Goal: Contribute content: Contribute content

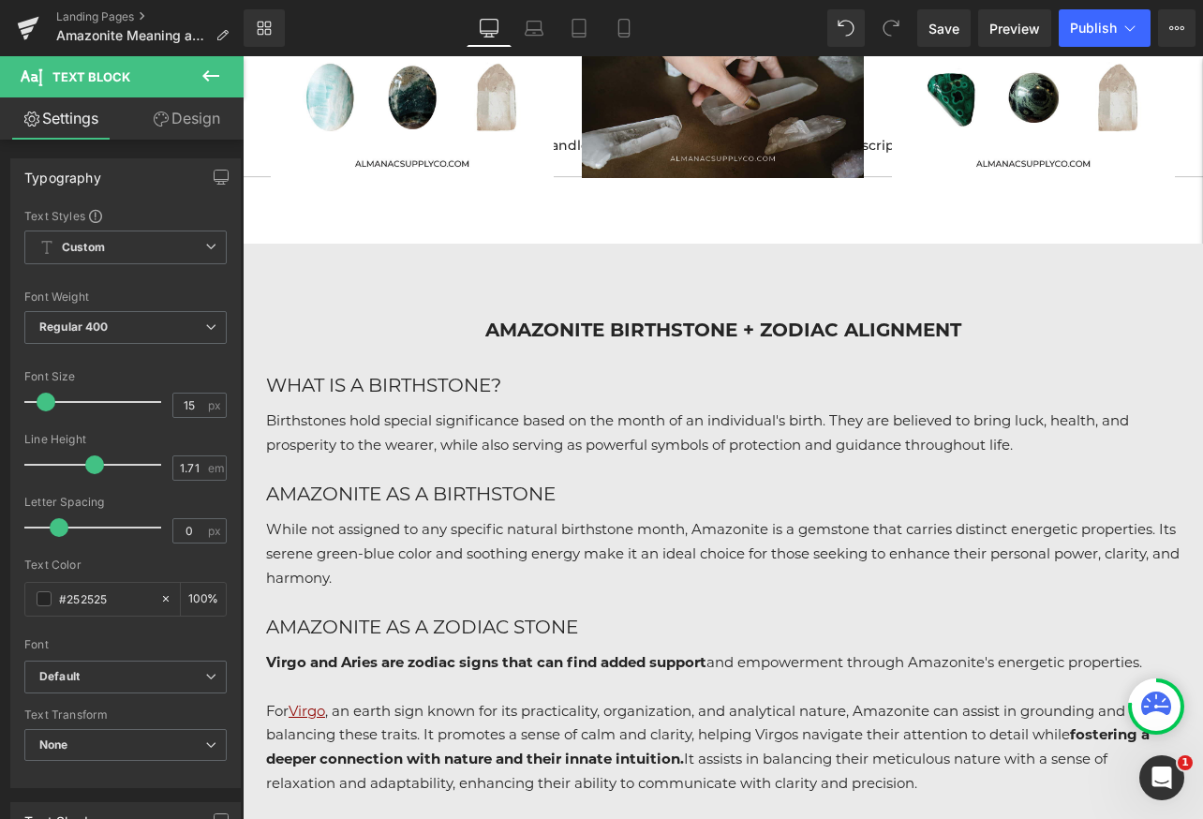
scroll to position [6595, 0]
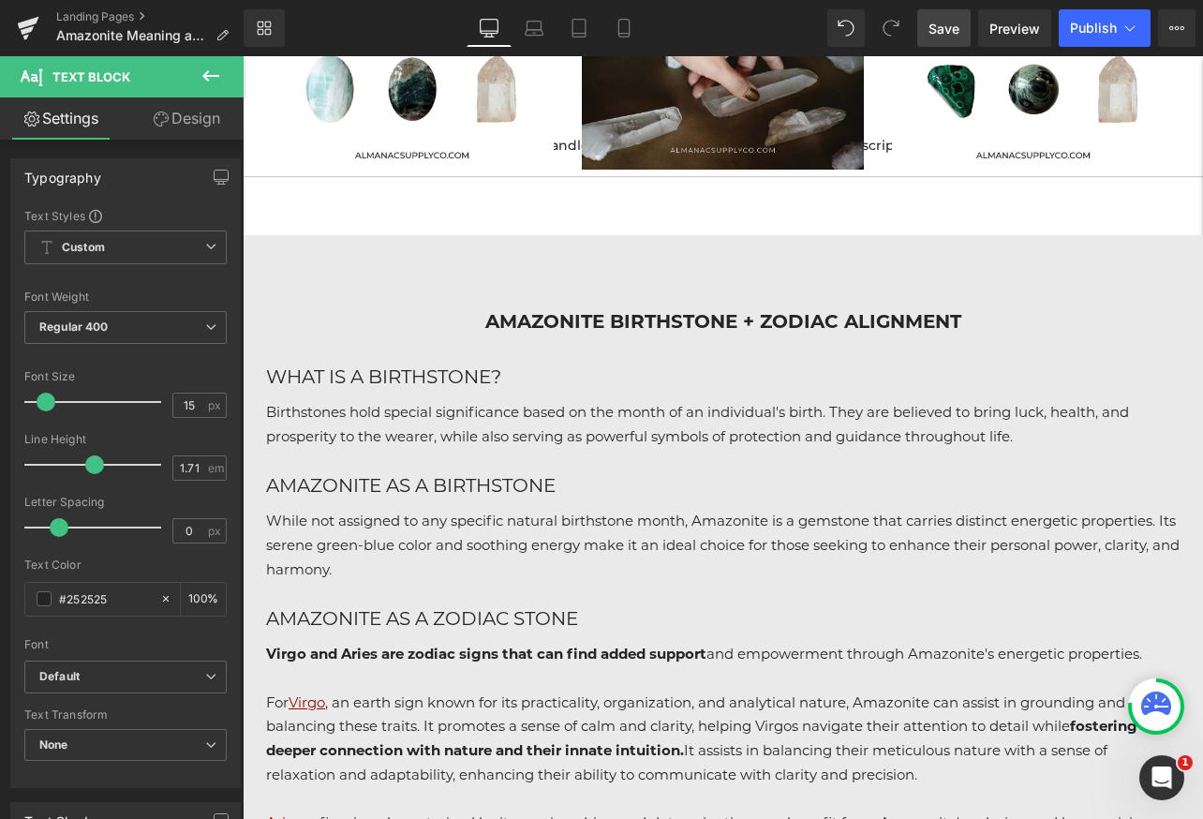
click at [945, 28] on span "Save" at bounding box center [943, 29] width 31 height 20
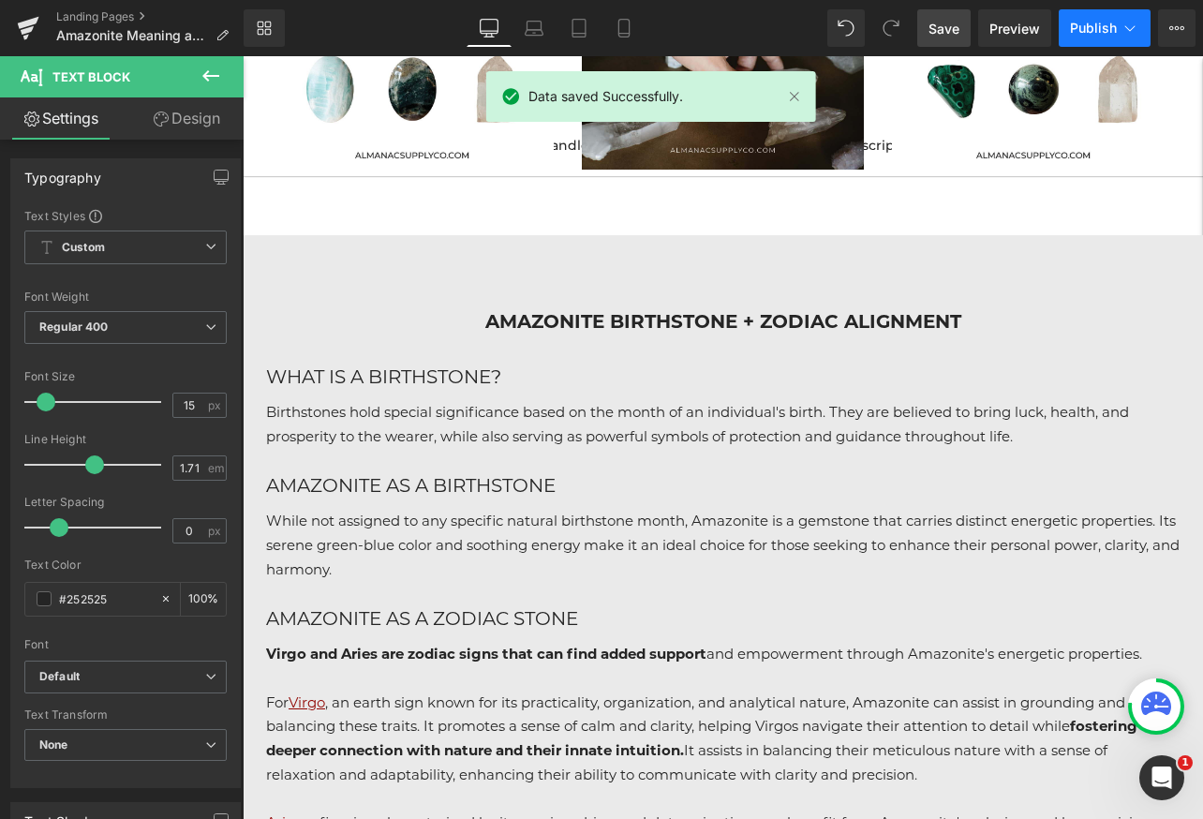
click at [1115, 30] on span "Publish" at bounding box center [1093, 28] width 47 height 15
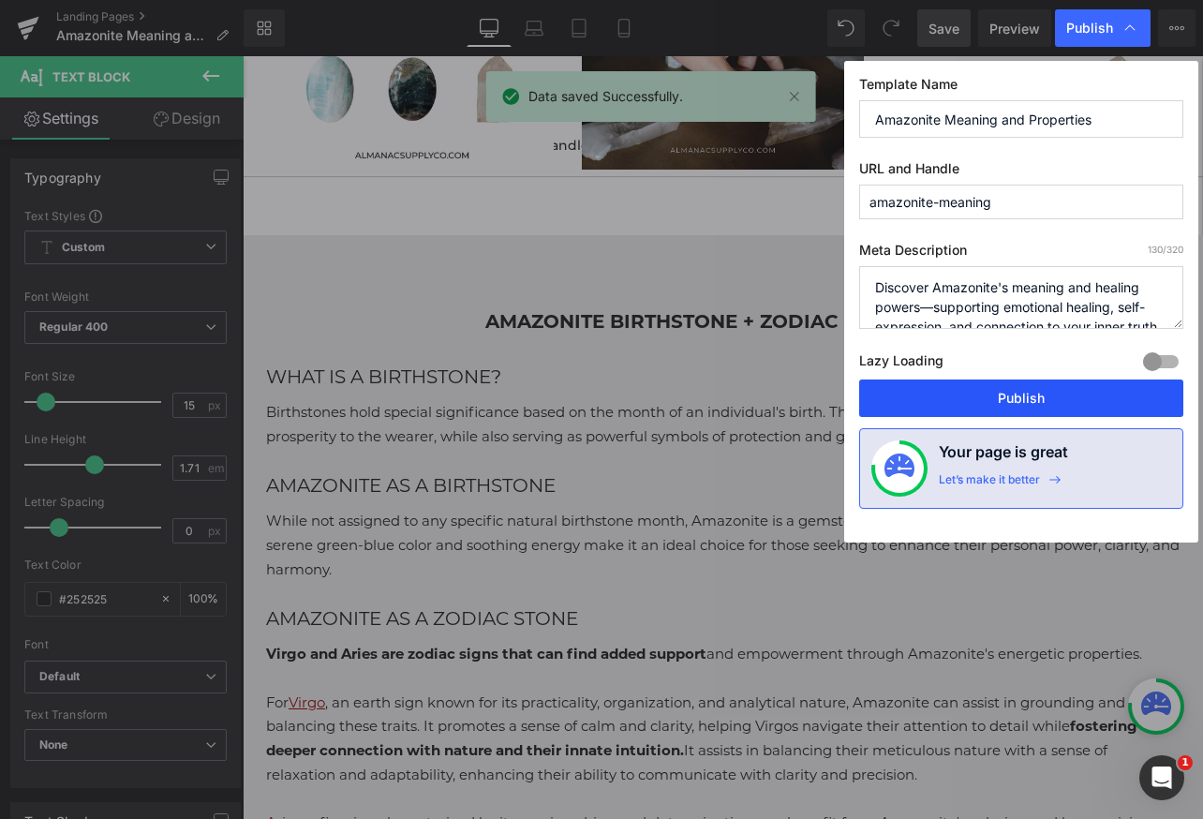
click at [1002, 393] on button "Publish" at bounding box center [1021, 397] width 324 height 37
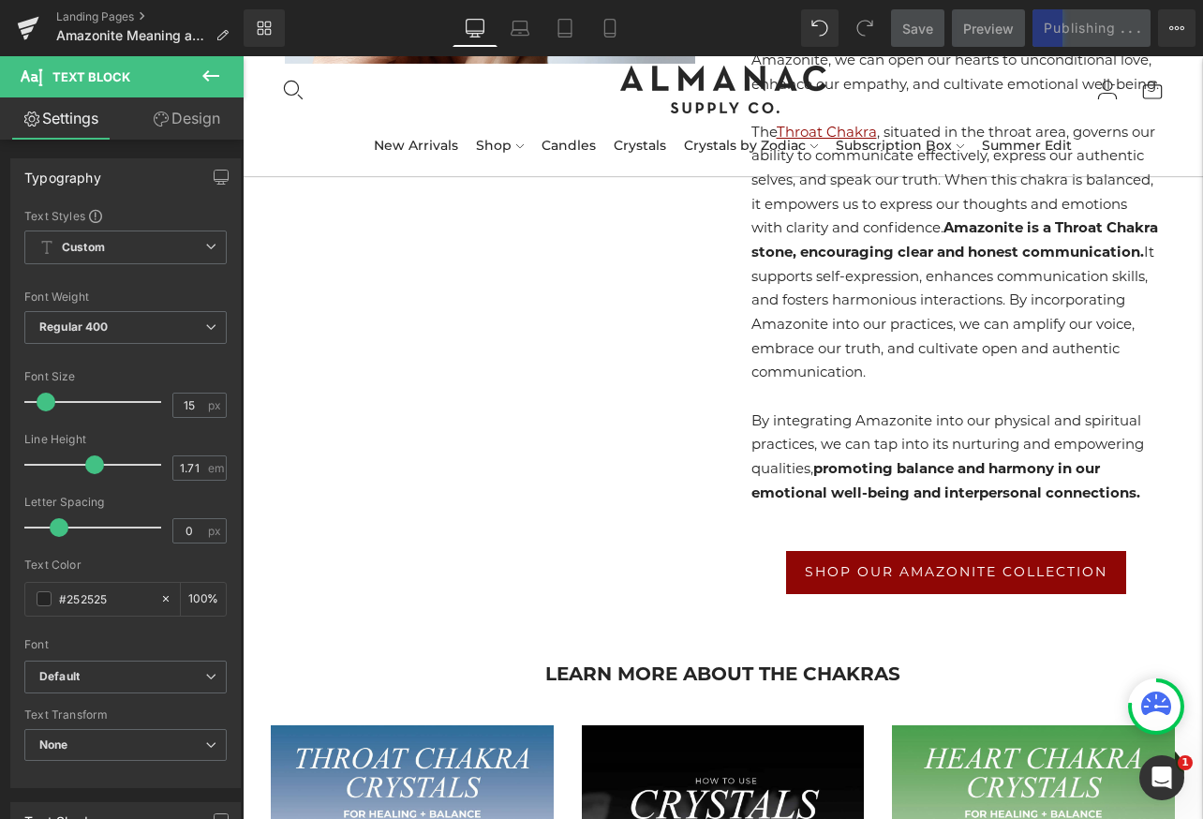
scroll to position [5572, 0]
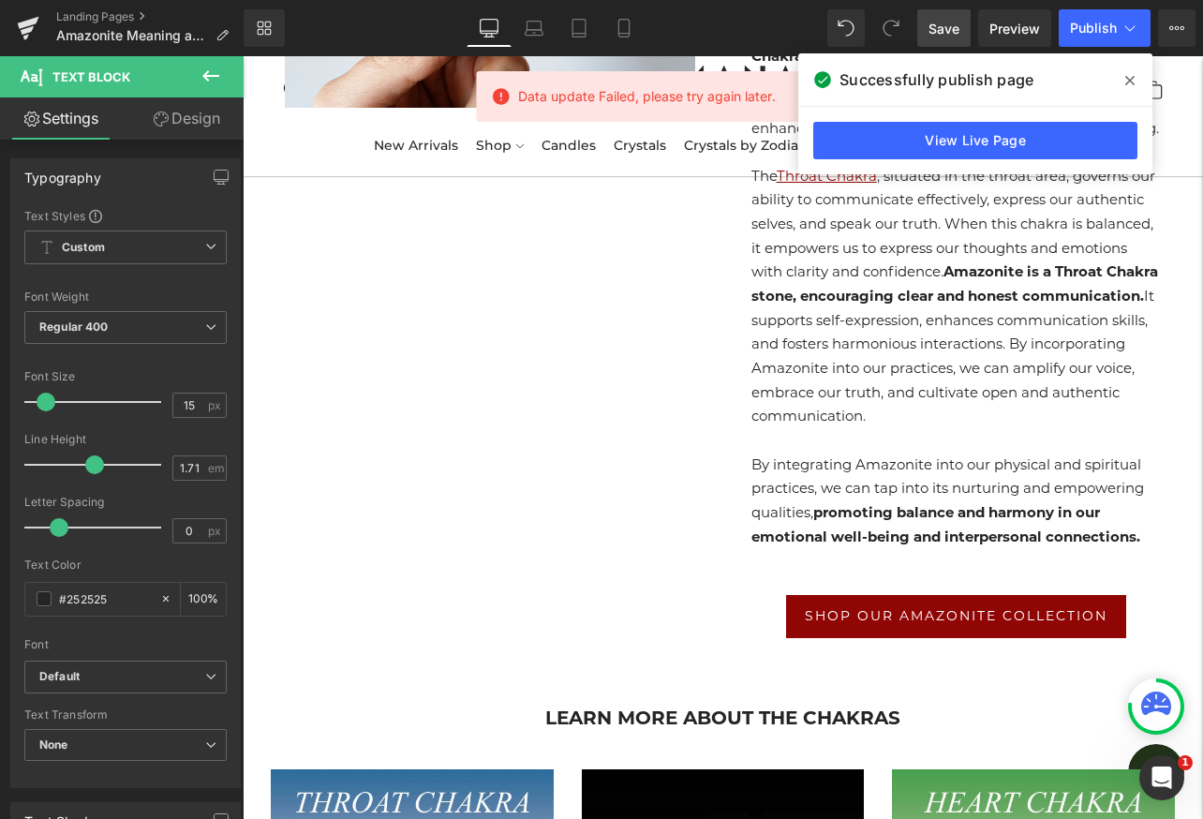
click at [1126, 79] on icon at bounding box center [1129, 80] width 9 height 15
click at [1126, 79] on p "The Heart Chakra , located in the center of the chest, governs our capacity to …" at bounding box center [956, 20] width 410 height 241
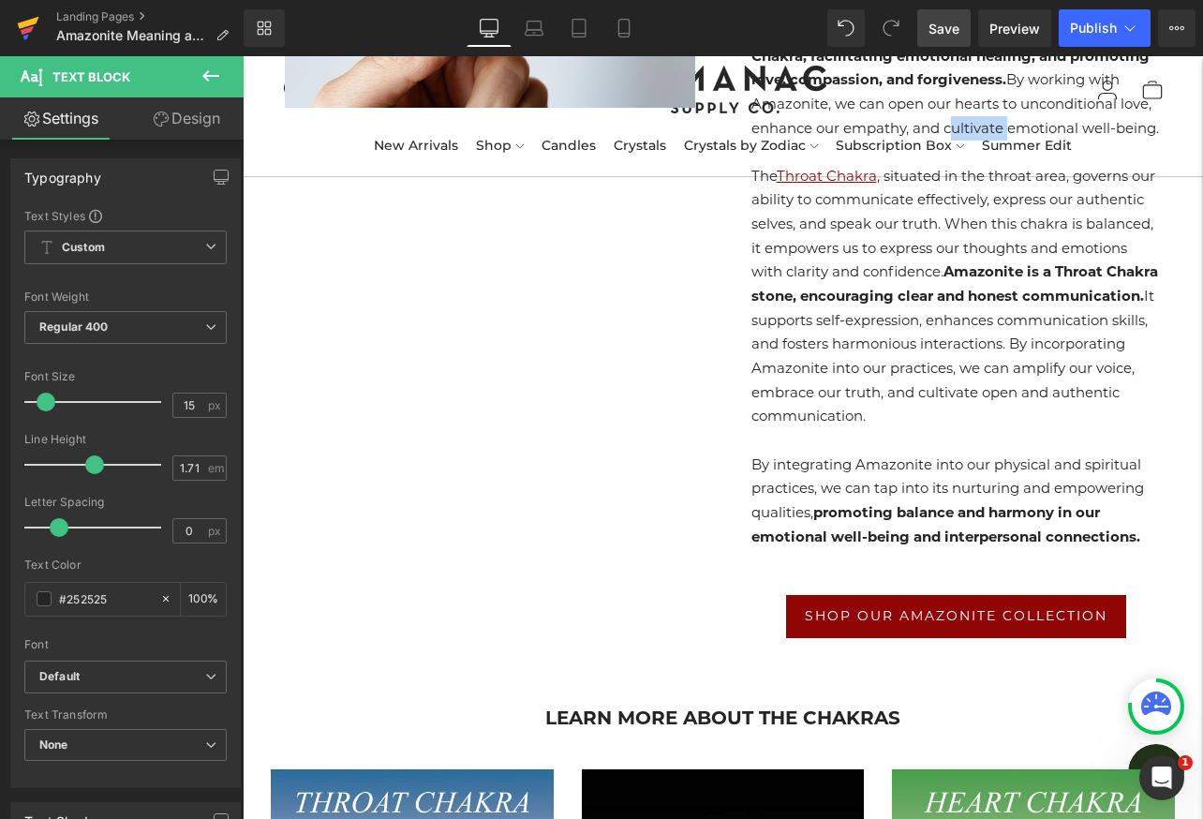
click at [15, 27] on link at bounding box center [28, 28] width 56 height 56
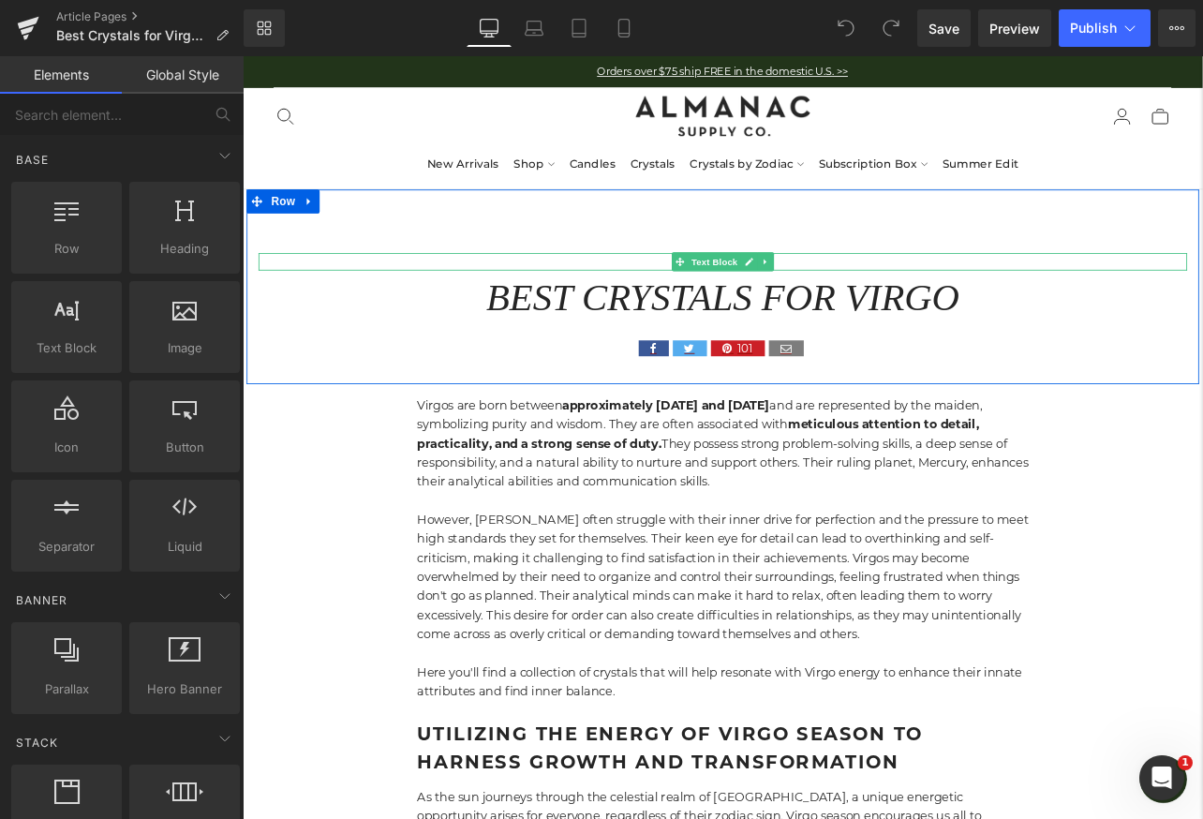
click at [903, 292] on div at bounding box center [809, 291] width 1096 height 5
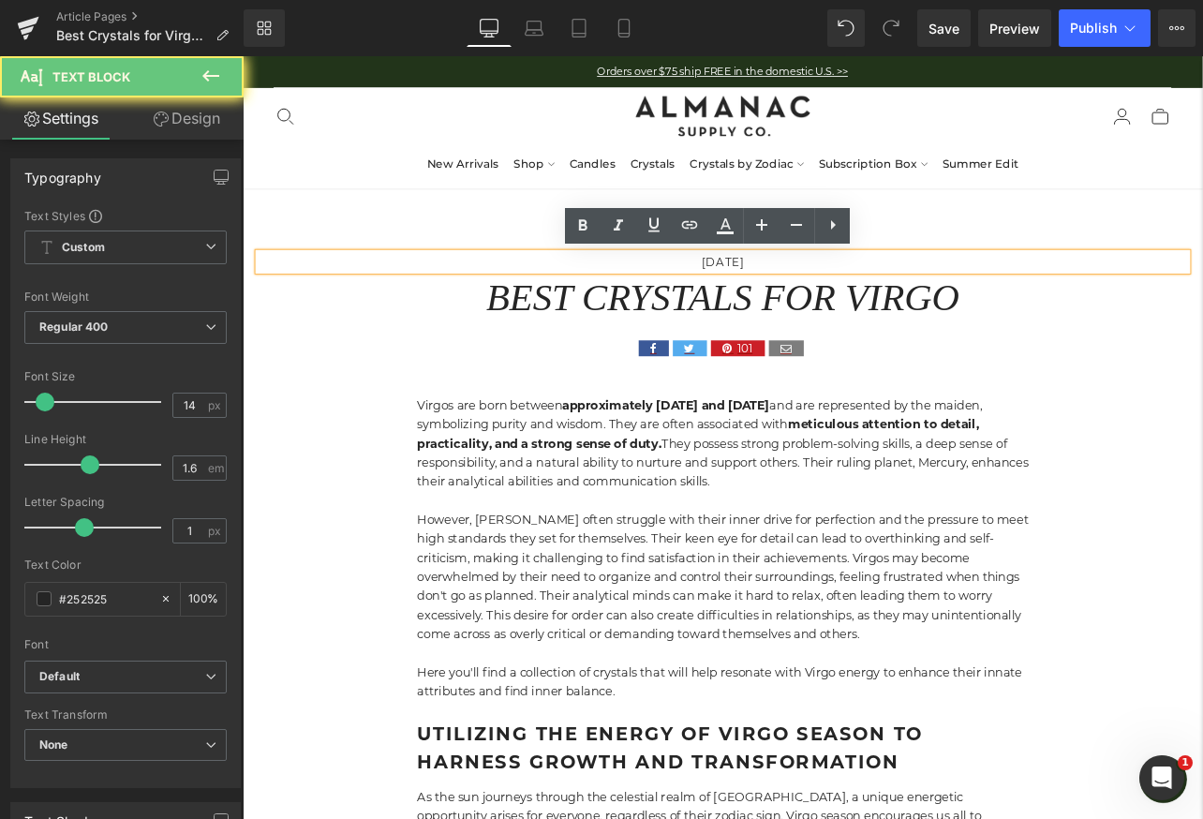
click at [887, 302] on p "AUGUST 18, 2024" at bounding box center [809, 299] width 1096 height 21
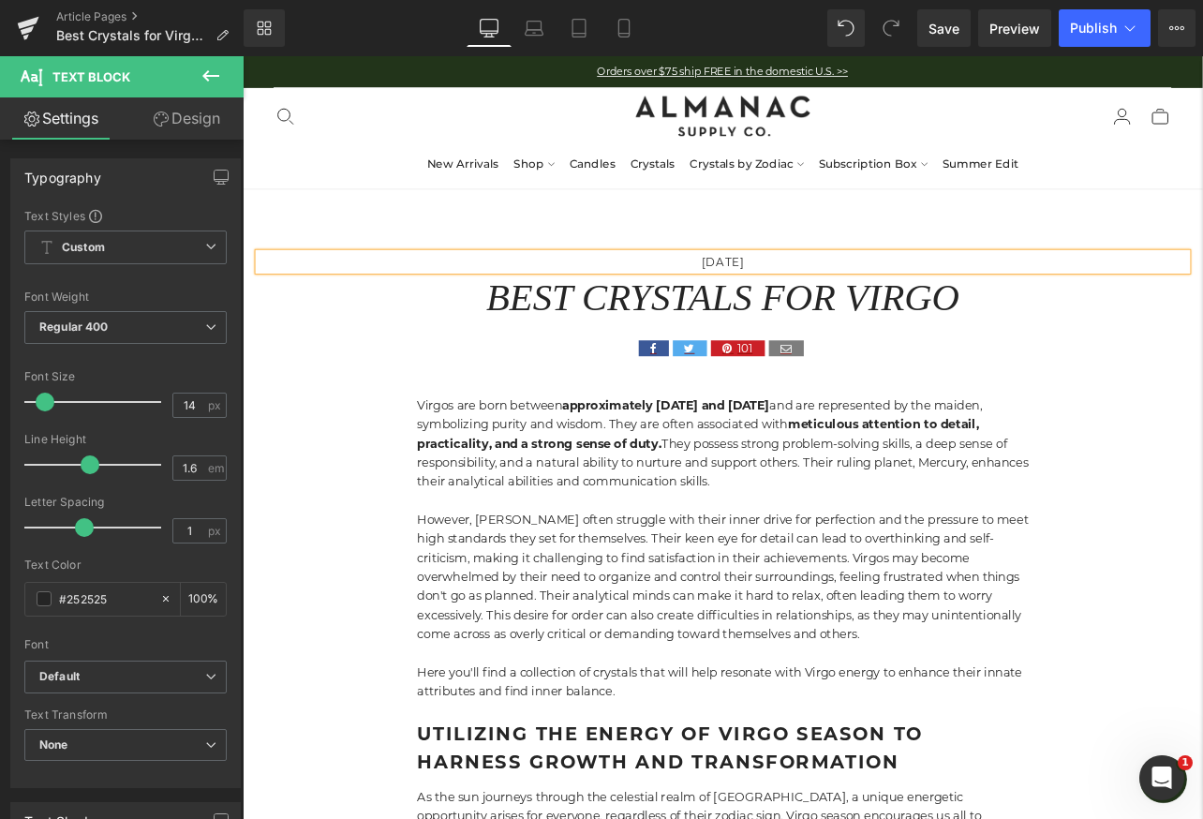
click at [825, 303] on p "AUGUST 18, 2025" at bounding box center [809, 299] width 1096 height 21
click at [911, 306] on p "AUGUST 22, 2025" at bounding box center [809, 299] width 1096 height 21
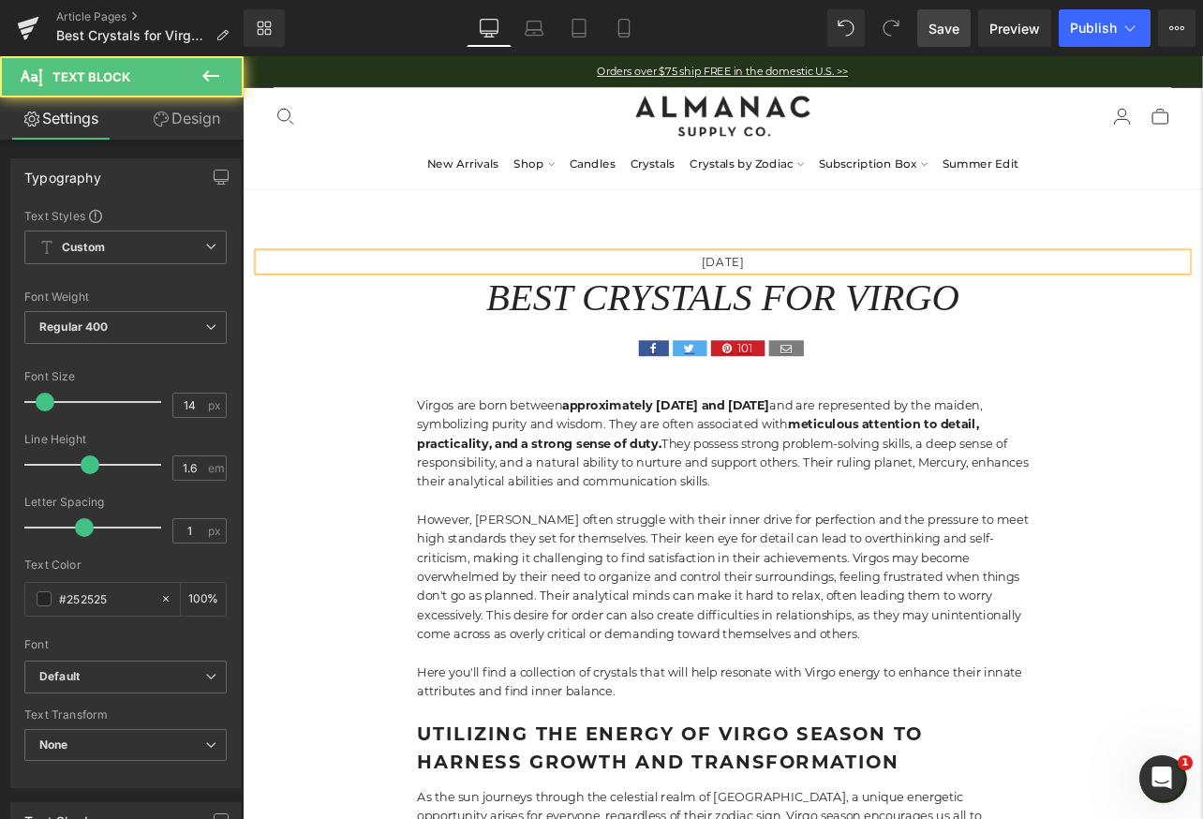
click at [953, 37] on span "Save" at bounding box center [943, 29] width 31 height 20
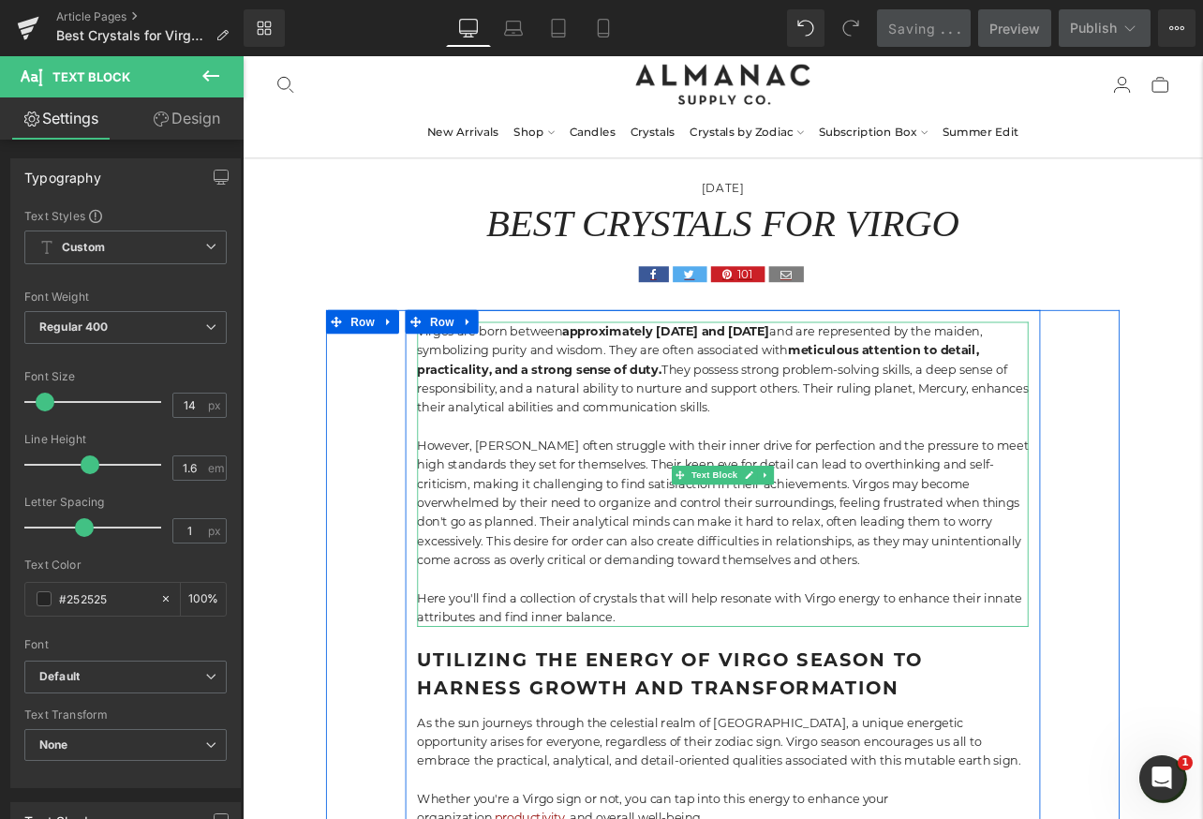
scroll to position [96, 0]
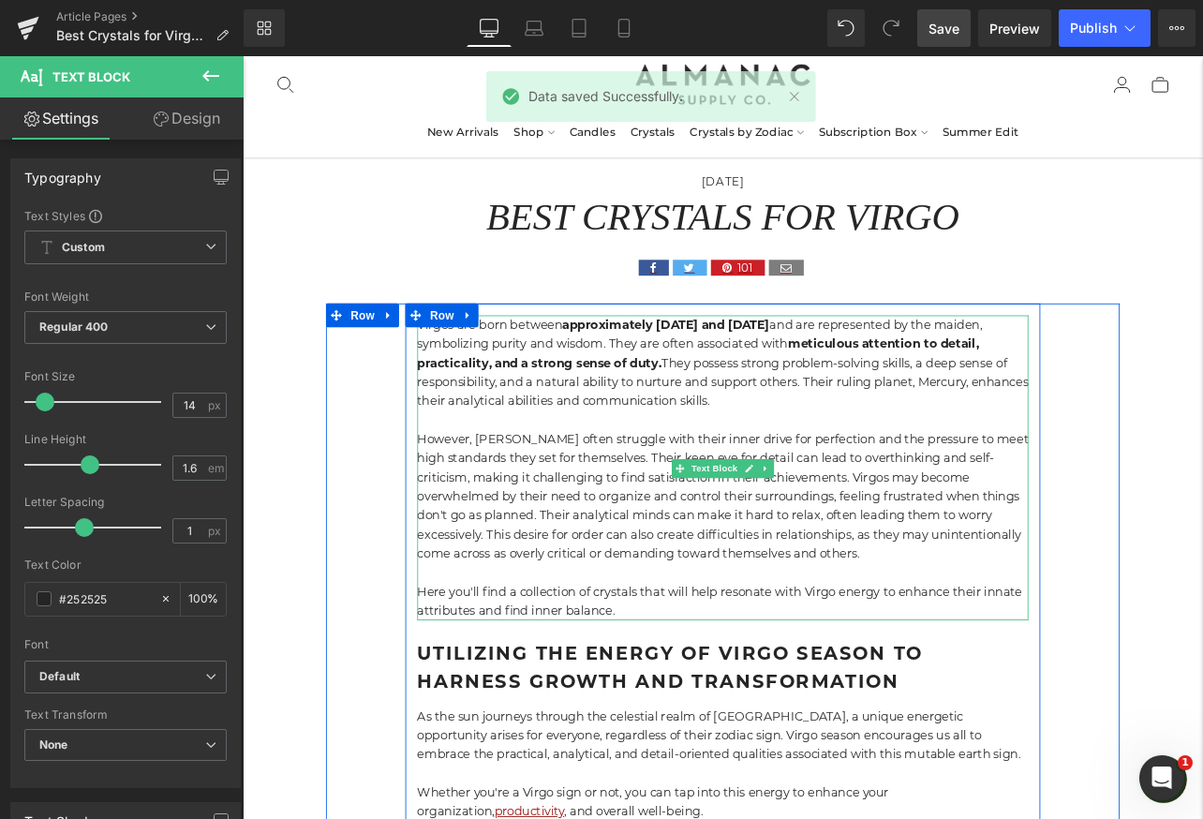
click at [732, 376] on strong "approximately August 23 and September 22" at bounding box center [742, 372] width 244 height 18
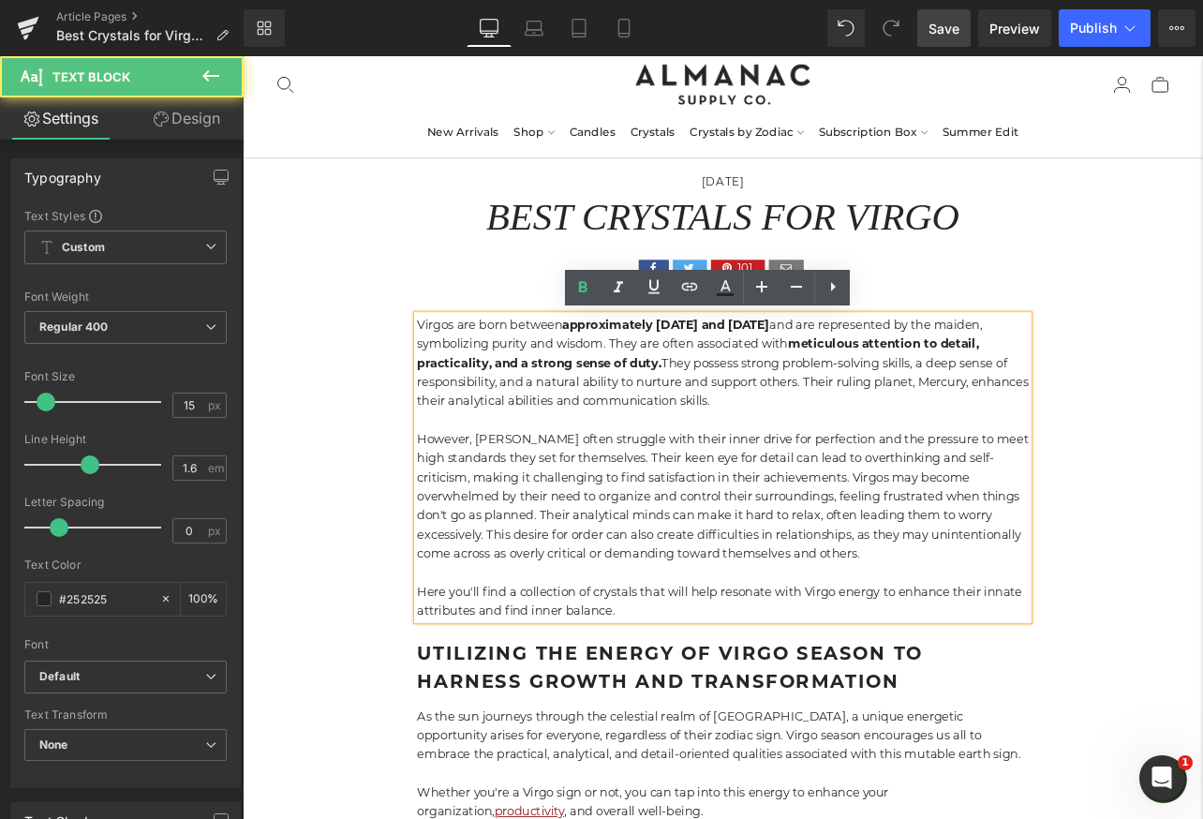
click at [736, 376] on strong "approximately August 23 and September 22" at bounding box center [742, 372] width 244 height 18
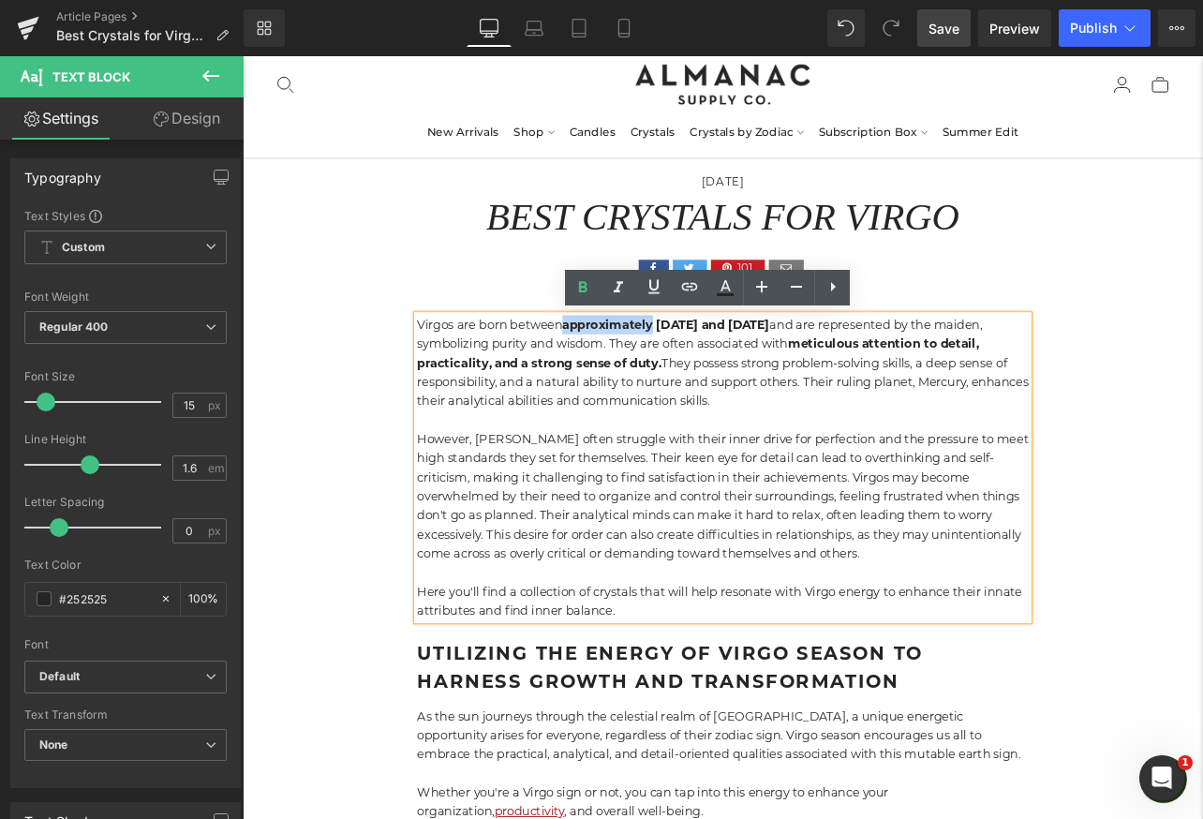
drag, startPoint x: 732, startPoint y: 376, endPoint x: 623, endPoint y: 376, distance: 109.6
click at [623, 376] on p "Virgos are born between approximately August 23 and September 22 and are repres…" at bounding box center [809, 418] width 721 height 112
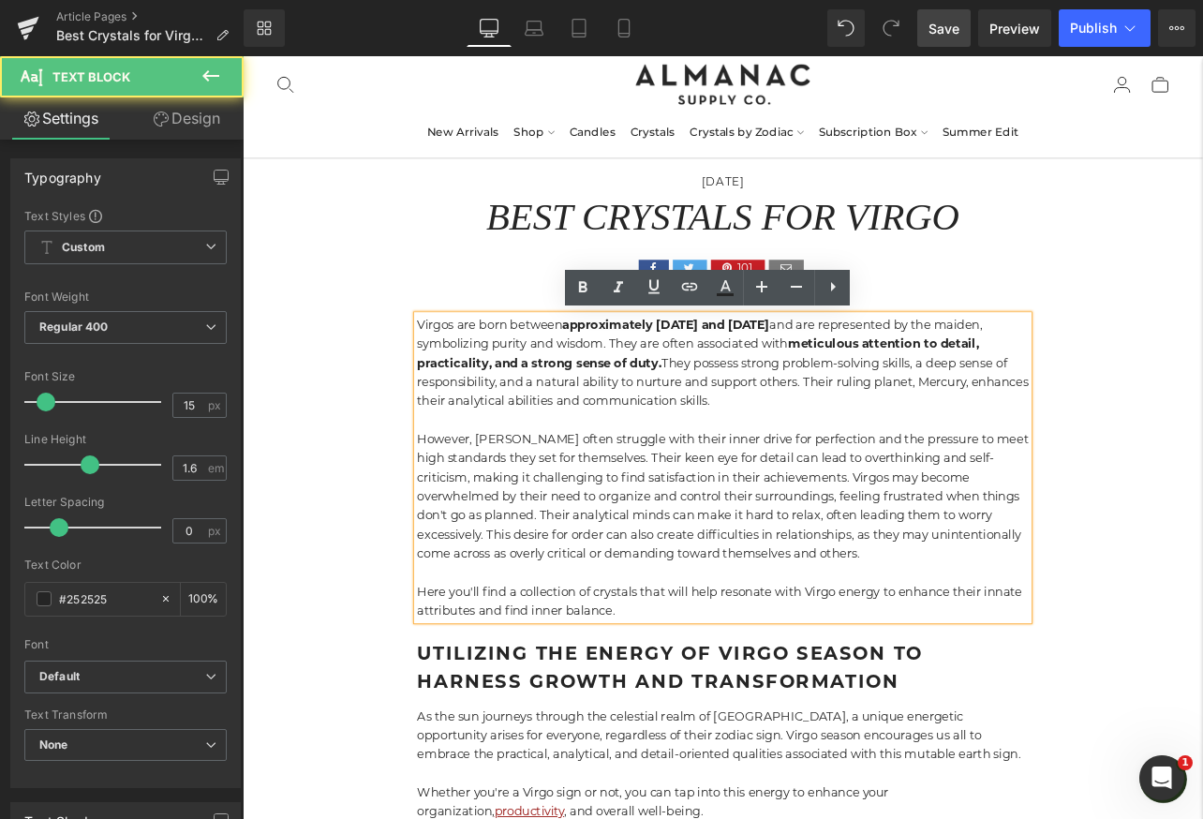
click at [776, 403] on p "Virgos are born between approximately August 23 and September 22 and are repres…" at bounding box center [809, 418] width 721 height 112
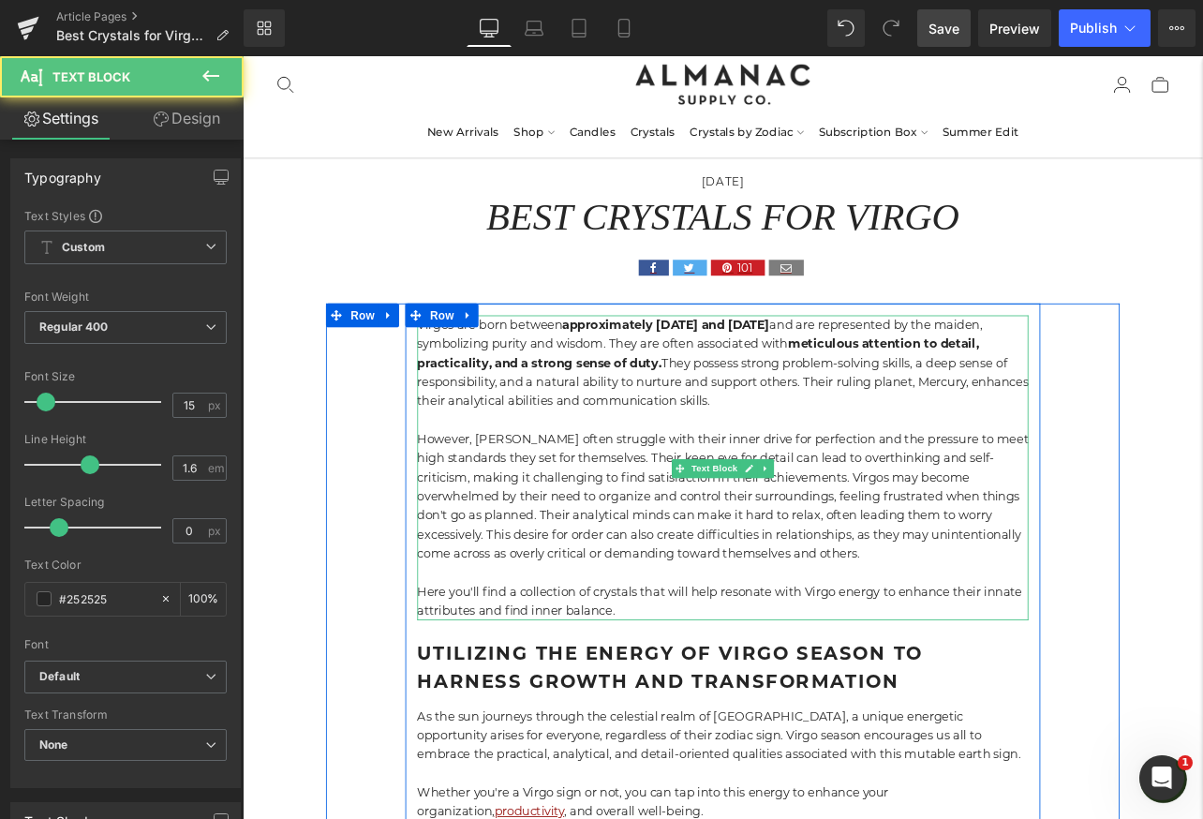
click at [875, 651] on p "However, Virgos often struggle with their inner drive for perfection and the pr…" at bounding box center [809, 574] width 721 height 157
click at [938, 691] on span "Here you'll find a collection of crystals that will help resonate with Virgo en…" at bounding box center [806, 698] width 714 height 40
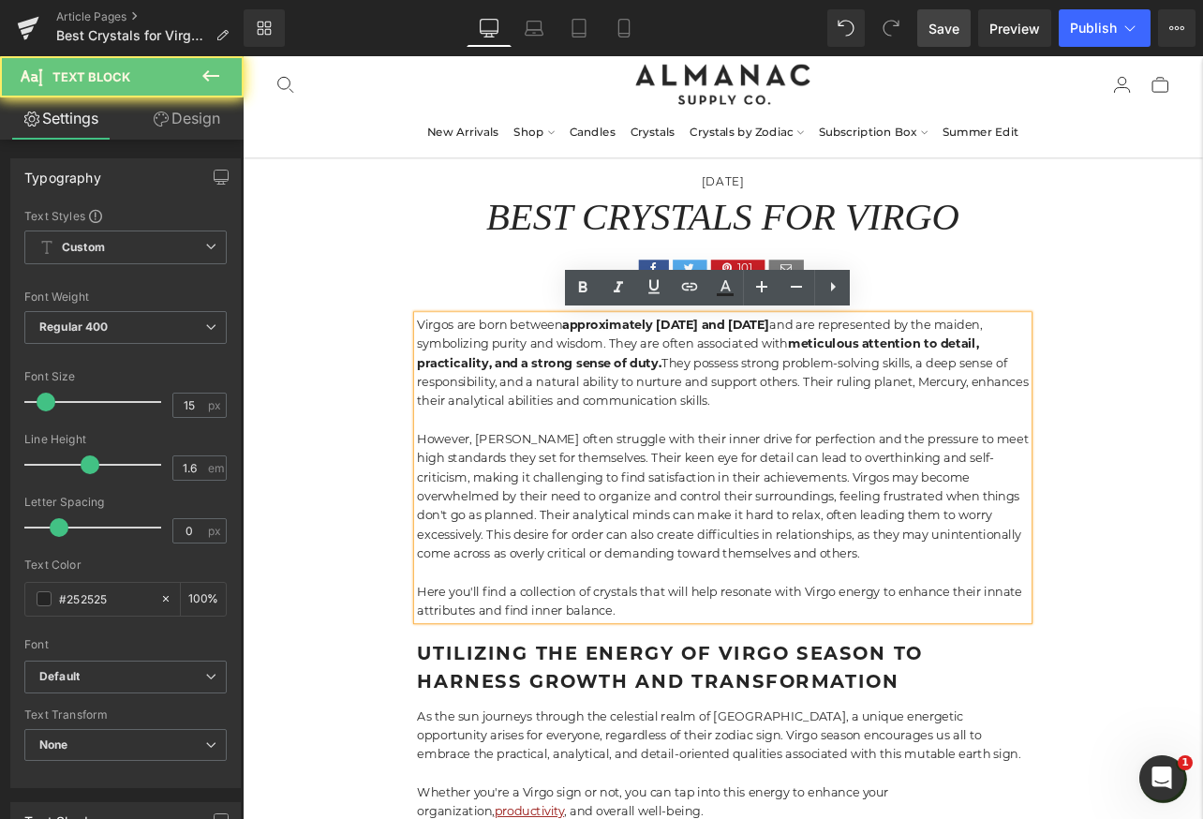
click at [954, 691] on span "Here you'll find a collection of crystals that will help resonate with Virgo en…" at bounding box center [806, 698] width 714 height 40
click at [944, 691] on span "Here you'll find a collection of crystals that will help resonate with Virgo en…" at bounding box center [806, 698] width 714 height 40
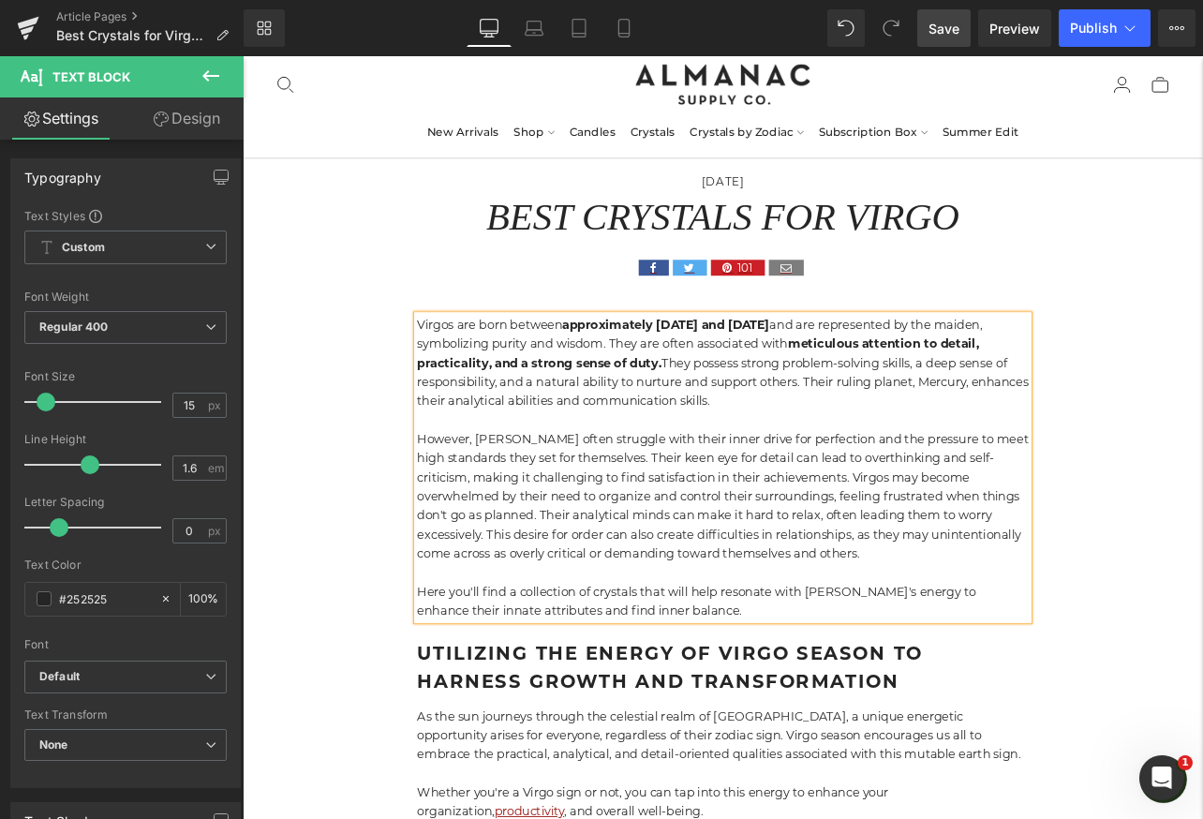
click at [951, 34] on span "Save" at bounding box center [943, 29] width 31 height 20
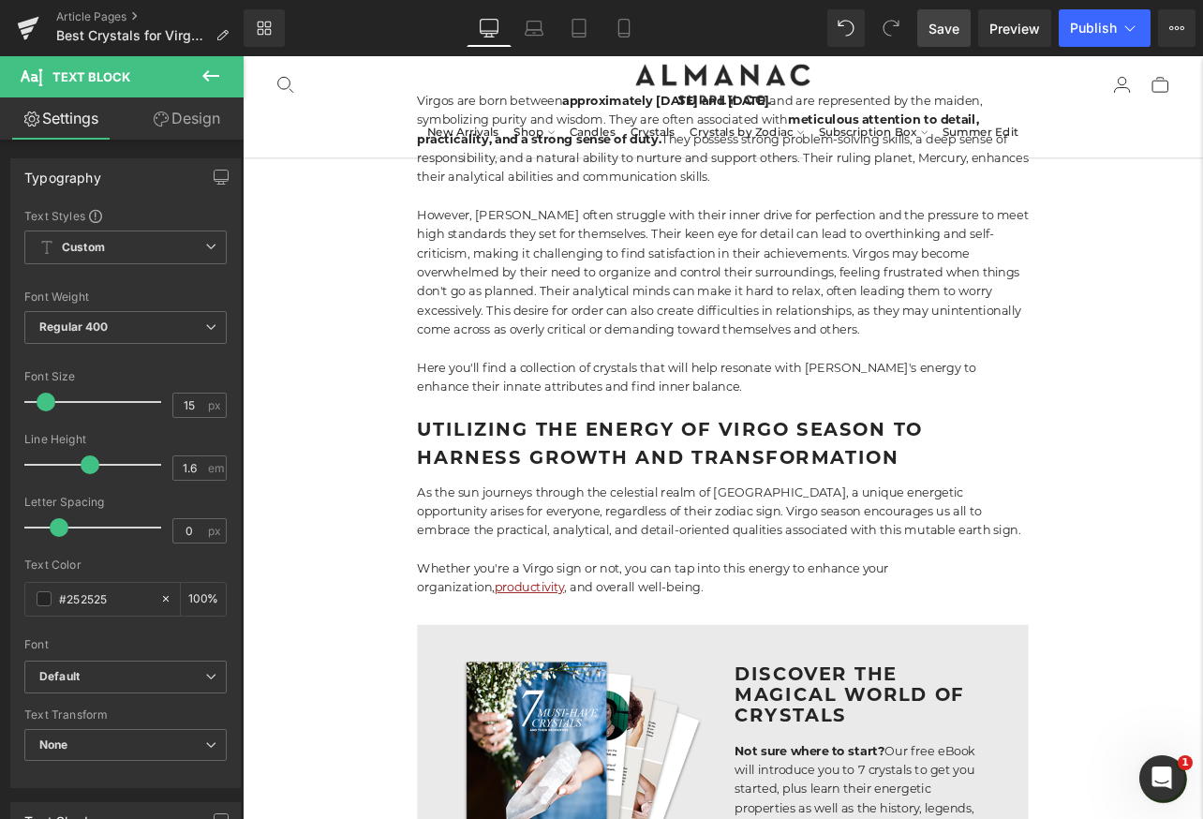
scroll to position [373, 0]
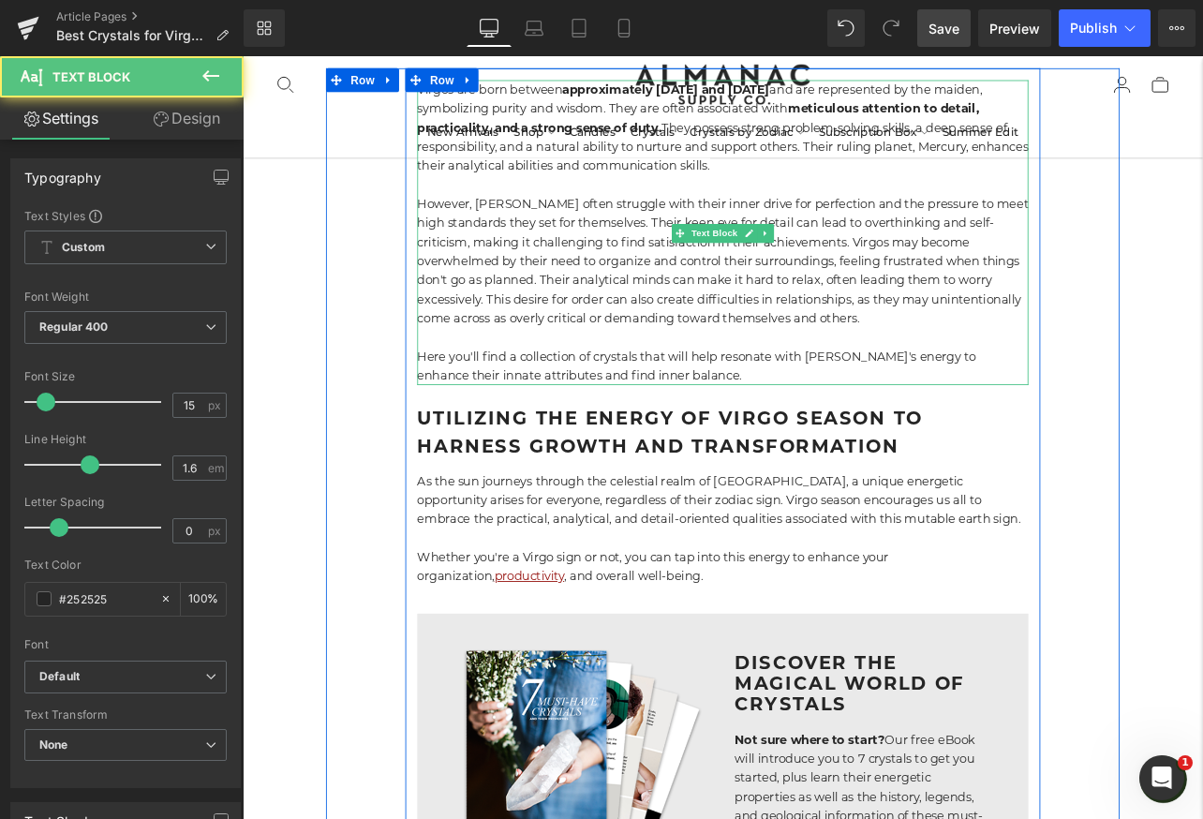
click at [717, 413] on span "Here you'll find a collection of crystals that will help resonate with Virgo's …" at bounding box center [778, 421] width 659 height 40
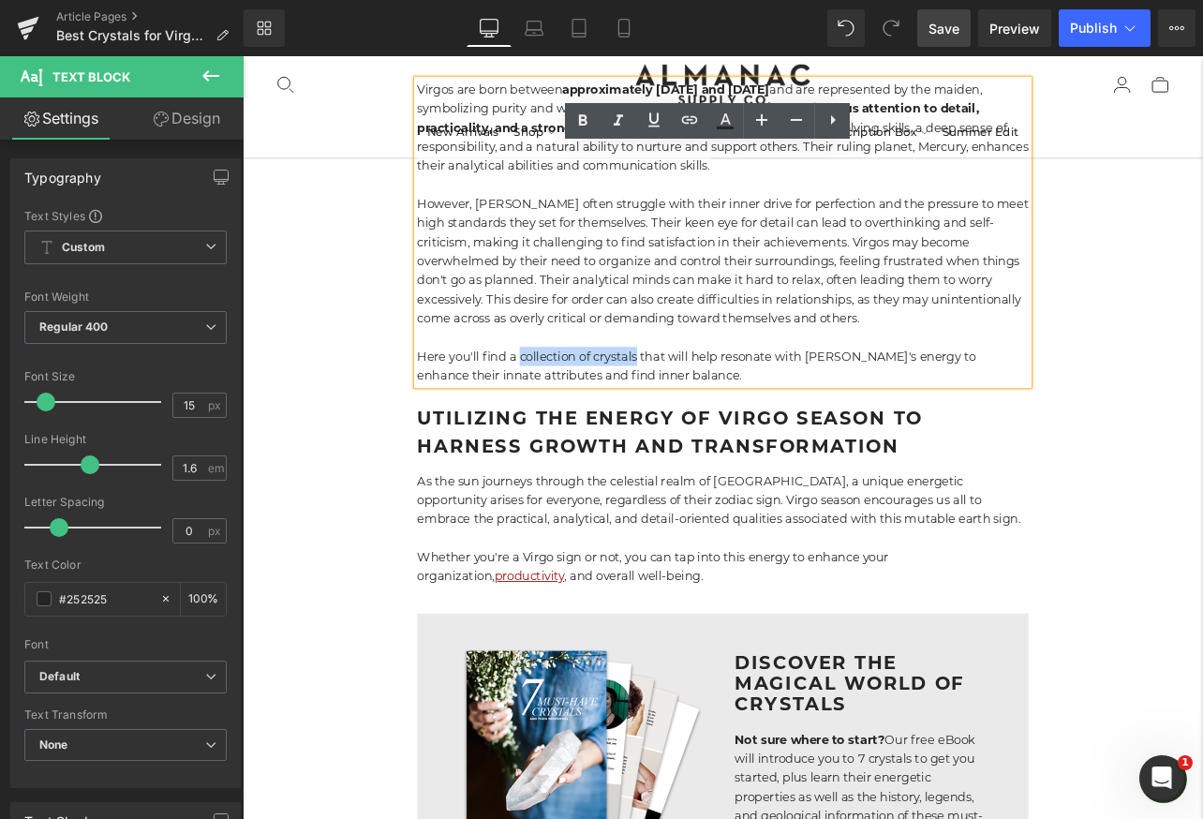
drag, startPoint x: 713, startPoint y: 411, endPoint x: 569, endPoint y: 411, distance: 144.3
click at [569, 411] on span "Here you'll find a collection of crystals that will help resonate with Virgo's …" at bounding box center [778, 421] width 659 height 40
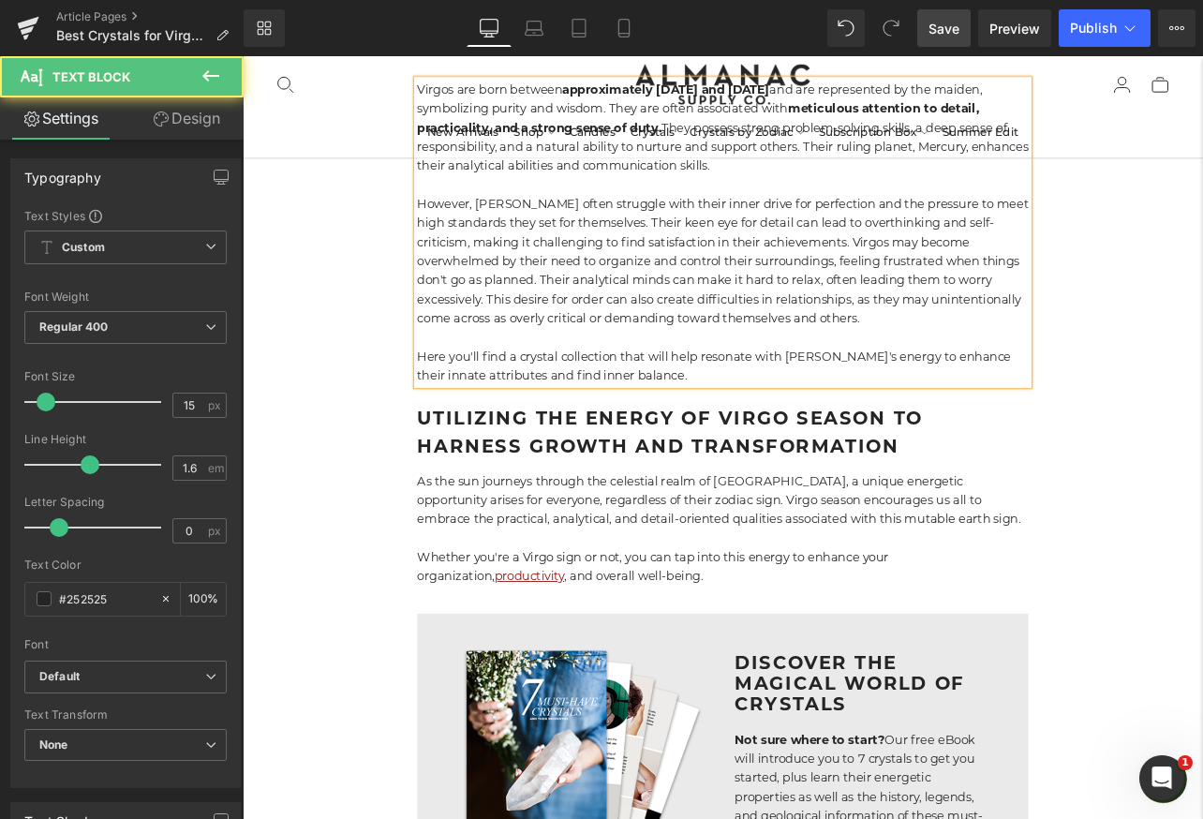
click at [733, 432] on p "Here you'll find a crystal collection that will help resonate with Virgo's ener…" at bounding box center [809, 421] width 721 height 45
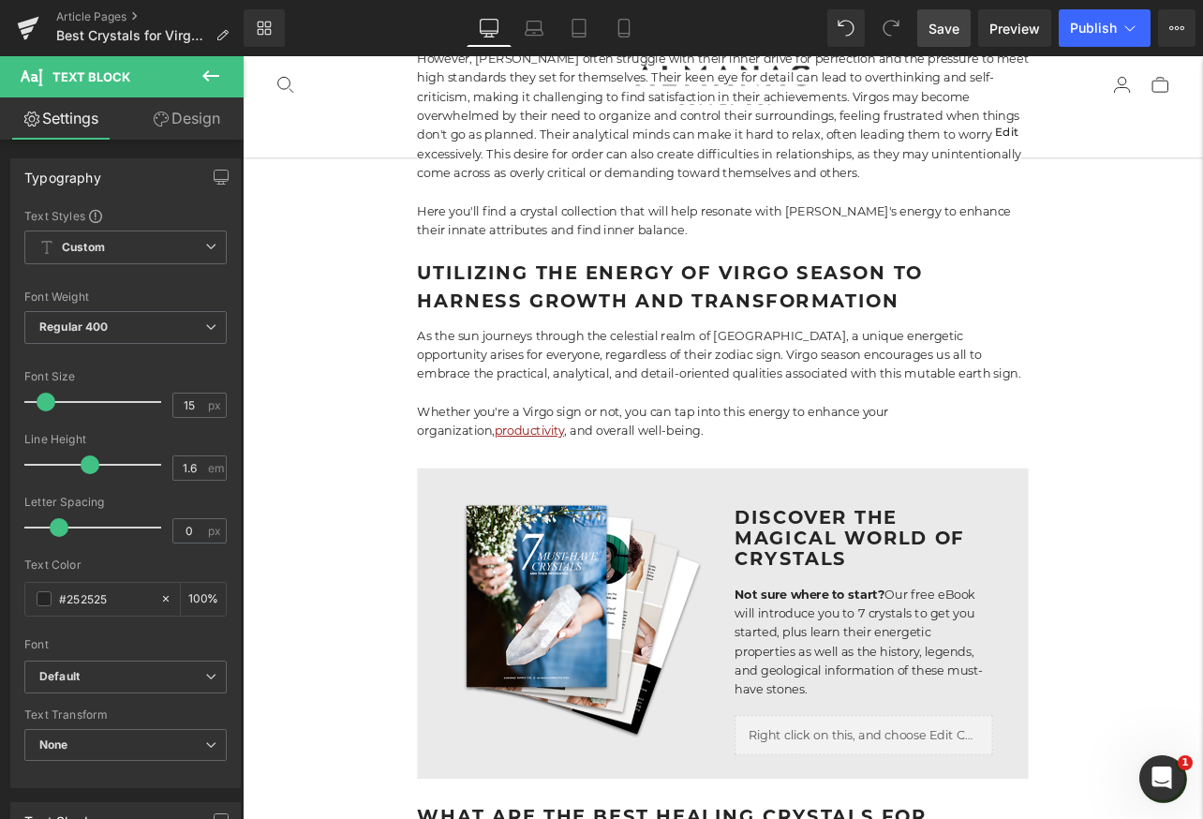
scroll to position [546, 0]
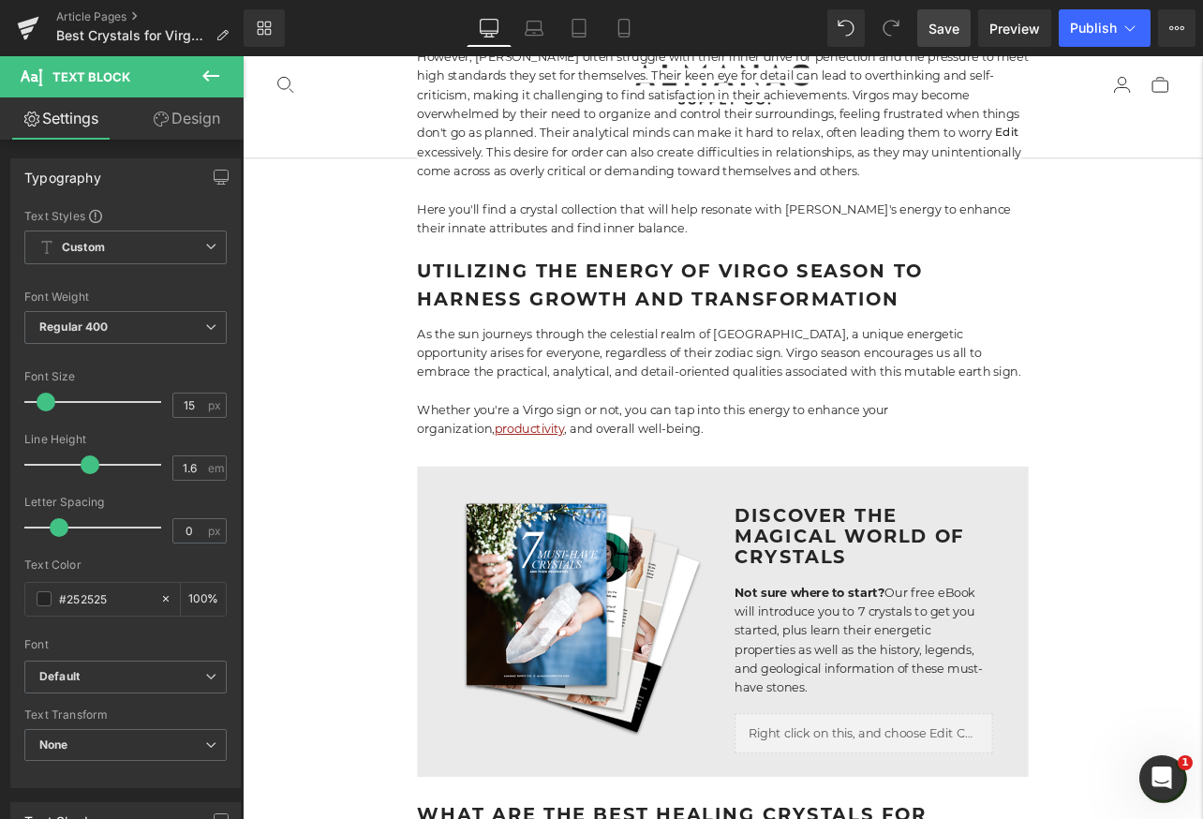
click at [939, 25] on span "Save" at bounding box center [943, 29] width 31 height 20
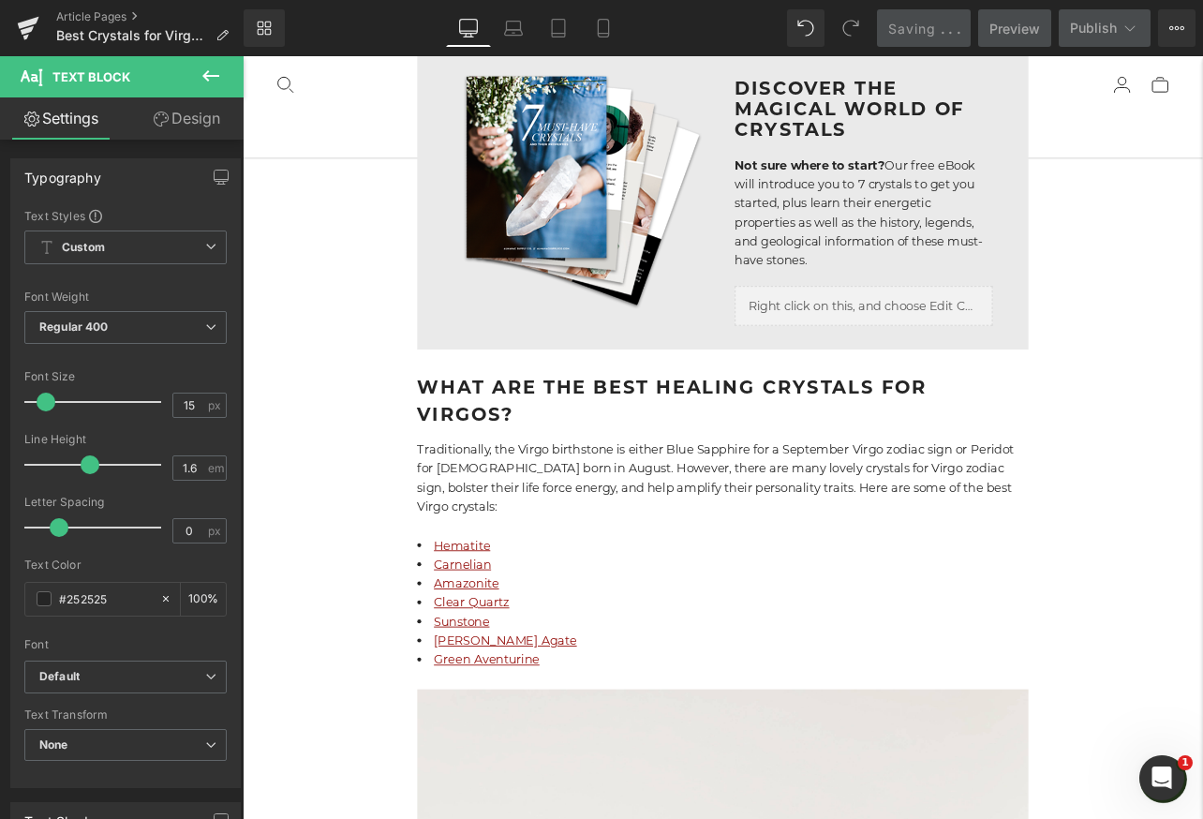
scroll to position [1057, 0]
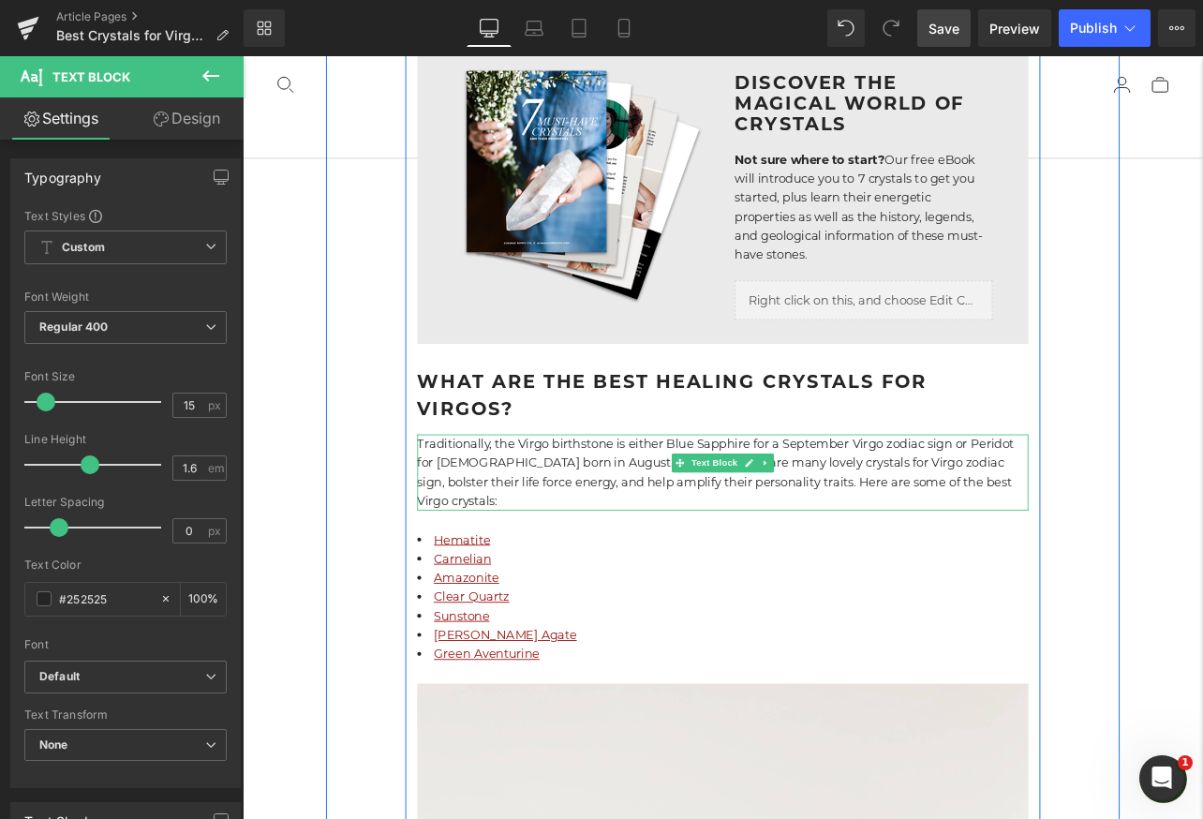
click at [933, 504] on p "Traditionally, the Virgo birthstone is either Blue Sapphire for a September Vir…" at bounding box center [809, 548] width 721 height 90
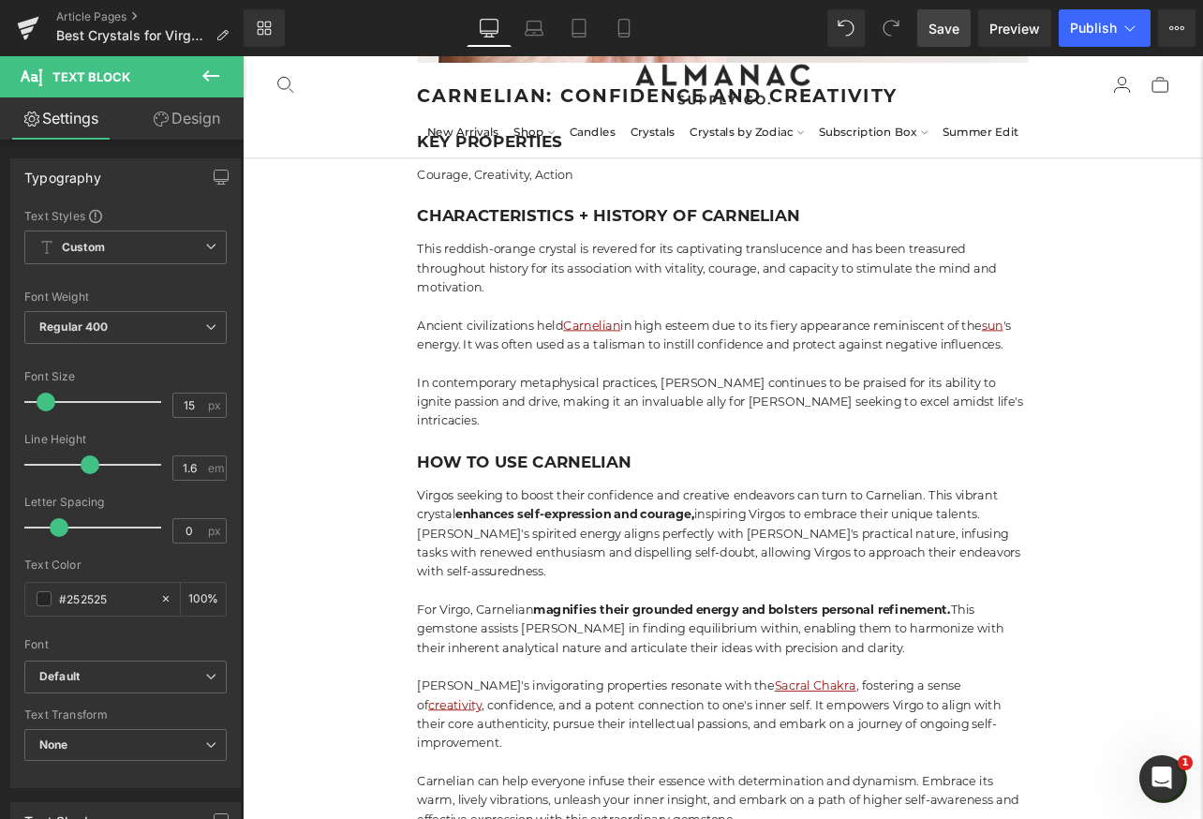
scroll to position [4304, 0]
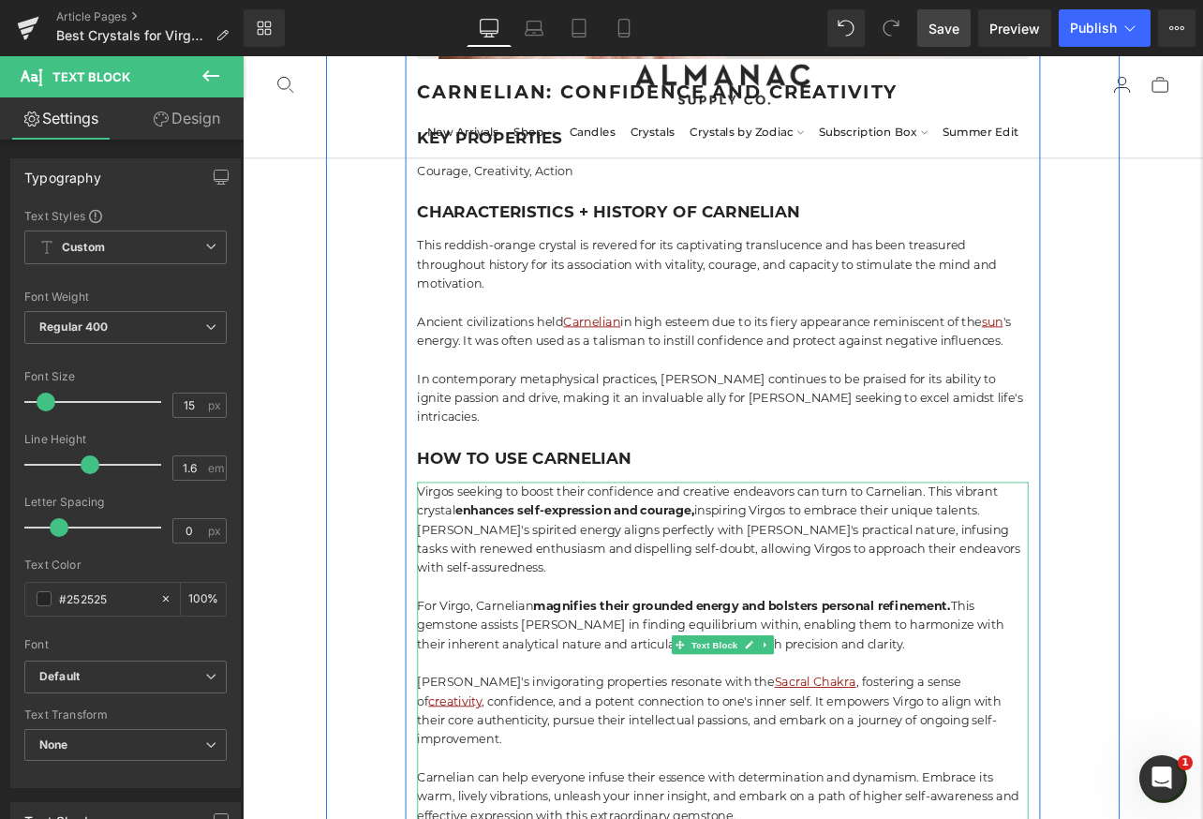
click at [1093, 558] on p "Virgos seeking to boost their confidence and creative endeavors can turn to Car…" at bounding box center [809, 614] width 721 height 112
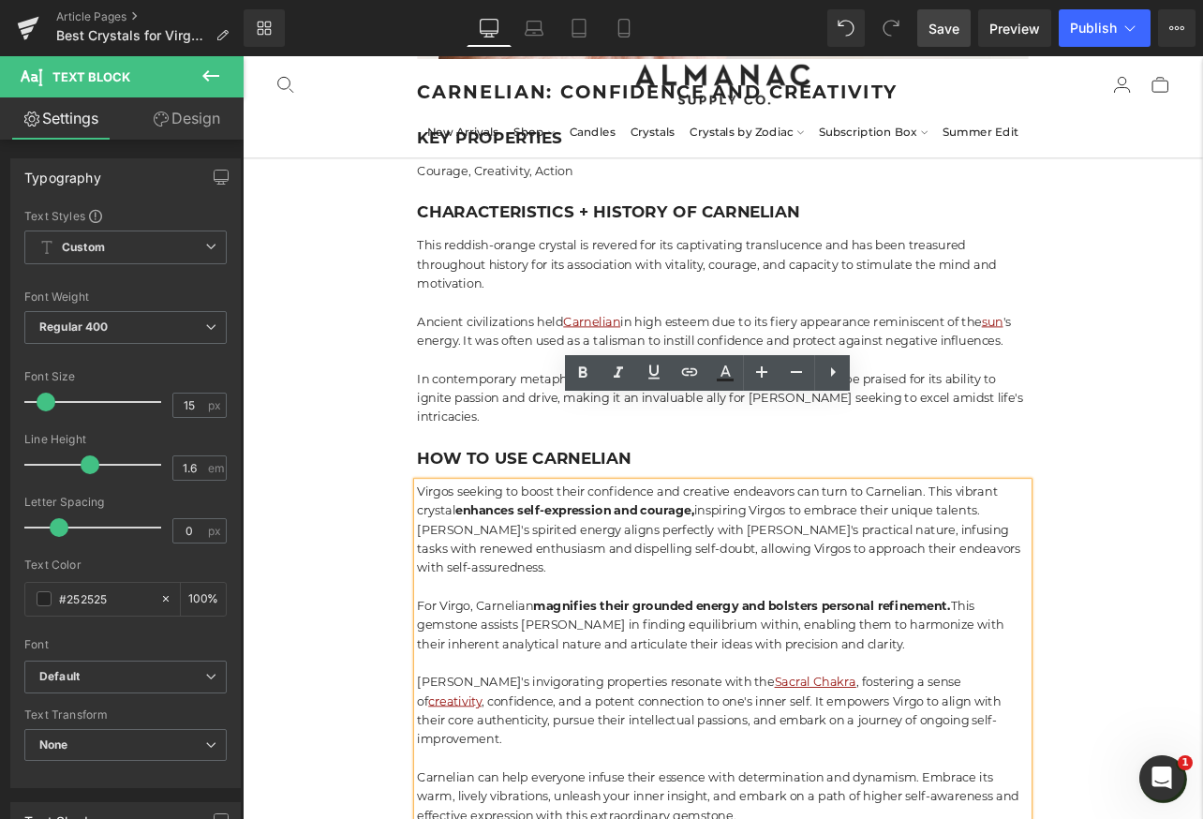
click at [1067, 558] on p "Virgos seeking to boost their confidence and creative endeavors can turn to Car…" at bounding box center [809, 614] width 721 height 112
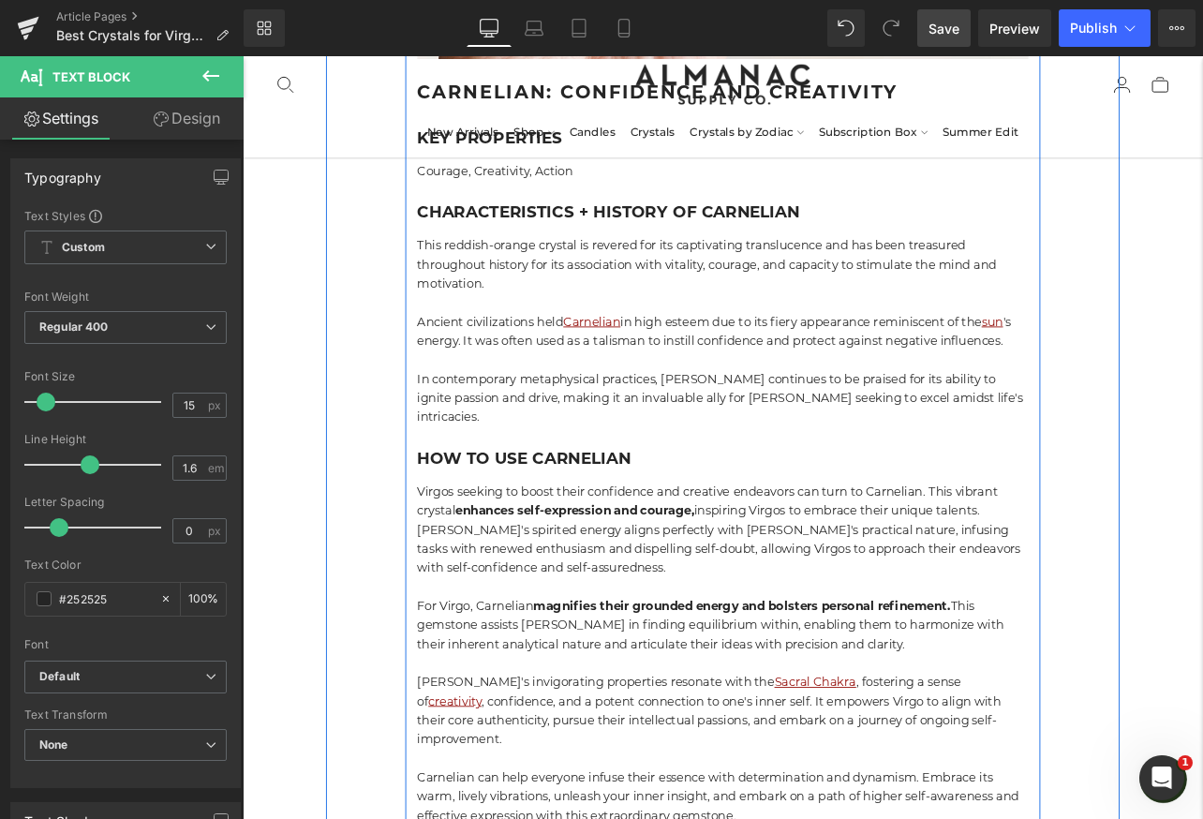
click at [596, 561] on p "Virgos seeking to boost their confidence and creative endeavors can turn to Car…" at bounding box center [809, 614] width 721 height 112
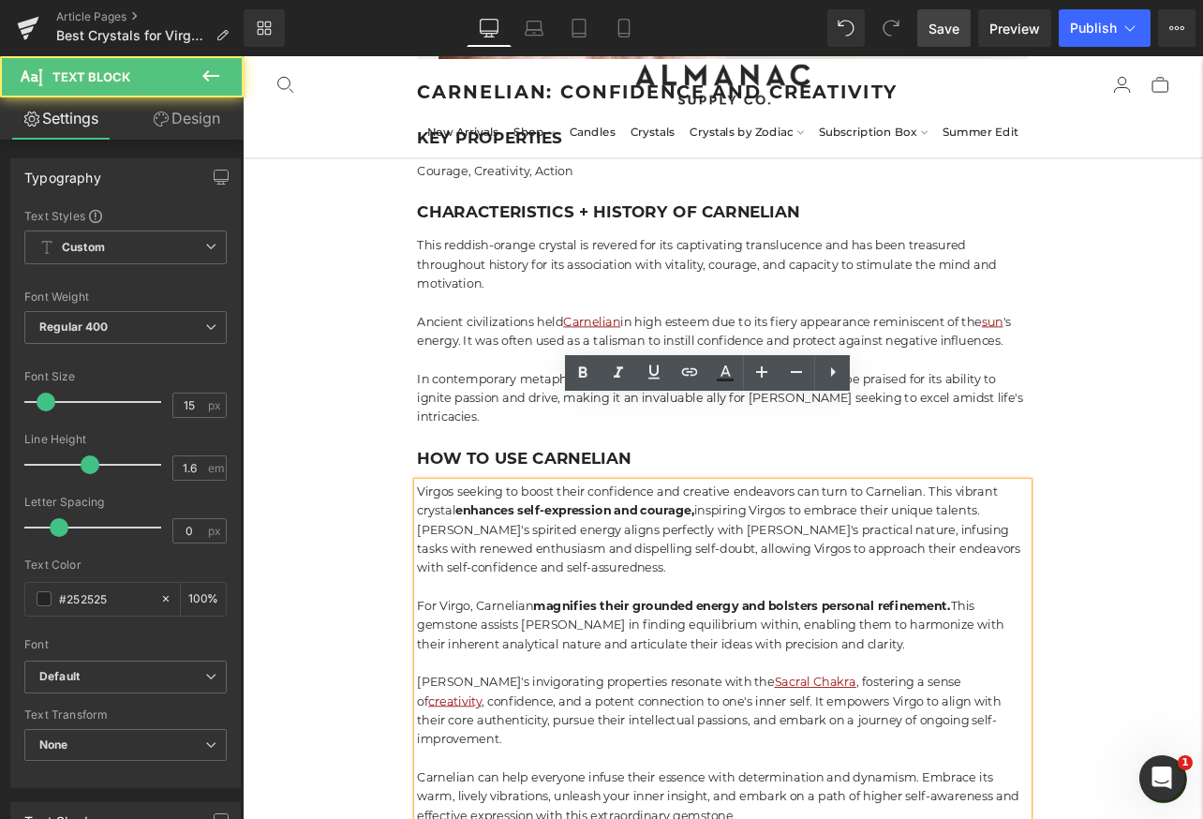
click at [593, 566] on p "Virgos seeking to boost their confidence and creative endeavors can turn to Car…" at bounding box center [809, 614] width 721 height 112
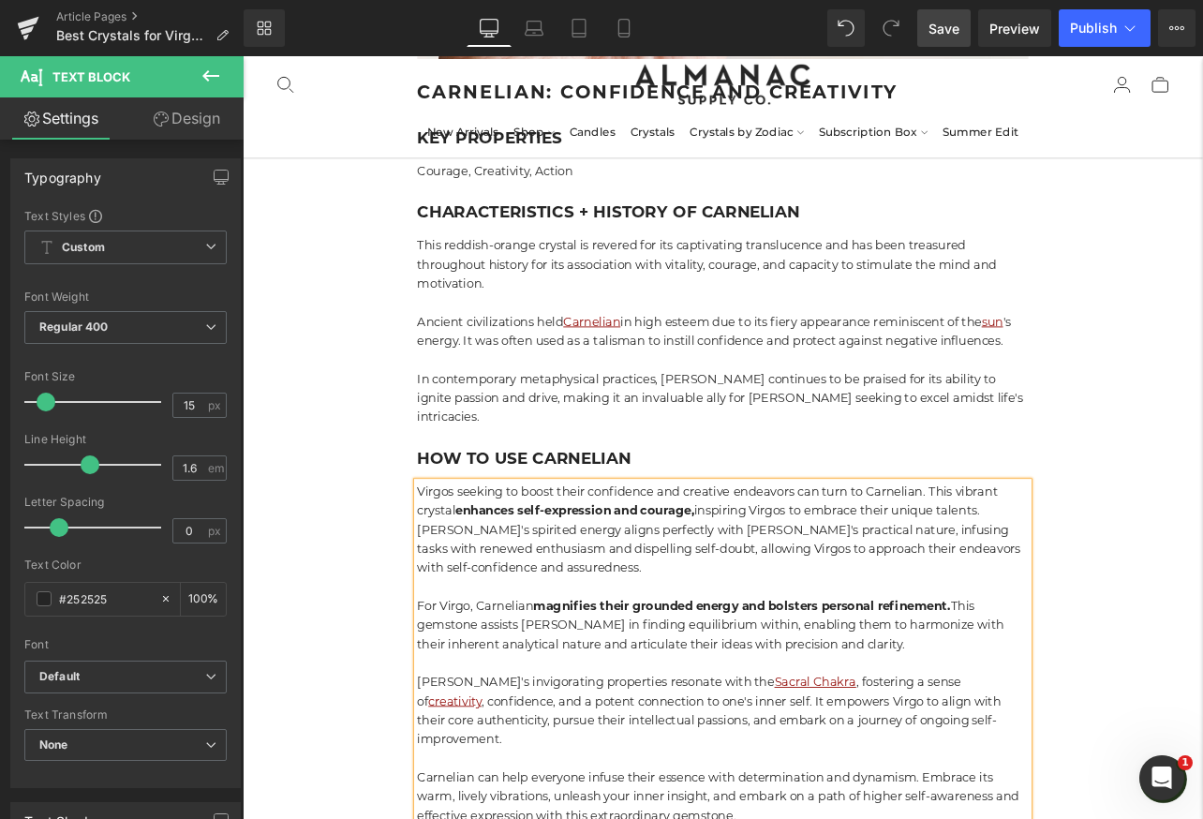
click at [942, 40] on link "Save" at bounding box center [943, 27] width 53 height 37
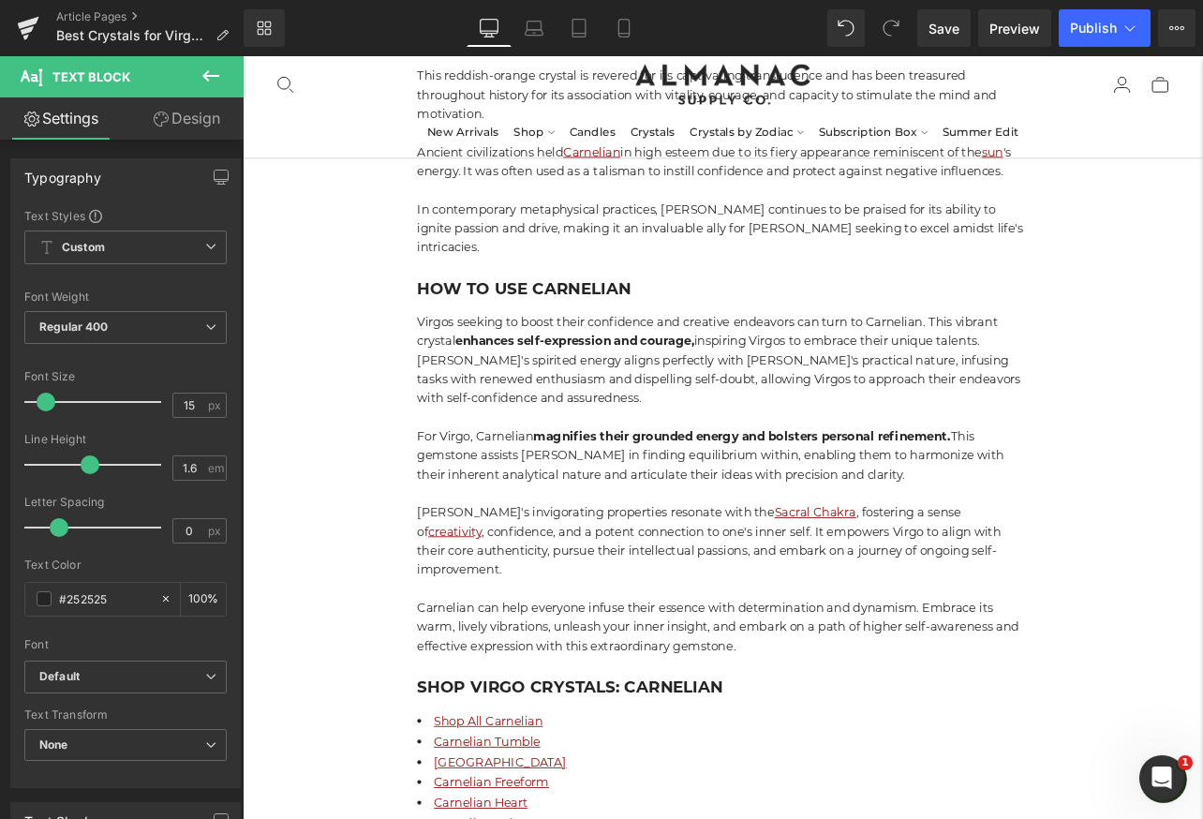
scroll to position [4505, 0]
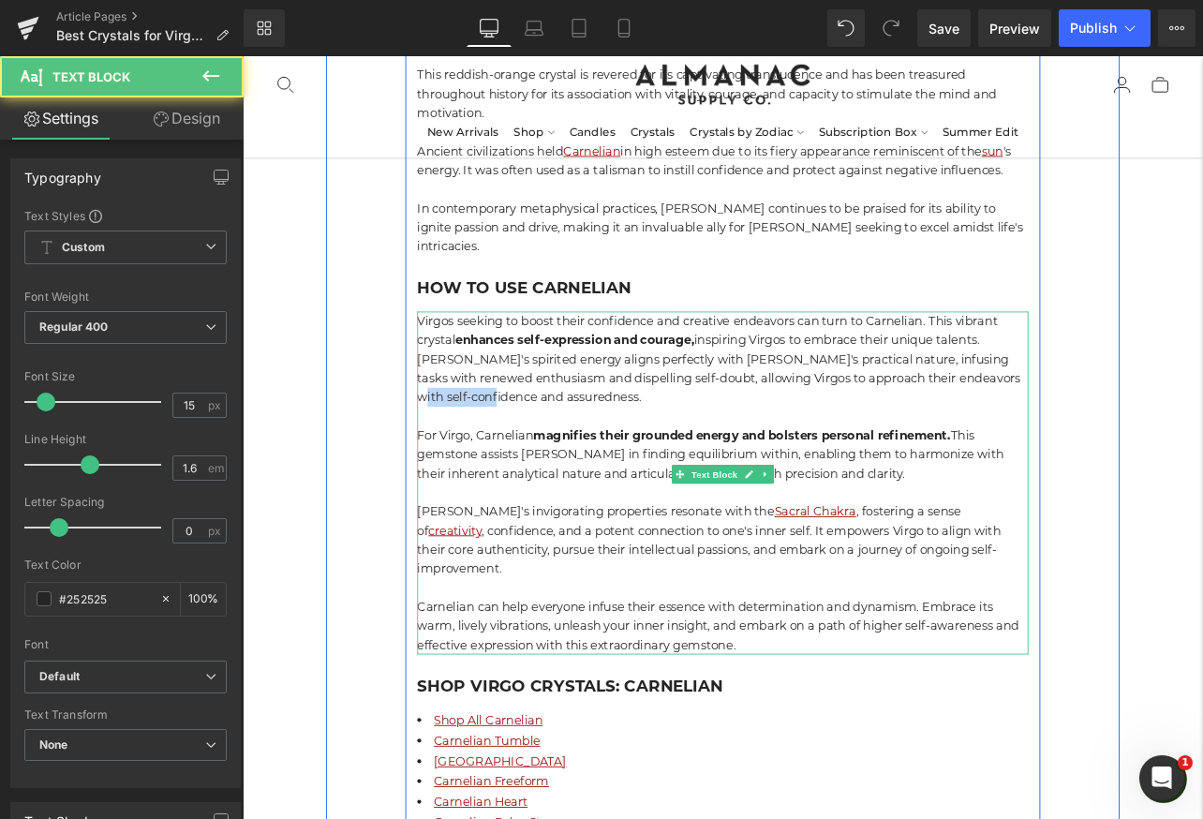
drag, startPoint x: 564, startPoint y: 366, endPoint x: 466, endPoint y: 366, distance: 98.4
click at [466, 366] on p "Virgos seeking to boost their confidence and creative endeavors can turn to Car…" at bounding box center [809, 414] width 721 height 112
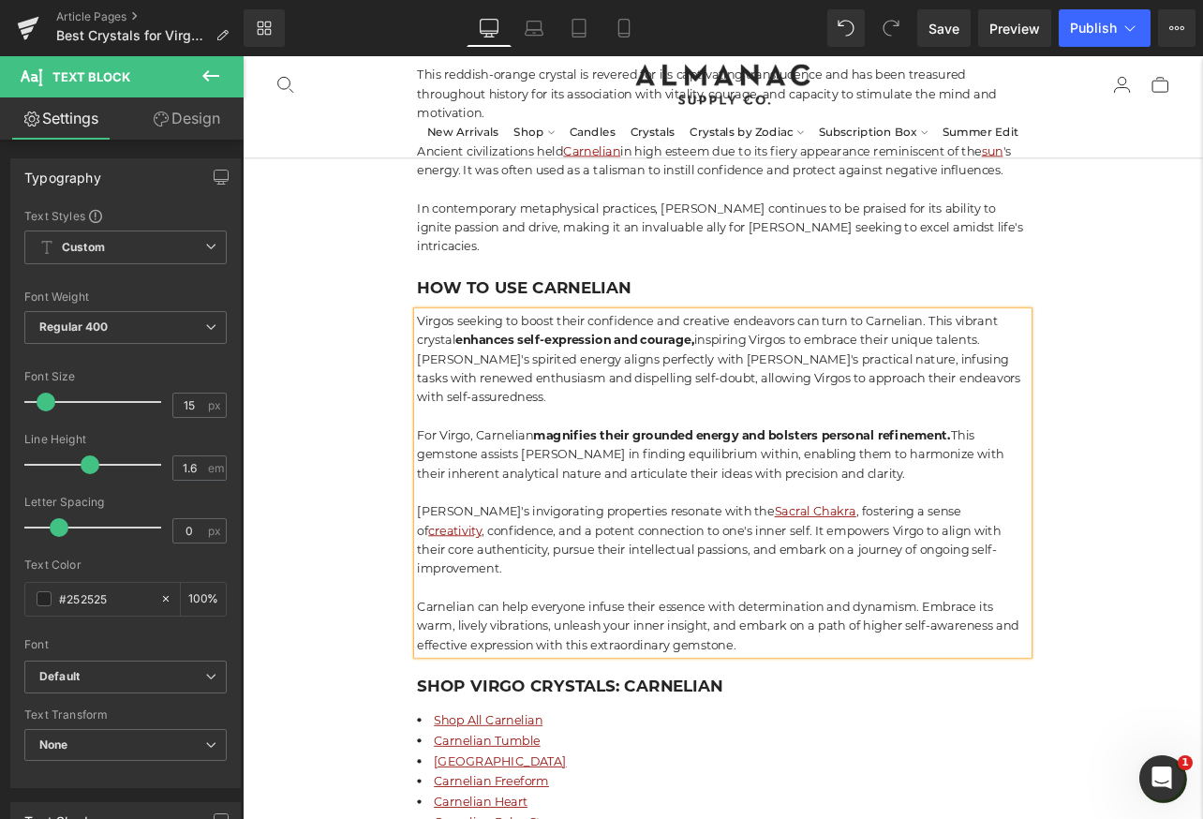
click at [554, 368] on p "Virgos seeking to boost their confidence and creative endeavors can turn to Car…" at bounding box center [809, 414] width 721 height 112
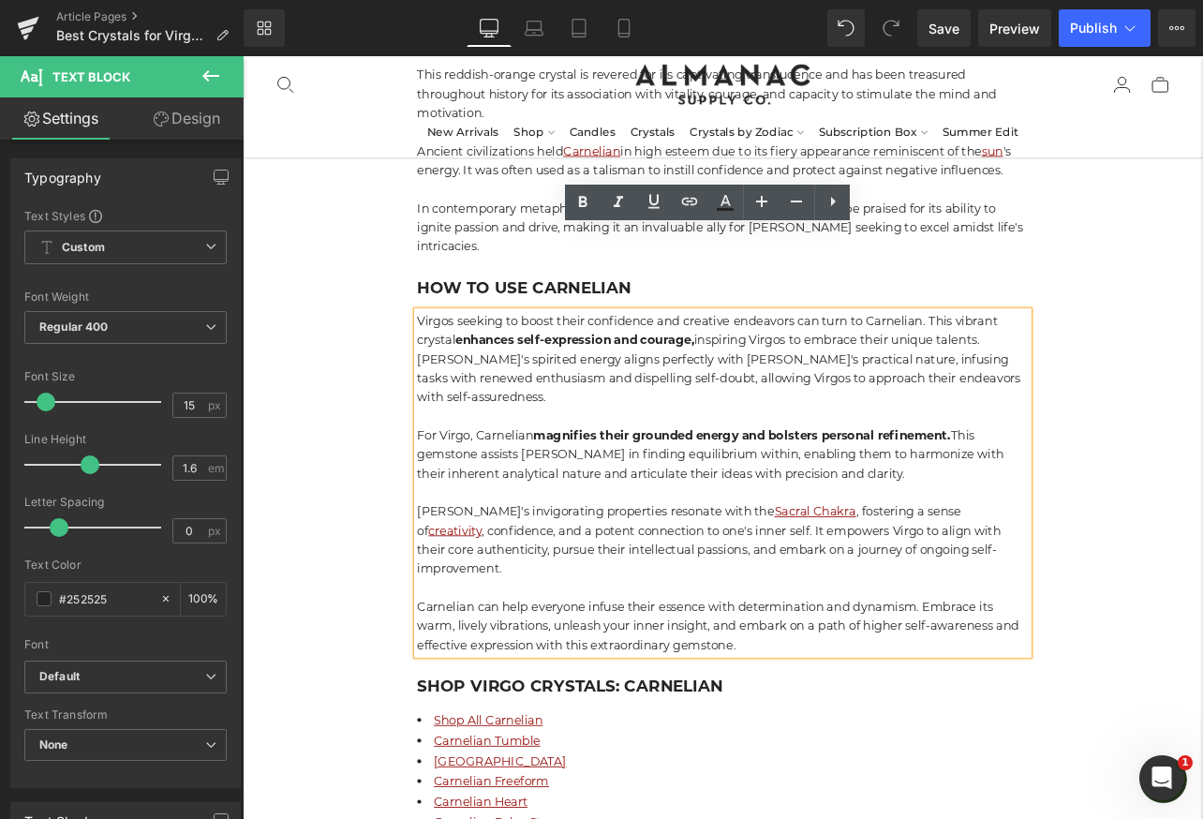
click at [450, 583] on p "Carnelian's invigorating properties resonate with the Sacral Chakra , fostering…" at bounding box center [809, 628] width 721 height 90
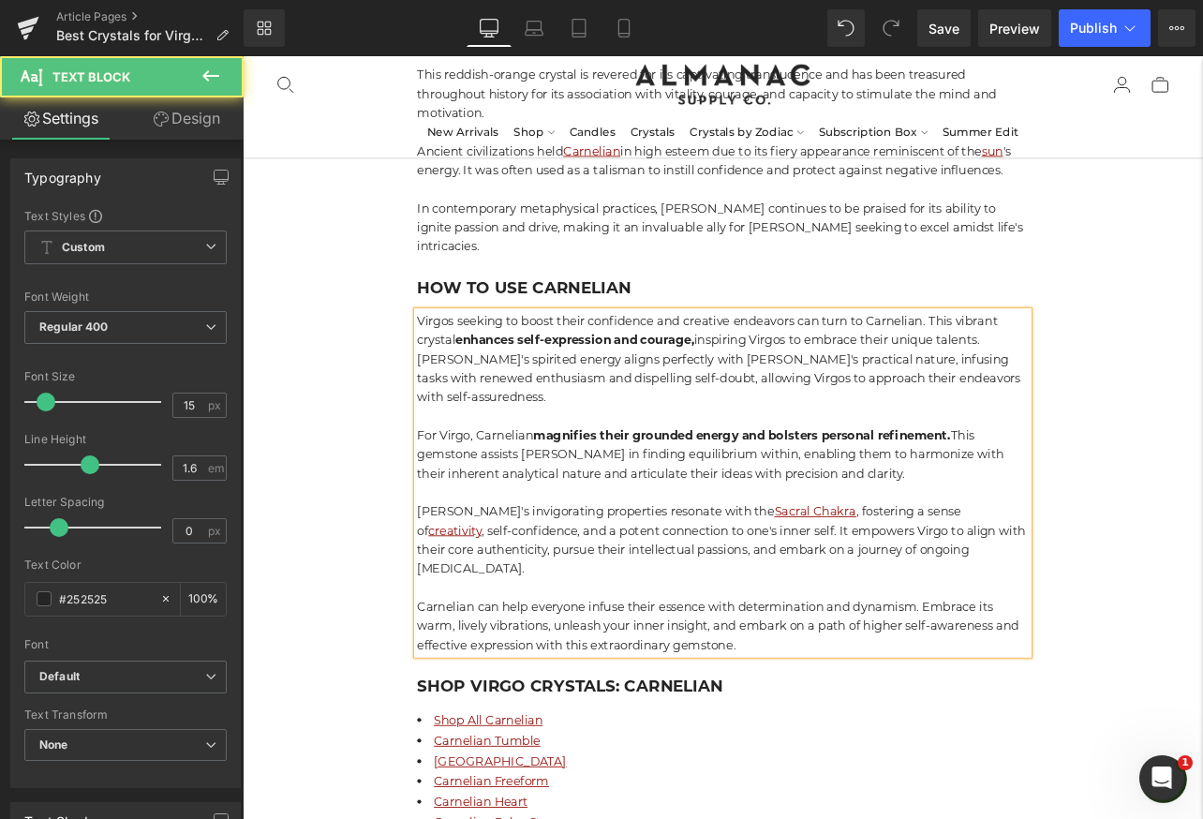
click at [603, 583] on p "Carnelian's invigorating properties resonate with the Sacral Chakra , fostering…" at bounding box center [809, 628] width 721 height 90
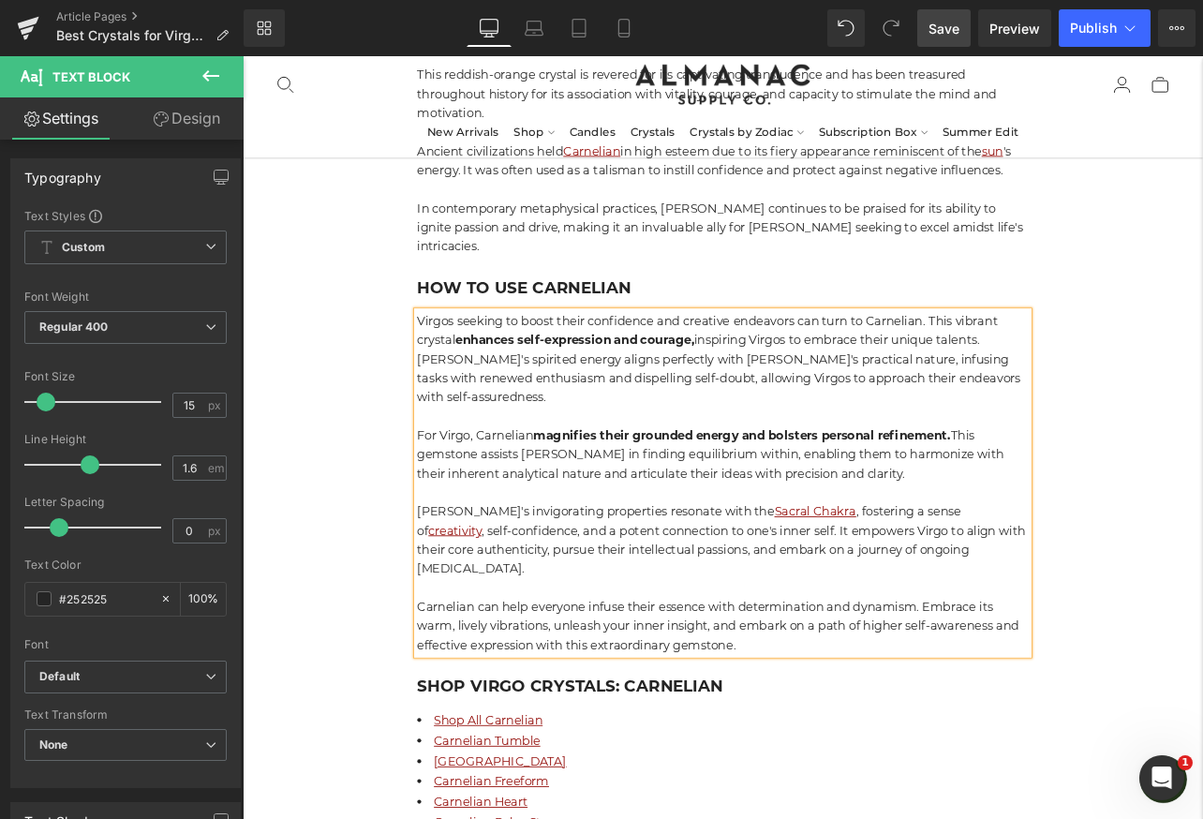
click at [943, 22] on span "Save" at bounding box center [943, 29] width 31 height 20
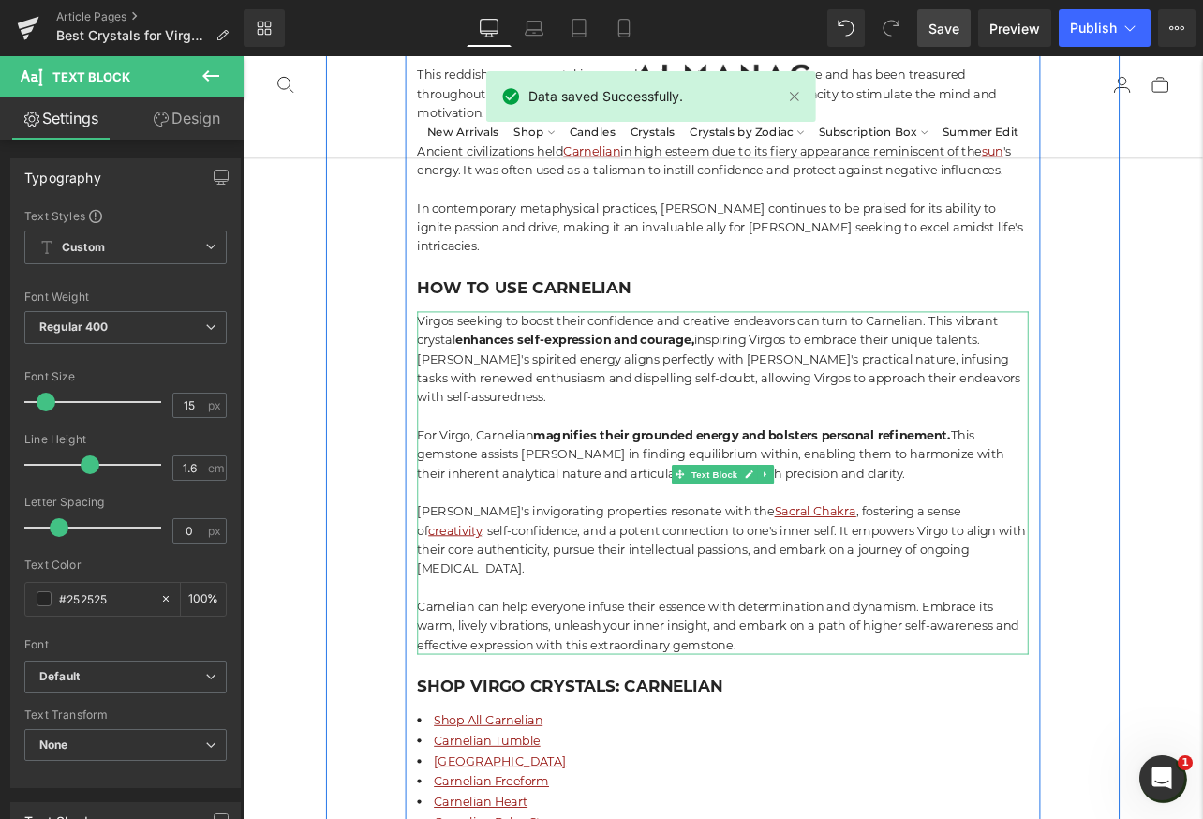
click at [462, 365] on p "Virgos seeking to boost their confidence and creative endeavors can turn to Car…" at bounding box center [809, 414] width 721 height 112
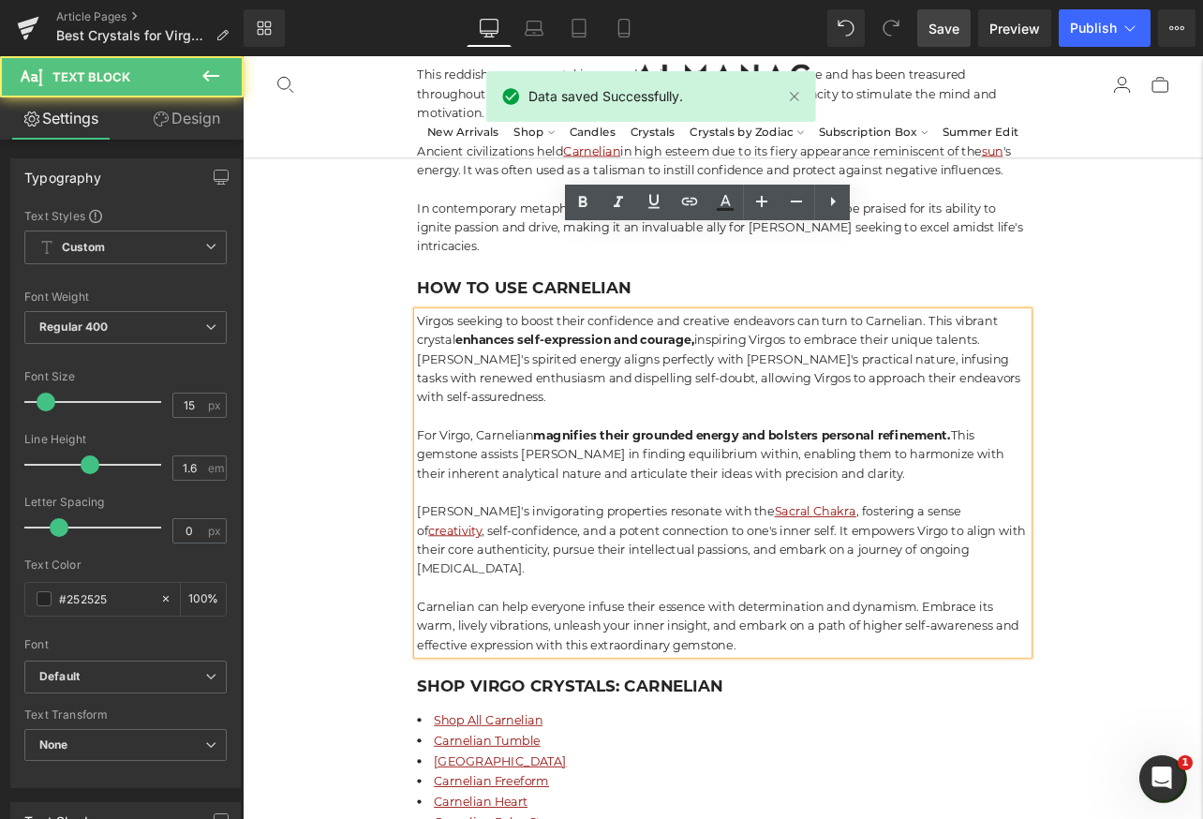
click at [451, 365] on p "Virgos seeking to boost their confidence and creative endeavors can turn to Car…" at bounding box center [809, 414] width 721 height 112
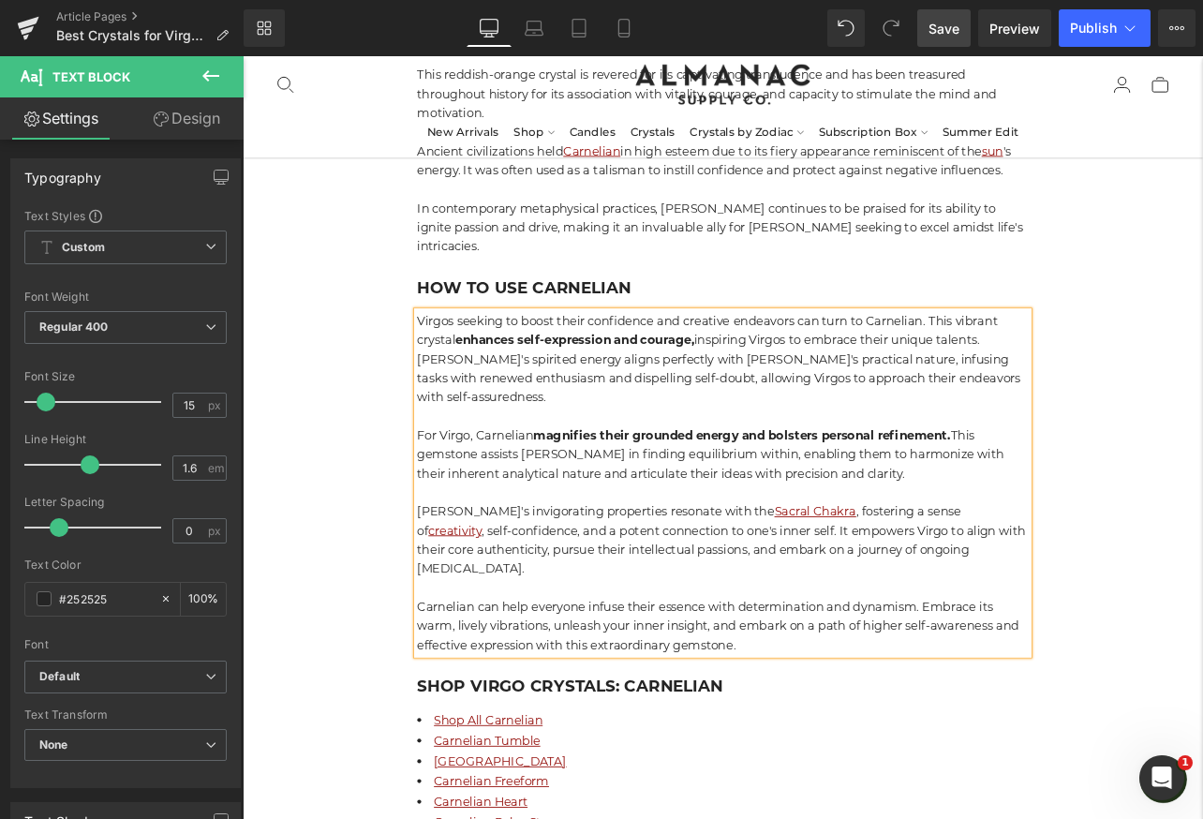
click at [838, 695] on p "Carnelian can help everyone infuse their essence with determination and dynamis…" at bounding box center [809, 728] width 721 height 67
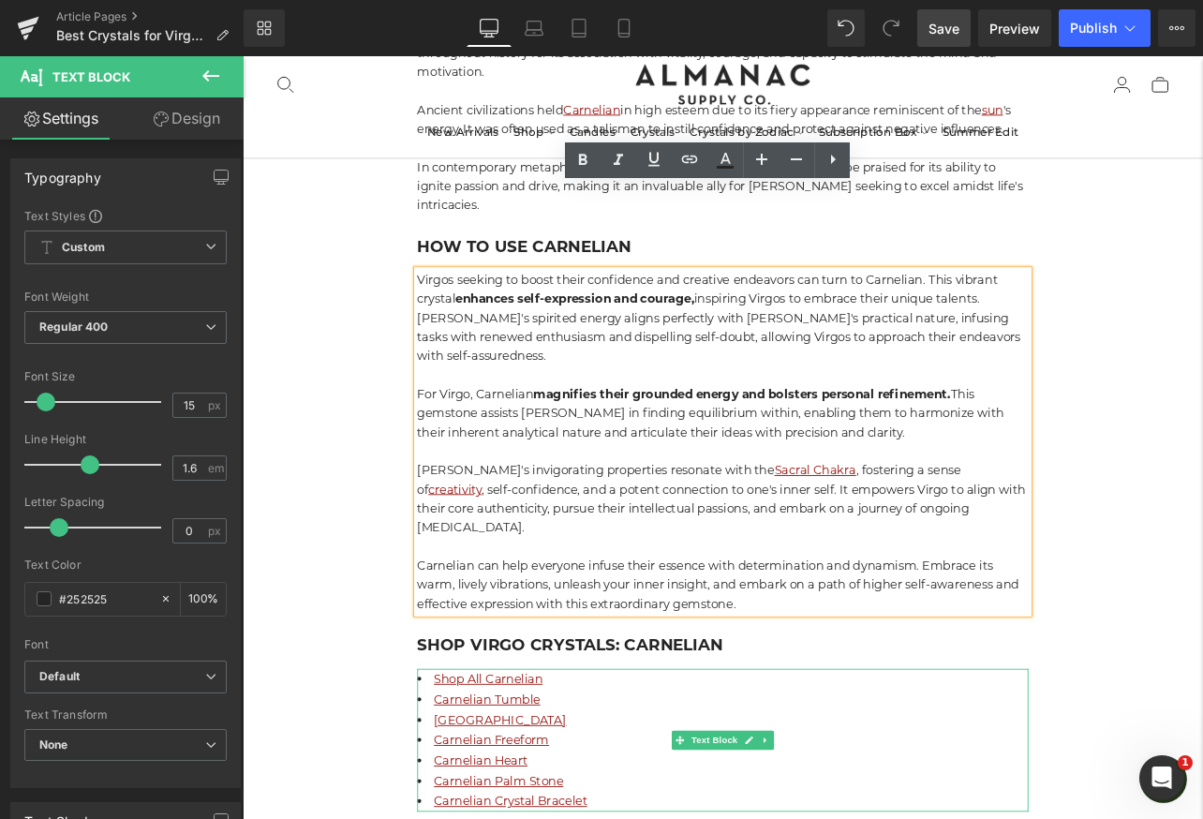
scroll to position [4554, 0]
click at [1082, 533] on p "Carnelian's invigorating properties resonate with the Sacral Chakra , fostering…" at bounding box center [809, 578] width 721 height 90
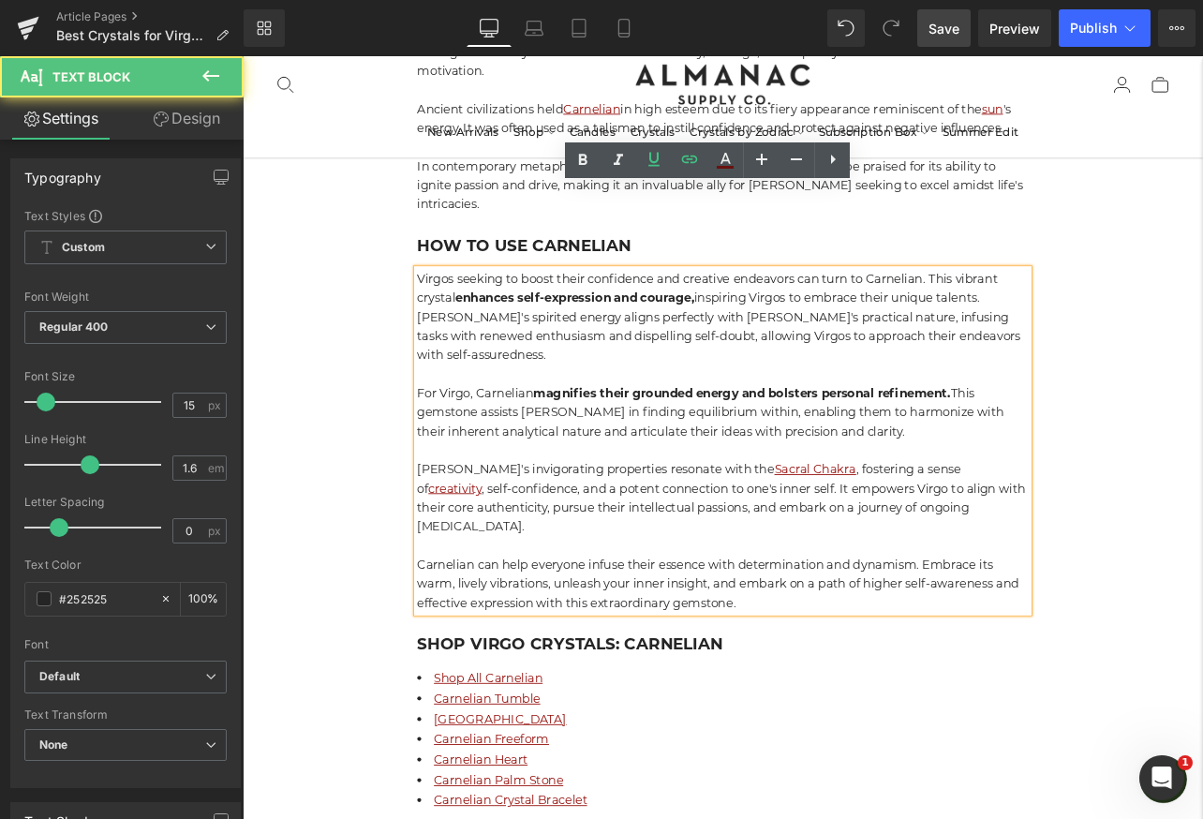
click at [871, 533] on p "Carnelian's invigorating properties resonate with the Sacral Chakra , fostering…" at bounding box center [809, 578] width 721 height 90
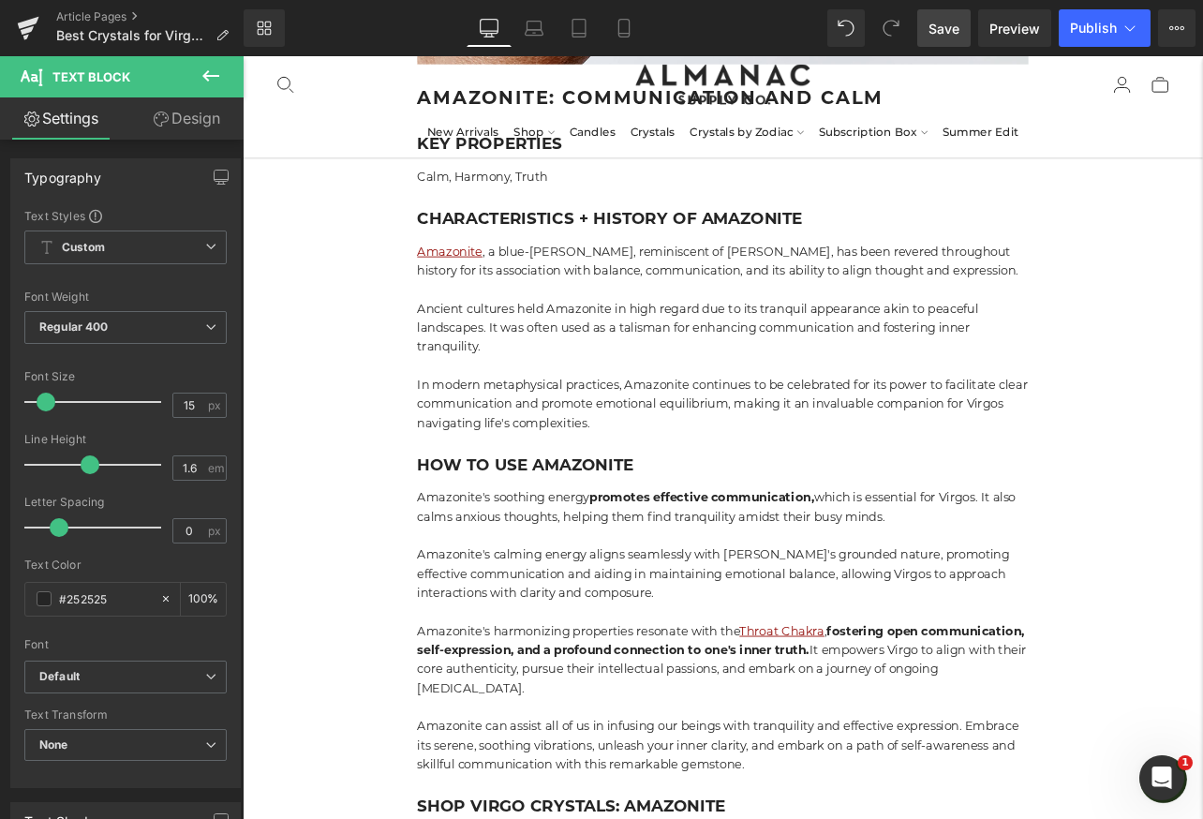
scroll to position [6181, 0]
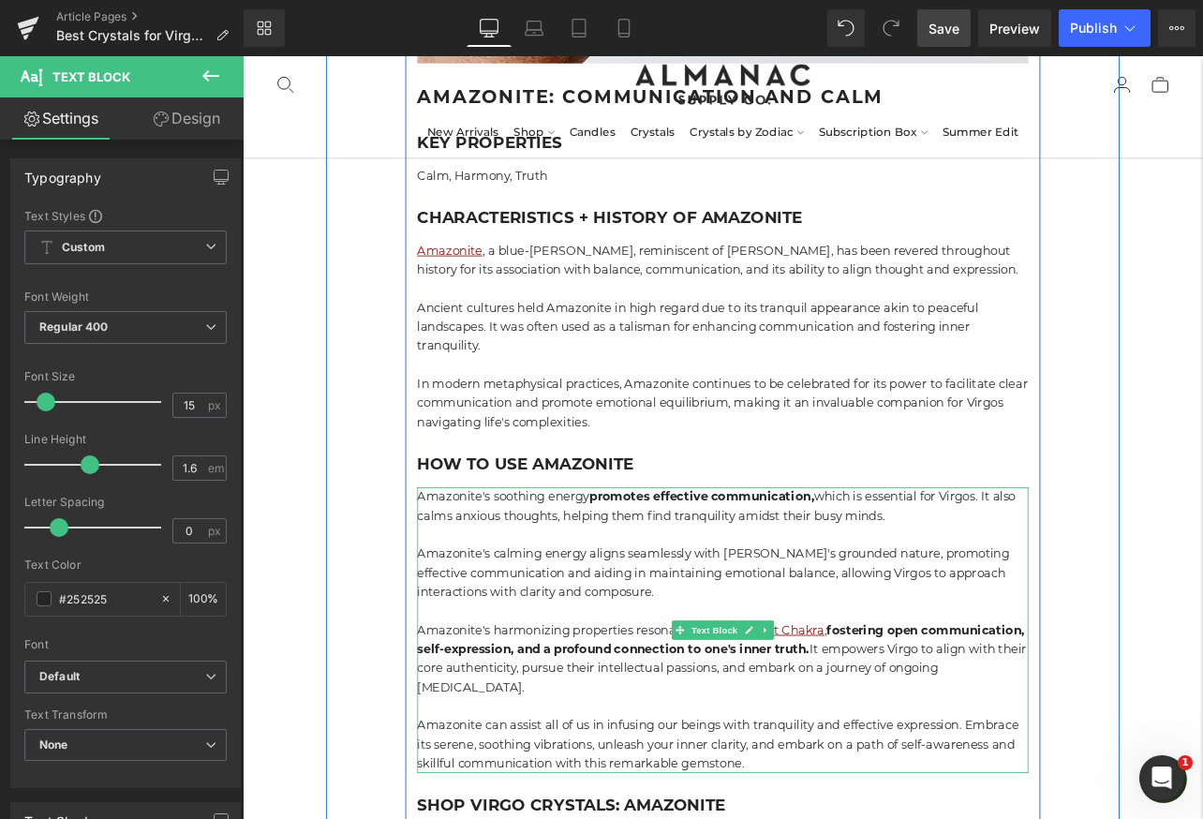
click at [866, 632] on p "Amazonite's calming energy aligns seamlessly with Virgo's grounded nature, prom…" at bounding box center [809, 665] width 721 height 67
drag, startPoint x: 862, startPoint y: 525, endPoint x: 932, endPoint y: 525, distance: 70.3
click at [932, 632] on p "Amazonite's calming energy aligns seamlessly with Virgo's grounded nature, prom…" at bounding box center [809, 665] width 721 height 67
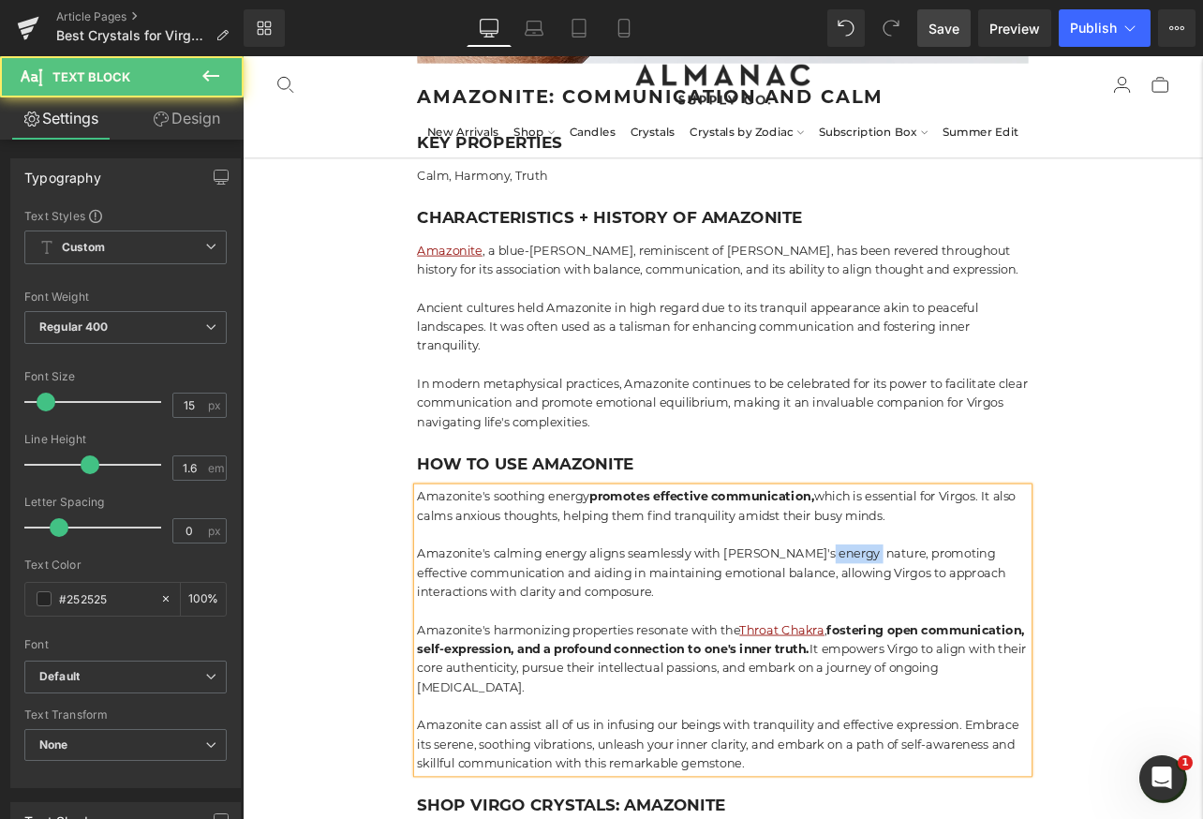
drag, startPoint x: 969, startPoint y: 525, endPoint x: 917, endPoint y: 525, distance: 52.5
click at [917, 632] on p "Amazonite's calming energy aligns seamlessly with Virgo's energy nature, promot…" at bounding box center [809, 665] width 721 height 67
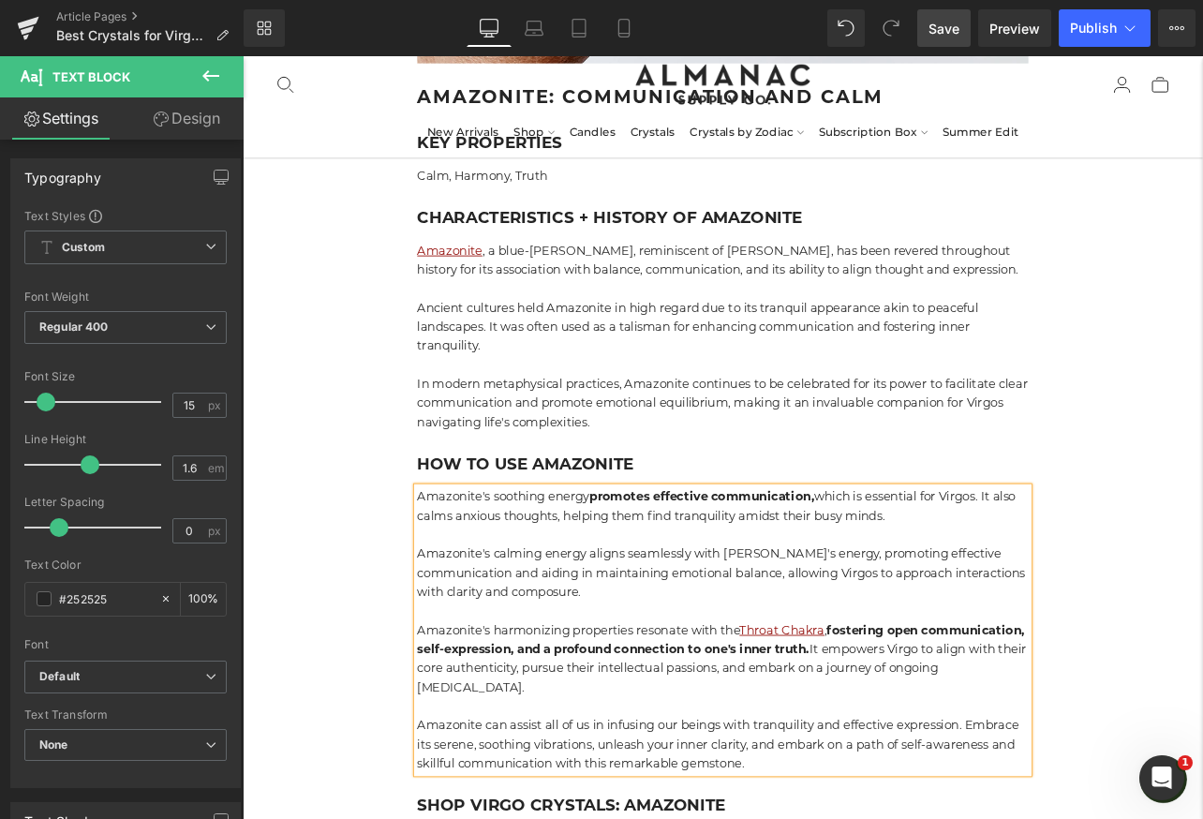
click at [938, 25] on span "Save" at bounding box center [943, 29] width 31 height 20
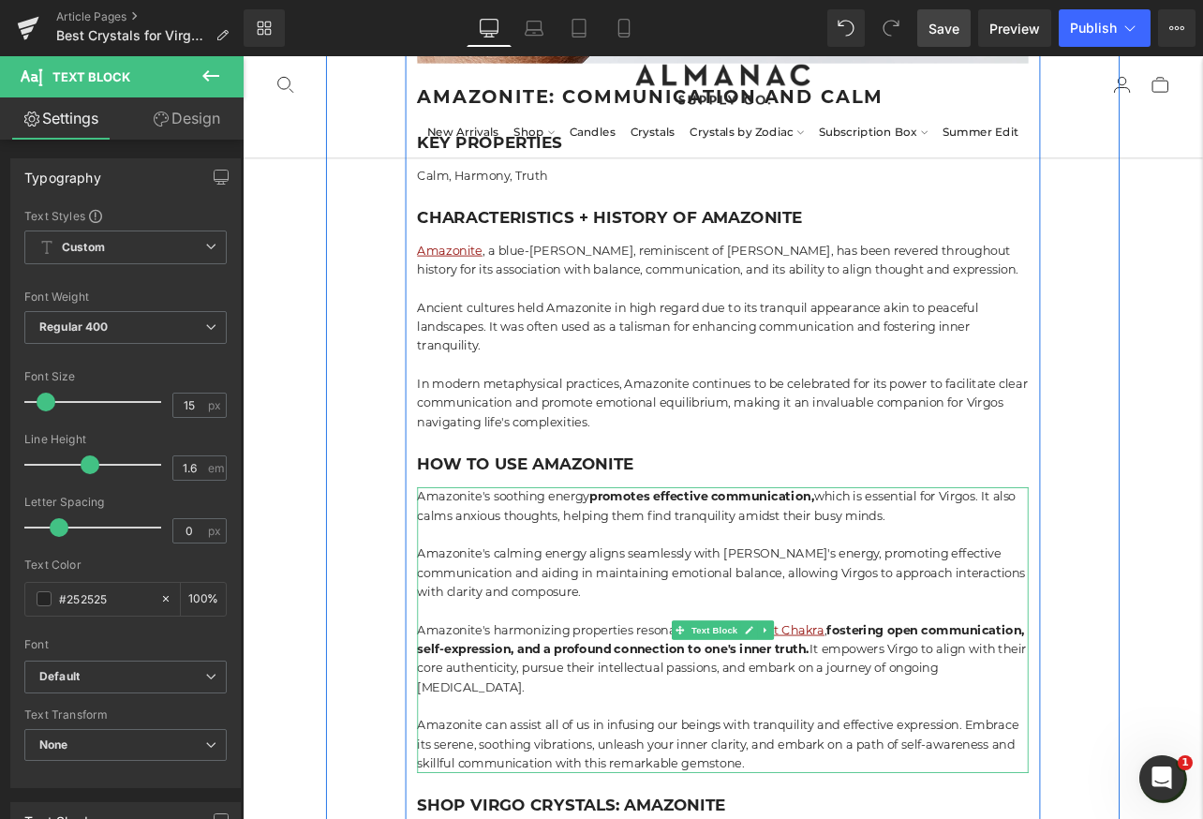
click at [910, 632] on p "Amazonite's calming energy aligns seamlessly with Virgo's energy, promoting eff…" at bounding box center [809, 665] width 721 height 67
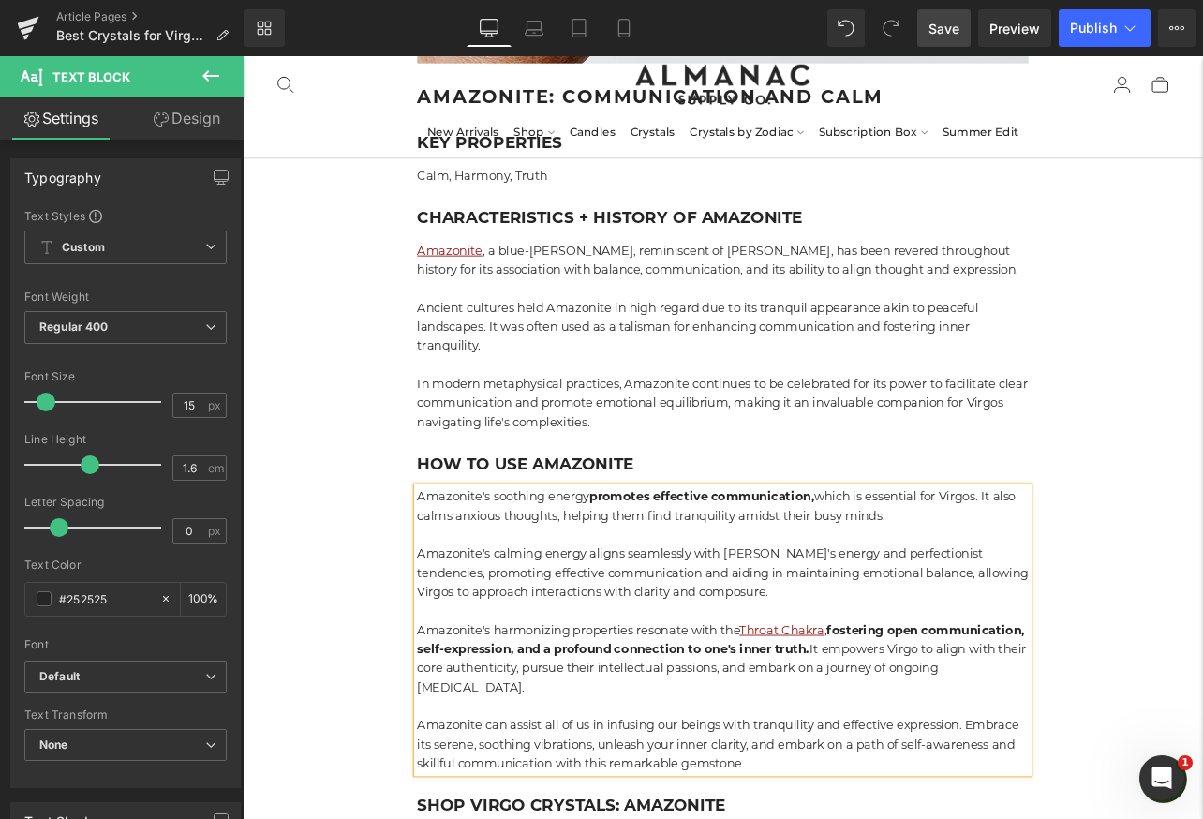
click at [866, 632] on p "Amazonite's calming energy aligns seamlessly with Virgo's energy and perfection…" at bounding box center [809, 665] width 721 height 67
click at [930, 30] on span "Save" at bounding box center [943, 29] width 31 height 20
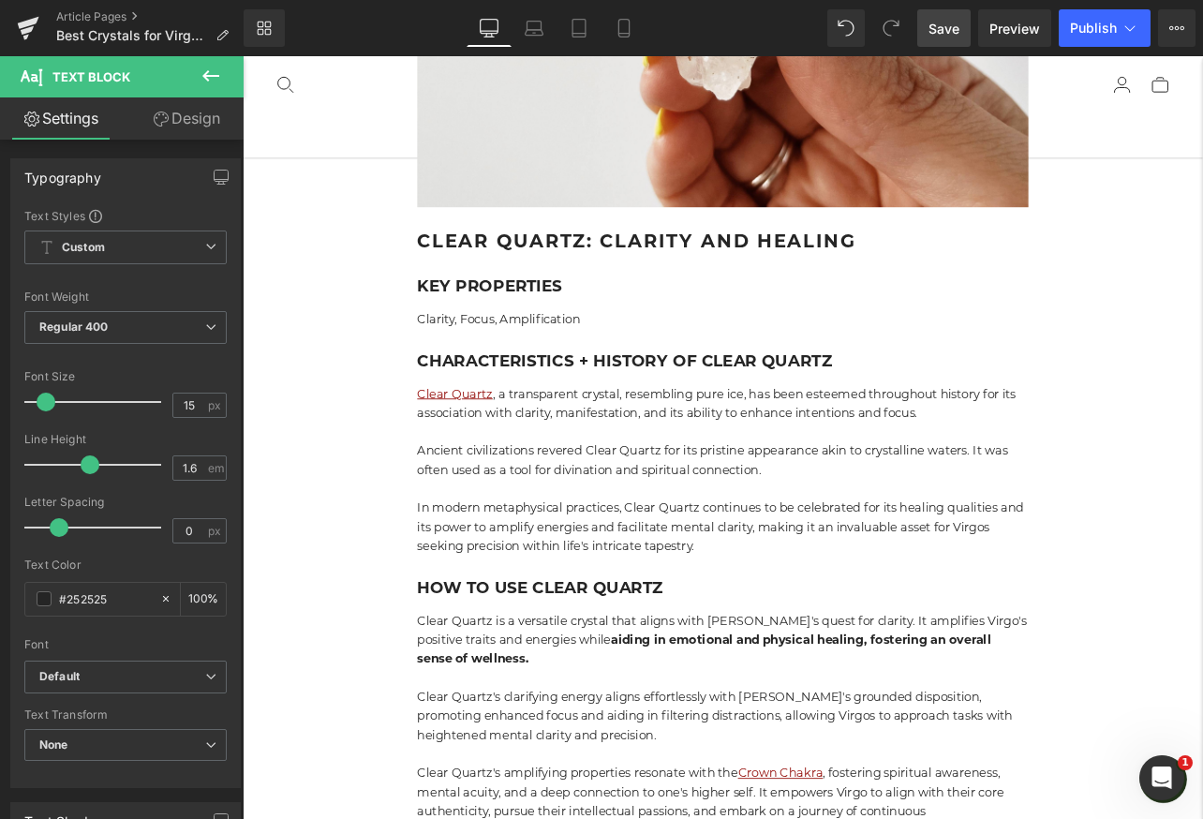
scroll to position [7811, 0]
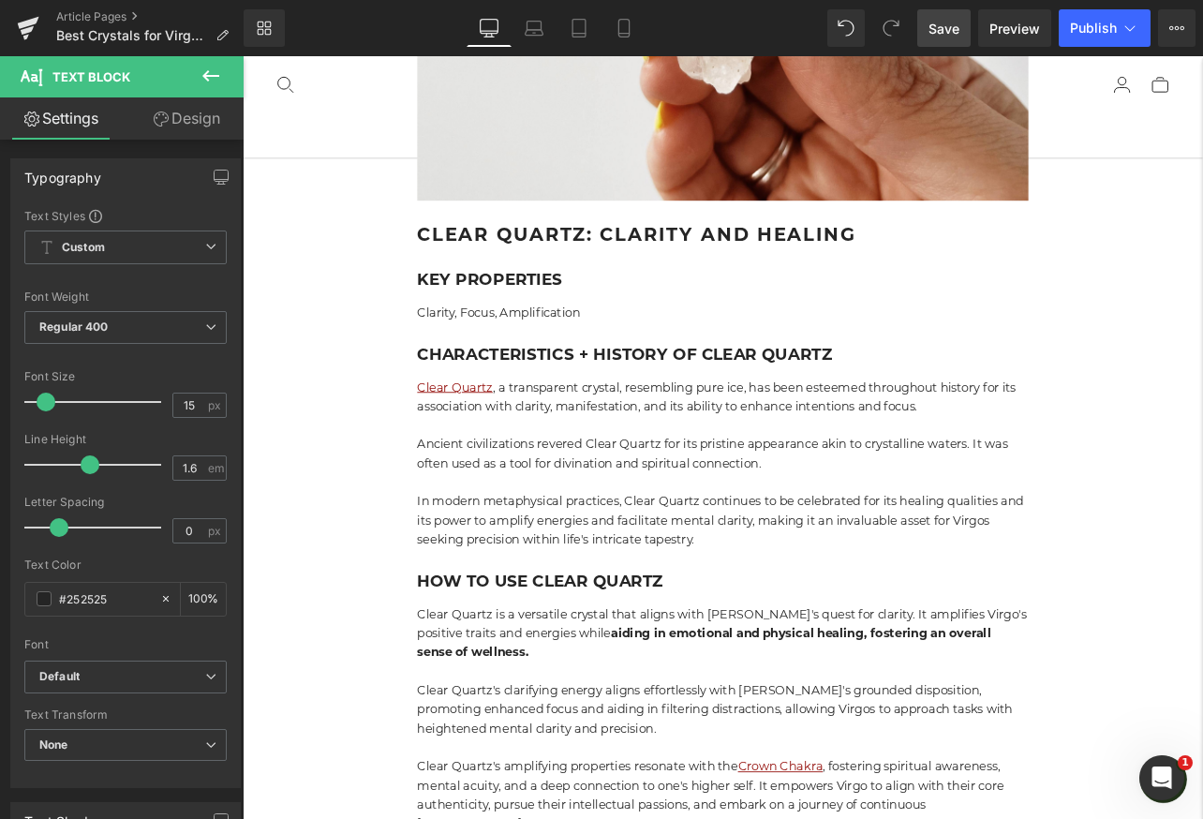
click at [1103, 570] on p "In modern metaphysical practices, Clear Quartz continues to be celebrated for i…" at bounding box center [809, 603] width 721 height 67
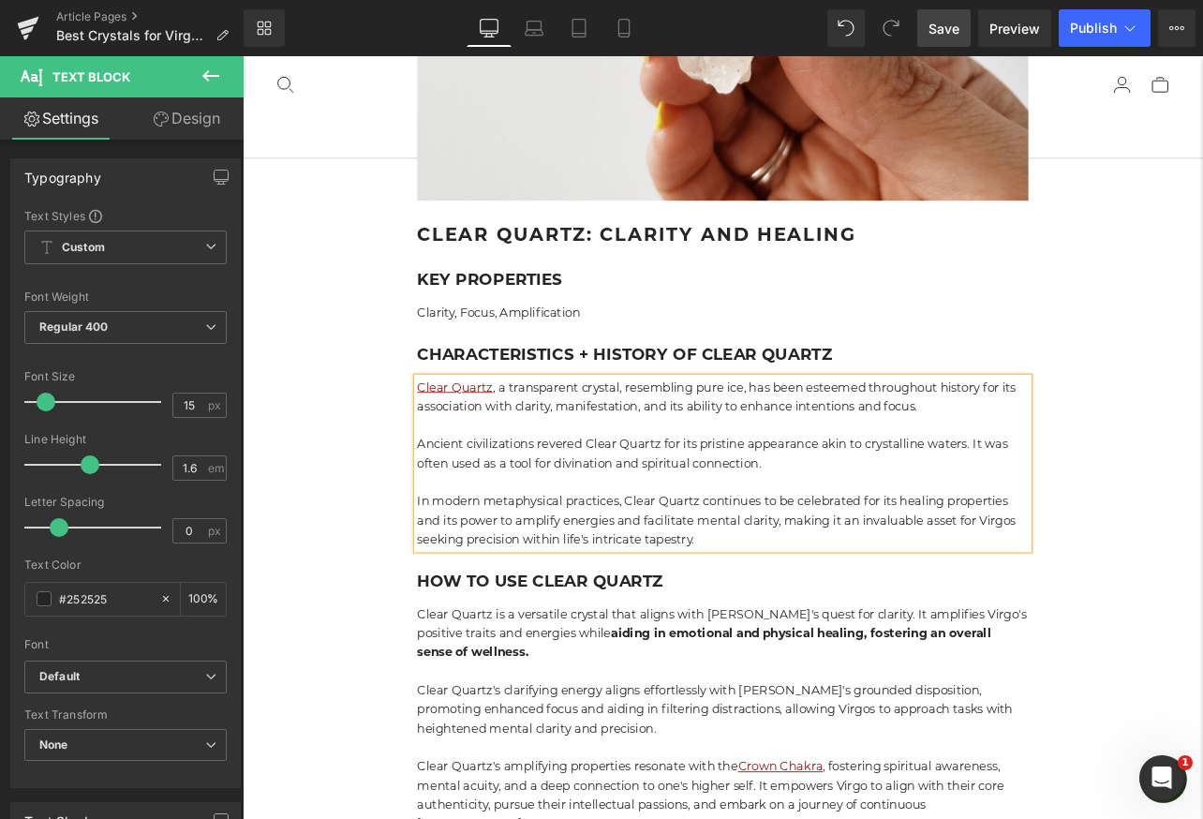
click at [860, 570] on p "In modern metaphysical practices, Clear Quartz continues to be celebrated for i…" at bounding box center [809, 603] width 721 height 67
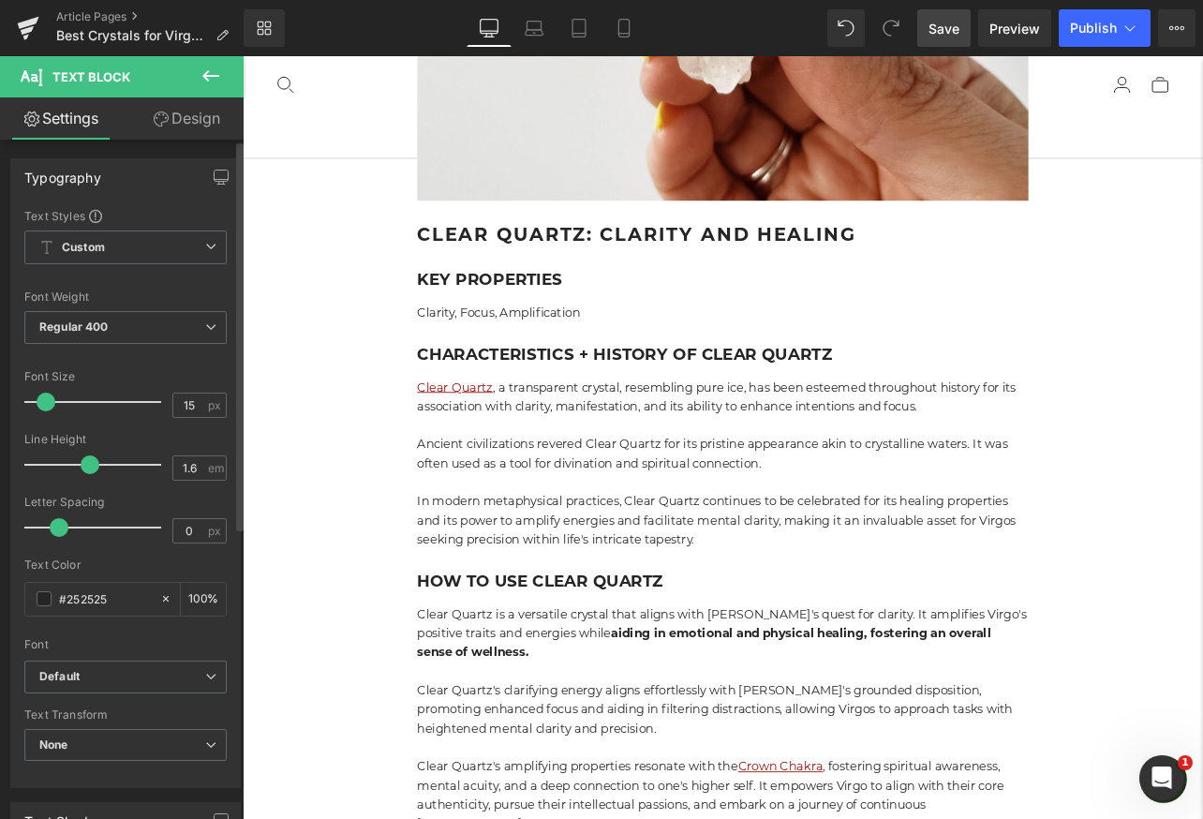
click at [941, 32] on span "Save" at bounding box center [943, 29] width 31 height 20
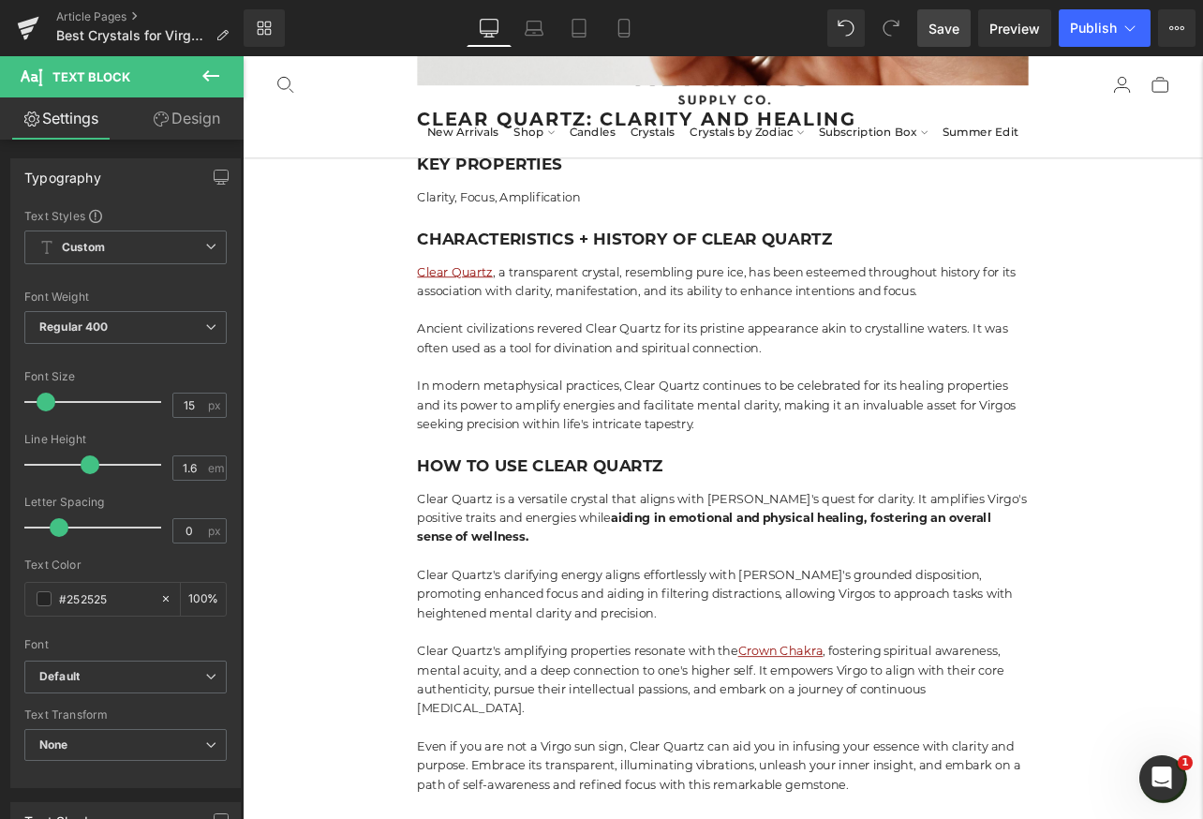
scroll to position [7948, 0]
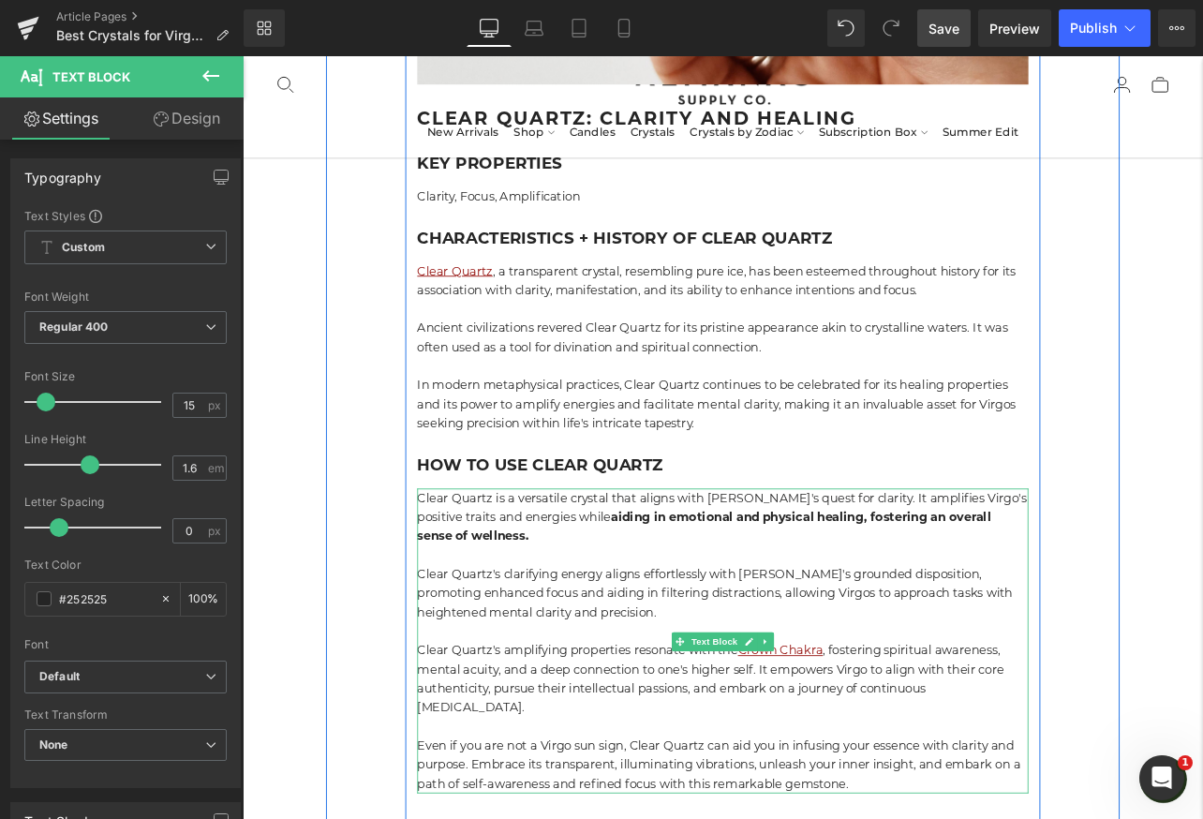
click at [462, 567] on p "Clear Quartz is a versatile crystal that aligns with Virgo's quest for clarity.…" at bounding box center [809, 600] width 721 height 67
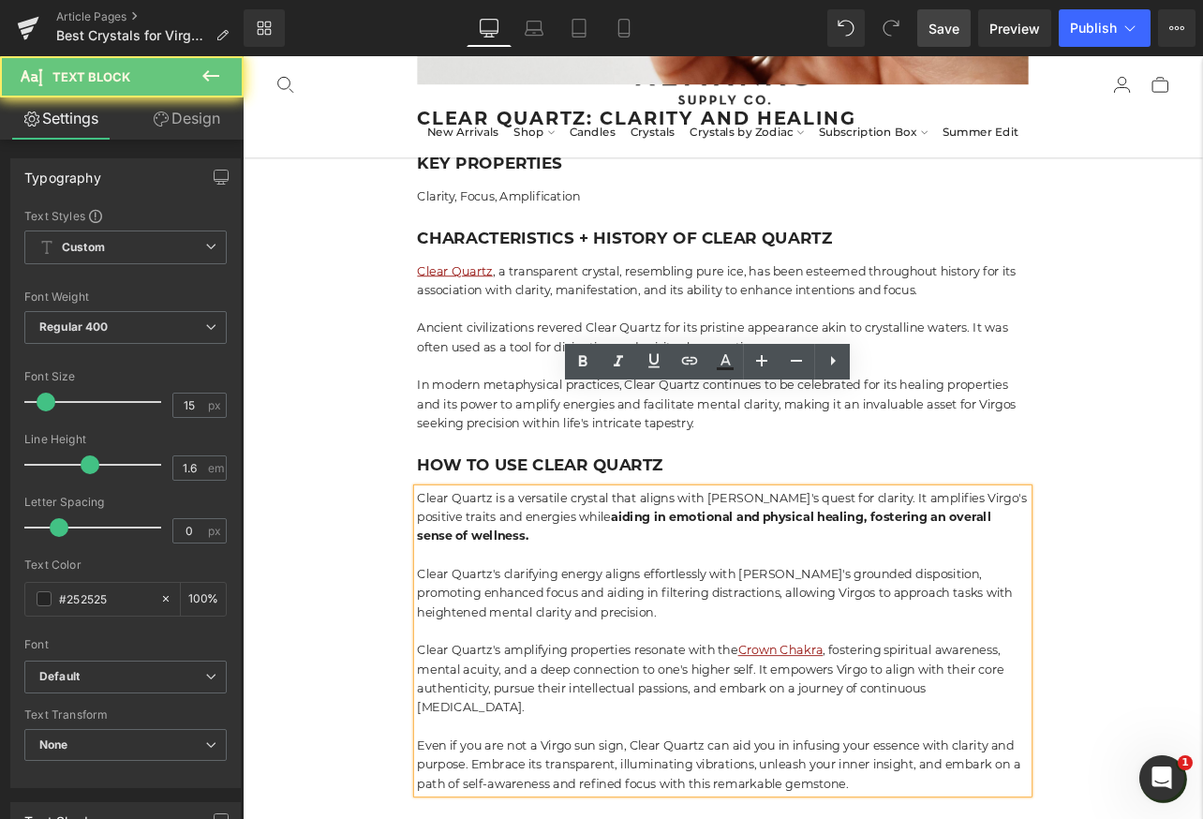
click at [449, 567] on p "Clear Quartz is a versatile crystal that aligns with Virgo's quest for clarity.…" at bounding box center [809, 600] width 721 height 67
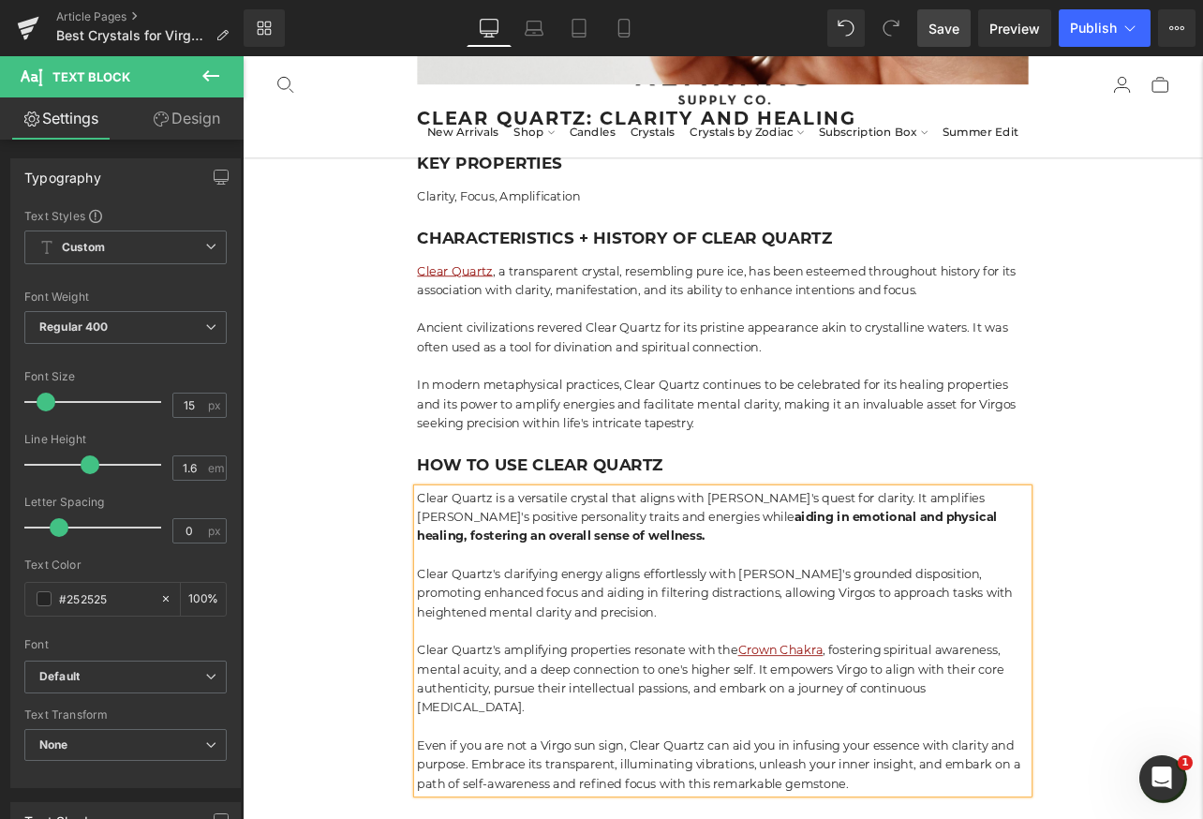
click at [641, 567] on p "Clear Quartz is a versatile crystal that aligns with Virgo's quest for clarity.…" at bounding box center [809, 600] width 721 height 67
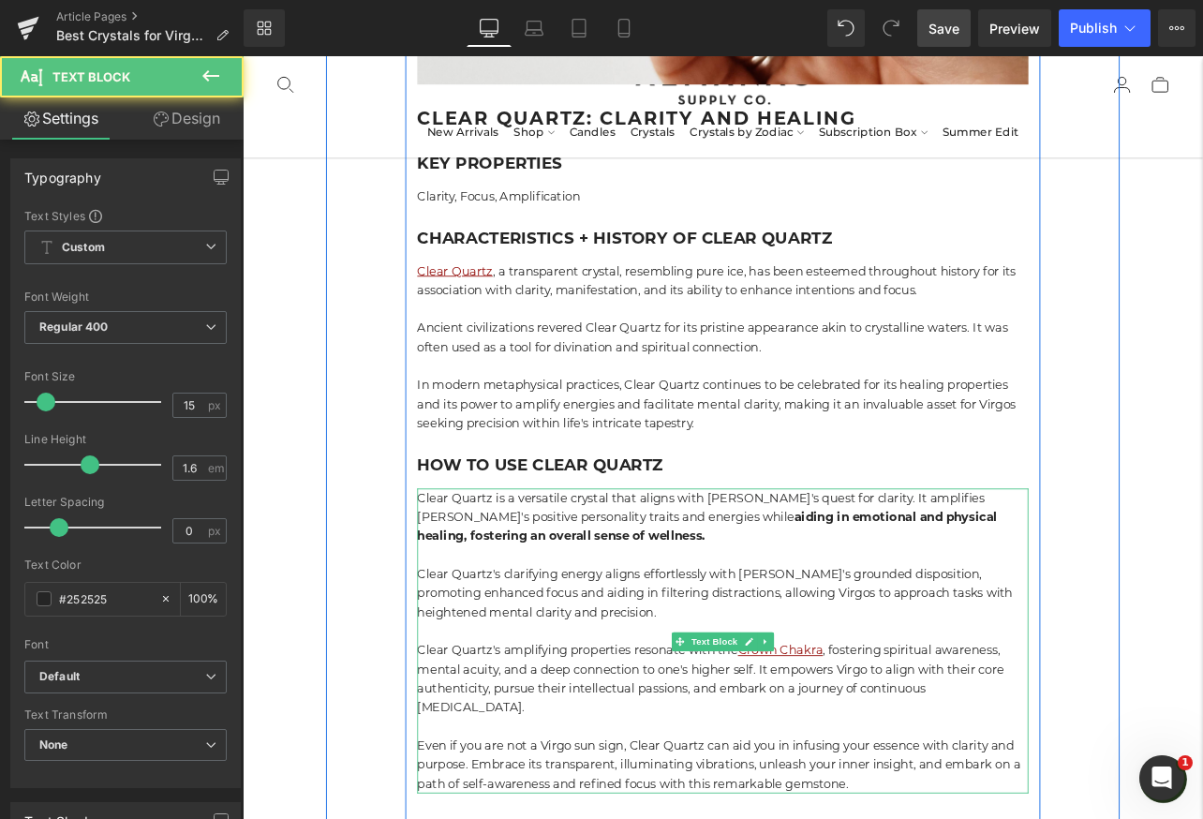
click at [569, 567] on p "Clear Quartz is a versatile crystal that aligns with Virgo's quest for clarity.…" at bounding box center [809, 600] width 721 height 67
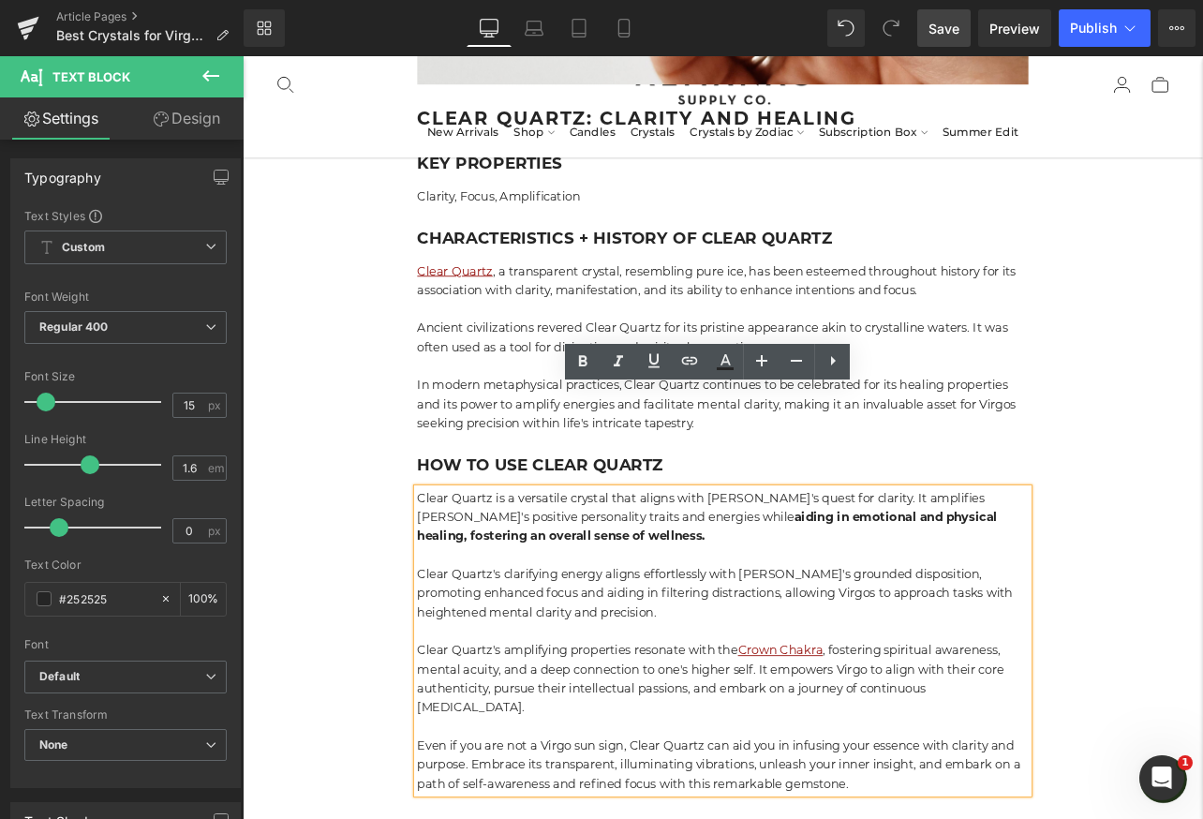
click at [680, 567] on p "Clear Quartz is a versatile crystal that aligns with Virgo's quest for clarity.…" at bounding box center [809, 600] width 721 height 67
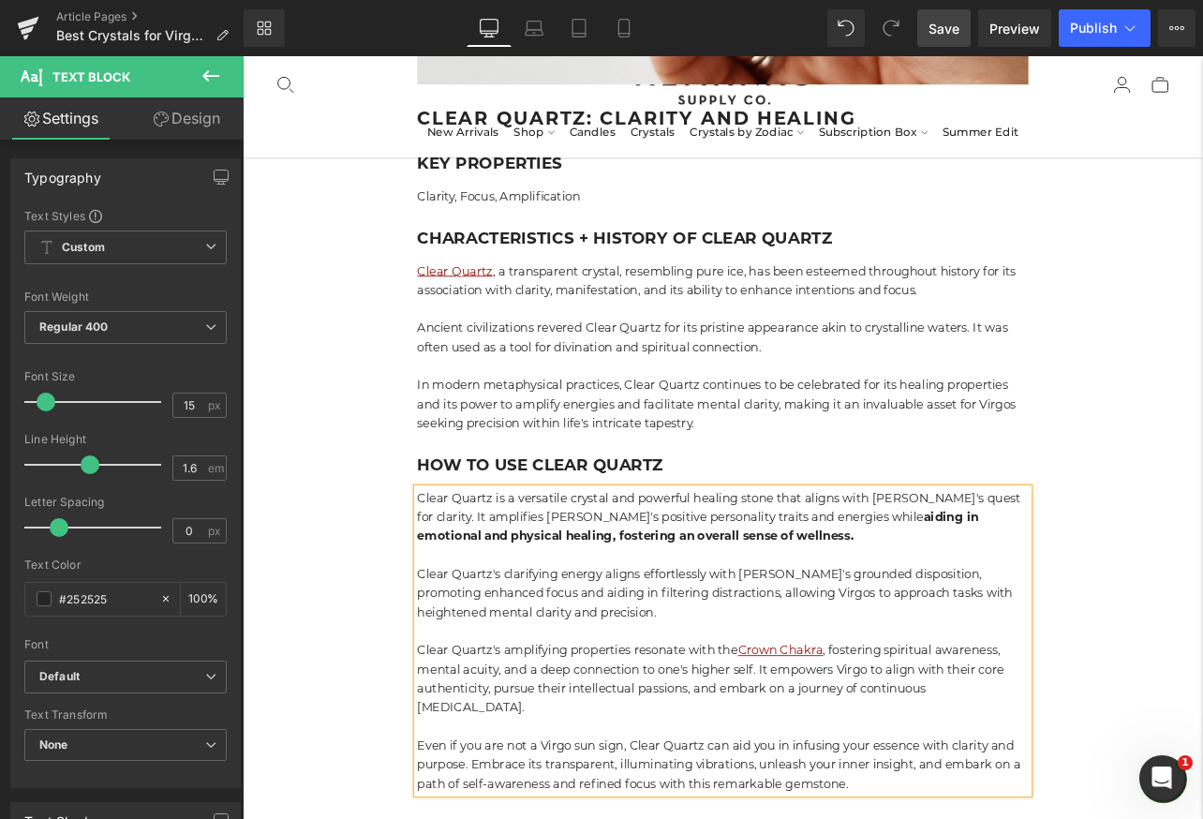
click at [817, 634] on p at bounding box center [809, 645] width 721 height 22
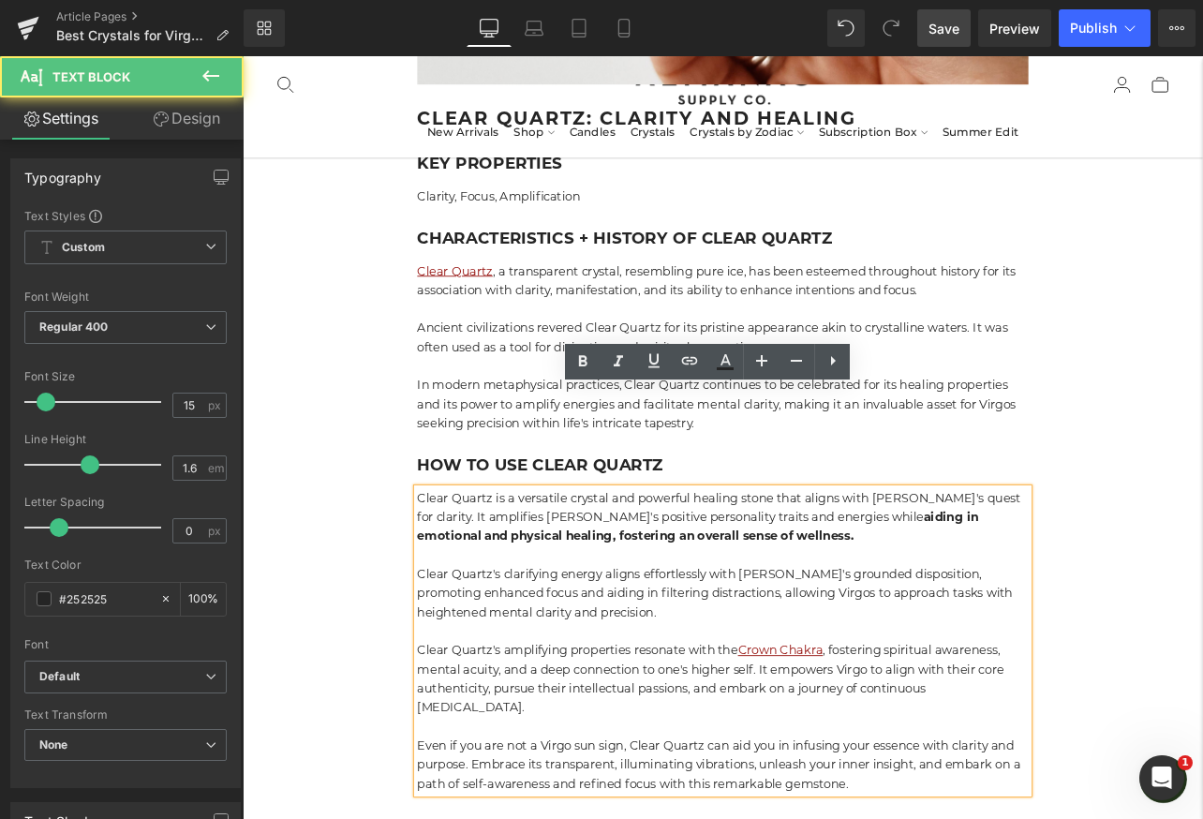
click at [871, 567] on p "Clear Quartz is a versatile crystal and powerful healing stone that aligns with…" at bounding box center [809, 600] width 721 height 67
click at [825, 567] on p "Clear Quartz is a versatile crystal and powerful healing stone that aligns with…" at bounding box center [809, 600] width 721 height 67
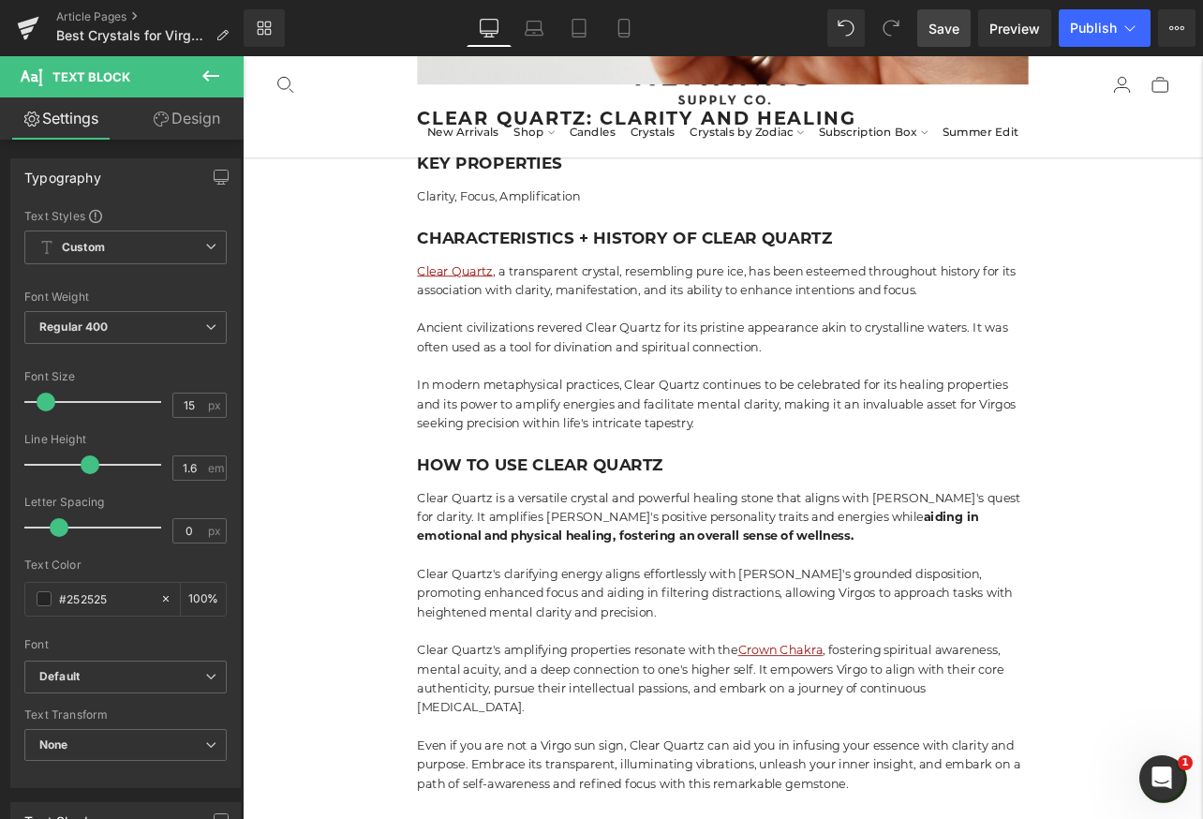
click at [946, 36] on span "Save" at bounding box center [943, 29] width 31 height 20
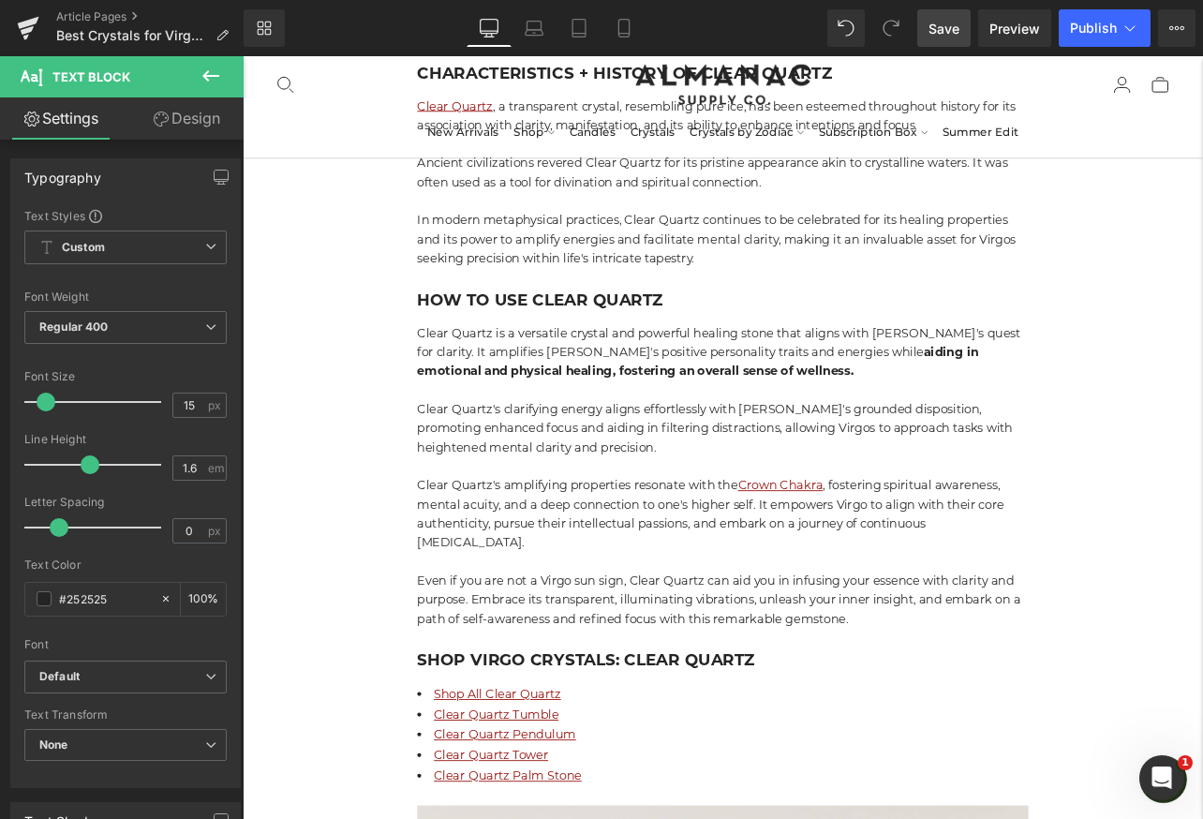
scroll to position [8146, 0]
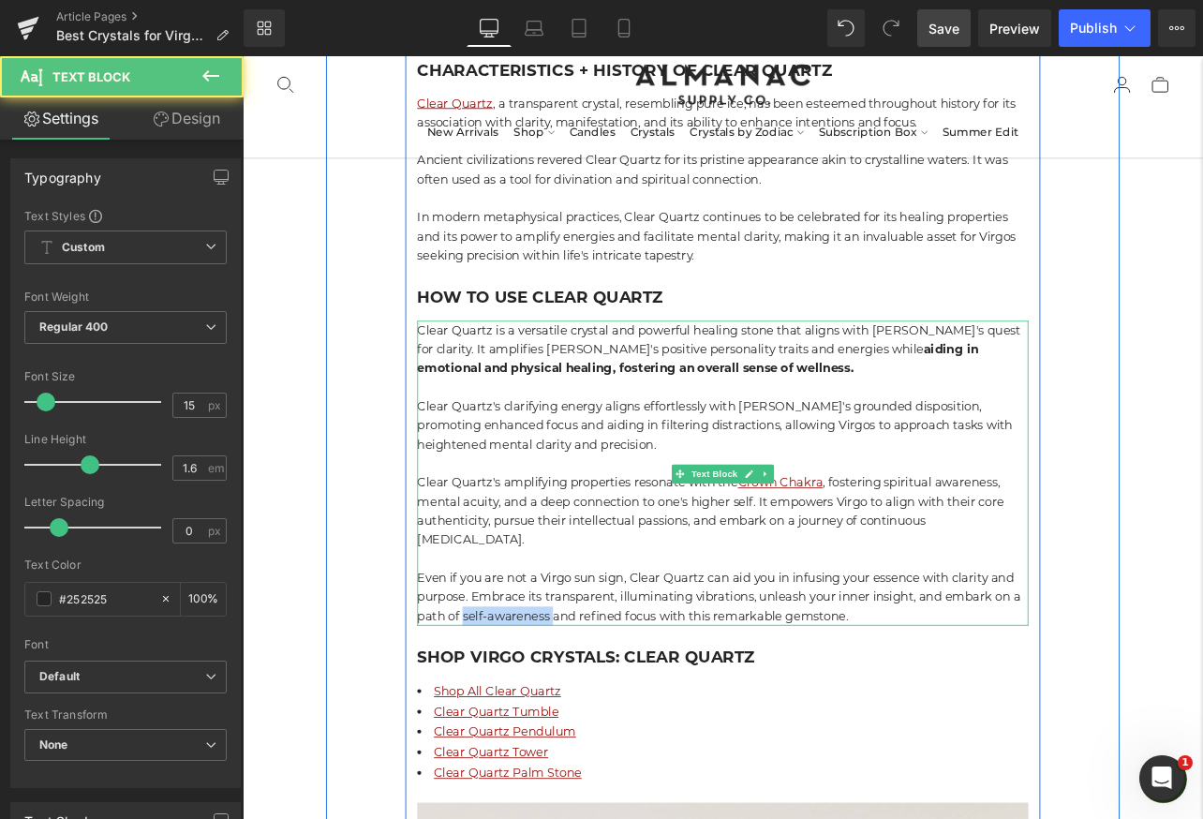
drag, startPoint x: 610, startPoint y: 604, endPoint x: 502, endPoint y: 604, distance: 107.7
click at [502, 660] on p "Even if you are not a Virgo sun sign, Clear Quartz can aid you in infusing your…" at bounding box center [809, 693] width 721 height 67
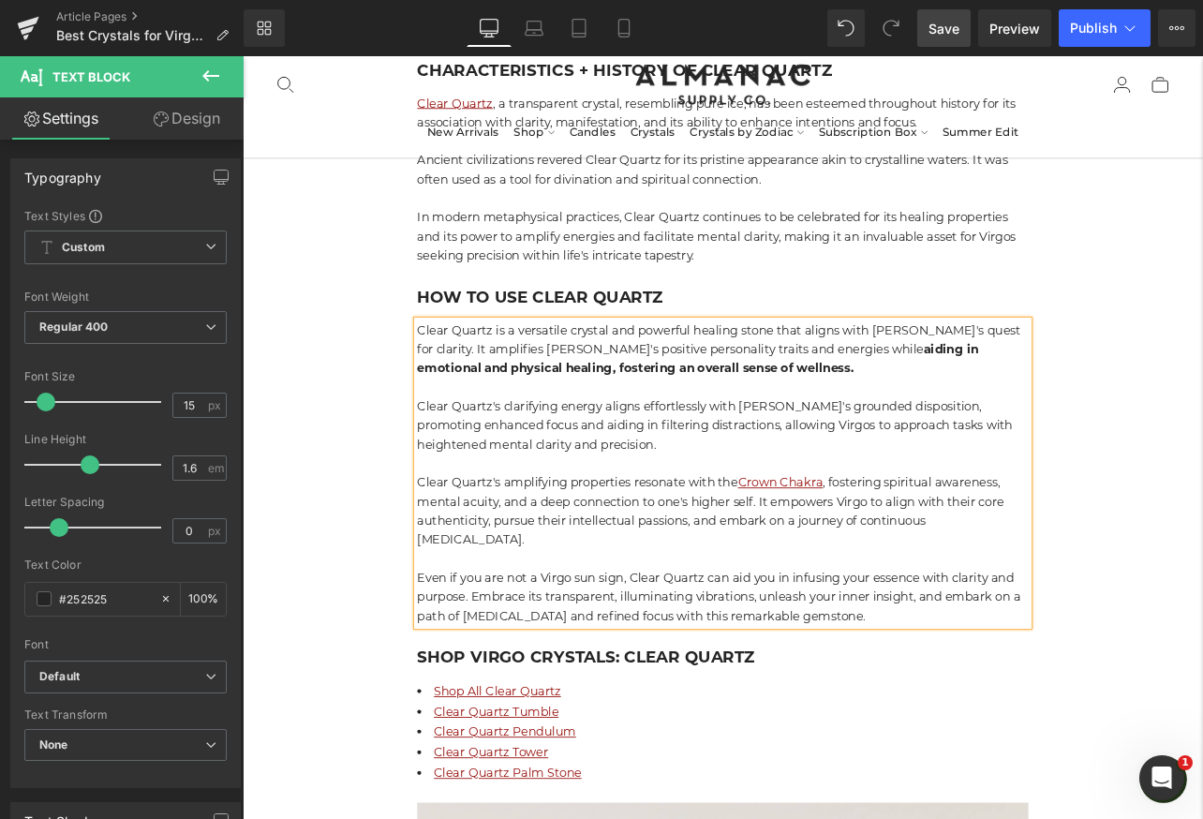
click at [943, 22] on span "Save" at bounding box center [943, 29] width 31 height 20
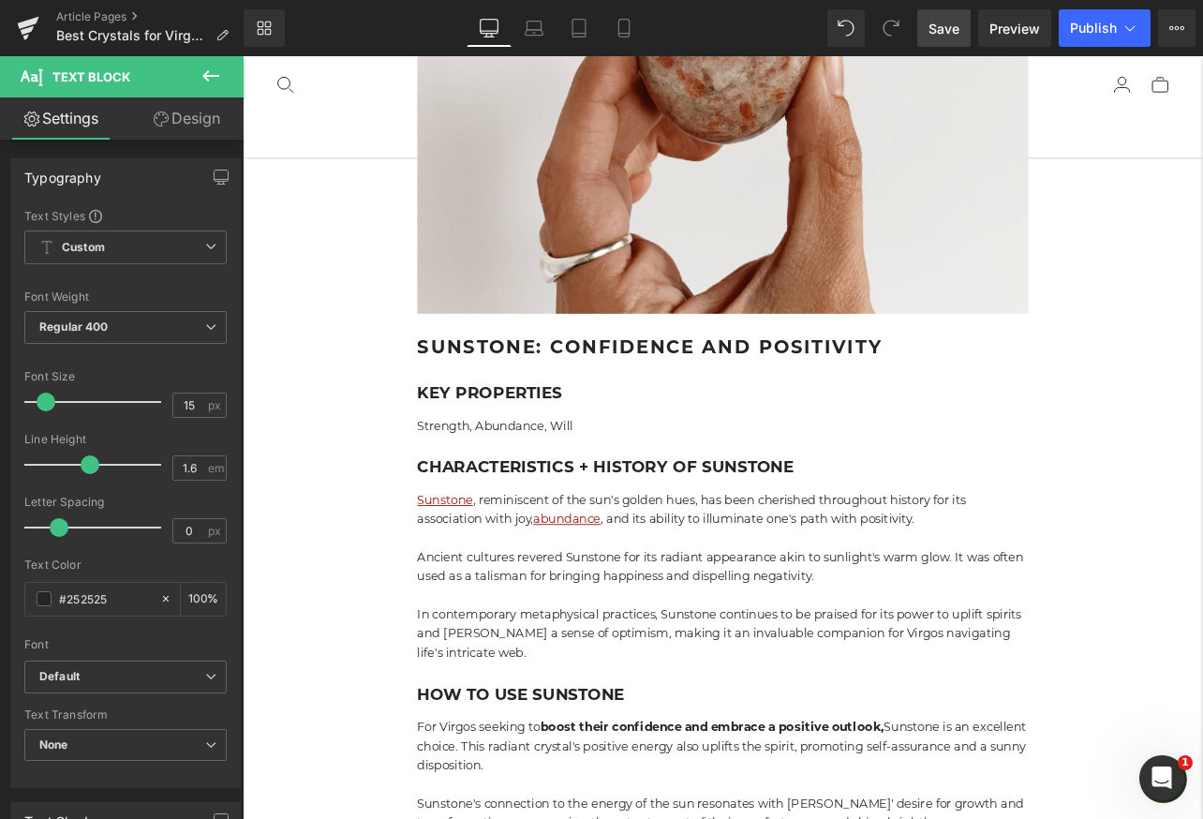
scroll to position [9448, 0]
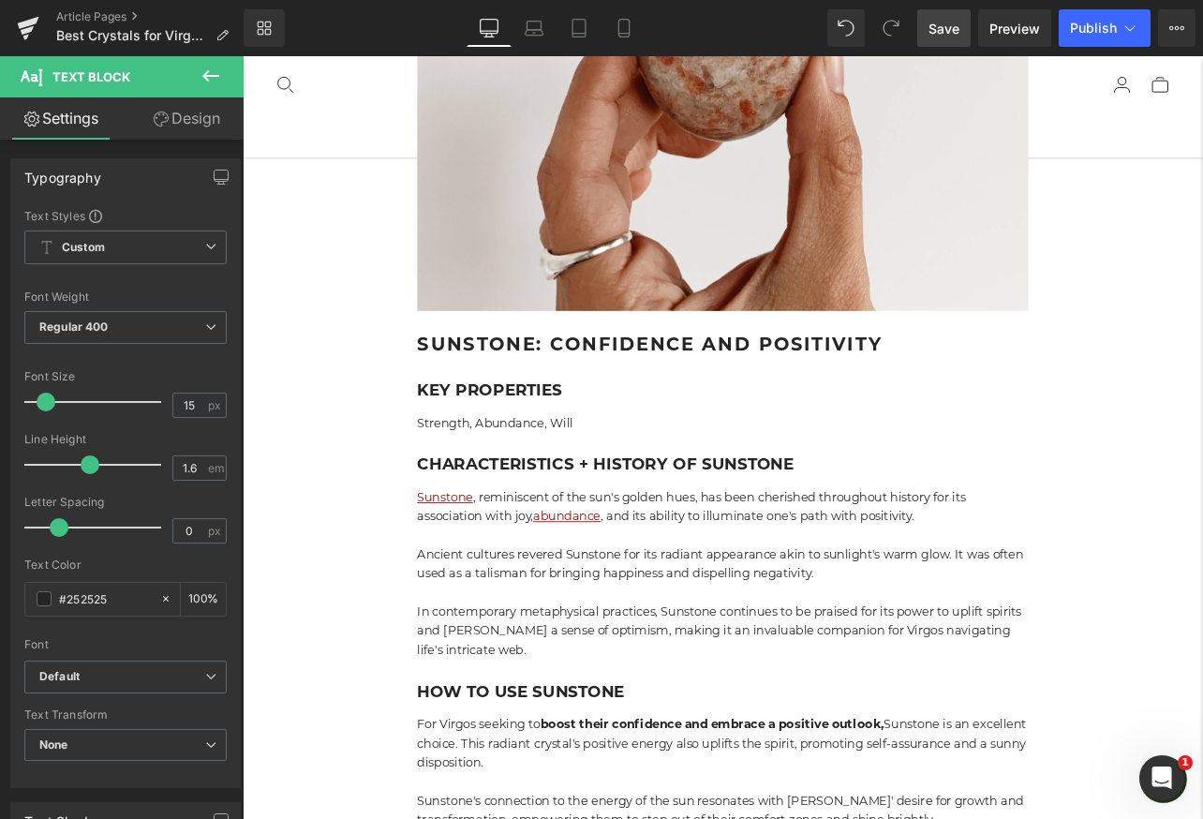
click at [921, 633] on p "Ancient cultures revered Sunstone for its radiant appearance akin to sunlight's…" at bounding box center [809, 655] width 721 height 45
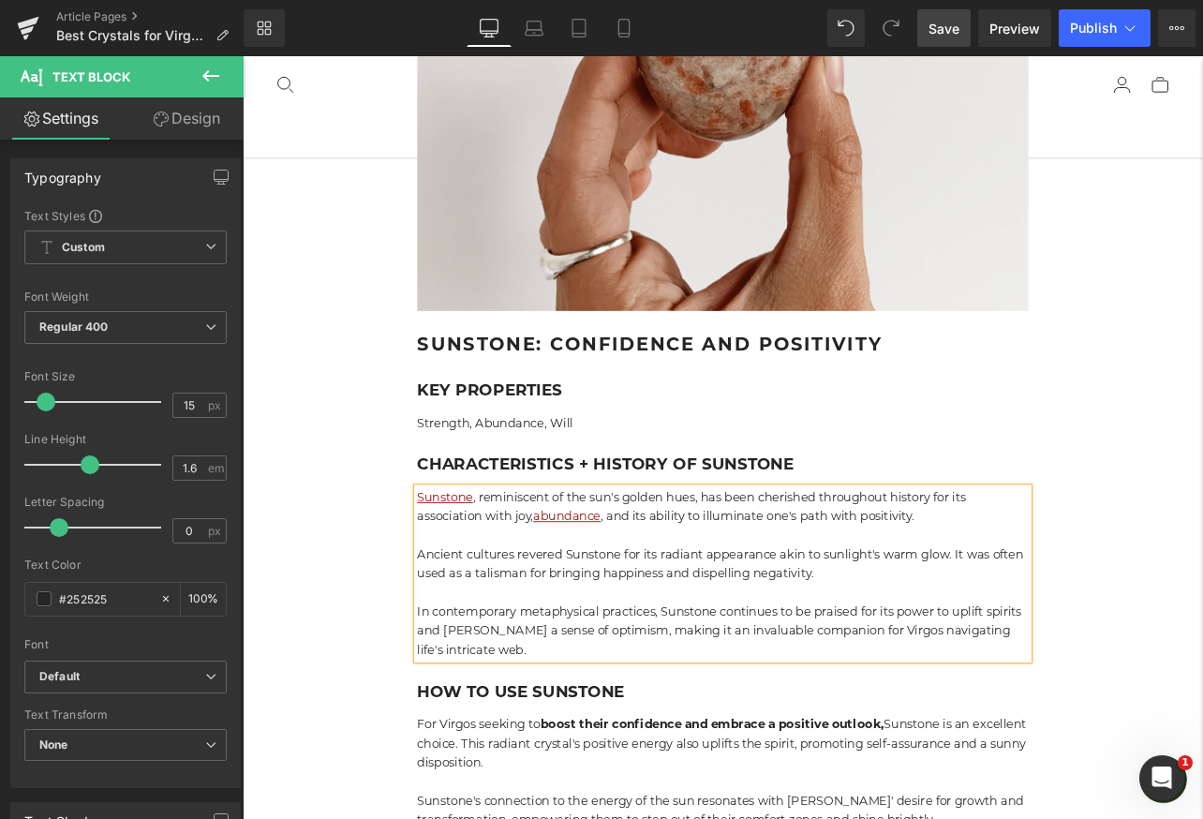
click at [929, 633] on p "Ancient cultures revered Sunstone for its radiant appearance akin to sunlight's…" at bounding box center [809, 655] width 721 height 45
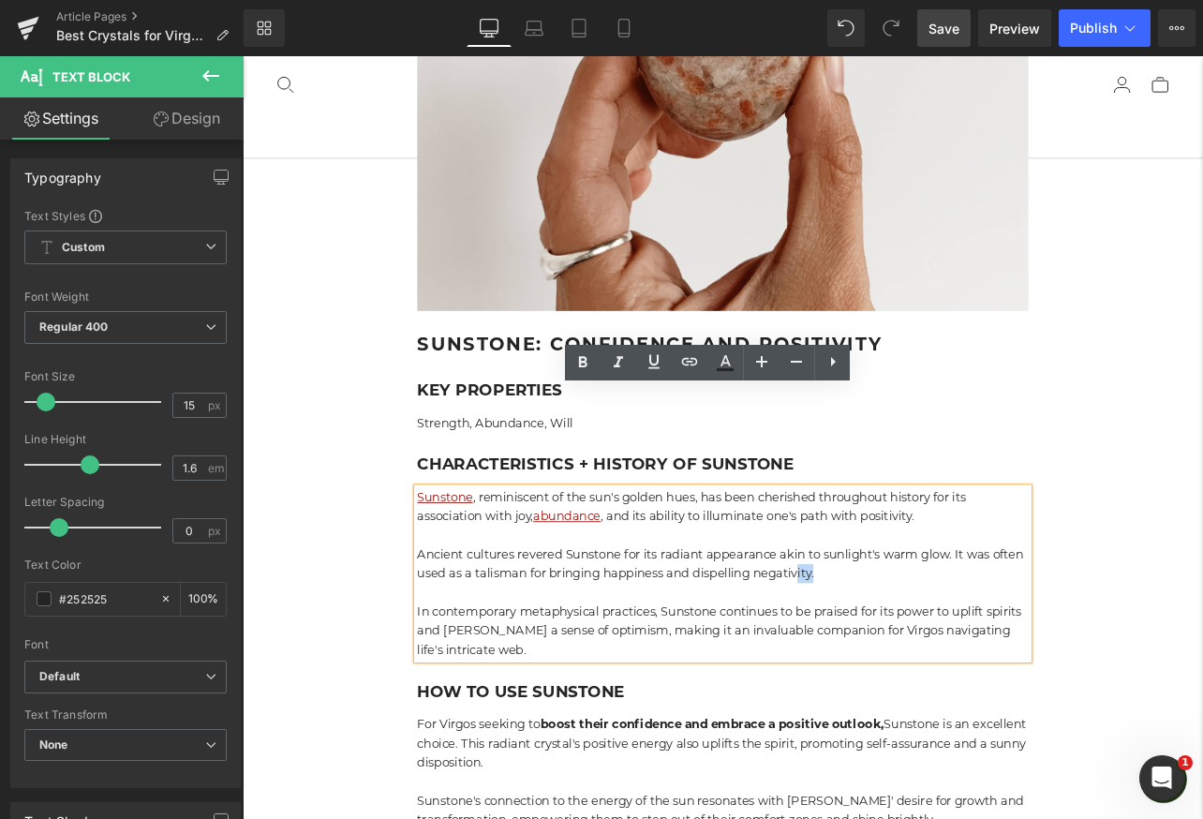
drag, startPoint x: 929, startPoint y: 549, endPoint x: 901, endPoint y: 549, distance: 28.1
click at [901, 633] on p "Ancient cultures revered Sunstone for its radiant appearance akin to sunlight's…" at bounding box center [809, 655] width 721 height 45
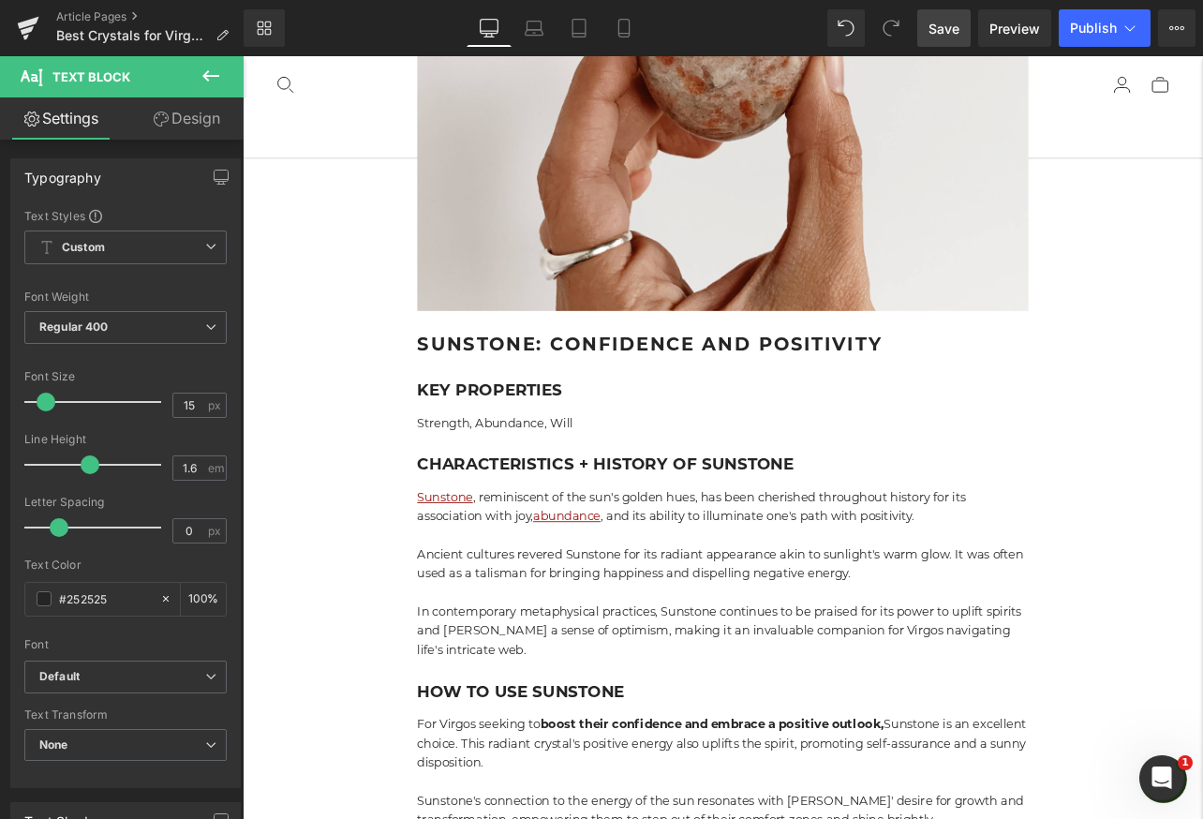
click at [948, 37] on span "Save" at bounding box center [943, 29] width 31 height 20
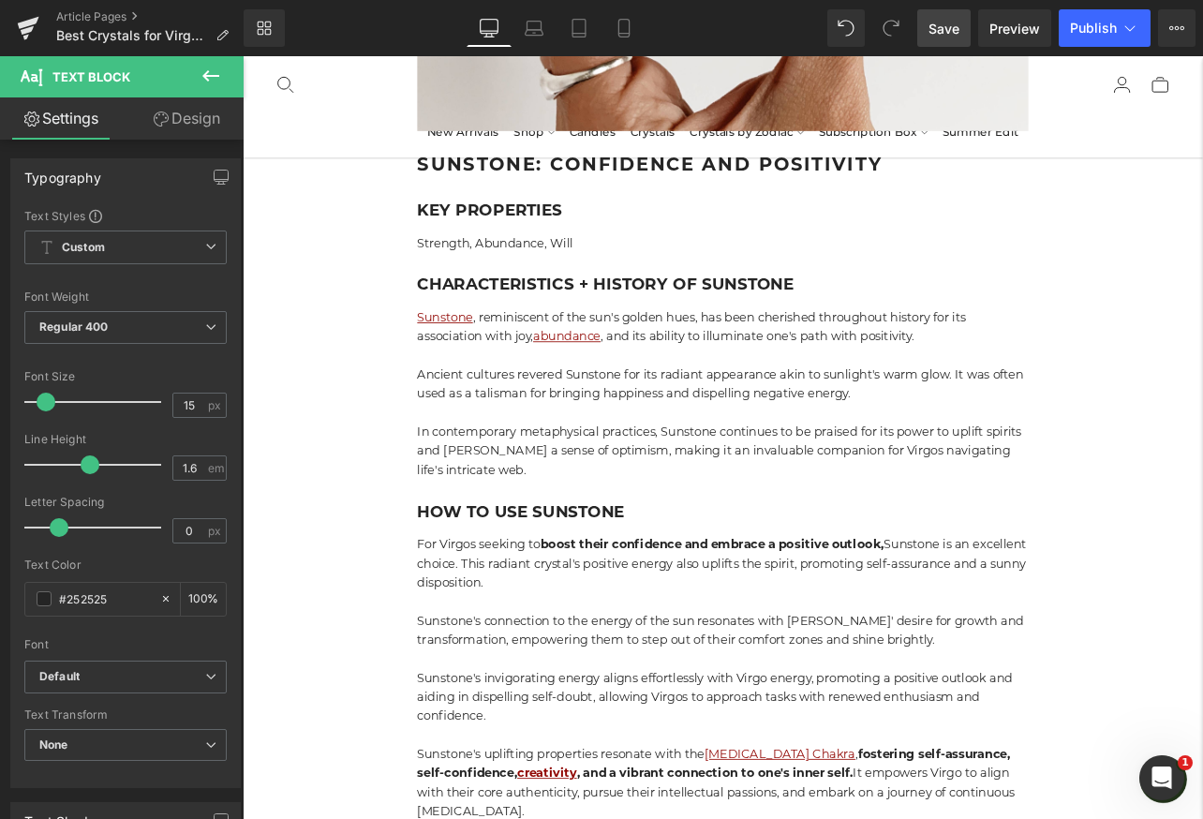
scroll to position [9661, 0]
click at [948, 33] on span "Save" at bounding box center [943, 29] width 31 height 20
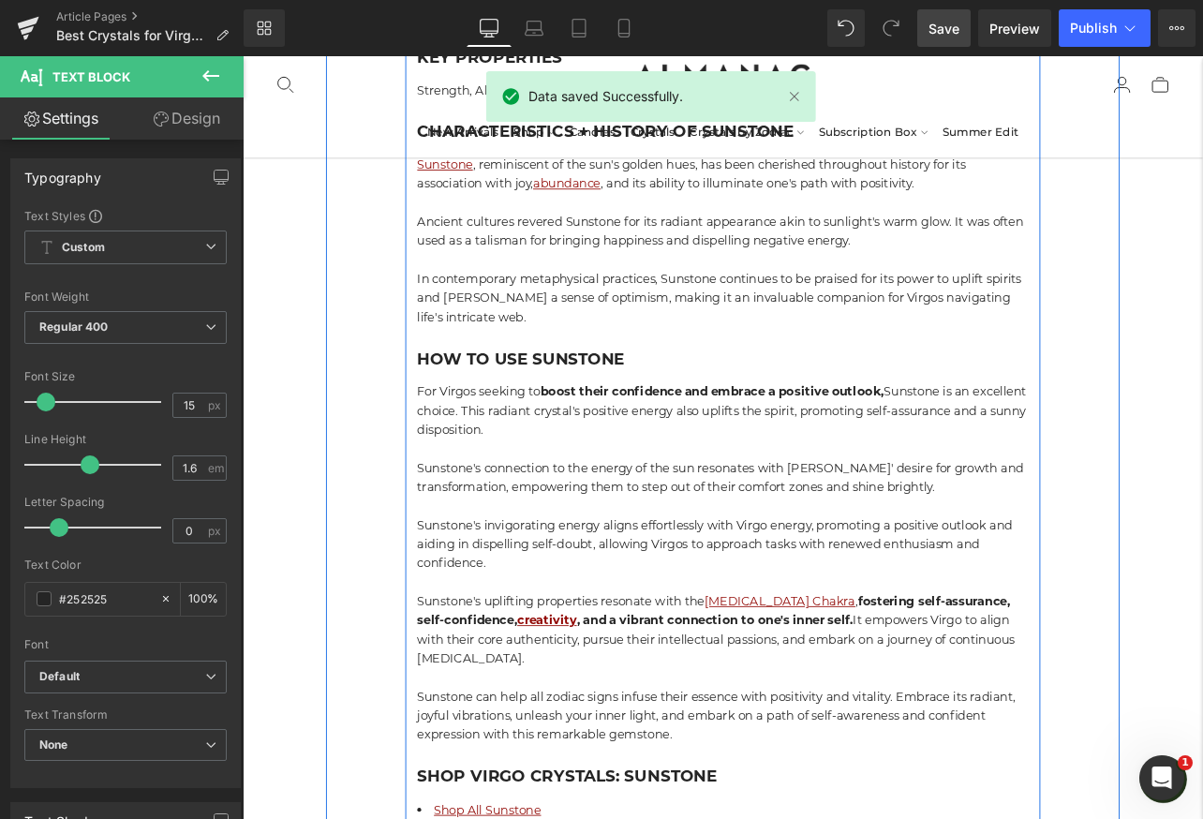
scroll to position [9843, 0]
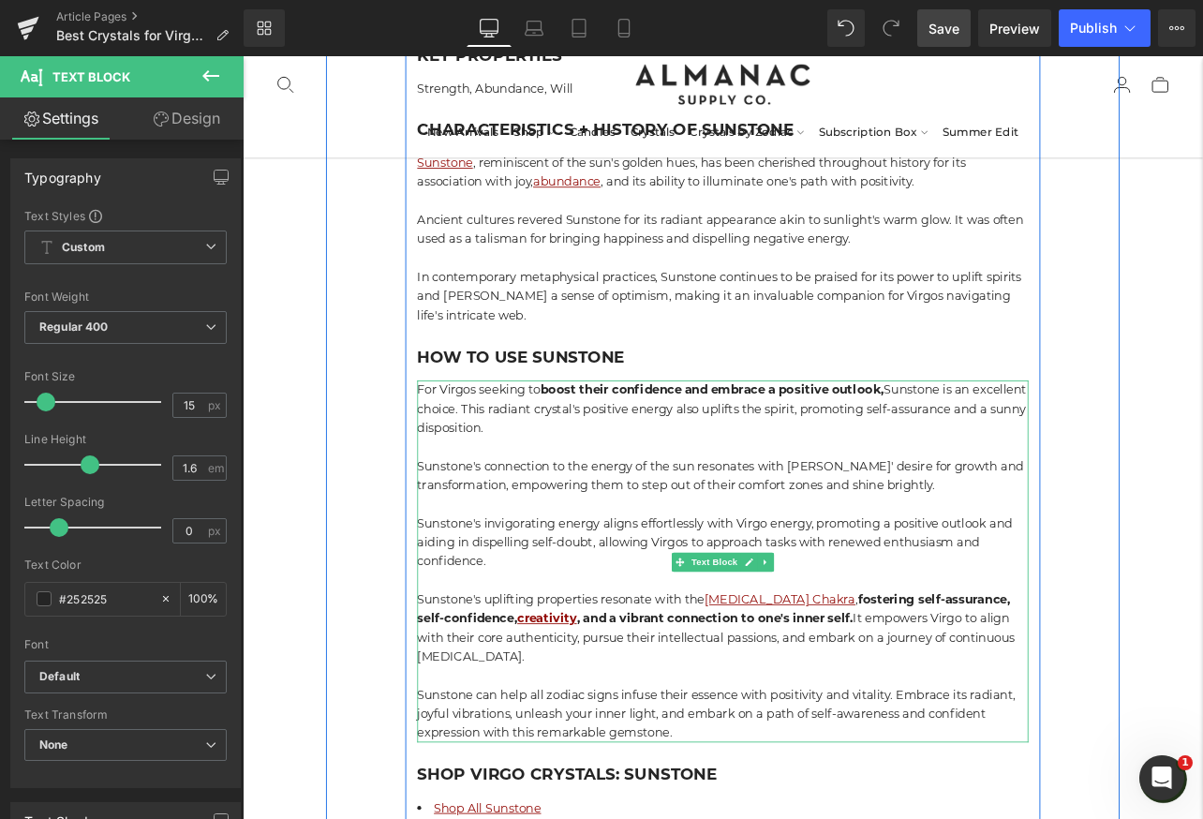
click at [614, 596] on p "Sunstone's invigorating energy aligns effortlessly with Virgo energy, promoting…" at bounding box center [809, 629] width 721 height 67
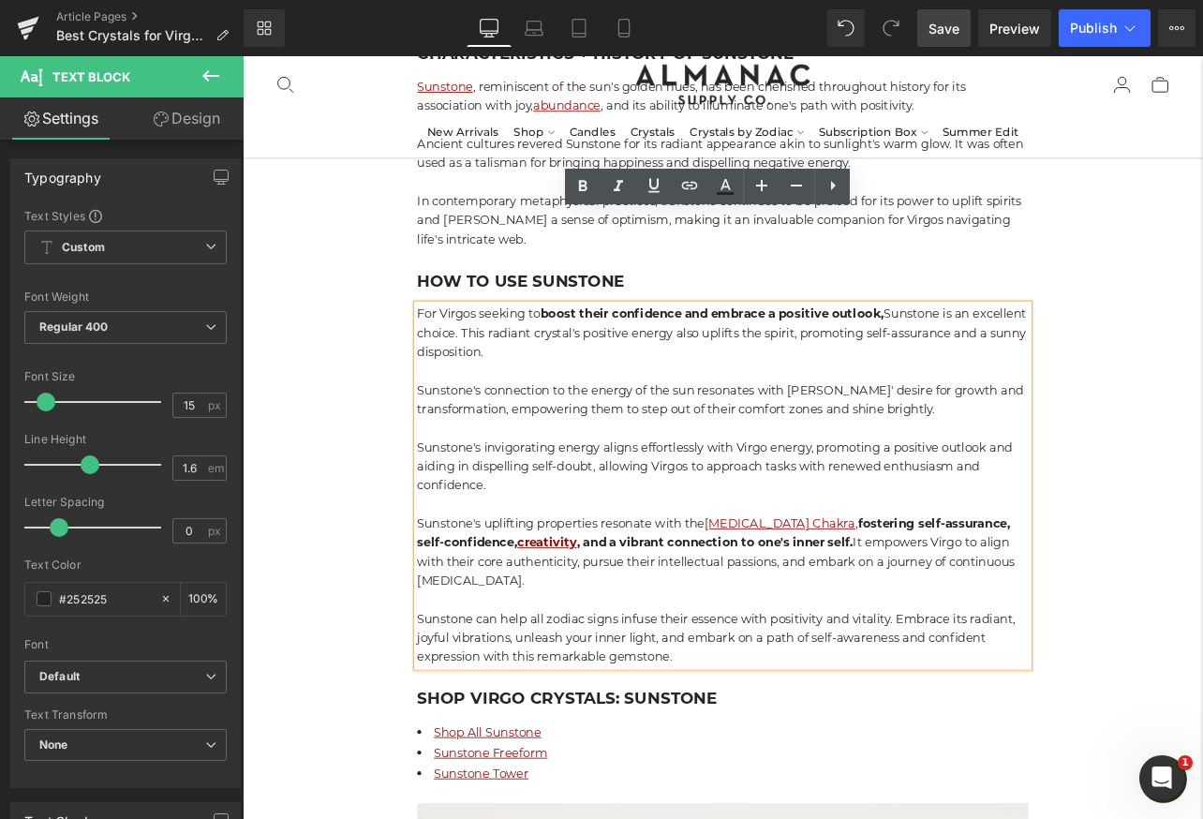
scroll to position [9934, 0]
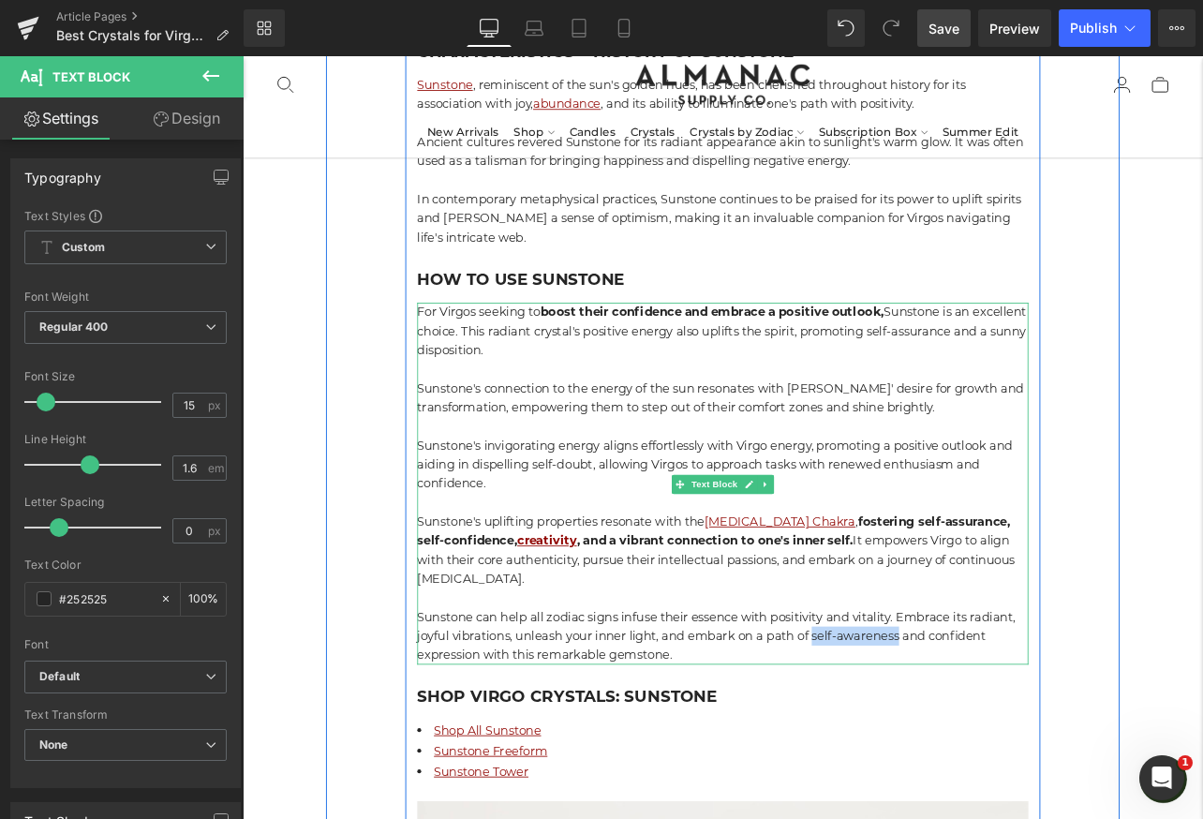
drag, startPoint x: 1016, startPoint y: 627, endPoint x: 918, endPoint y: 627, distance: 98.4
click at [918, 707] on p "Sunstone can help all zodiac signs infuse their essence with positivity and vit…" at bounding box center [809, 740] width 721 height 67
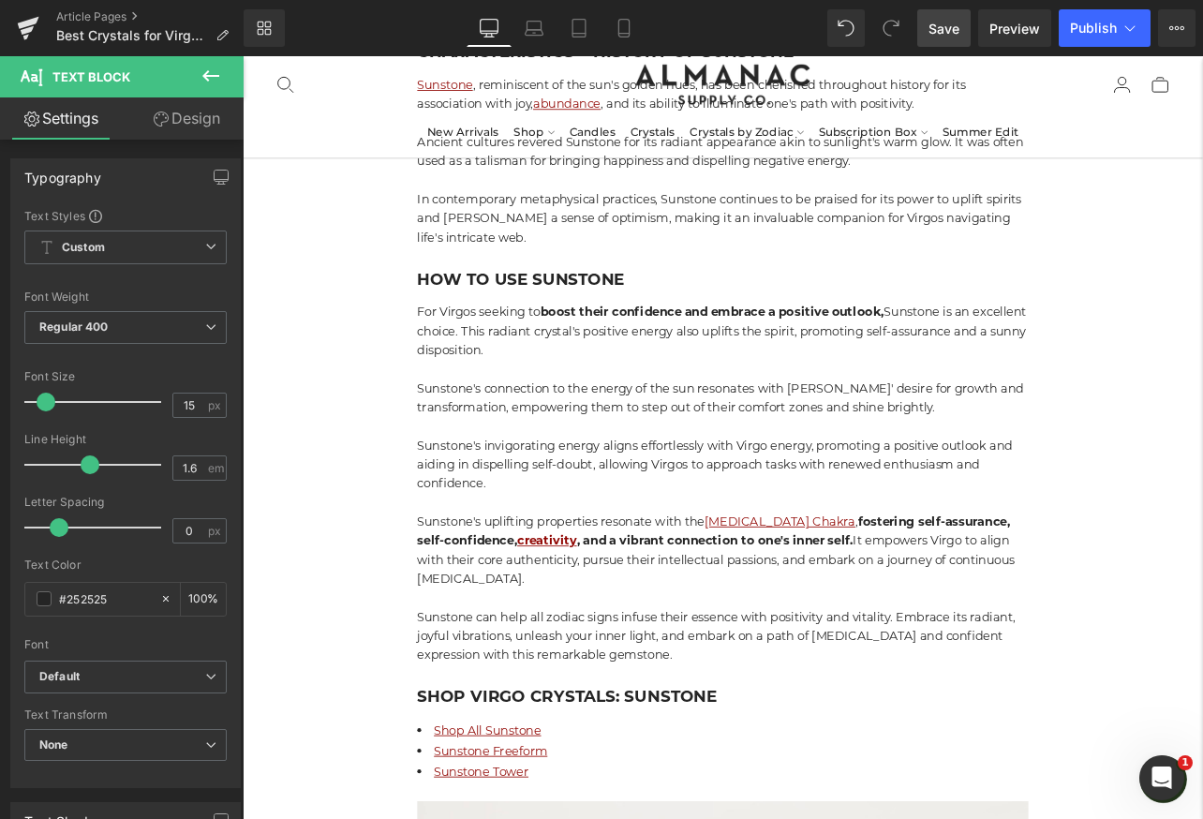
drag, startPoint x: 940, startPoint y: 41, endPoint x: 685, endPoint y: 332, distance: 386.9
click at [940, 41] on link "Save" at bounding box center [943, 27] width 53 height 37
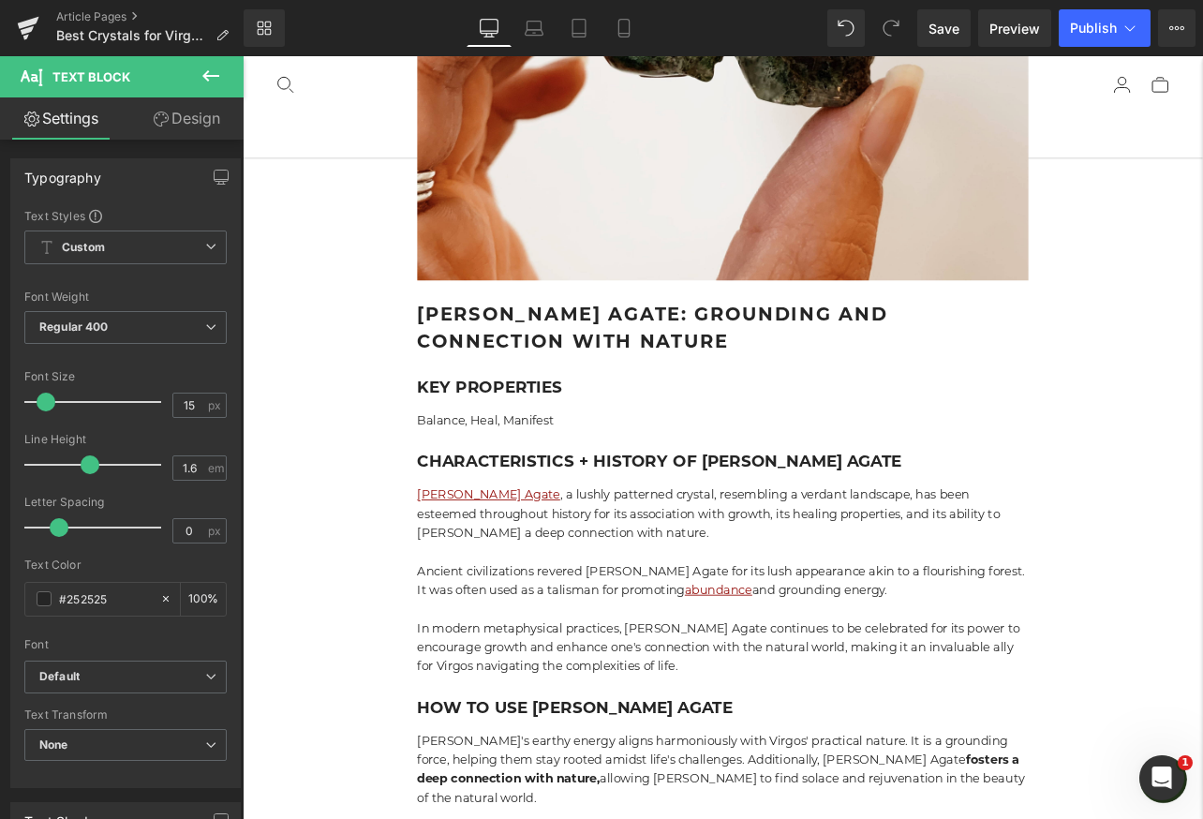
scroll to position [11271, 0]
click at [942, 27] on span "Save" at bounding box center [943, 29] width 31 height 20
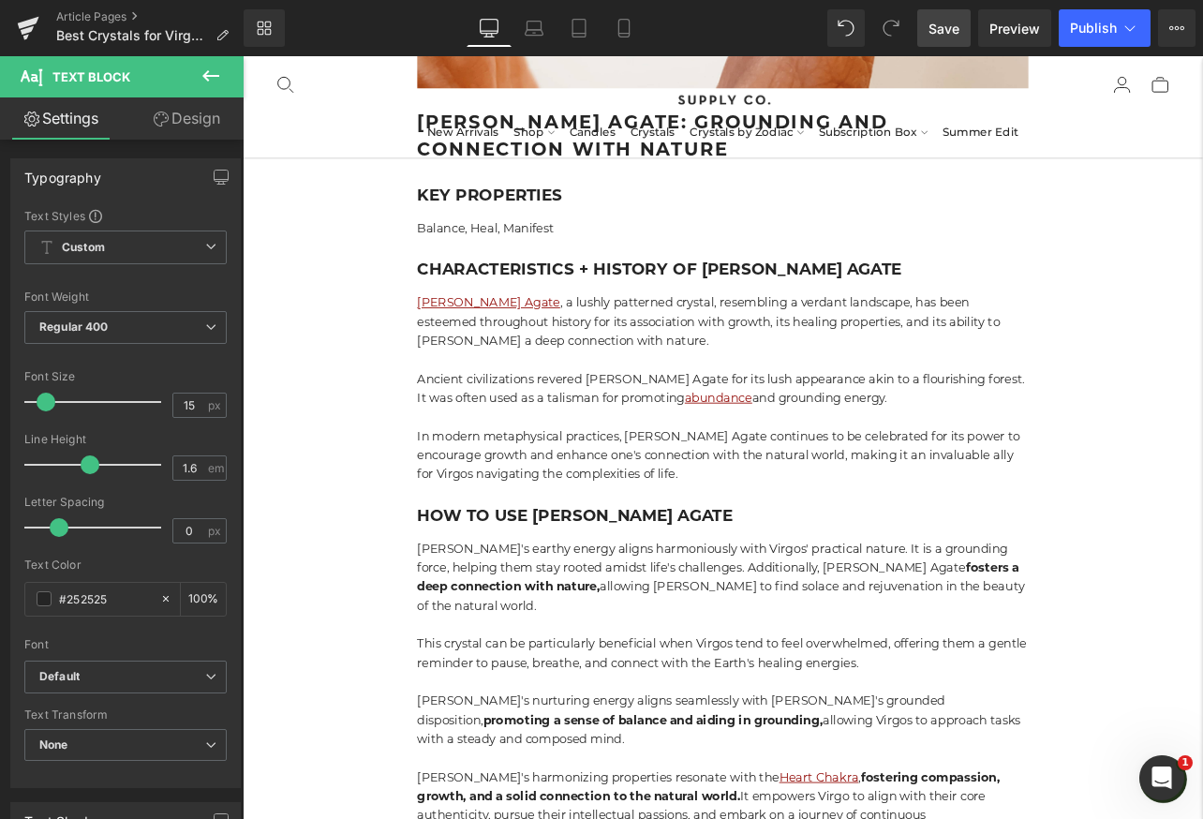
scroll to position [11498, 0]
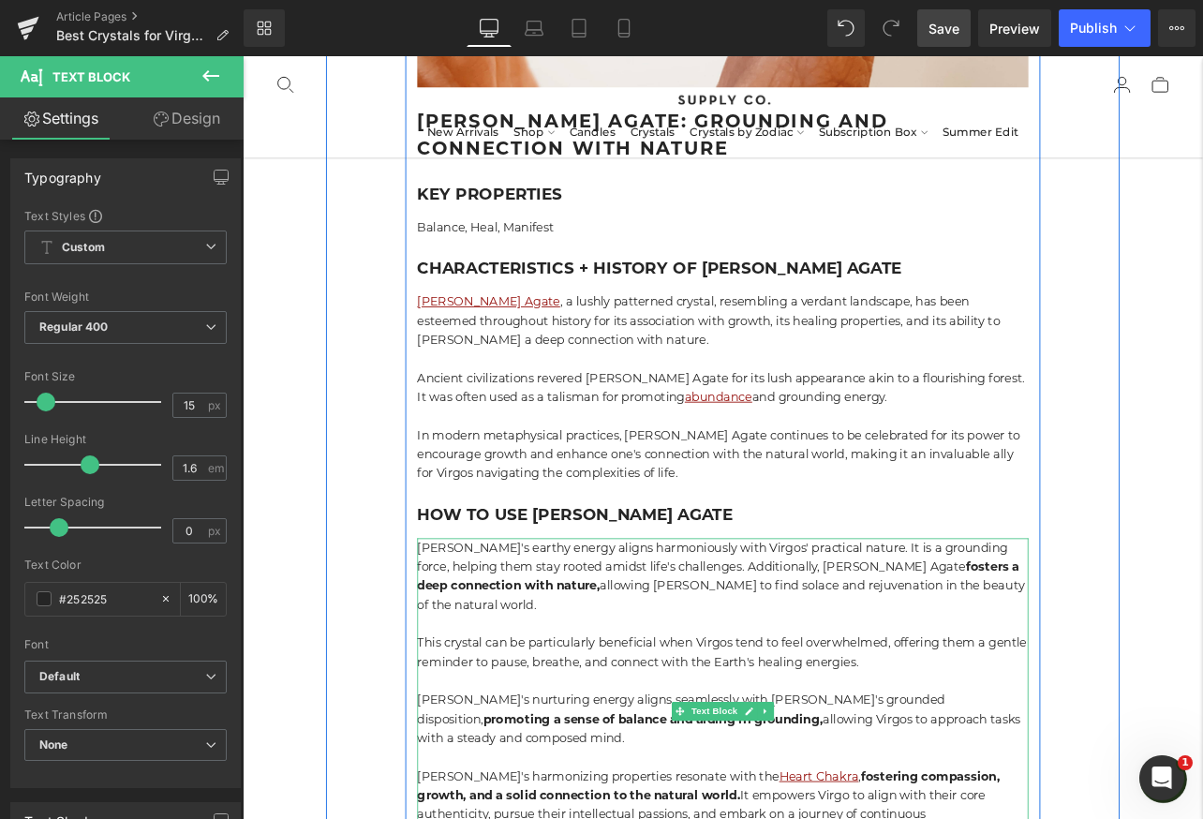
click at [530, 737] on p "This crystal can be particularly beneficial when Virgos tend to feel overwhelme…" at bounding box center [809, 759] width 721 height 45
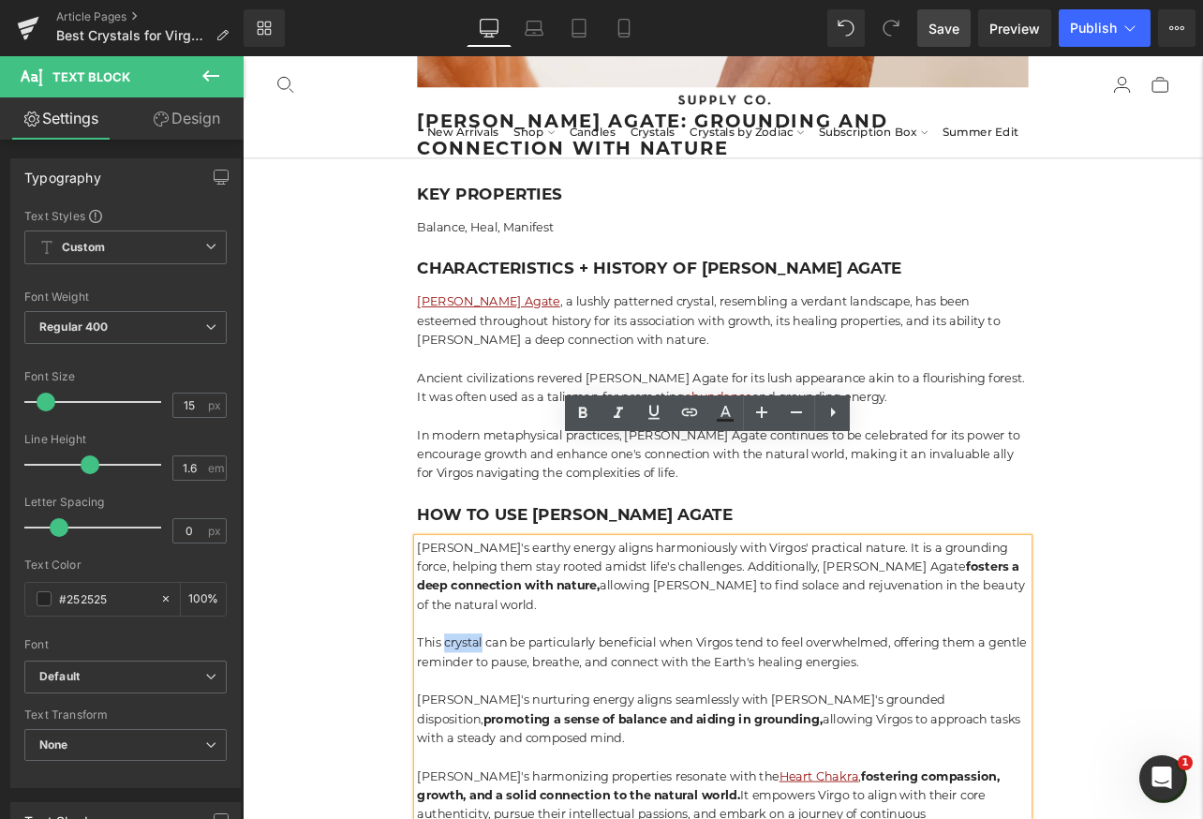
drag, startPoint x: 525, startPoint y: 614, endPoint x: 481, endPoint y: 613, distance: 44.0
click at [481, 737] on p "This crystal can be particularly beneficial when Virgos tend to feel overwhelme…" at bounding box center [809, 759] width 721 height 45
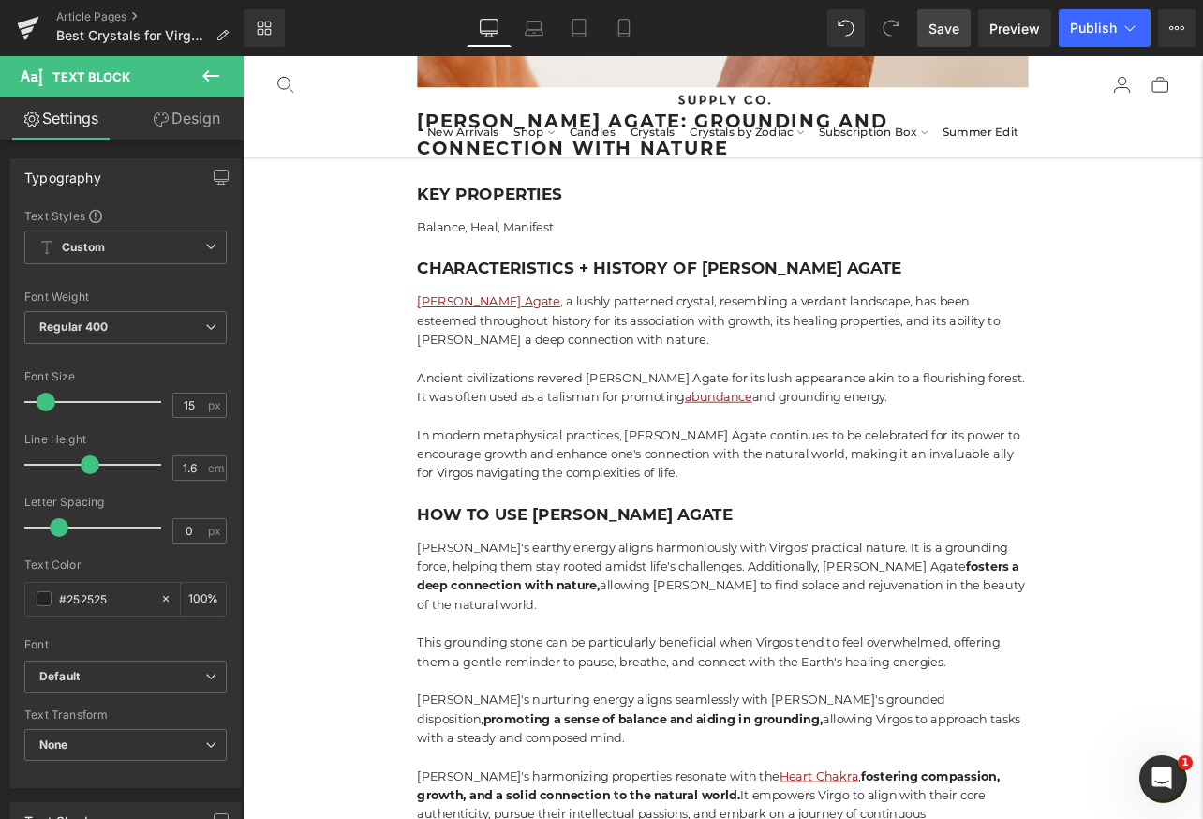
drag, startPoint x: 939, startPoint y: 25, endPoint x: 666, endPoint y: 364, distance: 435.1
click at [939, 25] on span "Save" at bounding box center [943, 29] width 31 height 20
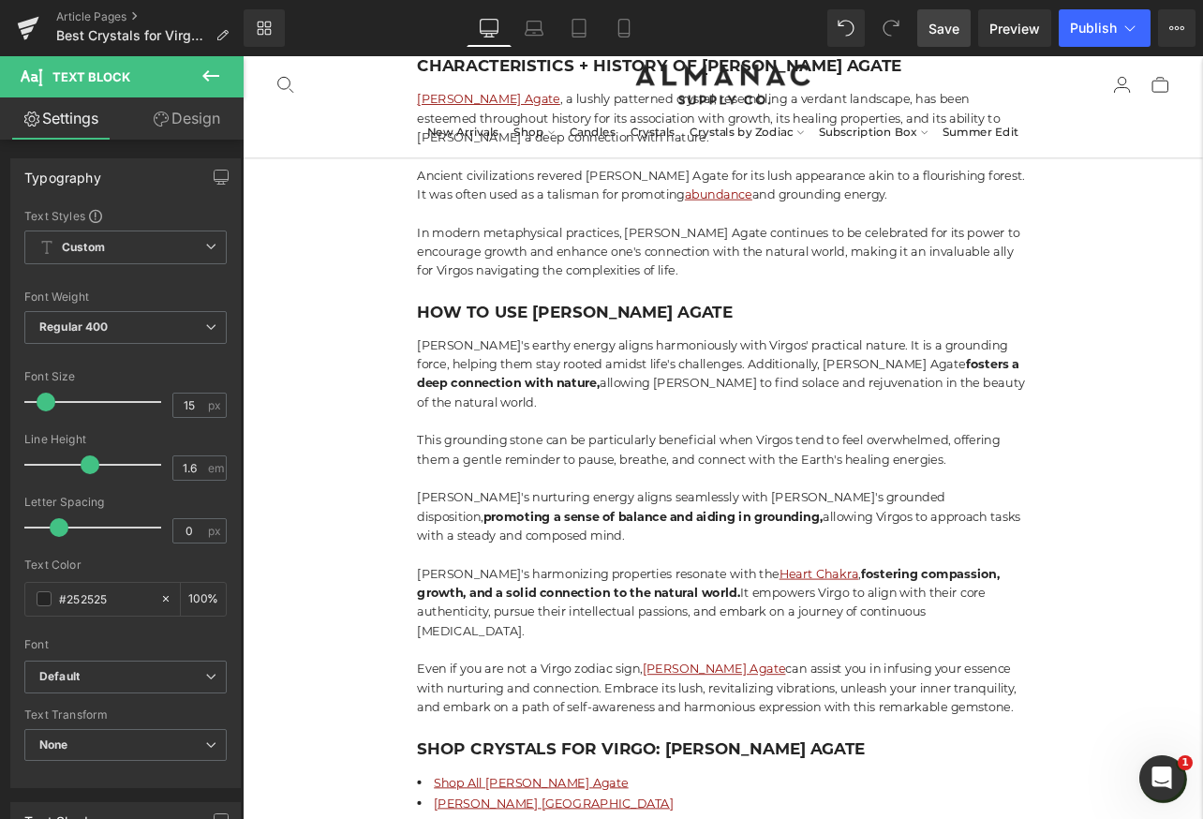
scroll to position [11739, 0]
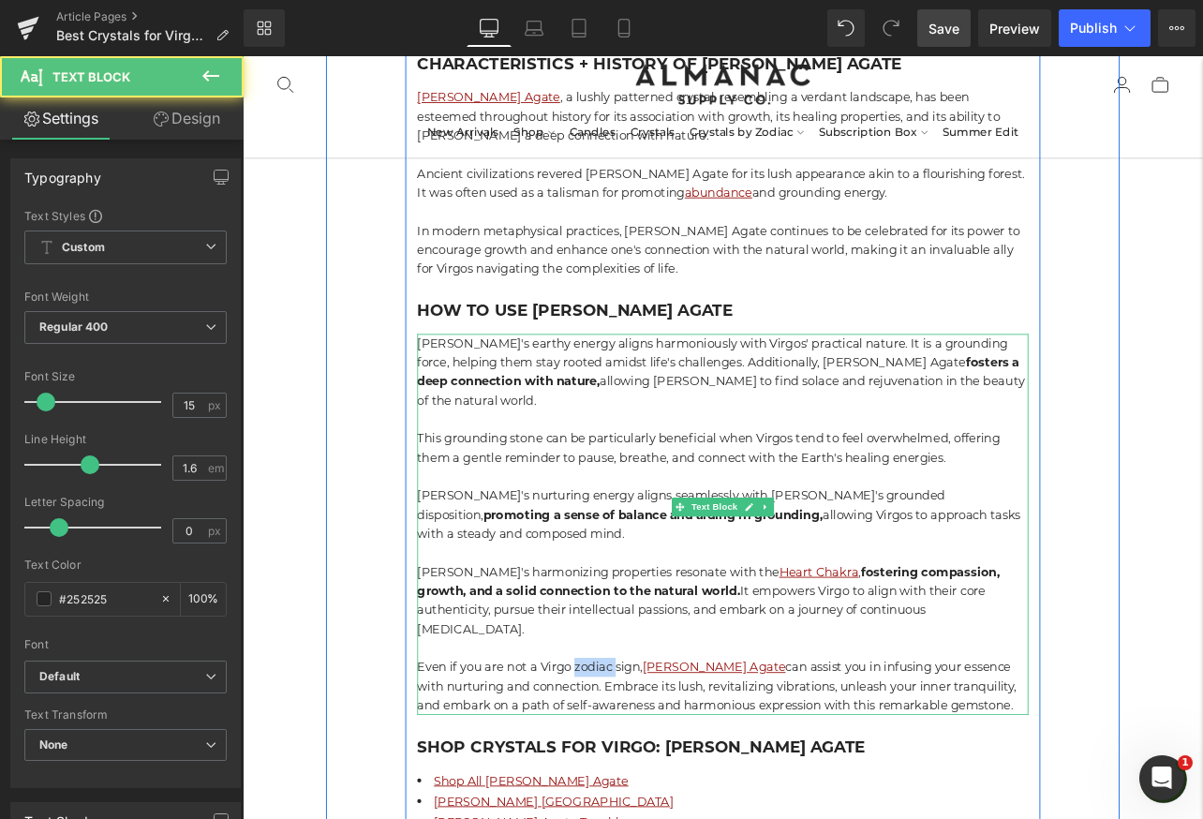
drag, startPoint x: 683, startPoint y: 621, endPoint x: 637, endPoint y: 618, distance: 46.0
click at [637, 766] on p "Even if you are not a Virgo zodiac sign, Moss Agate can assist you in infusing …" at bounding box center [809, 799] width 721 height 67
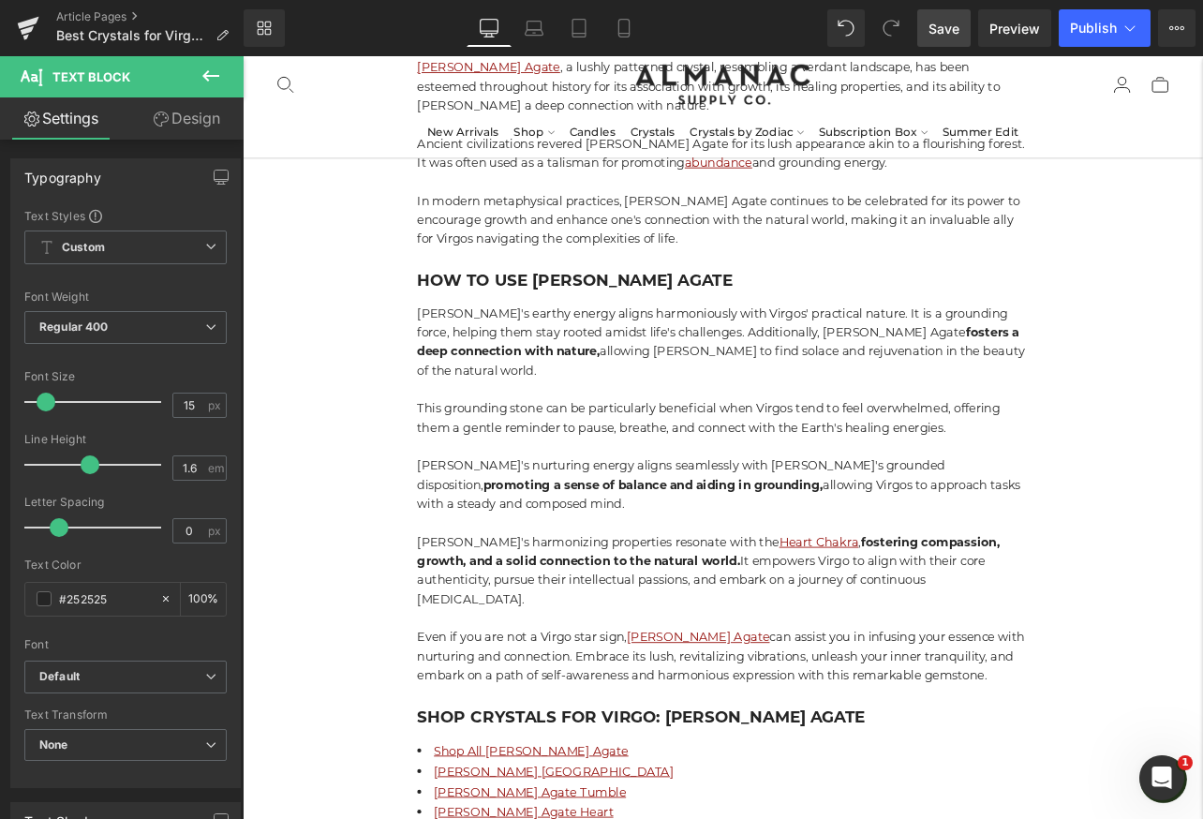
scroll to position [11782, 0]
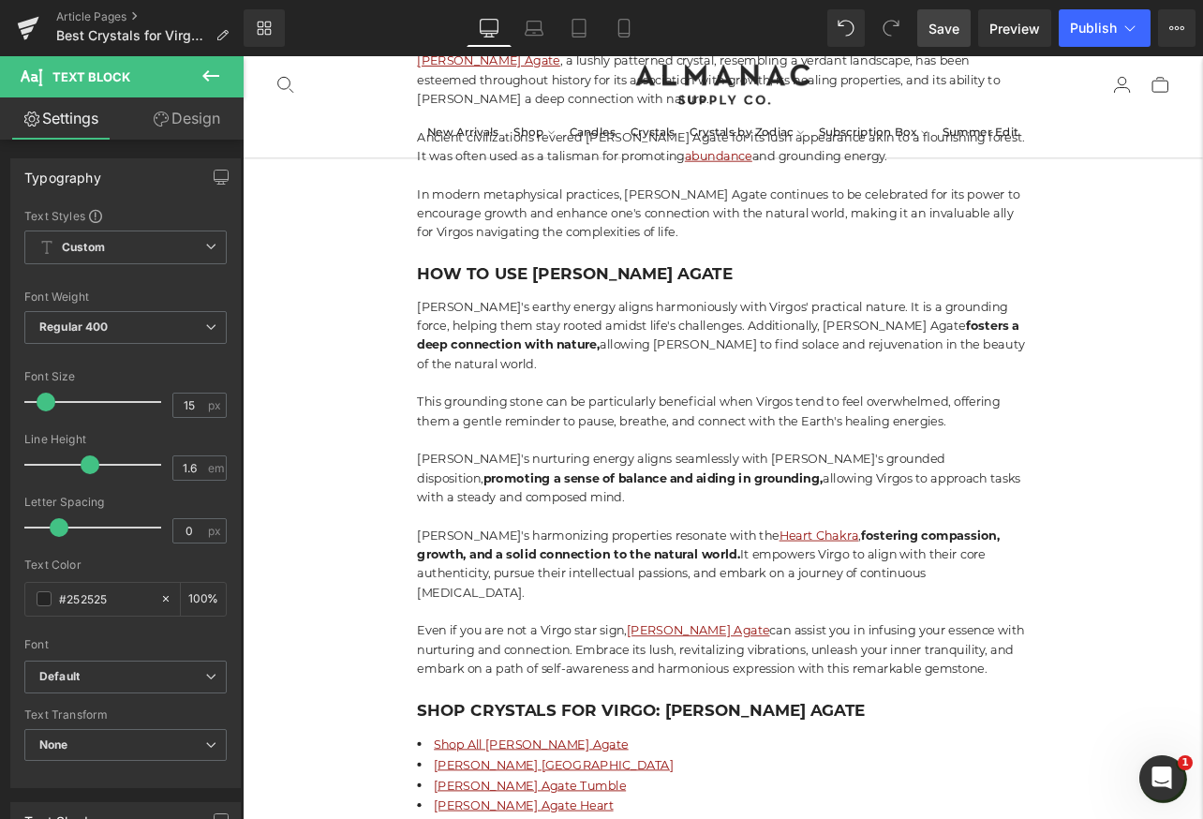
click at [941, 25] on span "Save" at bounding box center [943, 29] width 31 height 20
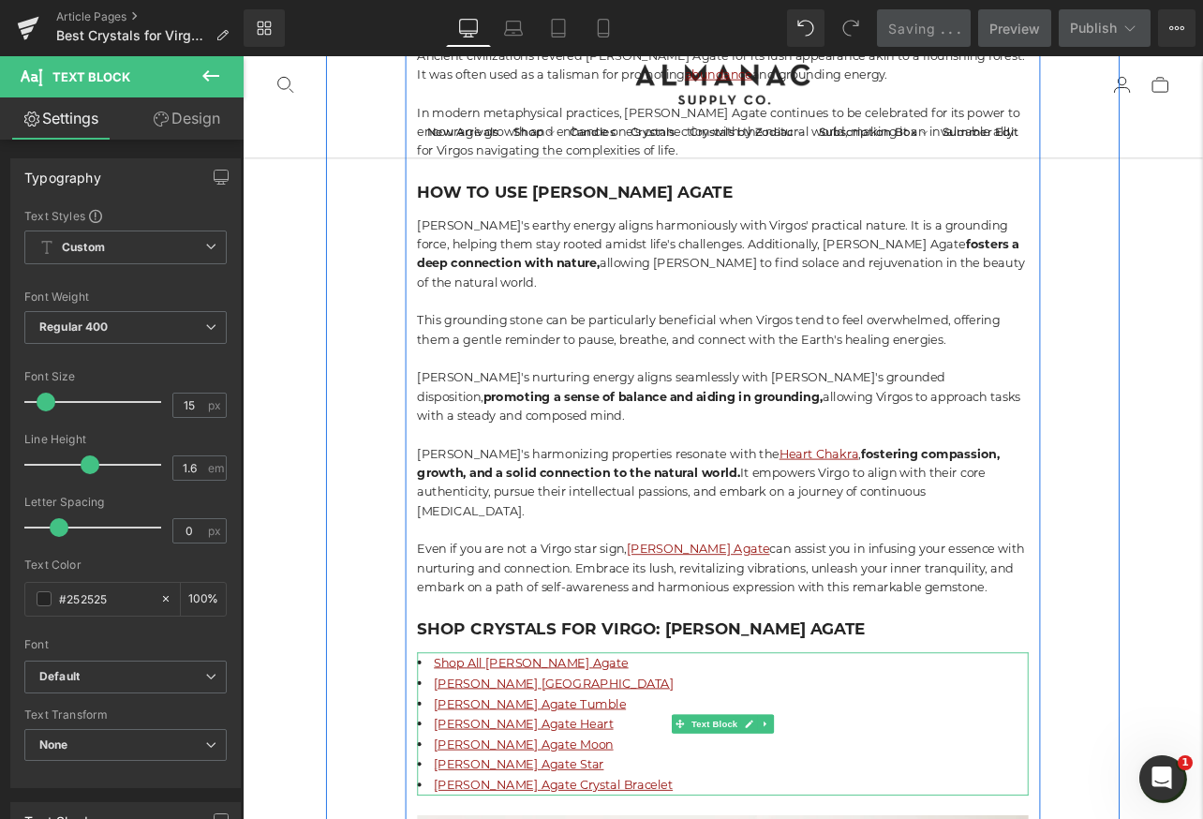
scroll to position [11880, 0]
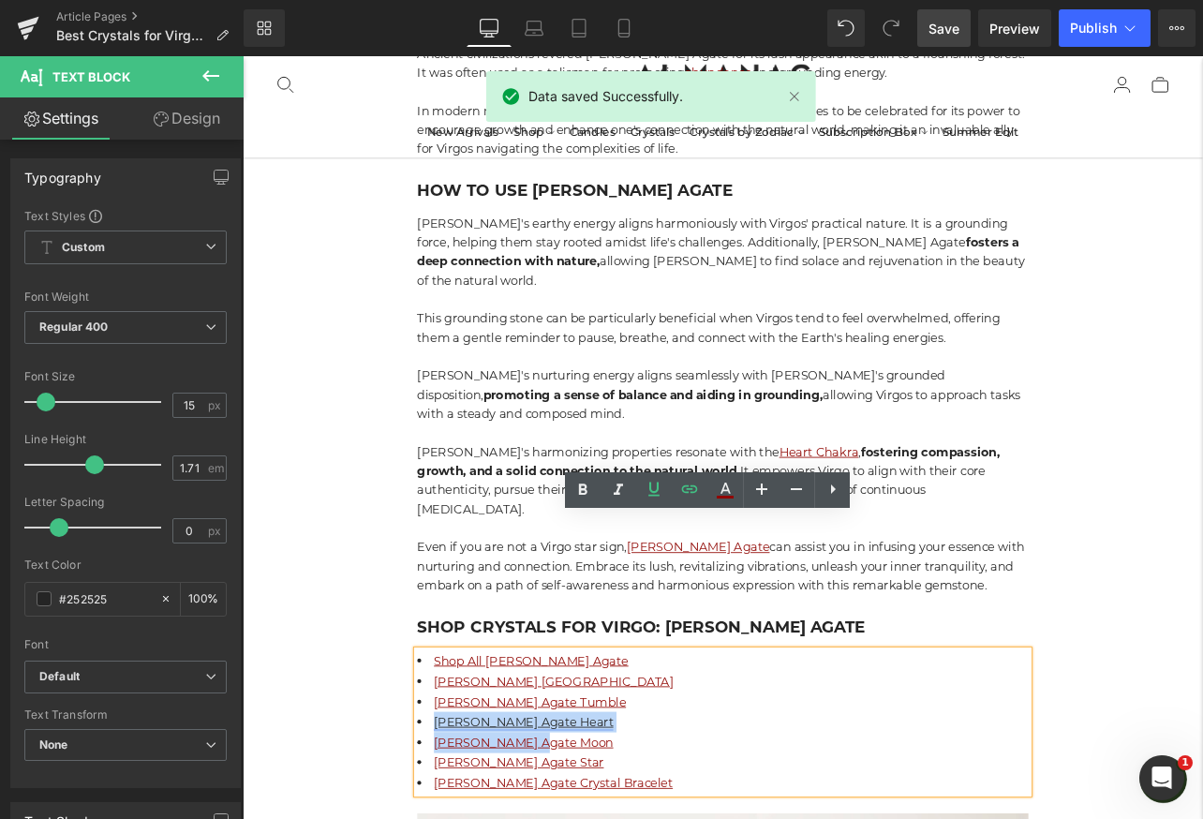
drag, startPoint x: 619, startPoint y: 709, endPoint x: 470, endPoint y: 688, distance: 150.5
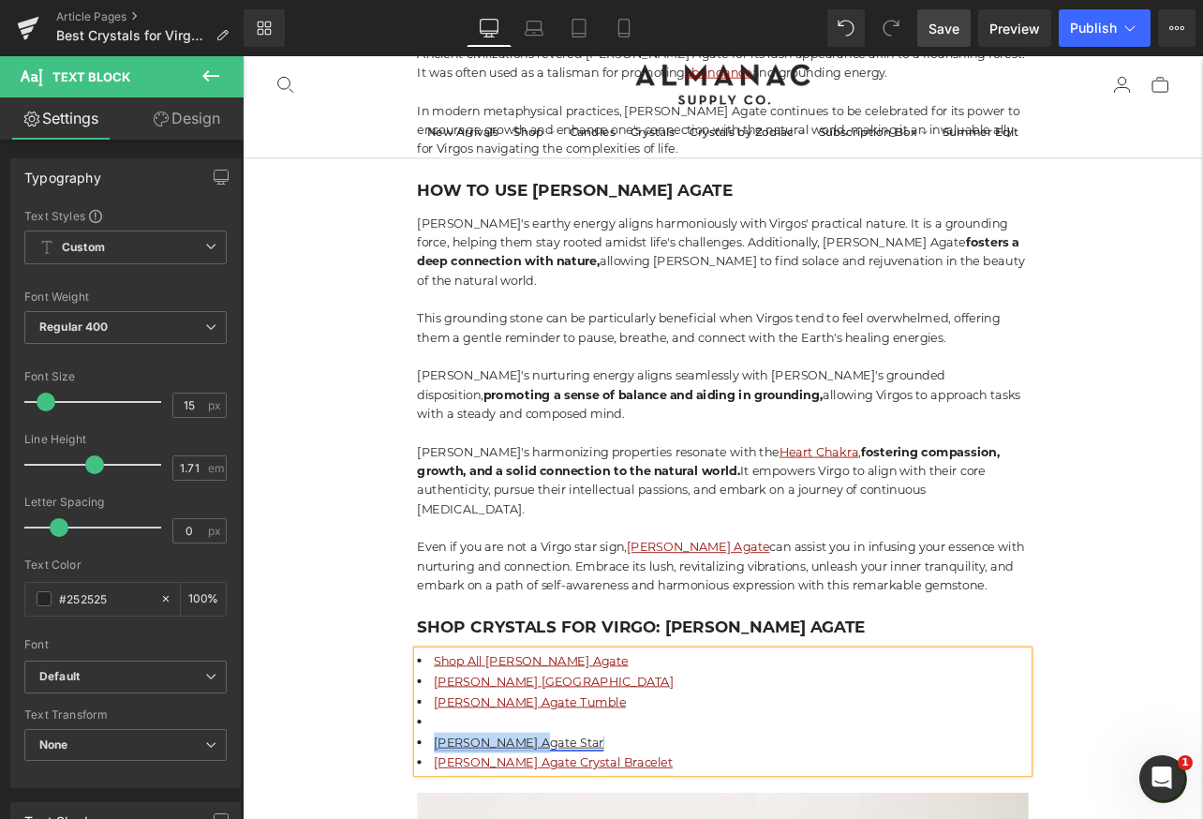
drag, startPoint x: 594, startPoint y: 708, endPoint x: 468, endPoint y: 708, distance: 125.5
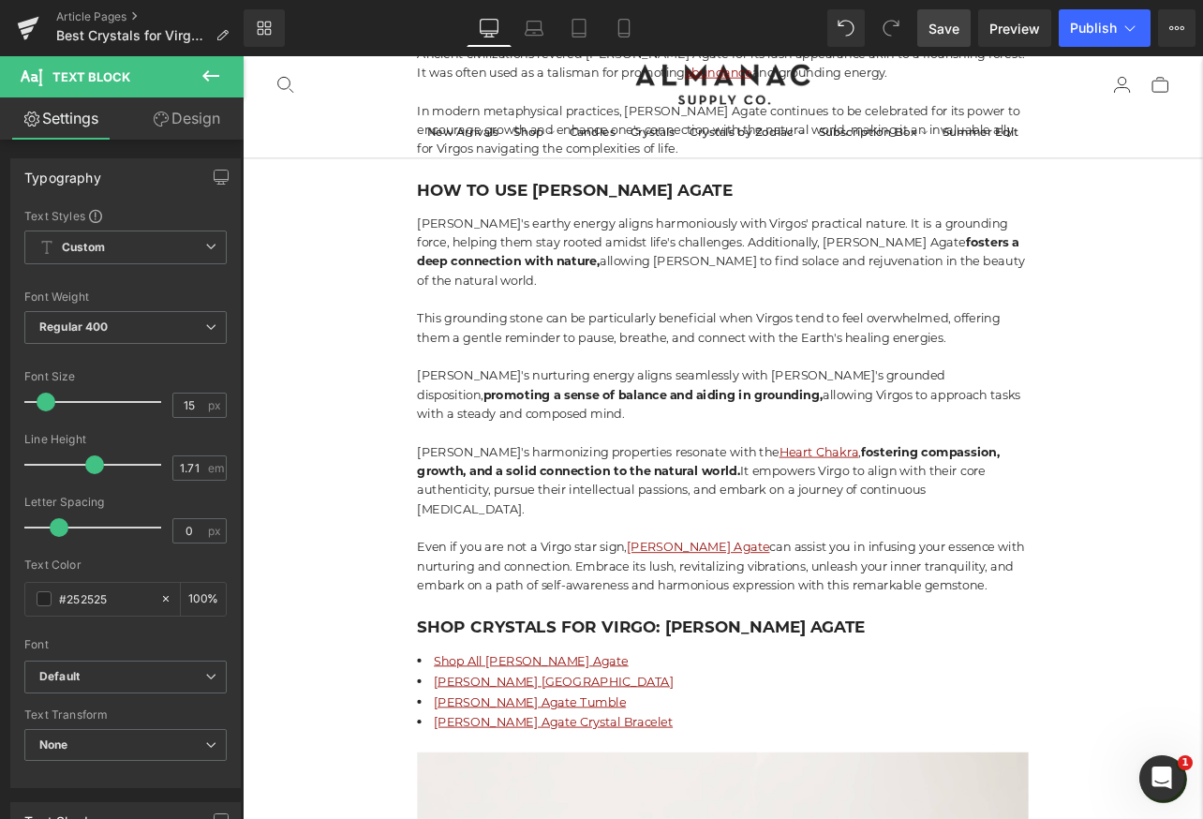
click at [947, 43] on link "Save" at bounding box center [943, 27] width 53 height 37
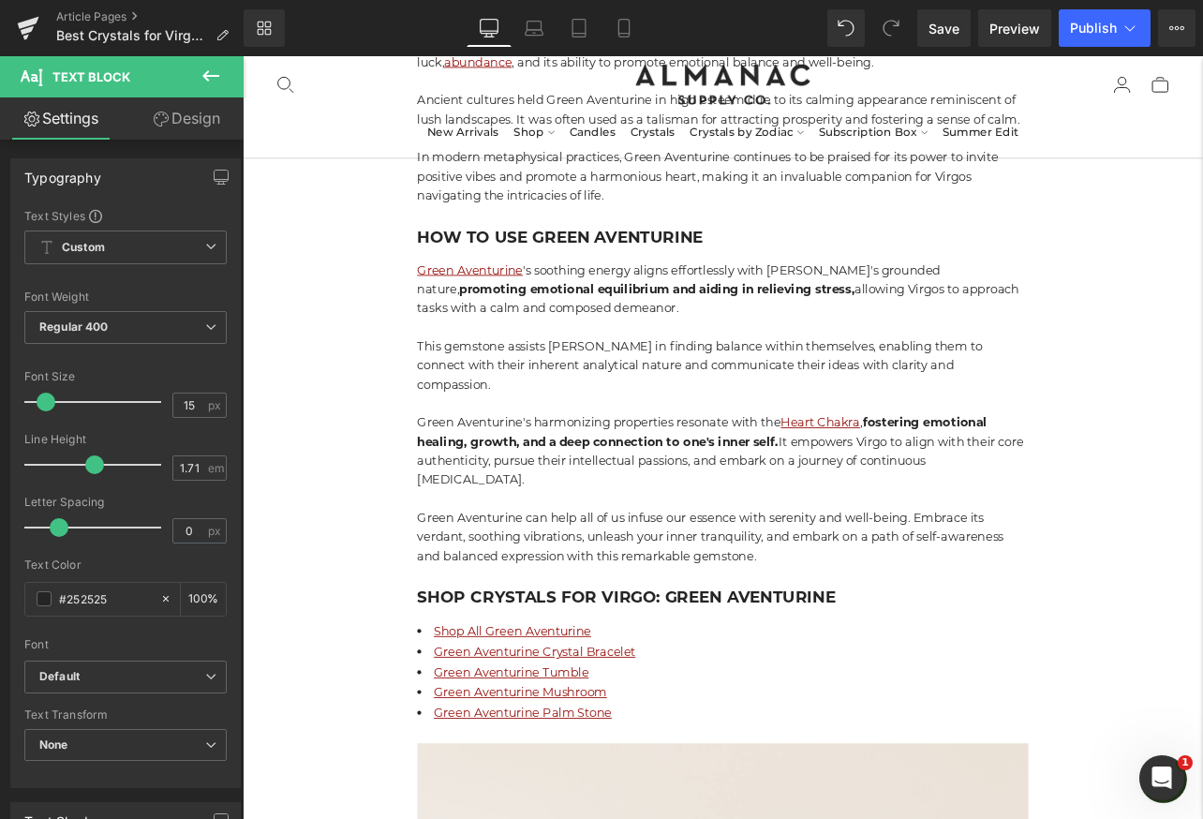
scroll to position [13654, 0]
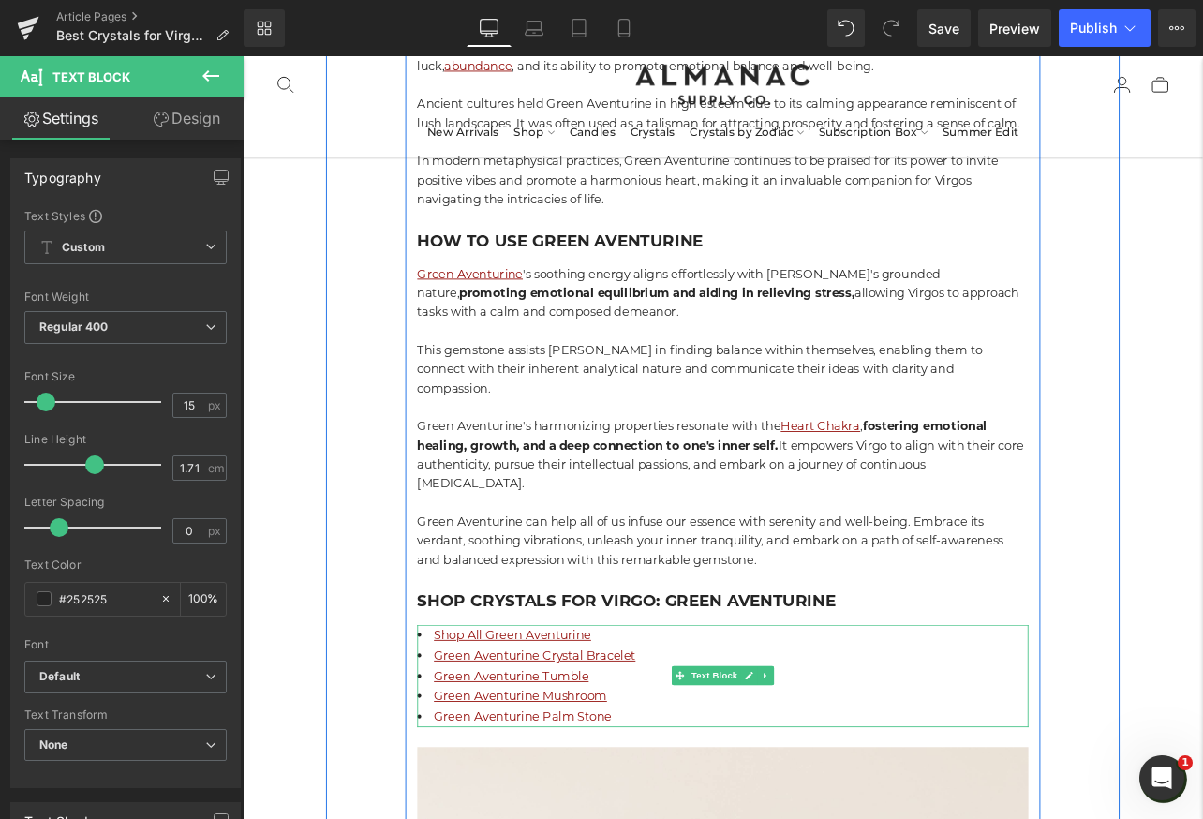
click at [684, 799] on li "Green Aventurine Mushroom" at bounding box center [809, 811] width 721 height 24
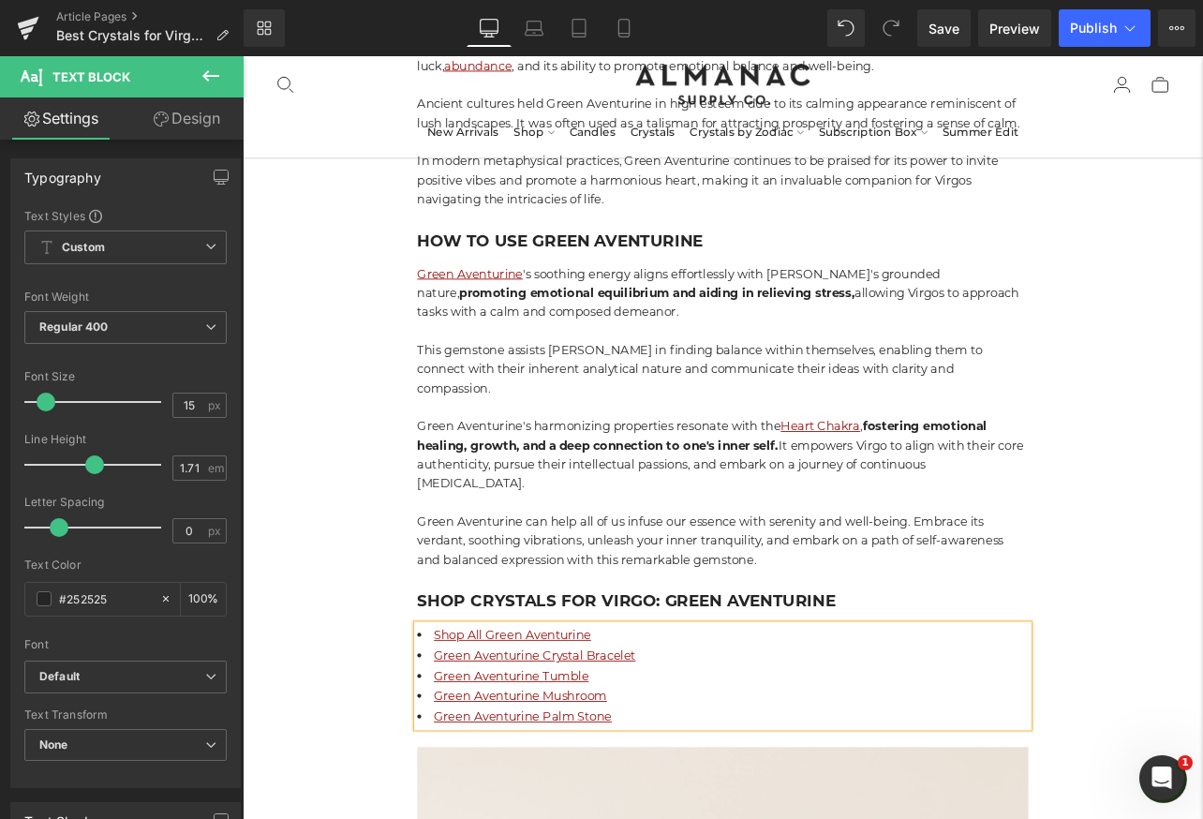
click at [682, 799] on li "Green Aventurine Mushroom" at bounding box center [809, 811] width 721 height 24
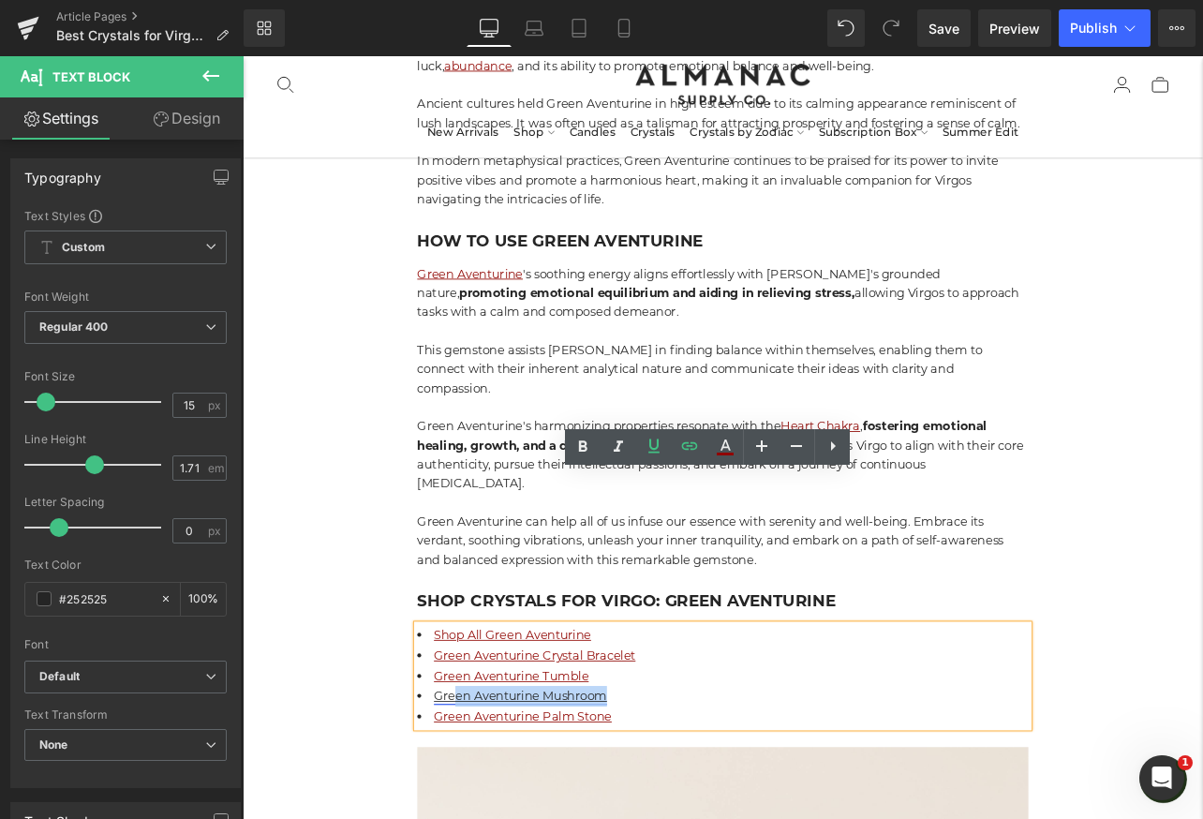
drag, startPoint x: 690, startPoint y: 629, endPoint x: 495, endPoint y: 629, distance: 195.8
click at [495, 799] on li "Green Aventurine Mushroom" at bounding box center [809, 811] width 721 height 24
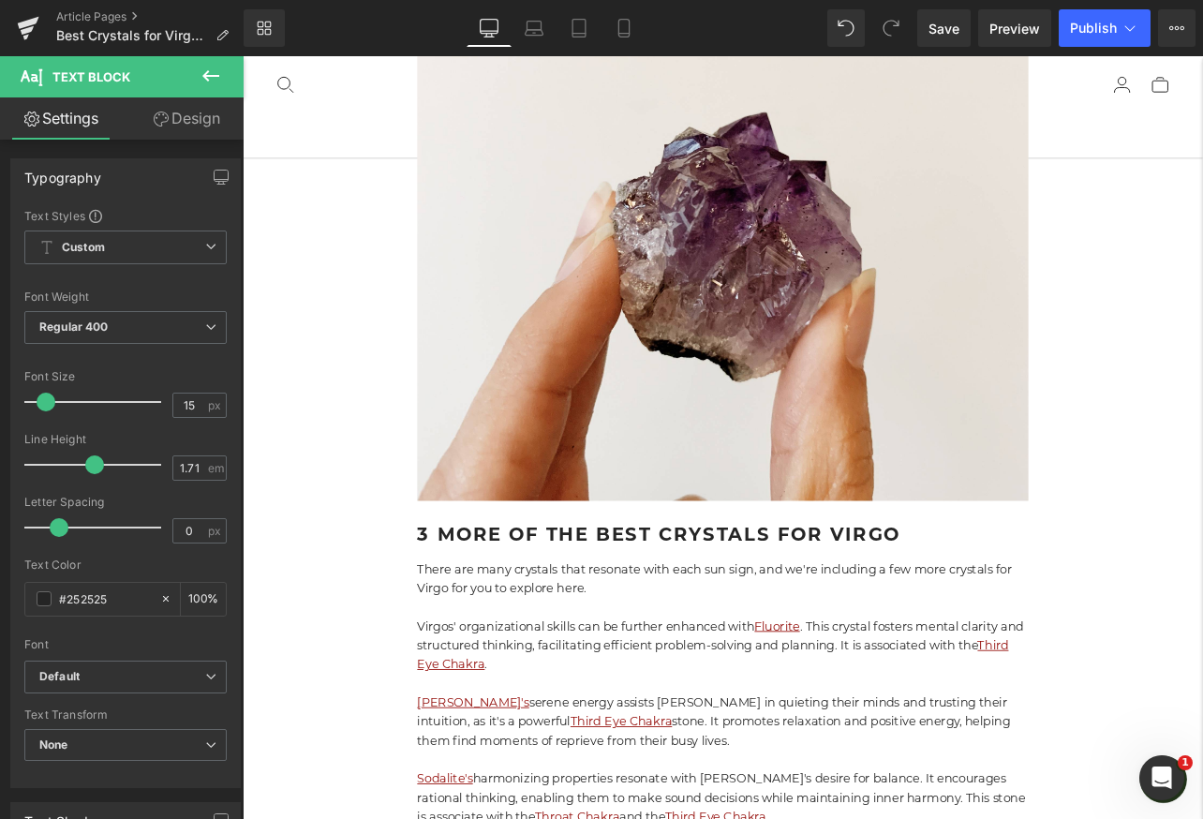
scroll to position [14702, 0]
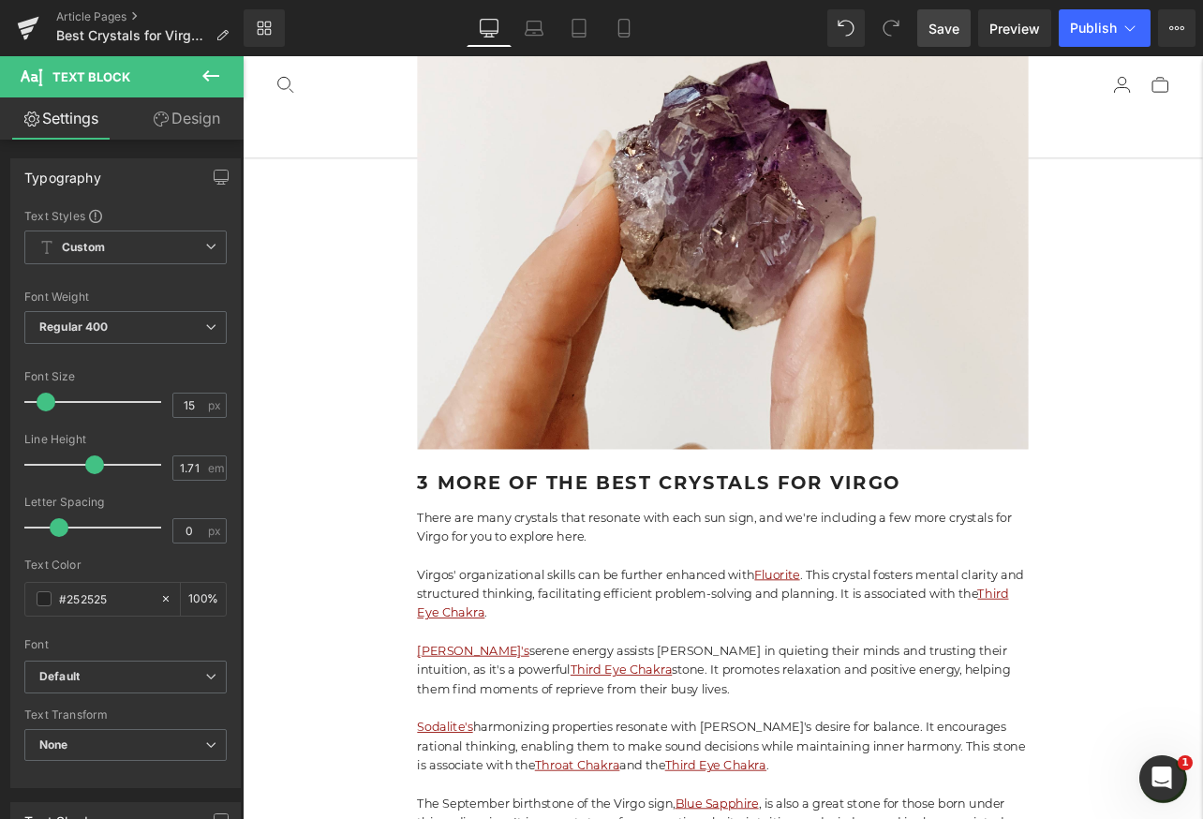
drag, startPoint x: 943, startPoint y: 27, endPoint x: 534, endPoint y: 622, distance: 722.0
click at [943, 27] on span "Save" at bounding box center [943, 29] width 31 height 20
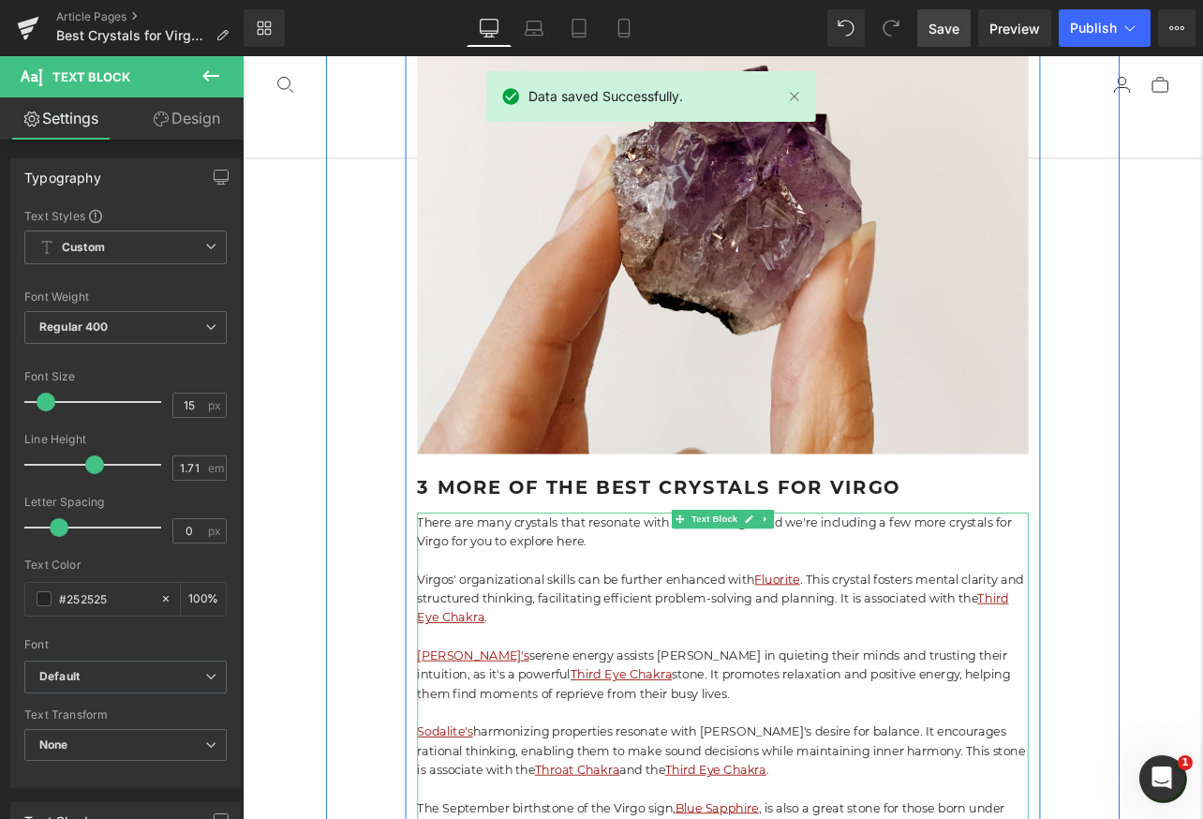
scroll to position [14689, 0]
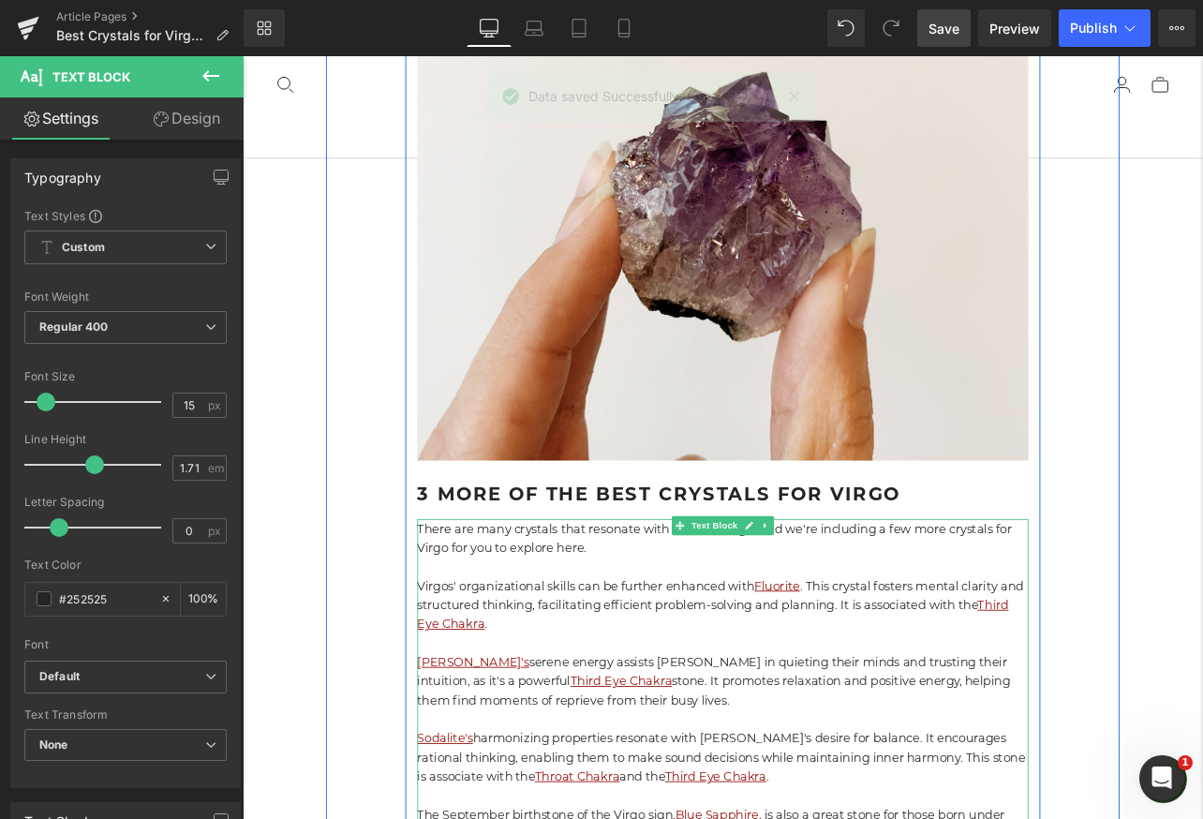
click at [637, 670] on p "Virgos' organizational skills can be further enhanced with Fluorite . This crys…" at bounding box center [809, 703] width 721 height 67
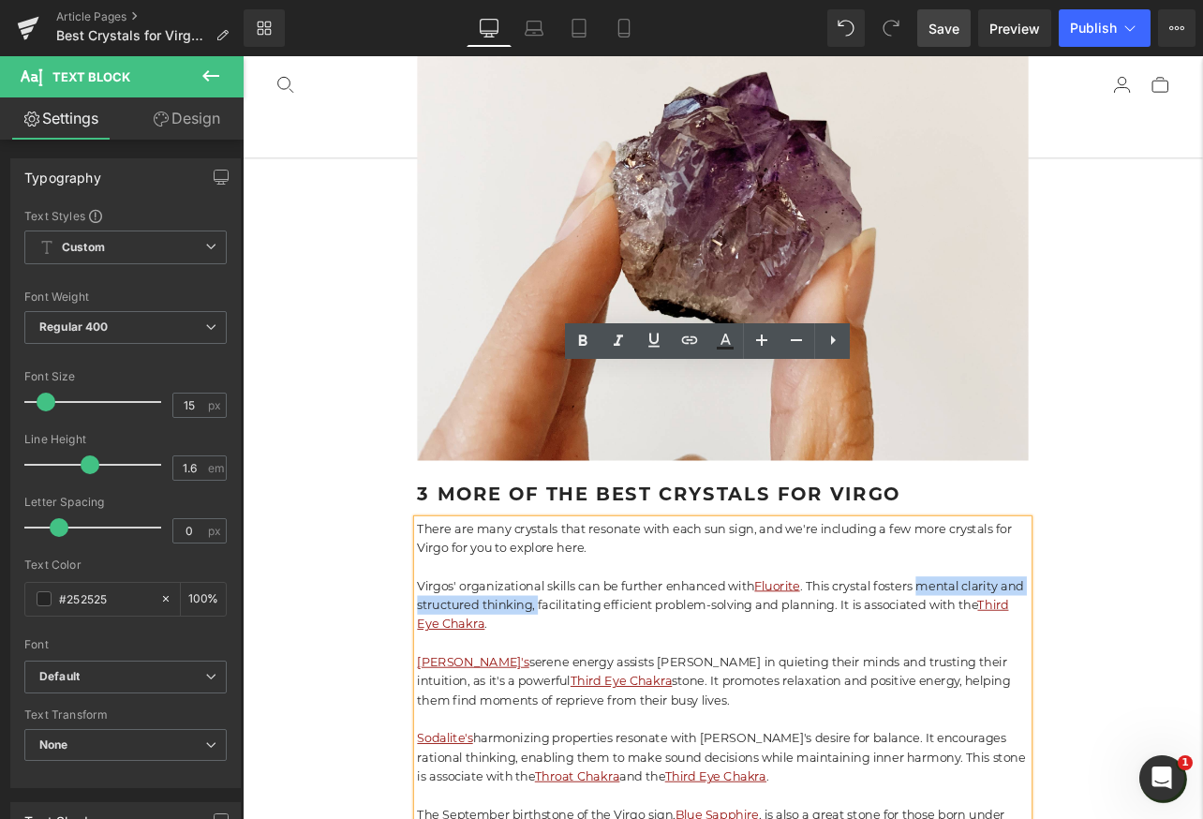
drag, startPoint x: 1047, startPoint y: 502, endPoint x: 622, endPoint y: 533, distance: 426.4
click at [622, 670] on p "Virgos' organizational skills can be further enhanced with Fluorite . This crys…" at bounding box center [809, 703] width 721 height 67
click at [697, 670] on p "Virgos' organizational skills can be further enhanced with Fluorite . This crys…" at bounding box center [809, 703] width 721 height 67
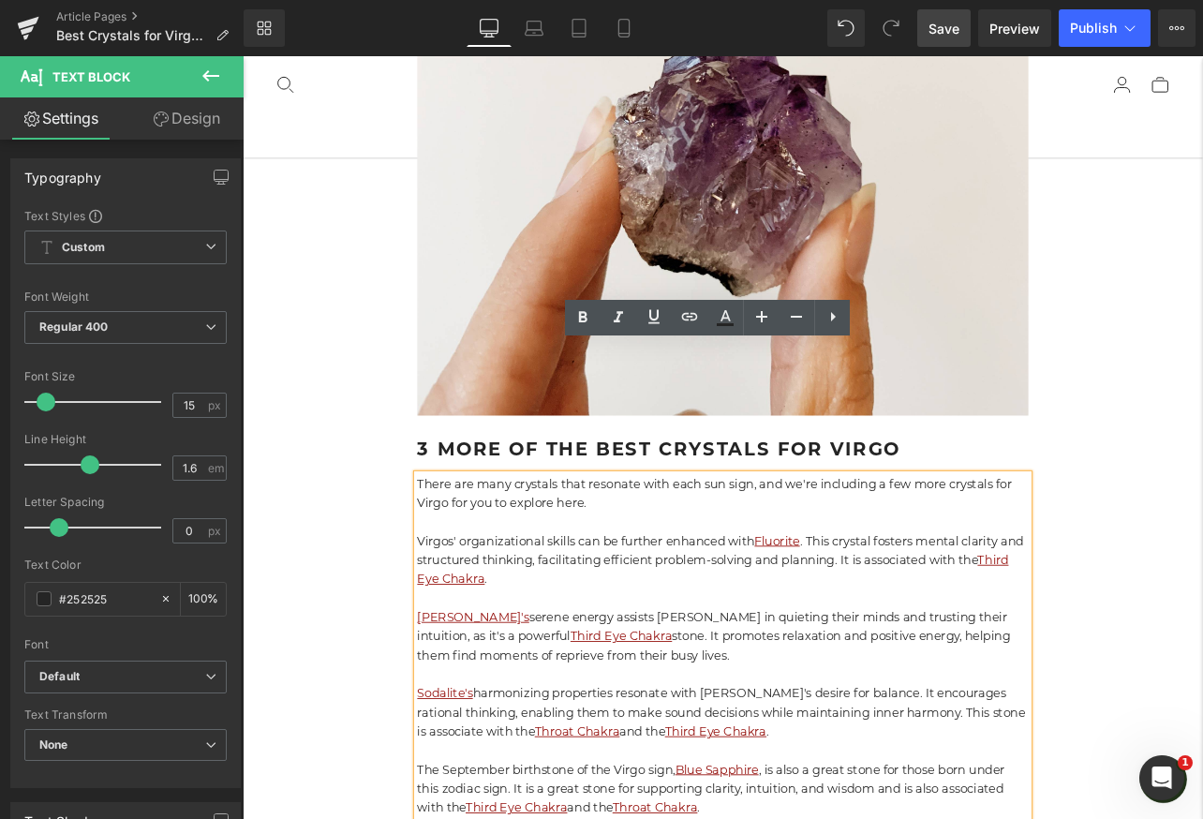
scroll to position [14754, 0]
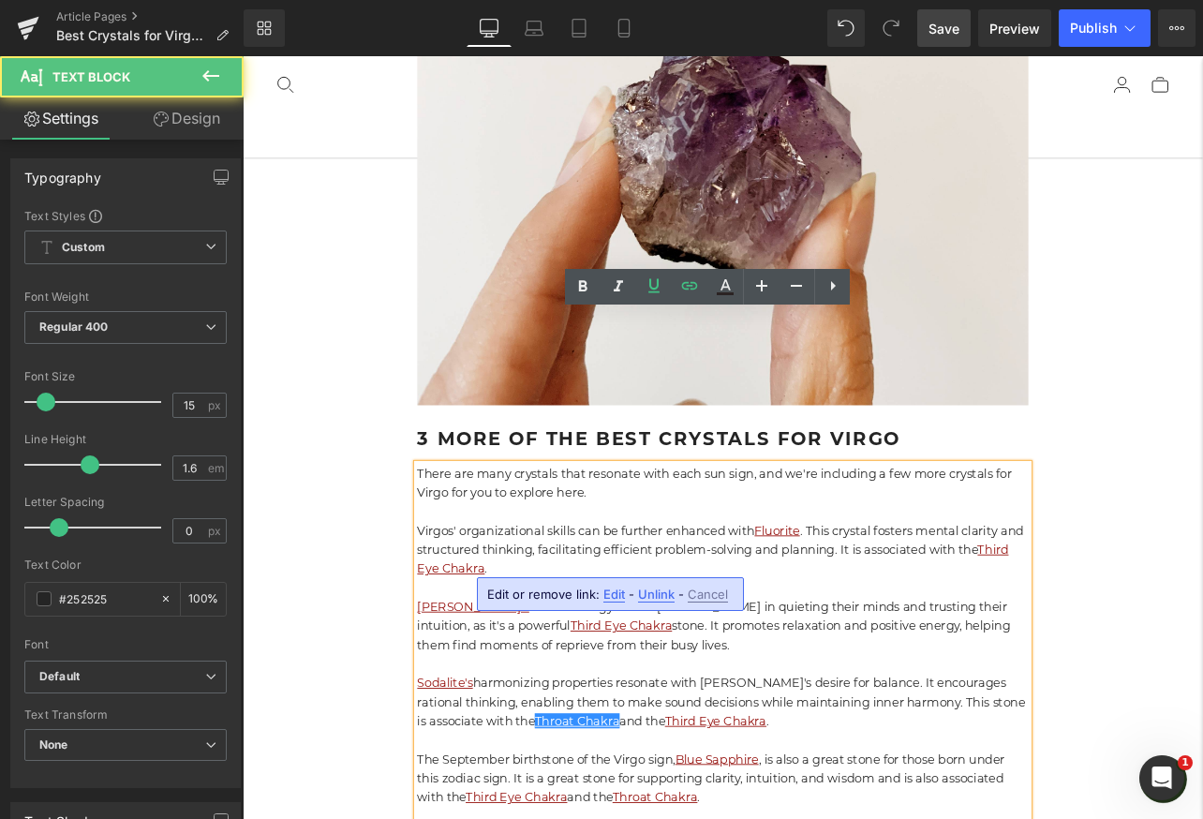
click at [646, 589] on span "Unlink" at bounding box center [656, 594] width 37 height 16
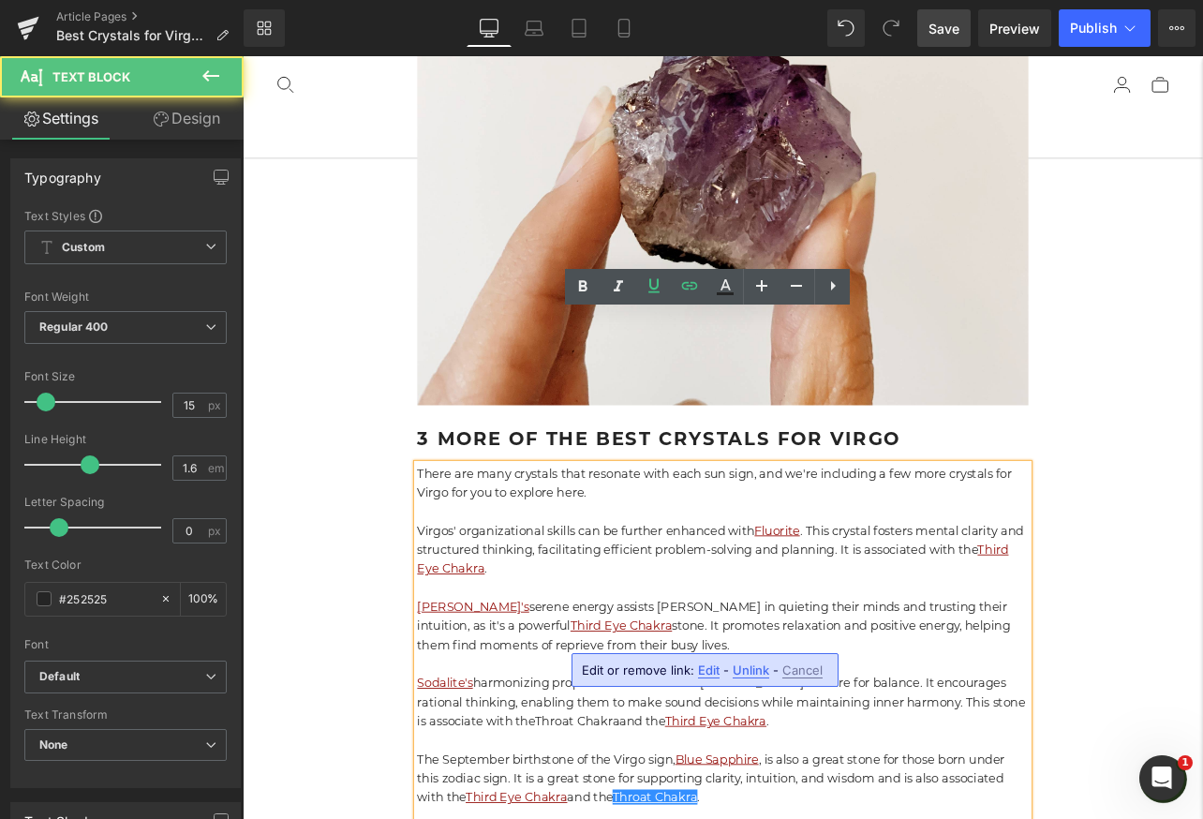
click at [746, 668] on span "Unlink" at bounding box center [750, 670] width 37 height 16
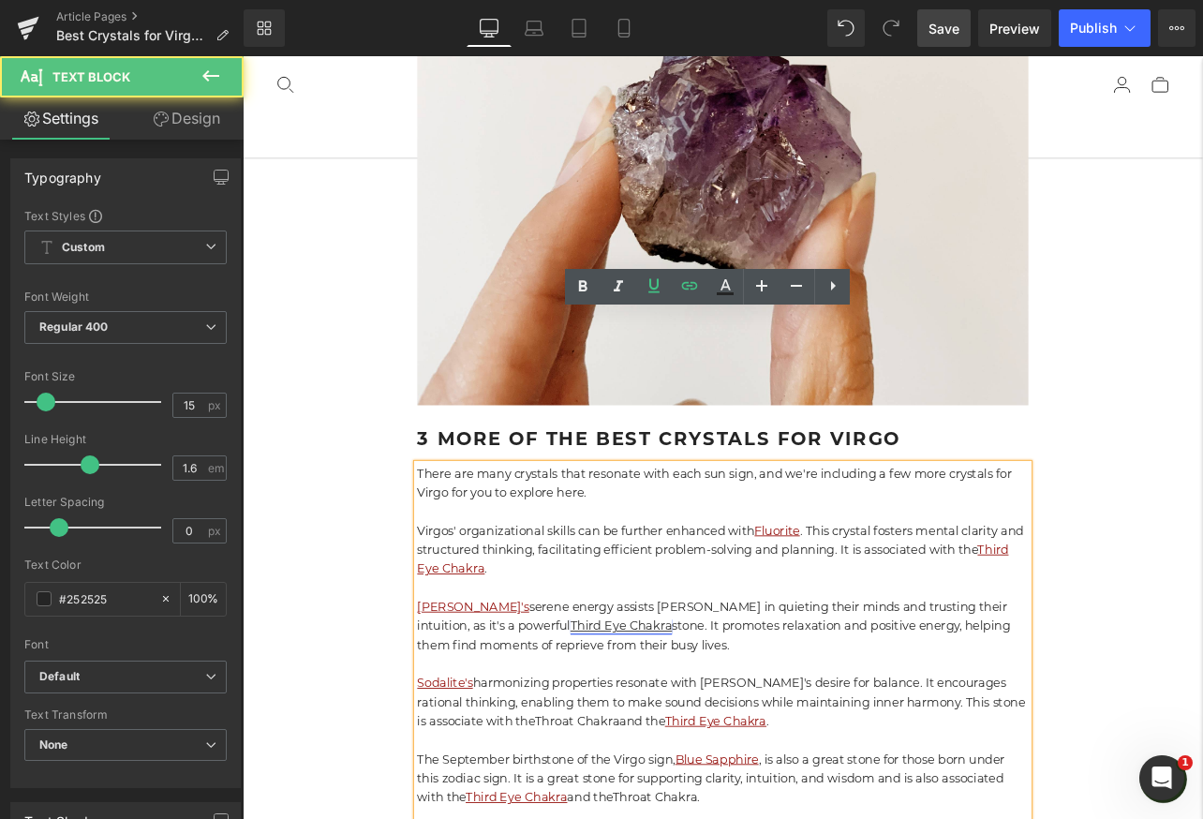
click at [629, 719] on link "Third Eye Chakra" at bounding box center [689, 728] width 120 height 18
drag, startPoint x: 599, startPoint y: 496, endPoint x: 422, endPoint y: 519, distance: 179.5
click at [599, 496] on span "Unlink" at bounding box center [609, 499] width 37 height 16
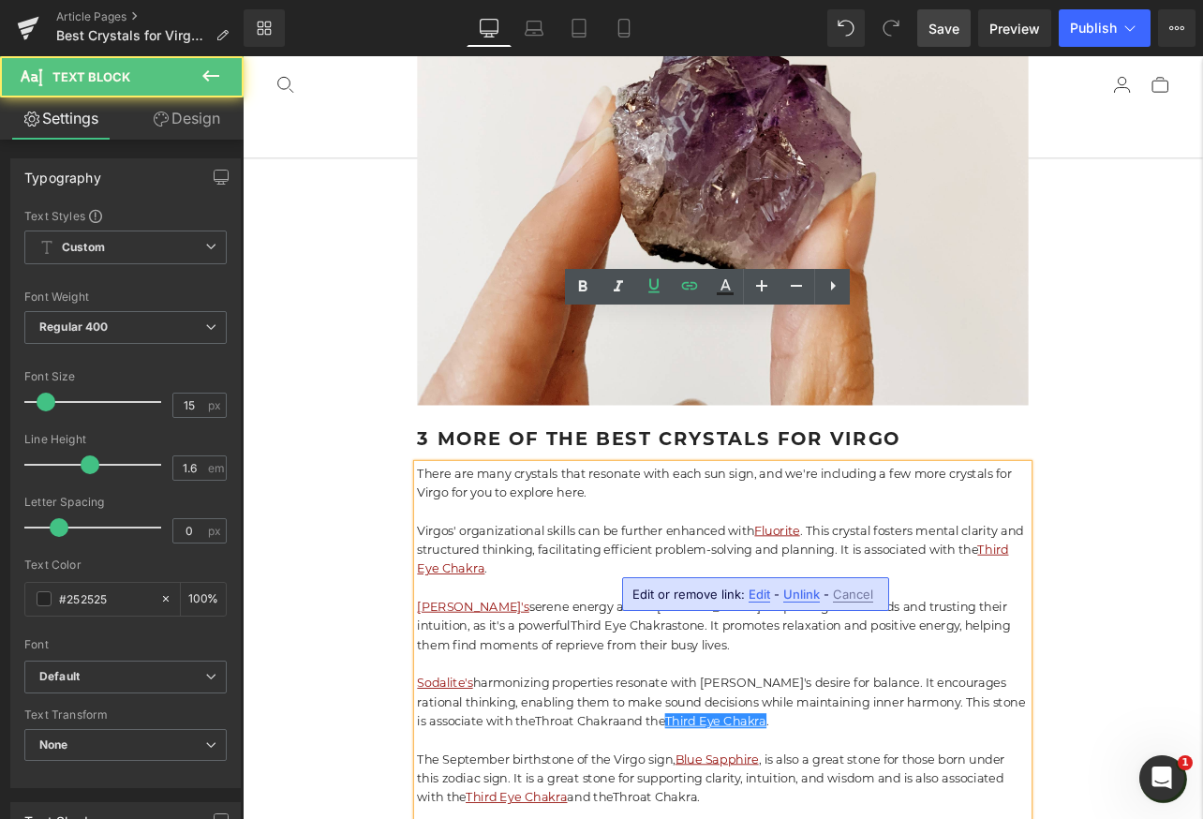
drag, startPoint x: 803, startPoint y: 593, endPoint x: 417, endPoint y: 713, distance: 404.1
click at [803, 593] on span "Unlink" at bounding box center [801, 594] width 37 height 16
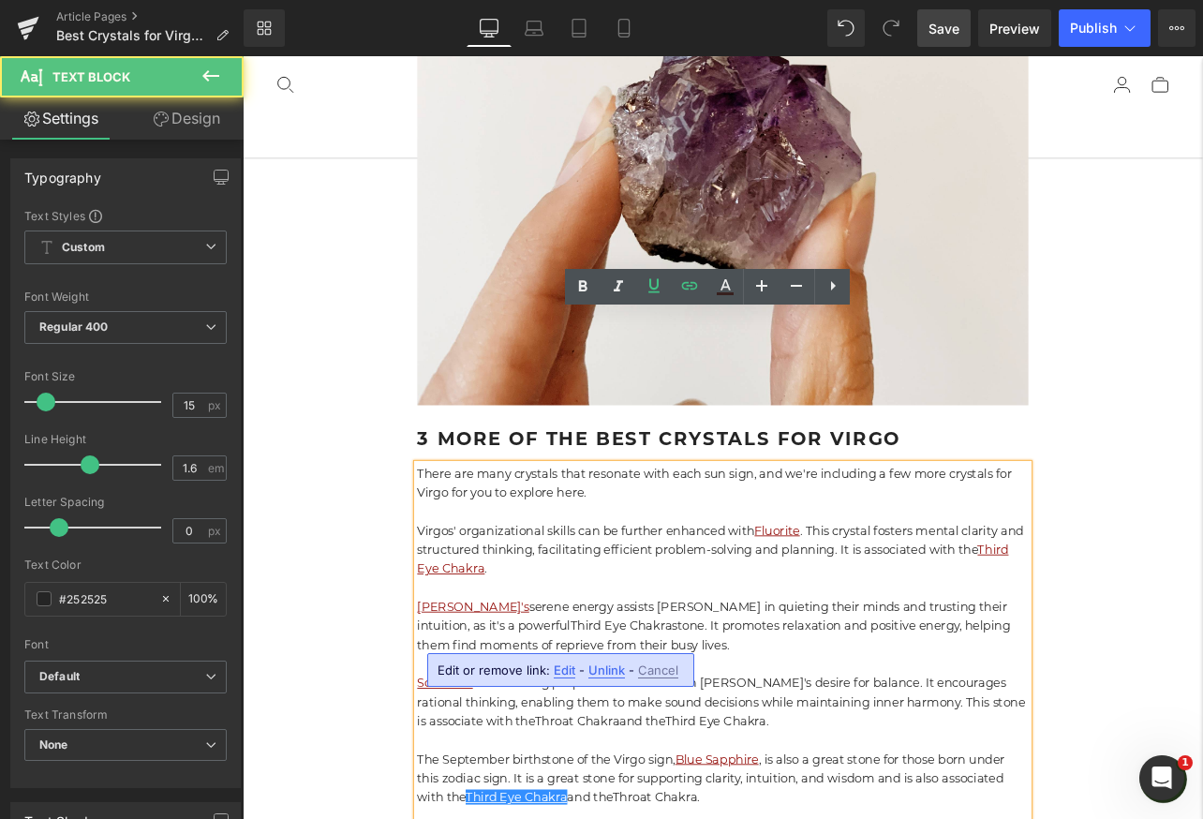
click at [600, 666] on span "Unlink" at bounding box center [606, 670] width 37 height 16
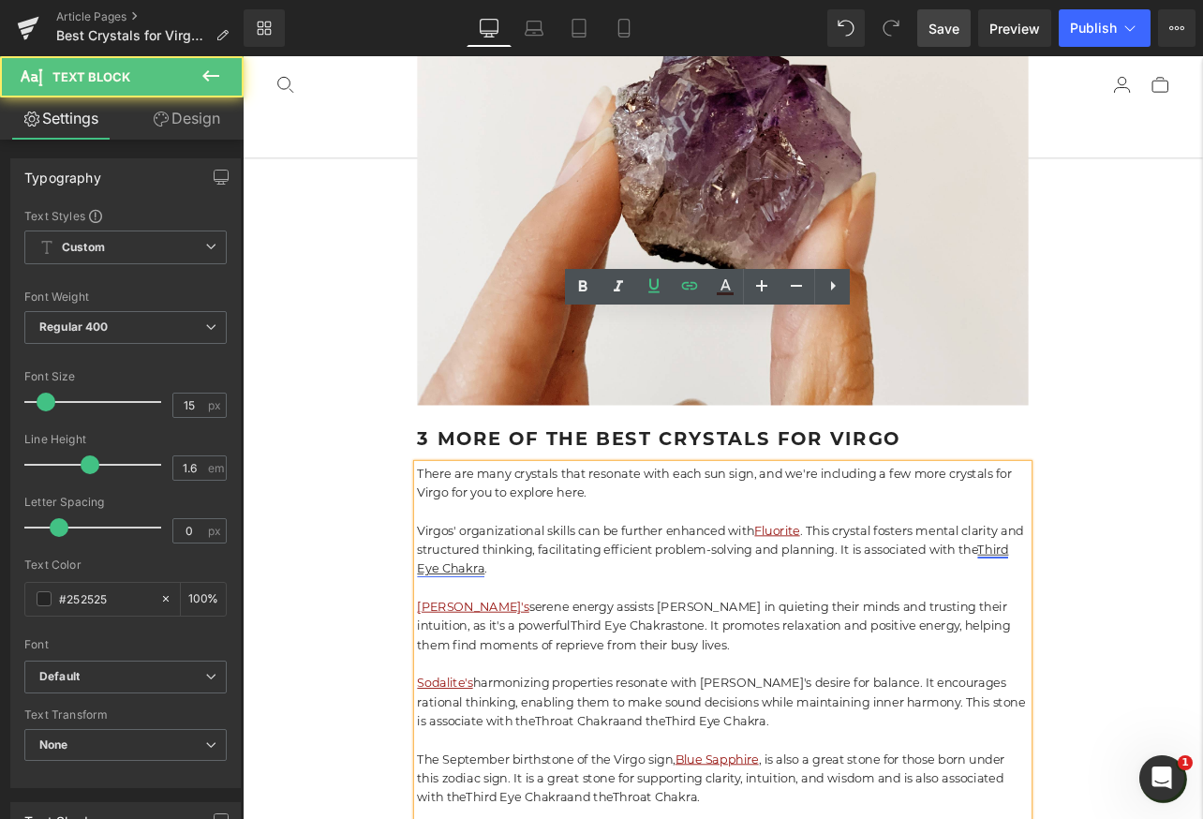
click at [488, 629] on link "Third Eye Chakra" at bounding box center [798, 649] width 698 height 40
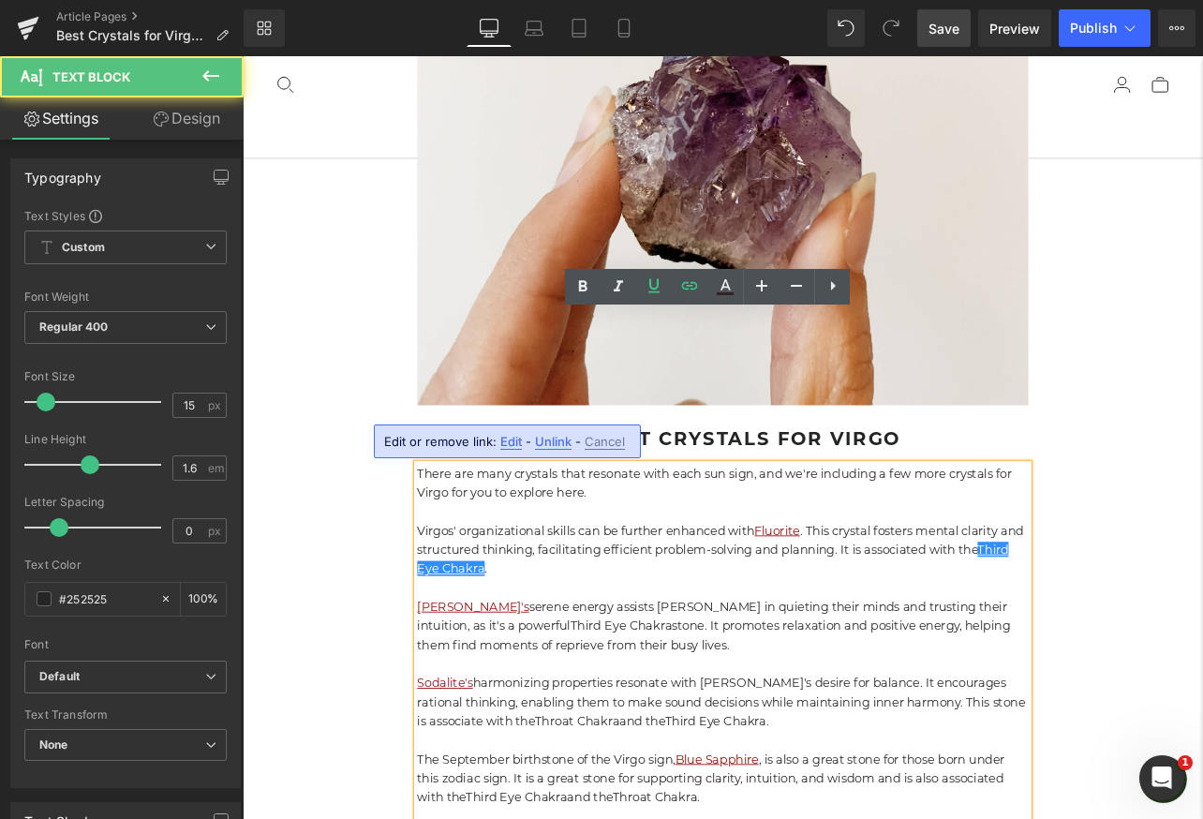
drag, startPoint x: 552, startPoint y: 440, endPoint x: 365, endPoint y: 453, distance: 186.9
click at [552, 440] on span "Unlink" at bounding box center [553, 442] width 37 height 16
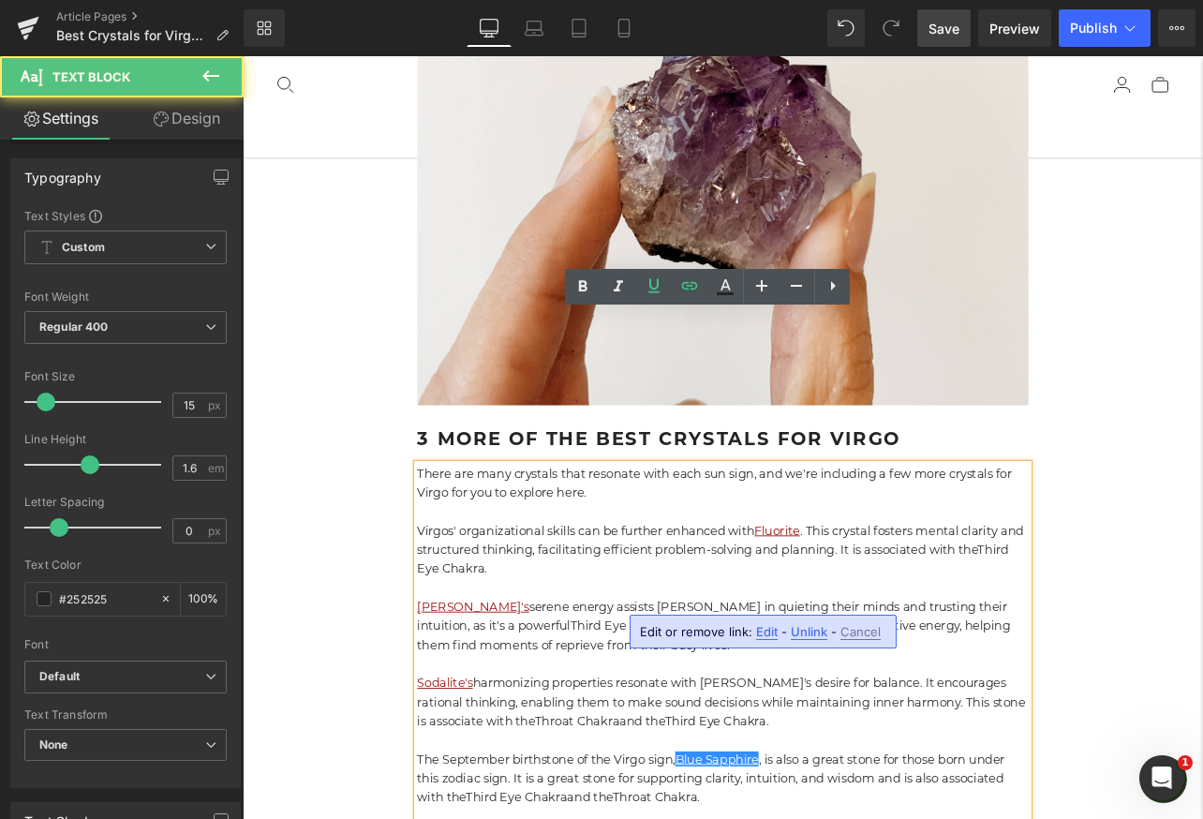
drag, startPoint x: 798, startPoint y: 629, endPoint x: 656, endPoint y: 677, distance: 150.2
click at [798, 629] on span "Unlink" at bounding box center [809, 632] width 37 height 16
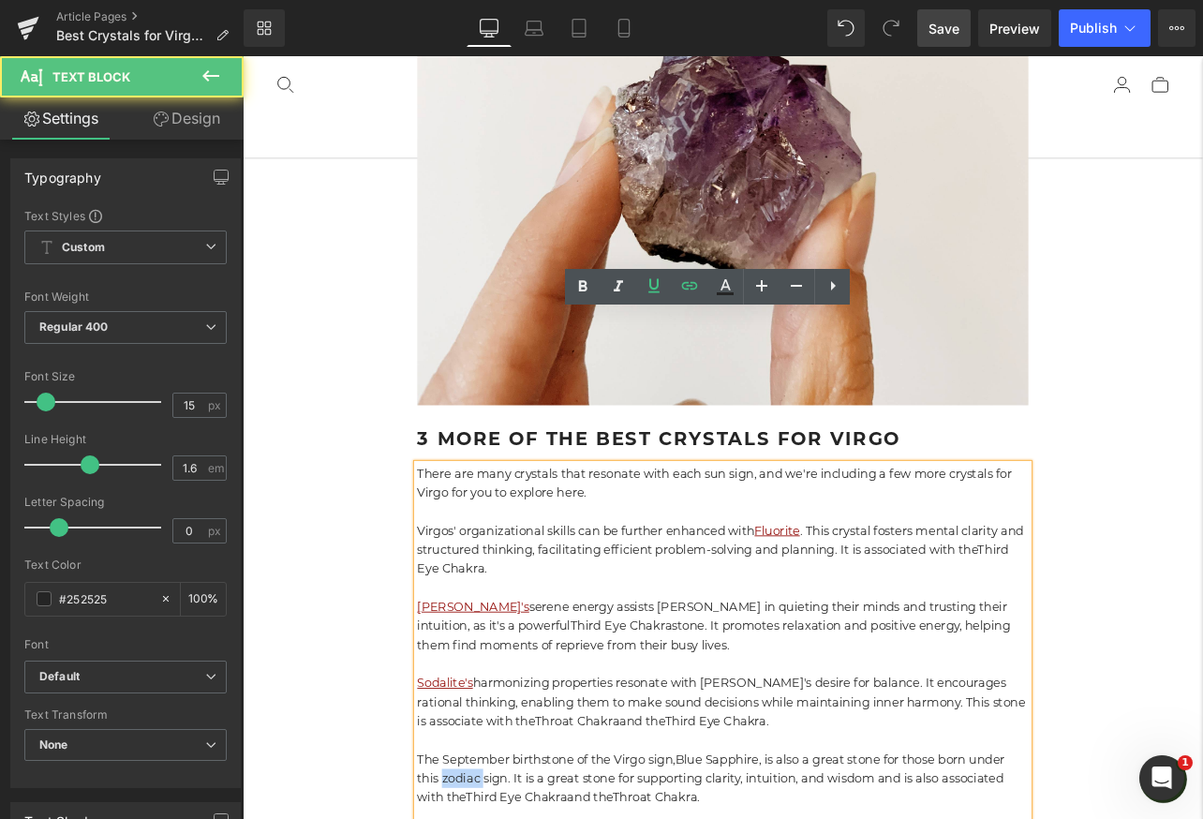
drag, startPoint x: 530, startPoint y: 734, endPoint x: 476, endPoint y: 734, distance: 54.3
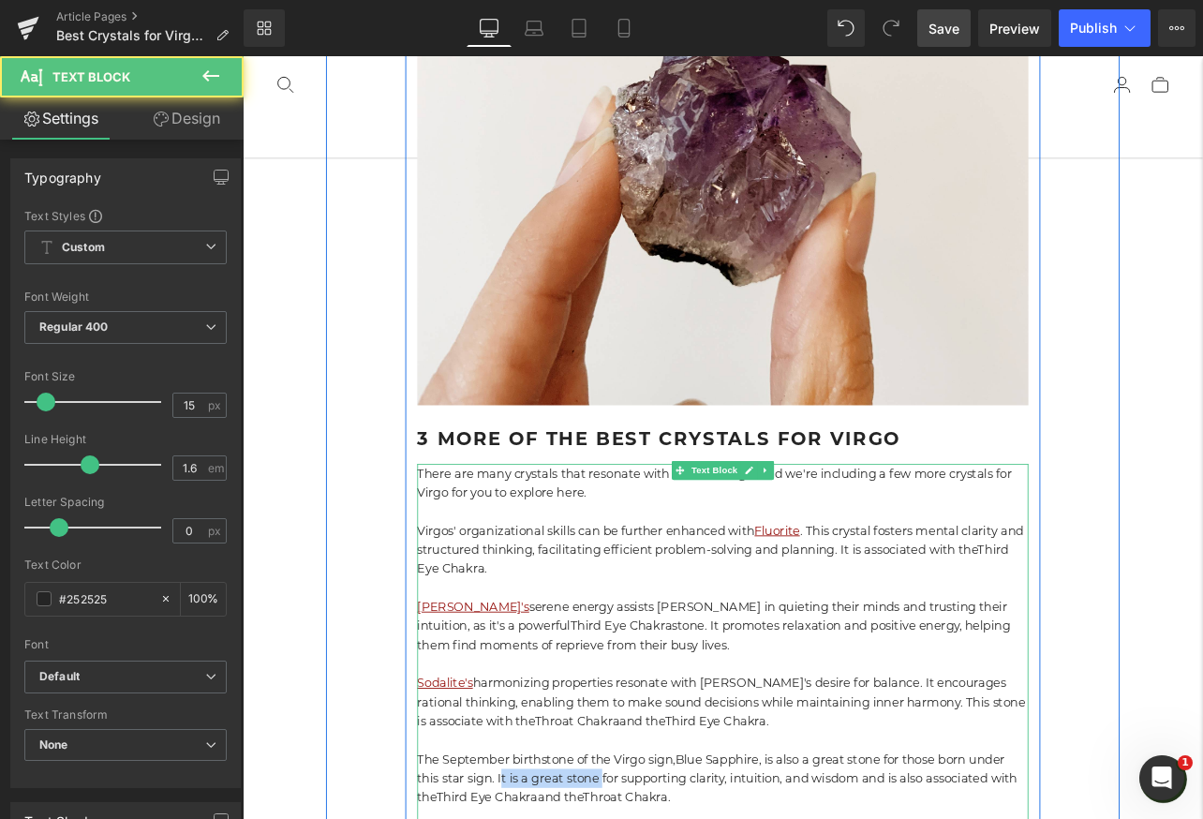
drag, startPoint x: 667, startPoint y: 735, endPoint x: 547, endPoint y: 735, distance: 119.9
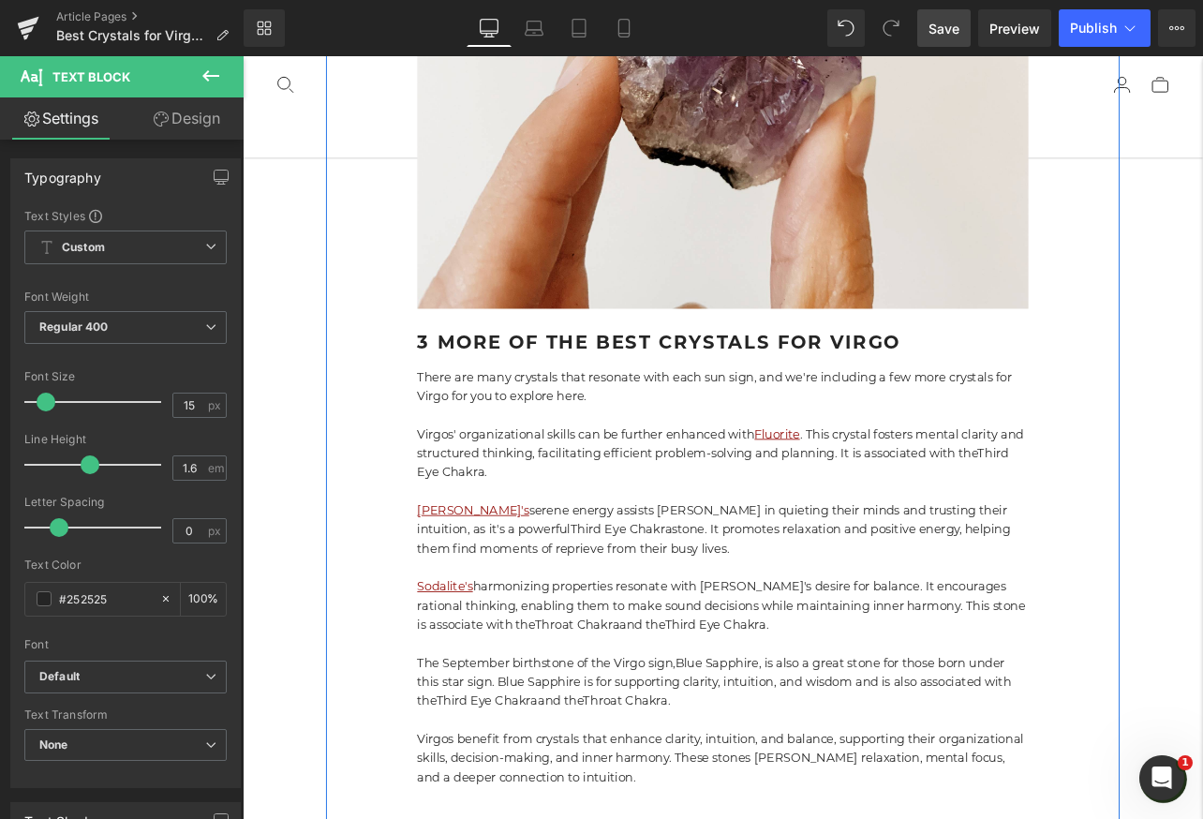
scroll to position [14871, 0]
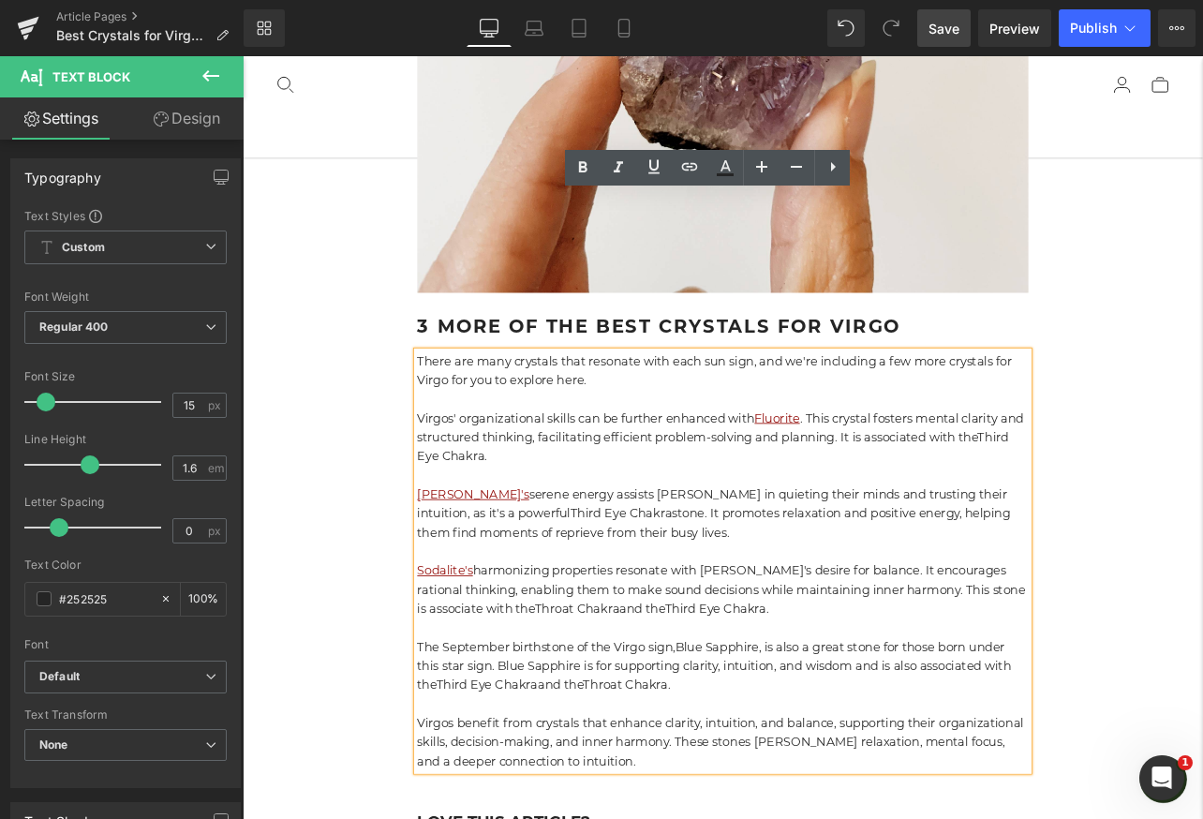
scroll to position [14885, 0]
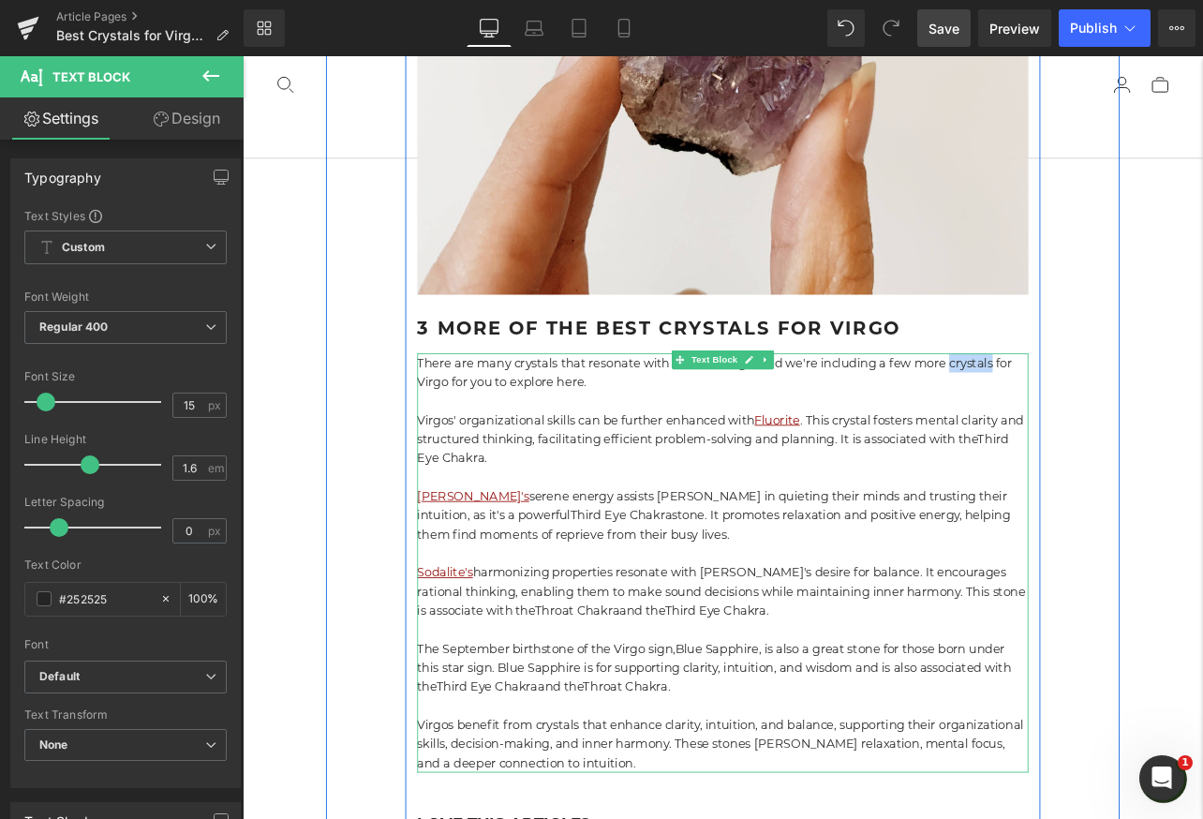
drag, startPoint x: 1078, startPoint y: 243, endPoint x: 1131, endPoint y: 246, distance: 52.6
click at [1131, 407] on p "There are many crystals that resonate with each sun sign, and we're including a…" at bounding box center [809, 429] width 721 height 45
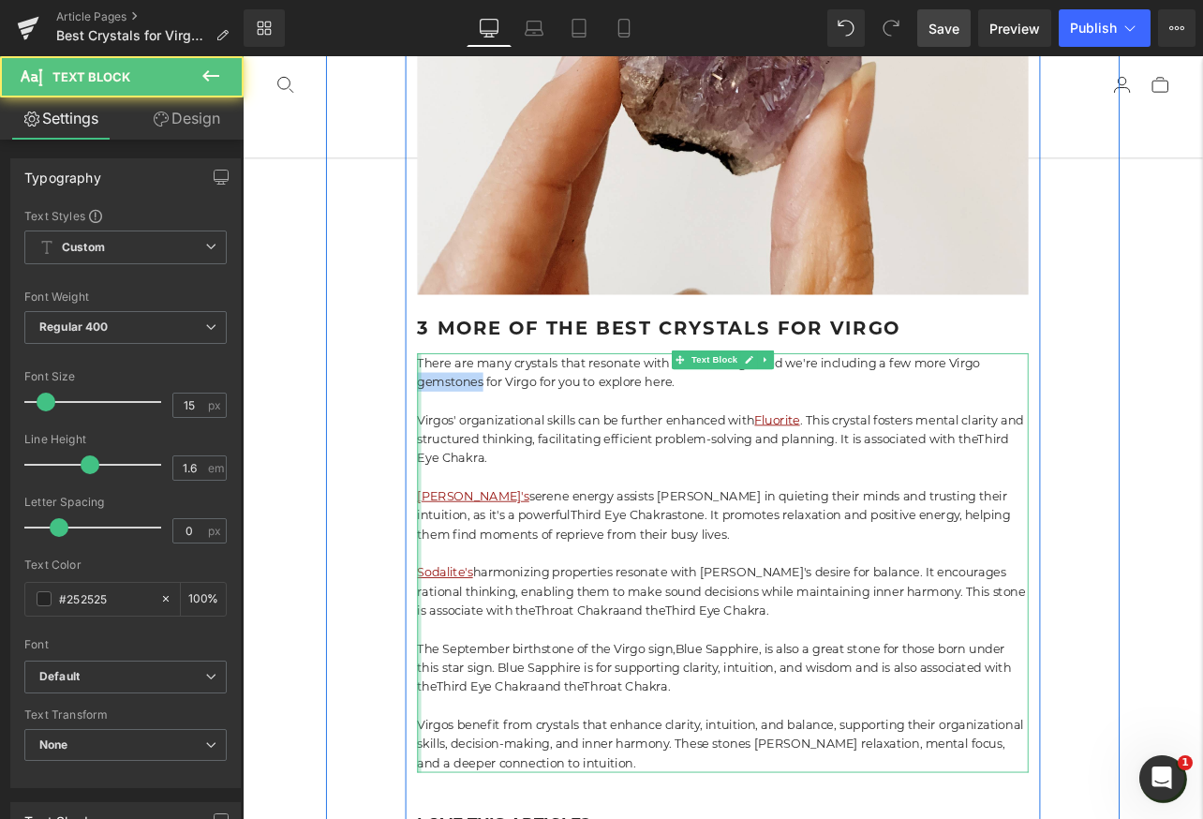
drag, startPoint x: 528, startPoint y: 265, endPoint x: 451, endPoint y: 265, distance: 77.7
click at [451, 407] on div "There are many crystals that resonate with each sun sign, and we're including a…" at bounding box center [809, 654] width 721 height 495
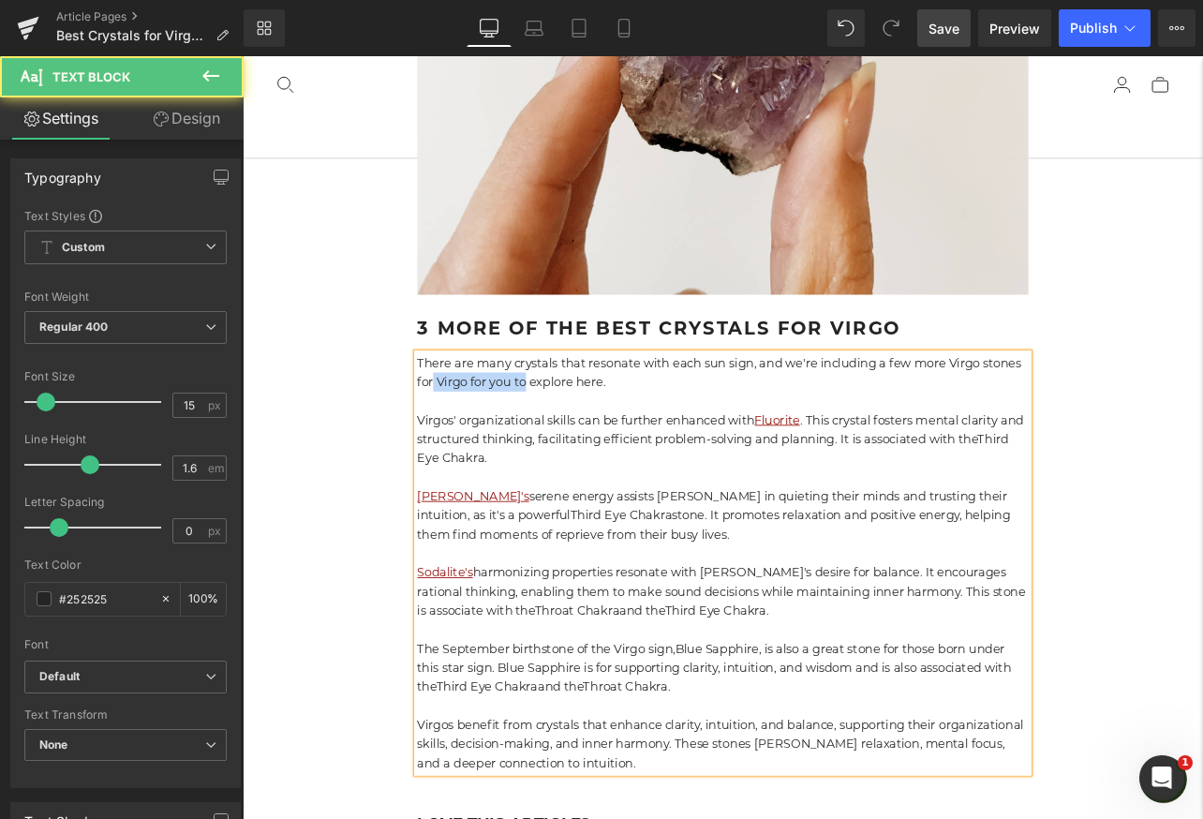
drag, startPoint x: 575, startPoint y: 268, endPoint x: 468, endPoint y: 267, distance: 106.8
click at [468, 407] on p "There are many crystals that resonate with each sun sign, and we're including a…" at bounding box center [809, 429] width 721 height 45
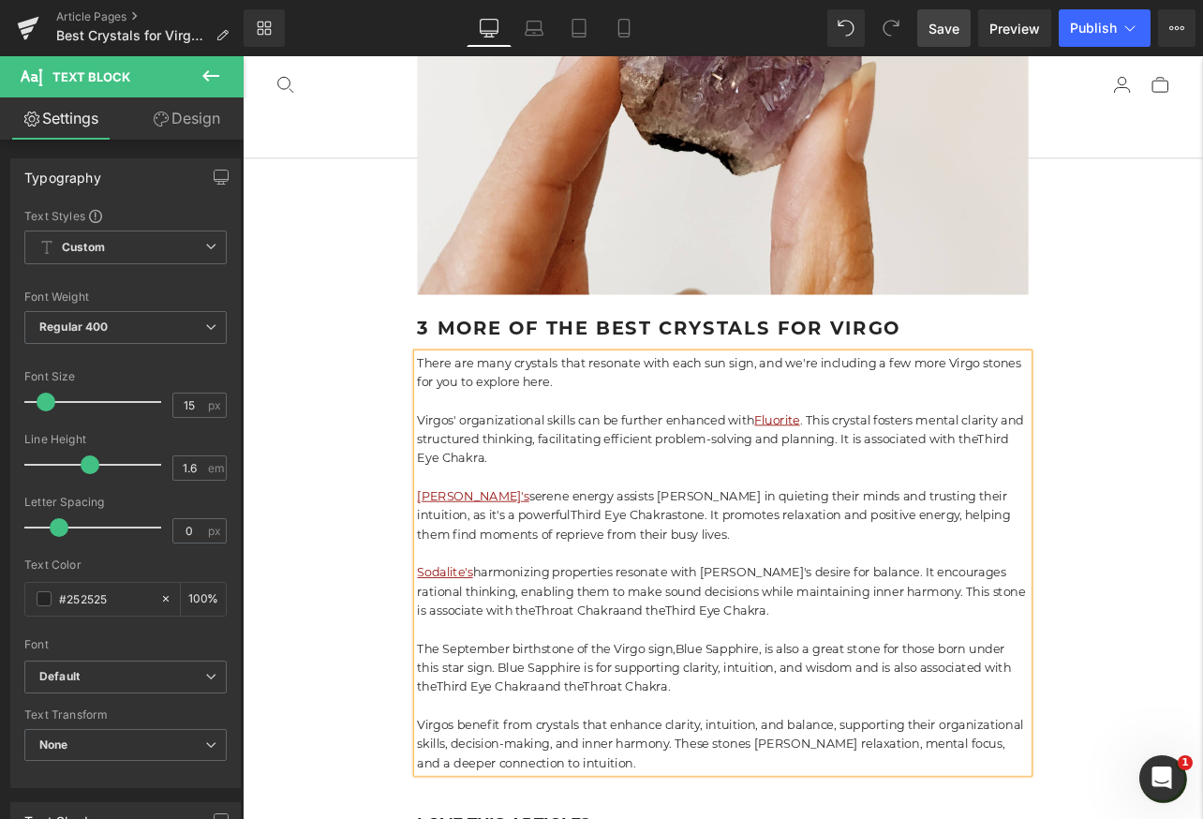
click at [634, 407] on p "There are many crystals that resonate with each sun sign, and we're including a…" at bounding box center [809, 429] width 721 height 45
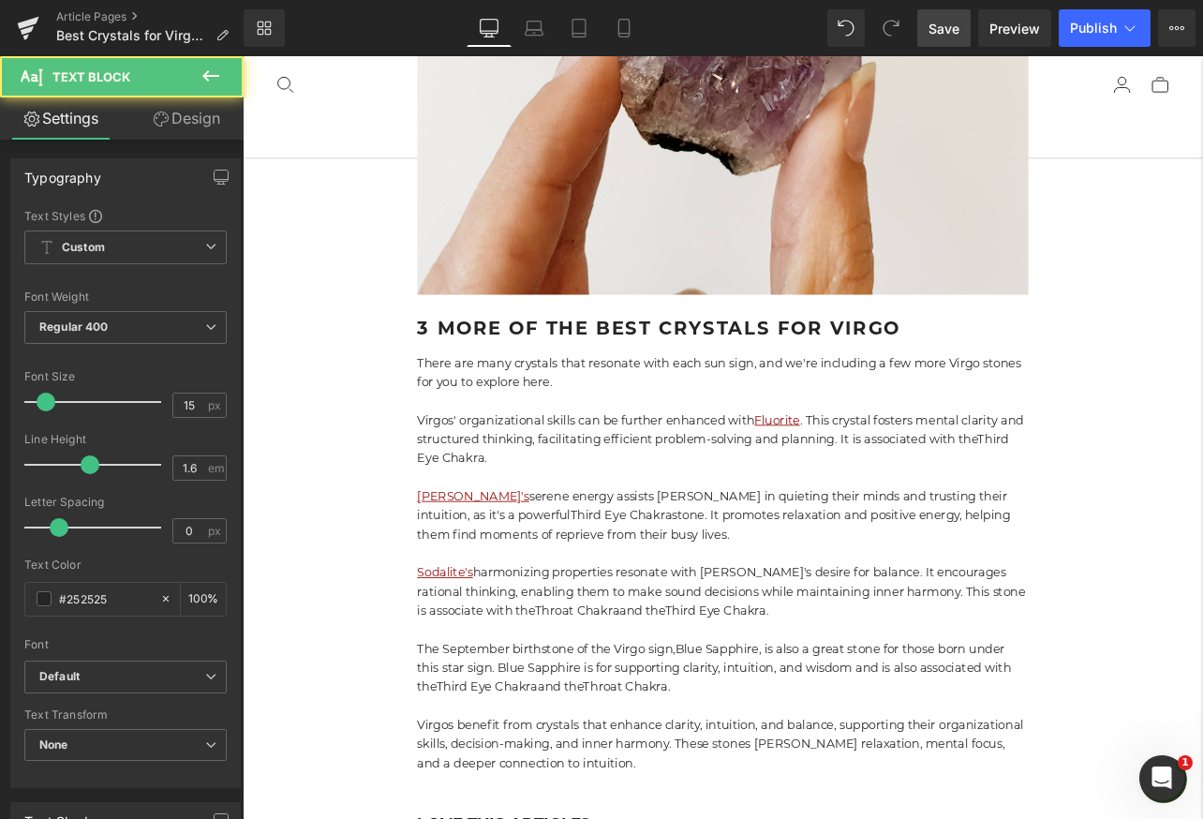
click at [943, 35] on span "Save" at bounding box center [943, 29] width 31 height 20
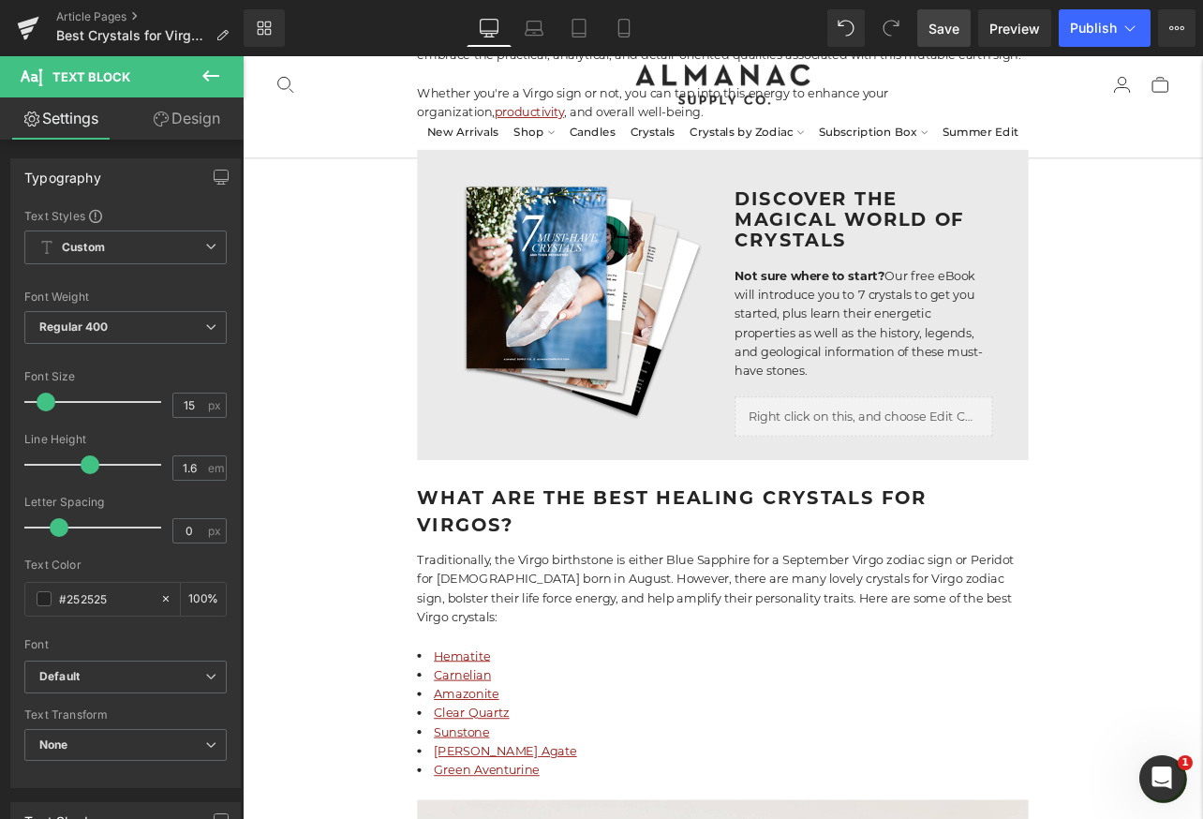
scroll to position [1085, 0]
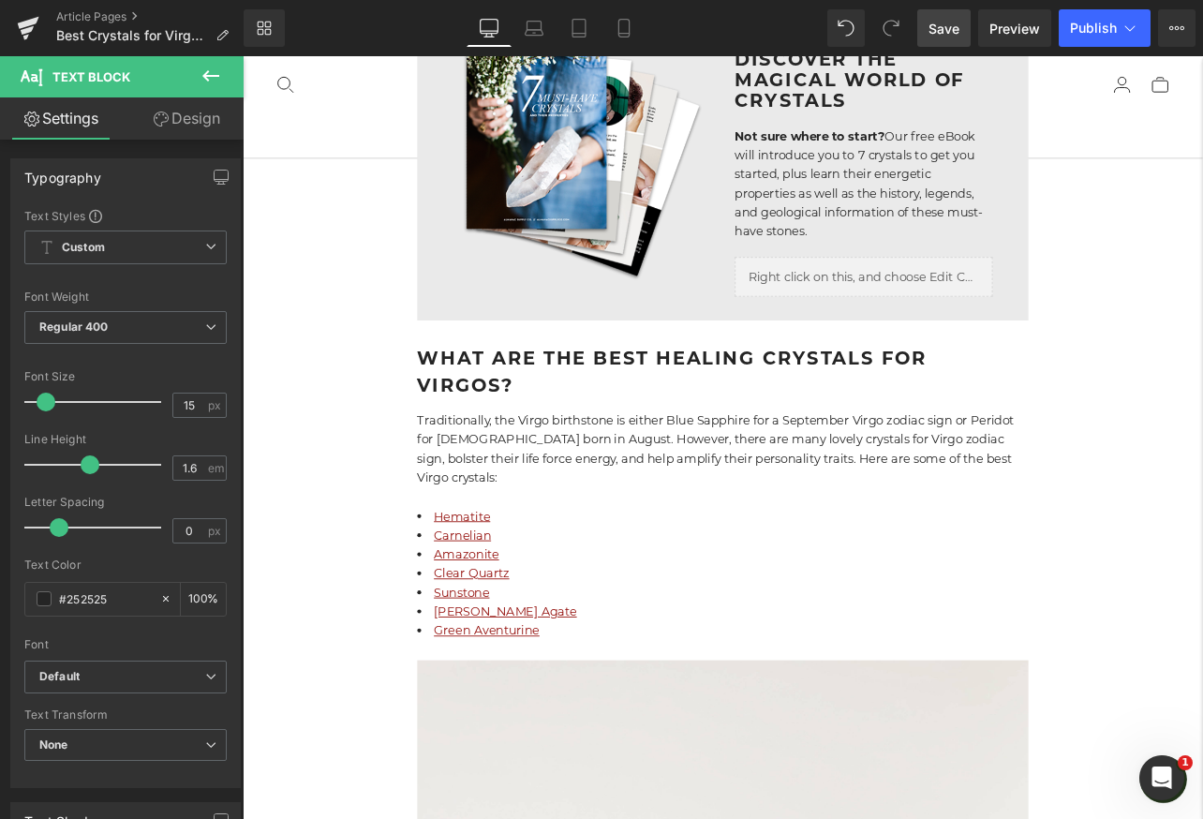
click at [1061, 479] on p "Traditionally, the Virgo birthstone is either Blue Sapphire for a September Vir…" at bounding box center [809, 520] width 721 height 90
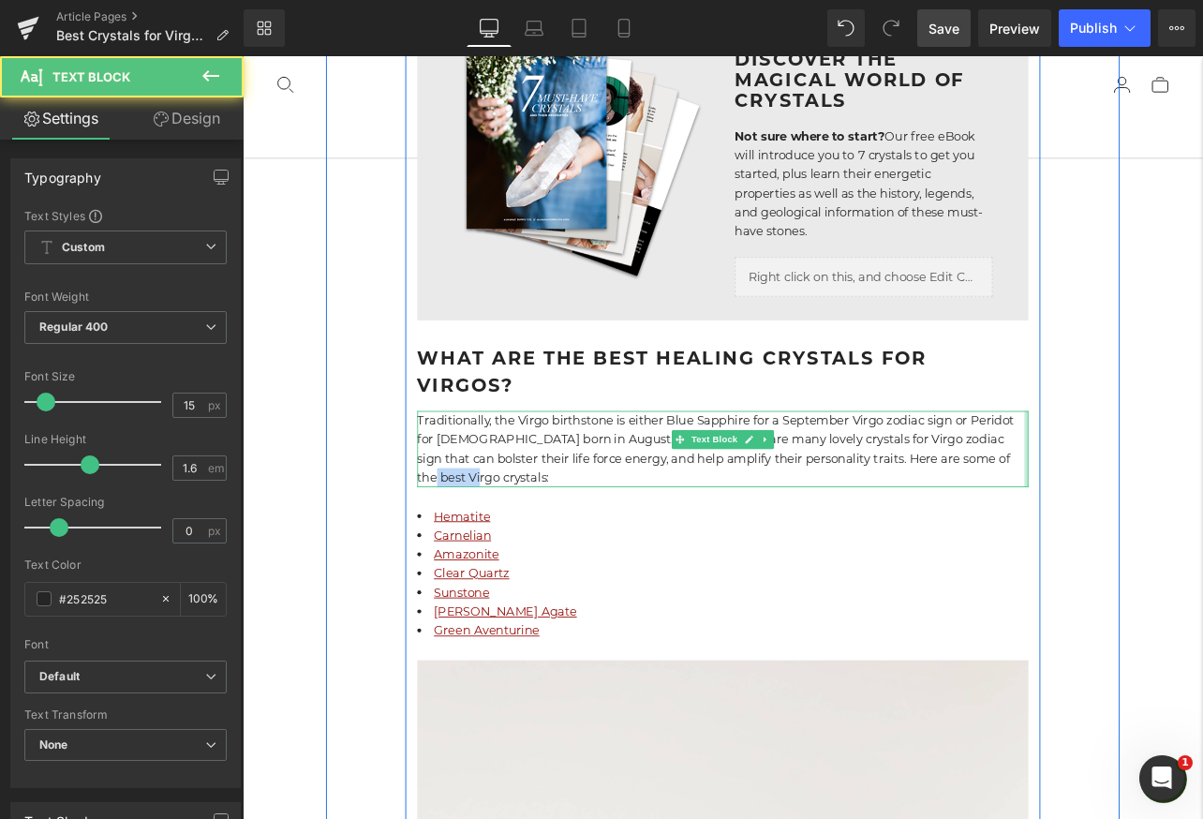
drag, startPoint x: 1115, startPoint y: 500, endPoint x: 1164, endPoint y: 501, distance: 49.7
click at [1164, 501] on div "Traditionally, the Virgo birthstone is either Blue Sapphire for a September Vir…" at bounding box center [809, 520] width 721 height 90
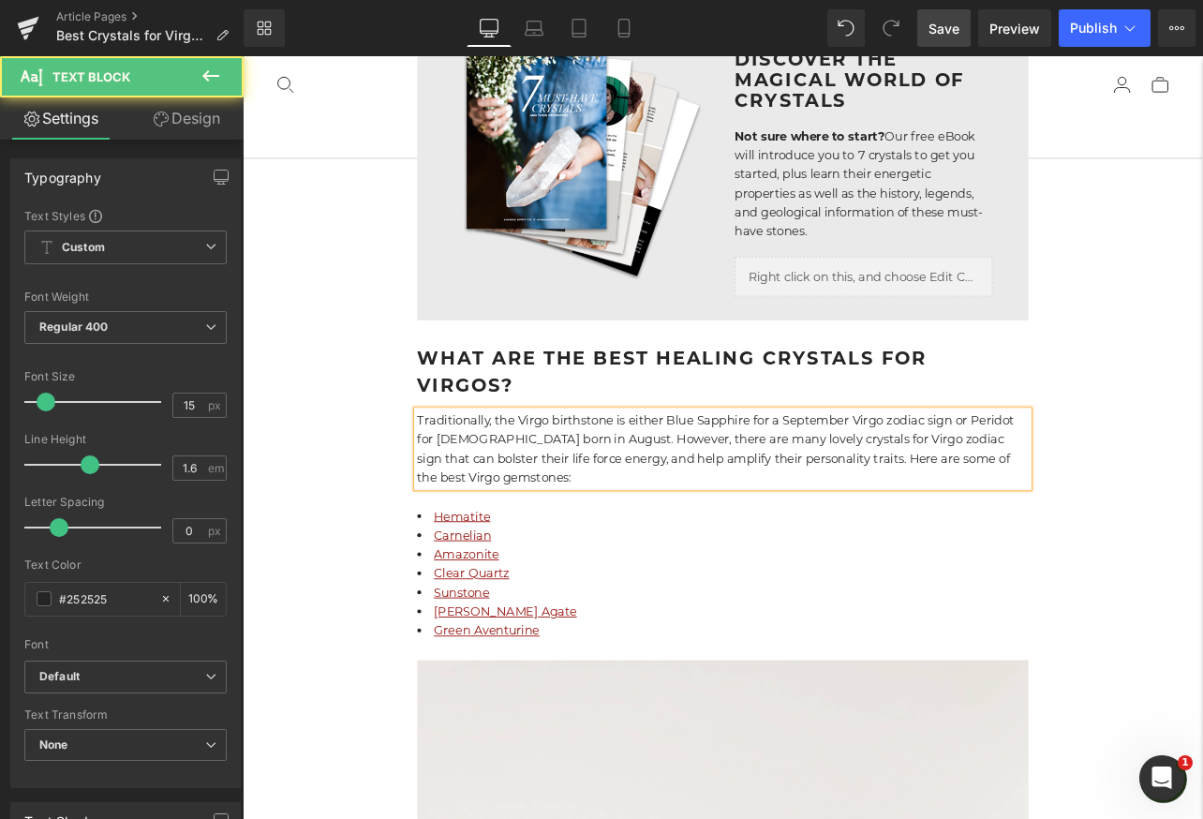
click at [888, 520] on p "Traditionally, the Virgo birthstone is either Blue Sapphire for a September Vir…" at bounding box center [809, 520] width 721 height 90
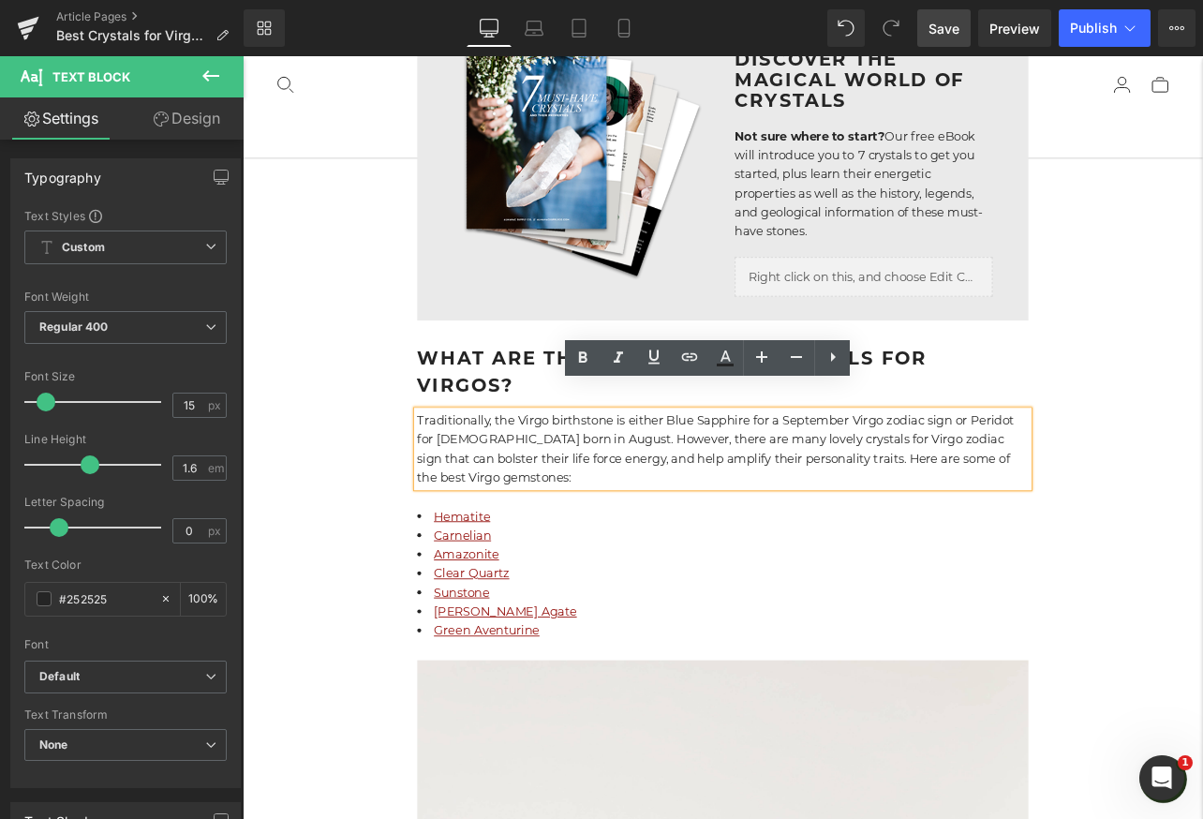
click at [948, 23] on span "Save" at bounding box center [943, 29] width 31 height 20
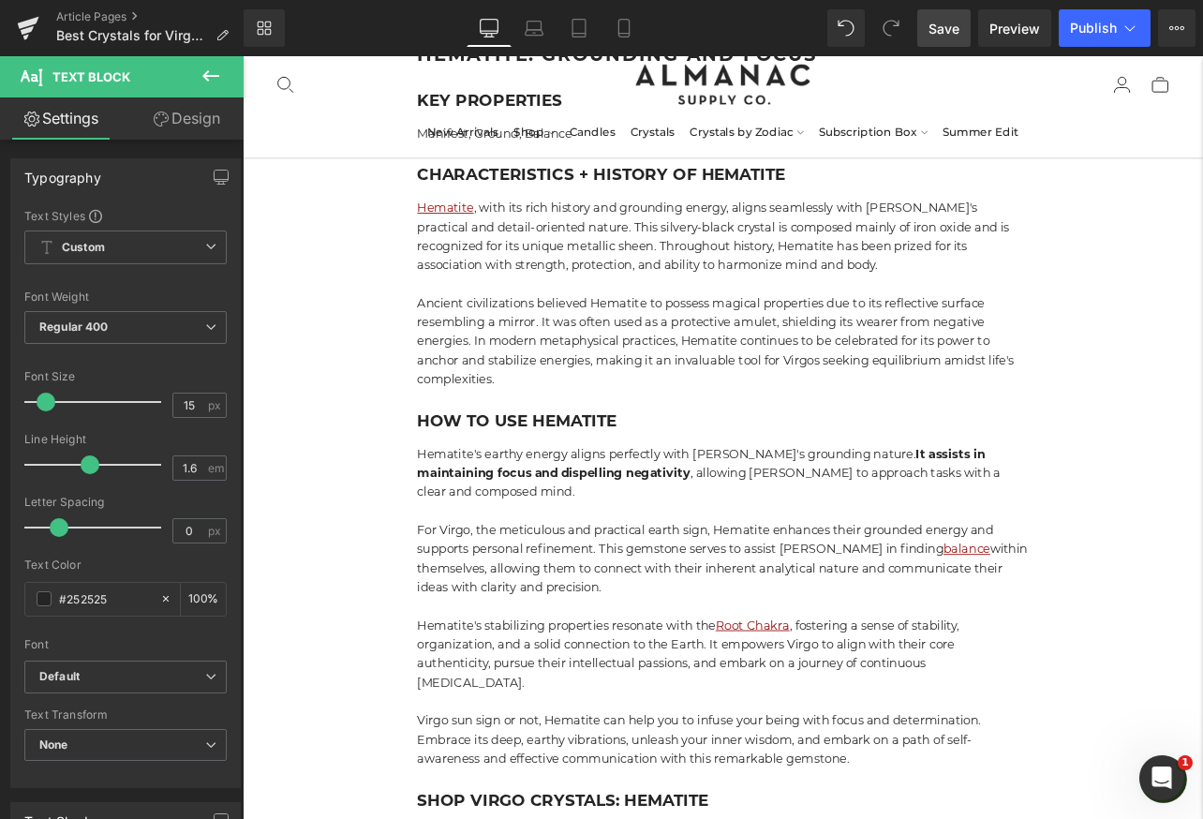
scroll to position [2562, 0]
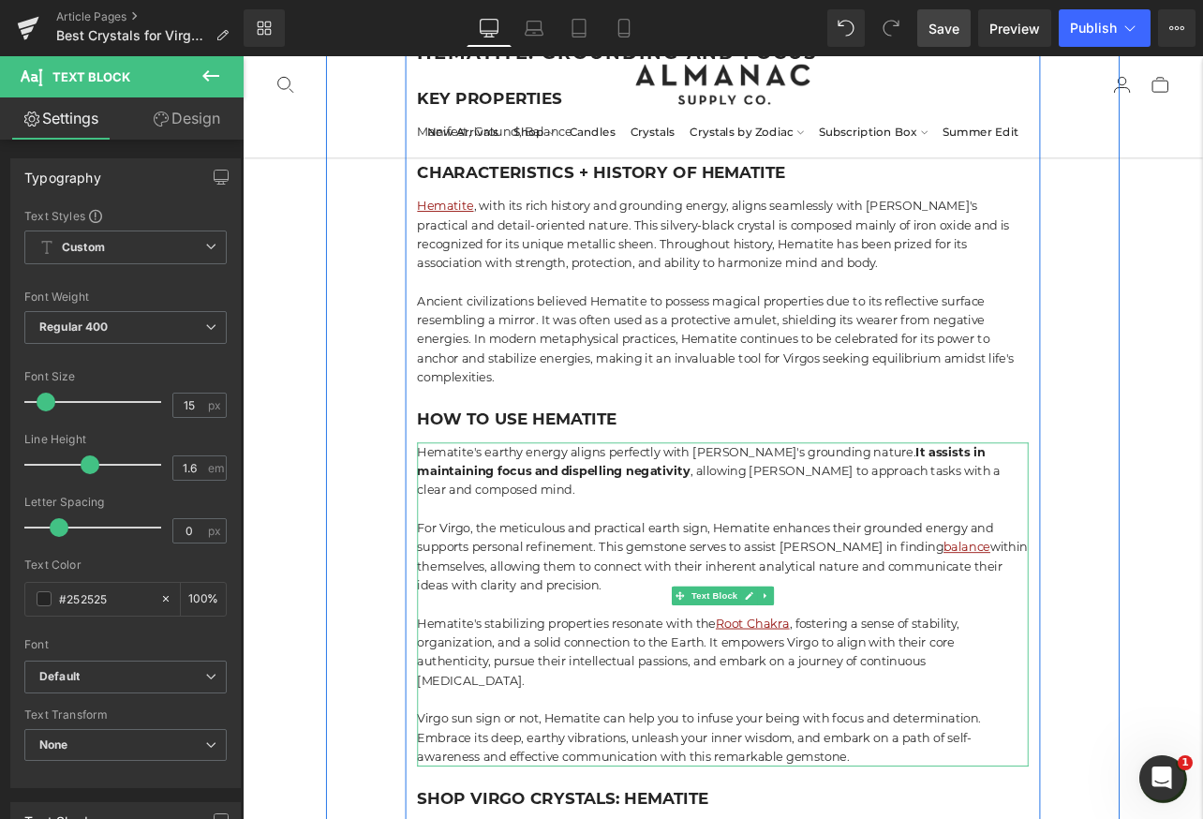
click at [789, 715] on p "Hematite's stabilizing properties resonate with the Root Chakra , fostering a s…" at bounding box center [809, 760] width 721 height 90
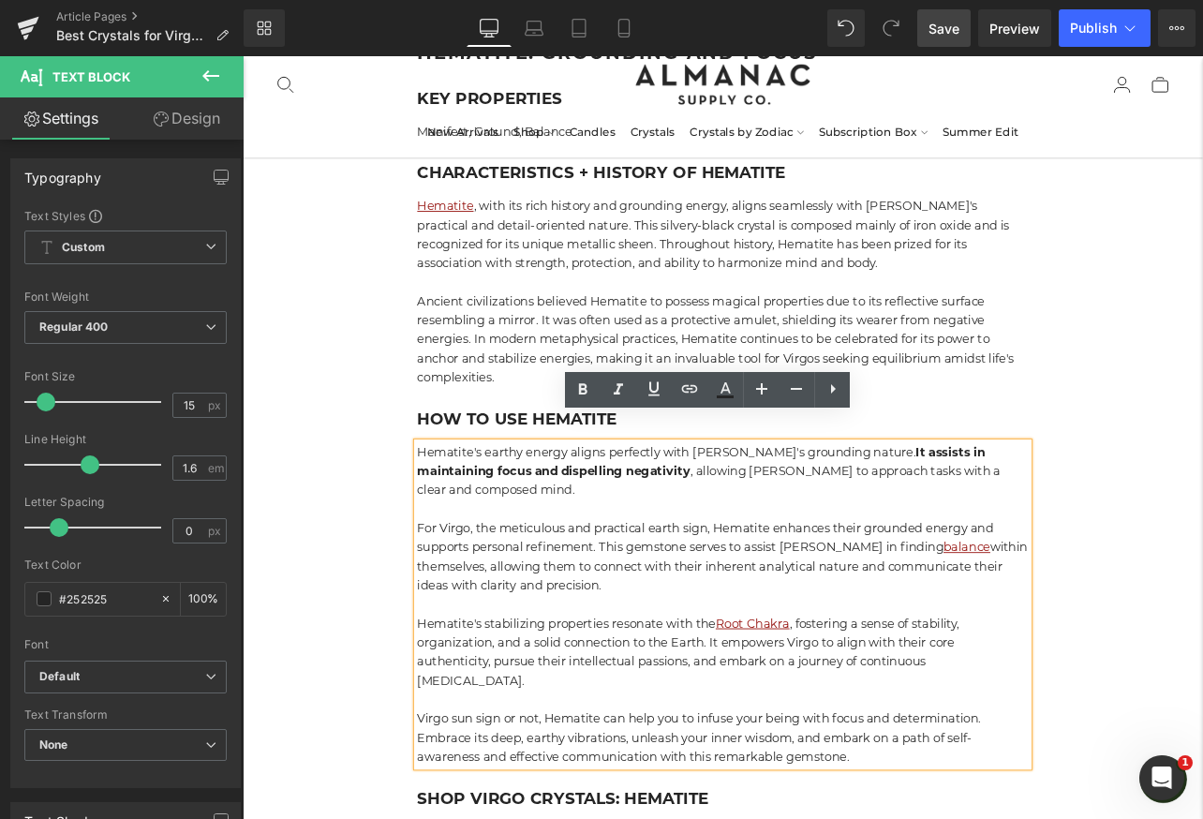
click at [789, 715] on p "Hematite's stabilizing properties resonate with the Root Chakra , fostering a s…" at bounding box center [809, 760] width 721 height 90
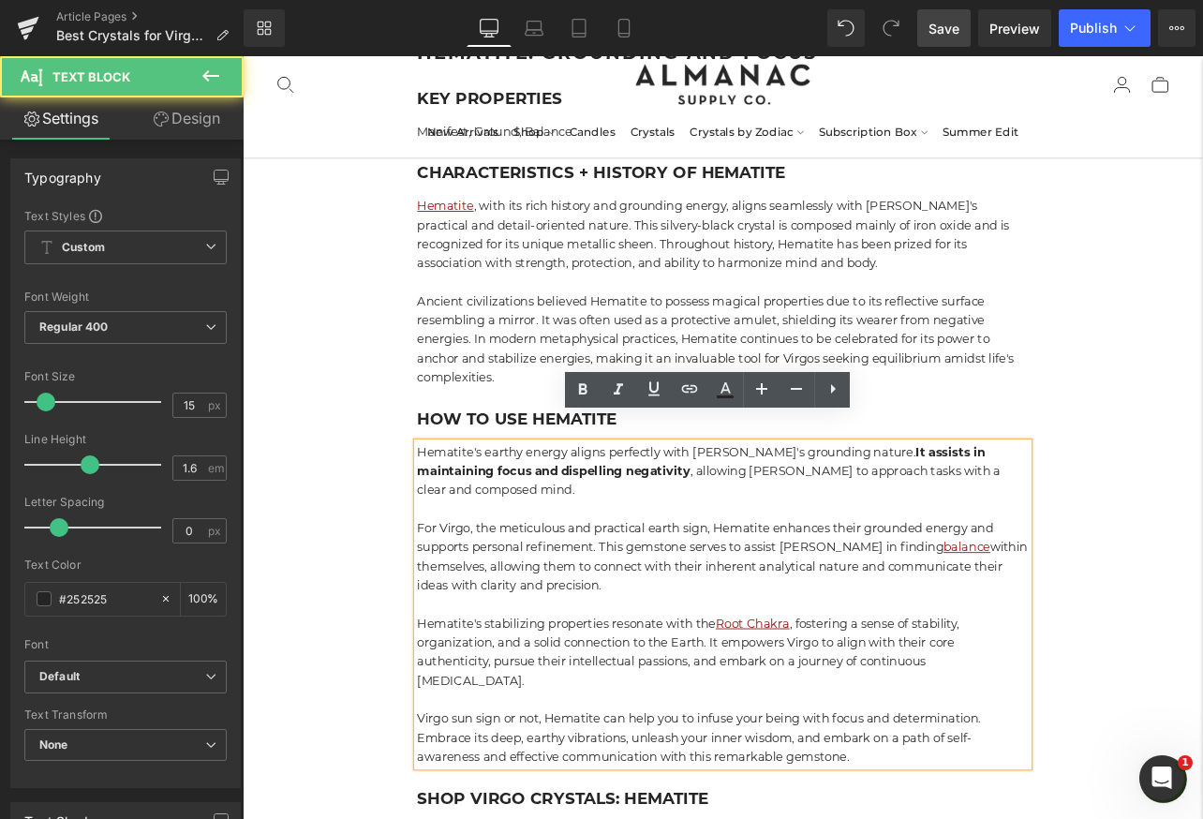
click at [787, 732] on p "Hematite's stabilizing properties resonate with the Root Chakra , fostering a s…" at bounding box center [809, 760] width 721 height 90
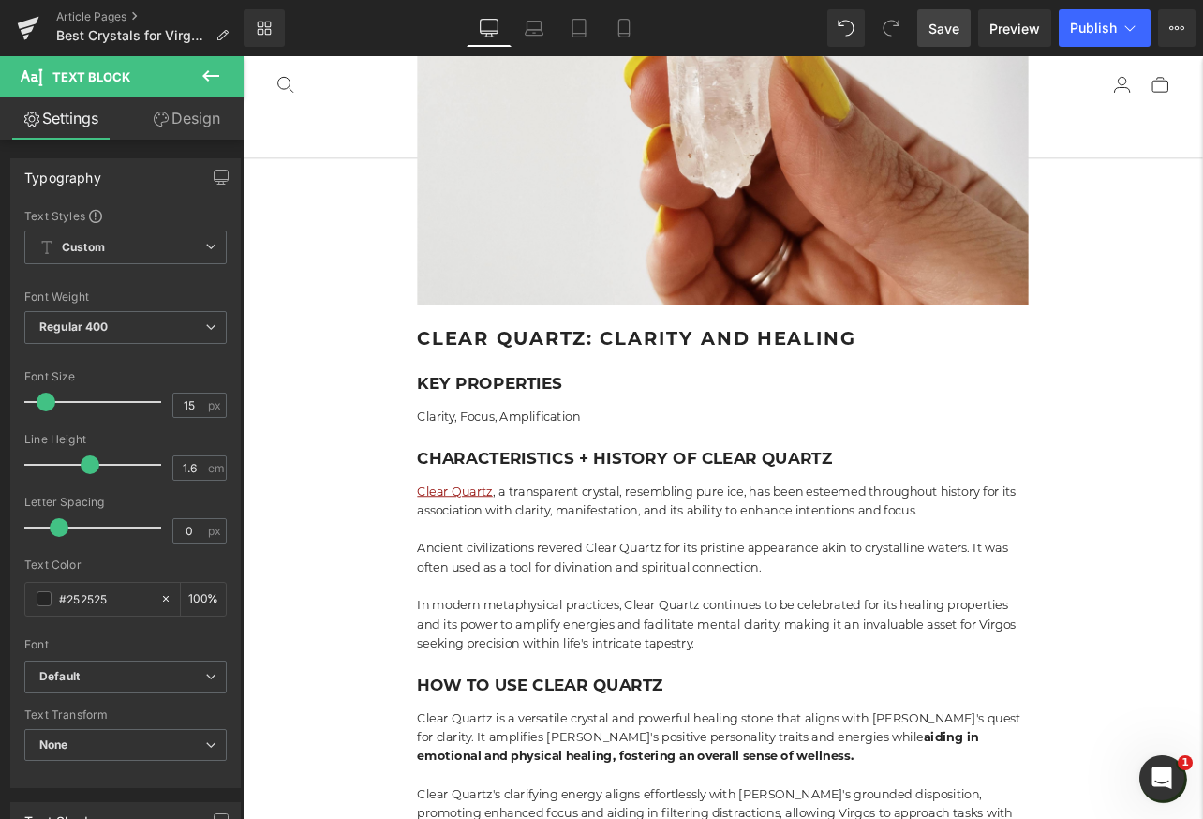
scroll to position [7697, 0]
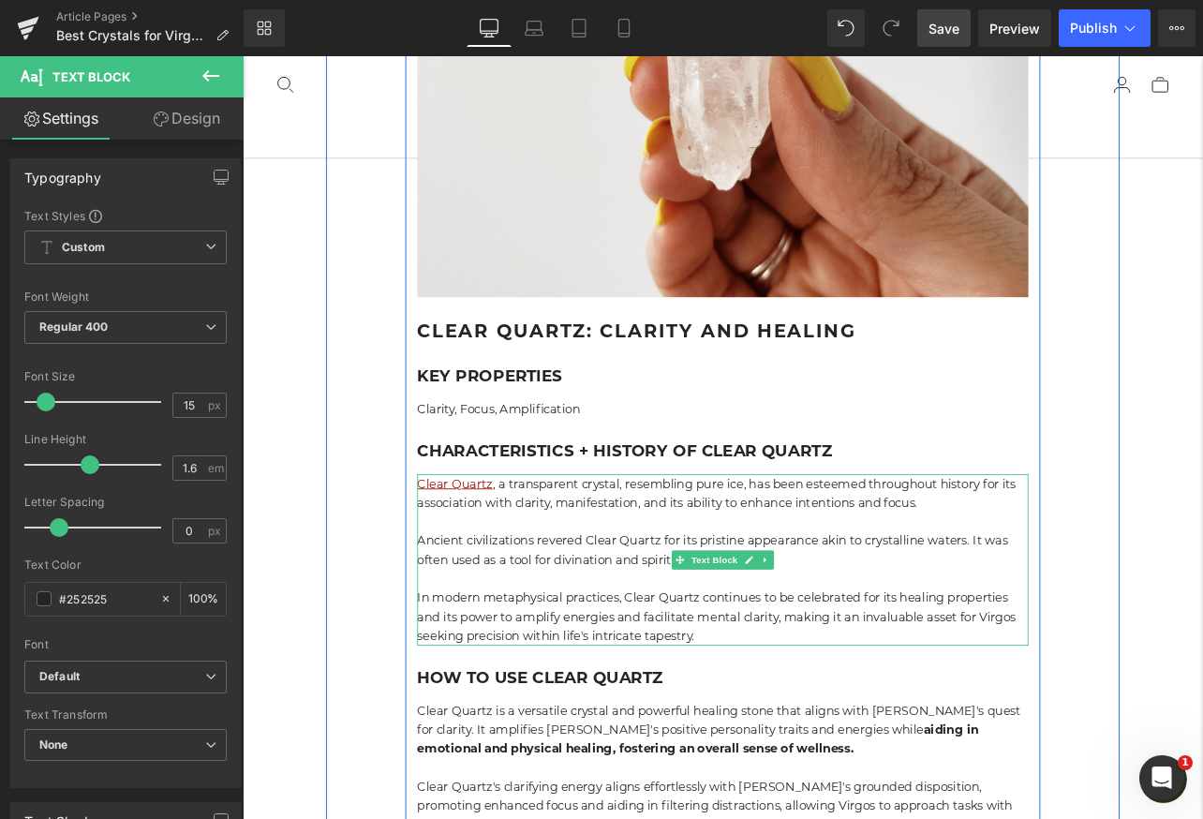
drag, startPoint x: 783, startPoint y: 629, endPoint x: 726, endPoint y: 628, distance: 57.1
click at [730, 685] on p "In modern metaphysical practices, Clear Quartz continues to be celebrated for i…" at bounding box center [809, 718] width 721 height 67
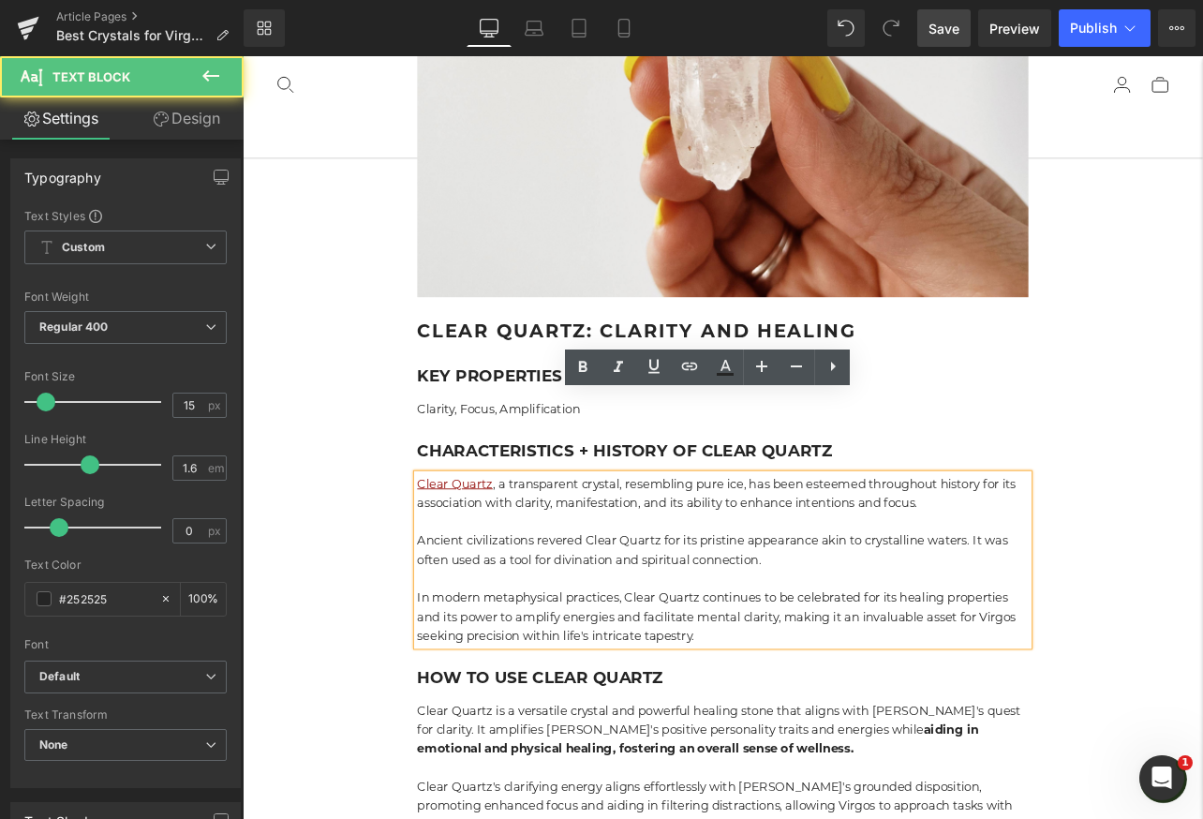
click at [713, 685] on p "In modern metaphysical practices, Clear Quartz continues to be celebrated for i…" at bounding box center [809, 718] width 721 height 67
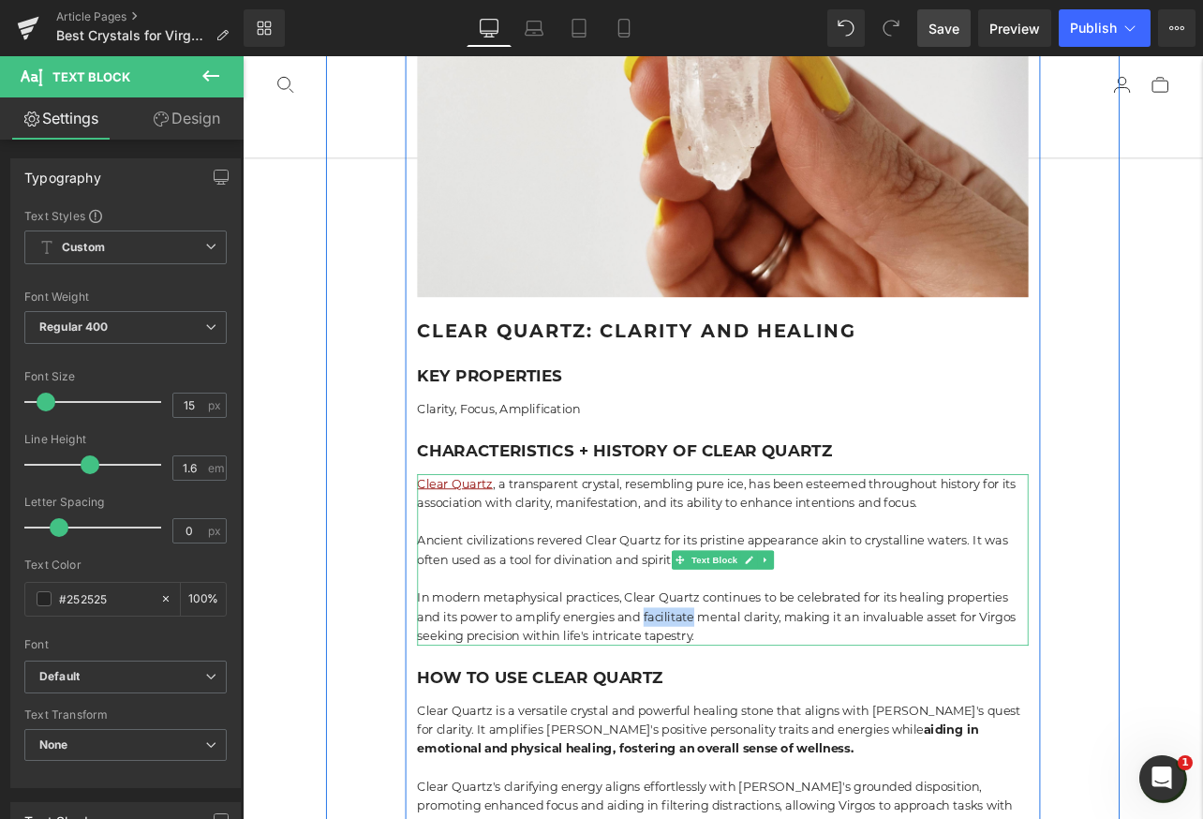
drag, startPoint x: 718, startPoint y: 625, endPoint x: 777, endPoint y: 625, distance: 58.1
click at [777, 685] on p "In modern metaphysical practices, Clear Quartz continues to be celebrated for i…" at bounding box center [809, 718] width 721 height 67
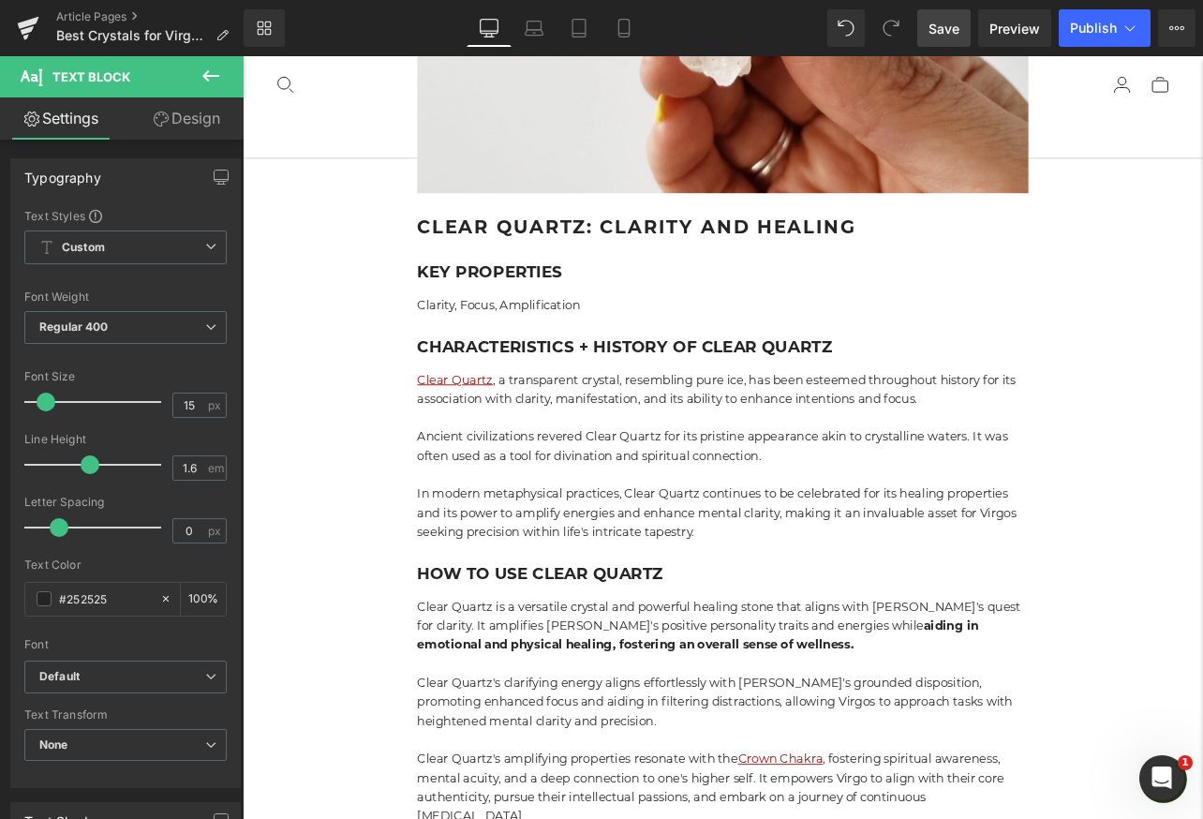
scroll to position [7820, 0]
click at [658, 784] on p "Clear Quartz's clarifying energy aligns effortlessly with Virgo's grounded disp…" at bounding box center [809, 817] width 721 height 67
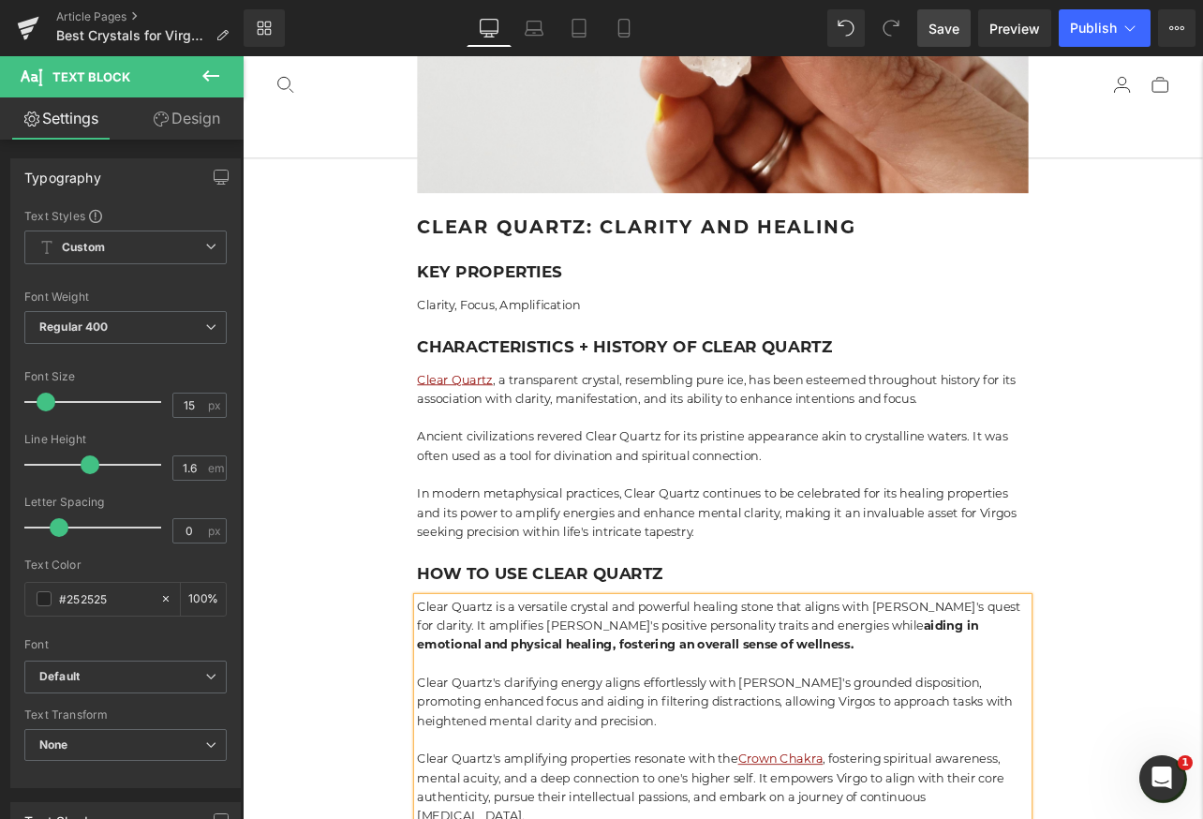
click at [657, 784] on p "Clear Quartz's clarifying energy aligns effortlessly with Virgo's grounded disp…" at bounding box center [809, 817] width 721 height 67
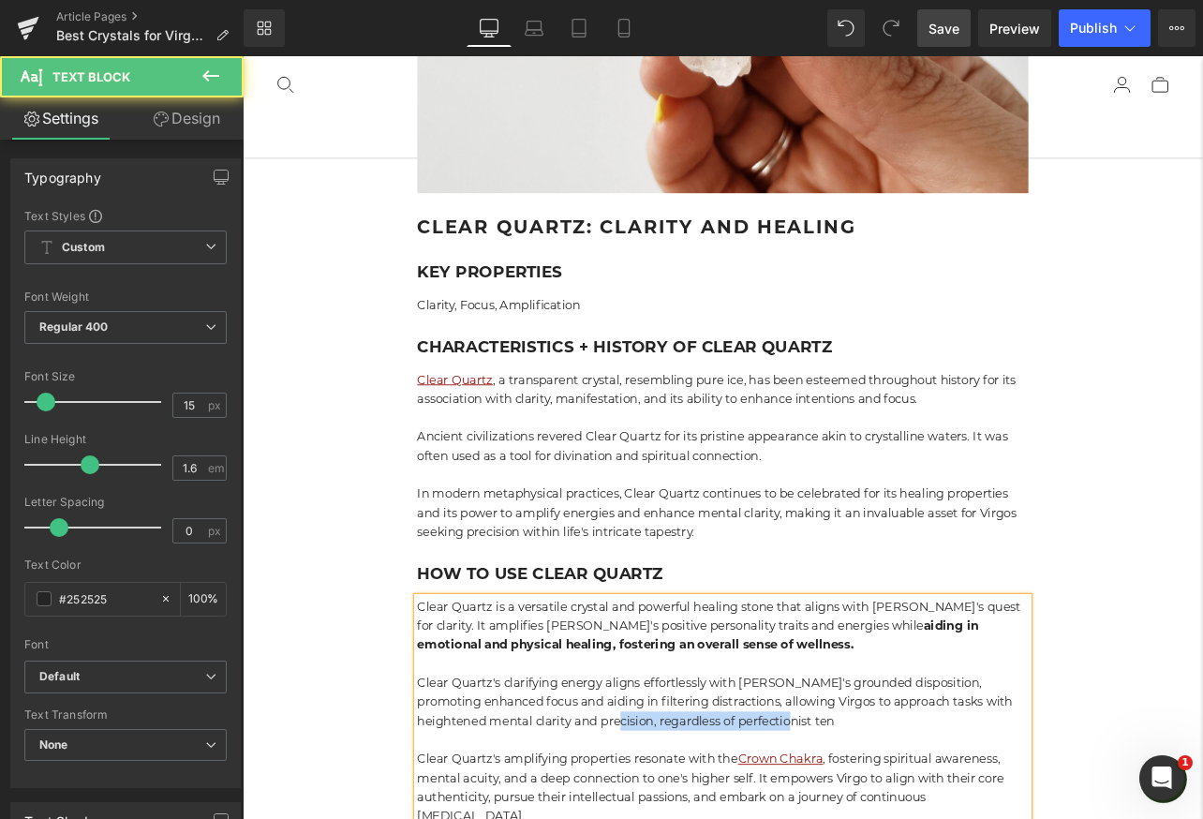
drag, startPoint x: 650, startPoint y: 746, endPoint x: 888, endPoint y: 746, distance: 237.9
click at [888, 784] on p "Clear Quartz's clarifying energy aligns effortlessly with Virgo's grounded disp…" at bounding box center [809, 817] width 721 height 67
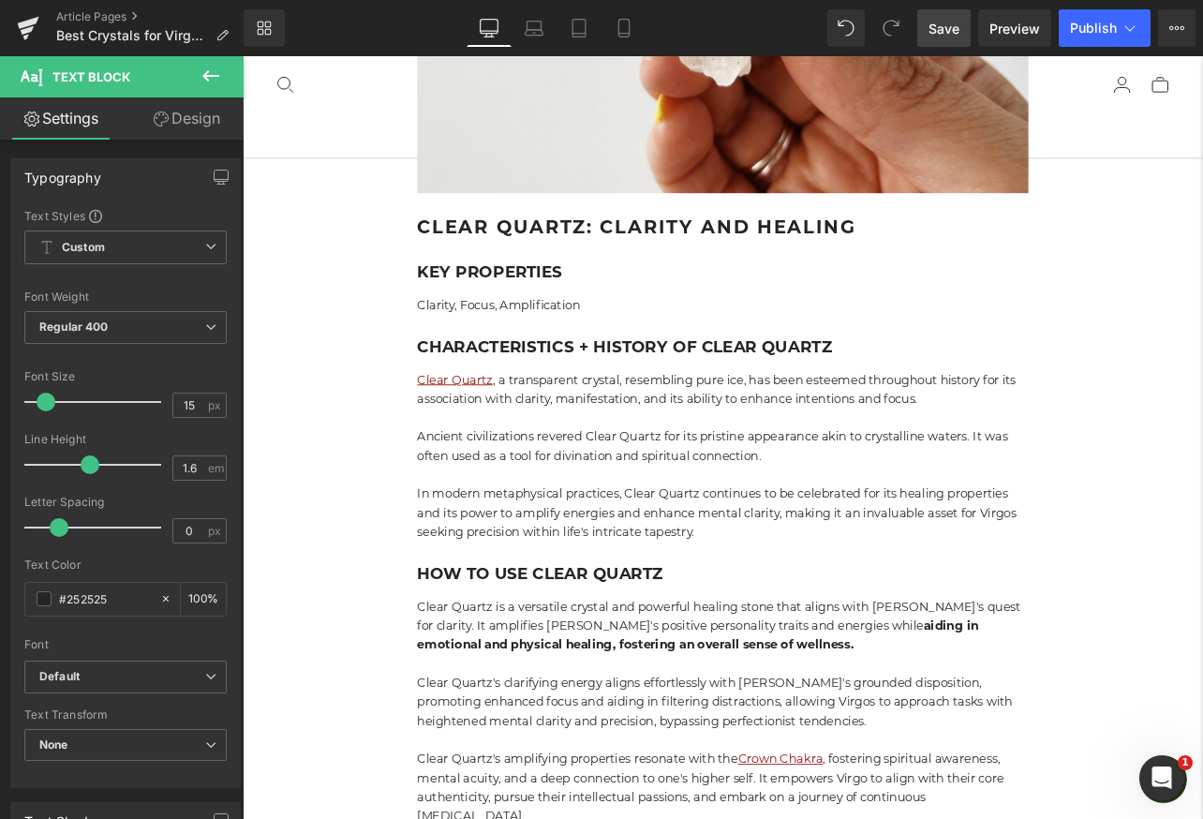
scroll to position [7882, 0]
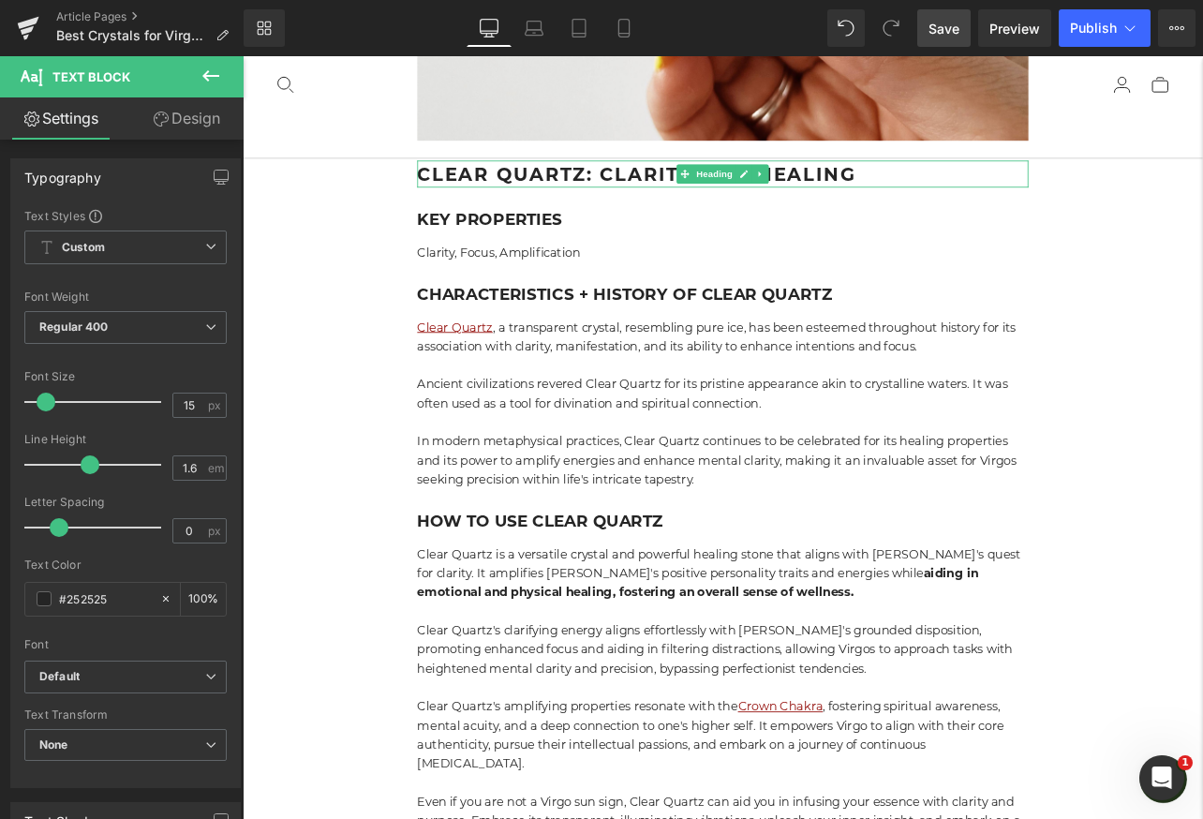
click at [943, 27] on span "Save" at bounding box center [943, 29] width 31 height 20
click at [944, 39] on link "Save" at bounding box center [943, 27] width 53 height 37
click at [1116, 24] on span "Publish" at bounding box center [1093, 28] width 47 height 15
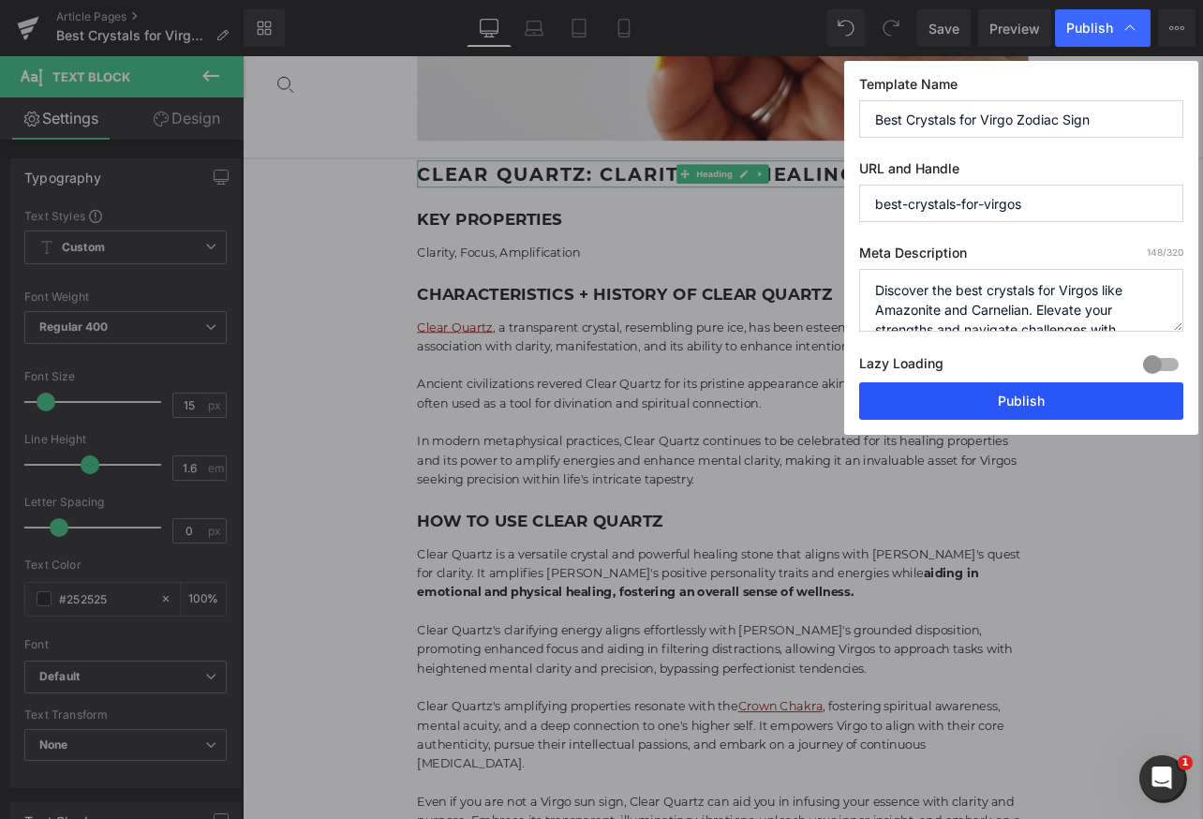
drag, startPoint x: 1001, startPoint y: 403, endPoint x: 694, endPoint y: 496, distance: 320.9
click at [1001, 403] on button "Publish" at bounding box center [1021, 400] width 324 height 37
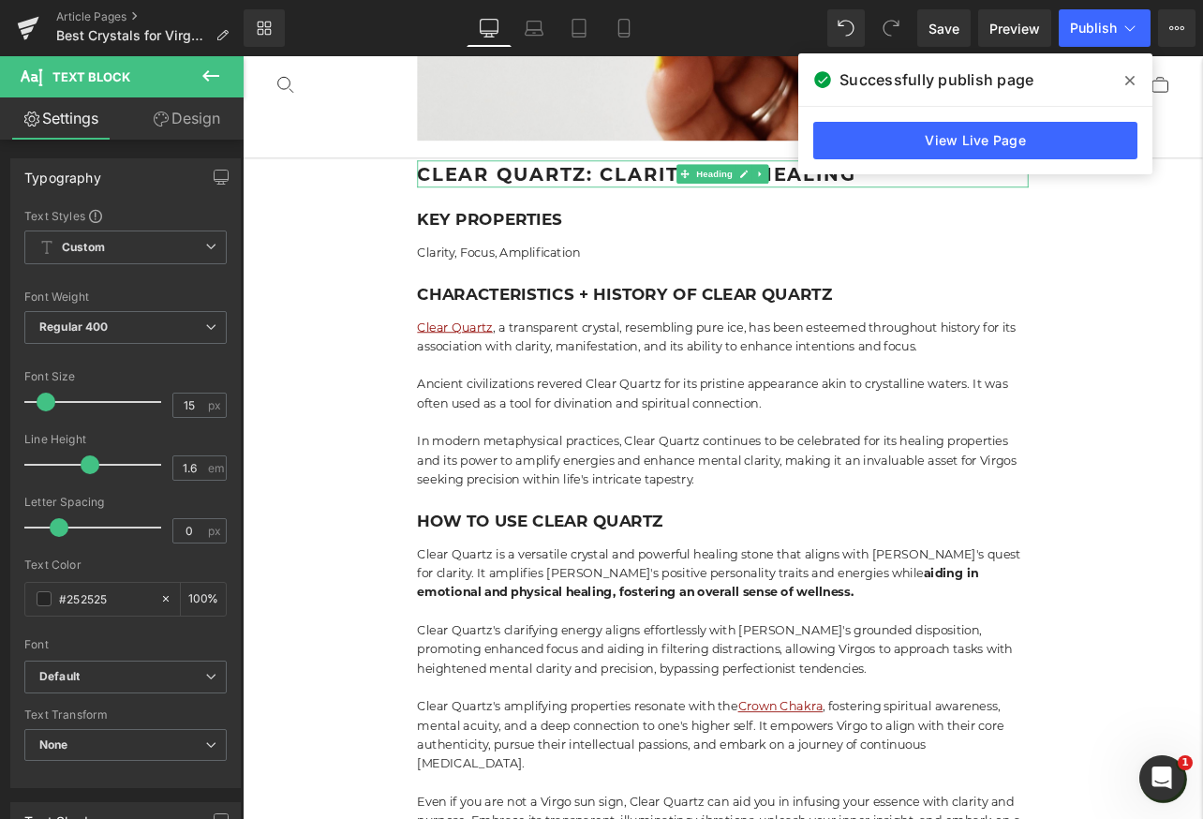
click at [1130, 81] on icon at bounding box center [1129, 80] width 9 height 9
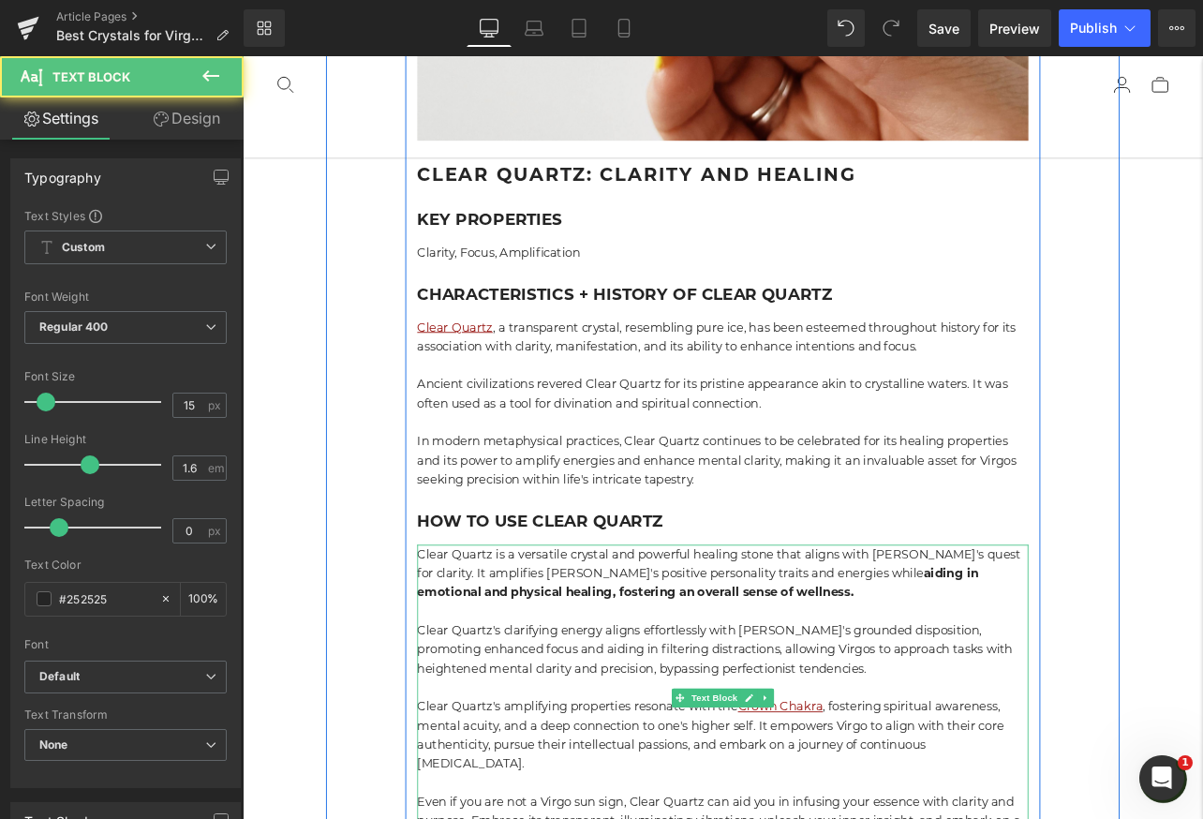
click at [987, 632] on p "Clear Quartz is a versatile crystal and powerful healing stone that aligns with…" at bounding box center [809, 665] width 721 height 67
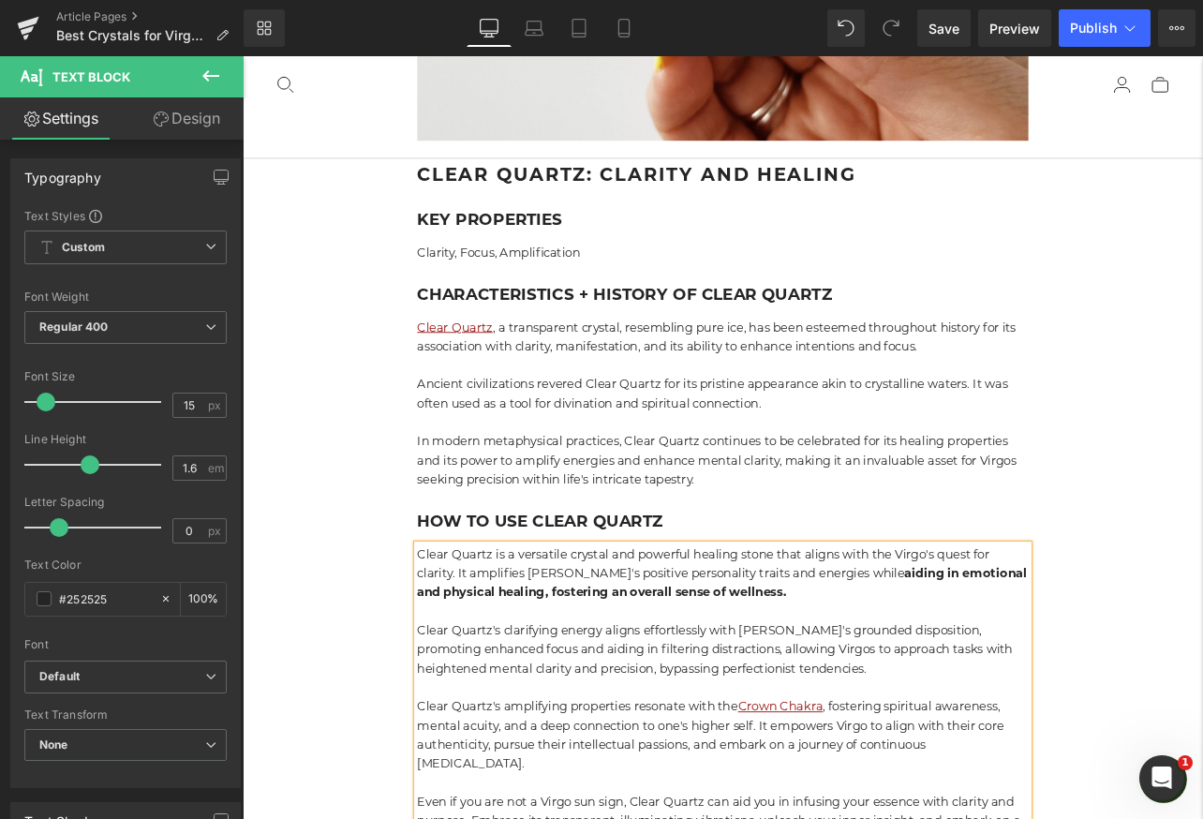
click at [1062, 632] on p "Clear Quartz is a versatile crystal and powerful healing stone that aligns with…" at bounding box center [809, 665] width 721 height 67
click at [1023, 632] on p "Clear Quartz is a versatile crystal and powerful healing stone that aligns with…" at bounding box center [809, 665] width 721 height 67
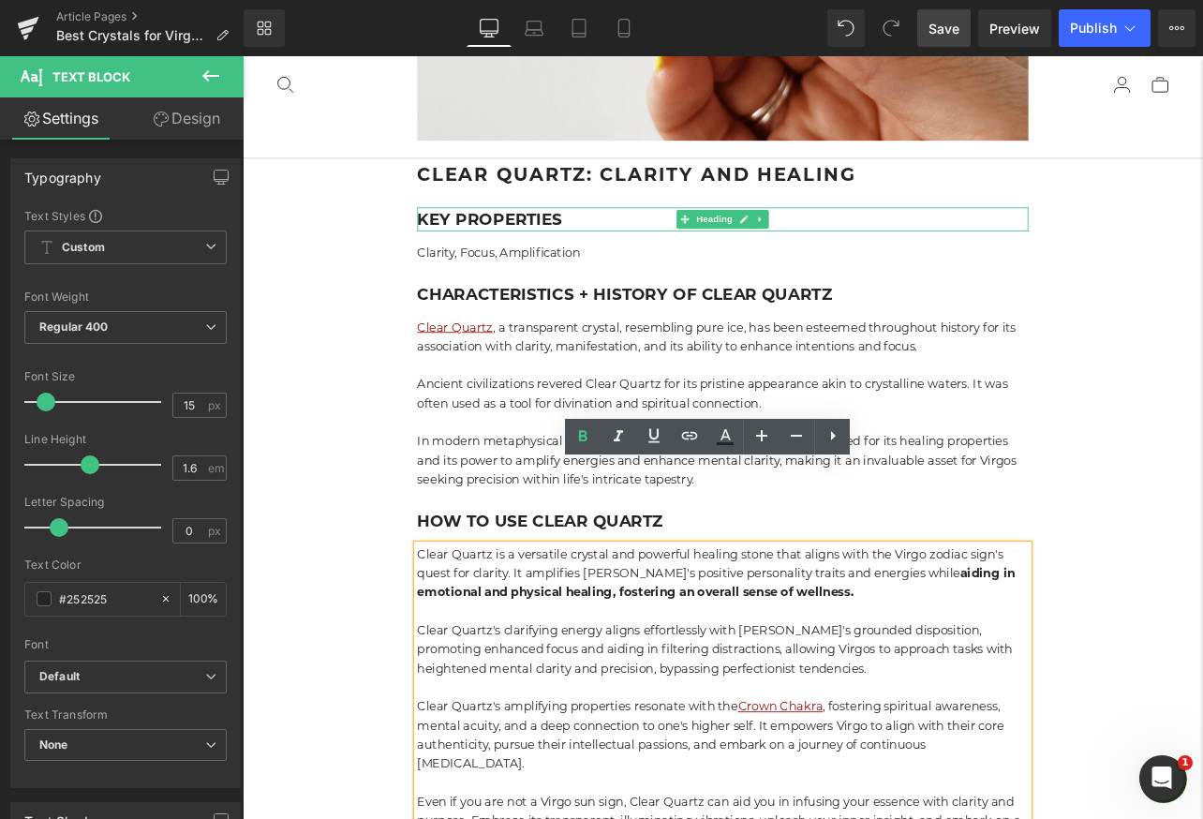
click at [939, 29] on span "Save" at bounding box center [943, 29] width 31 height 20
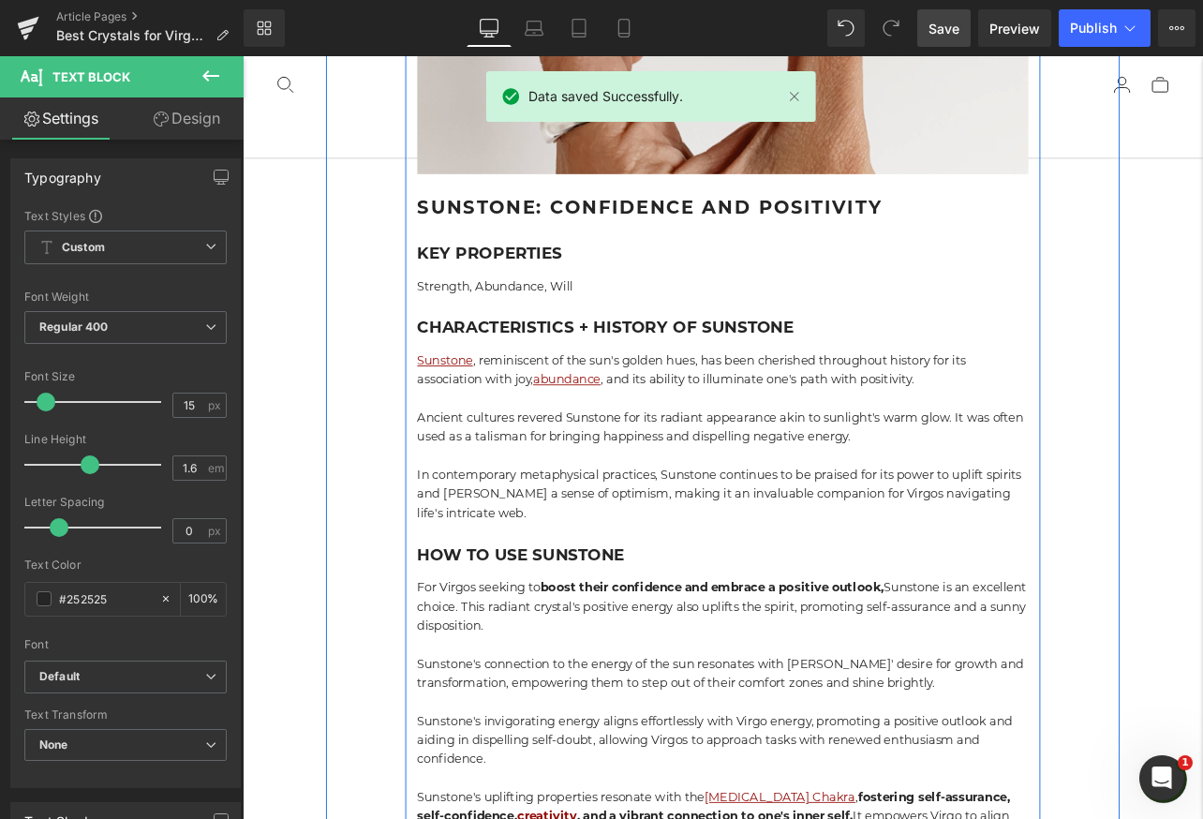
scroll to position [9617, 0]
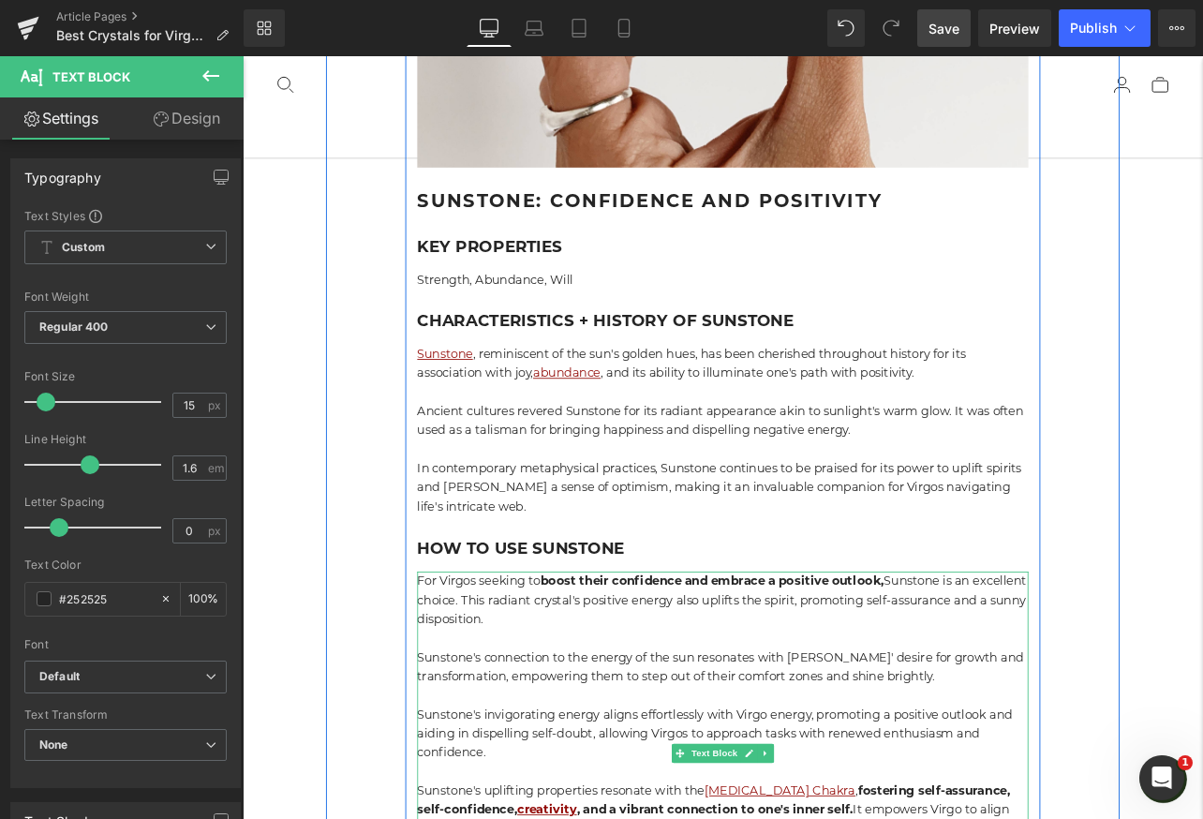
click at [519, 664] on p "For Virgos seeking to boost their confidence and embrace a positive outlook, Su…" at bounding box center [809, 697] width 721 height 67
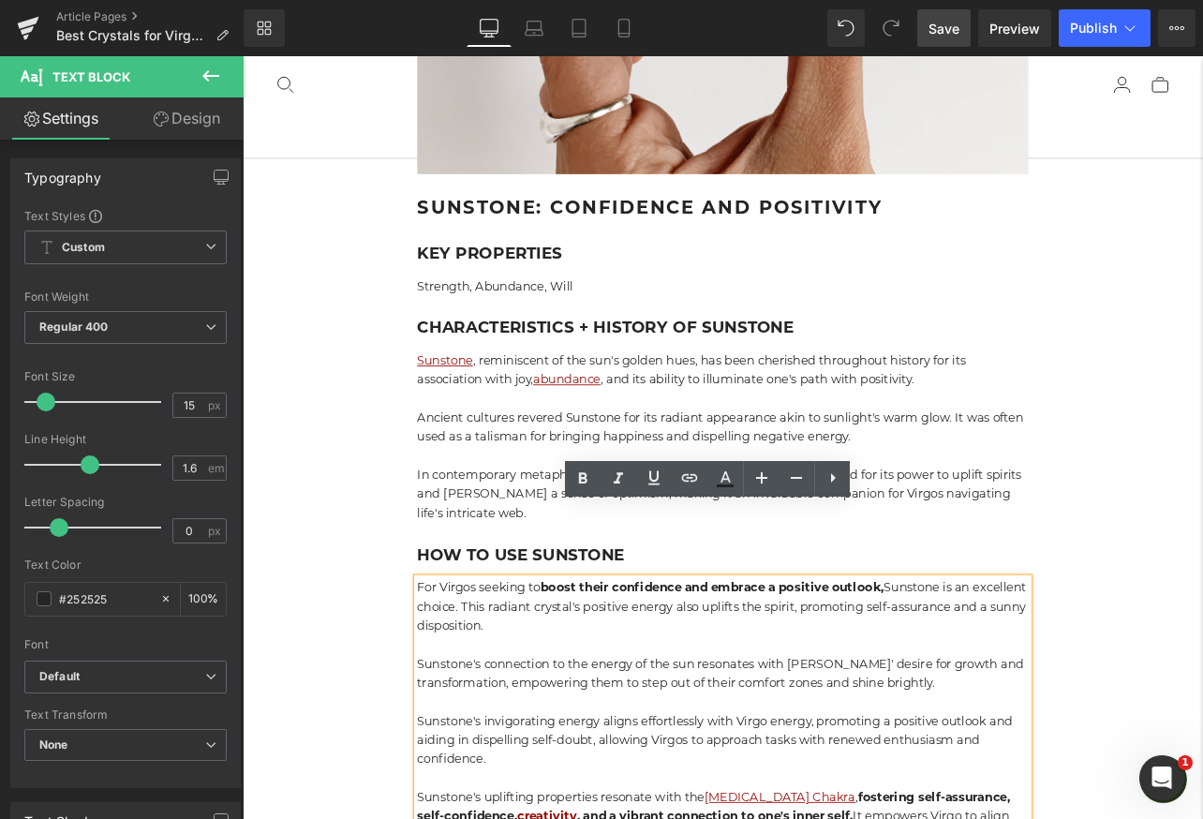
scroll to position [9615, 0]
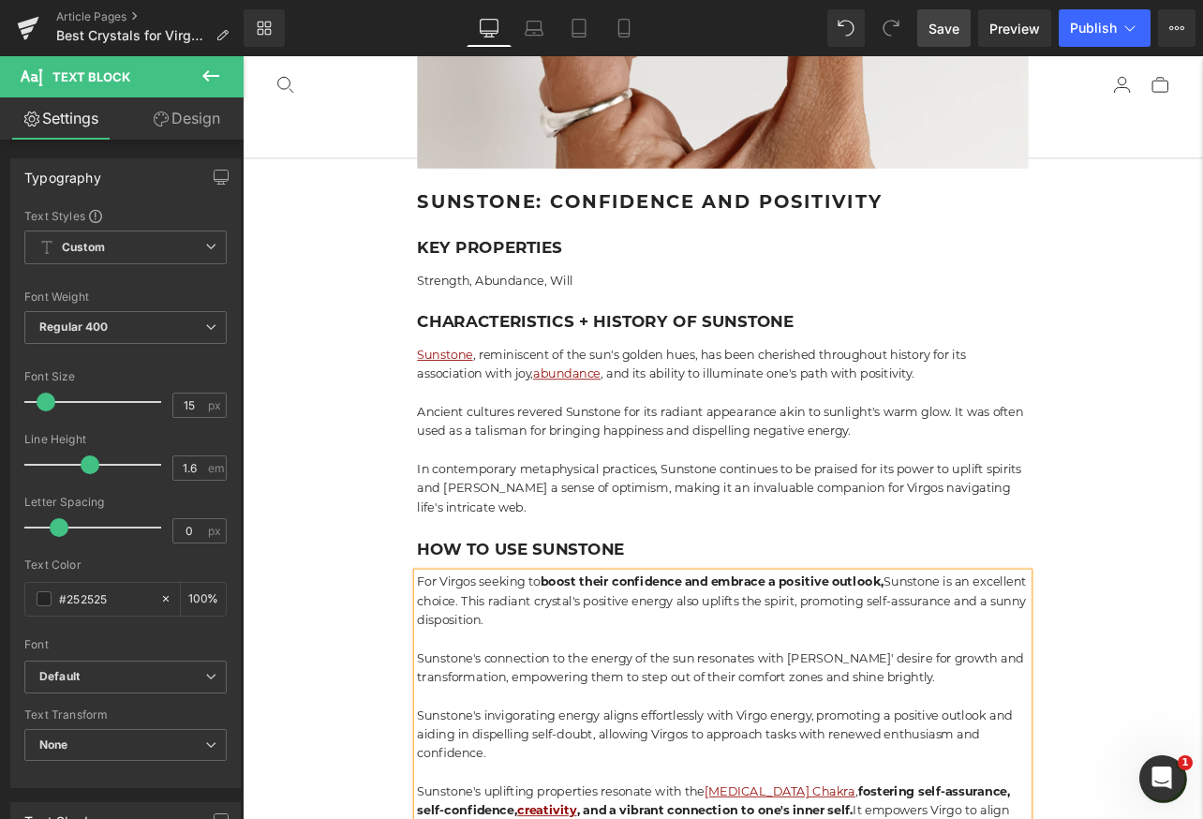
click at [644, 666] on p "For Virgos seeking to boost their confidence and embrace a positive outlook, Su…" at bounding box center [809, 699] width 721 height 67
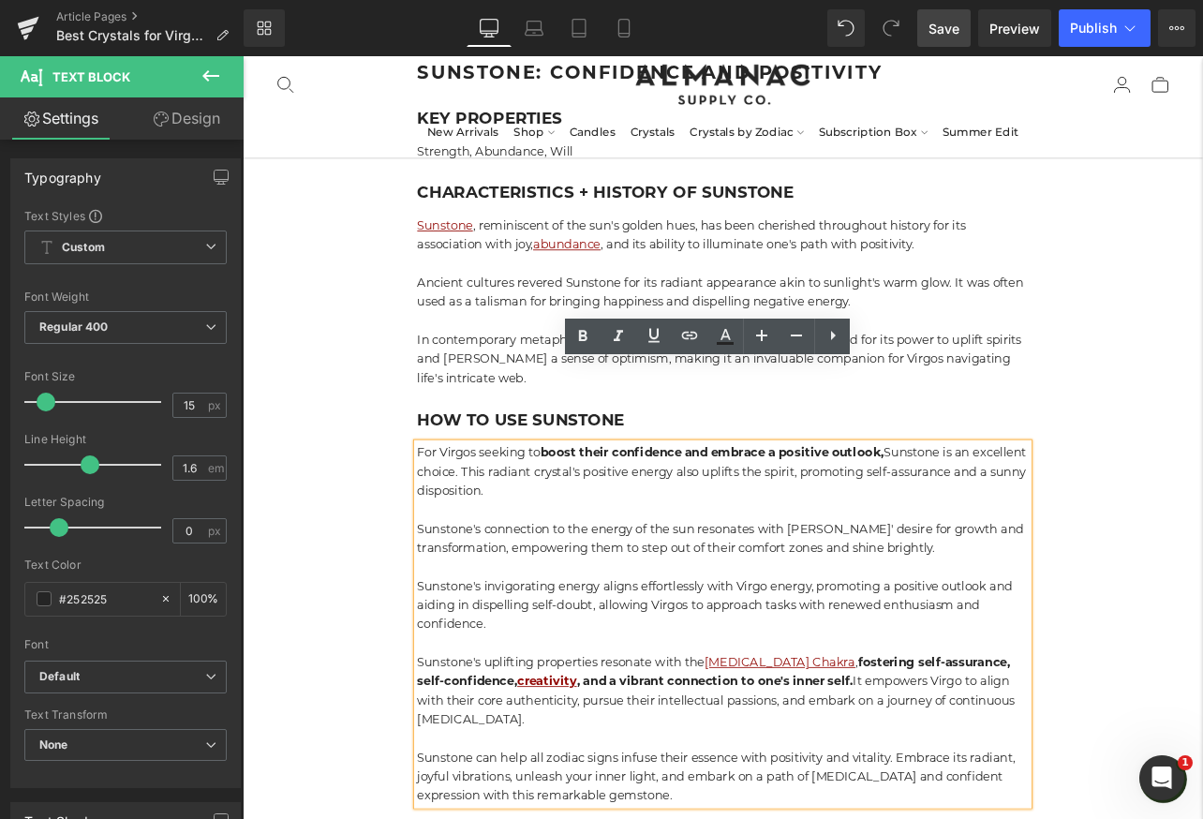
scroll to position [9769, 0]
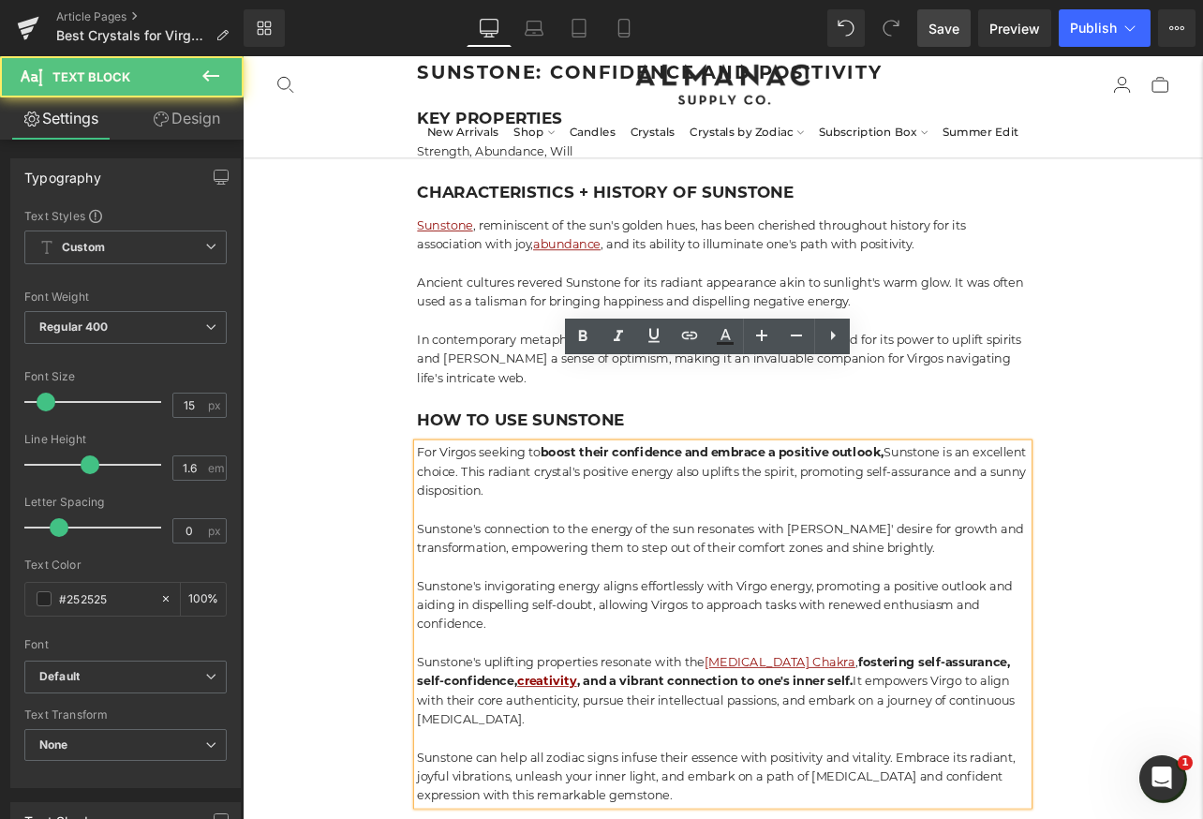
click at [1036, 760] on p "Sunstone's uplifting properties resonate with the Solar Plexus Chakra , f oster…" at bounding box center [809, 805] width 721 height 90
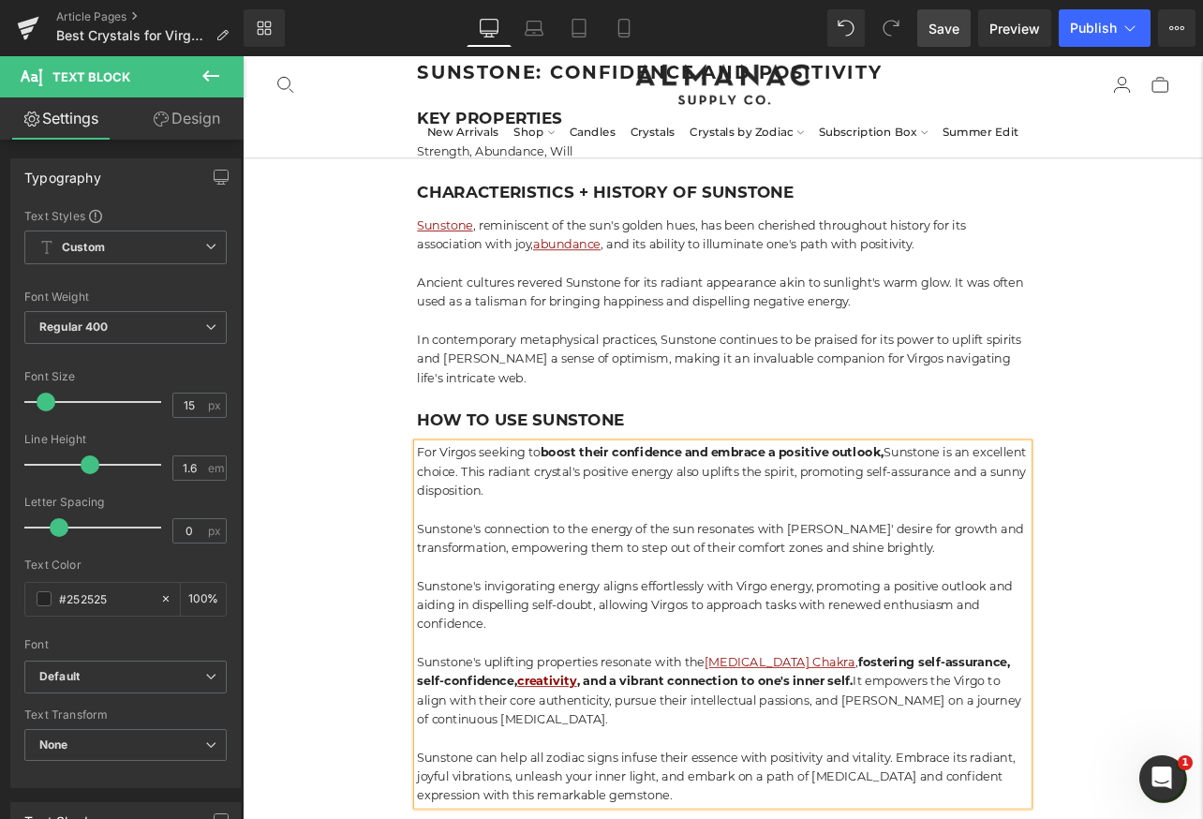
click at [1101, 760] on p "Sunstone's uplifting properties resonate with the Solar Plexus Chakra , f oster…" at bounding box center [809, 805] width 721 height 90
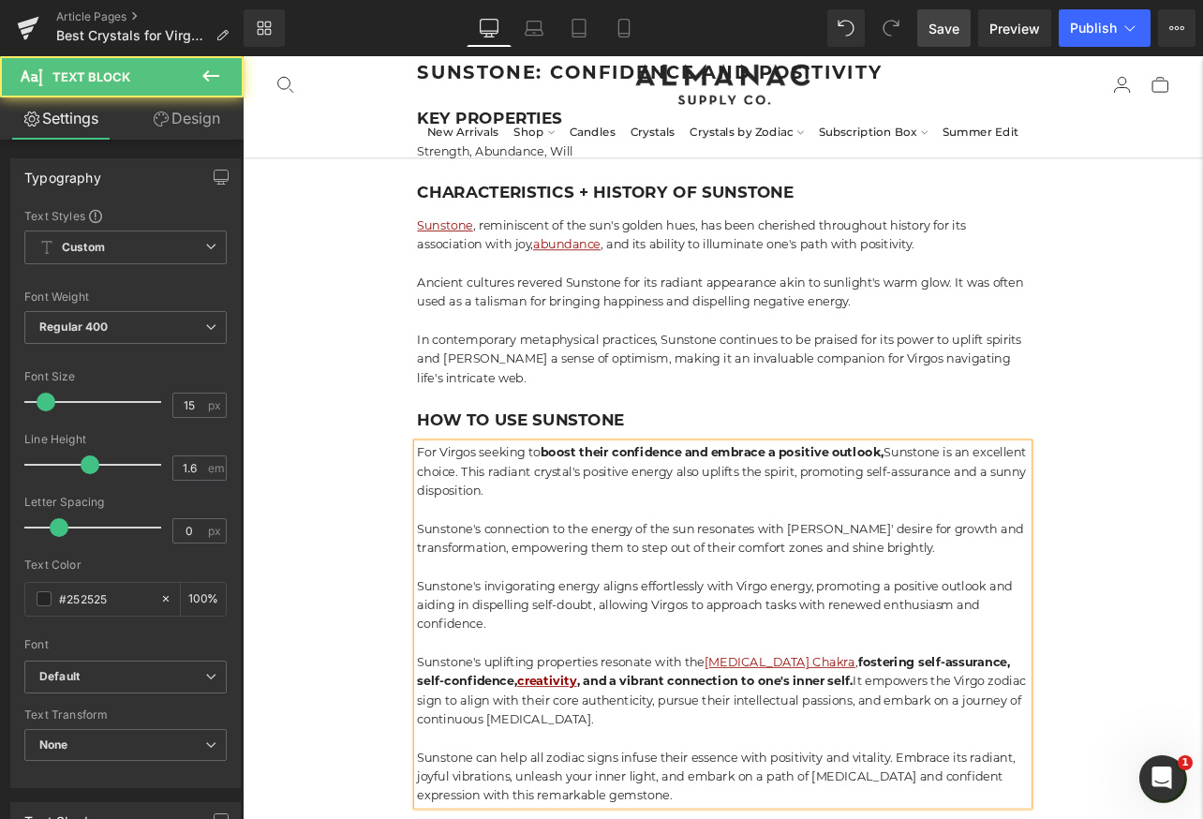
click at [950, 760] on p "Sunstone's uplifting properties resonate with the Solar Plexus Chakra , f oster…" at bounding box center [809, 805] width 721 height 90
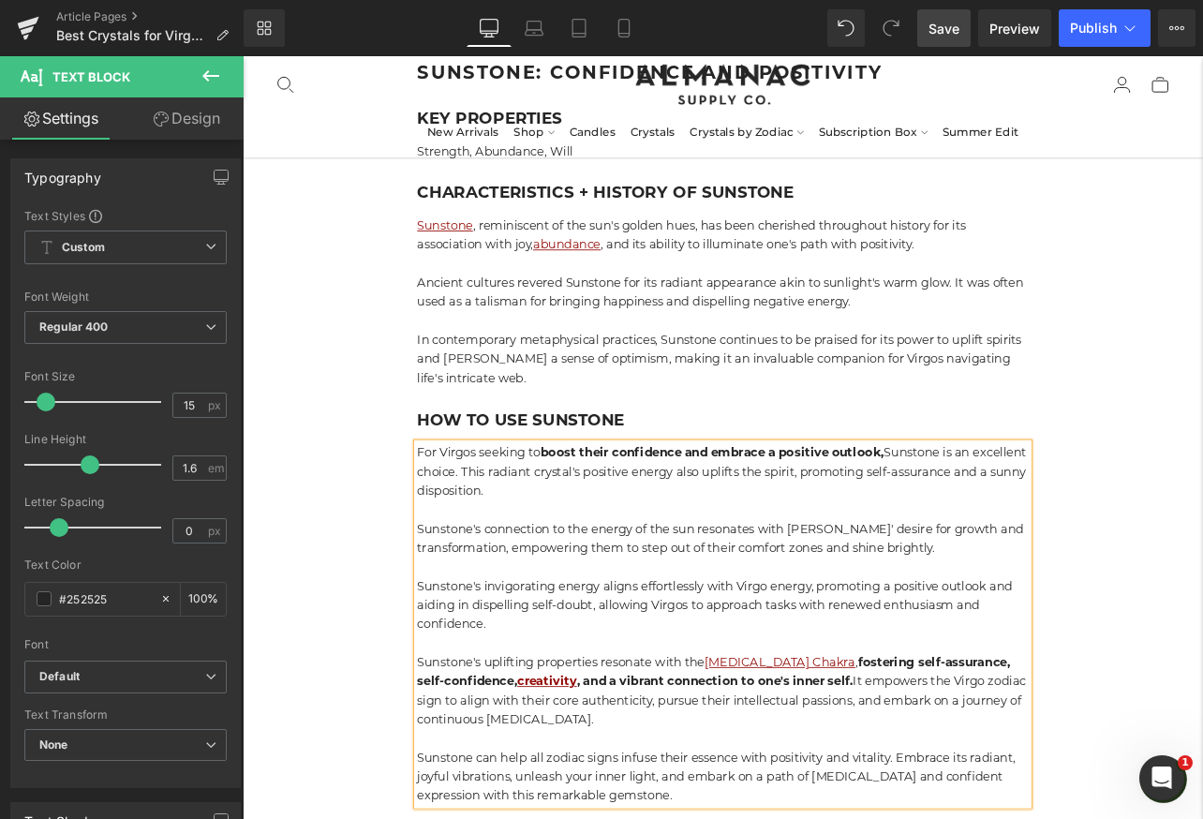
click at [956, 39] on link "Save" at bounding box center [943, 27] width 53 height 37
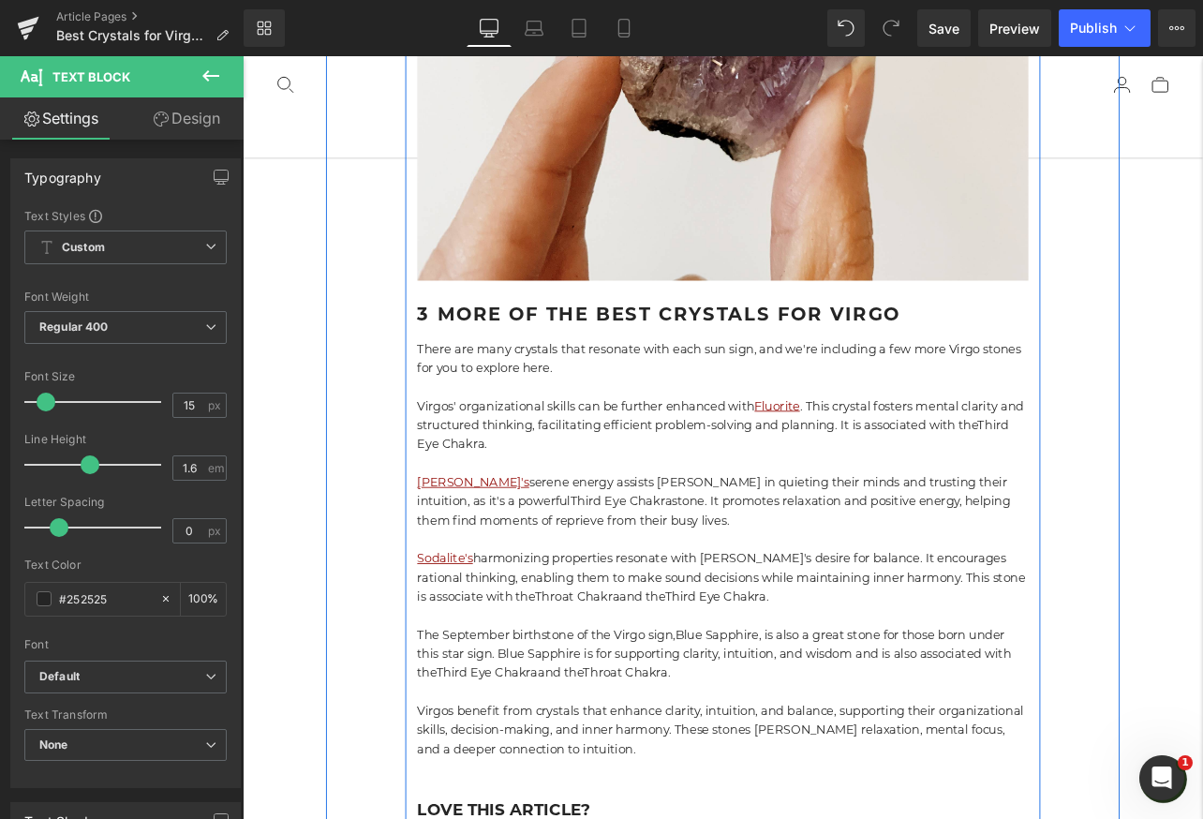
scroll to position [14783, 0]
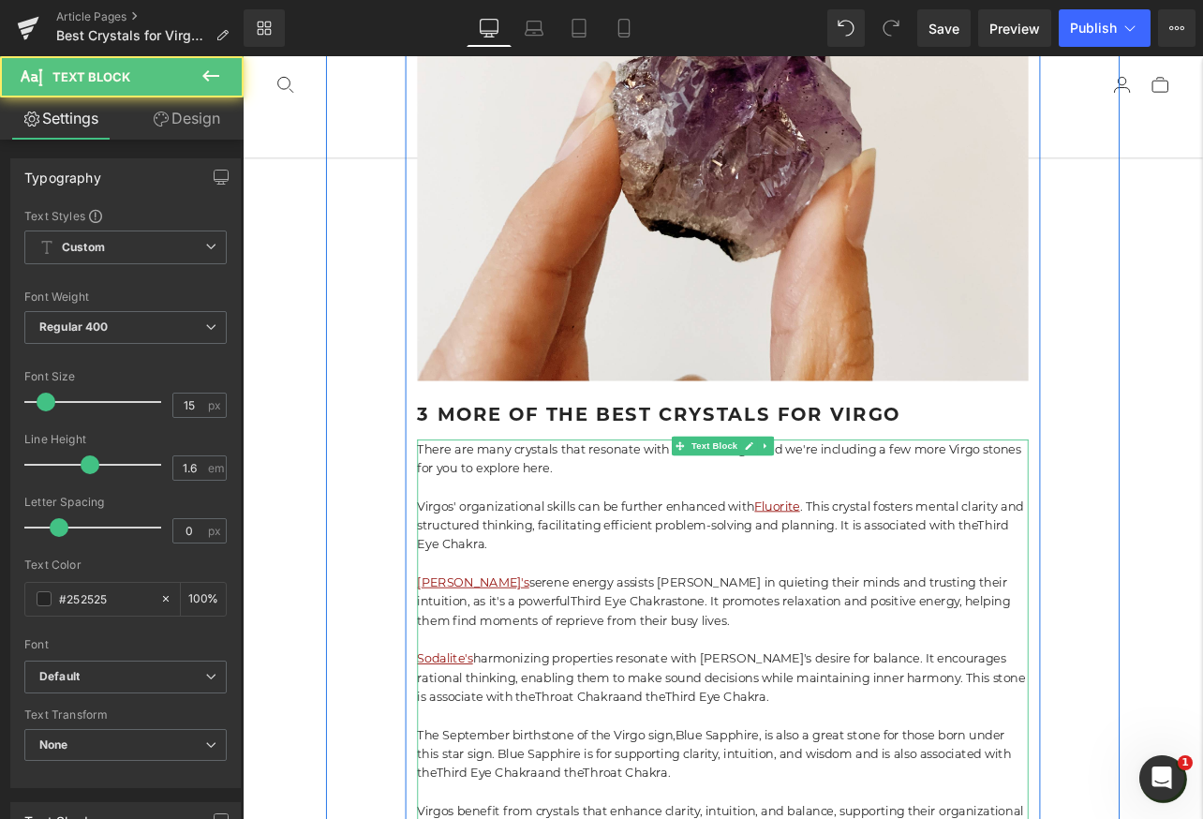
drag, startPoint x: 986, startPoint y: 453, endPoint x: 997, endPoint y: 477, distance: 25.6
click at [997, 576] on p "Virgos' organizational skills can be further enhanced with Fluorite . This crys…" at bounding box center [809, 609] width 721 height 67
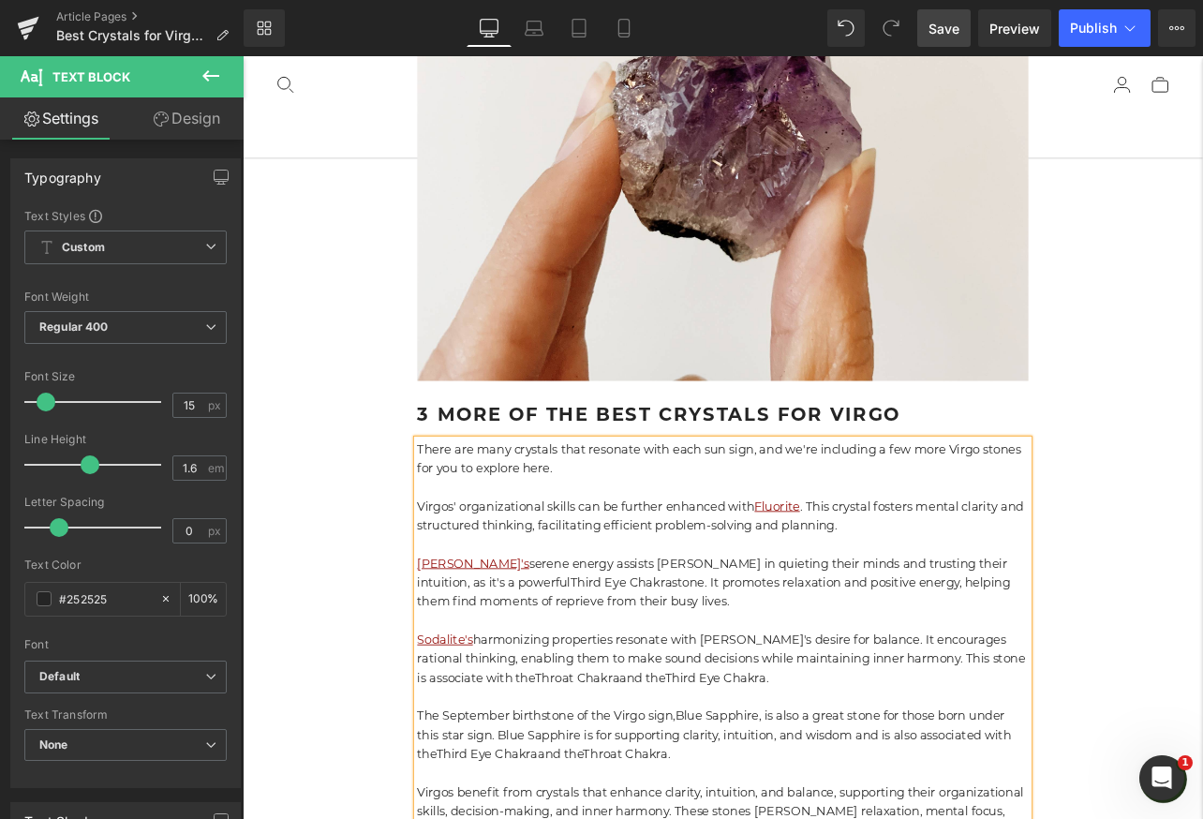
click at [950, 28] on span "Save" at bounding box center [943, 29] width 31 height 20
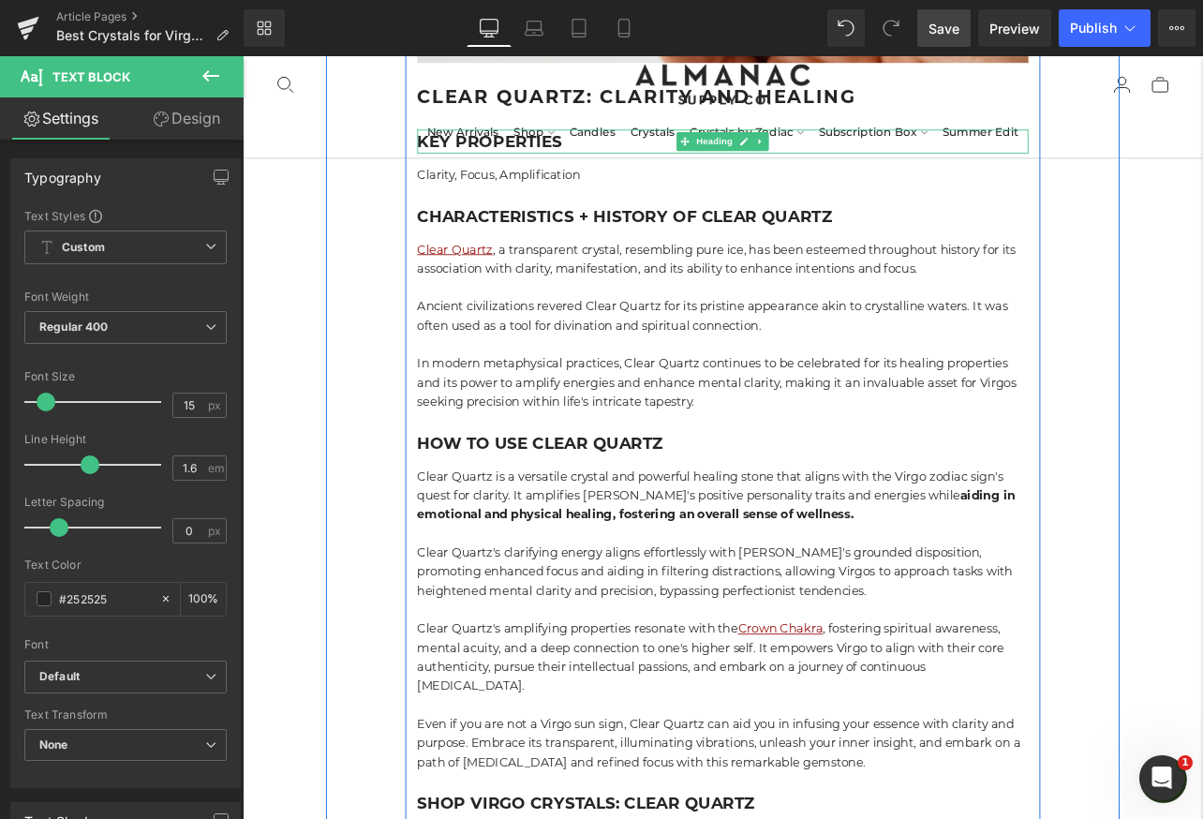
scroll to position [8042, 0]
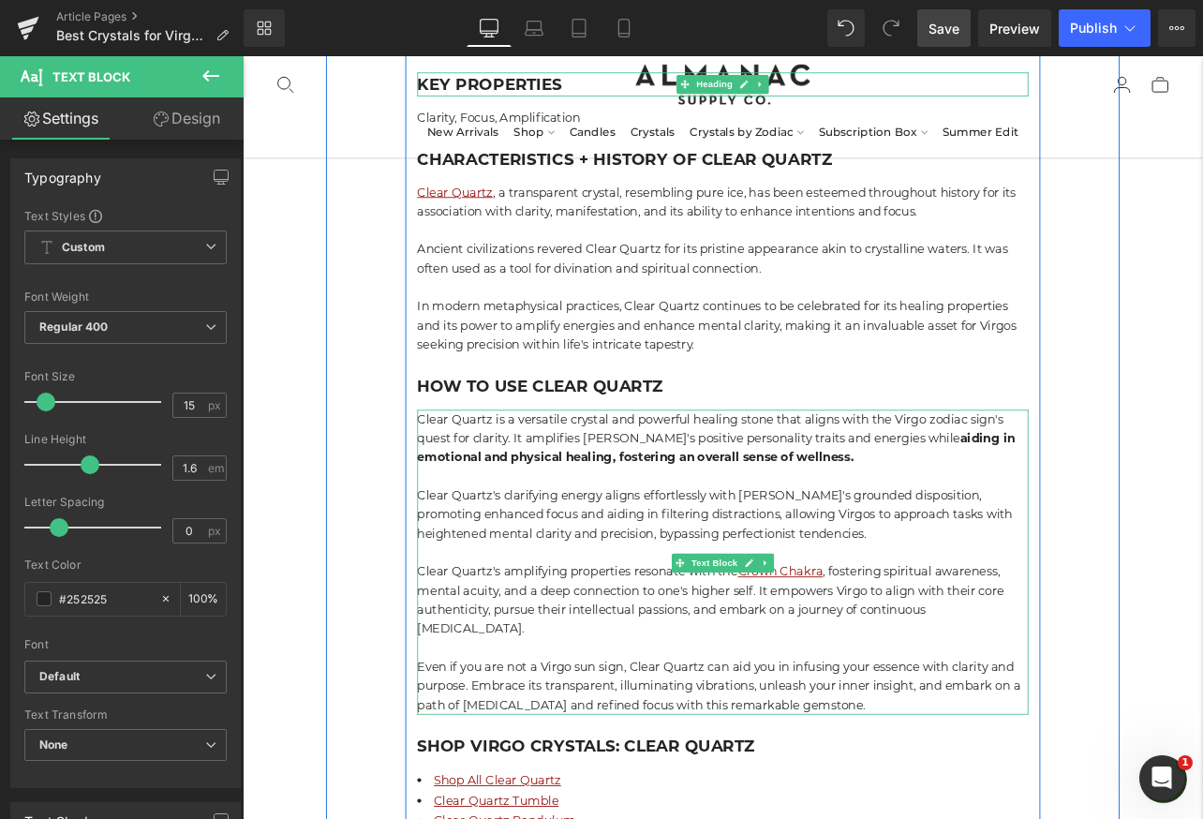
click at [991, 765] on p "Even if you are not a Virgo sun sign, Clear Quartz can aid you in infusing your…" at bounding box center [809, 798] width 721 height 67
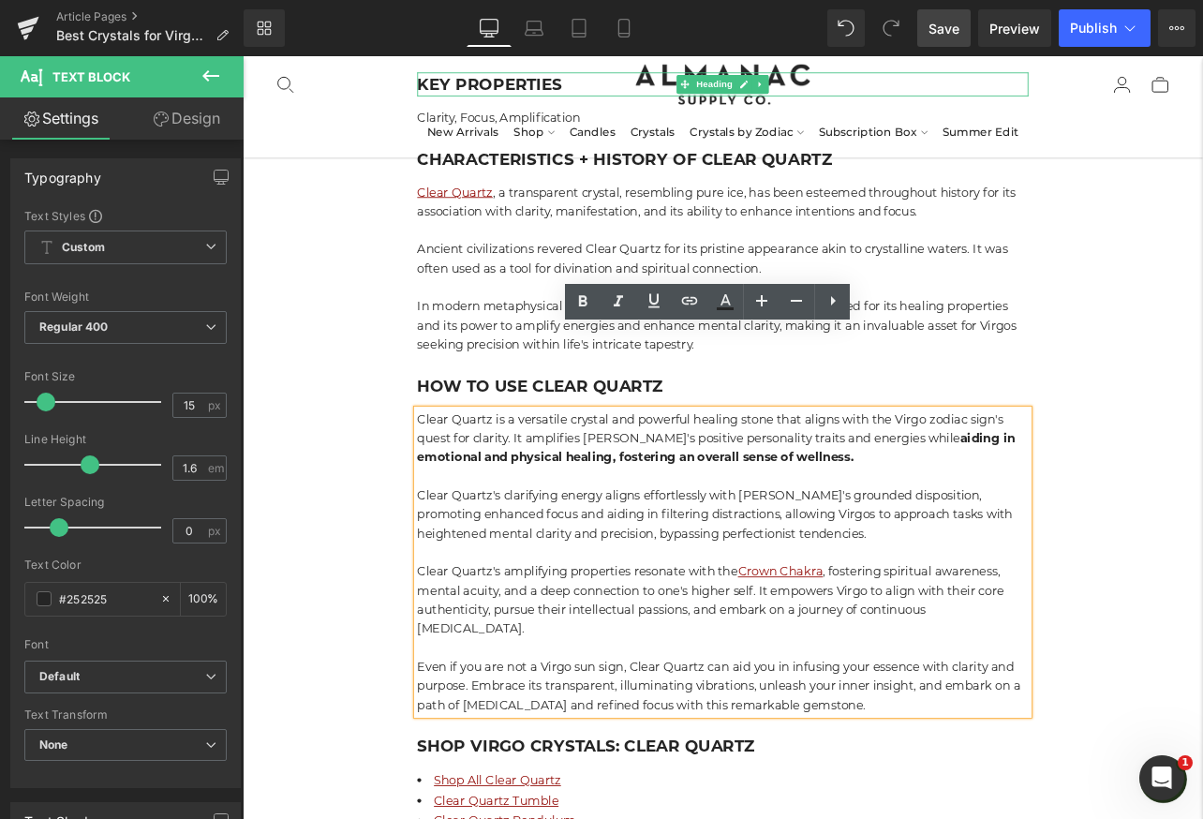
click at [514, 765] on p "Even if you are not a Virgo sun sign, Clear Quartz can aid you in infusing your…" at bounding box center [809, 798] width 721 height 67
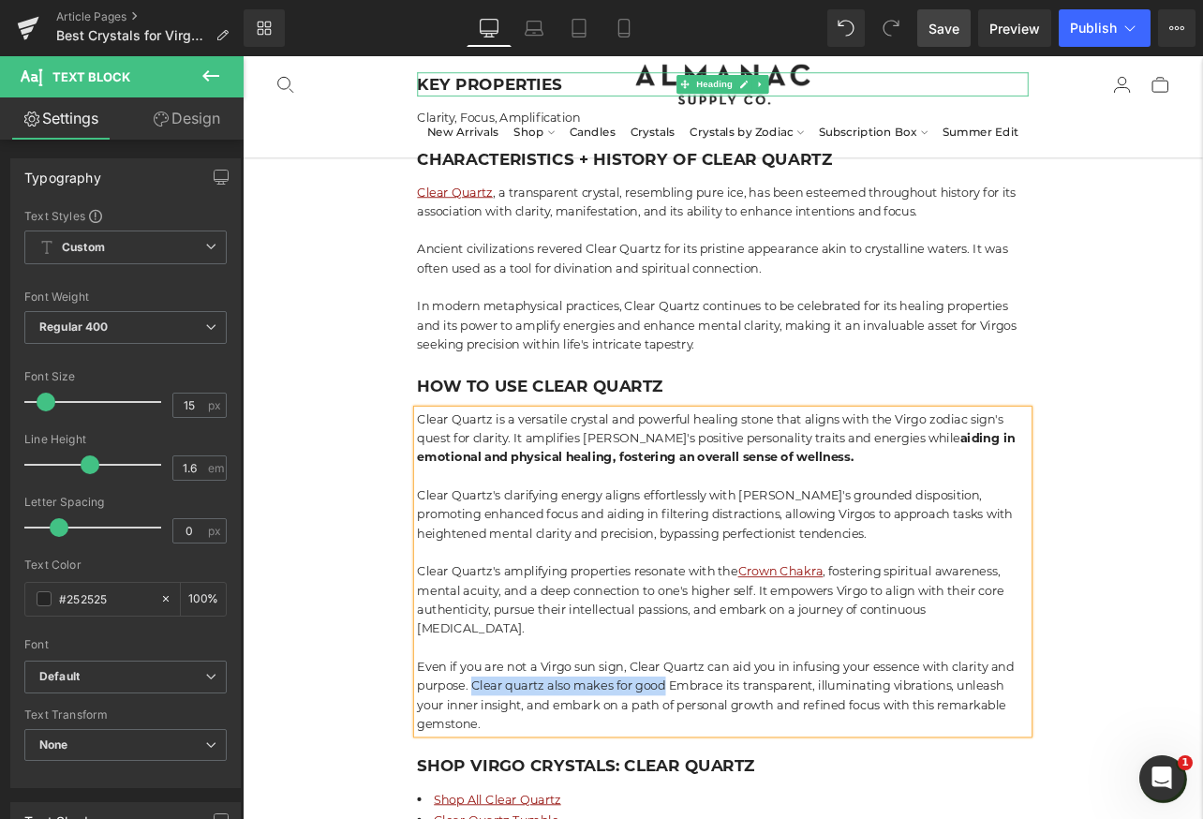
drag, startPoint x: 513, startPoint y: 704, endPoint x: 744, endPoint y: 713, distance: 230.6
click at [745, 765] on p "Even if you are not a Virgo sun sign, Clear Quartz can aid you in infusing your…" at bounding box center [809, 810] width 721 height 90
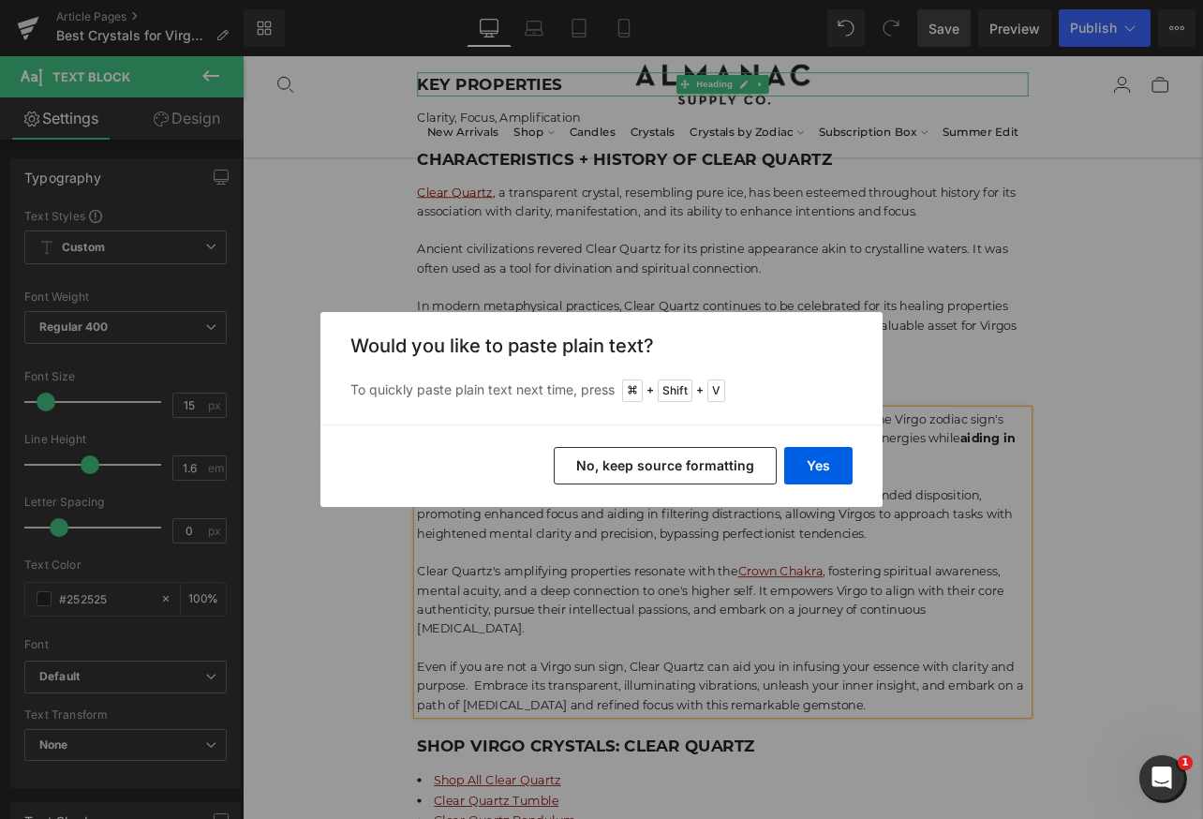
click at [723, 465] on button "No, keep source formatting" at bounding box center [665, 465] width 223 height 37
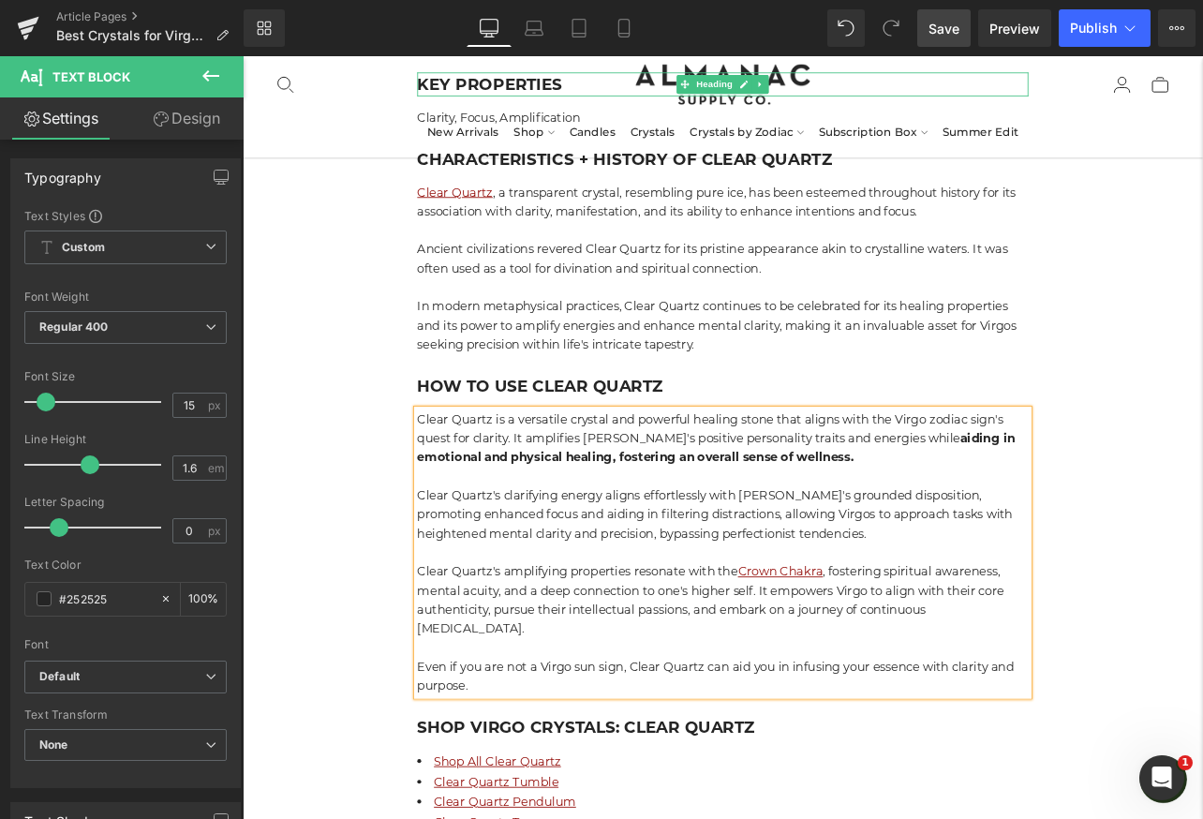
scroll to position [248, 0]
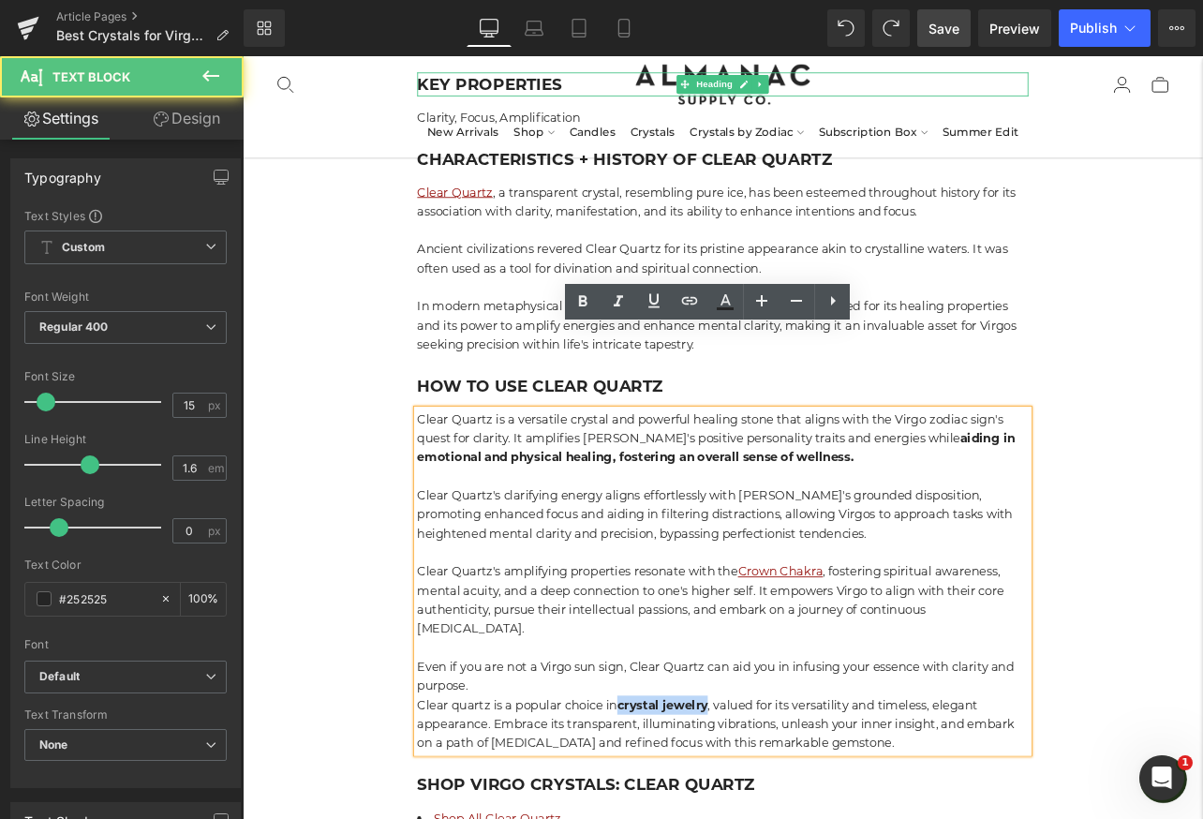
drag, startPoint x: 690, startPoint y: 730, endPoint x: 796, endPoint y: 730, distance: 105.8
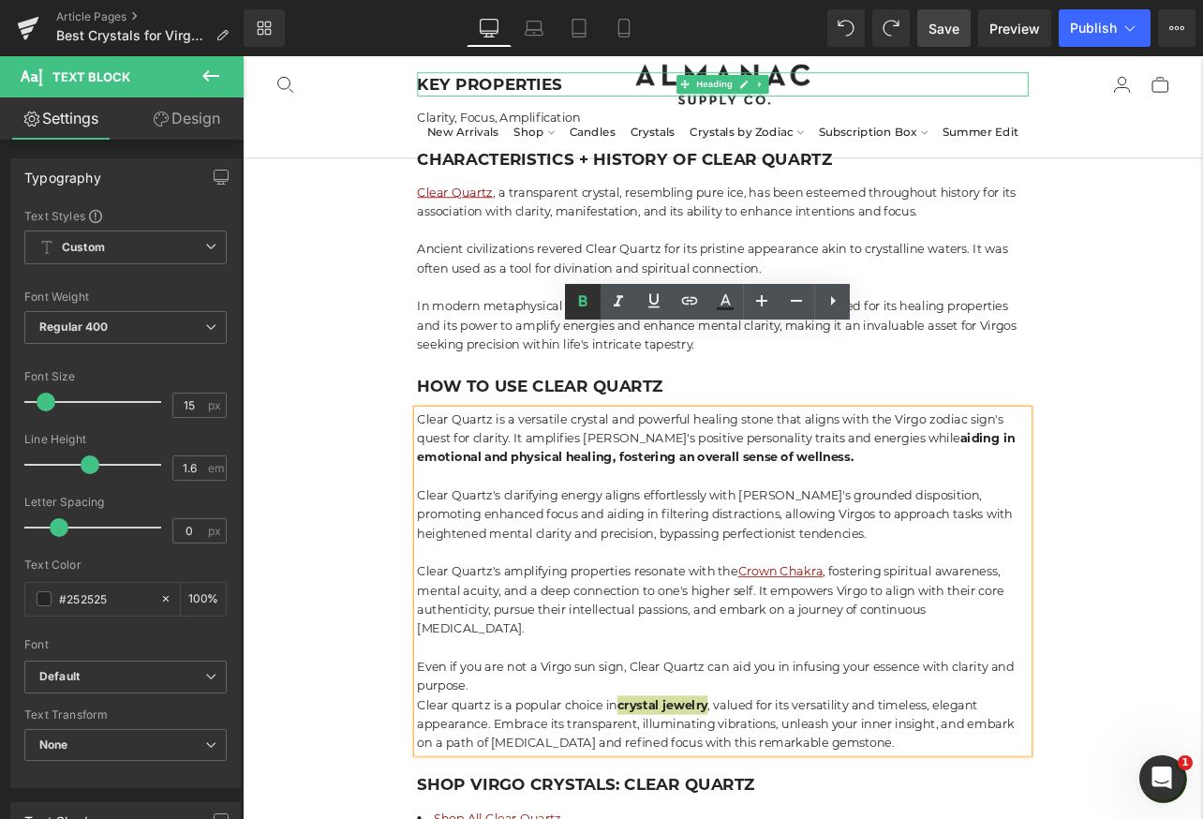
click at [581, 295] on icon at bounding box center [582, 301] width 22 height 22
click at [523, 765] on p "Even if you are not a Virgo sun sign, Clear Quartz can aid you in infusing your…" at bounding box center [809, 787] width 721 height 45
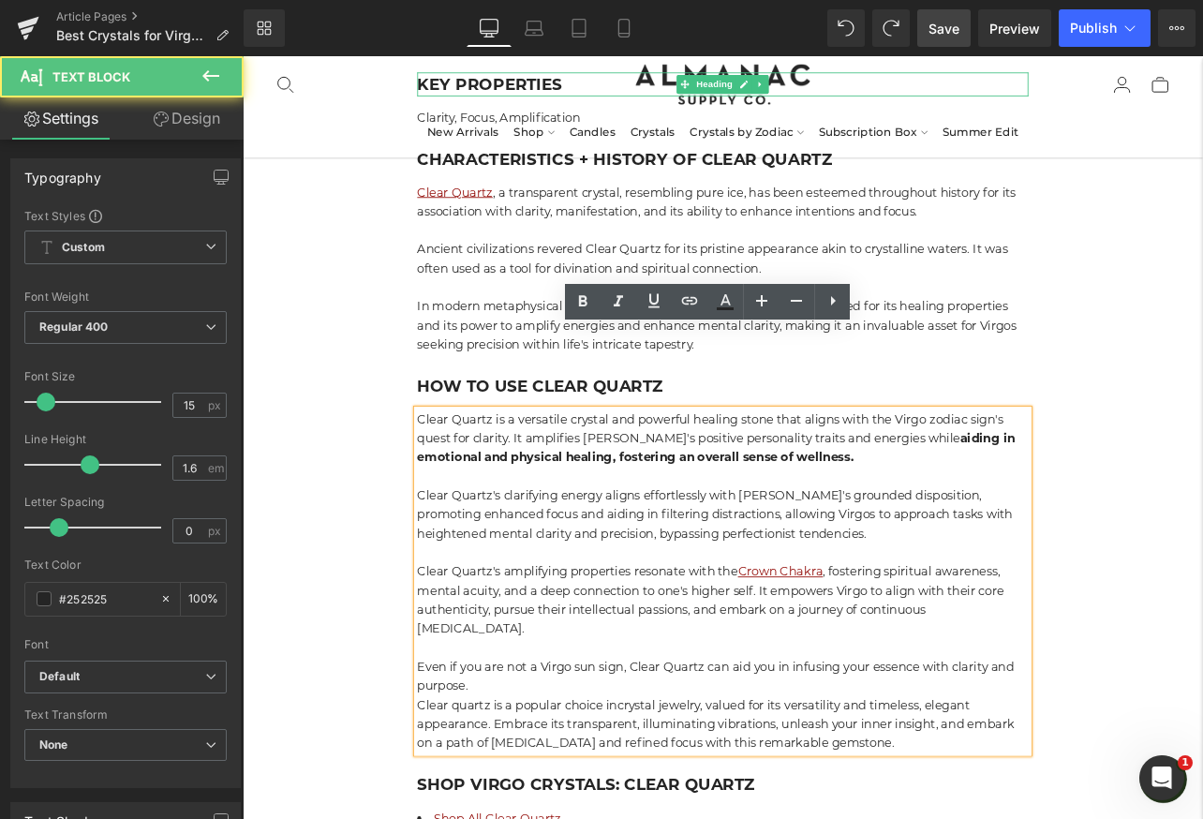
drag, startPoint x: 451, startPoint y: 731, endPoint x: 1064, endPoint y: 771, distance: 614.9
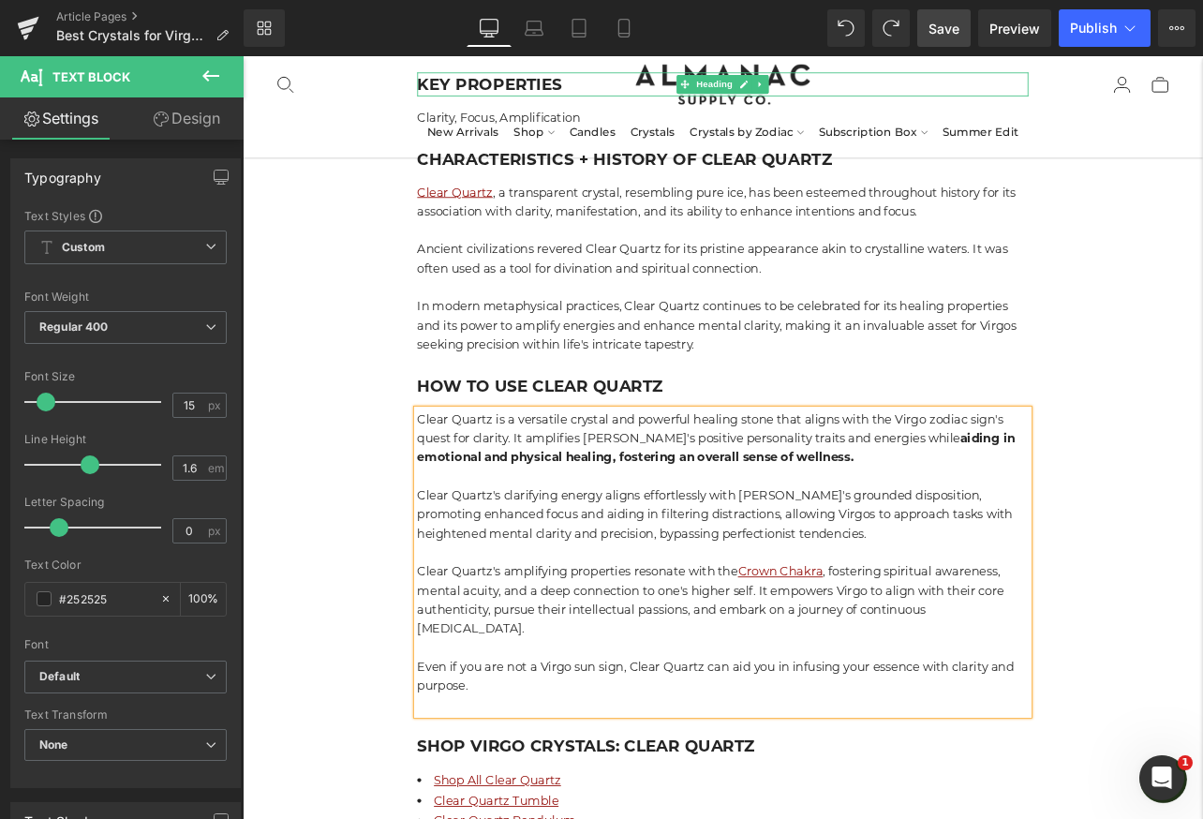
click at [565, 765] on p "Even if you are not a Virgo sun sign, Clear Quartz can aid you in infusing your…" at bounding box center [809, 787] width 721 height 45
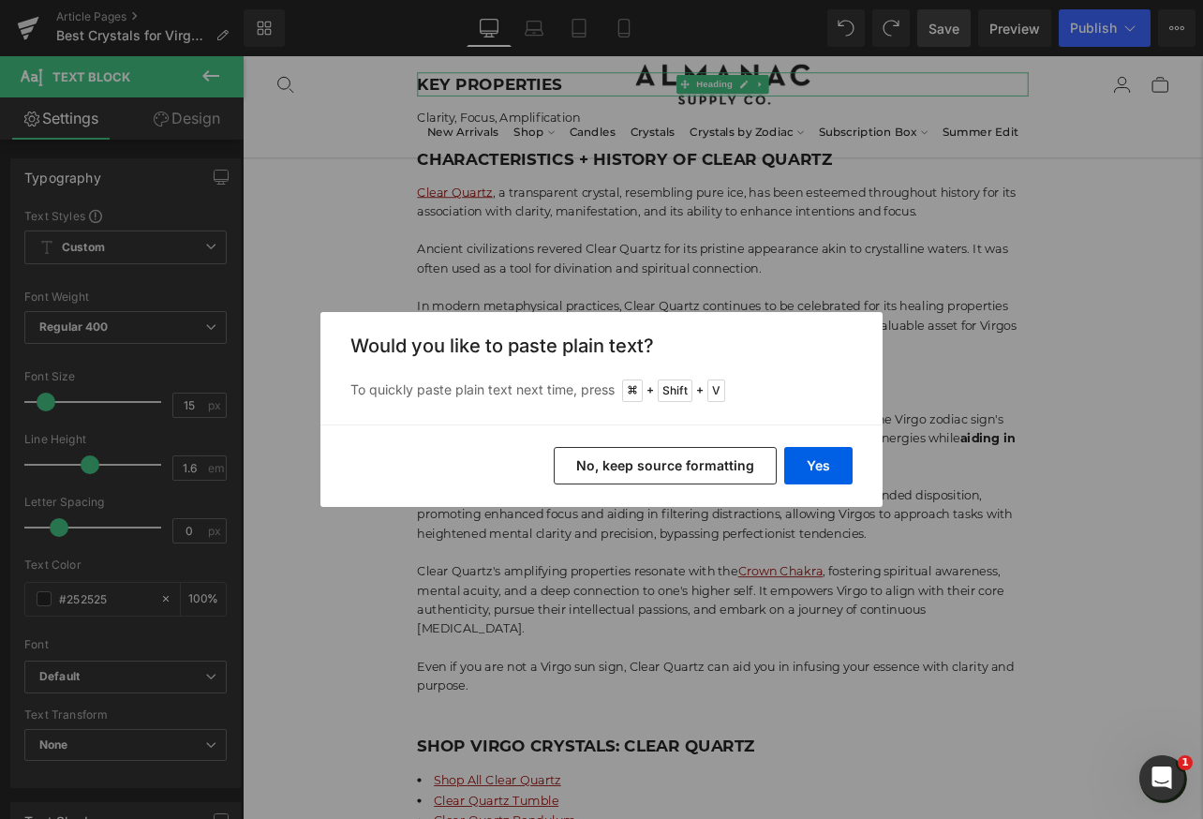
click at [617, 466] on button "No, keep source formatting" at bounding box center [665, 465] width 223 height 37
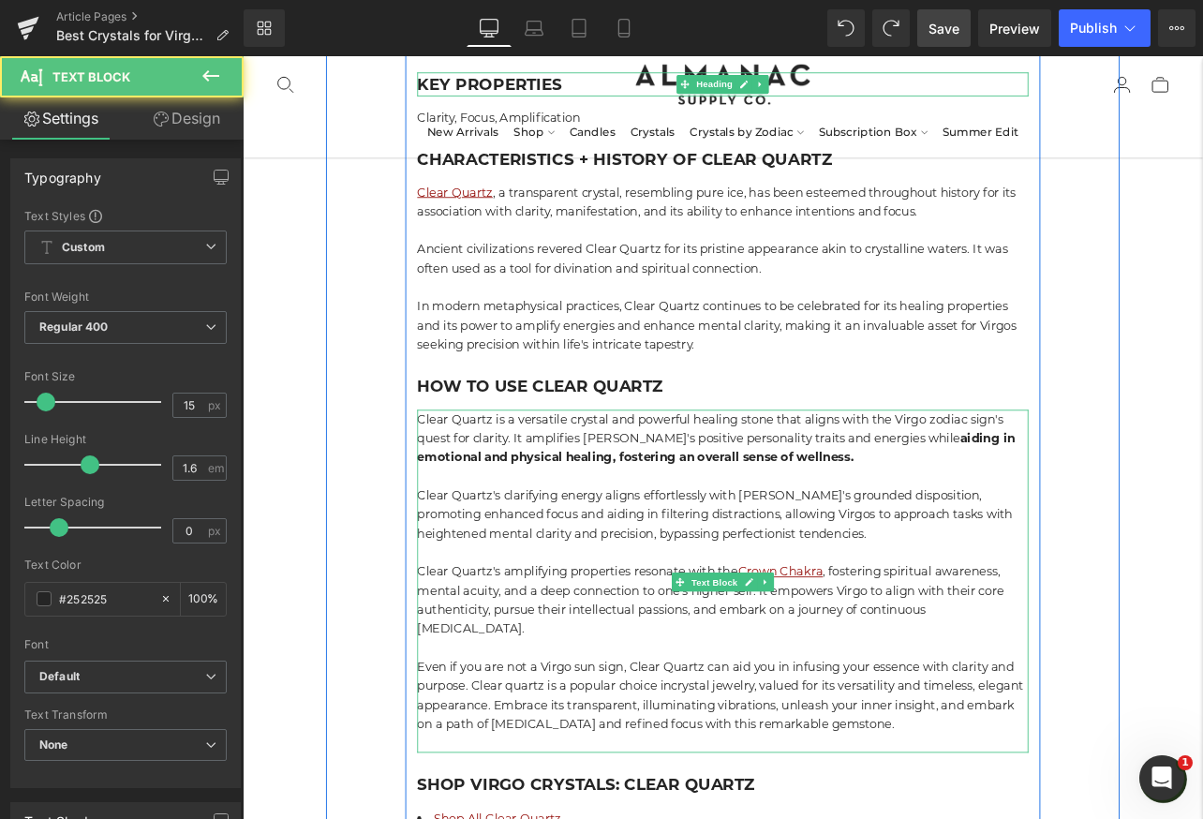
click at [1088, 765] on p "Even if you are not a Virgo sun sign, Clear Quartz can aid you in infusing your…" at bounding box center [809, 810] width 721 height 90
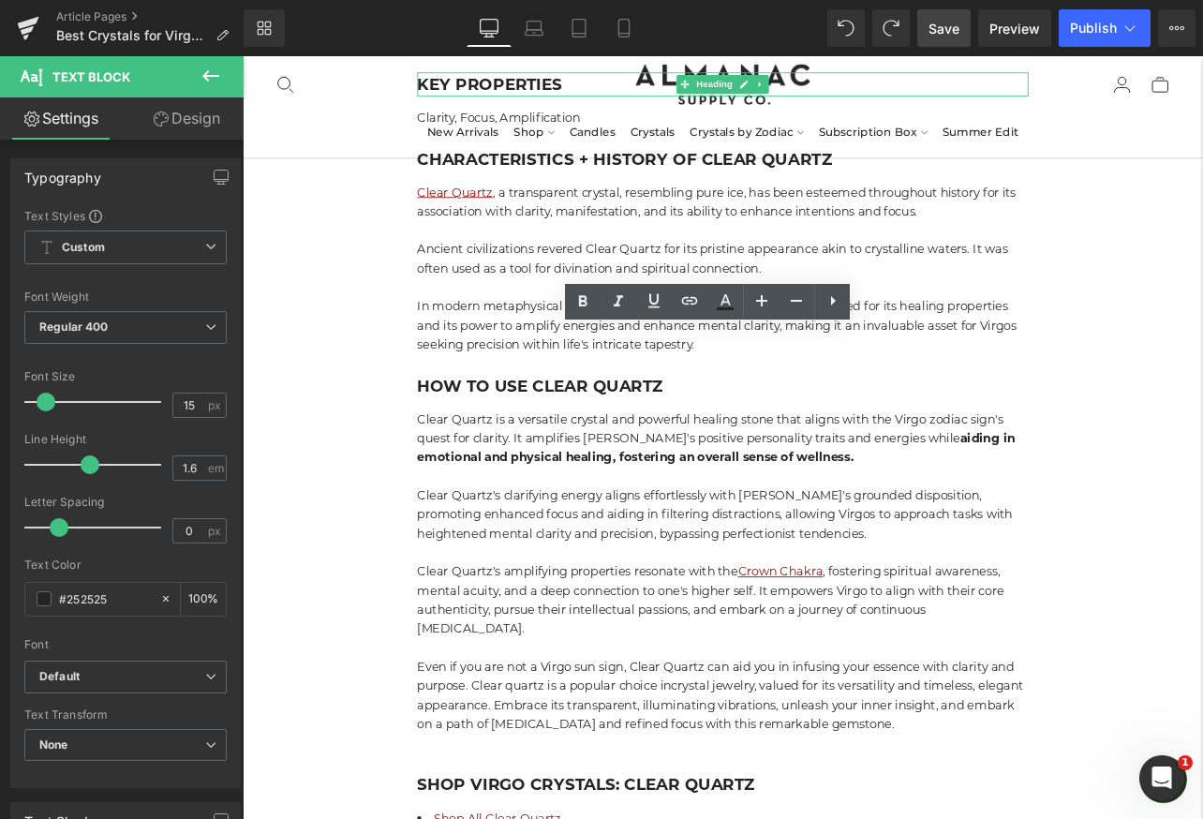
click at [940, 35] on span "Save" at bounding box center [943, 29] width 31 height 20
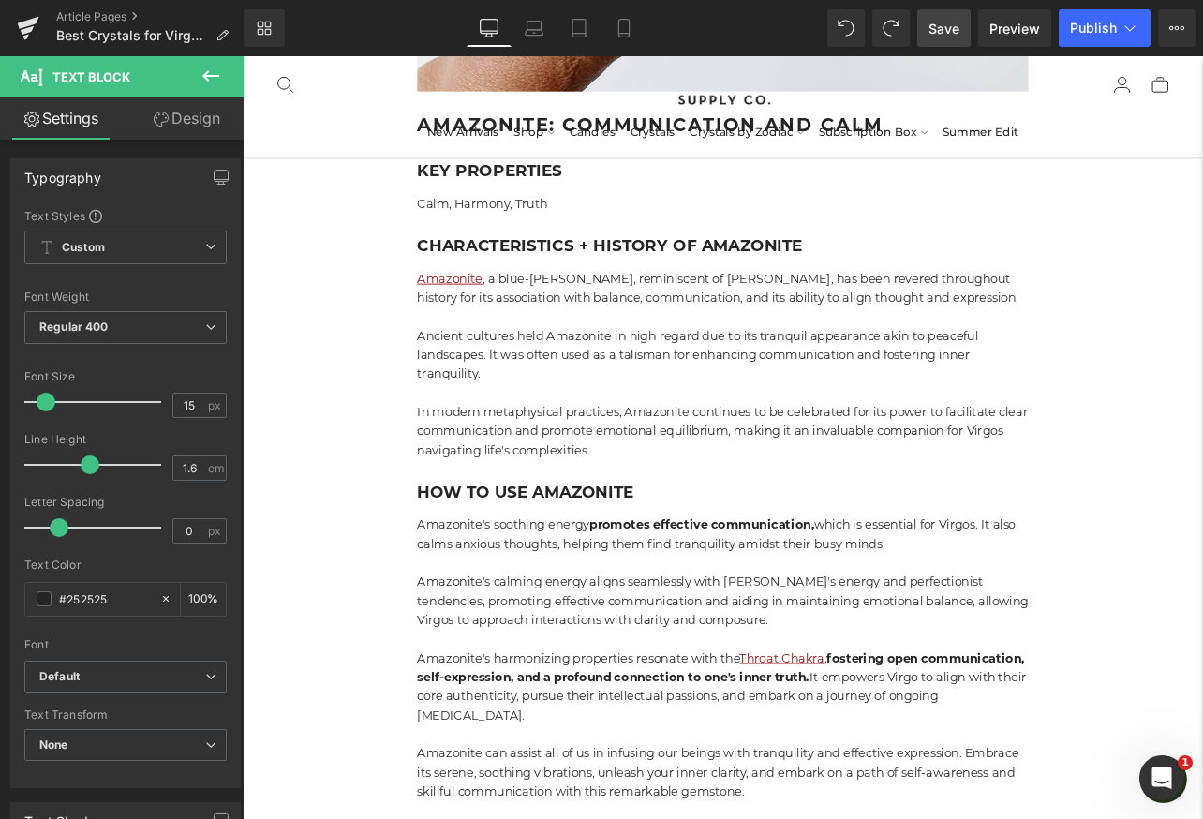
scroll to position [6275, 0]
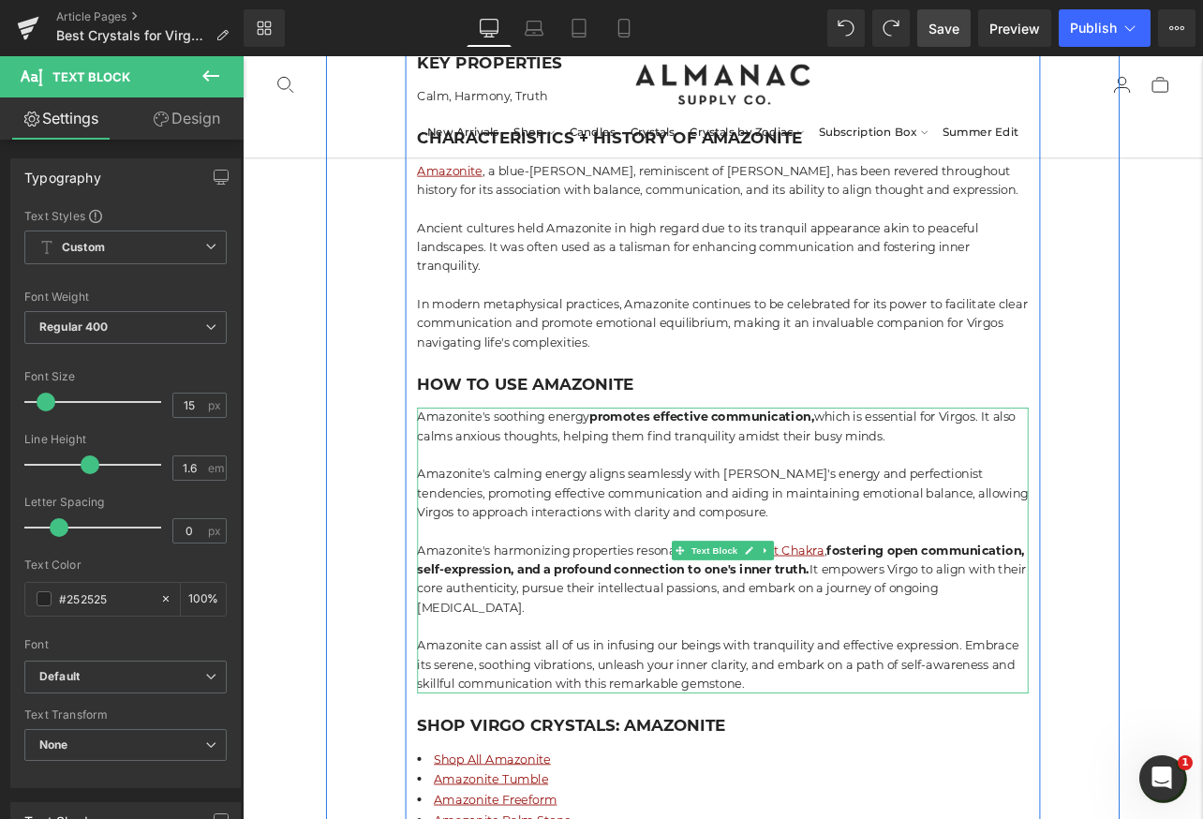
click at [1105, 741] on p "Amazonite can assist all of us in infusing our beings with tranquility and effe…" at bounding box center [809, 774] width 721 height 67
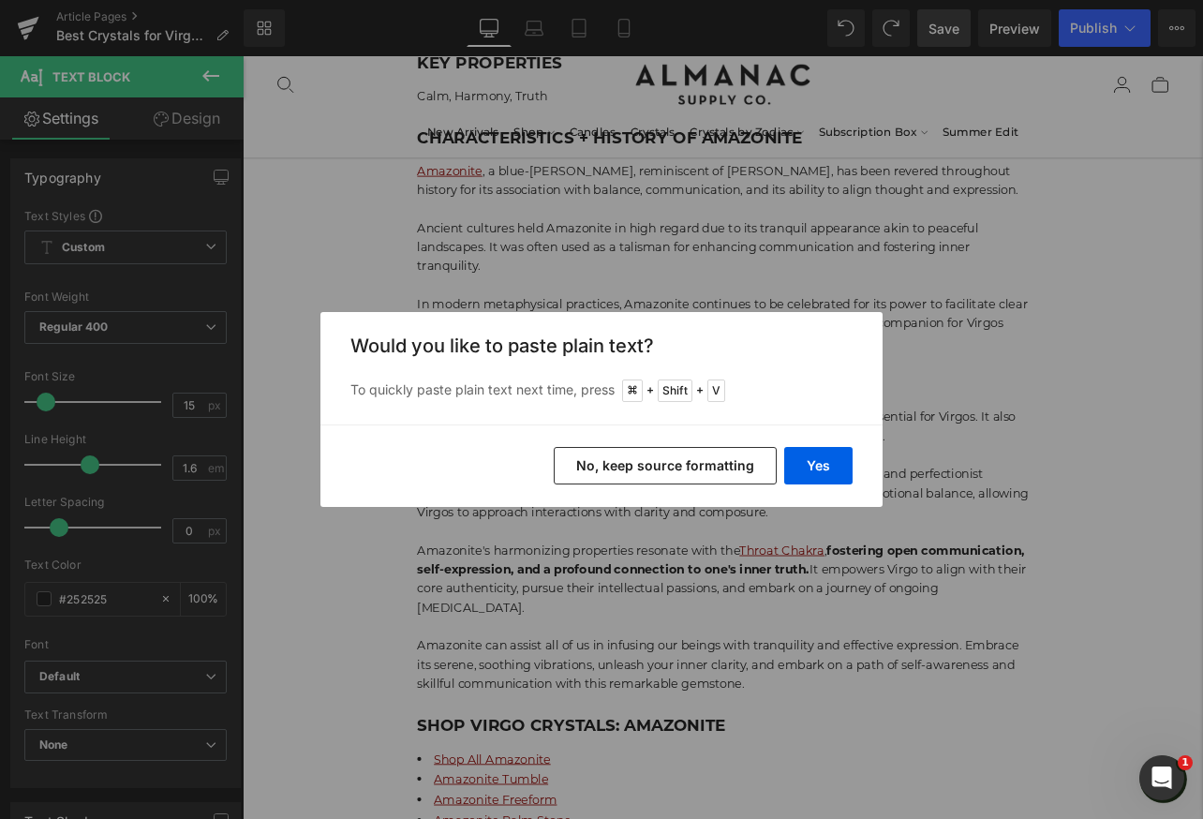
click at [646, 461] on button "No, keep source formatting" at bounding box center [665, 465] width 223 height 37
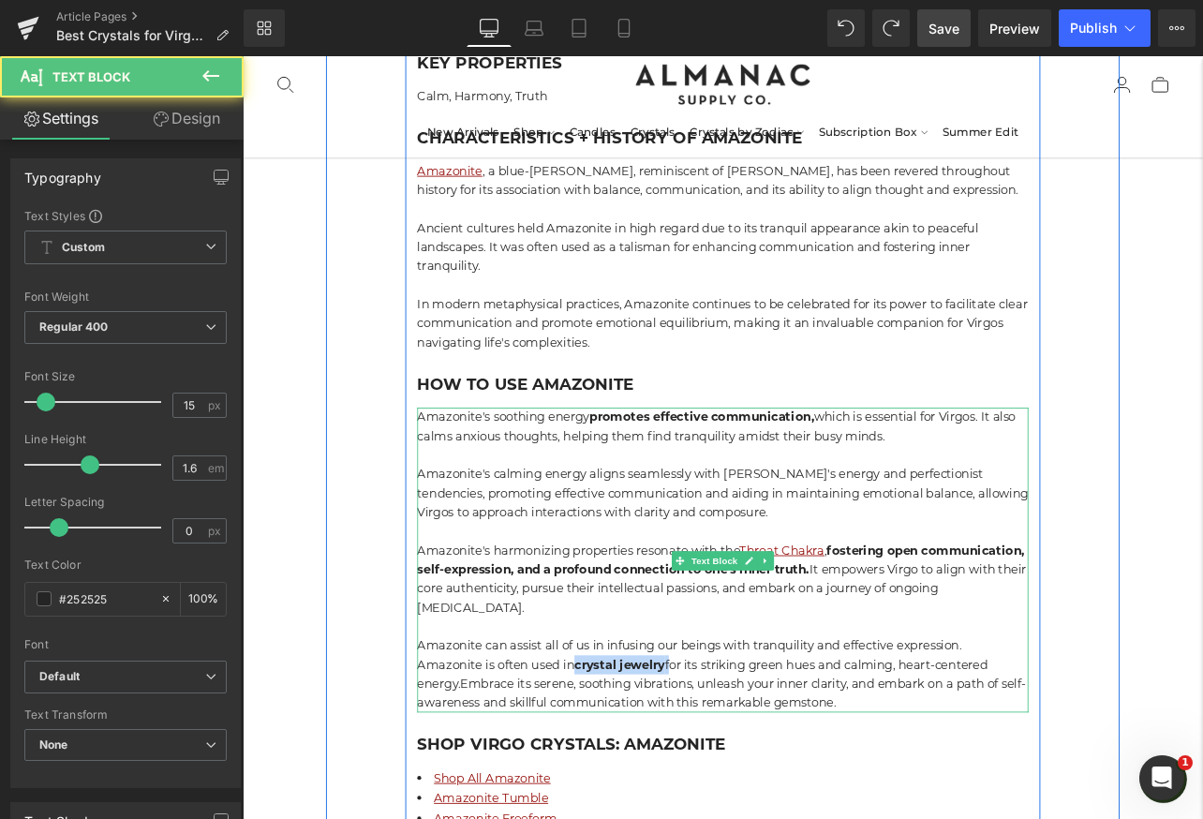
drag, startPoint x: 748, startPoint y: 682, endPoint x: 639, endPoint y: 682, distance: 109.6
click at [639, 741] on p "Amazonite can assist all of us in infusing our beings with tranquility and effe…" at bounding box center [809, 786] width 721 height 90
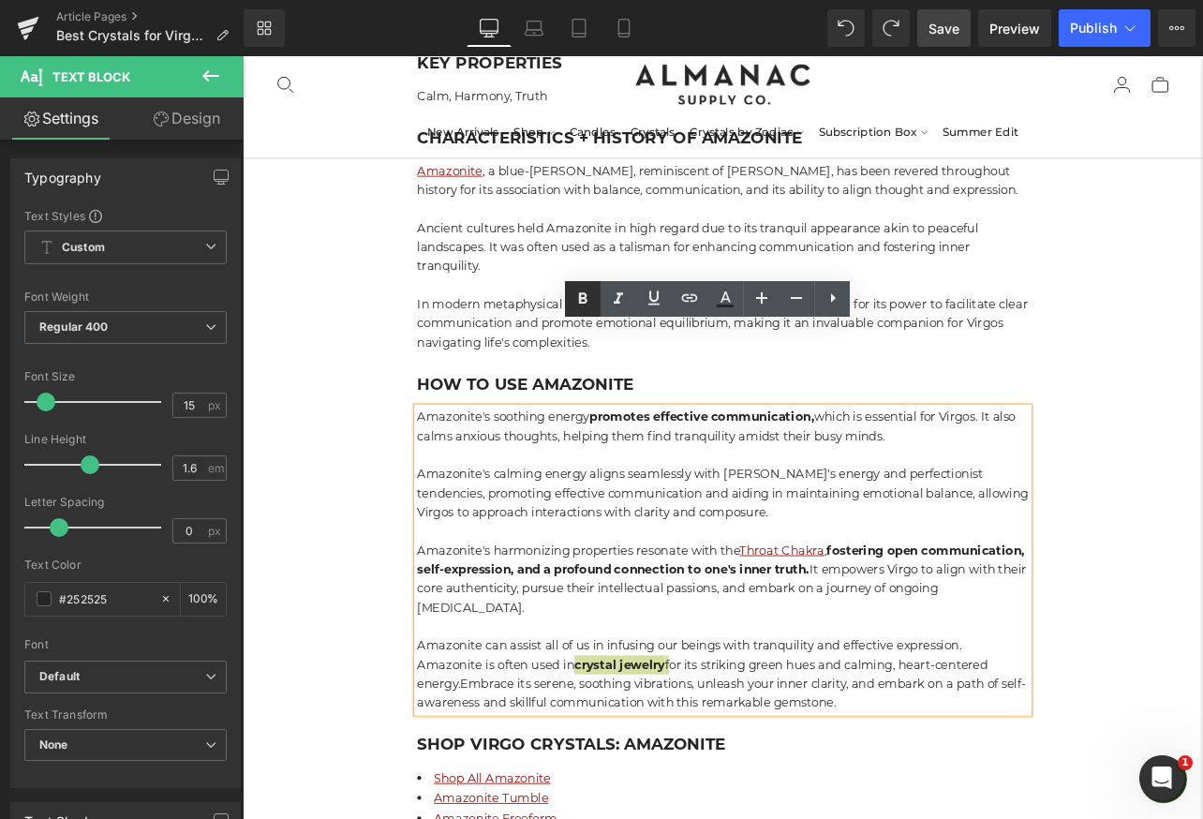
click at [583, 298] on icon at bounding box center [583, 297] width 8 height 11
click at [505, 788] on span "Embrace its serene, soothing vibrations, unleash your inner clarity, and embark…" at bounding box center [808, 808] width 718 height 40
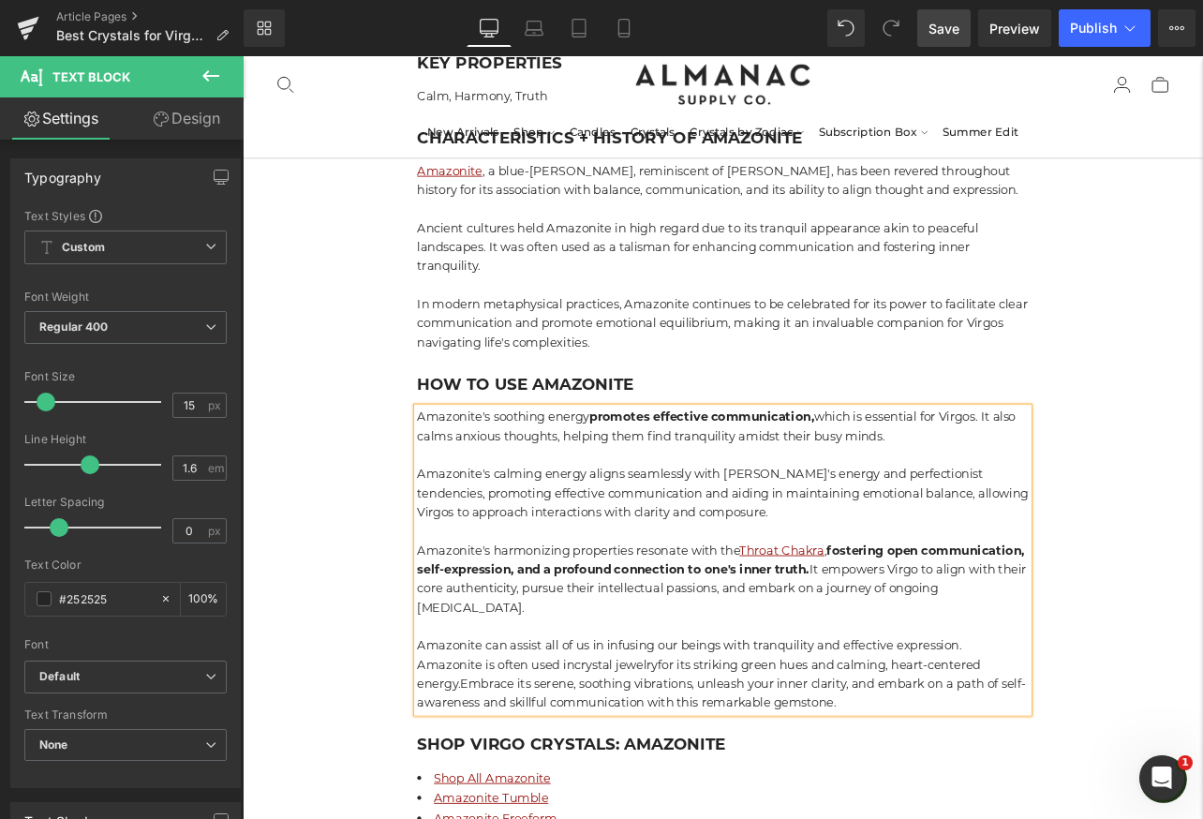
click at [927, 29] on link "Save" at bounding box center [943, 27] width 53 height 37
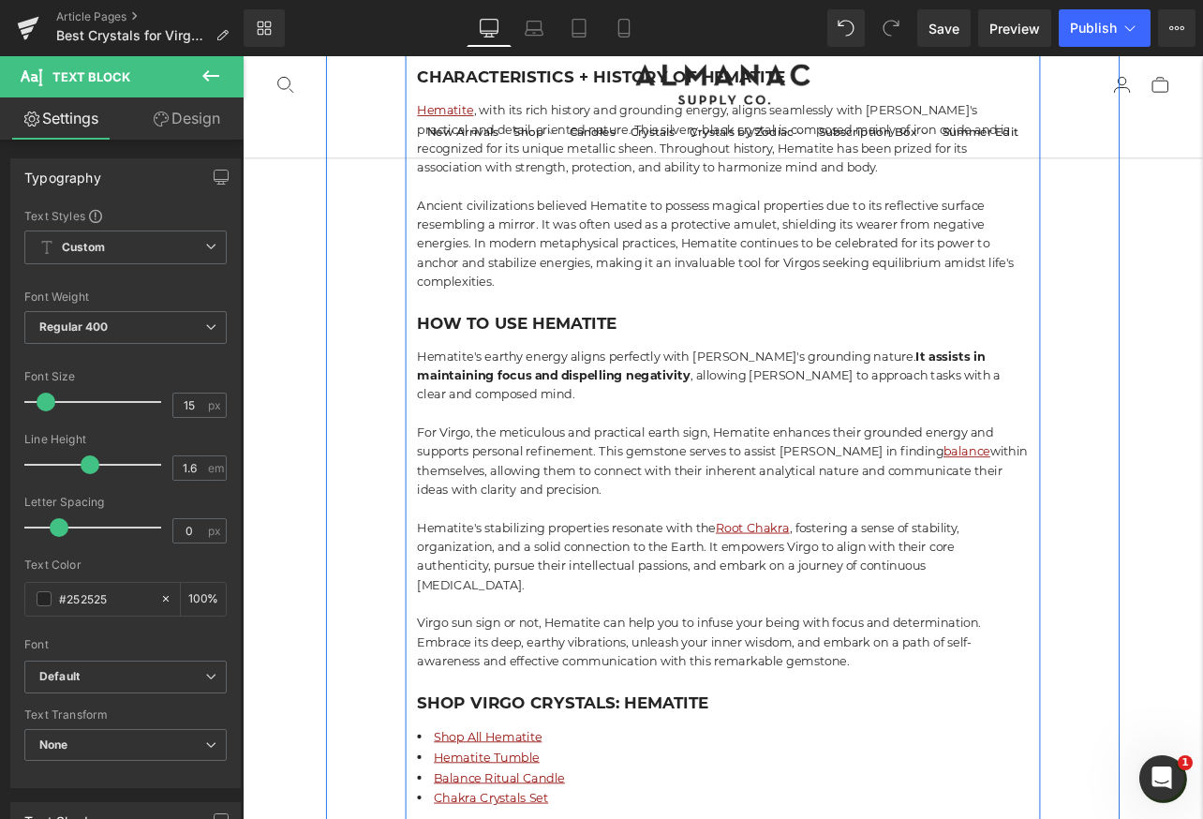
scroll to position [2674, 0]
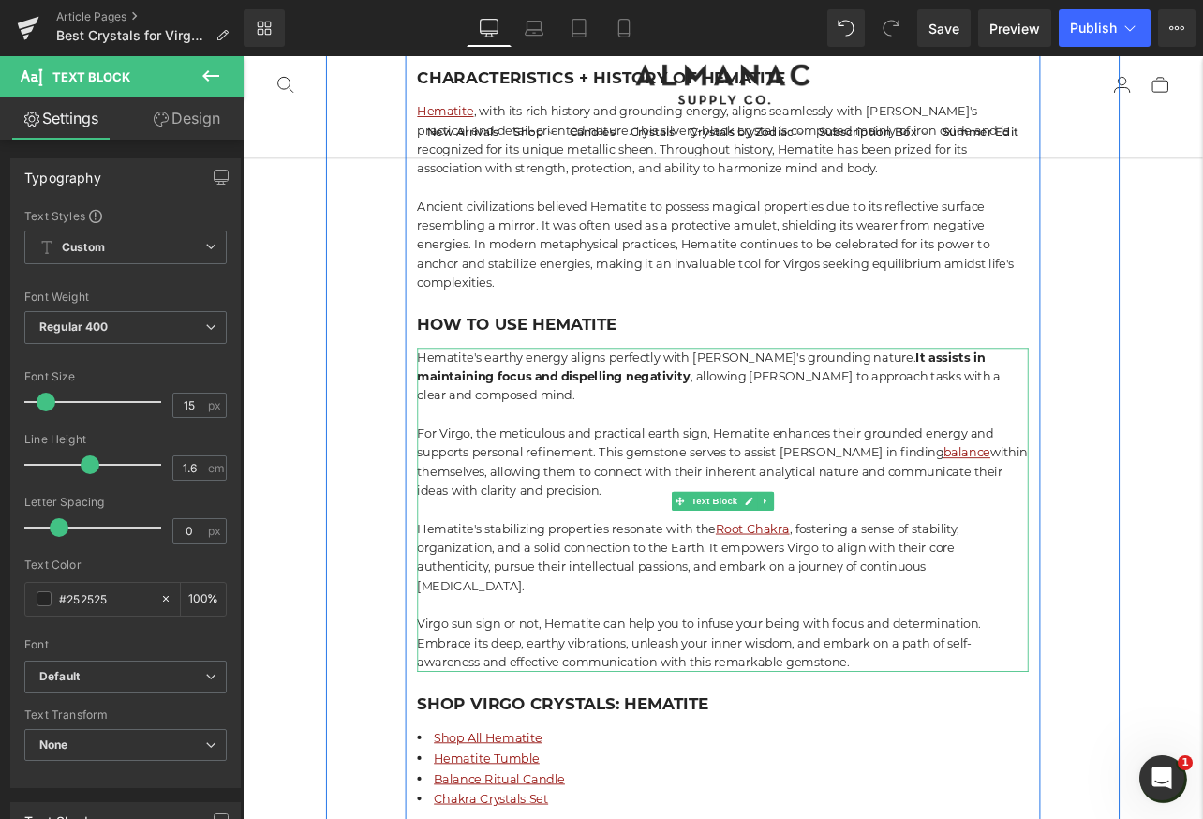
click at [790, 692] on p at bounding box center [809, 703] width 721 height 22
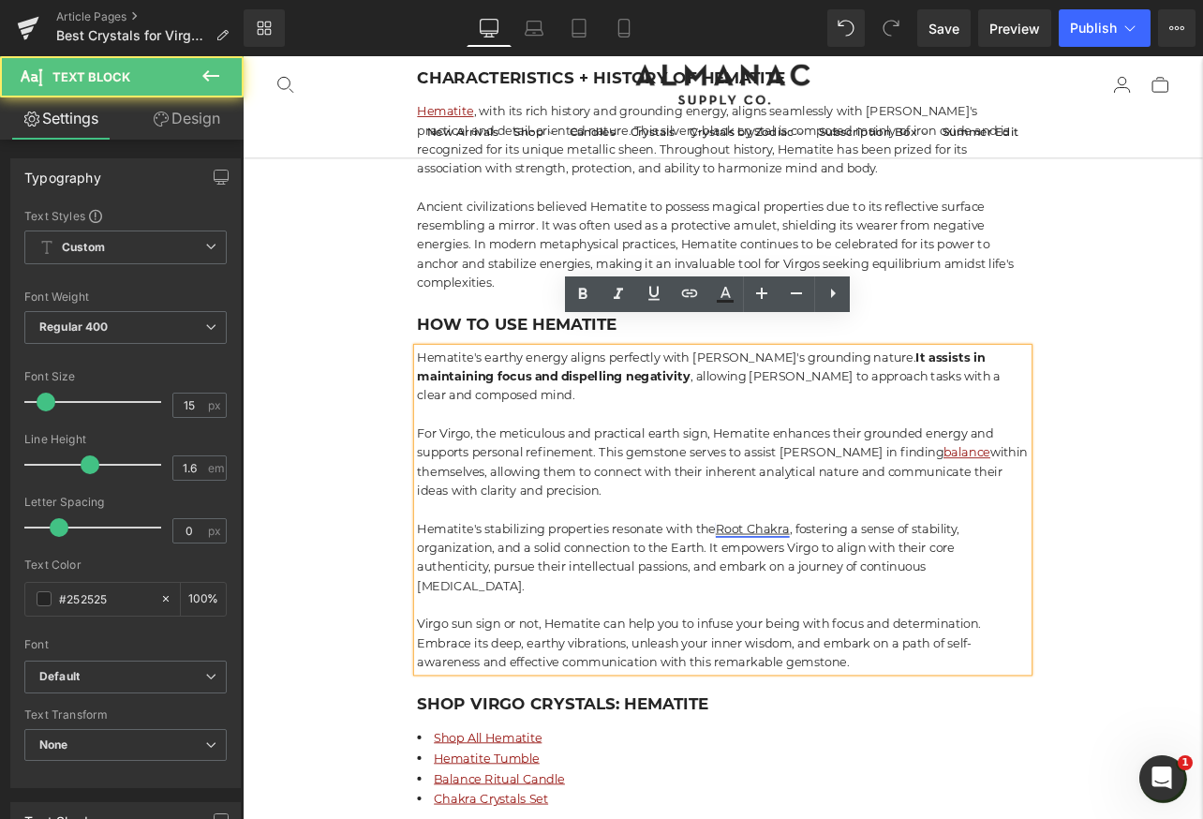
click at [878, 604] on link "Root Chakra" at bounding box center [844, 613] width 87 height 18
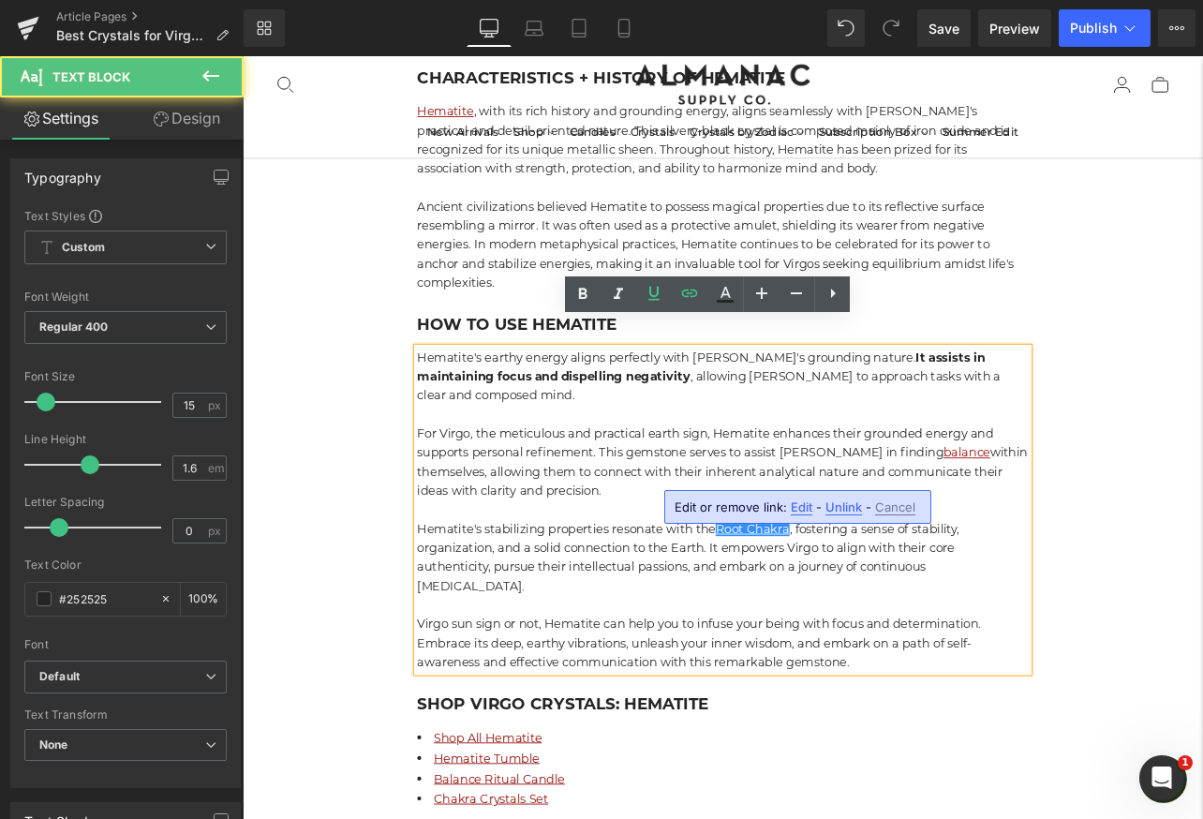
click at [835, 504] on span "Unlink" at bounding box center [843, 507] width 37 height 16
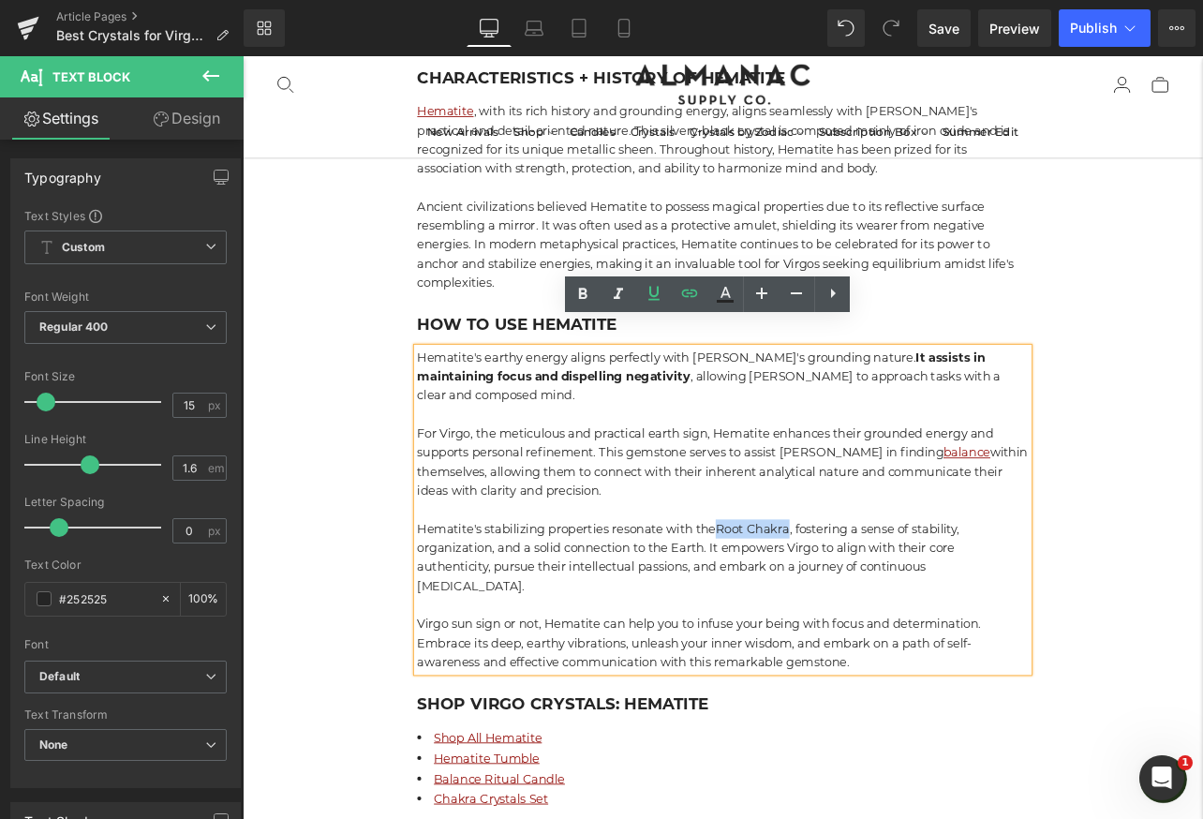
drag, startPoint x: 808, startPoint y: 559, endPoint x: 893, endPoint y: 558, distance: 84.3
click at [893, 602] on p "Hematite's stabilizing properties resonate with the Root Chakra , fostering a s…" at bounding box center [809, 647] width 721 height 90
click at [922, 631] on p "Hematite's stabilizing properties resonate with the Root Chakra , fostering a s…" at bounding box center [809, 647] width 721 height 90
click at [603, 715] on p "Virgo sun sign or not, Hematite can help you to infuse your being with focus an…" at bounding box center [809, 748] width 721 height 67
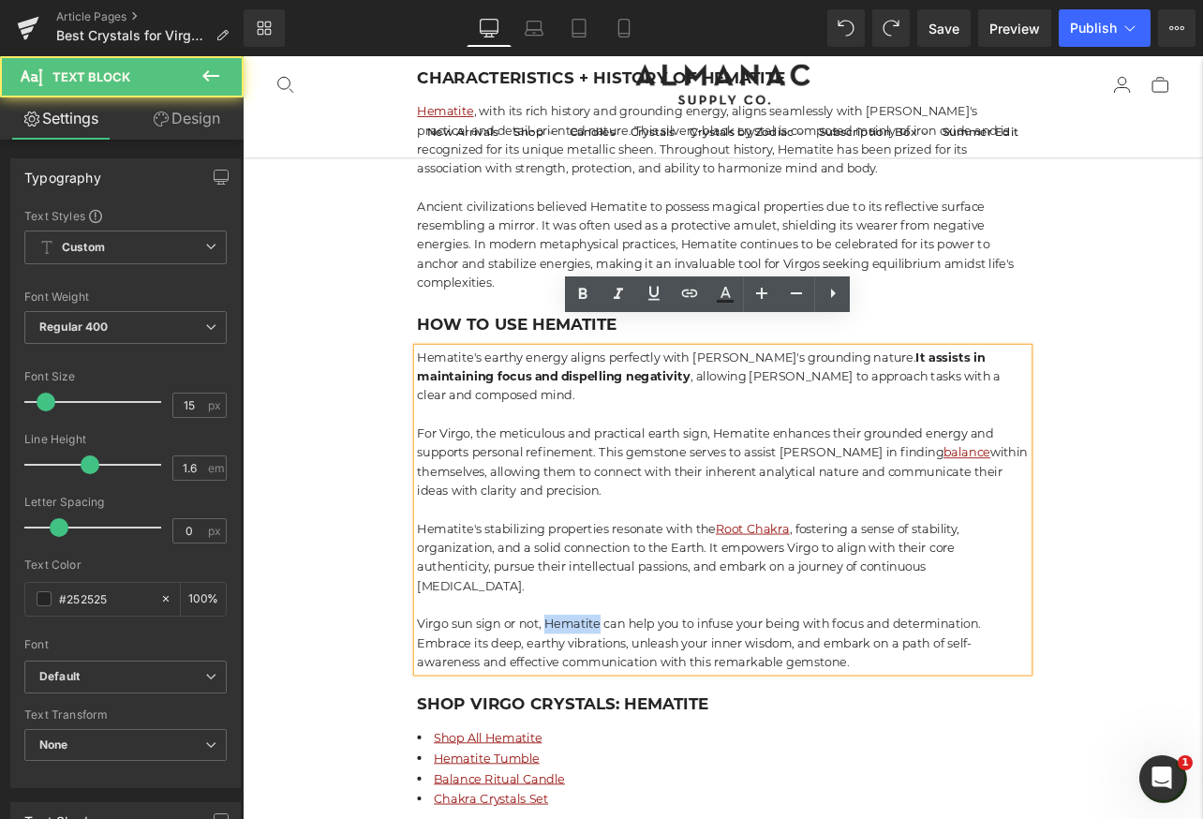
drag, startPoint x: 664, startPoint y: 679, endPoint x: 602, endPoint y: 677, distance: 61.9
click at [602, 715] on p "Virgo sun sign or not, Hematite can help you to infuse your being with focus an…" at bounding box center [809, 748] width 721 height 67
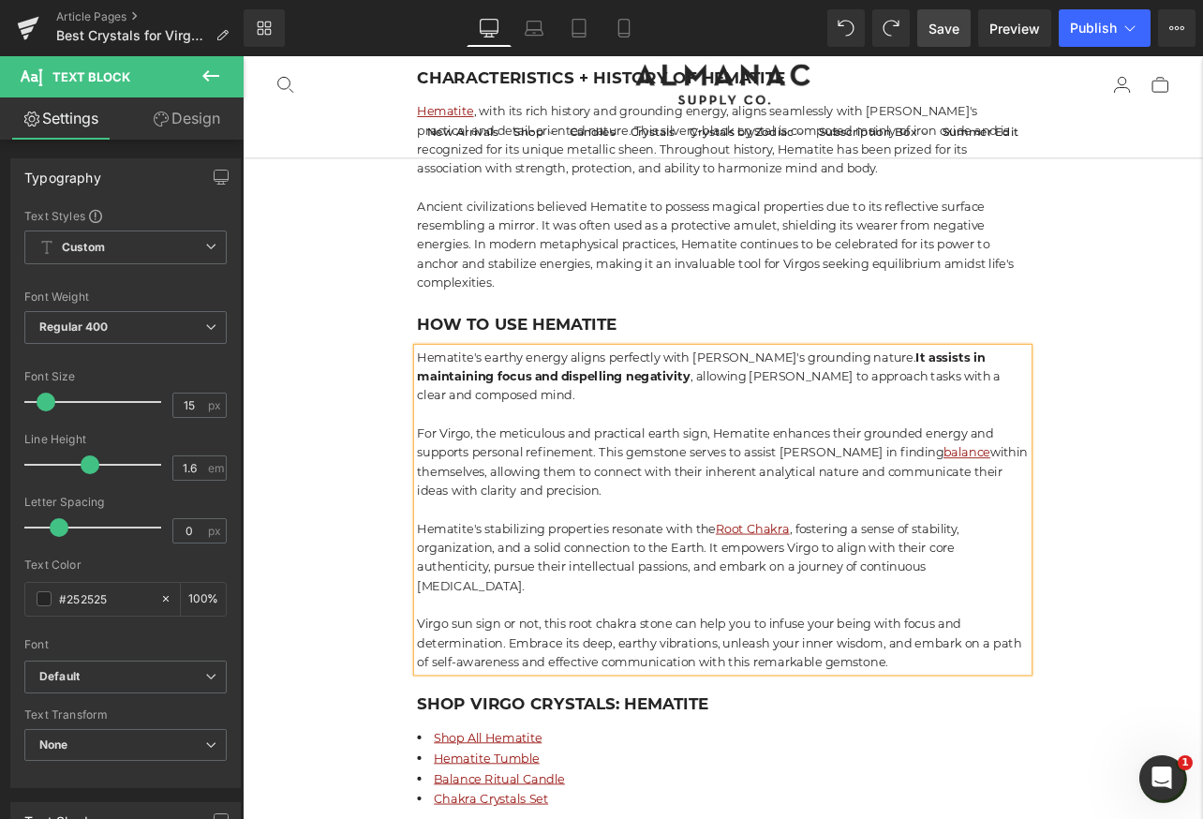
click at [941, 30] on span "Save" at bounding box center [943, 29] width 31 height 20
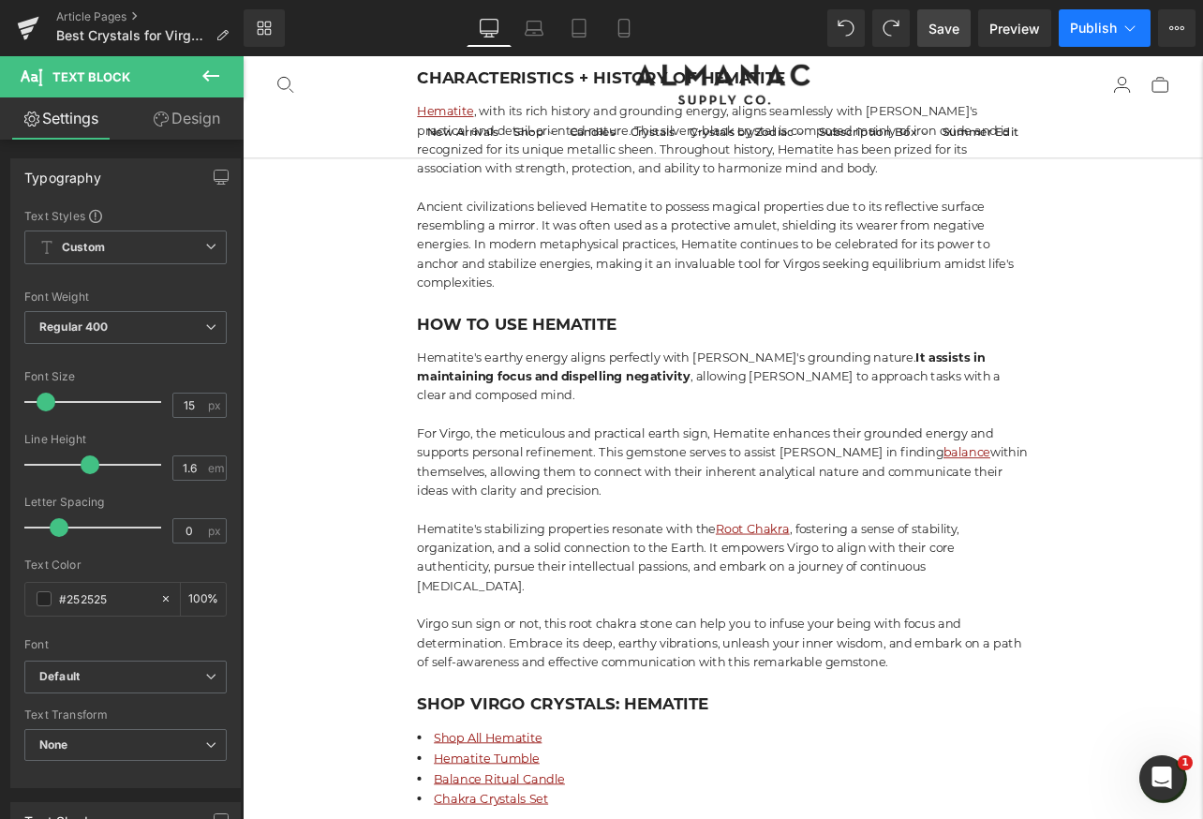
click at [1117, 27] on button "Publish" at bounding box center [1104, 27] width 92 height 37
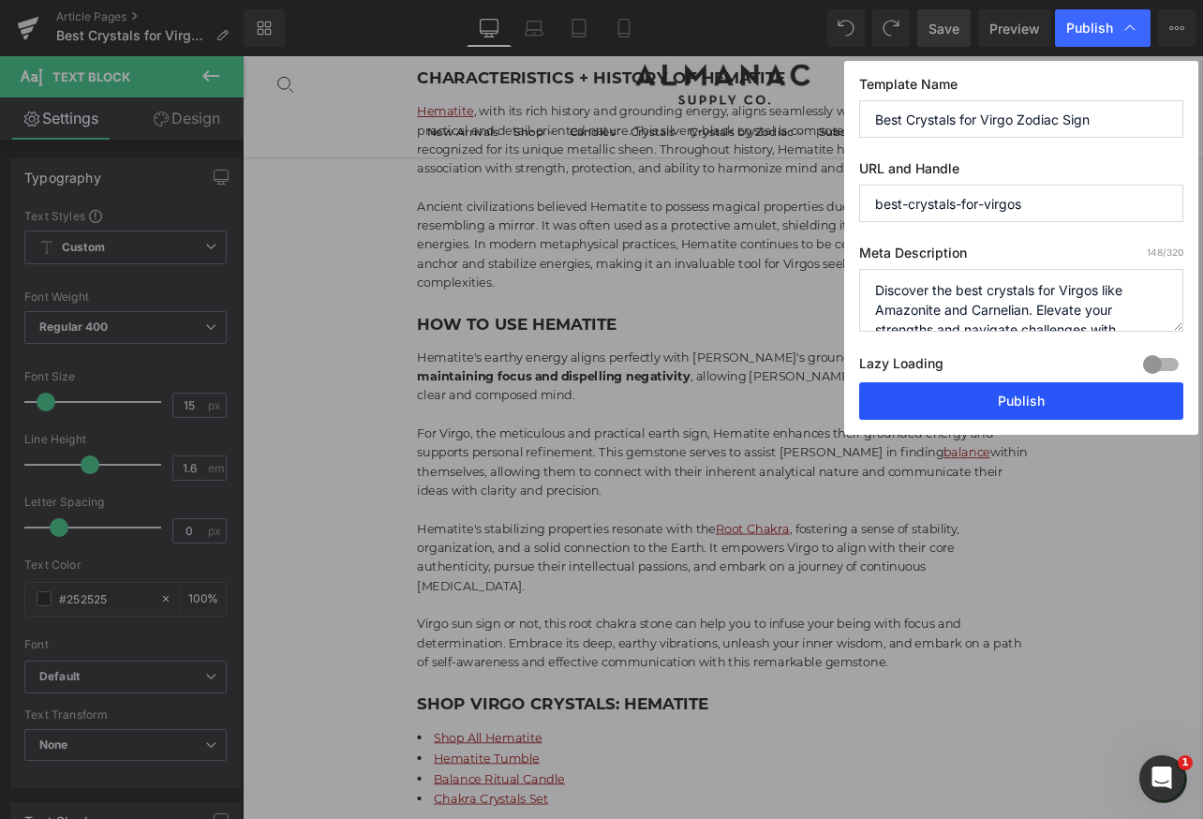
click at [1015, 400] on button "Publish" at bounding box center [1021, 400] width 324 height 37
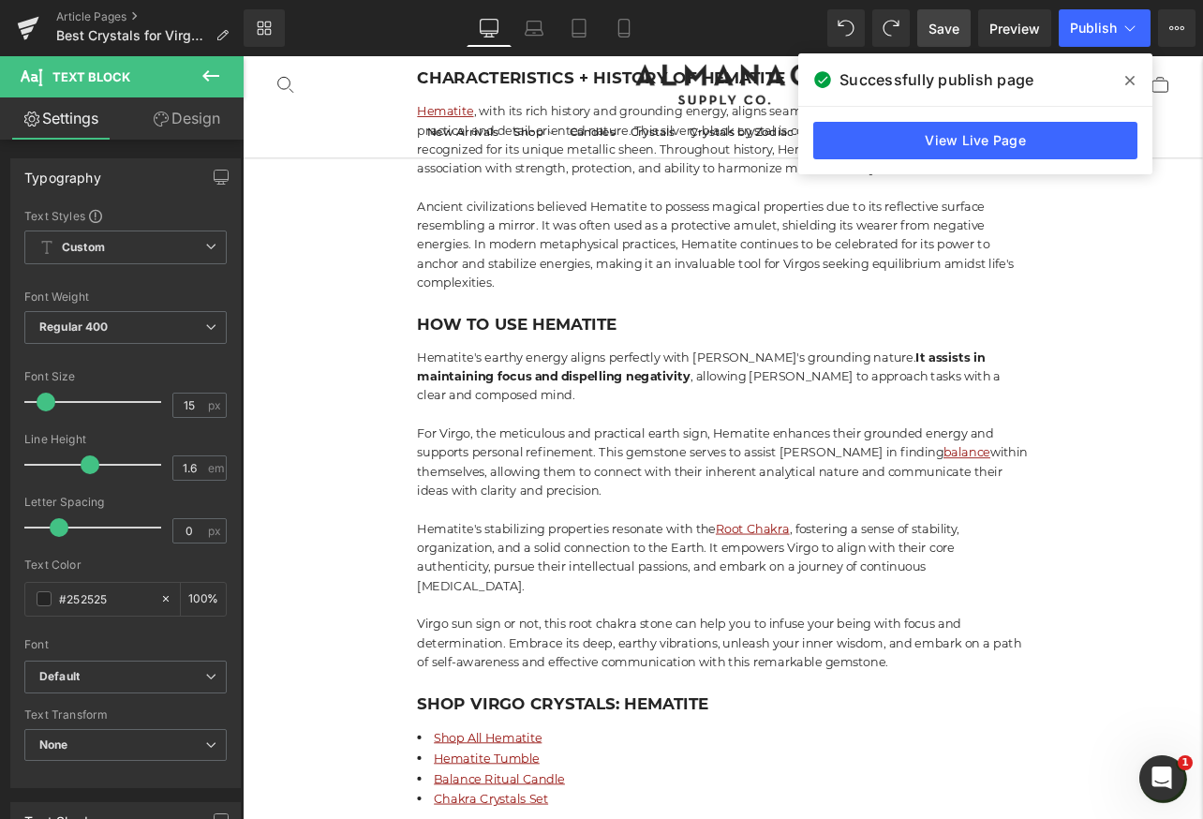
click at [1125, 79] on icon at bounding box center [1129, 80] width 9 height 15
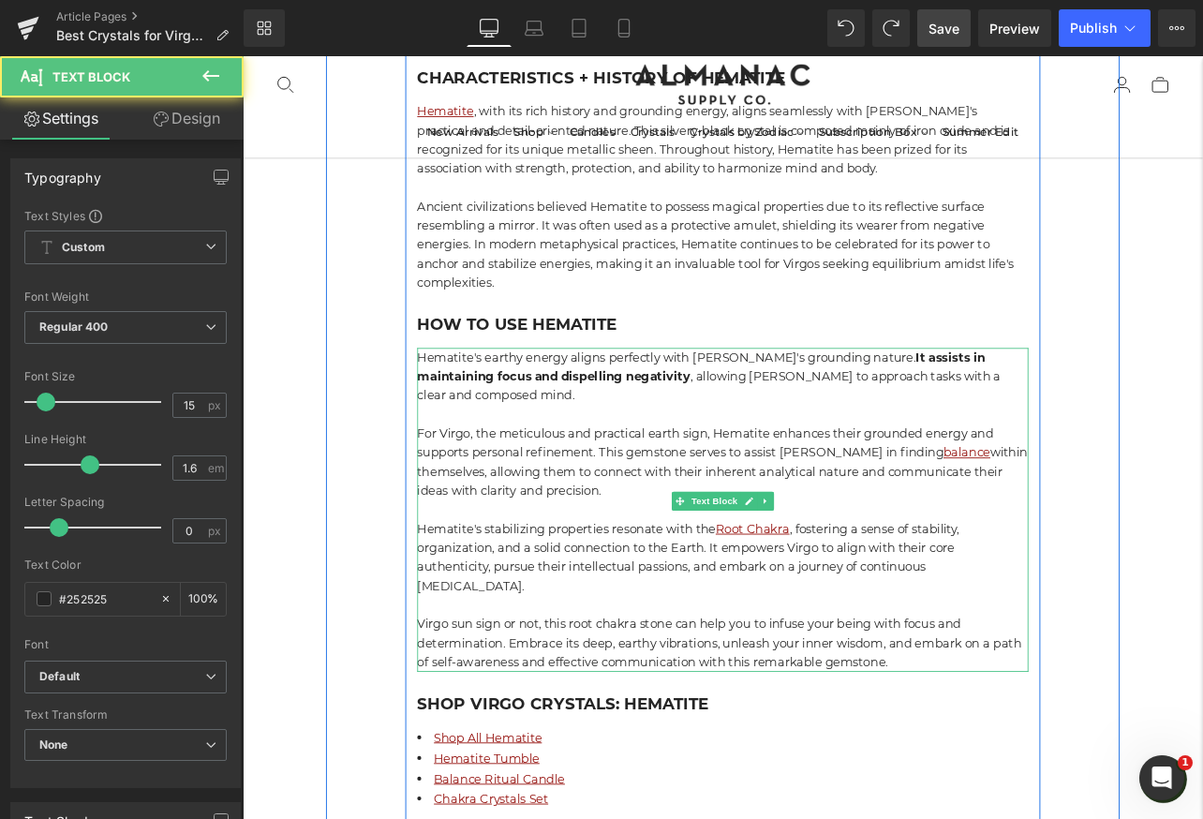
click at [763, 490] on p "For Virgo, the meticulous and practical earth sign, Hematite enhances their gro…" at bounding box center [809, 535] width 721 height 90
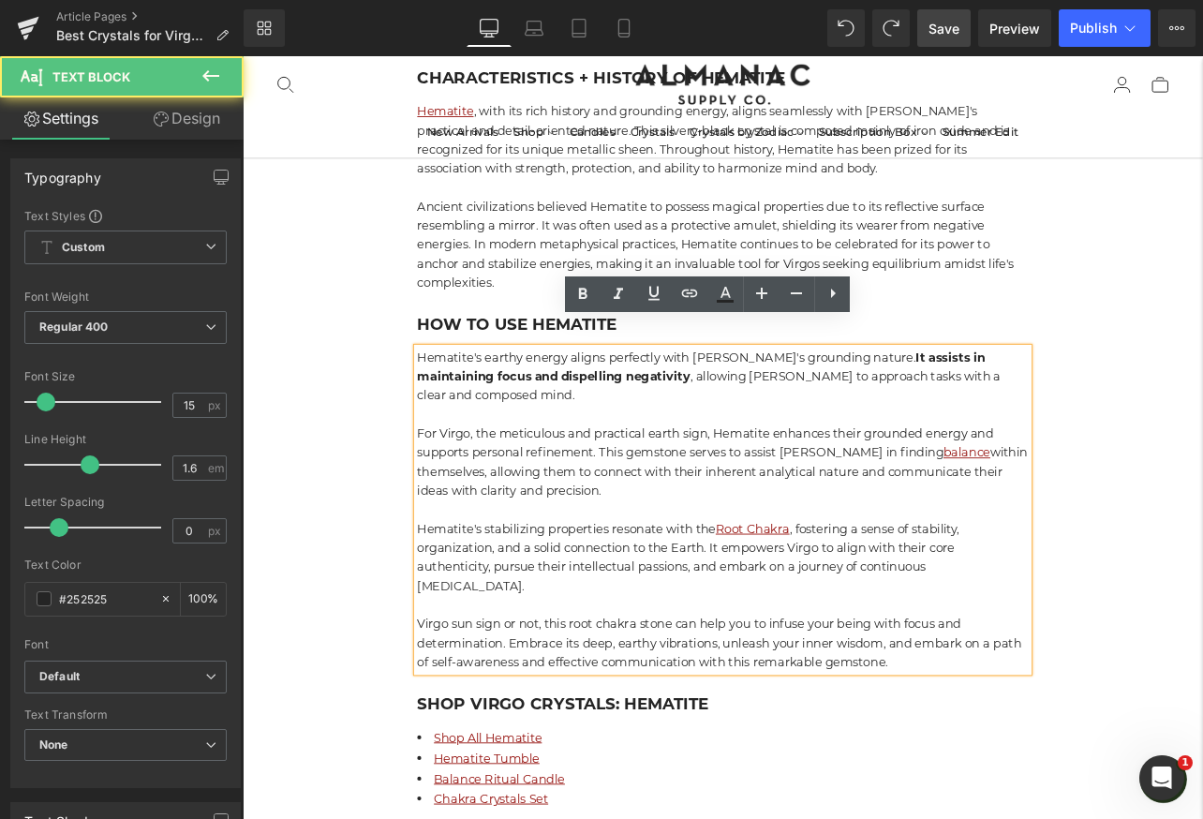
click at [770, 490] on p "For Virgo, the meticulous and practical earth sign, Hematite enhances their gro…" at bounding box center [809, 535] width 721 height 90
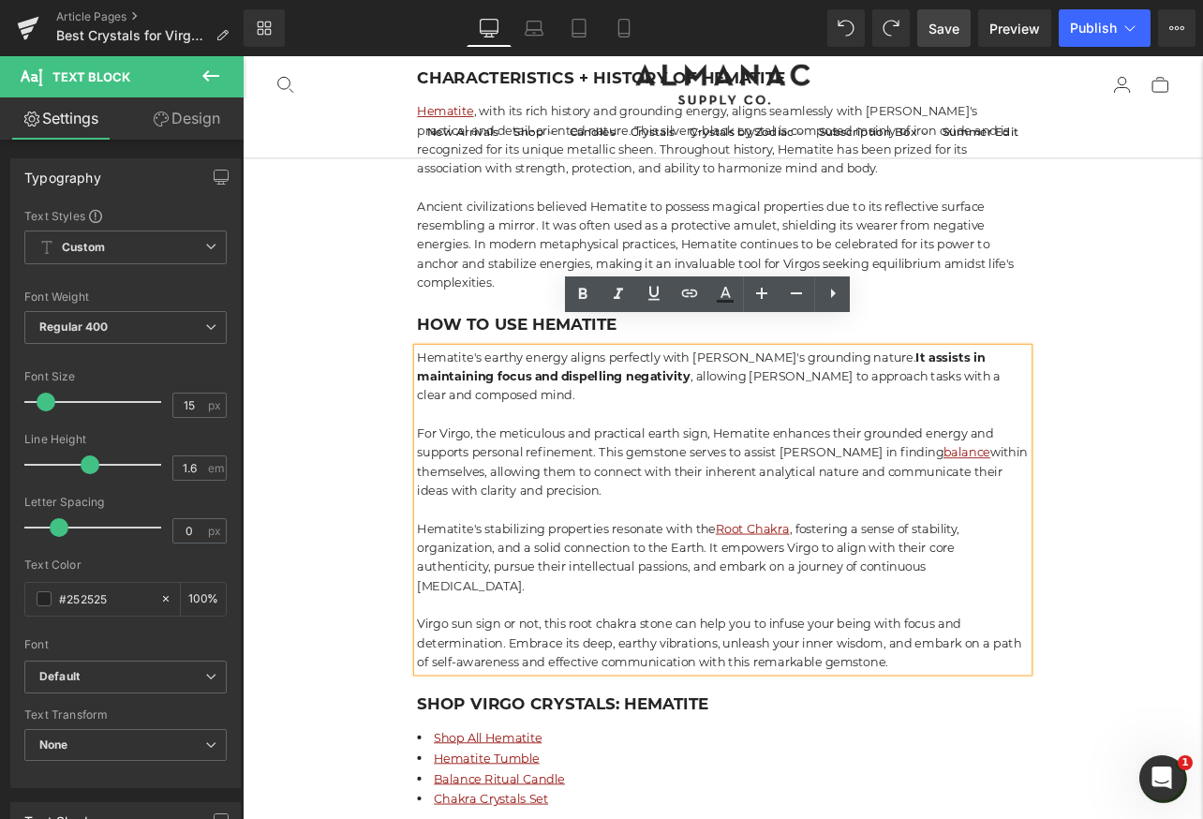
click at [768, 490] on p "For Virgo, the meticulous and practical earth sign, Hematite enhances their gro…" at bounding box center [809, 535] width 721 height 90
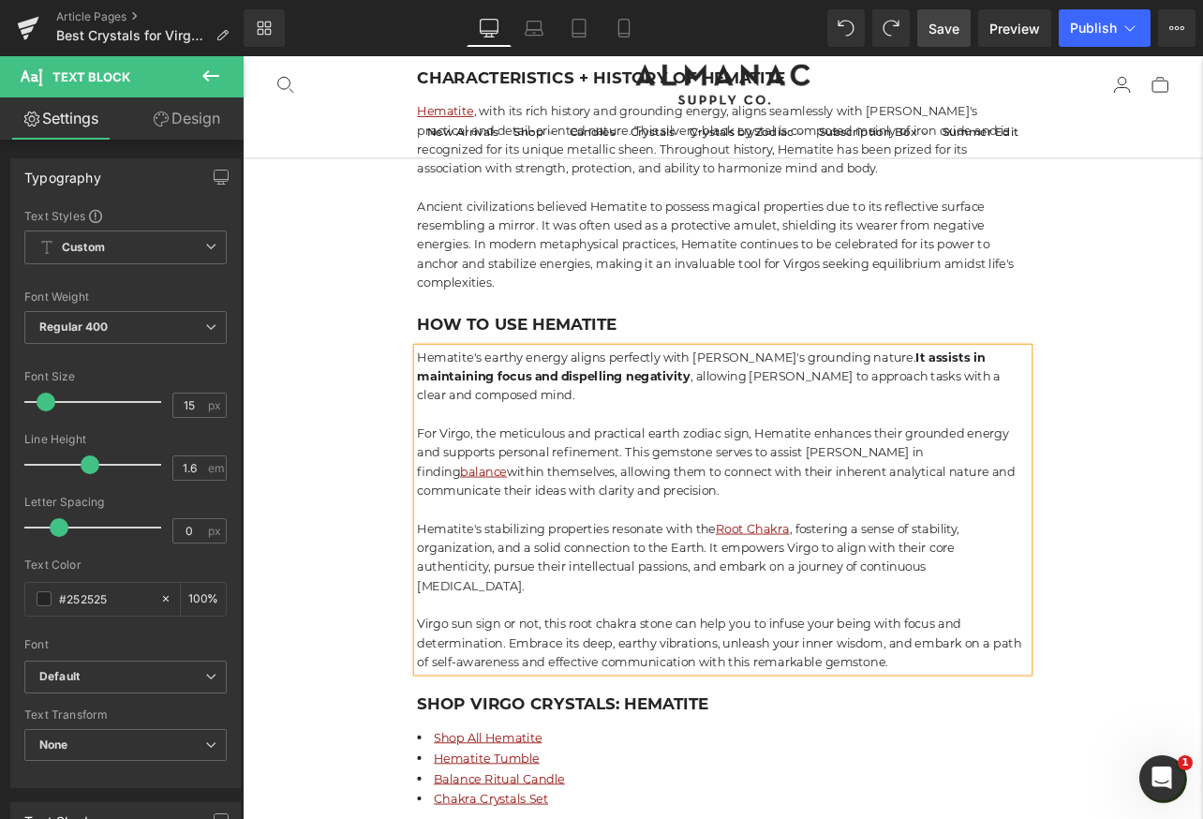
drag, startPoint x: 946, startPoint y: 33, endPoint x: 666, endPoint y: 410, distance: 470.0
click at [946, 33] on span "Save" at bounding box center [943, 29] width 31 height 20
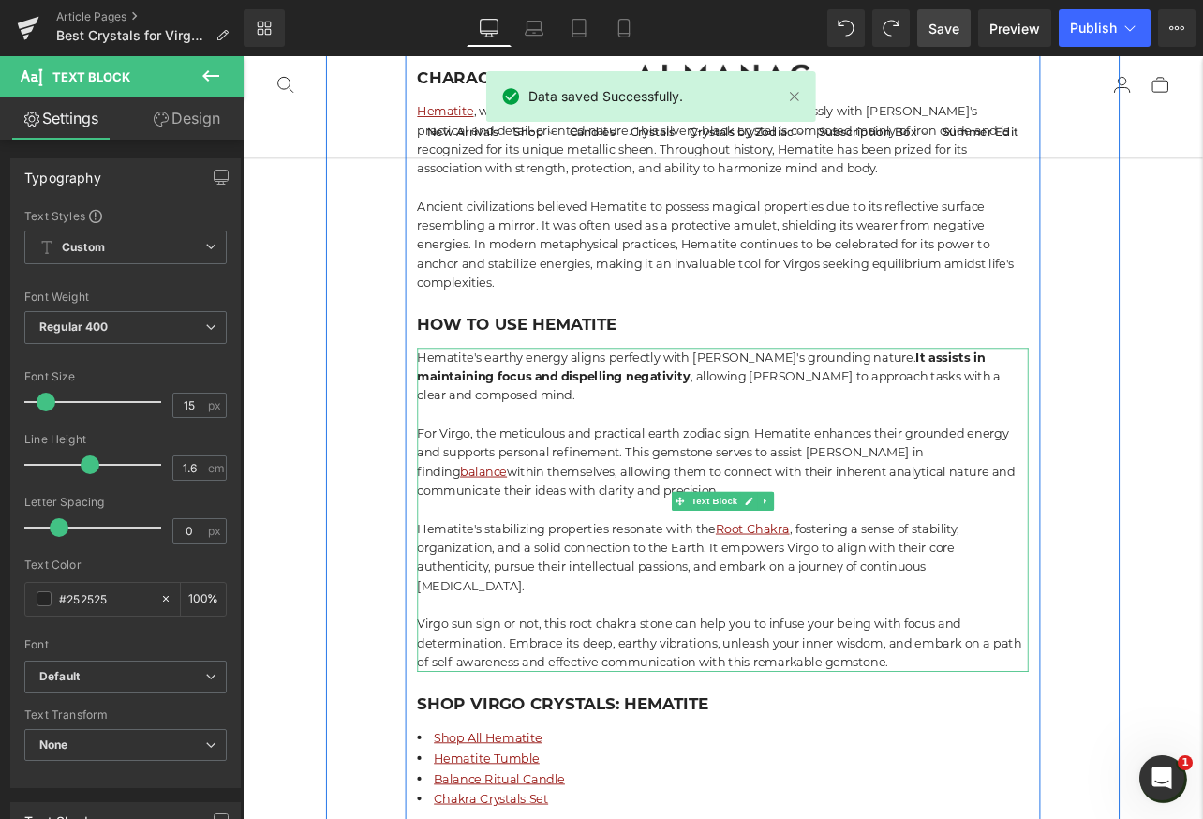
click at [772, 490] on p "For Virgo, the meticulous and practical earth zodiac sign, Hematite enhances th…" at bounding box center [809, 535] width 721 height 90
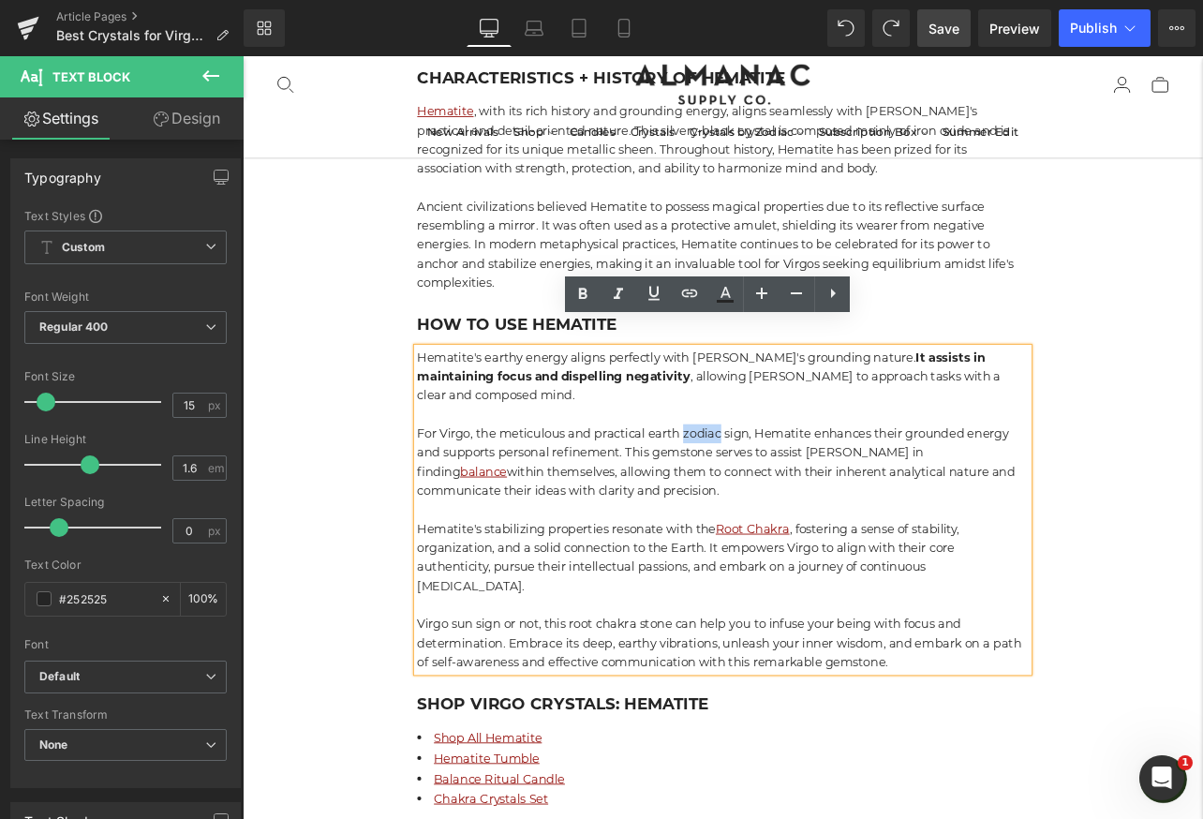
drag, startPoint x: 764, startPoint y: 448, endPoint x: 810, endPoint y: 449, distance: 45.9
click at [810, 490] on p "For Virgo, the meticulous and practical earth zodiac sign, Hematite enhances th…" at bounding box center [809, 535] width 721 height 90
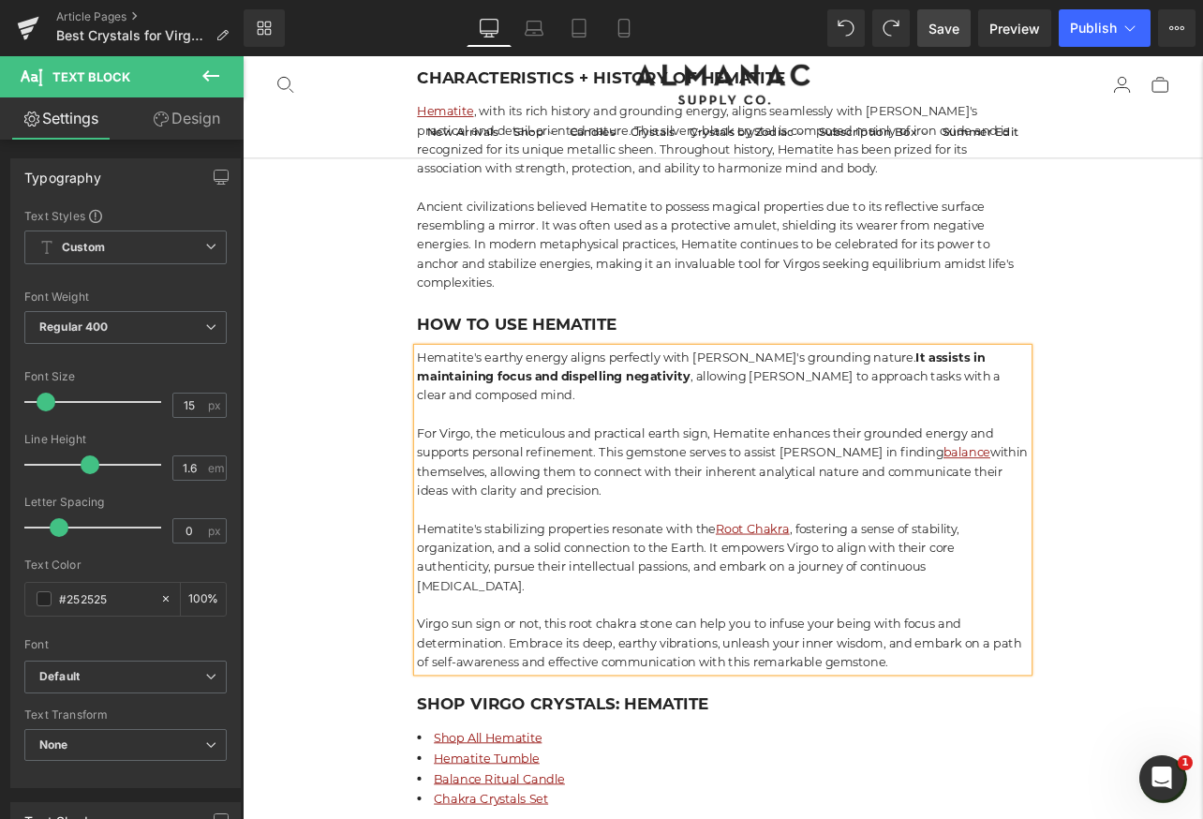
click at [942, 36] on span "Save" at bounding box center [943, 29] width 31 height 20
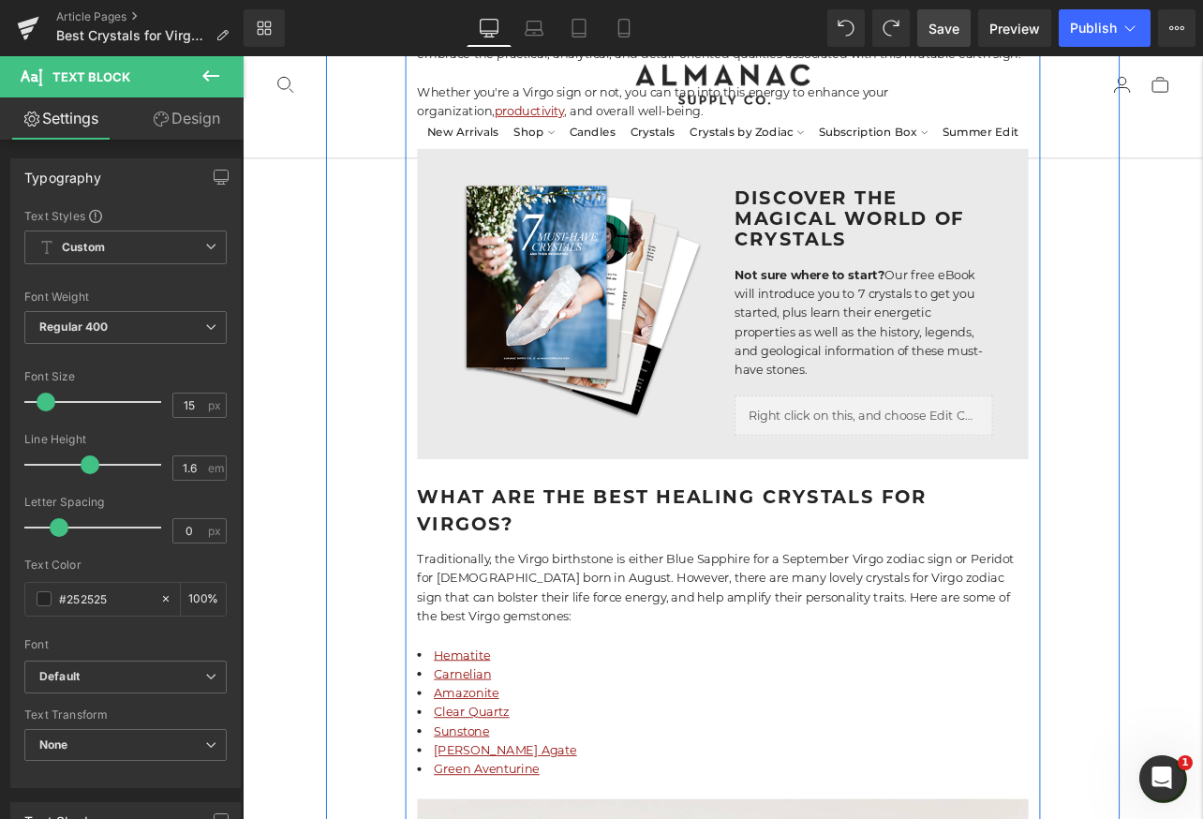
scroll to position [1001, 0]
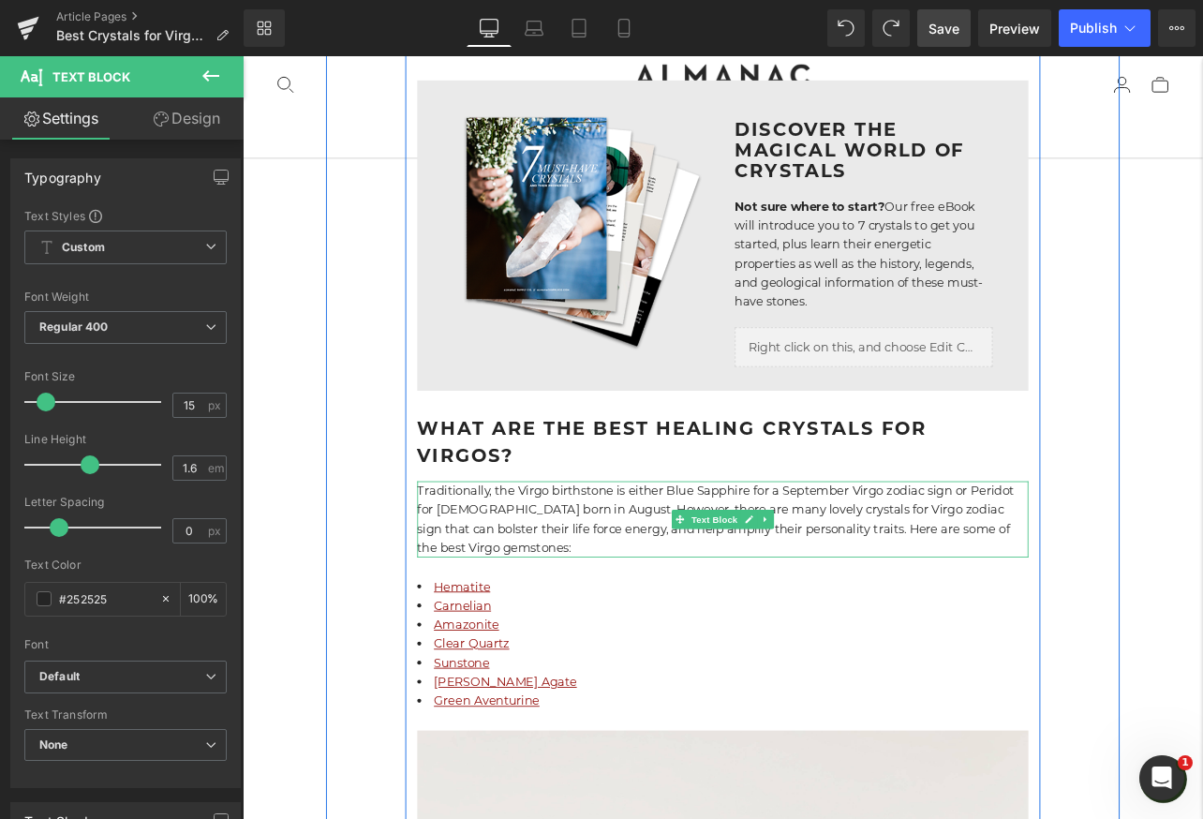
click at [934, 561] on p "Traditionally, the Virgo birthstone is either Blue Sapphire for a September Vir…" at bounding box center [809, 603] width 721 height 90
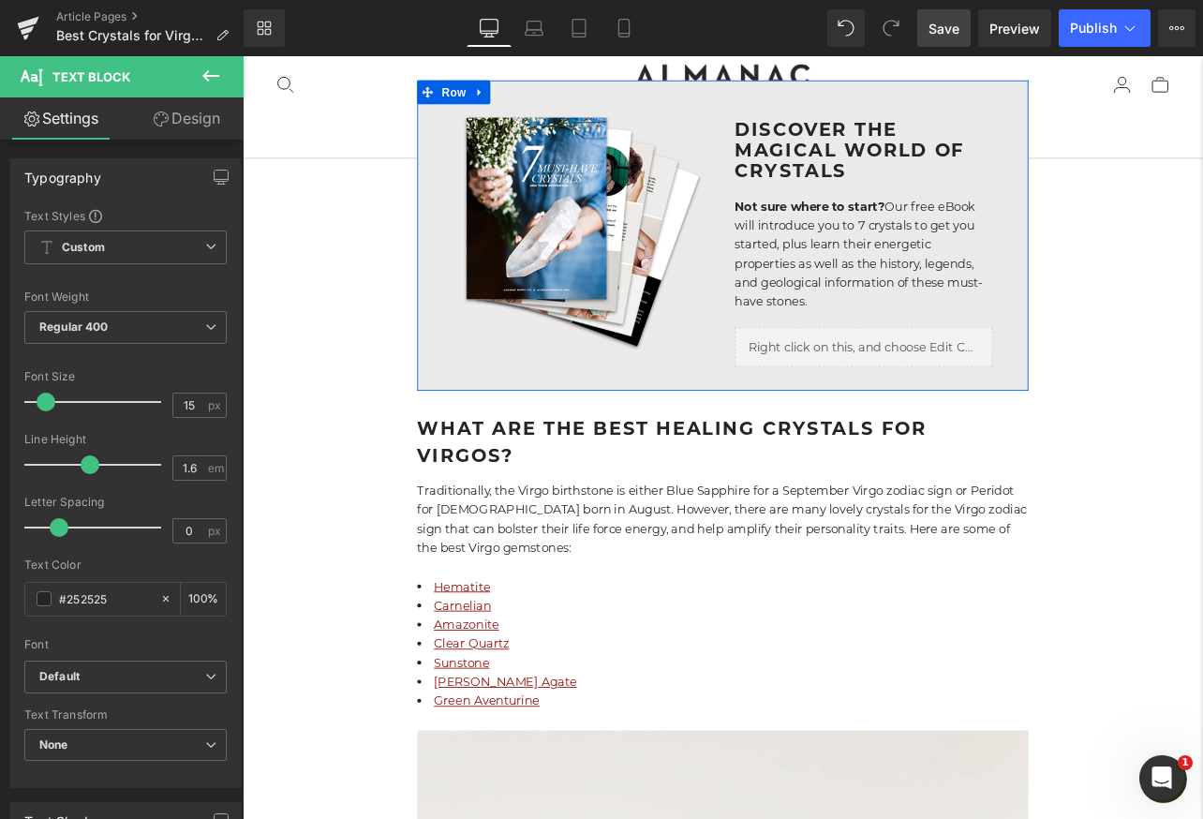
click at [954, 31] on span "Save" at bounding box center [943, 29] width 31 height 20
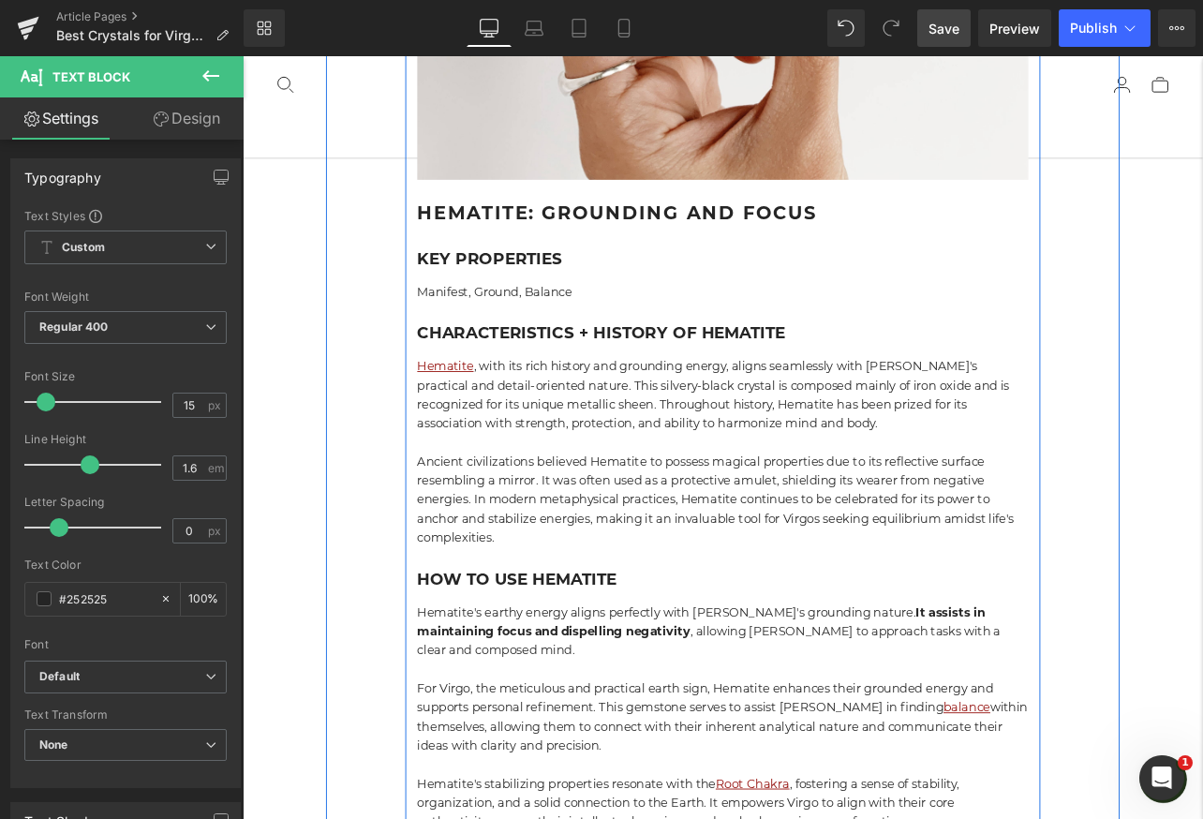
scroll to position [2375, 0]
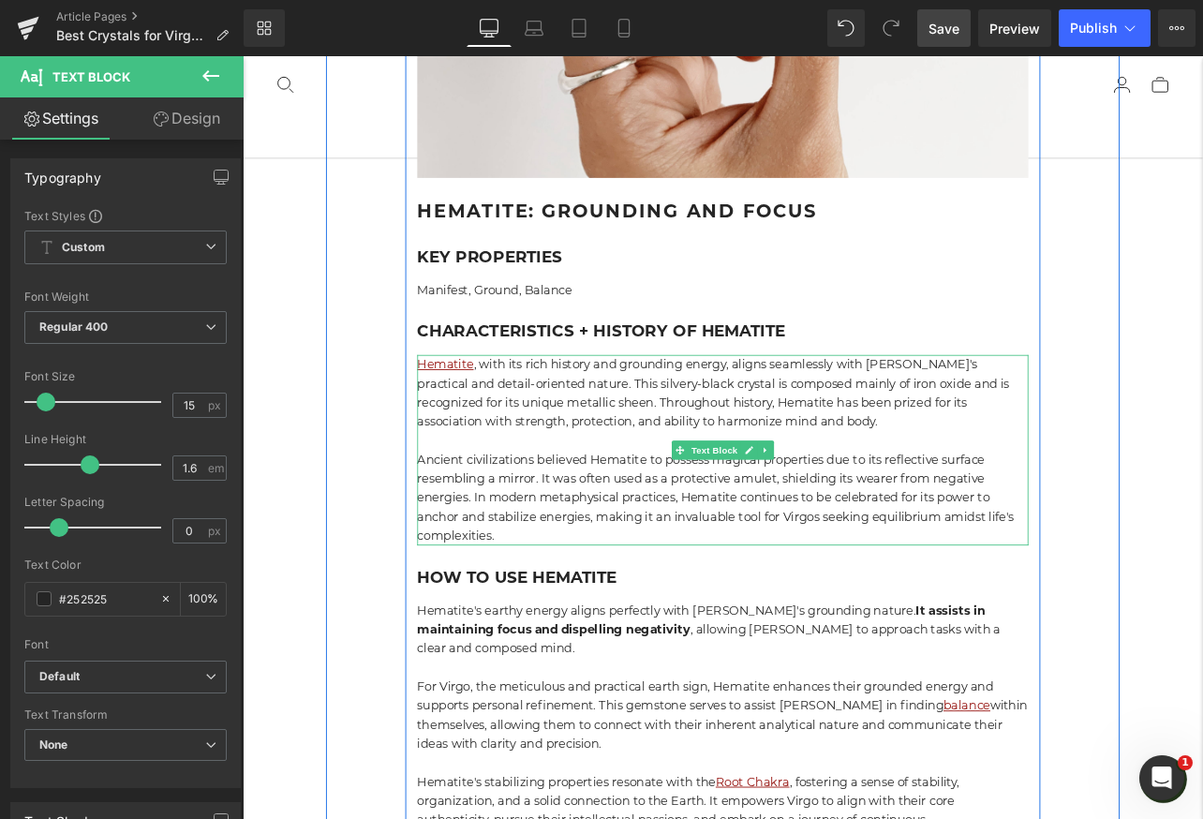
click at [959, 440] on p "Hematite , with its rich history and grounding energy, aligns seamlessly with V…" at bounding box center [809, 453] width 721 height 90
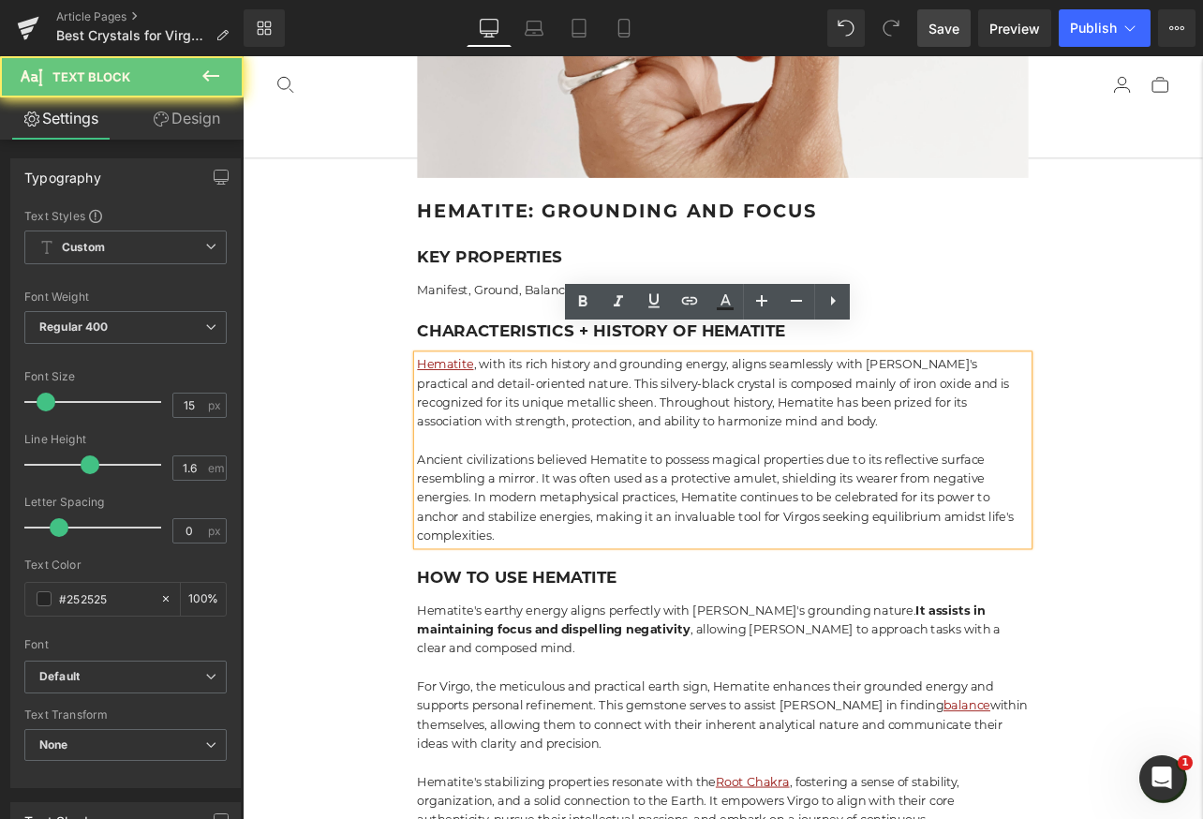
click at [959, 437] on p "Hematite , with its rich history and grounding energy, aligns seamlessly with V…" at bounding box center [809, 453] width 721 height 90
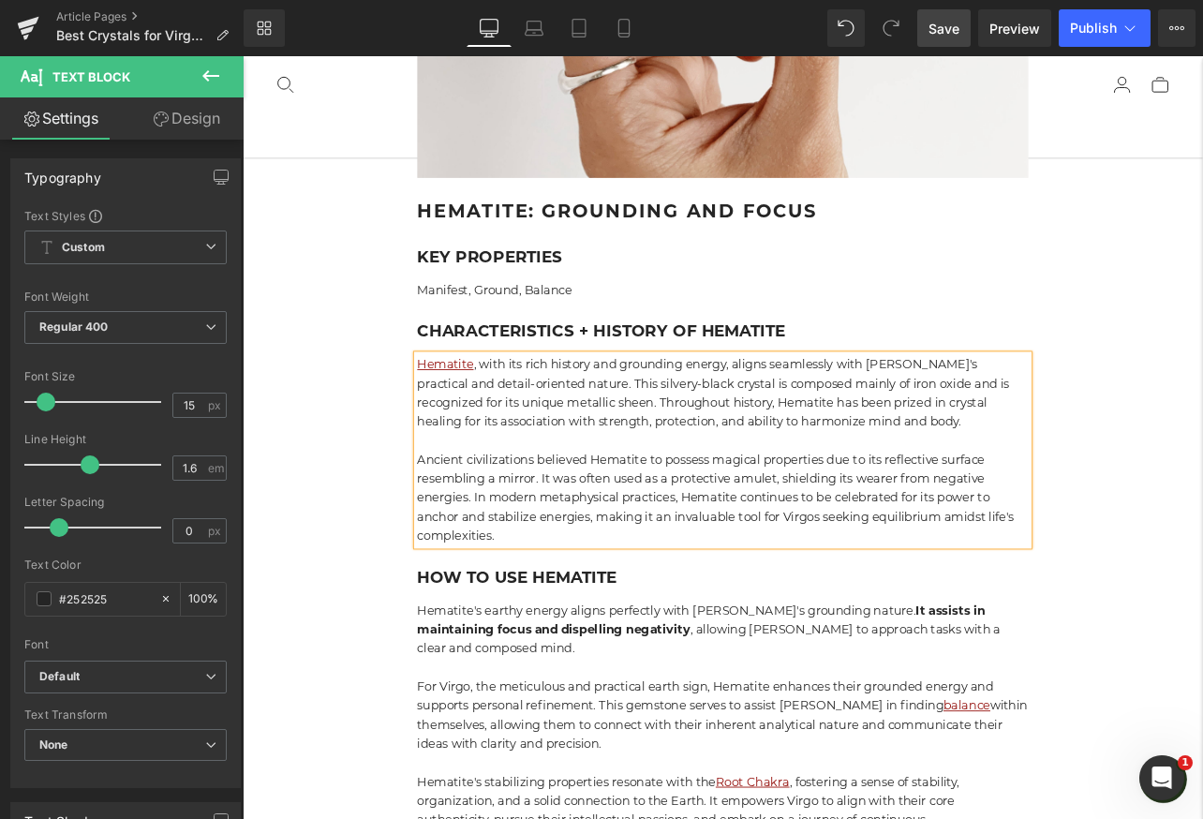
click at [957, 35] on span "Save" at bounding box center [943, 29] width 31 height 20
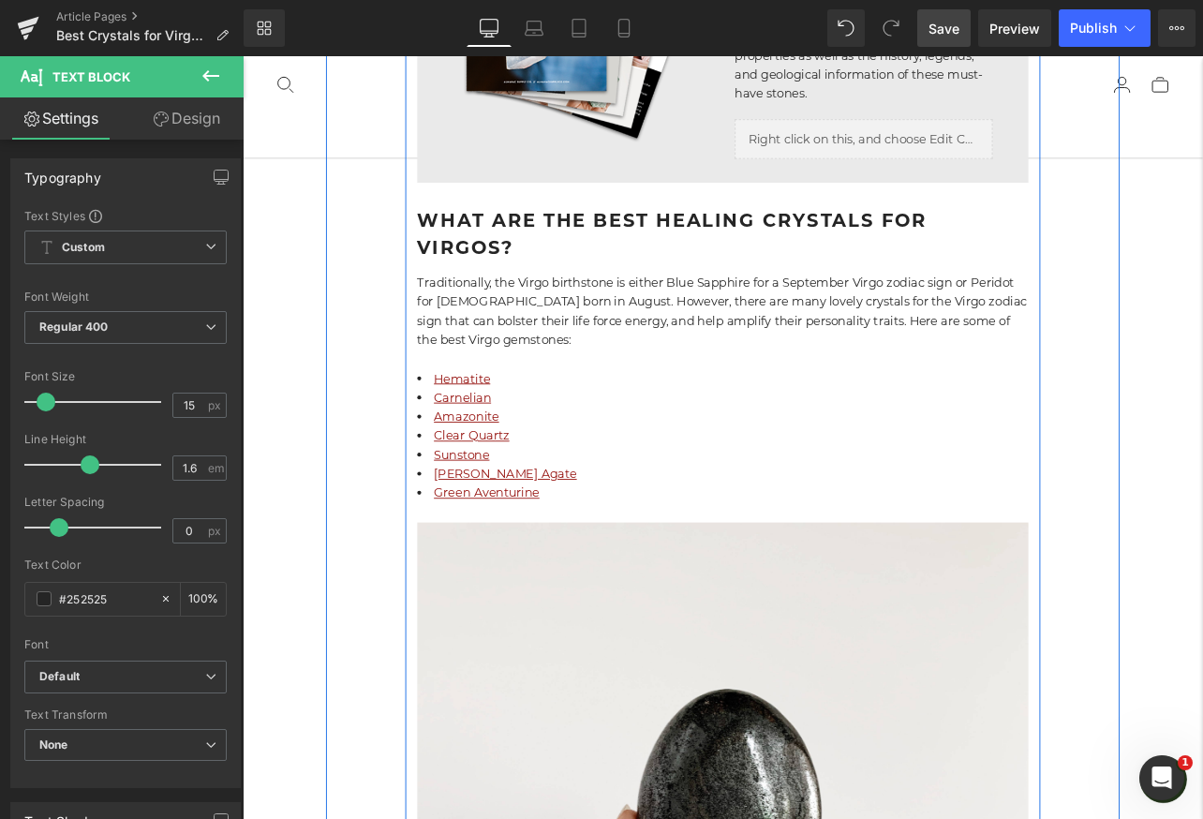
scroll to position [1246, 0]
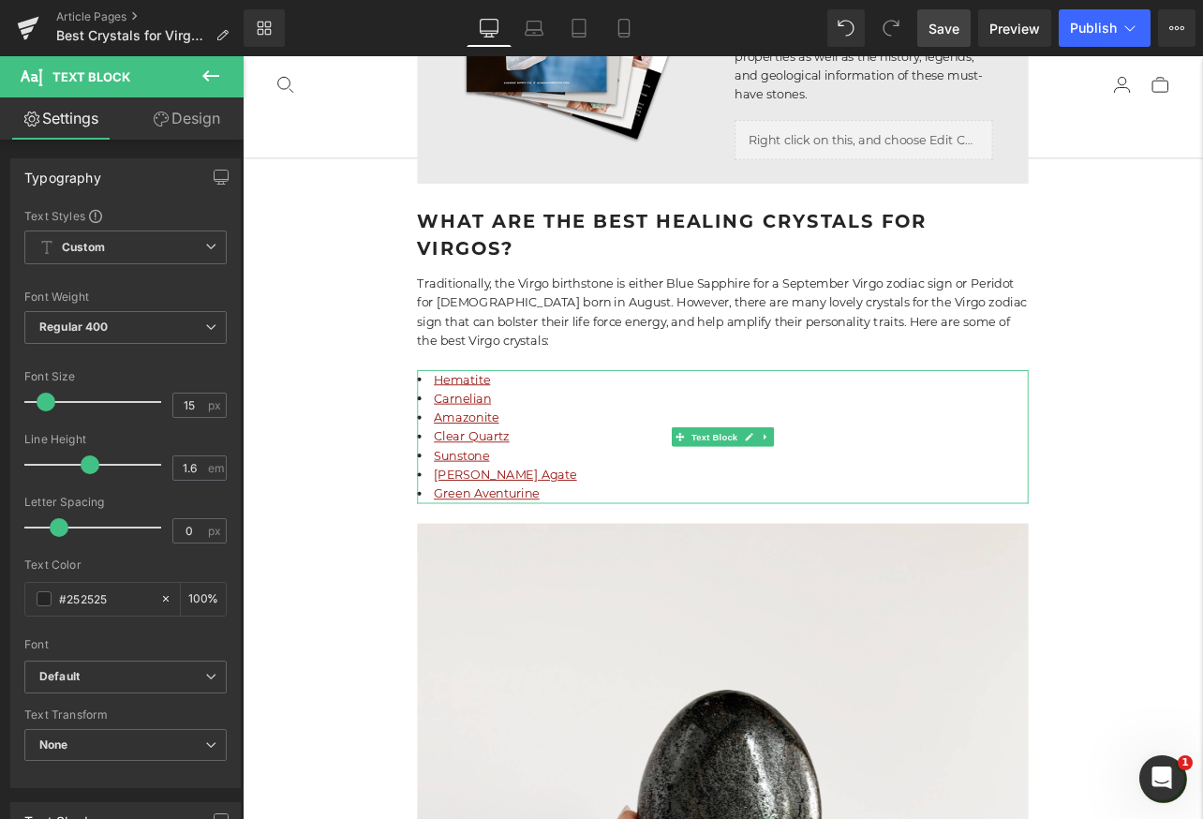
drag, startPoint x: 927, startPoint y: 31, endPoint x: 599, endPoint y: 544, distance: 609.6
click at [927, 31] on link "Save" at bounding box center [943, 27] width 53 height 37
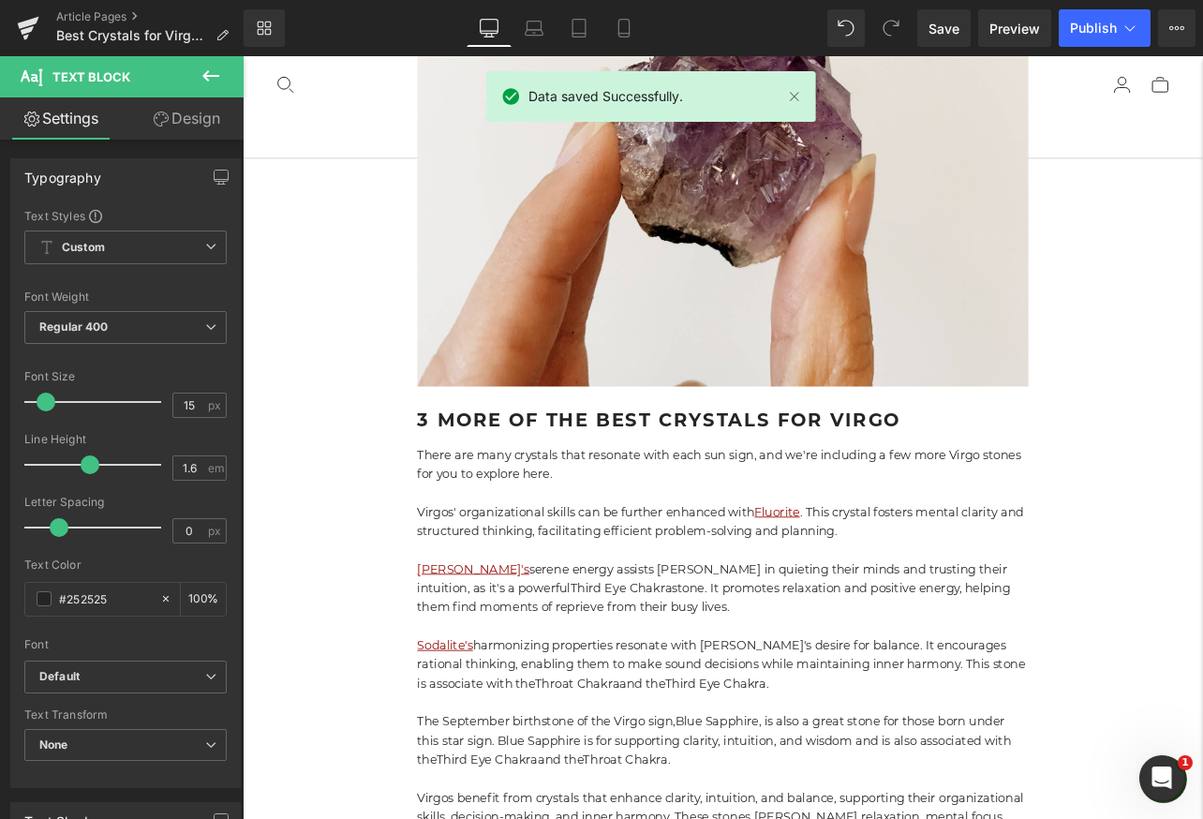
scroll to position [14841, 0]
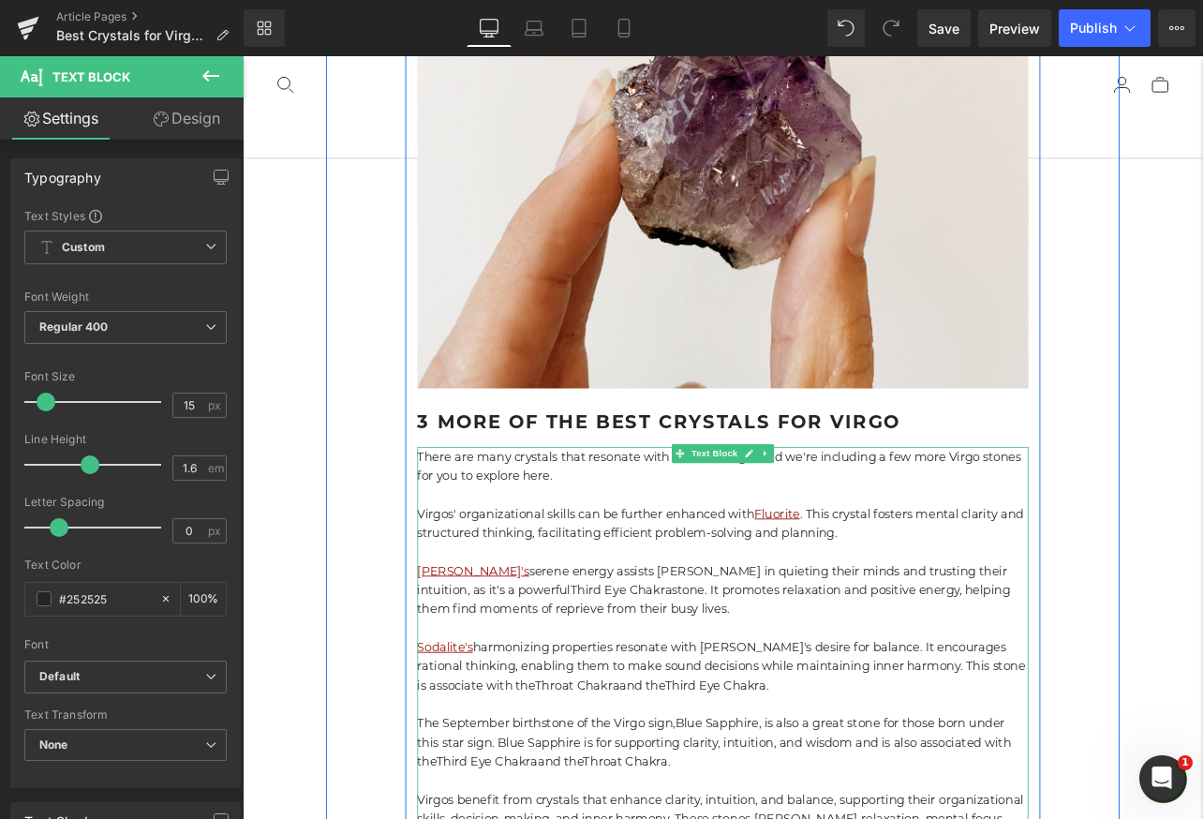
click at [851, 563] on p at bounding box center [809, 574] width 721 height 22
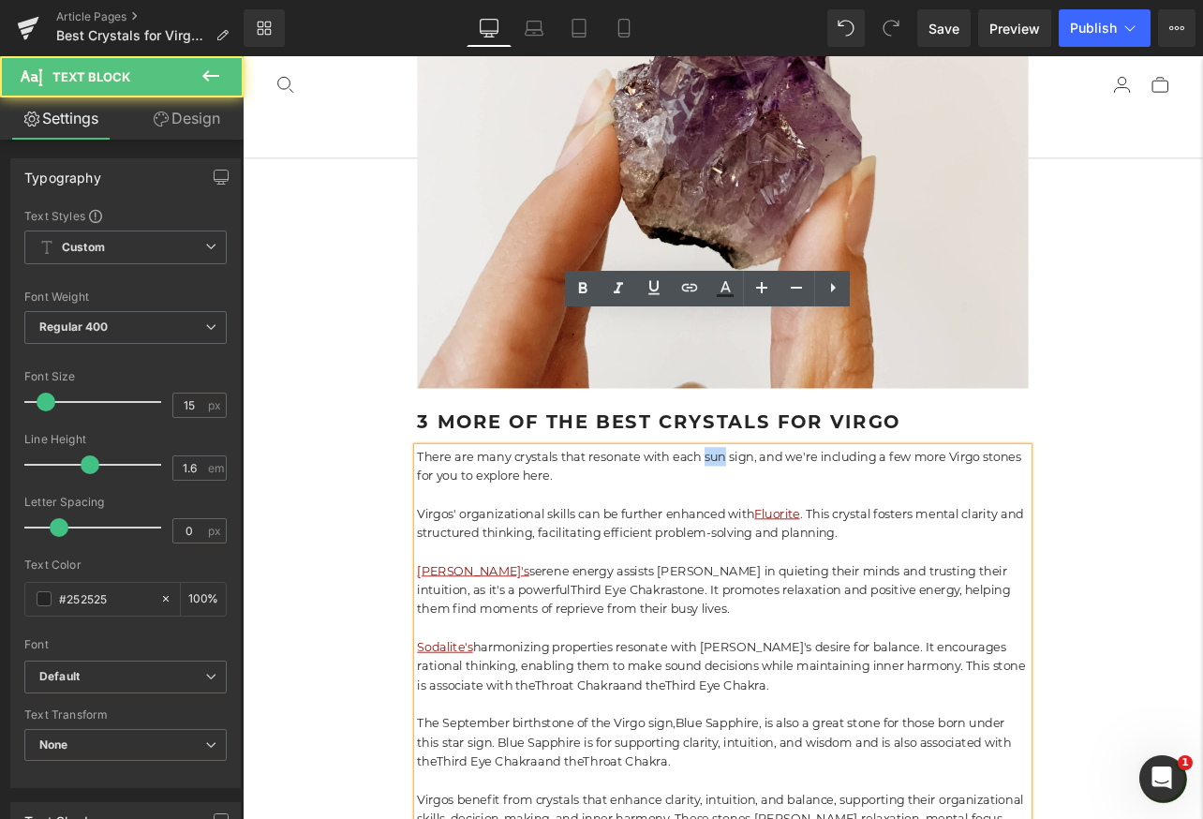
drag, startPoint x: 790, startPoint y: 377, endPoint x: 815, endPoint y: 377, distance: 25.3
click at [815, 518] on p "There are many crystals that resonate with each sun sign, and we're including a…" at bounding box center [809, 540] width 721 height 45
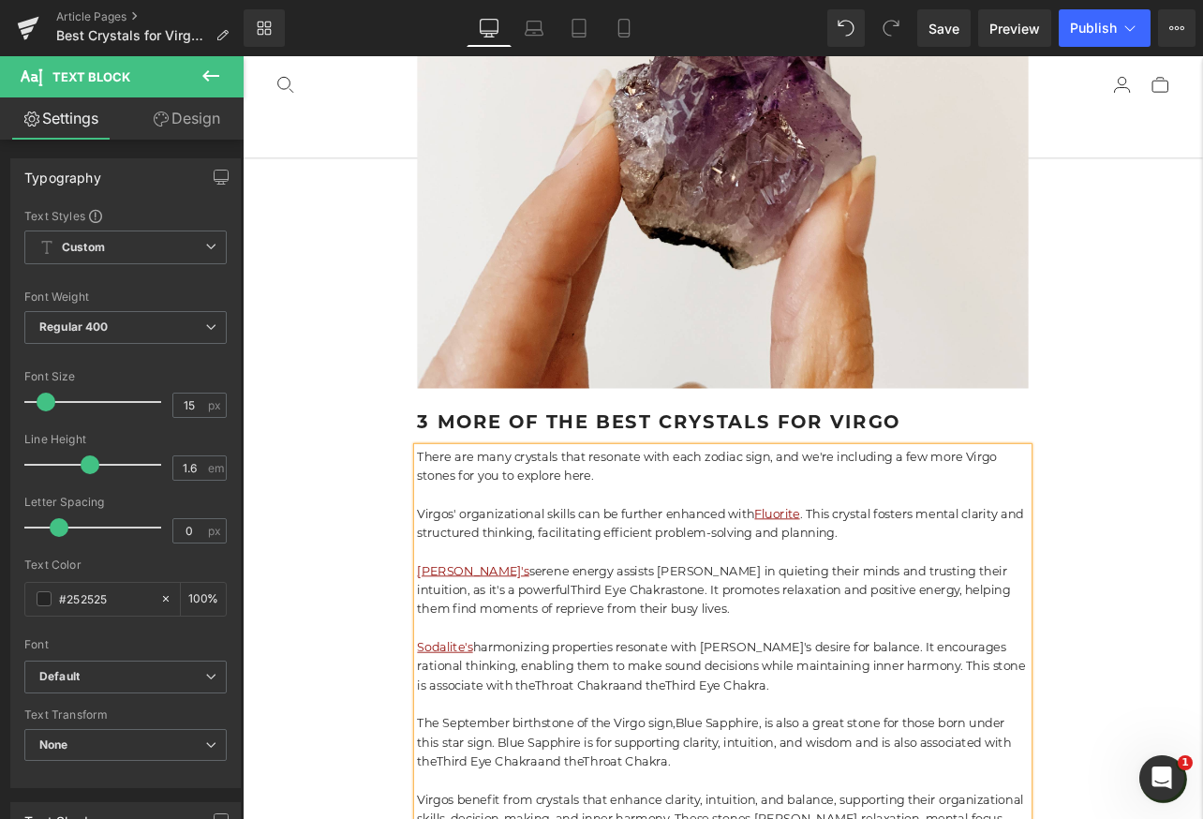
click at [450, 518] on p "There are many crystals that resonate with each zodiac sign, and we're includin…" at bounding box center [809, 540] width 721 height 45
click at [675, 518] on p "There are many crystals that resonate with each zodiac sign, and we're includin…" at bounding box center [809, 540] width 721 height 45
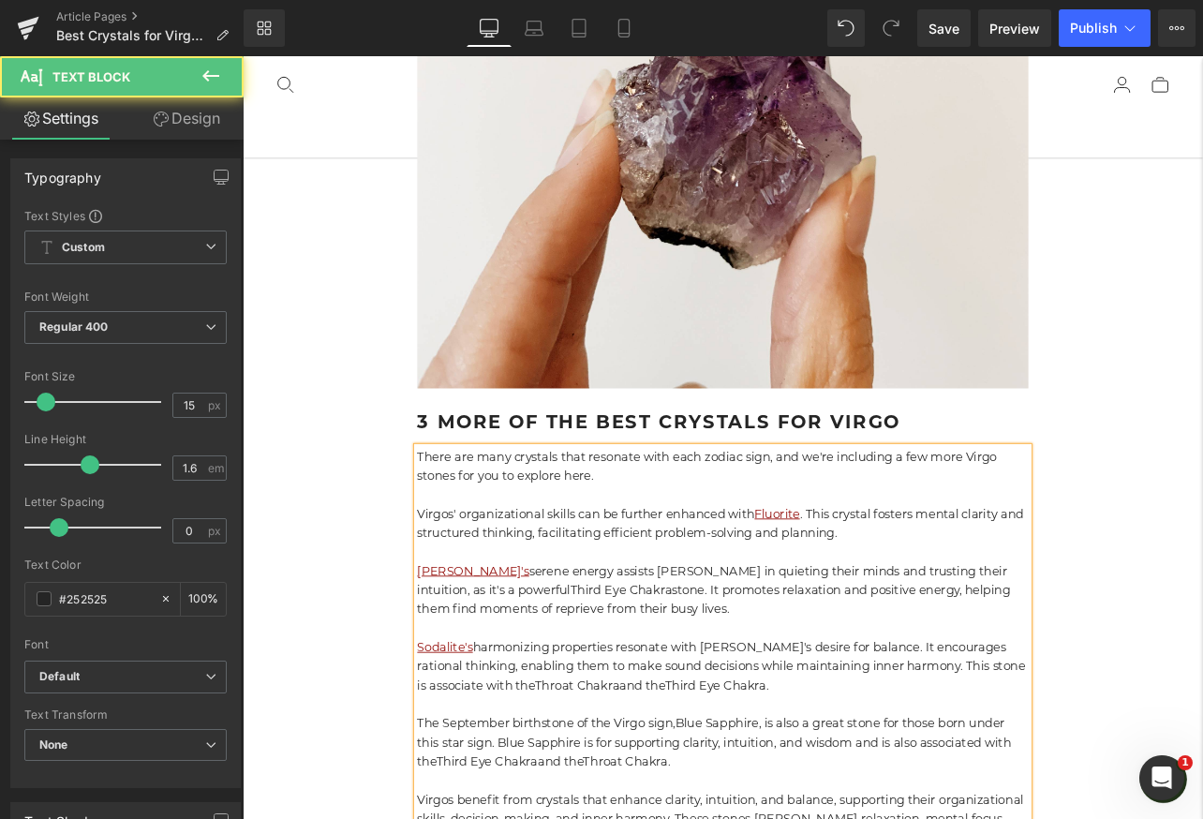
click at [1024, 585] on p "Virgos' organizational skills can be further enhanced with Fluorite . This crys…" at bounding box center [809, 607] width 721 height 45
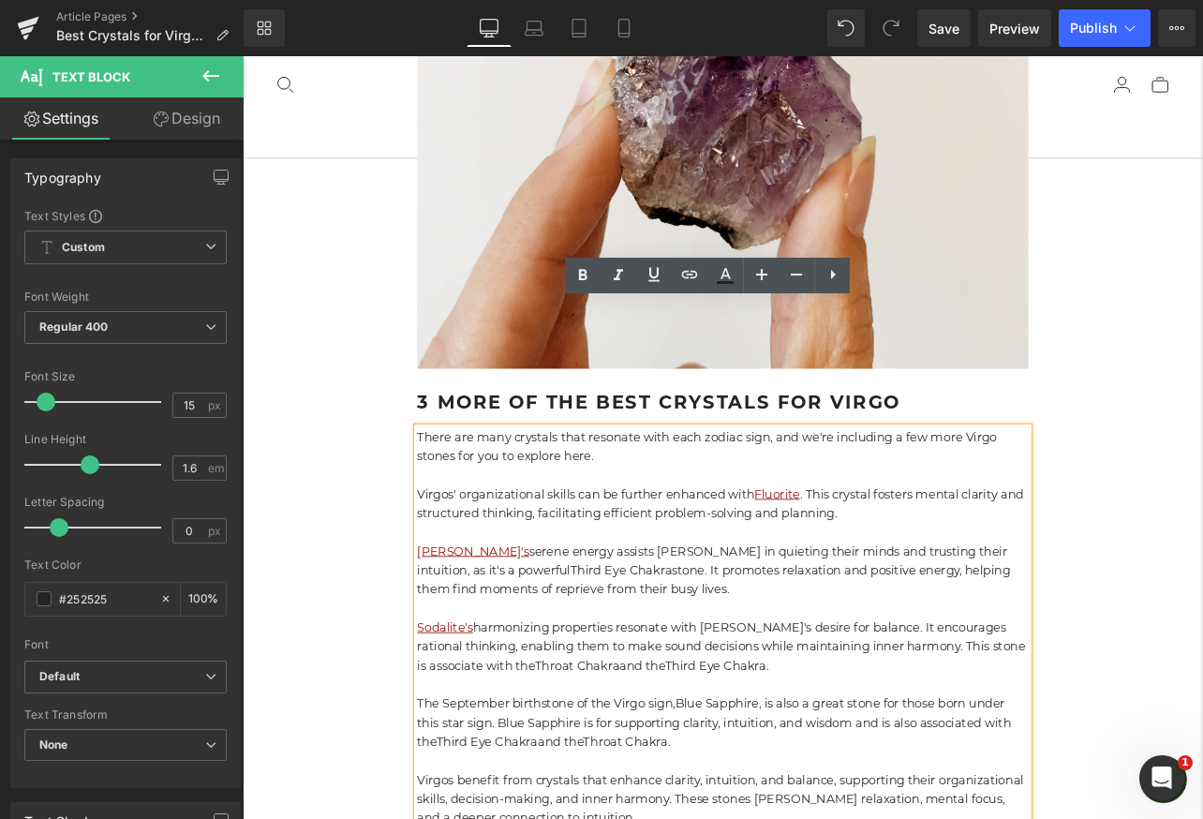
scroll to position [14869, 0]
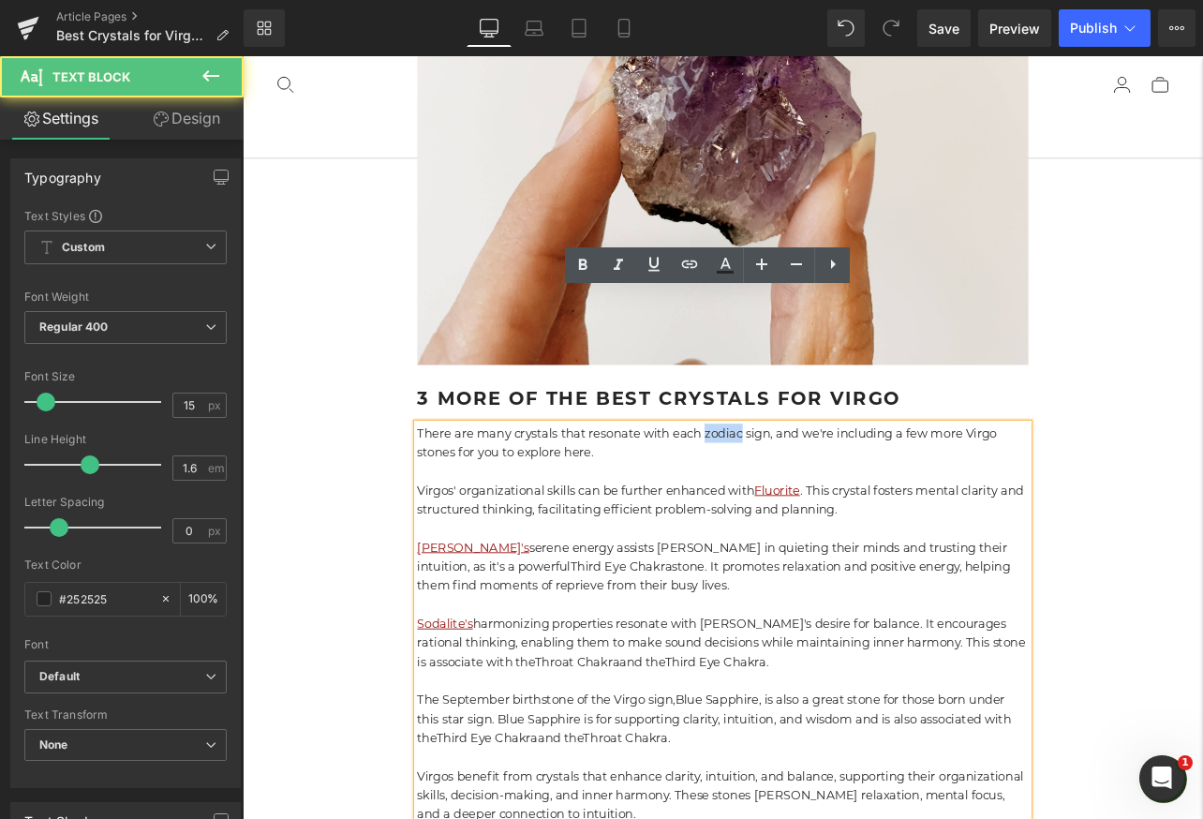
drag, startPoint x: 835, startPoint y: 352, endPoint x: 792, endPoint y: 348, distance: 42.4
click at [791, 490] on p "There are many crystals that resonate with each zodiac sign, and we're includin…" at bounding box center [809, 512] width 721 height 45
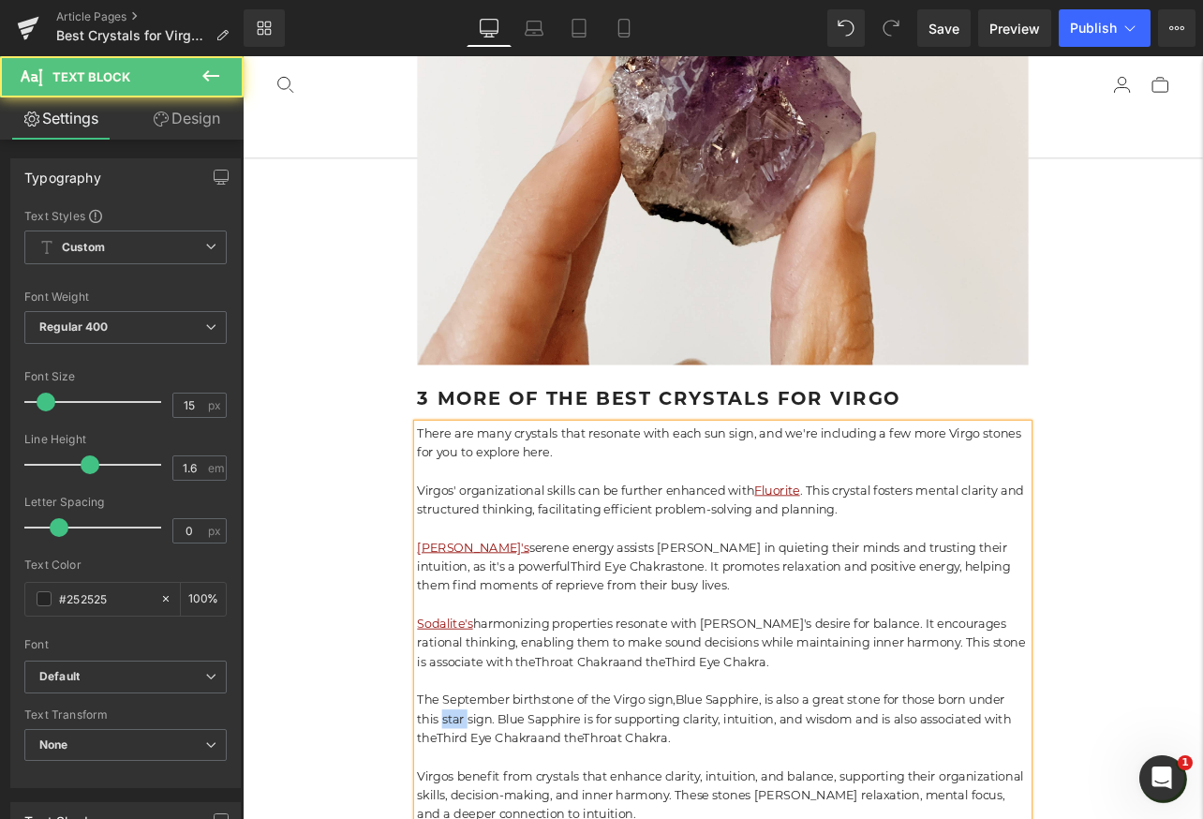
drag, startPoint x: 509, startPoint y: 688, endPoint x: 478, endPoint y: 688, distance: 30.9
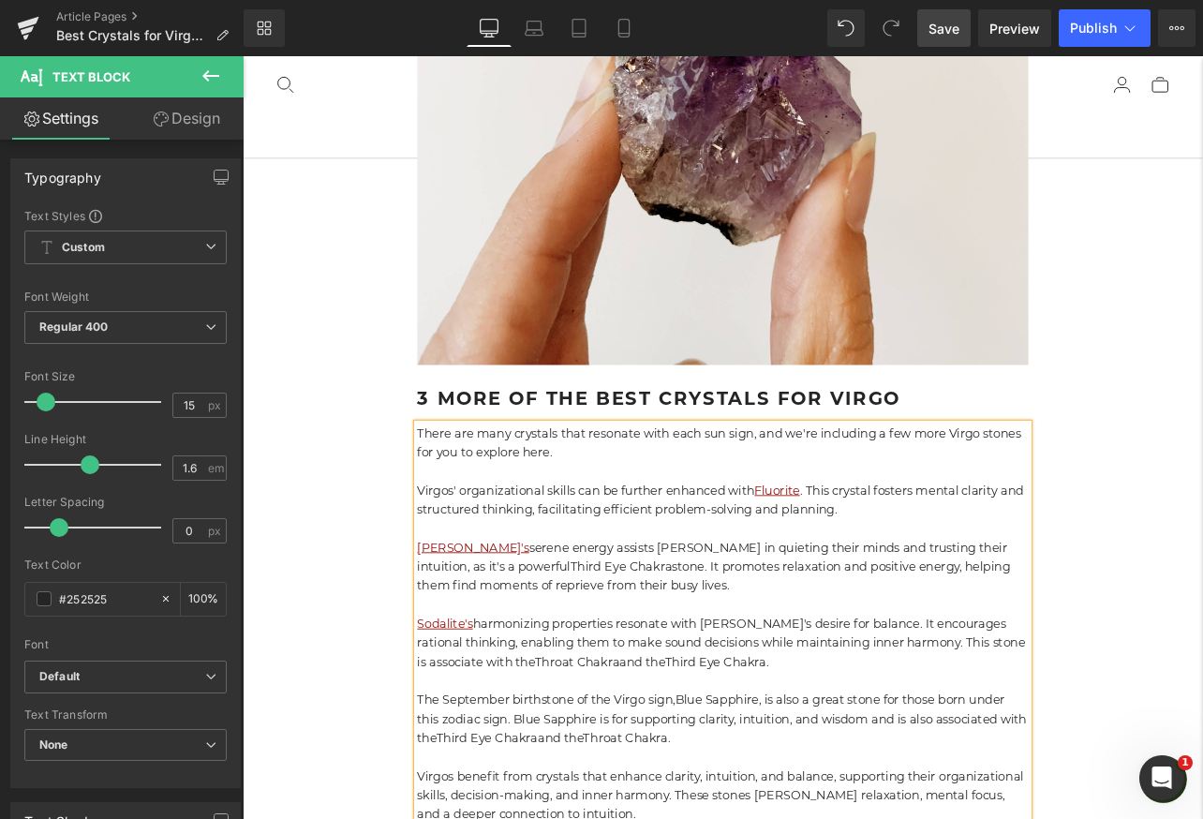
click at [953, 27] on span "Save" at bounding box center [943, 29] width 31 height 20
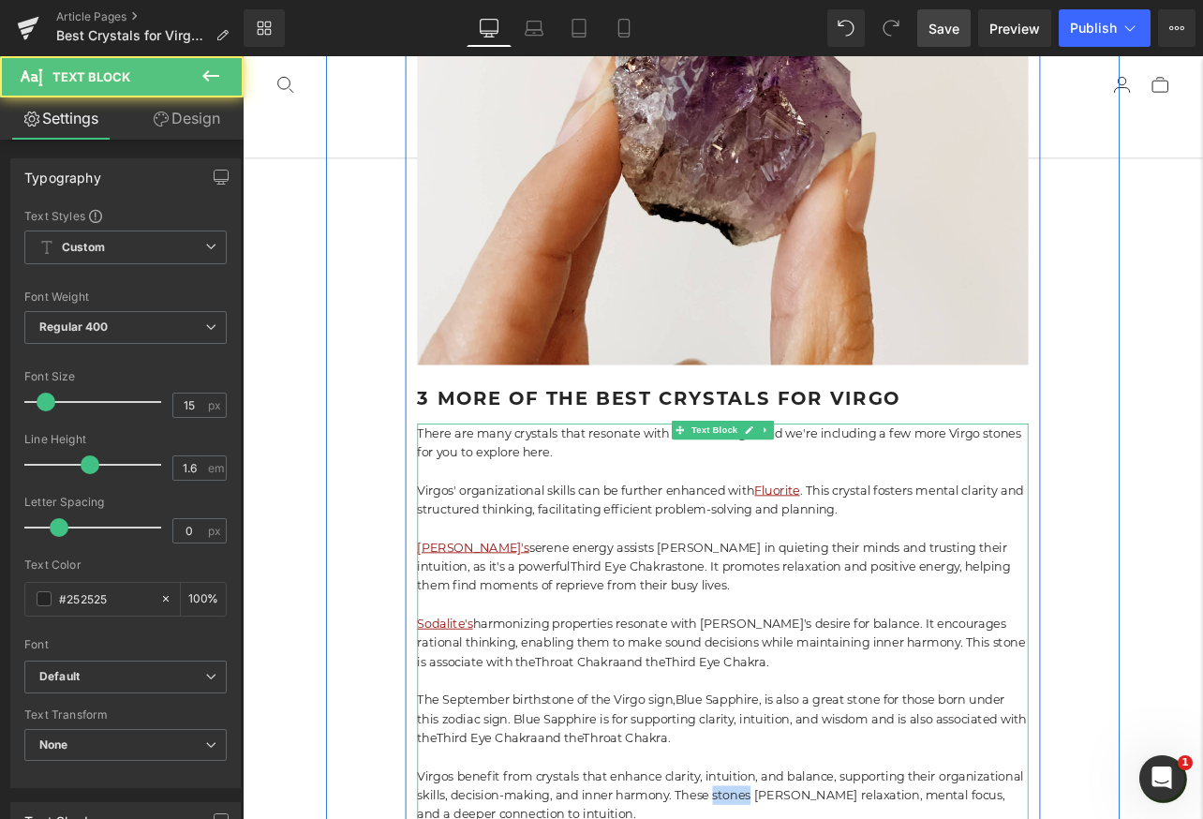
drag, startPoint x: 953, startPoint y: 776, endPoint x: 906, endPoint y: 776, distance: 46.8
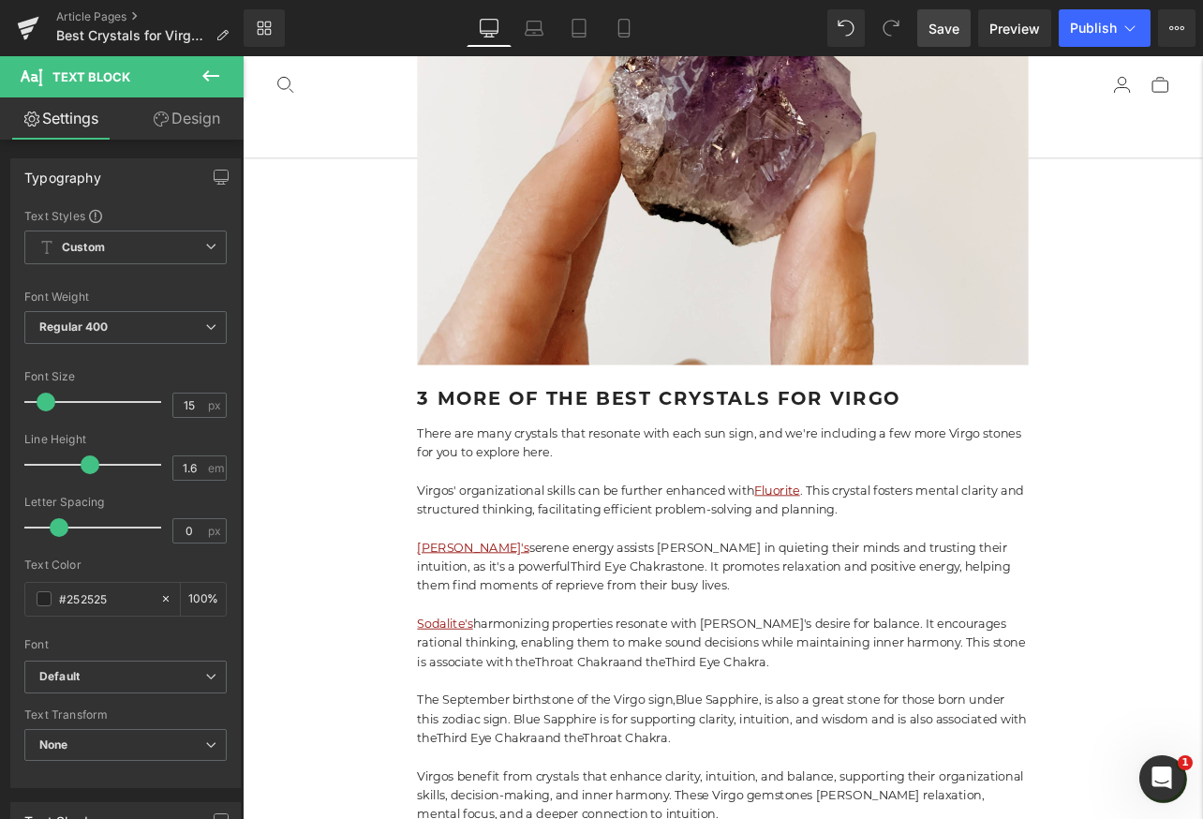
click at [958, 37] on span "Save" at bounding box center [943, 29] width 31 height 20
click at [1109, 27] on span "Publish" at bounding box center [1093, 28] width 47 height 15
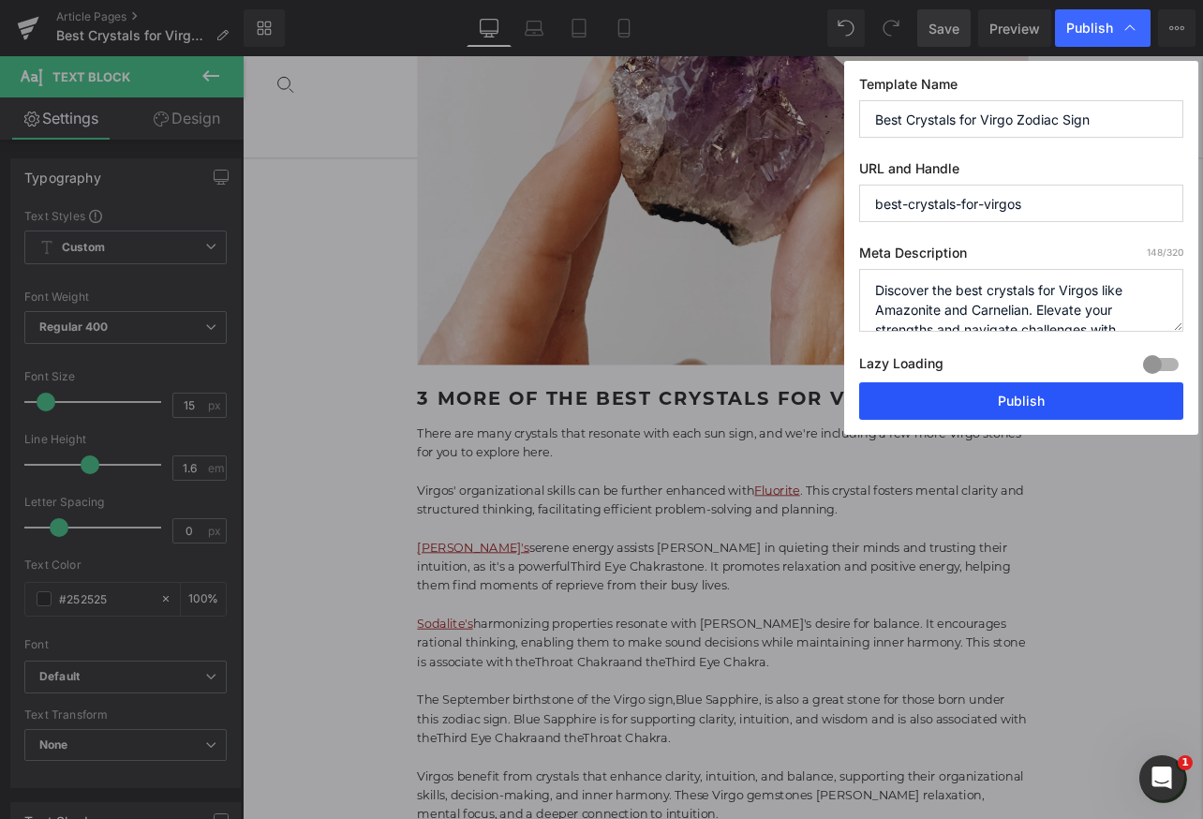
click at [985, 400] on button "Publish" at bounding box center [1021, 400] width 324 height 37
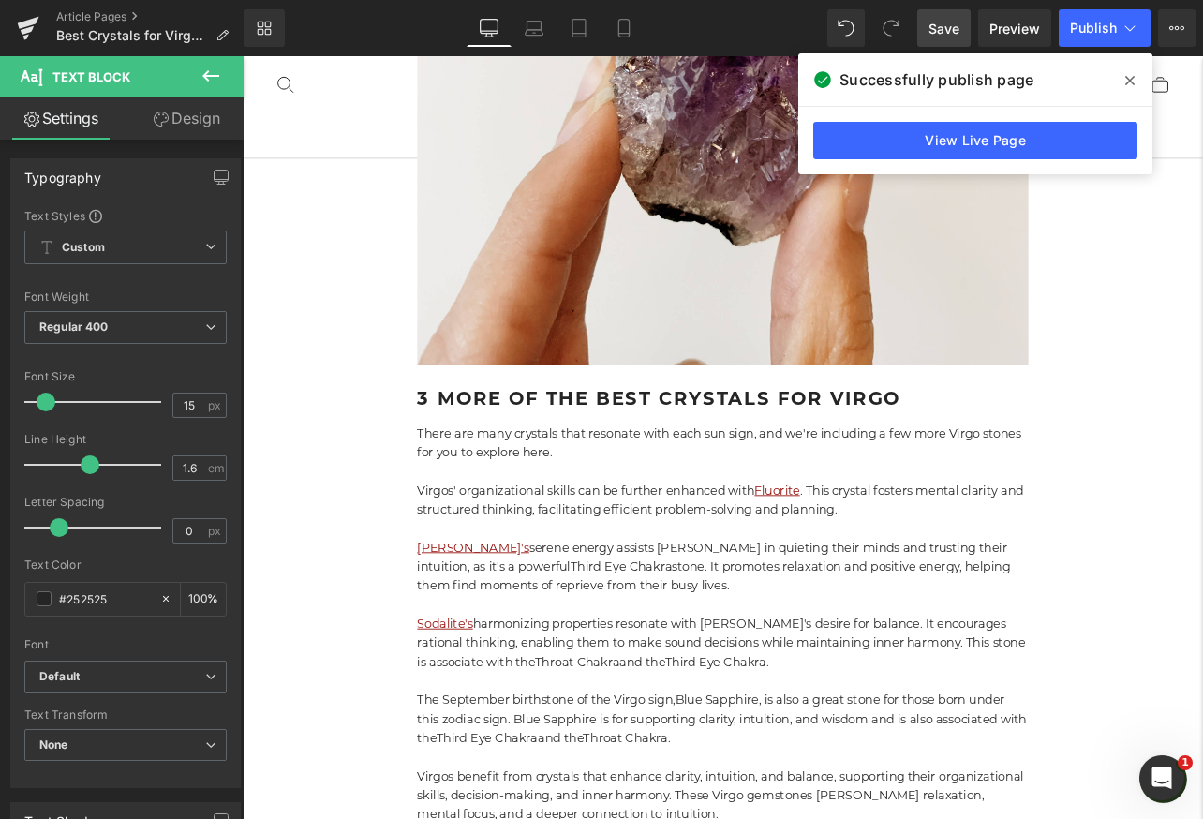
click at [1130, 87] on icon at bounding box center [1129, 80] width 9 height 15
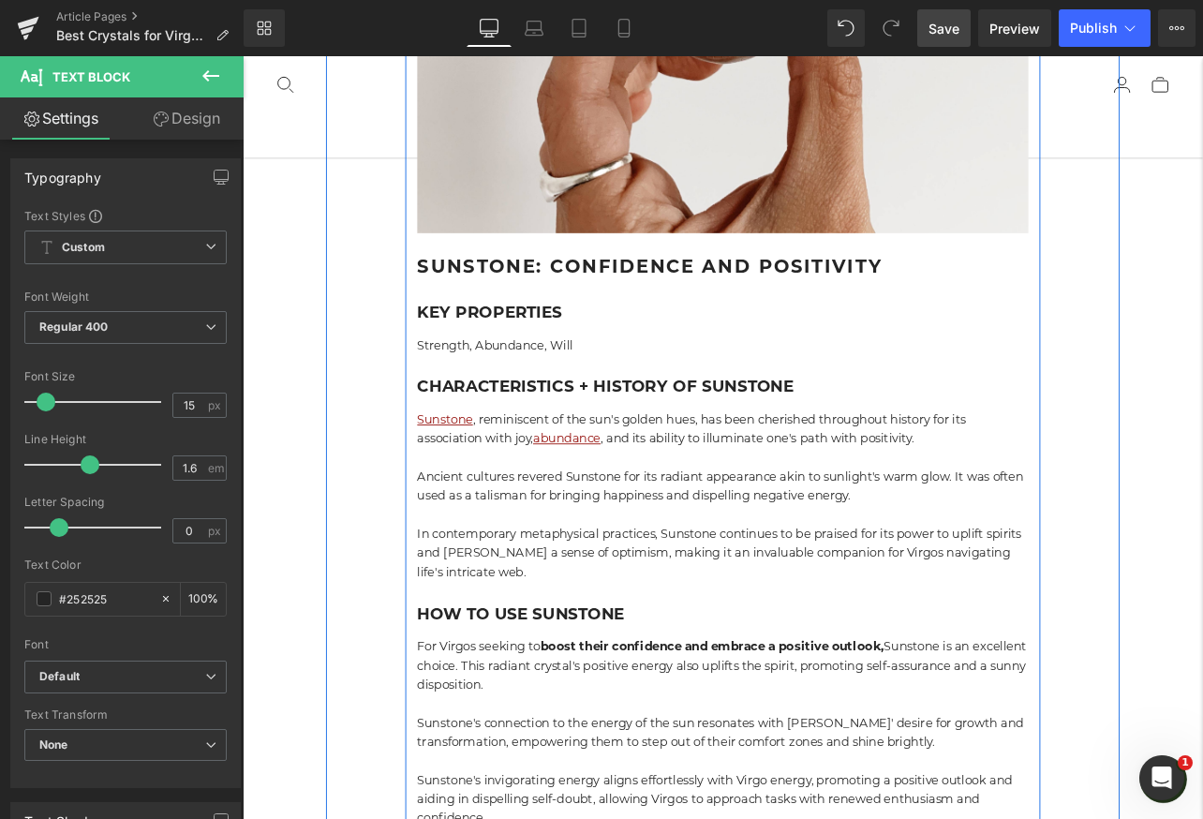
scroll to position [9614, 0]
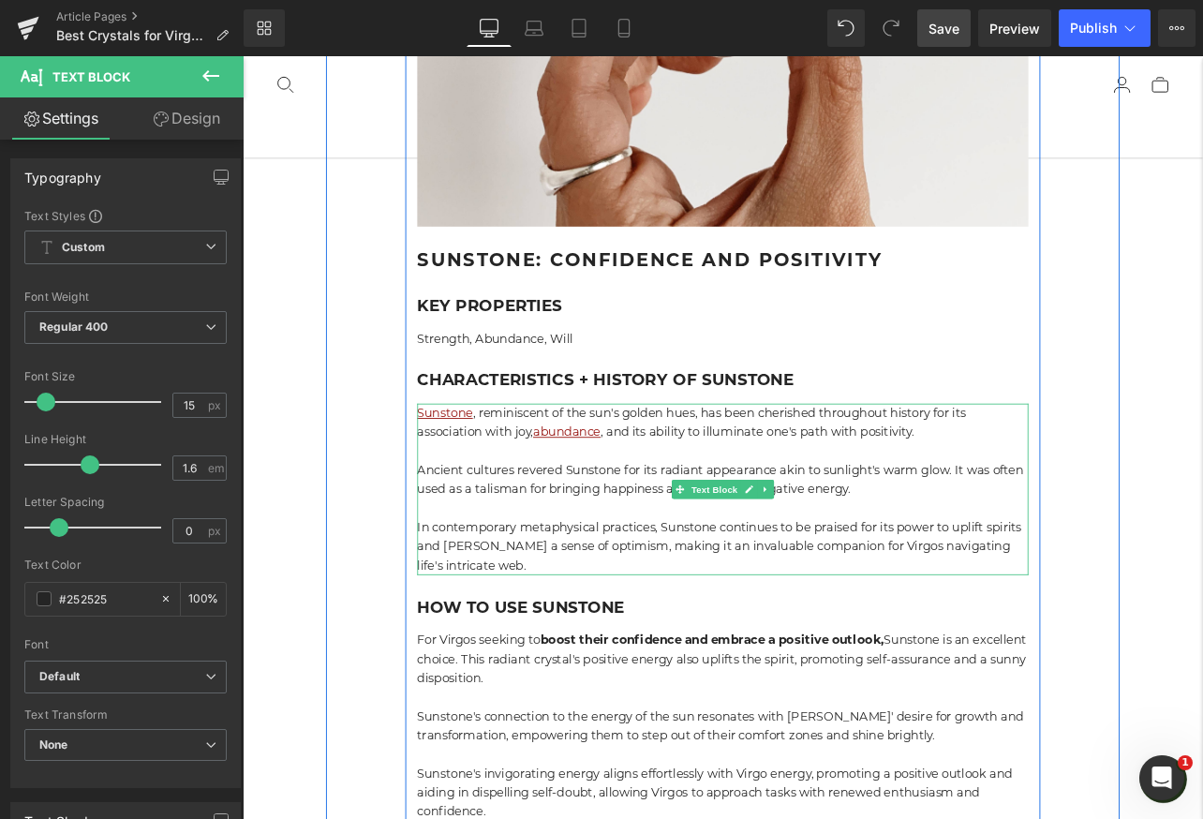
click at [1061, 466] on p "Sunstone , reminiscent of the sun's golden hues, has been cherished throughout …" at bounding box center [809, 488] width 721 height 45
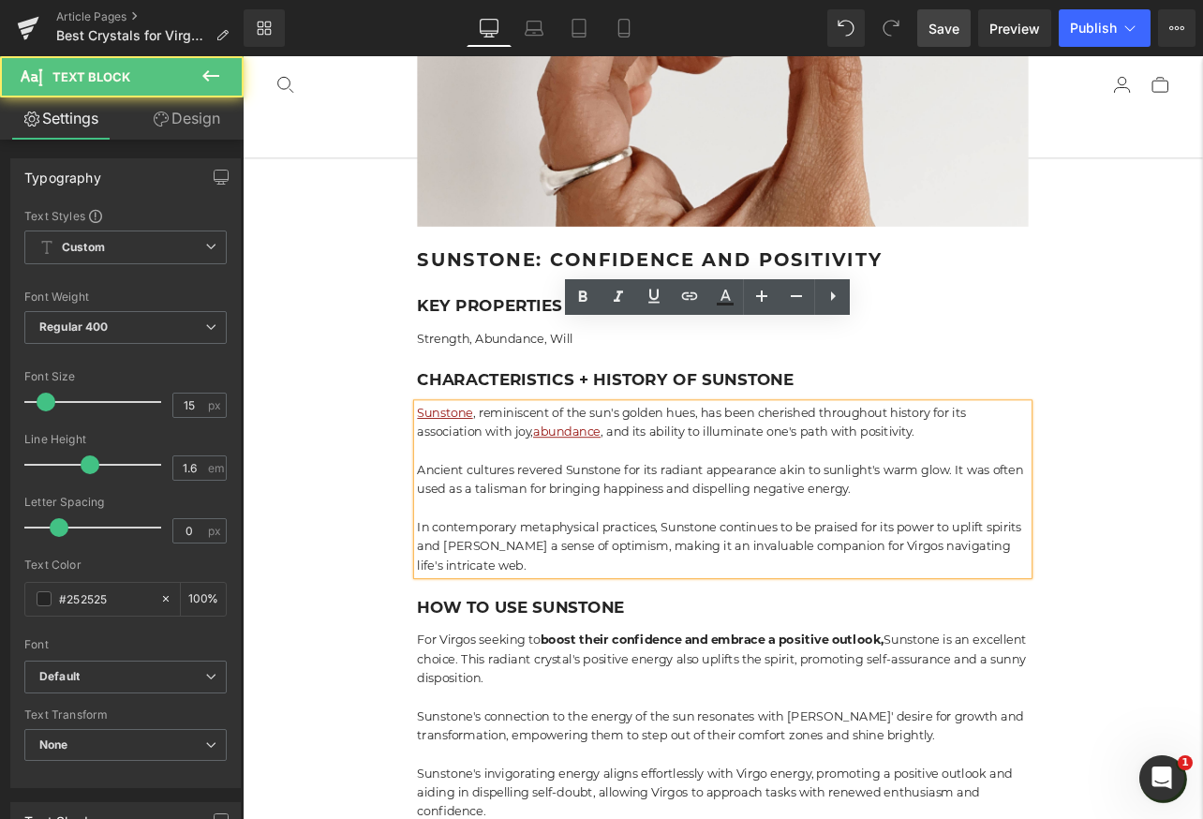
click at [449, 466] on p "Sunstone , reminiscent of the sun's golden hues, has been cherished throughout …" at bounding box center [809, 488] width 721 height 45
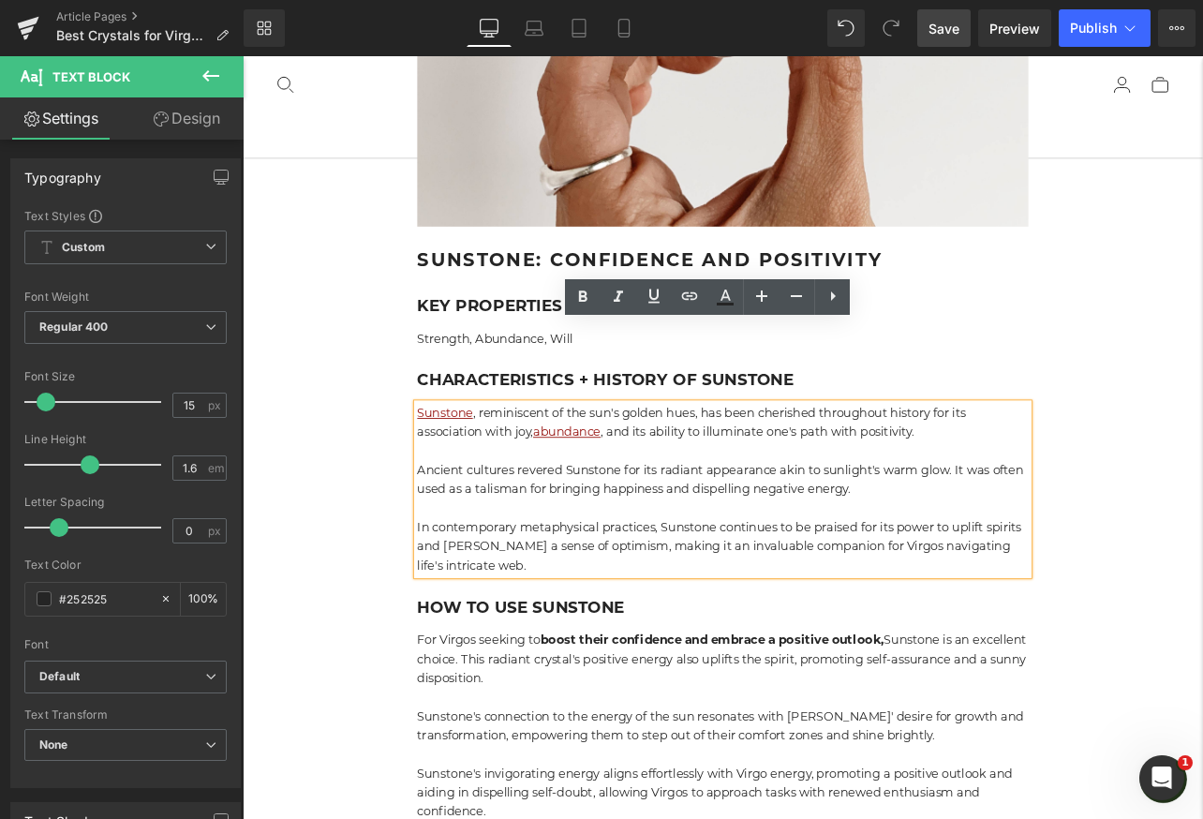
click at [740, 534] on p "Ancient cultures revered Sunstone for its radiant appearance akin to sunlight's…" at bounding box center [809, 556] width 721 height 45
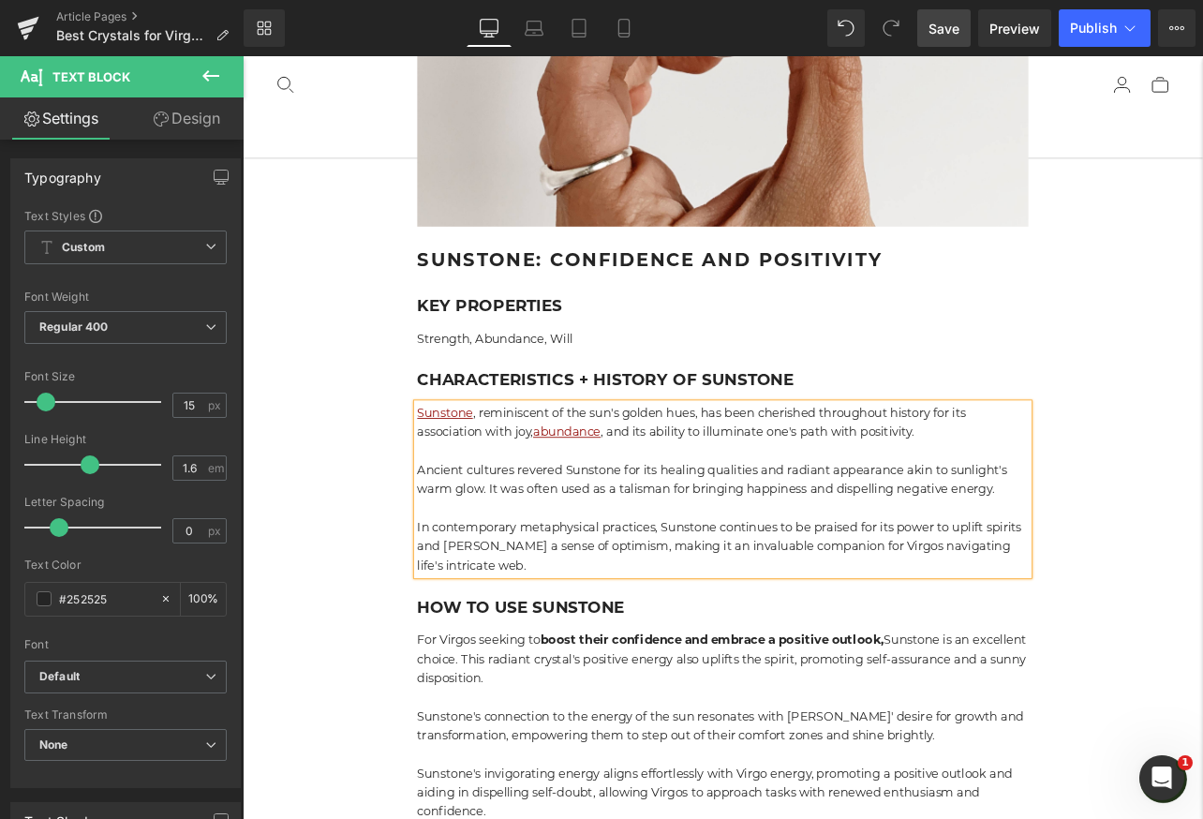
click at [936, 36] on span "Save" at bounding box center [943, 29] width 31 height 20
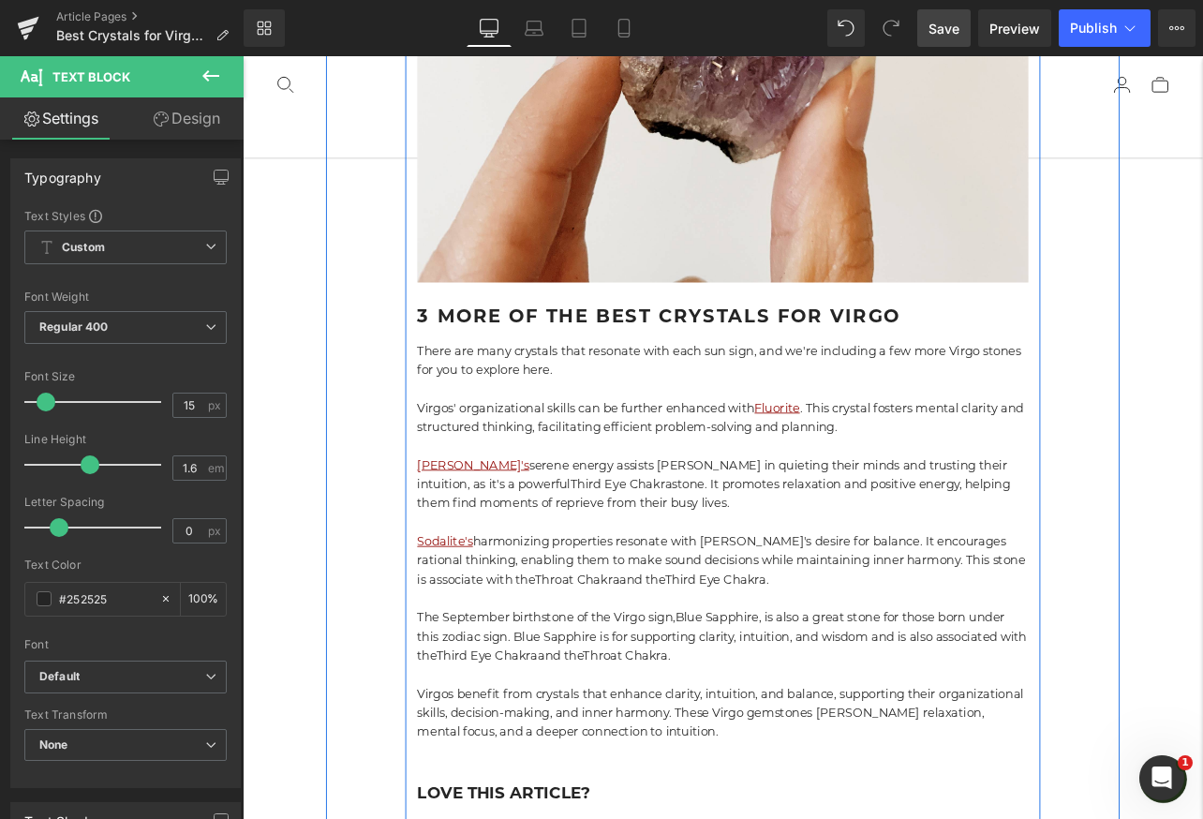
scroll to position [14966, 0]
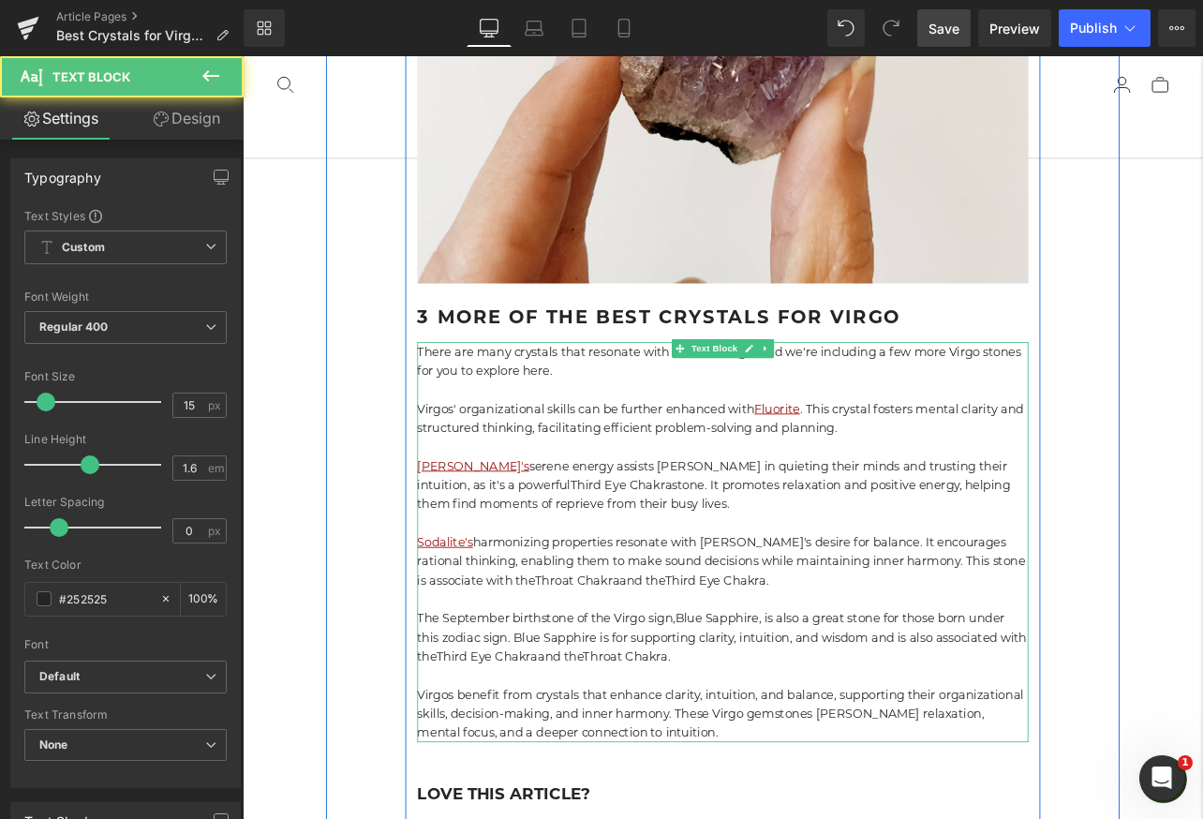
click at [999, 461] on p "Virgos' organizational skills can be further enhanced with Fluorite . This crys…" at bounding box center [809, 483] width 721 height 45
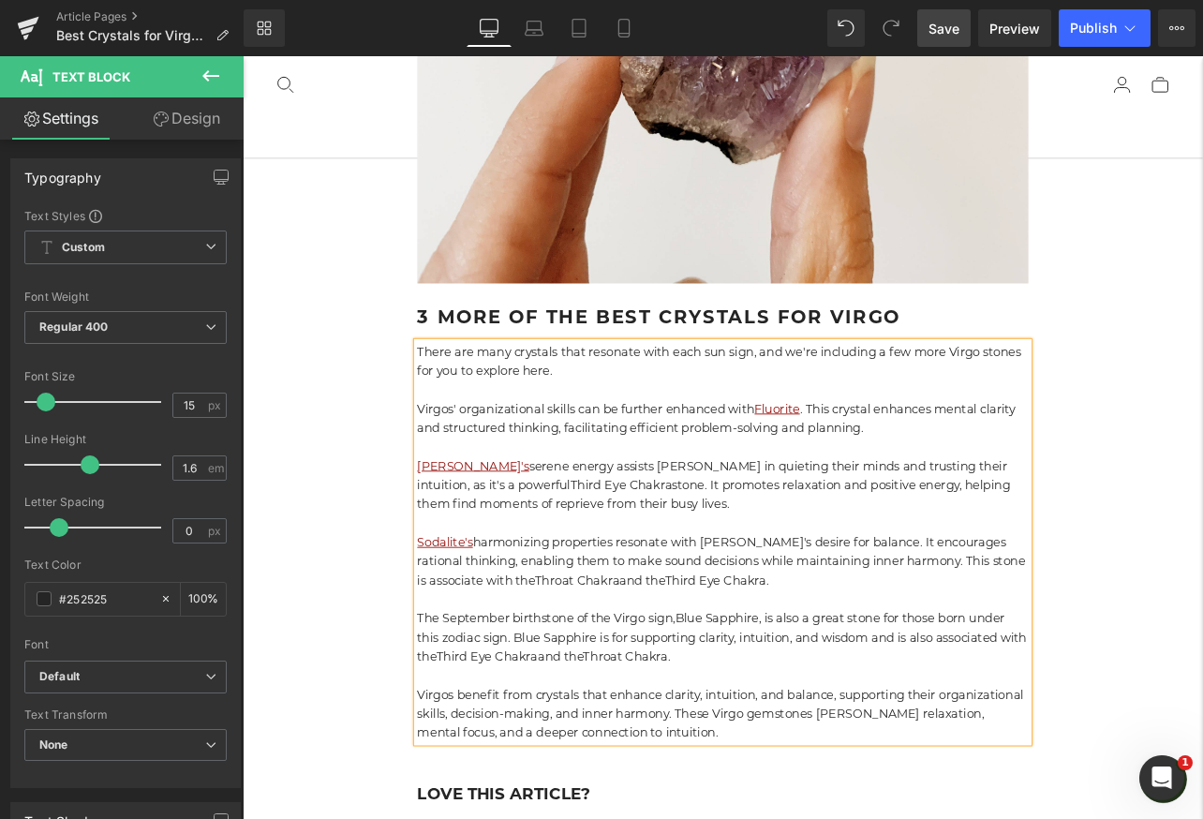
click at [938, 32] on span "Save" at bounding box center [943, 29] width 31 height 20
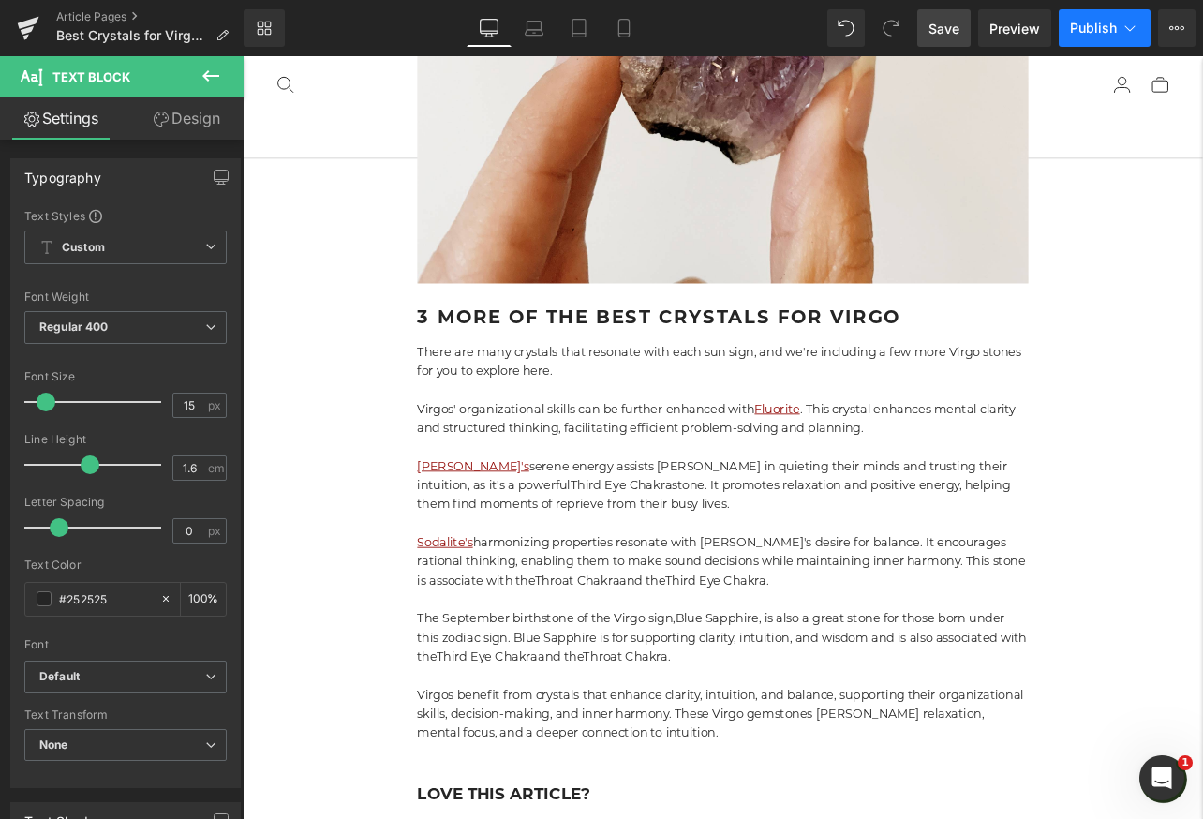
click at [1112, 31] on span "Publish" at bounding box center [1093, 28] width 47 height 15
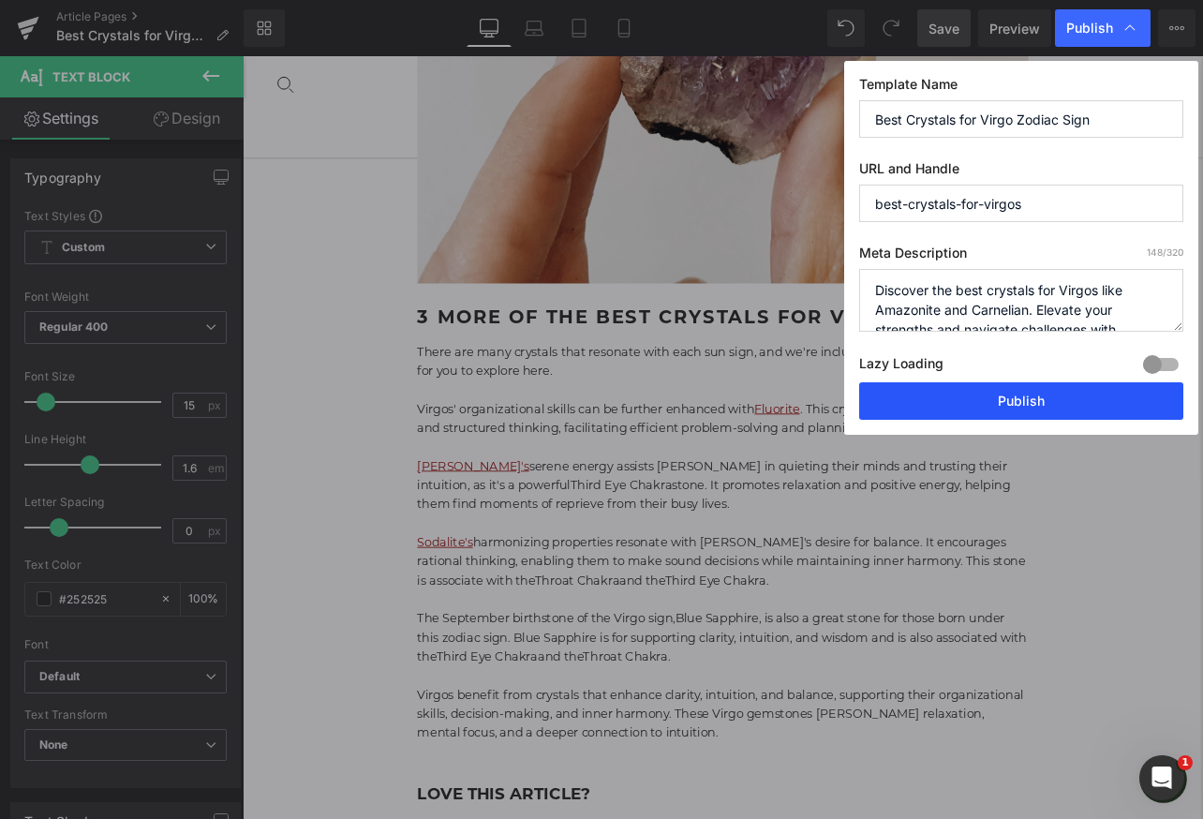
click at [991, 409] on button "Publish" at bounding box center [1021, 400] width 324 height 37
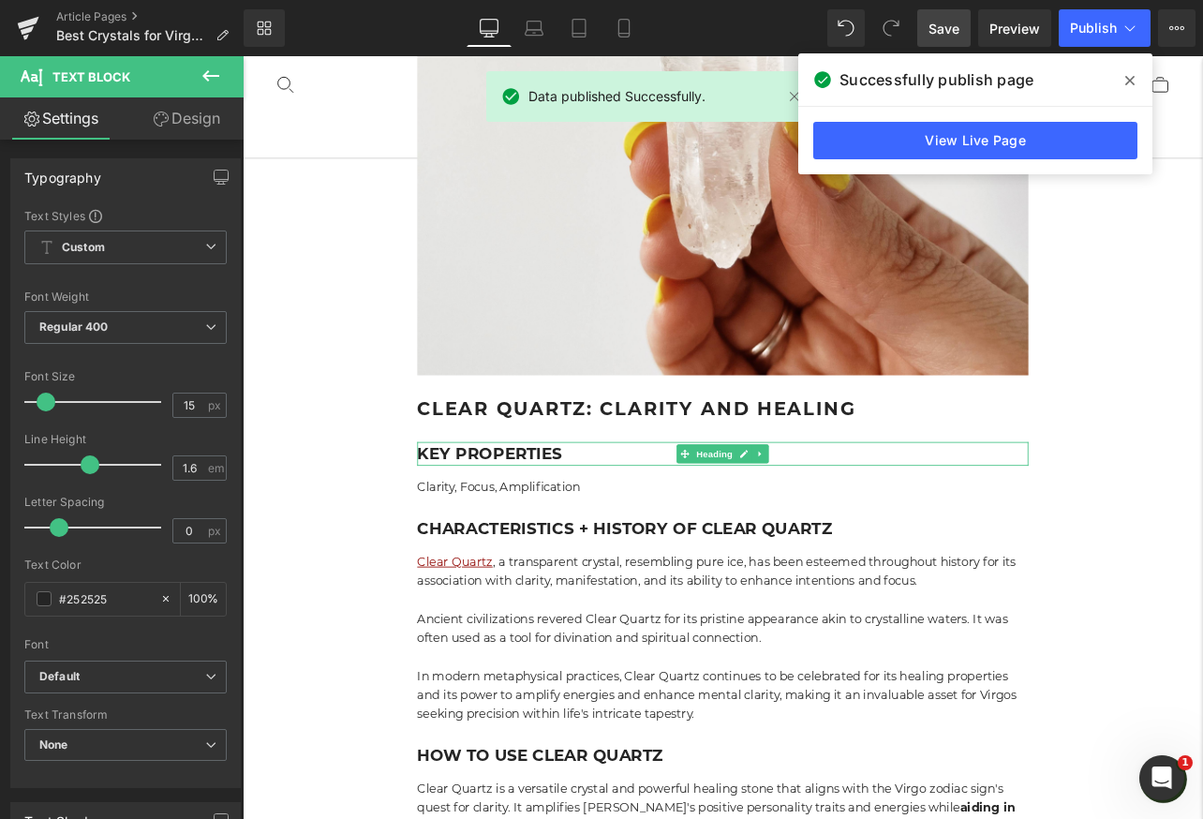
scroll to position [7610, 0]
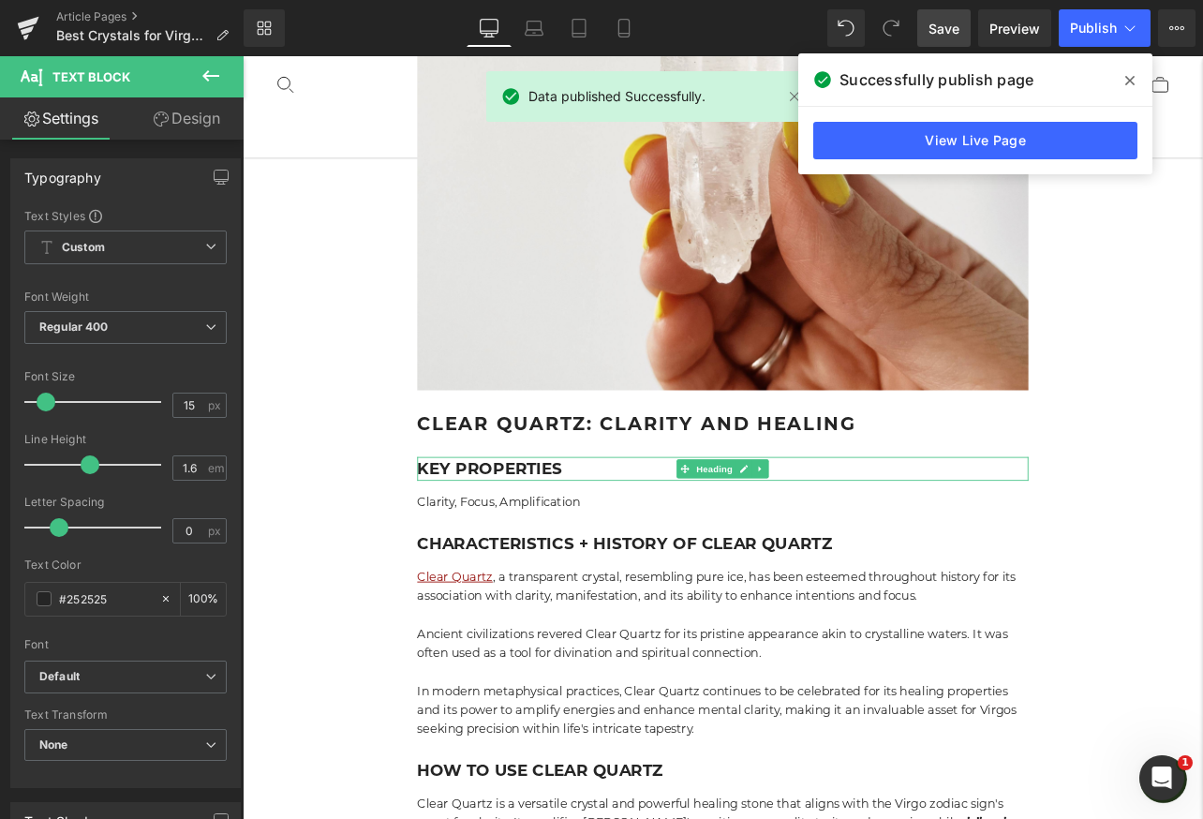
click at [1132, 75] on icon at bounding box center [1129, 80] width 9 height 15
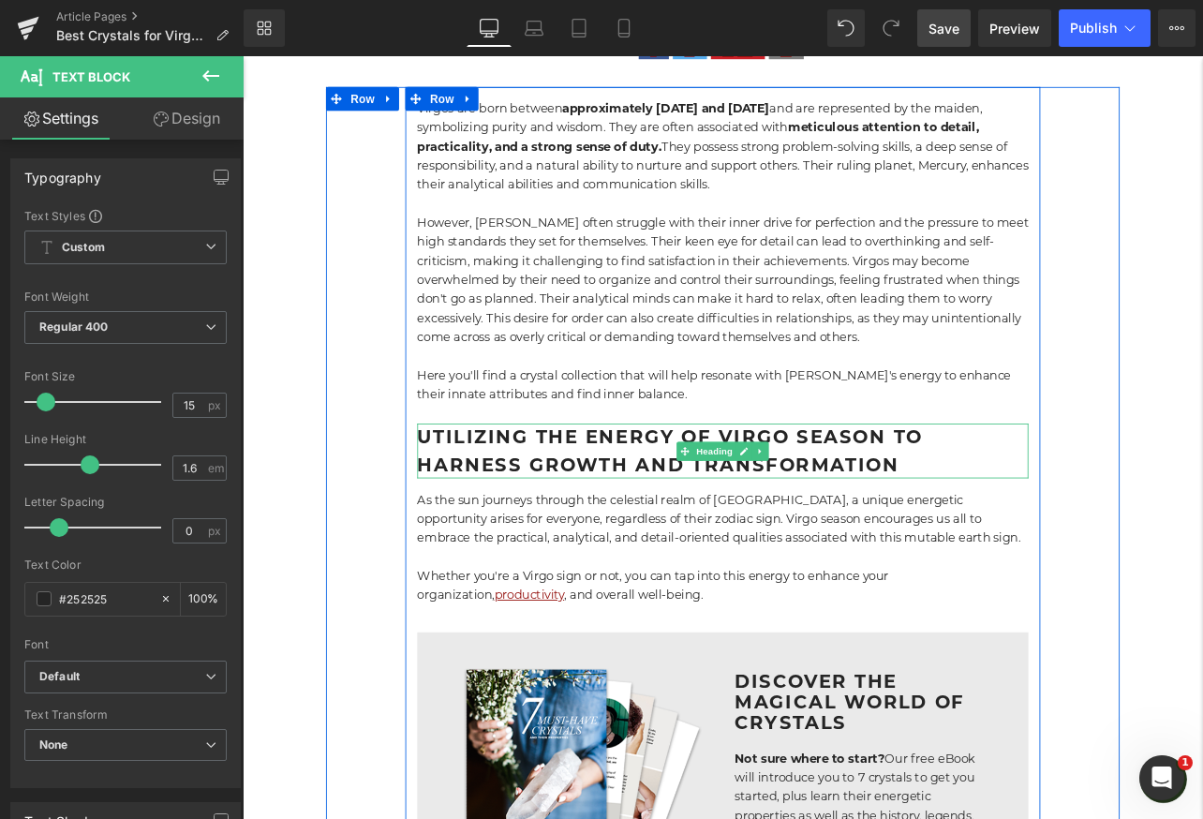
scroll to position [0, 0]
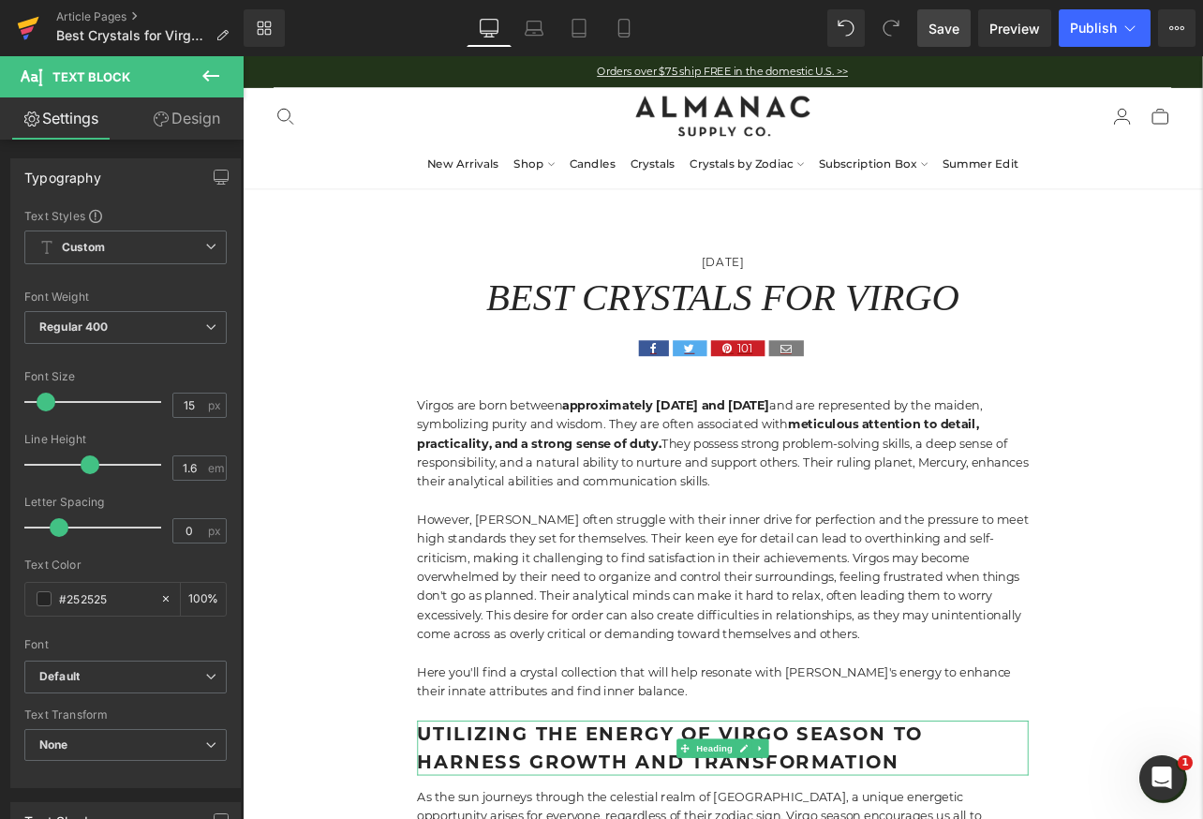
click at [28, 31] on icon at bounding box center [27, 30] width 13 height 8
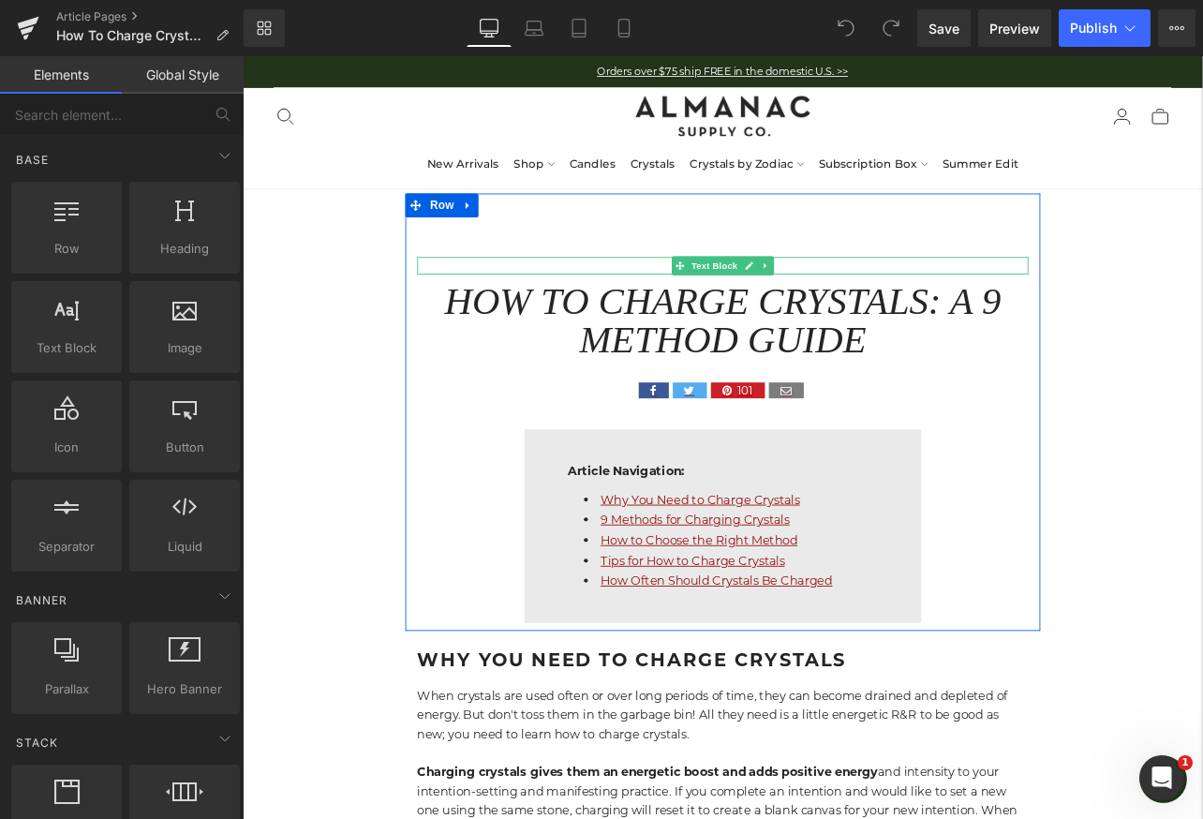
click at [889, 303] on p "SEPTEMBER 10, 2024" at bounding box center [809, 303] width 721 height 21
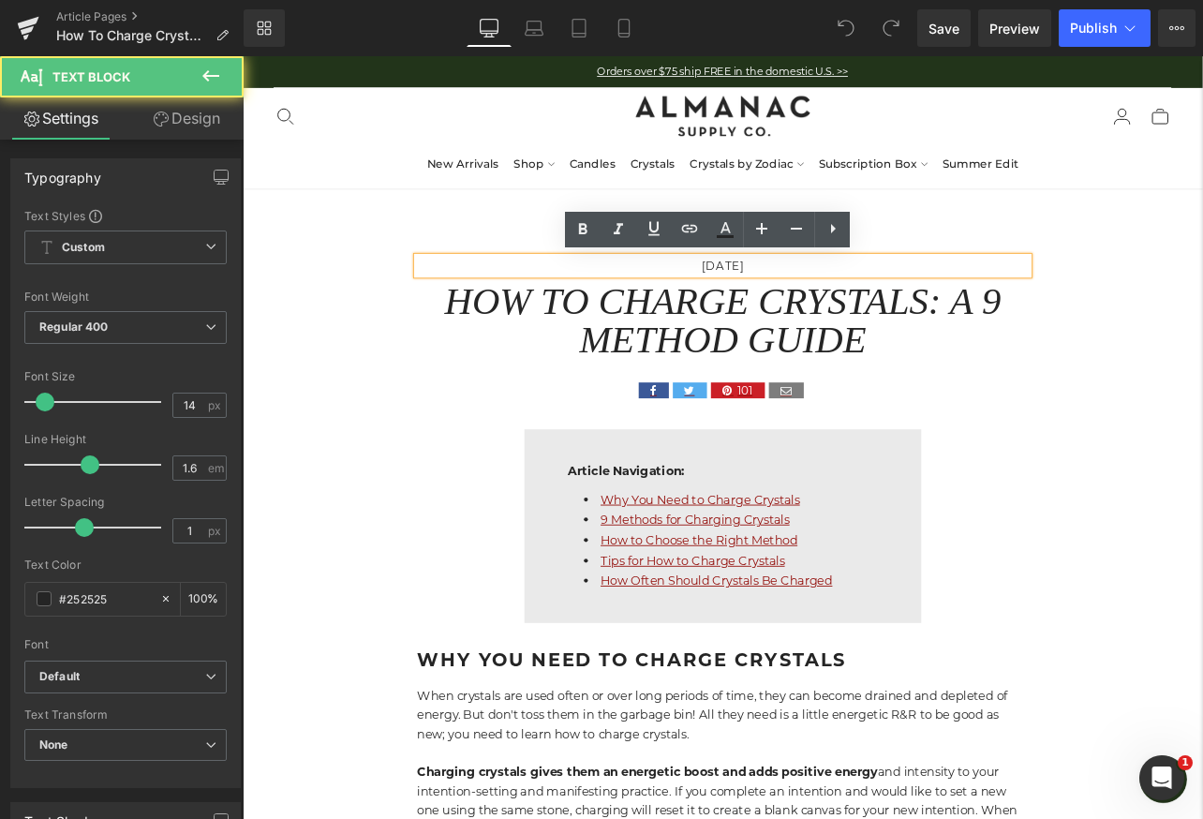
click at [889, 303] on p "SEPTEMBER 10, 2024" at bounding box center [809, 303] width 721 height 21
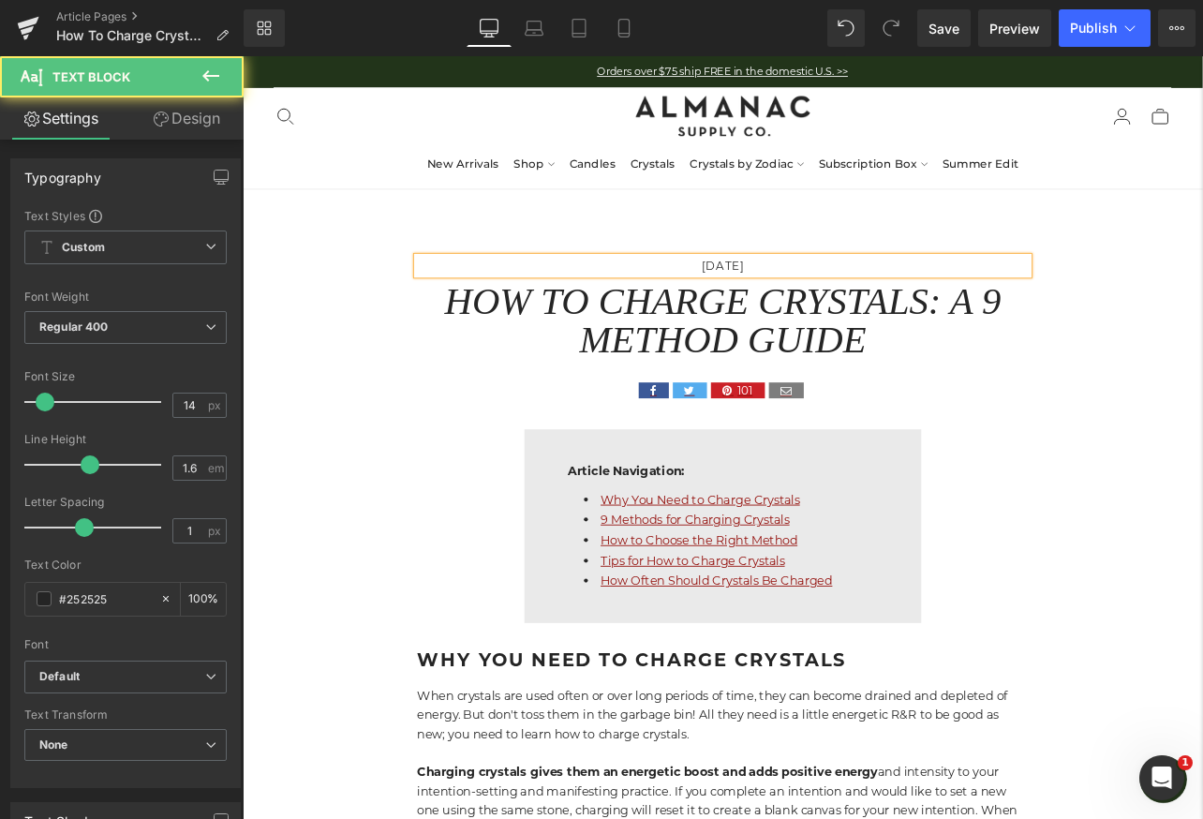
drag, startPoint x: 824, startPoint y: 303, endPoint x: 731, endPoint y: 303, distance: 93.7
click at [731, 303] on p "SEPTEMBER 10, 2025" at bounding box center [809, 303] width 721 height 21
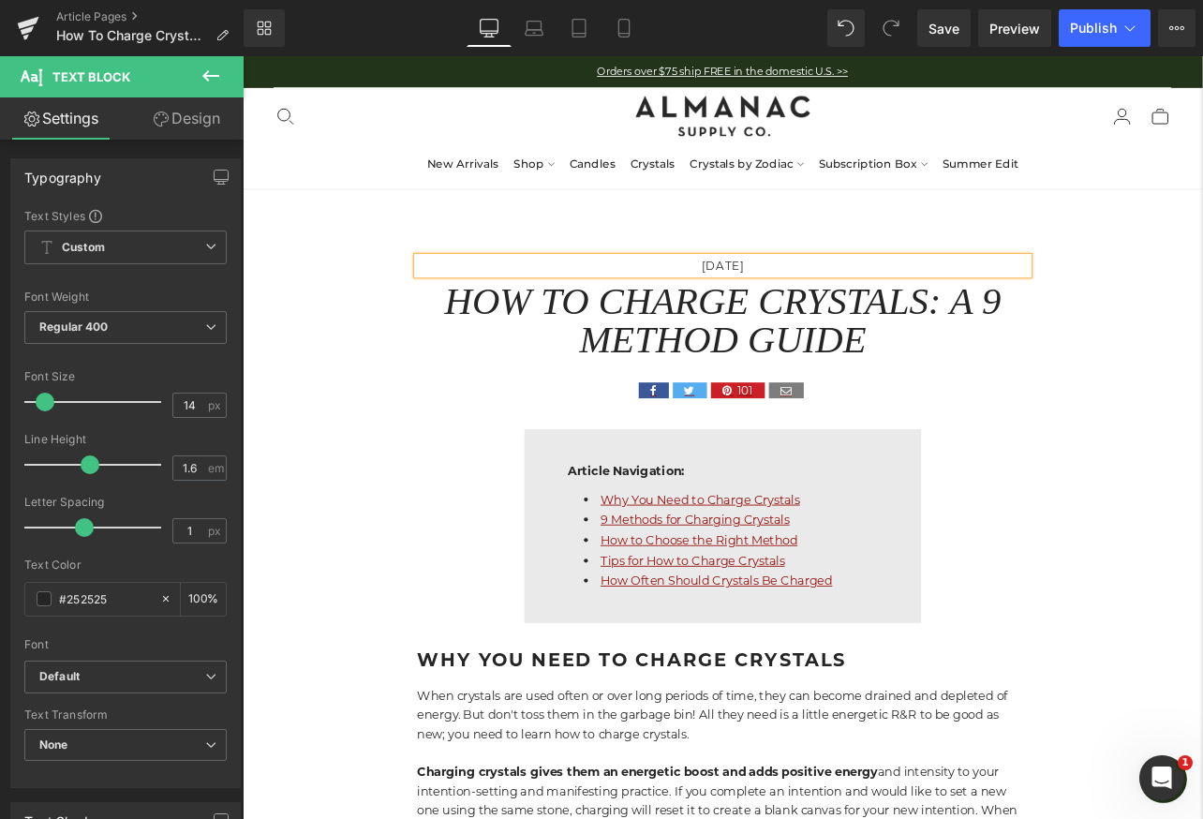
click at [826, 307] on p "AUGUST 10, 2025" at bounding box center [809, 303] width 721 height 21
click at [945, 32] on span "Save" at bounding box center [943, 29] width 31 height 20
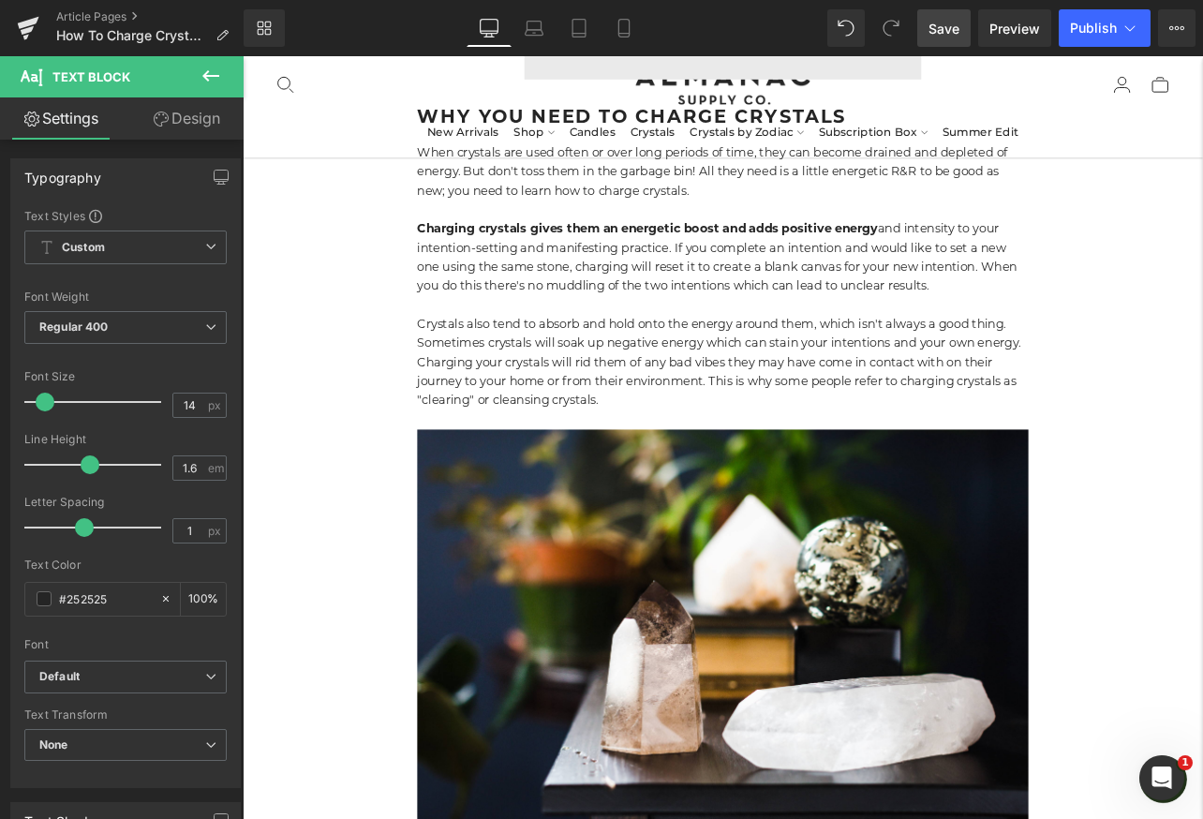
scroll to position [644, 0]
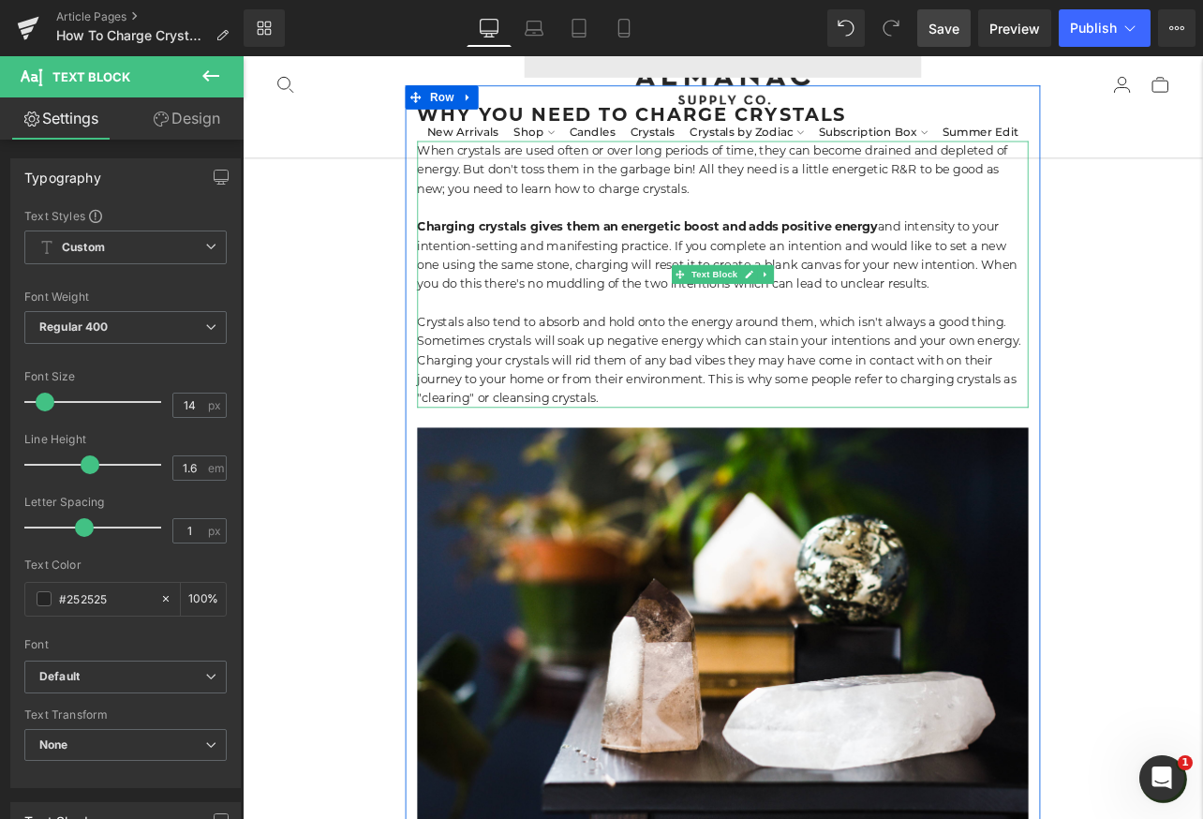
click at [535, 392] on p "Crystals also tend to absorb and hold onto the energy around them, which isn't …" at bounding box center [809, 415] width 721 height 112
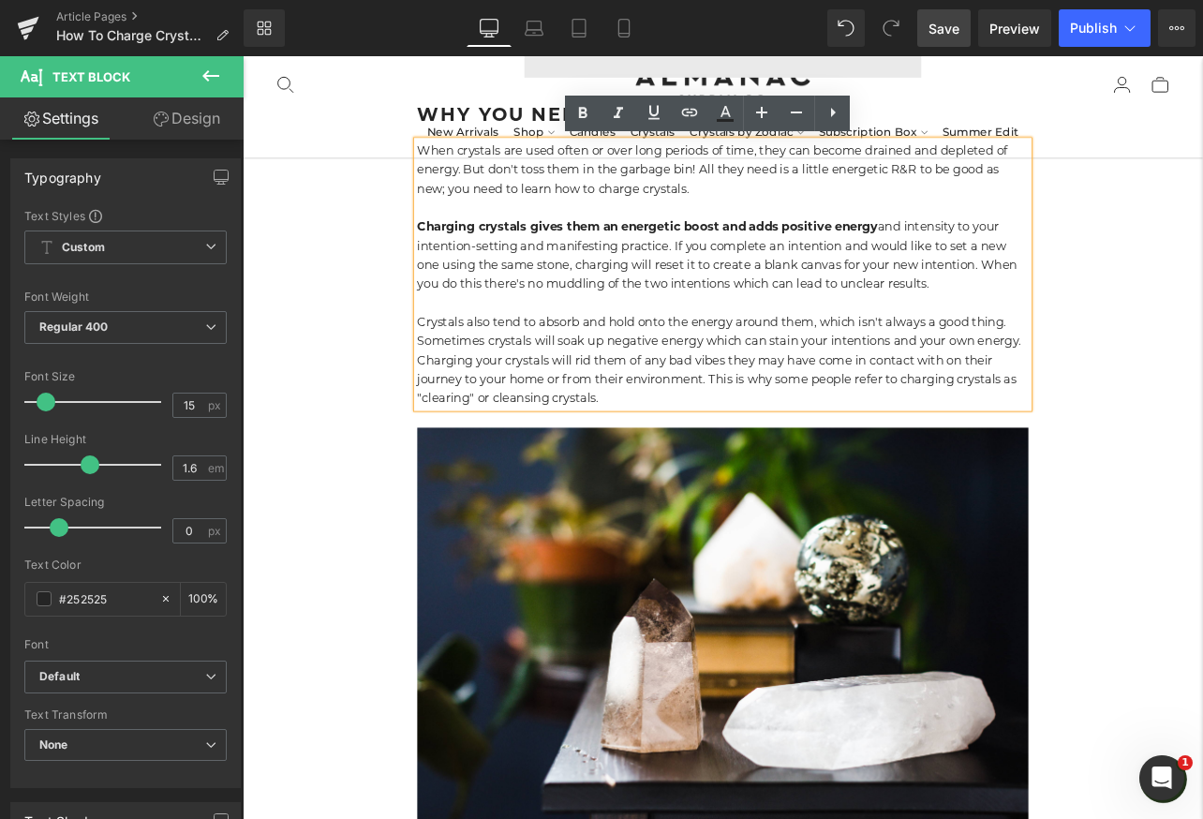
click at [534, 392] on p "Crystals also tend to absorb and hold onto the energy around them, which isn't …" at bounding box center [809, 415] width 721 height 112
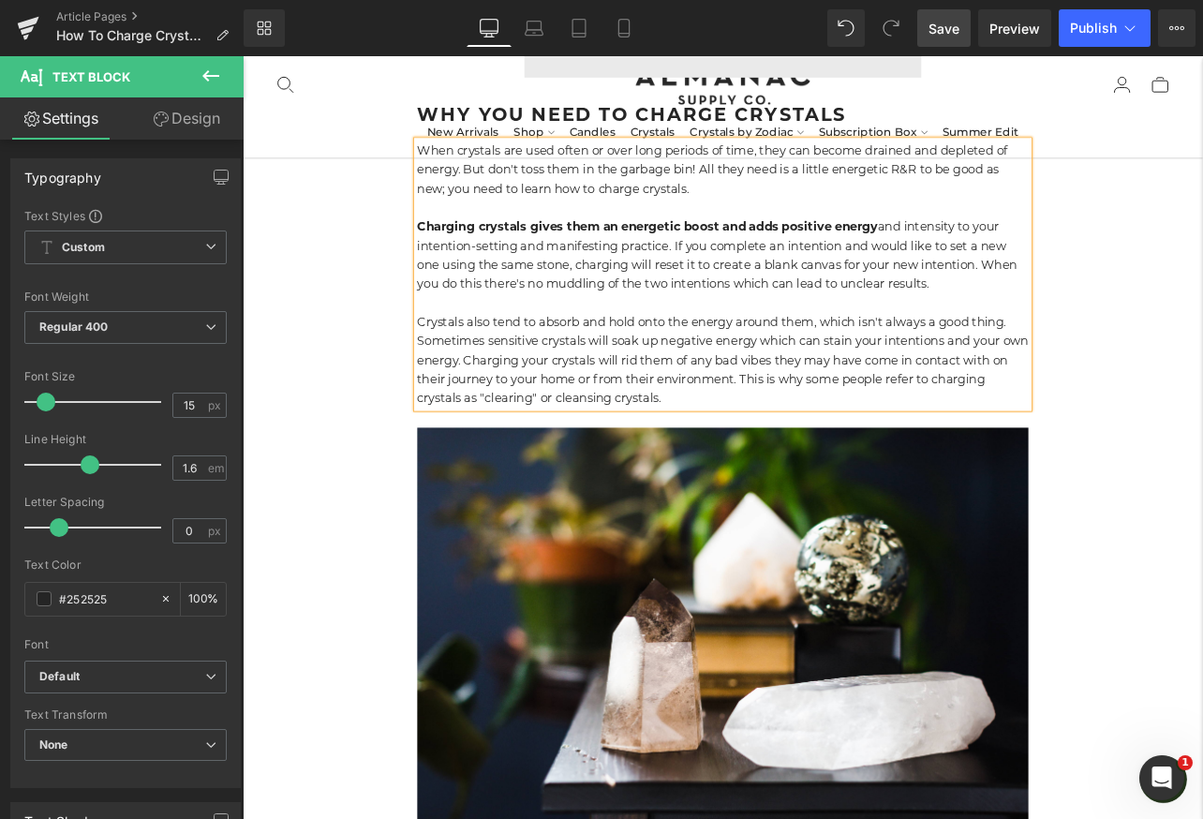
click at [955, 37] on span "Save" at bounding box center [943, 29] width 31 height 20
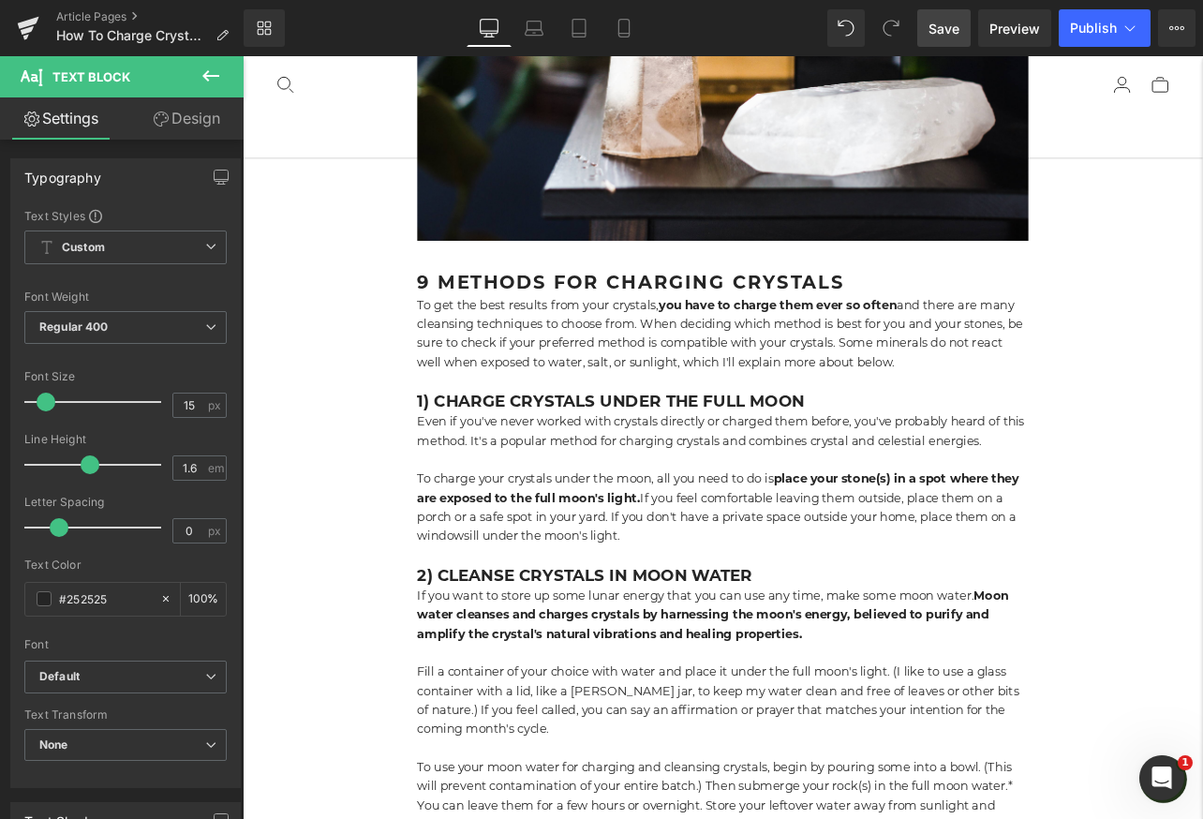
scroll to position [1346, 0]
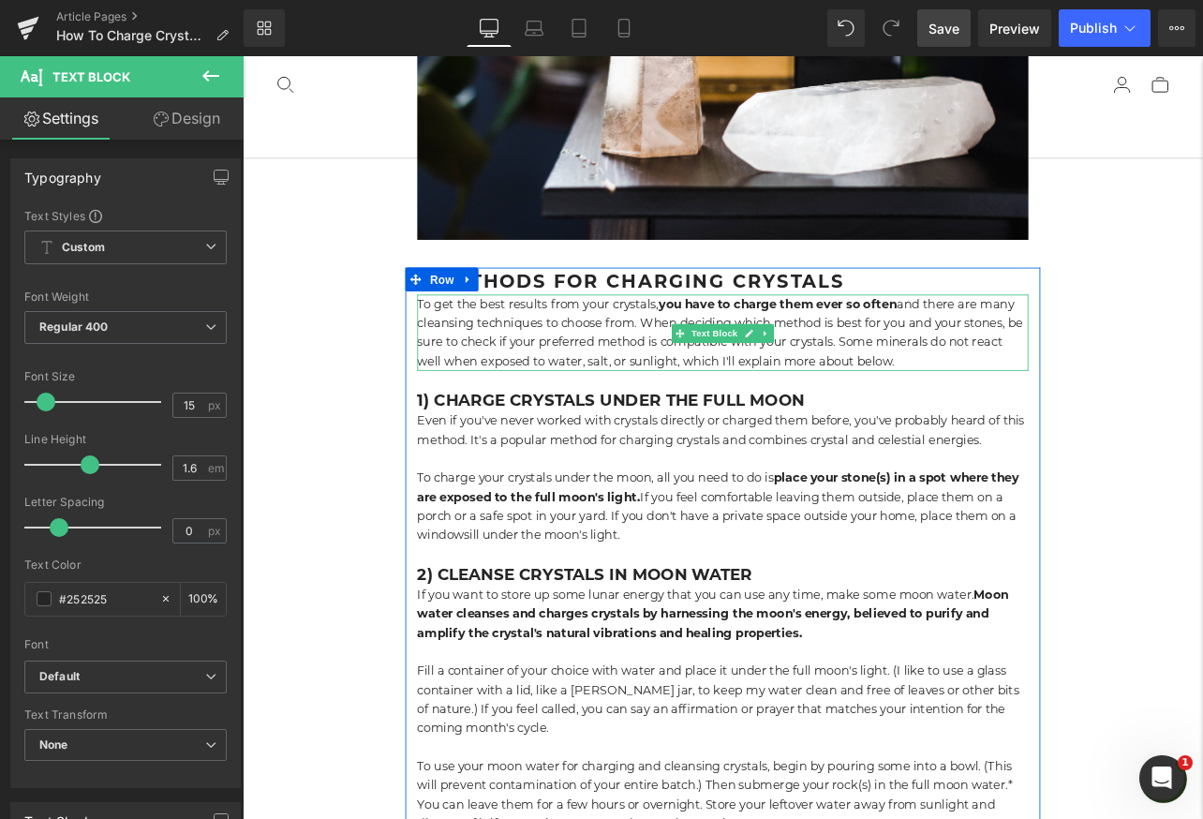
click at [961, 353] on strong "you have to charge them ever so often" at bounding box center [873, 348] width 281 height 18
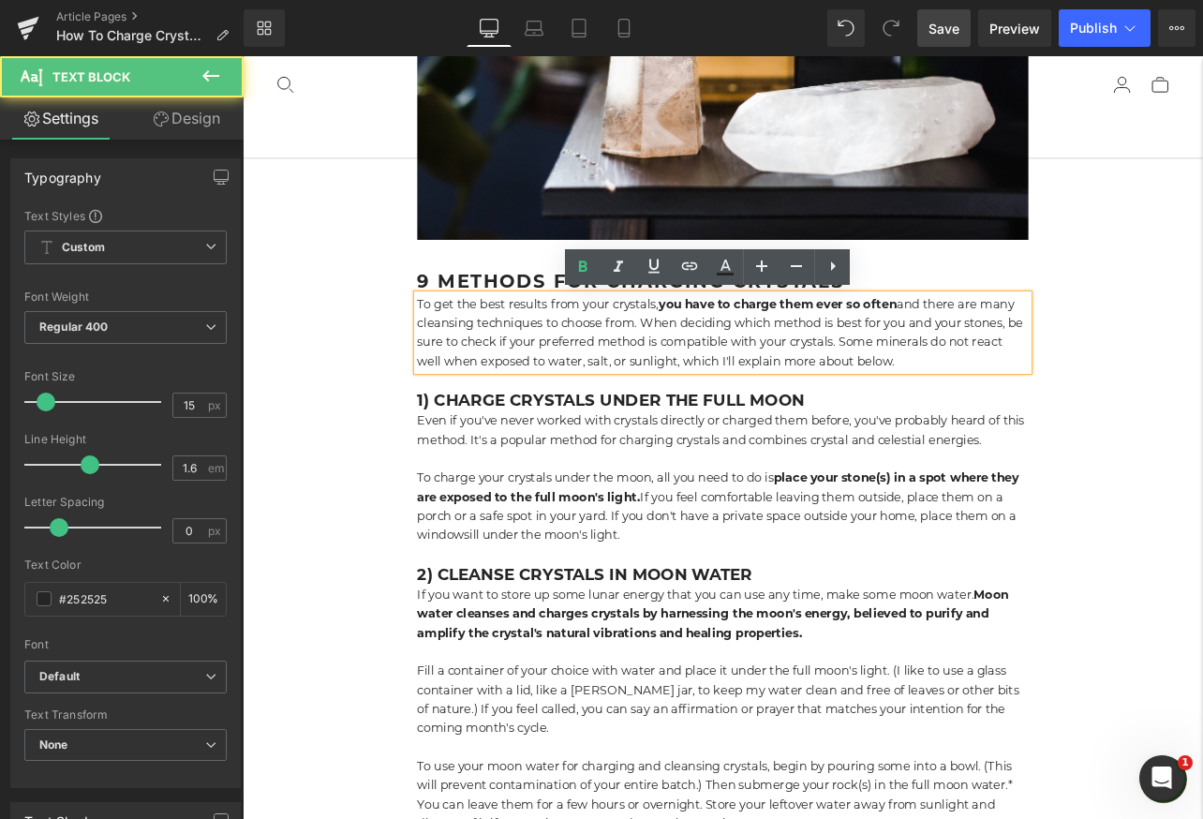
click at [962, 346] on strong "you have to charge them ever so often" at bounding box center [873, 348] width 281 height 18
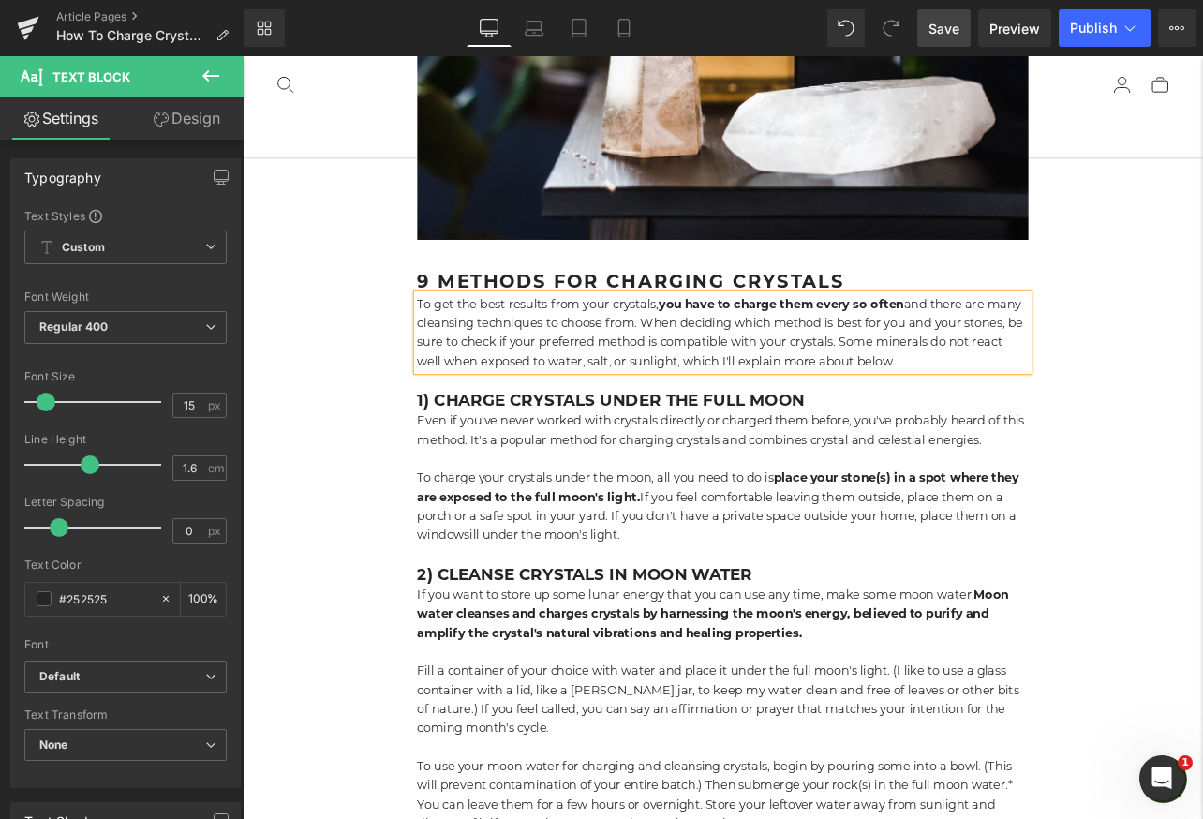
click at [964, 23] on link "Save" at bounding box center [943, 27] width 53 height 37
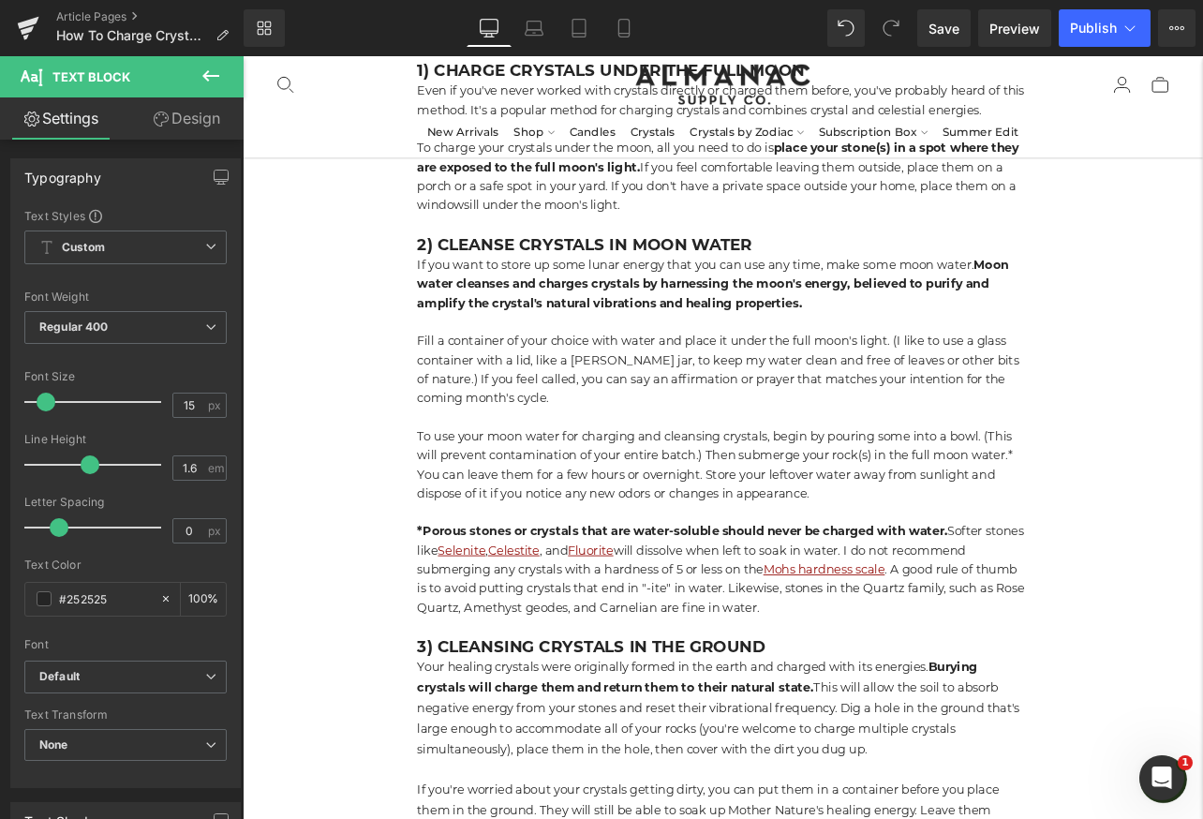
scroll to position [1743, 0]
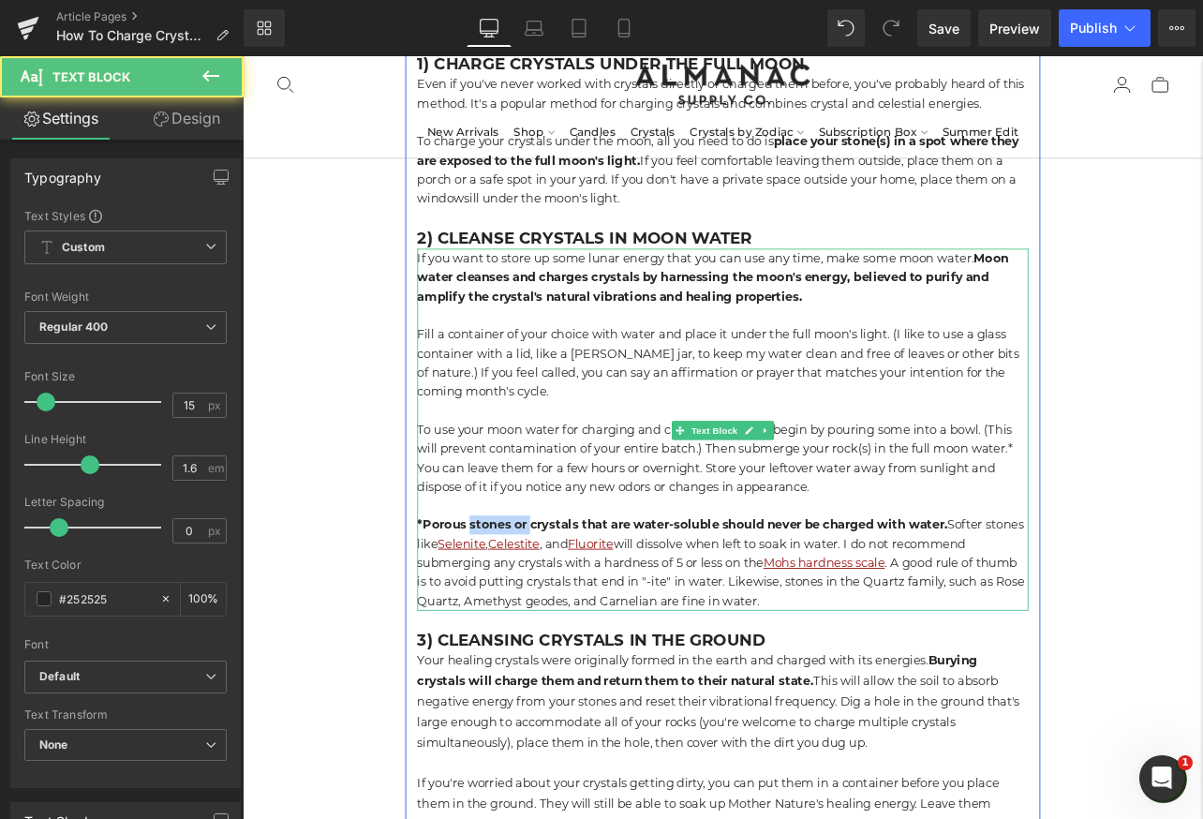
drag, startPoint x: 584, startPoint y: 613, endPoint x: 511, endPoint y: 612, distance: 73.1
click at [511, 612] on strong "*Porous stones or crystals that are water-soluble should never be charged with …" at bounding box center [762, 608] width 626 height 18
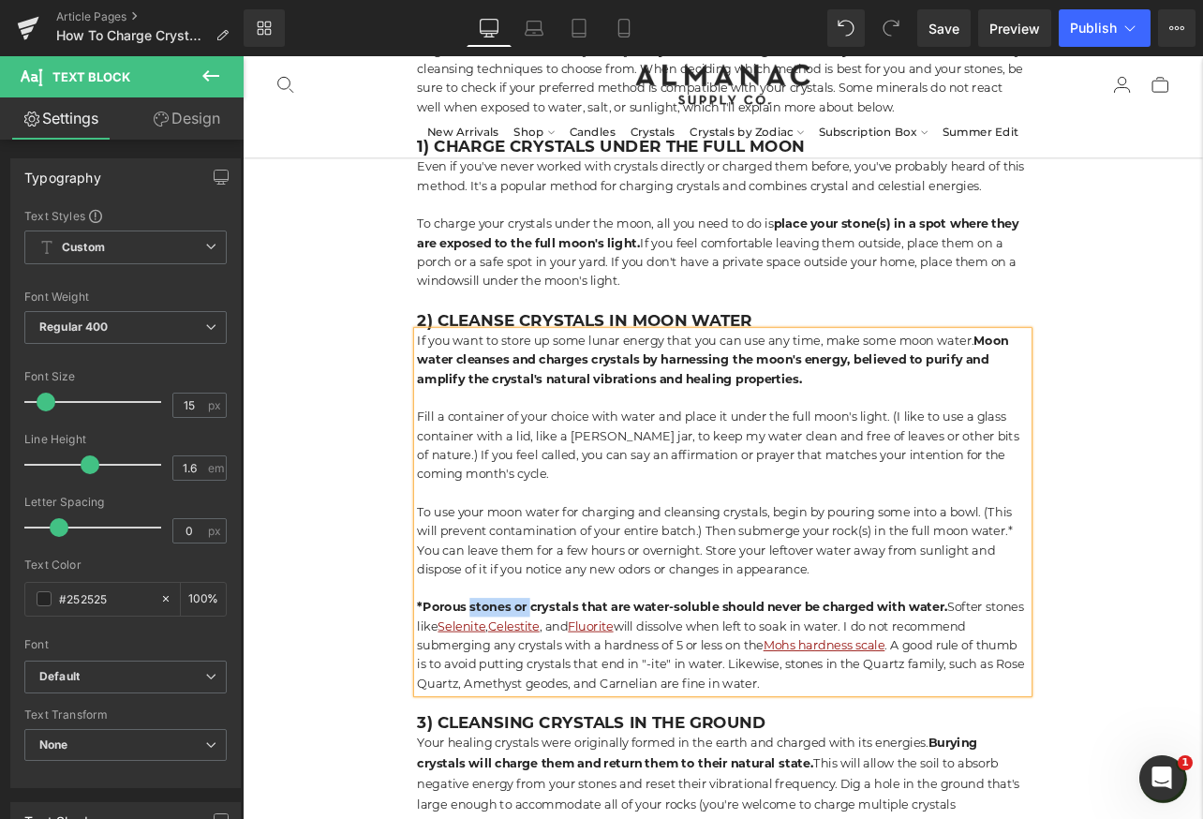
scroll to position [1662, 0]
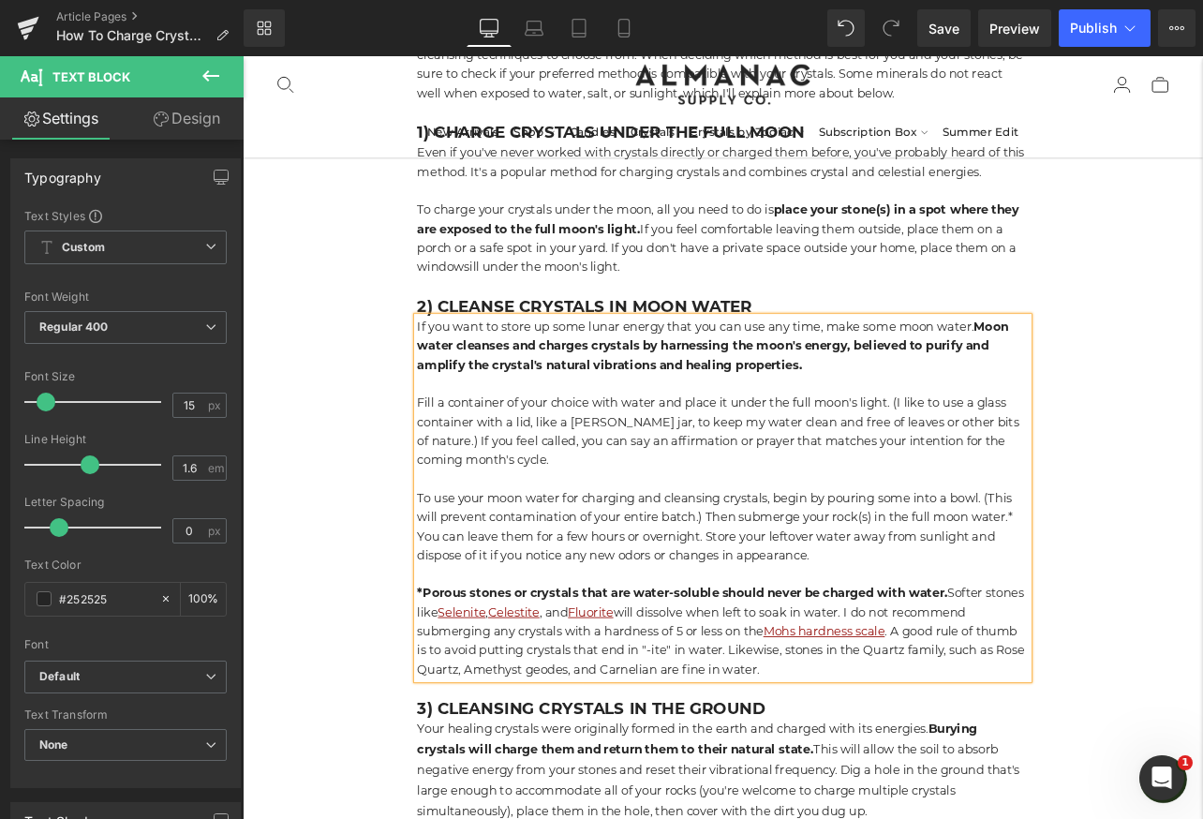
click at [569, 703] on p "*Porous stones or crystals that are water-soluble should never be charged with …" at bounding box center [809, 735] width 721 height 112
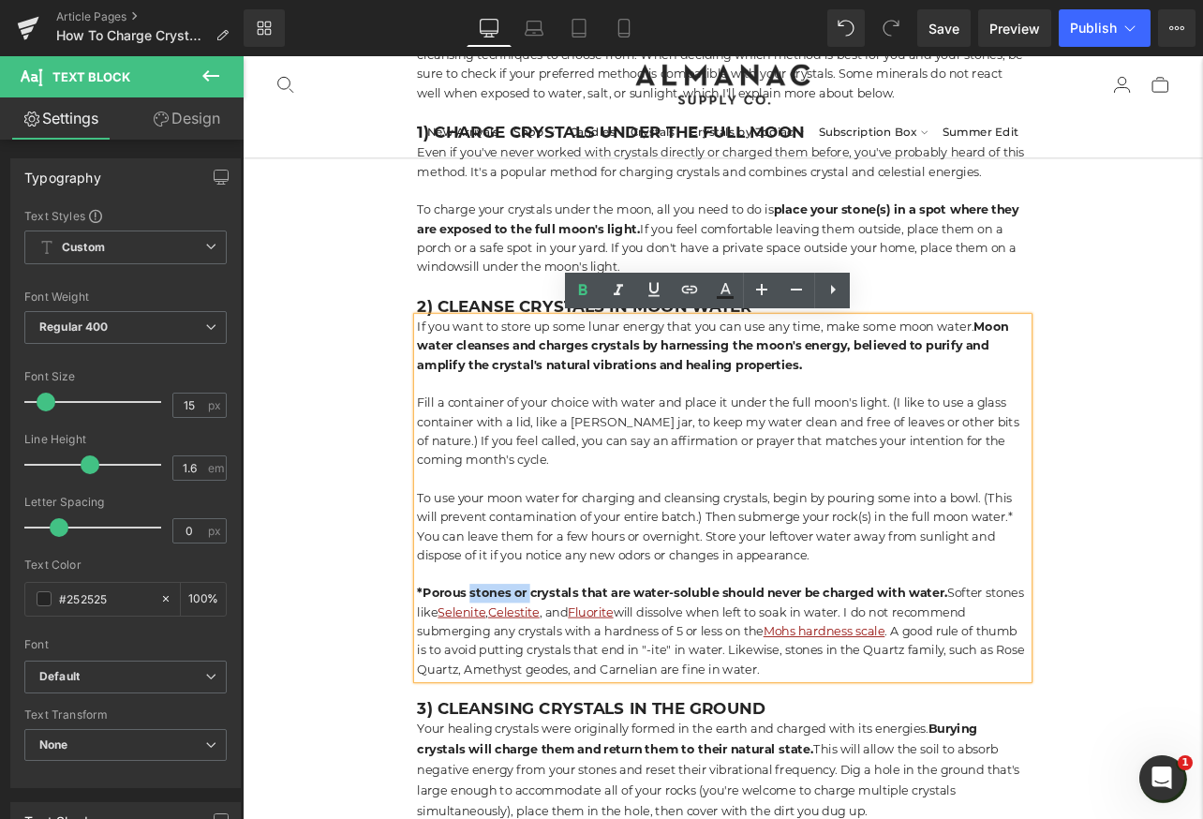
drag, startPoint x: 584, startPoint y: 697, endPoint x: 511, endPoint y: 693, distance: 72.2
click at [511, 693] on strong "*Porous stones or crystals that are water-soluble should never be charged with …" at bounding box center [762, 690] width 626 height 18
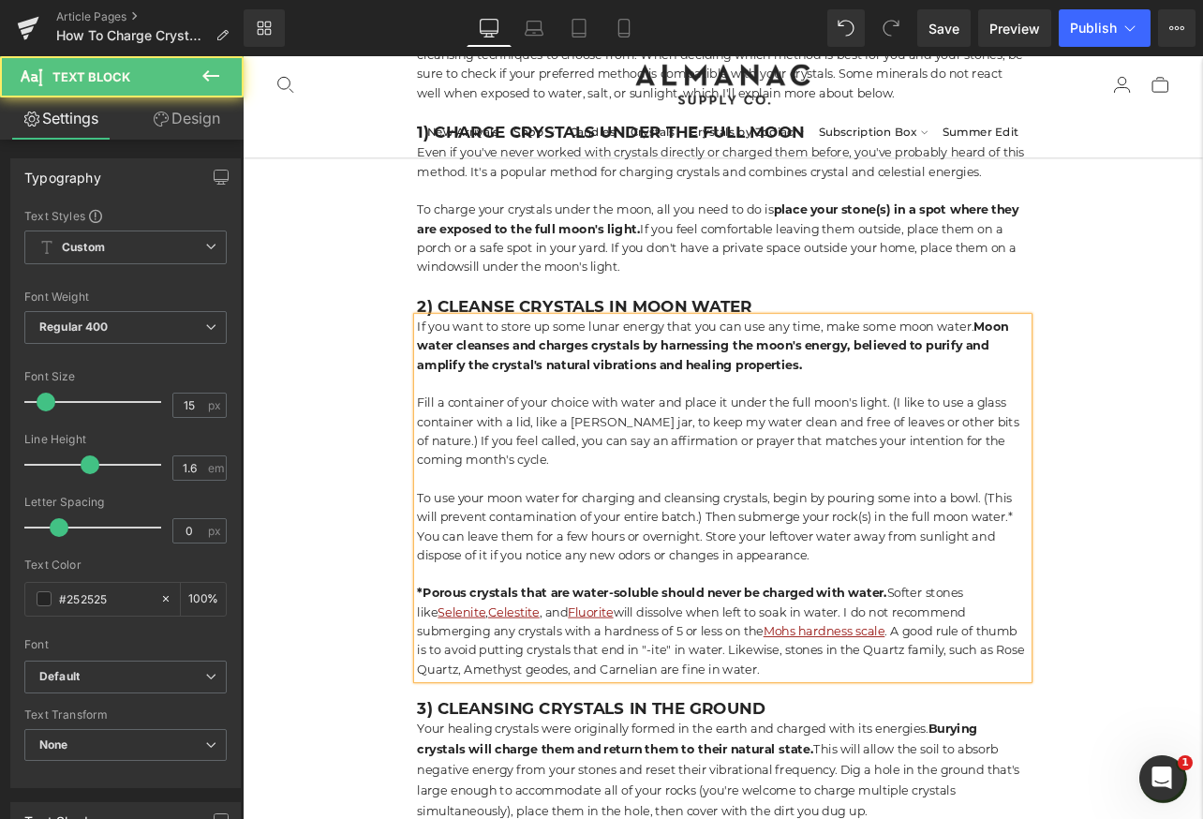
click at [571, 693] on strong "*Porous crystals that are water-soluble should never be charged with water." at bounding box center [726, 690] width 555 height 18
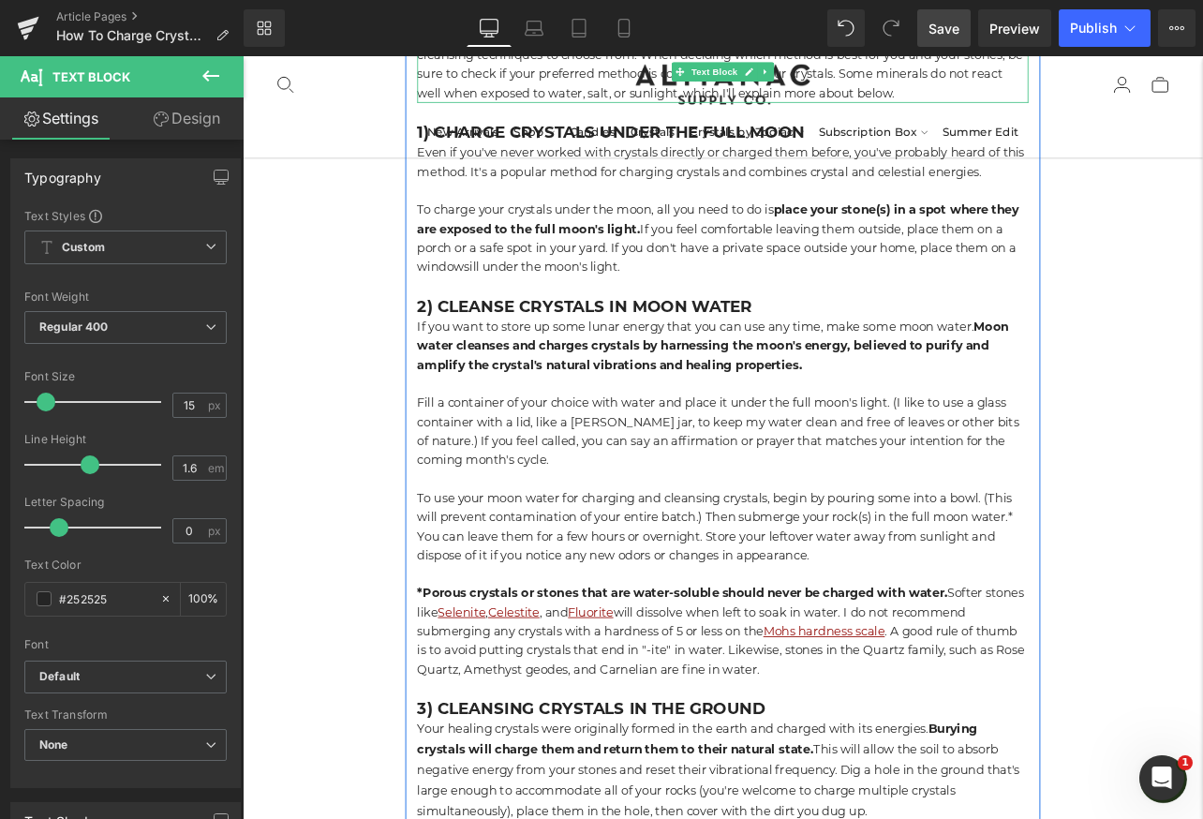
click at [954, 46] on link "Save" at bounding box center [943, 27] width 53 height 37
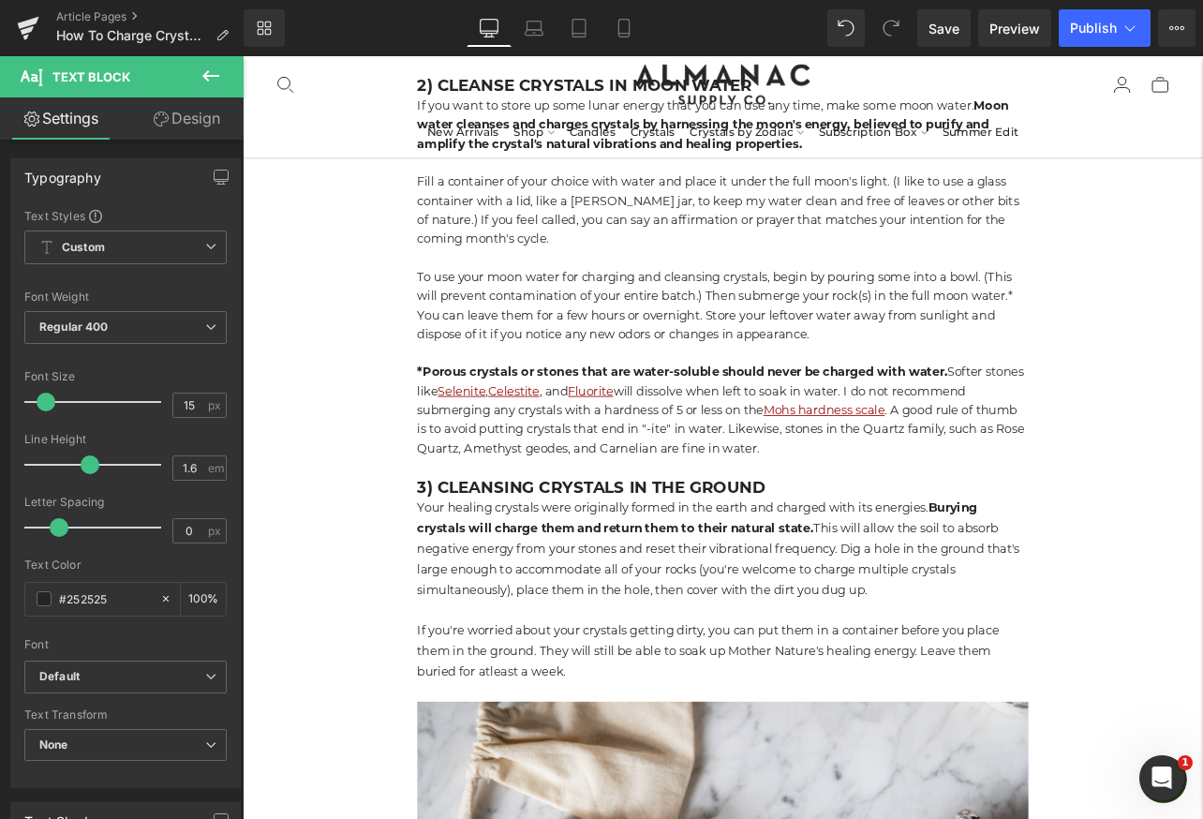
scroll to position [1959, 0]
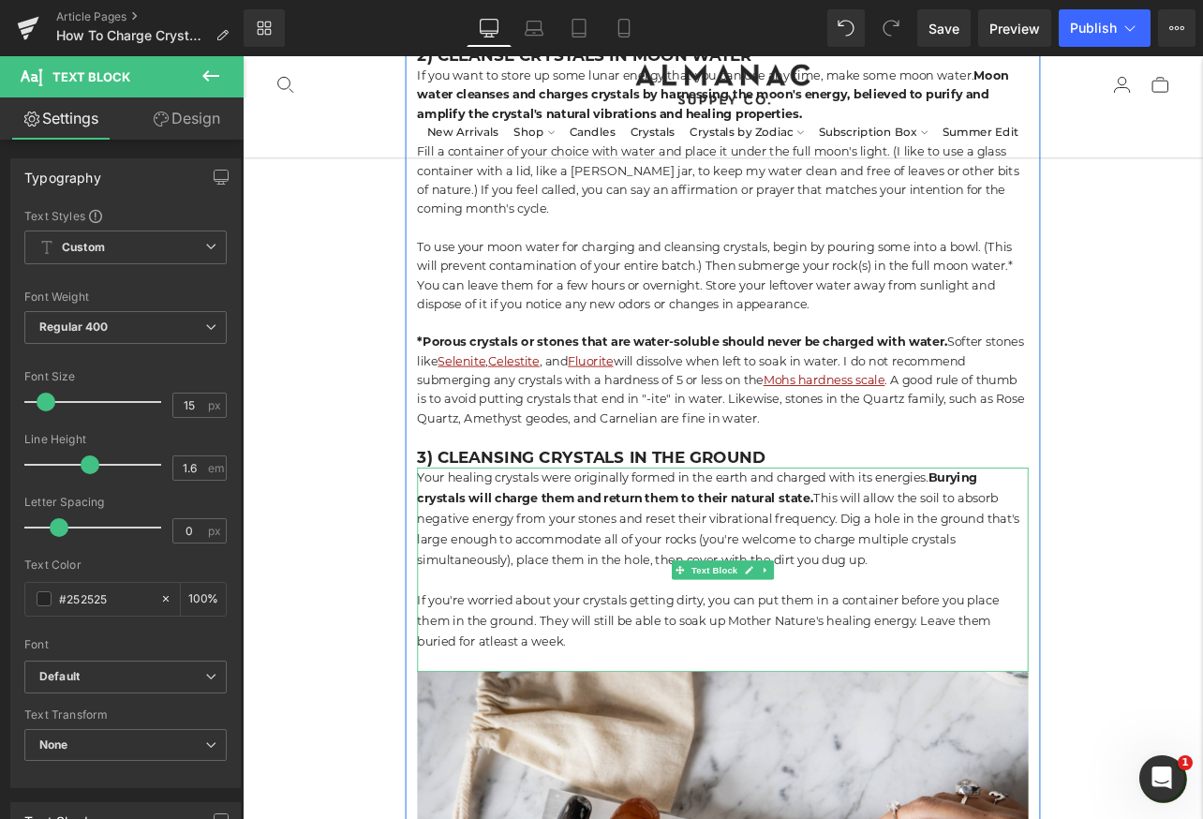
click at [532, 747] on p "If you're worried about your crystals getting dirty, you can put them in a cont…" at bounding box center [809, 722] width 721 height 72
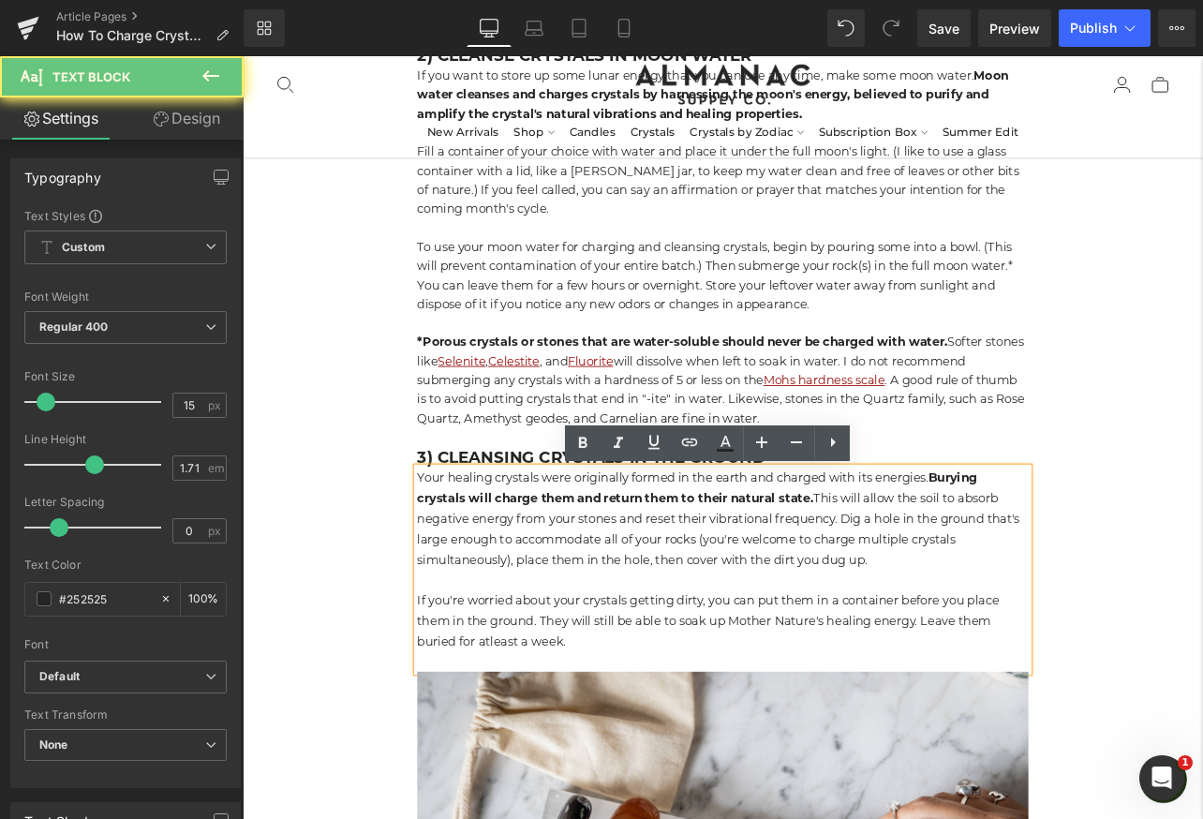
click at [536, 751] on p "If you're worried about your crystals getting dirty, you can put them in a cont…" at bounding box center [809, 722] width 721 height 72
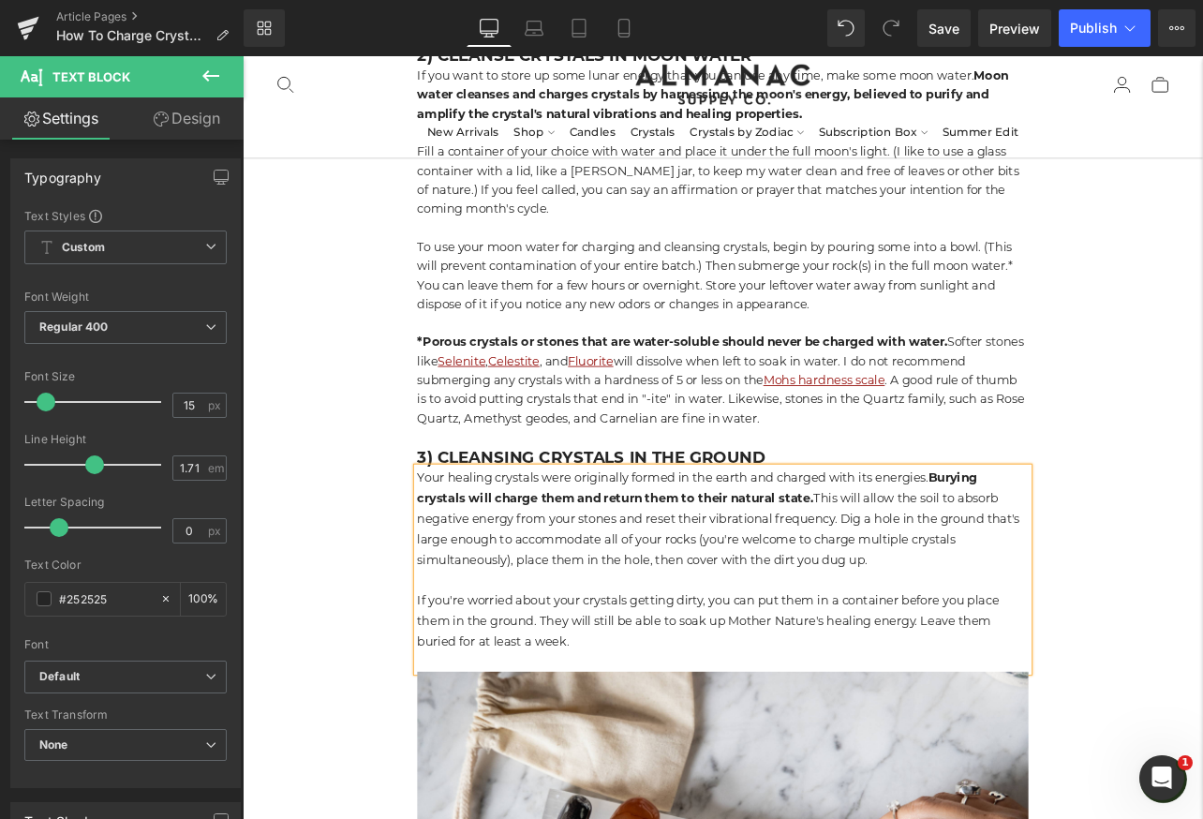
click at [639, 744] on p "If you're worried about your crystals getting dirty, you can put them in a cont…" at bounding box center [809, 722] width 721 height 72
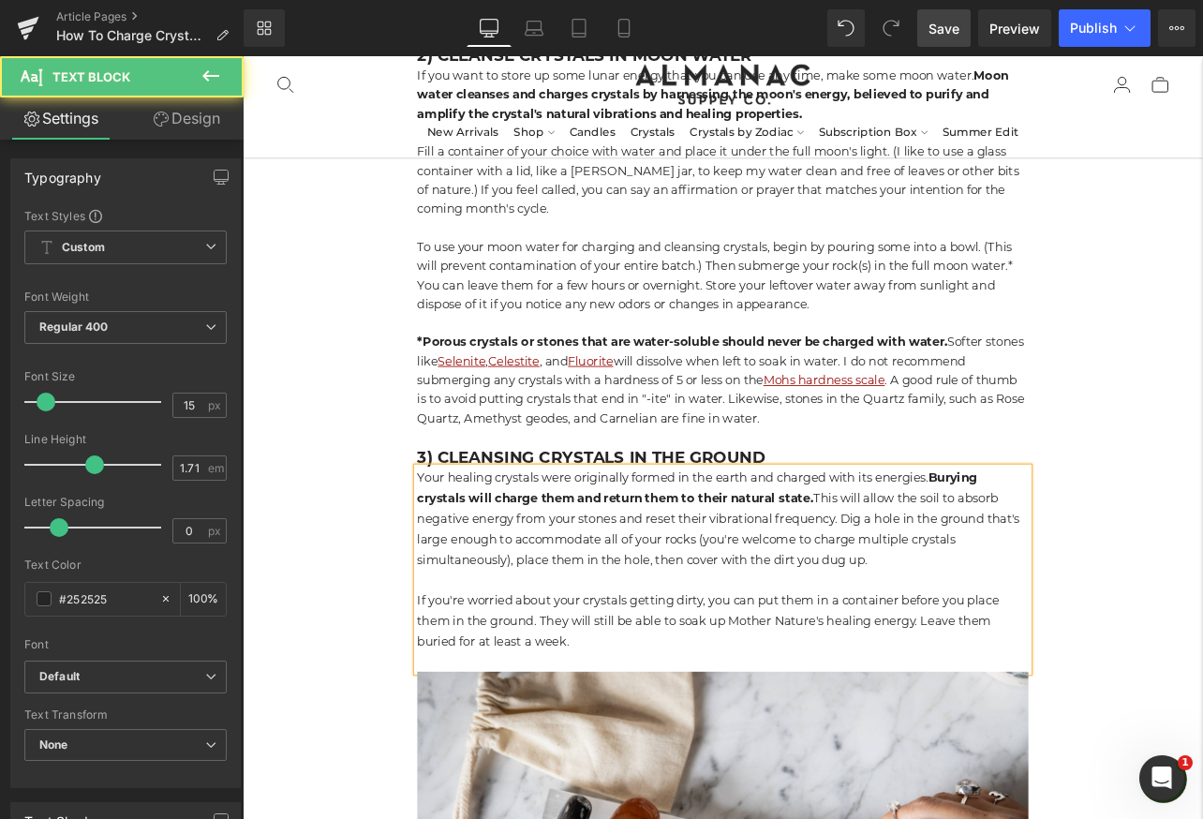
click at [940, 37] on span "Save" at bounding box center [943, 29] width 31 height 20
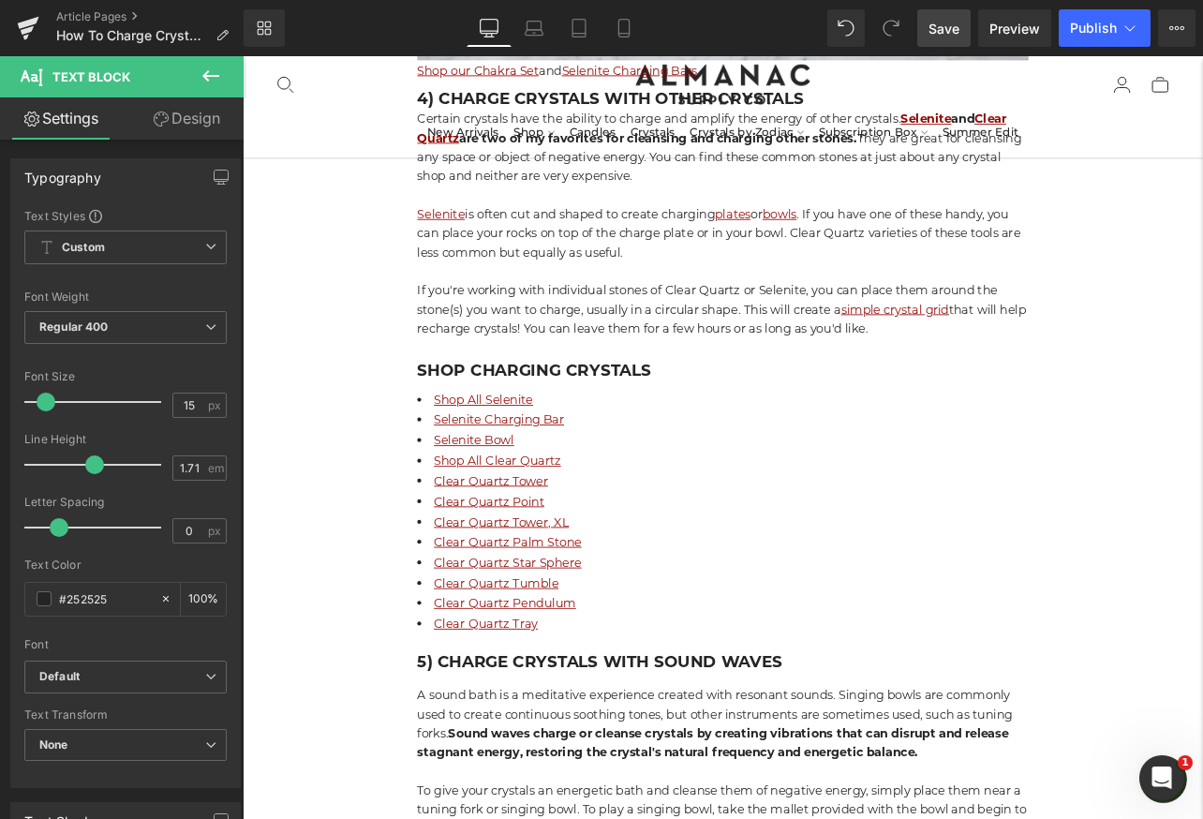
scroll to position [3169, 0]
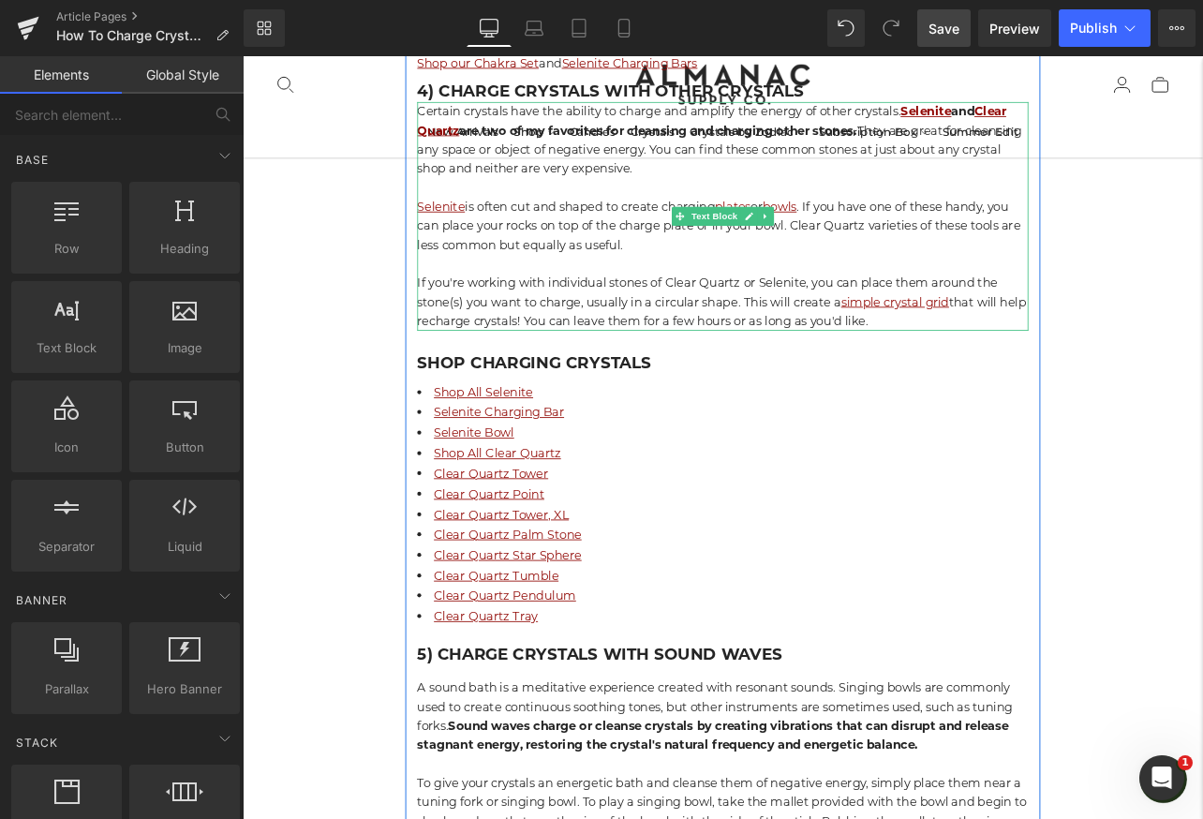
drag, startPoint x: 496, startPoint y: 321, endPoint x: 1081, endPoint y: 372, distance: 587.6
copy p "If you're working with individual stones of Clear Quartz or Selenite, you can p…"
click at [969, 348] on link "simple crystal grid" at bounding box center [1012, 346] width 127 height 18
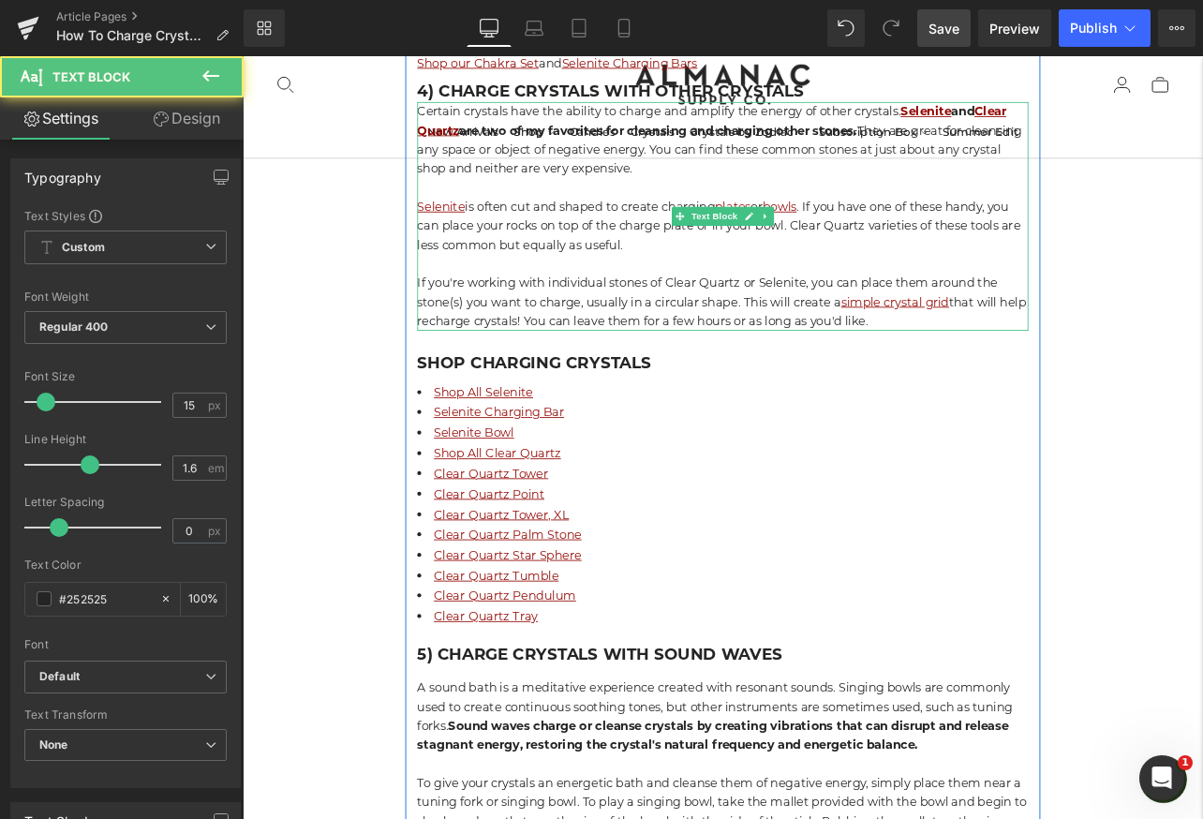
click at [1032, 374] on p "If you're working with individual stones of Clear Quartz or Selenite, you can p…" at bounding box center [809, 346] width 721 height 67
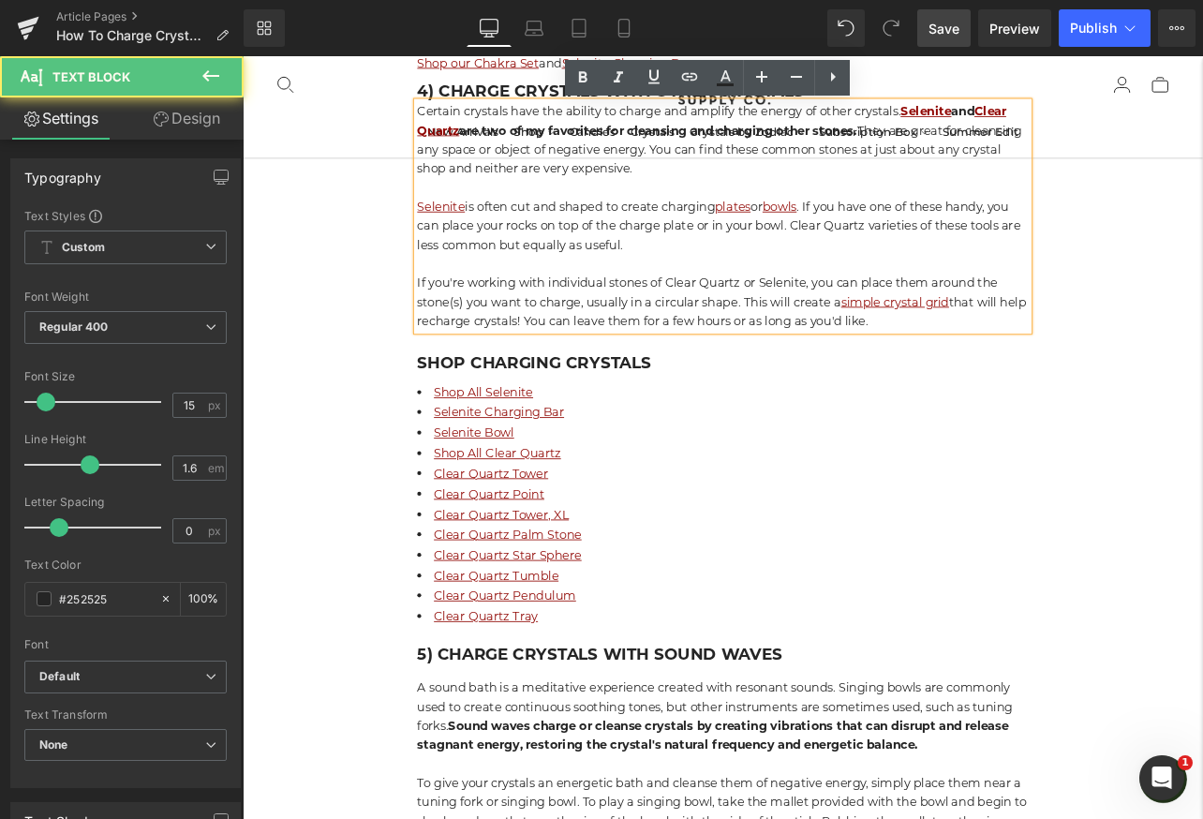
click at [834, 353] on p "If you're working with individual stones of Clear Quartz or Selenite, you can p…" at bounding box center [809, 346] width 721 height 67
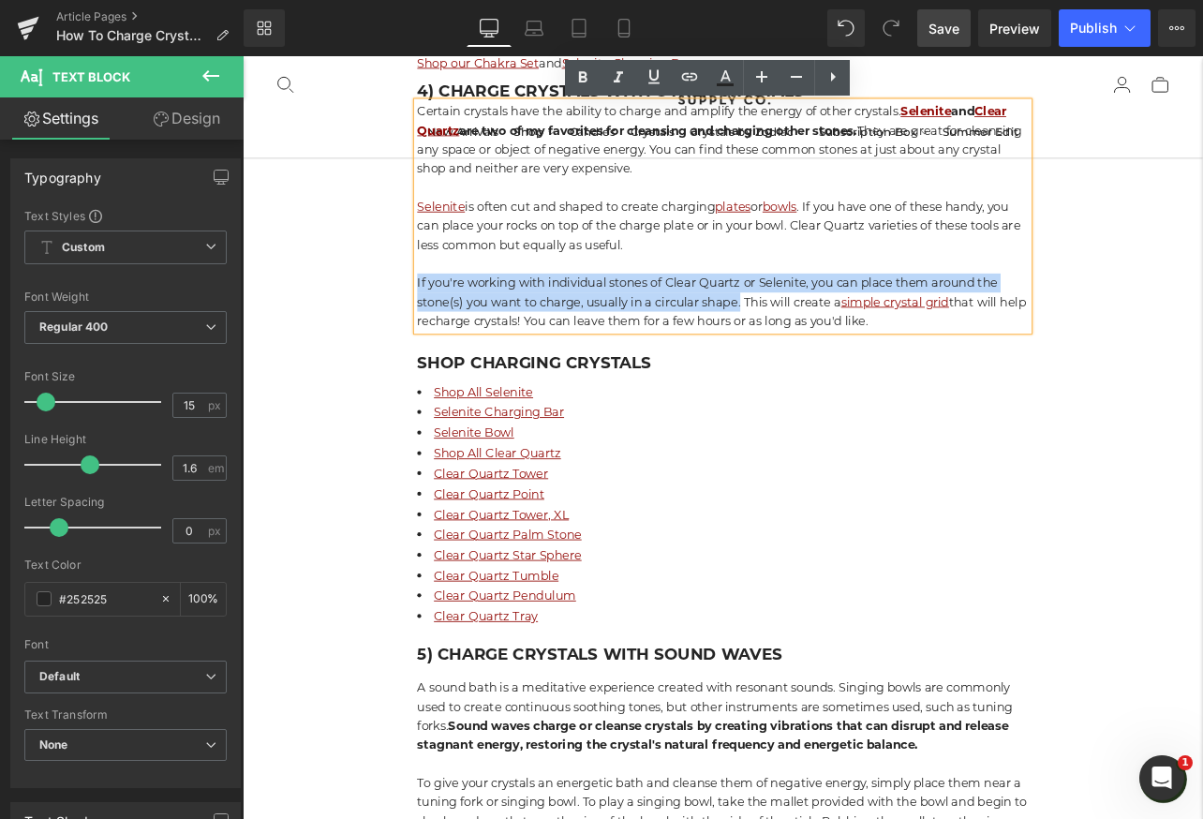
drag, startPoint x: 832, startPoint y: 354, endPoint x: 358, endPoint y: 336, distance: 474.3
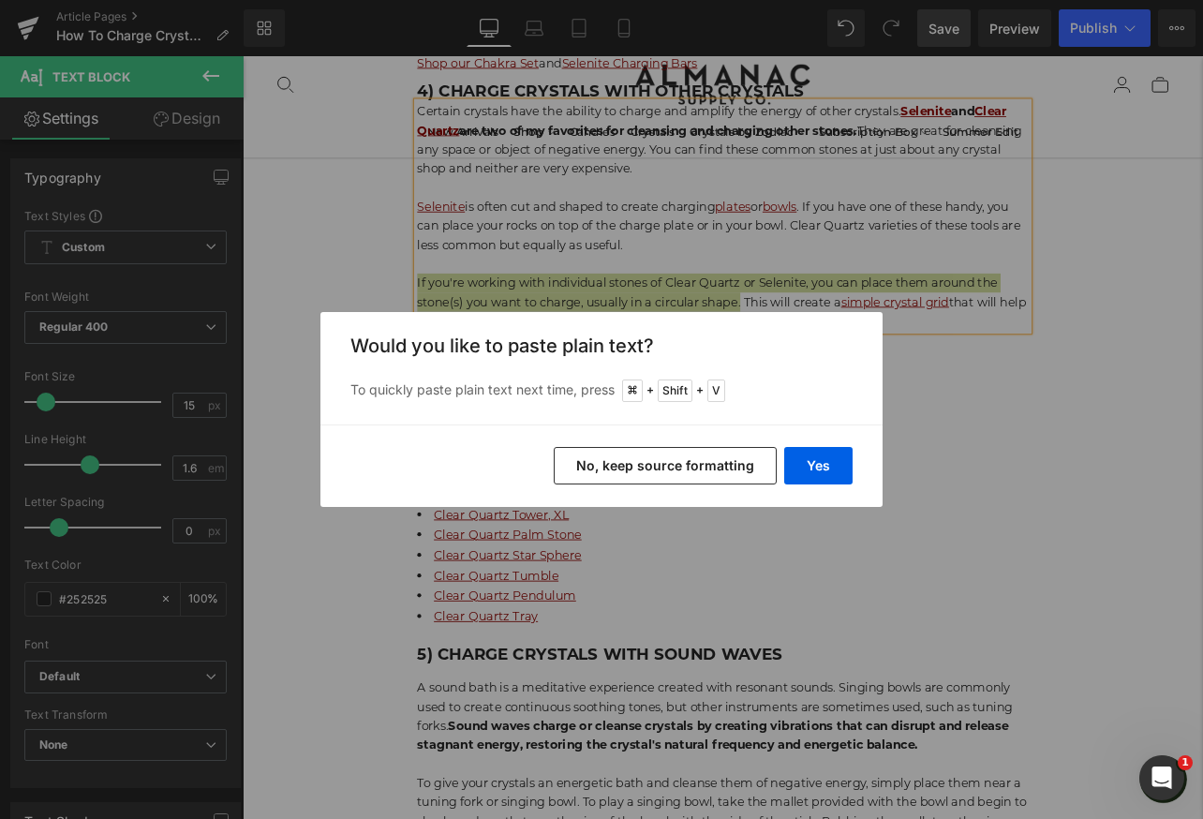
click at [599, 466] on button "No, keep source formatting" at bounding box center [665, 465] width 223 height 37
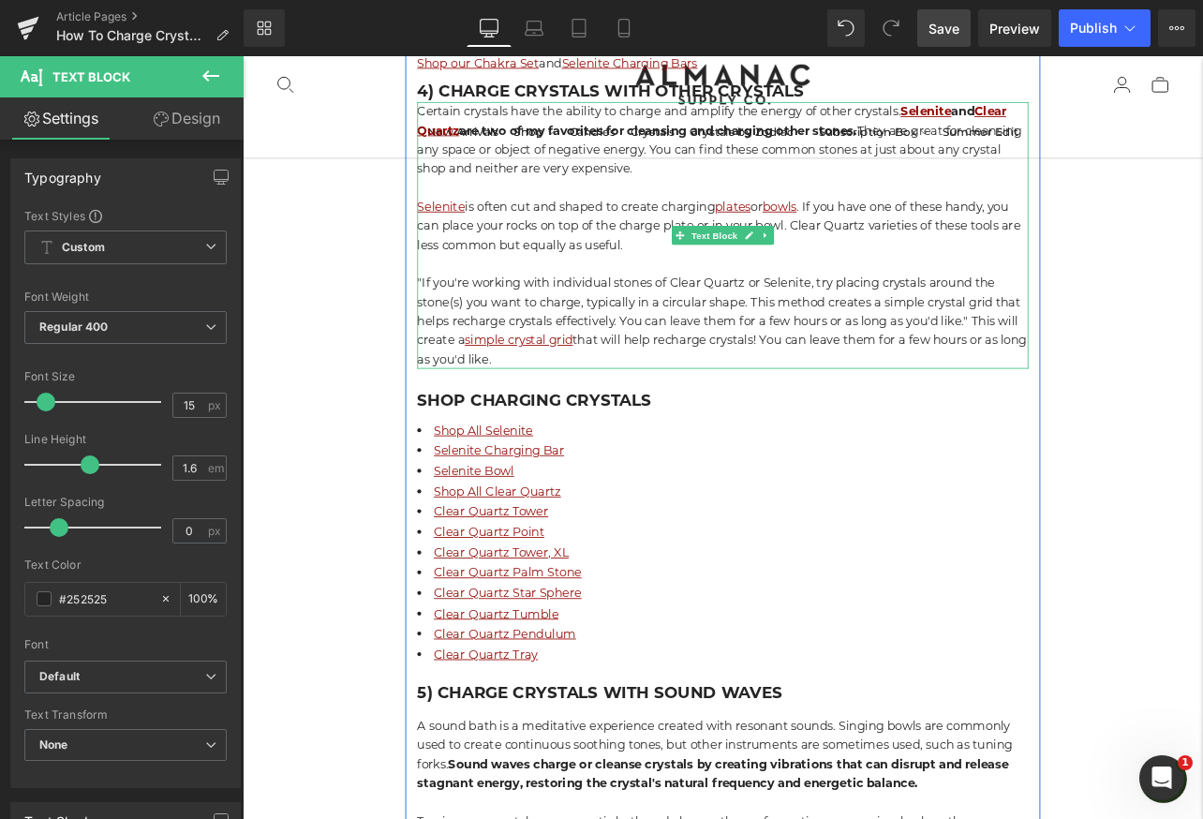
click at [455, 333] on p ""If you're working with individual stones of Clear Quartz or Selenite, try plac…" at bounding box center [809, 369] width 721 height 112
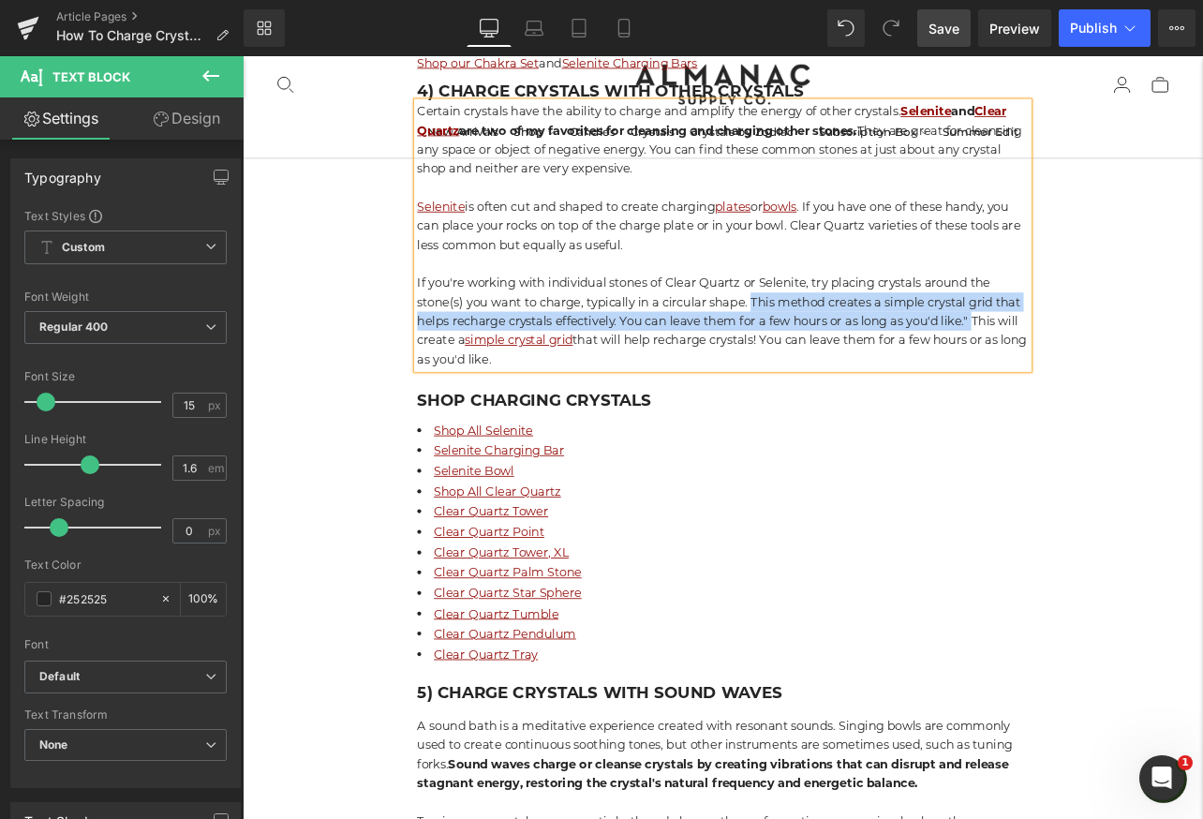
drag, startPoint x: 849, startPoint y: 350, endPoint x: 1108, endPoint y: 382, distance: 261.4
click at [1108, 382] on p "If you're working with individual stones of Clear Quartz or Selenite, try placi…" at bounding box center [809, 369] width 721 height 112
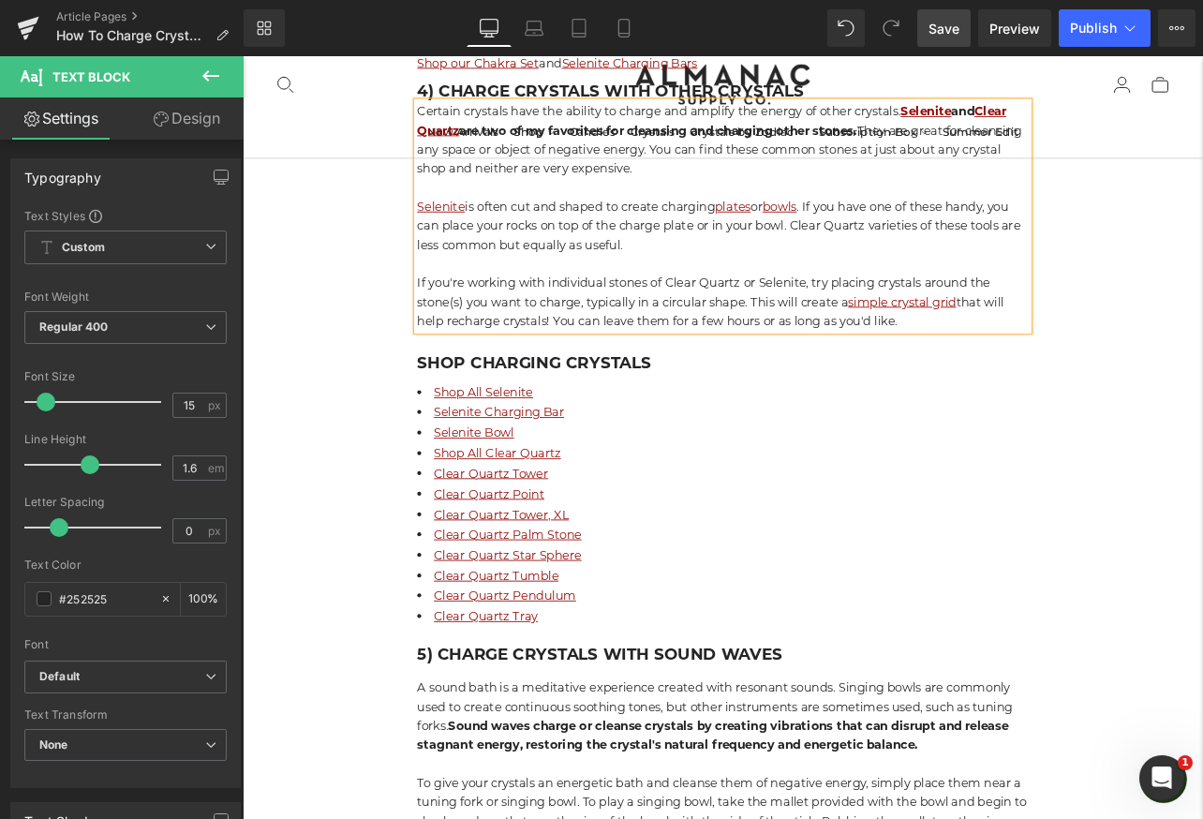
click at [1071, 365] on p "If you're working with individual stones of Clear Quartz or Selenite, try placi…" at bounding box center [809, 346] width 721 height 67
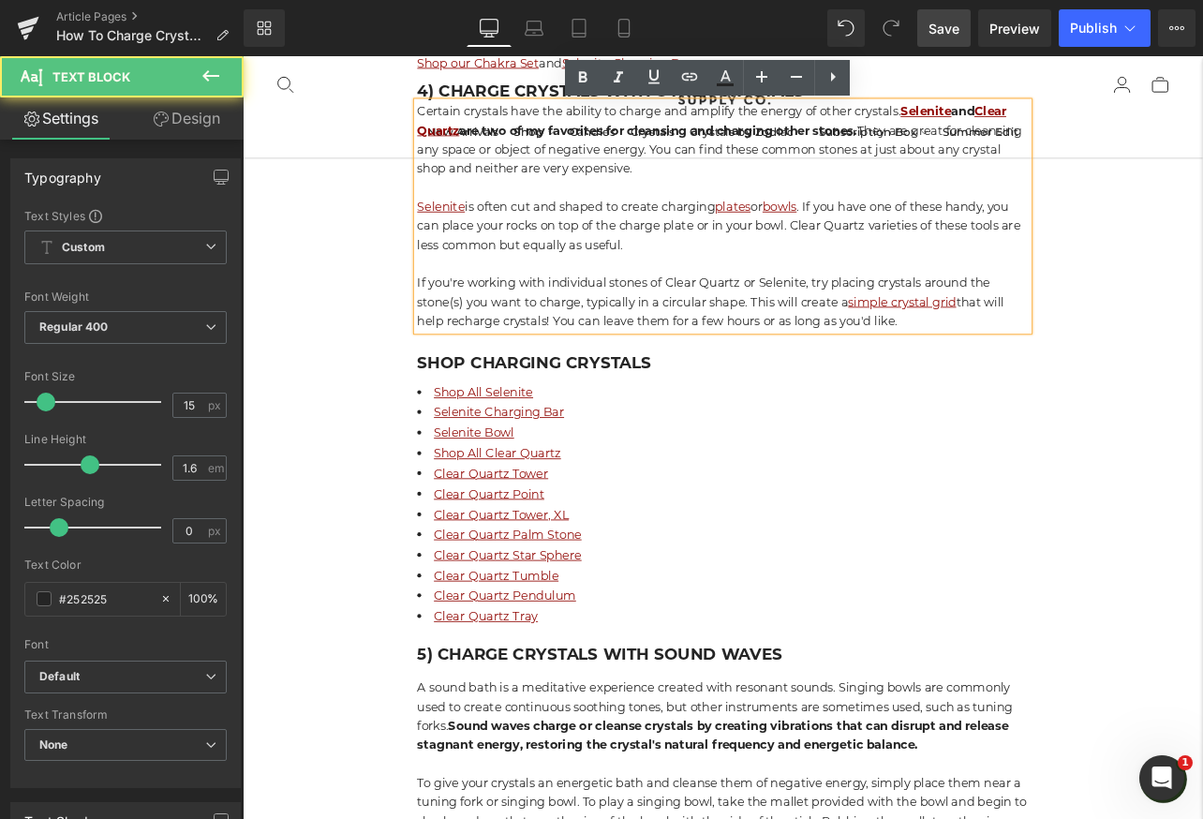
click at [938, 29] on span "Save" at bounding box center [943, 29] width 31 height 20
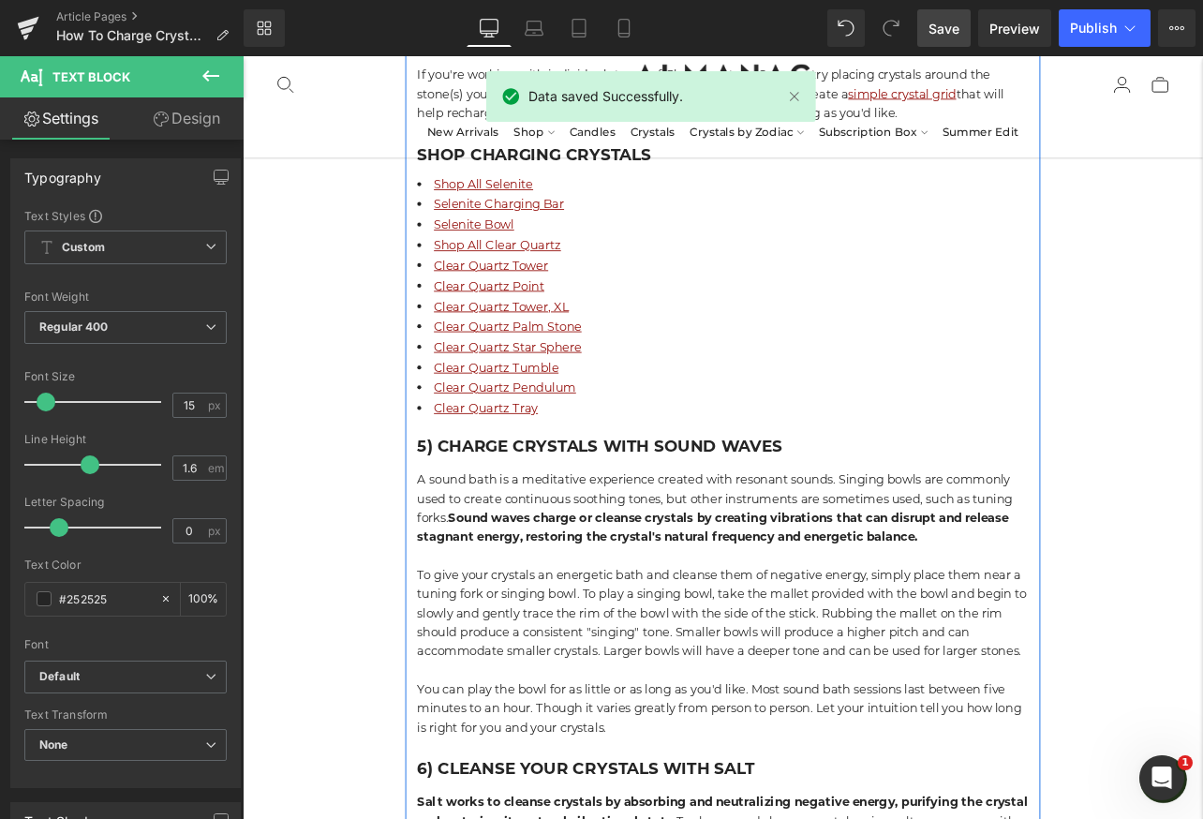
scroll to position [3614, 0]
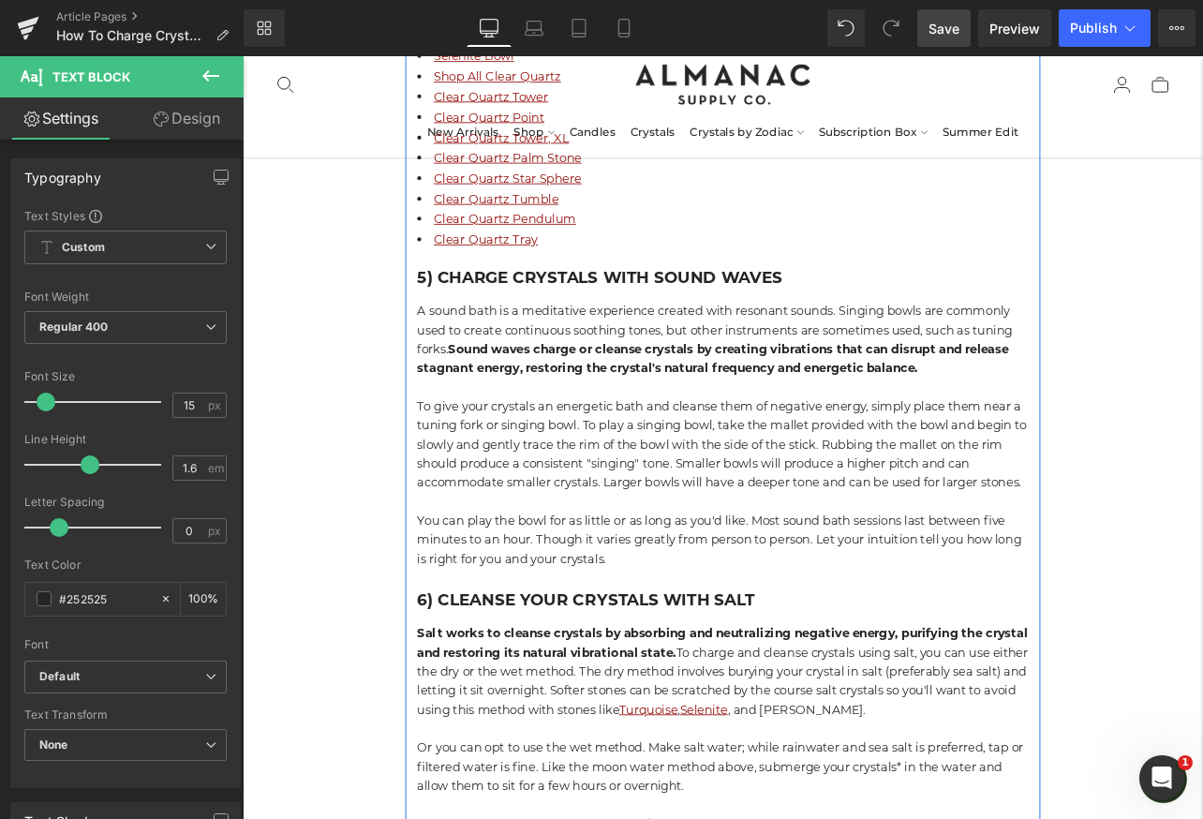
click at [679, 559] on p "To give your crystals an energetic bath and cleanse them of negative energy, si…" at bounding box center [809, 514] width 721 height 112
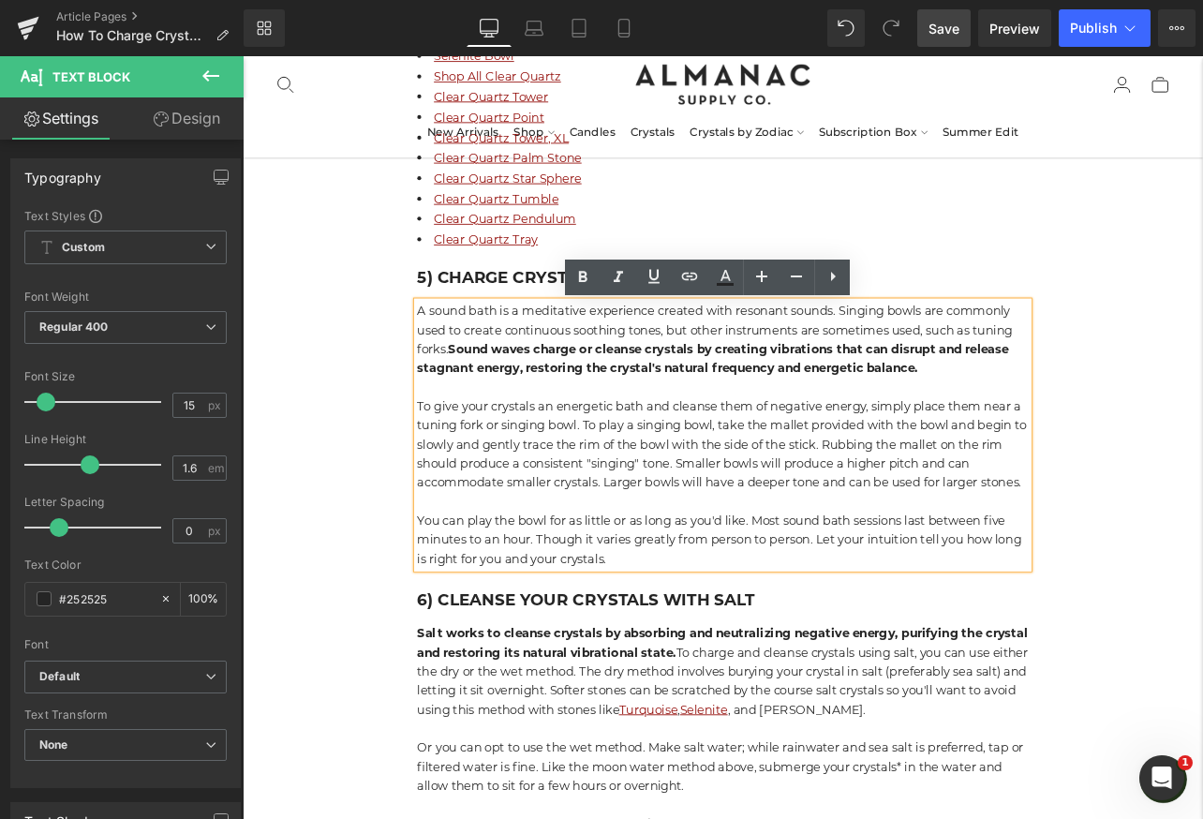
click at [740, 604] on p "You can play the bowl for as little or as long as you'd like. Most sound bath s…" at bounding box center [809, 626] width 721 height 67
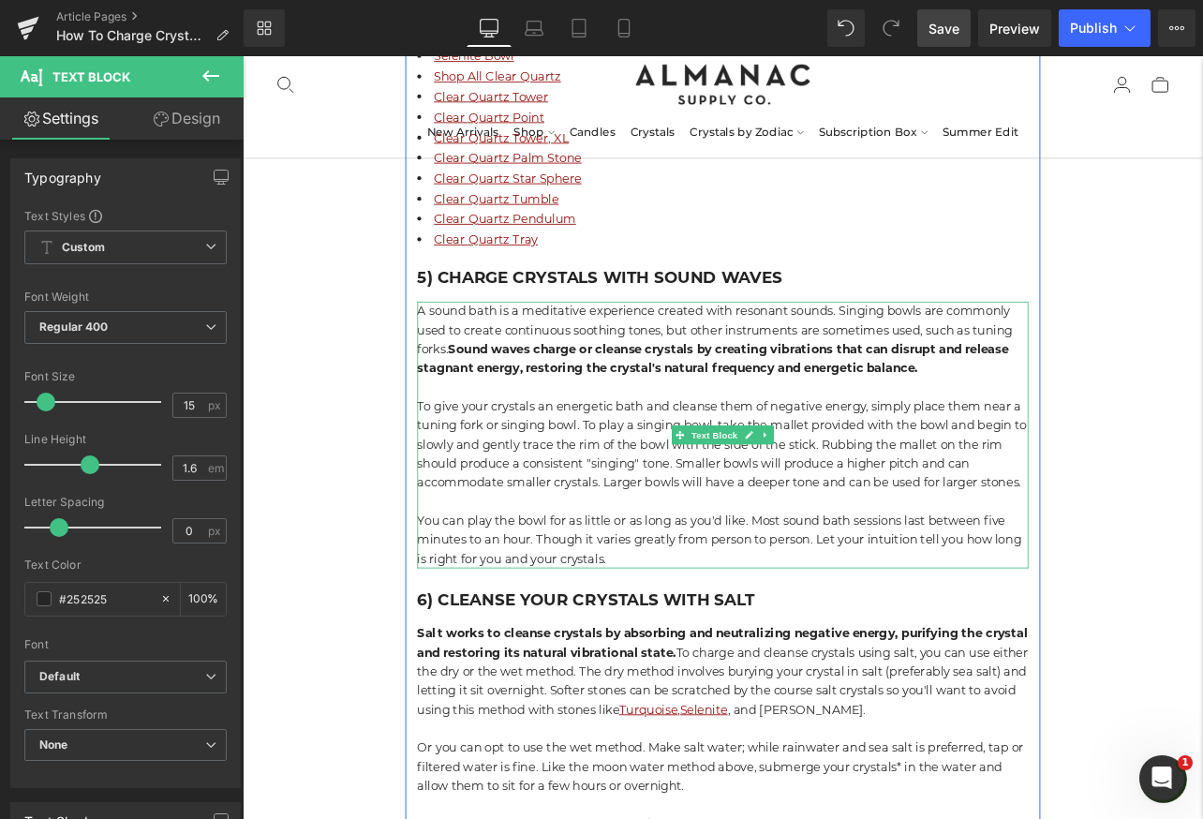
click at [953, 429] on strong "Sound waves charge or cleanse crystals by creating vibrations that can disrupt …" at bounding box center [798, 412] width 698 height 40
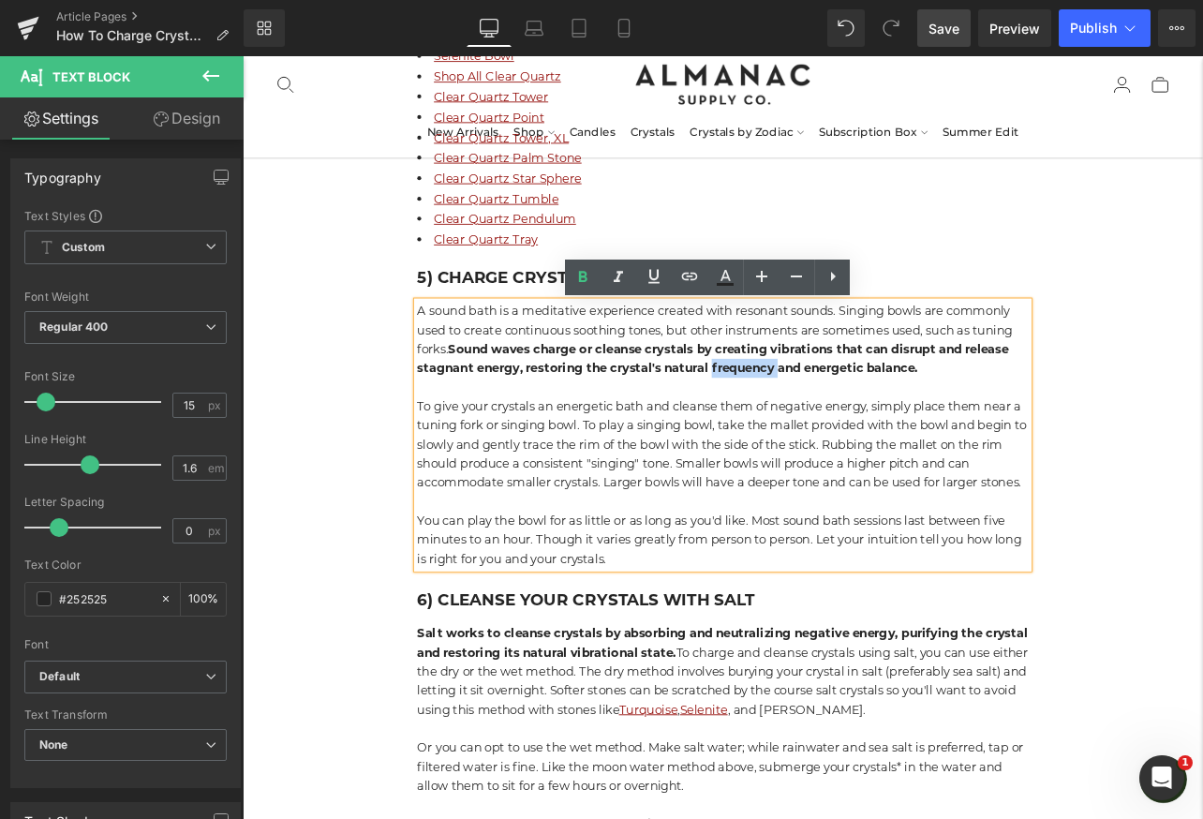
drag, startPoint x: 882, startPoint y: 435, endPoint x: 800, endPoint y: 435, distance: 82.4
click at [800, 433] on strong "Sound waves charge or cleanse crystals by creating vibrations that can disrupt …" at bounding box center [798, 412] width 698 height 40
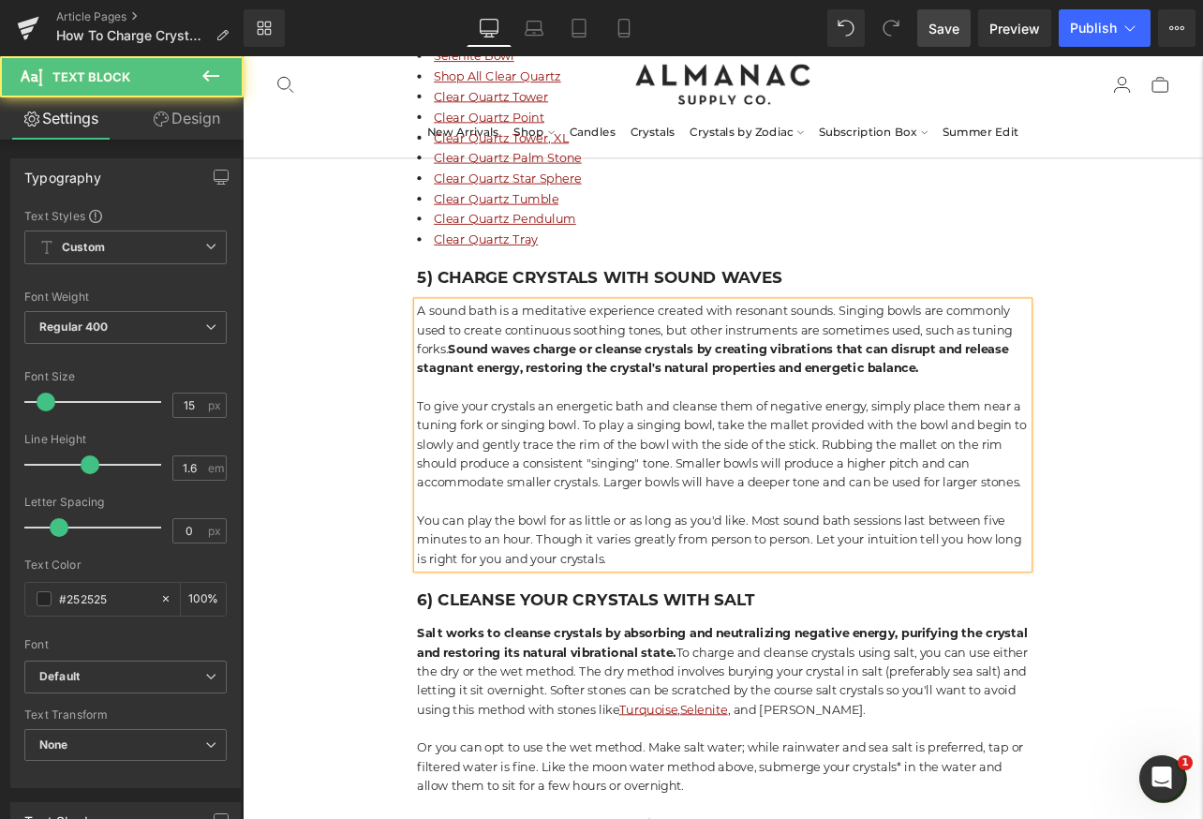
click at [1096, 432] on p "A sound bath is a meditative experience created with resonant sounds. Singing b…" at bounding box center [809, 391] width 721 height 90
click at [941, 44] on link "Save" at bounding box center [943, 27] width 53 height 37
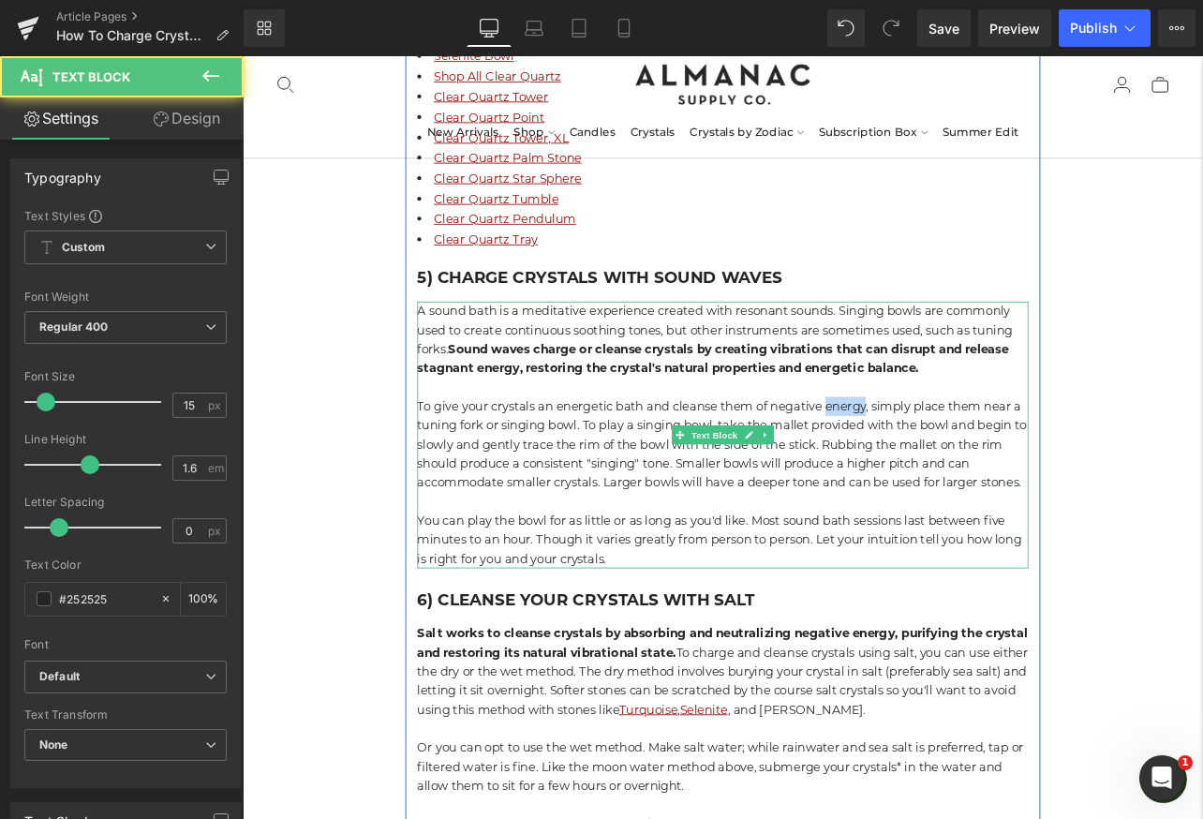
drag, startPoint x: 933, startPoint y: 473, endPoint x: 984, endPoint y: 472, distance: 51.5
click at [984, 472] on p "To give your crystals an energetic bath and cleanse them of negative energy, si…" at bounding box center [809, 514] width 721 height 112
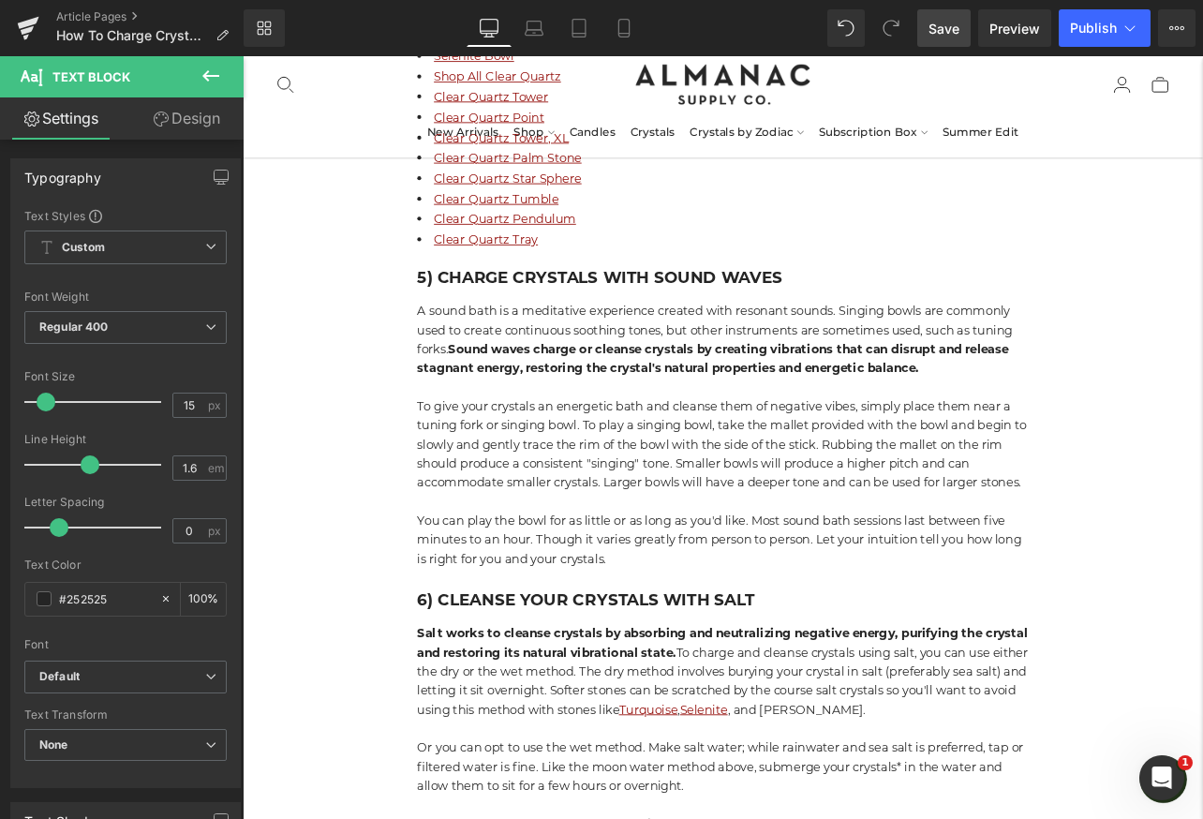
click at [950, 37] on span "Save" at bounding box center [943, 29] width 31 height 20
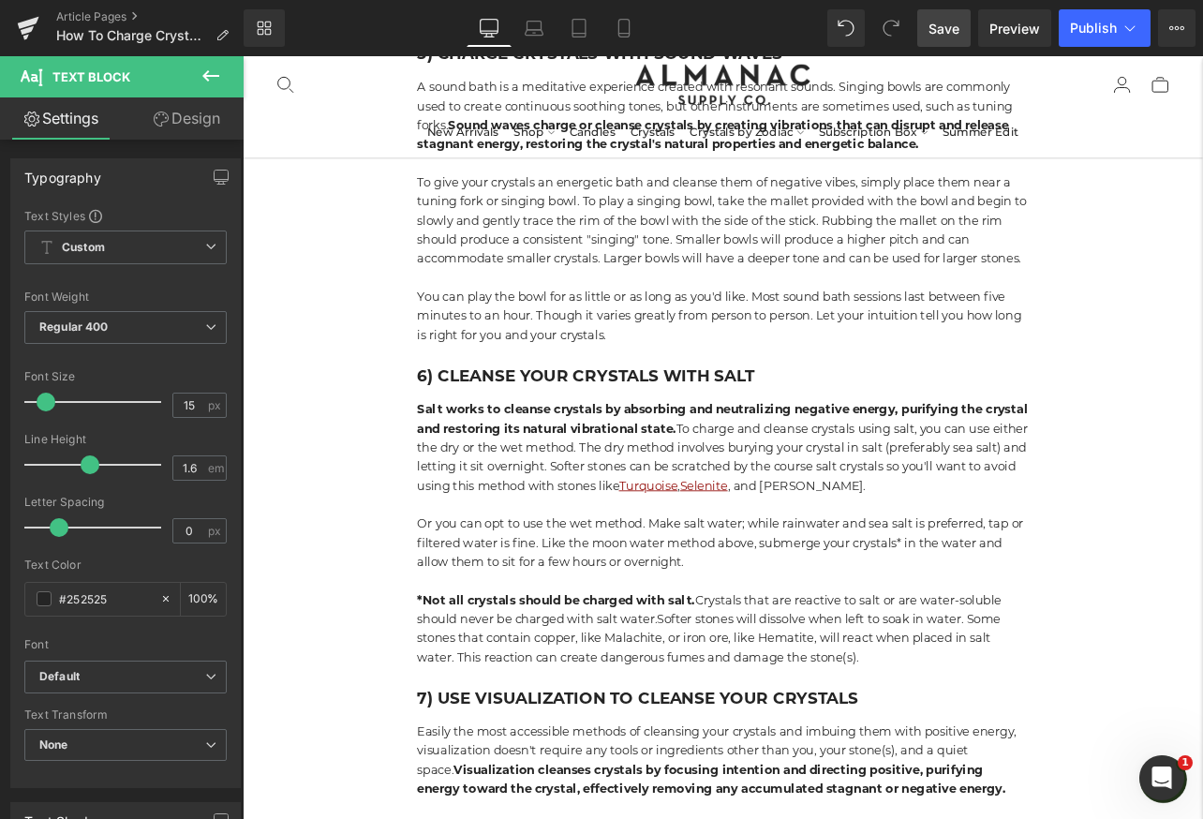
scroll to position [3879, 0]
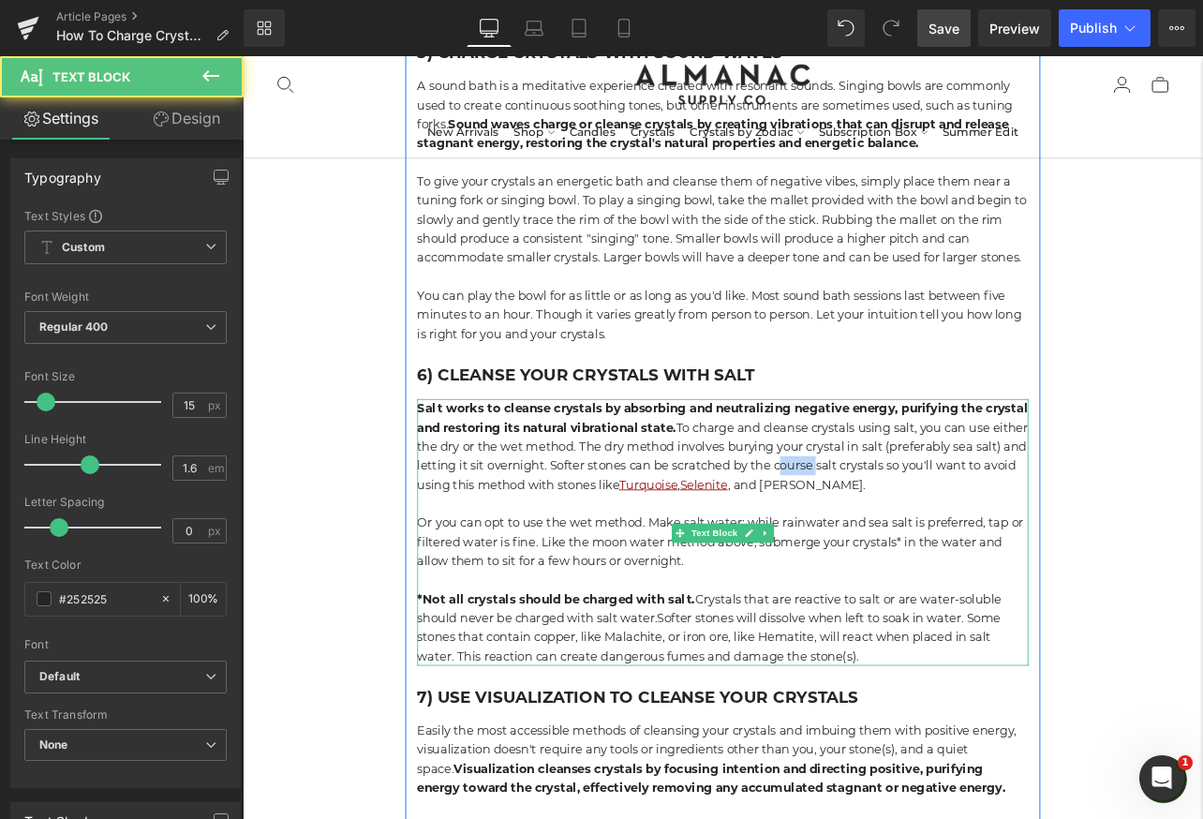
drag, startPoint x: 1012, startPoint y: 546, endPoint x: 964, endPoint y: 546, distance: 47.8
click at [964, 546] on p "Salt works to cleanse crystals by absorbing and neutralizing negative energy, p…" at bounding box center [809, 517] width 721 height 112
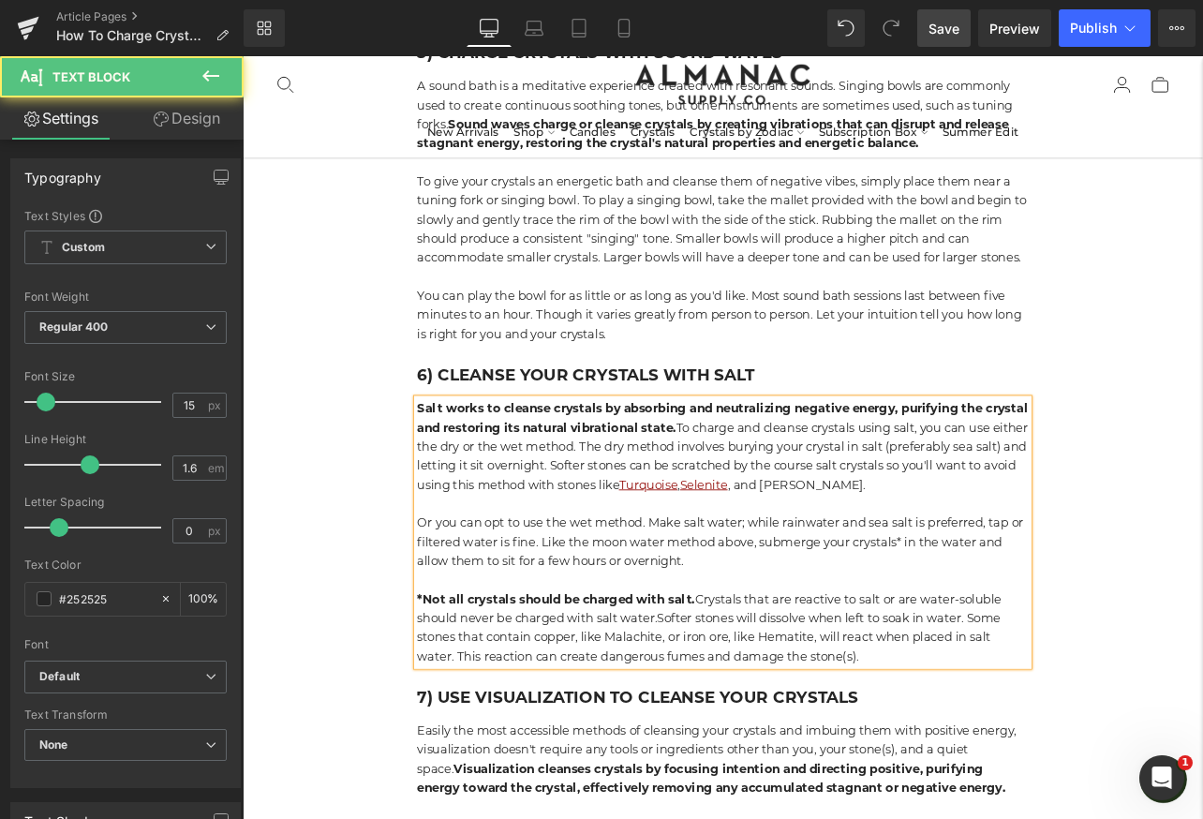
click at [1009, 556] on p "Salt works to cleanse crystals by absorbing and neutralizing negative energy, p…" at bounding box center [809, 517] width 721 height 112
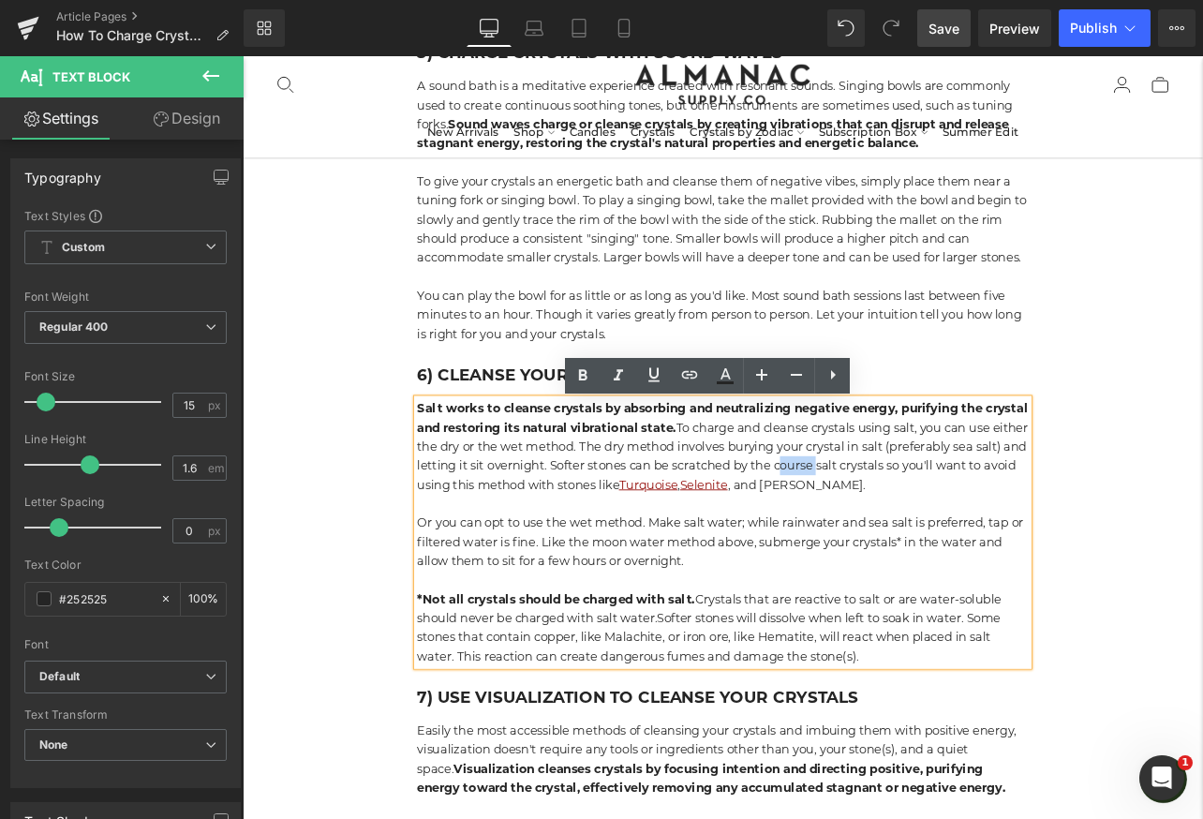
drag, startPoint x: 1011, startPoint y: 547, endPoint x: 965, endPoint y: 547, distance: 45.9
click at [965, 547] on p "Salt works to cleanse crystals by absorbing and neutralizing negative energy, p…" at bounding box center [809, 517] width 721 height 112
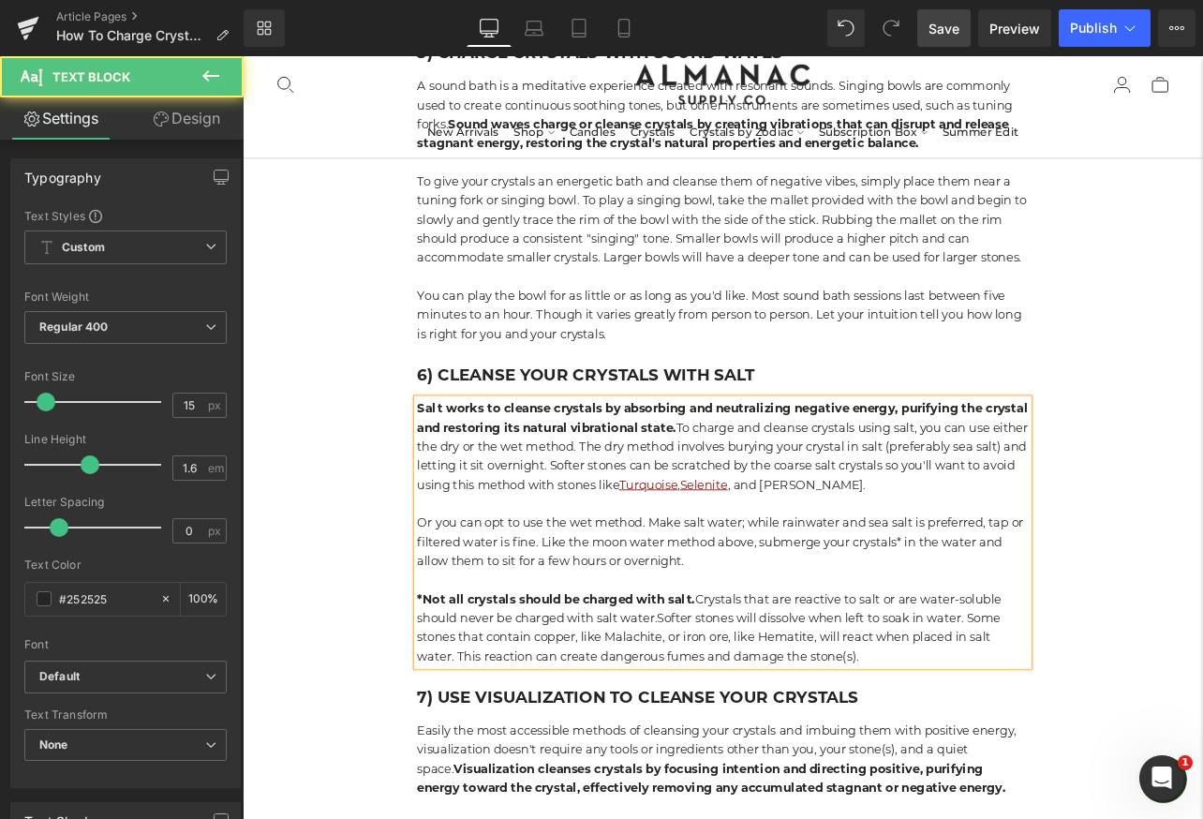
click at [1045, 573] on p "Salt works to cleanse crystals by absorbing and neutralizing negative energy, p…" at bounding box center [809, 517] width 721 height 112
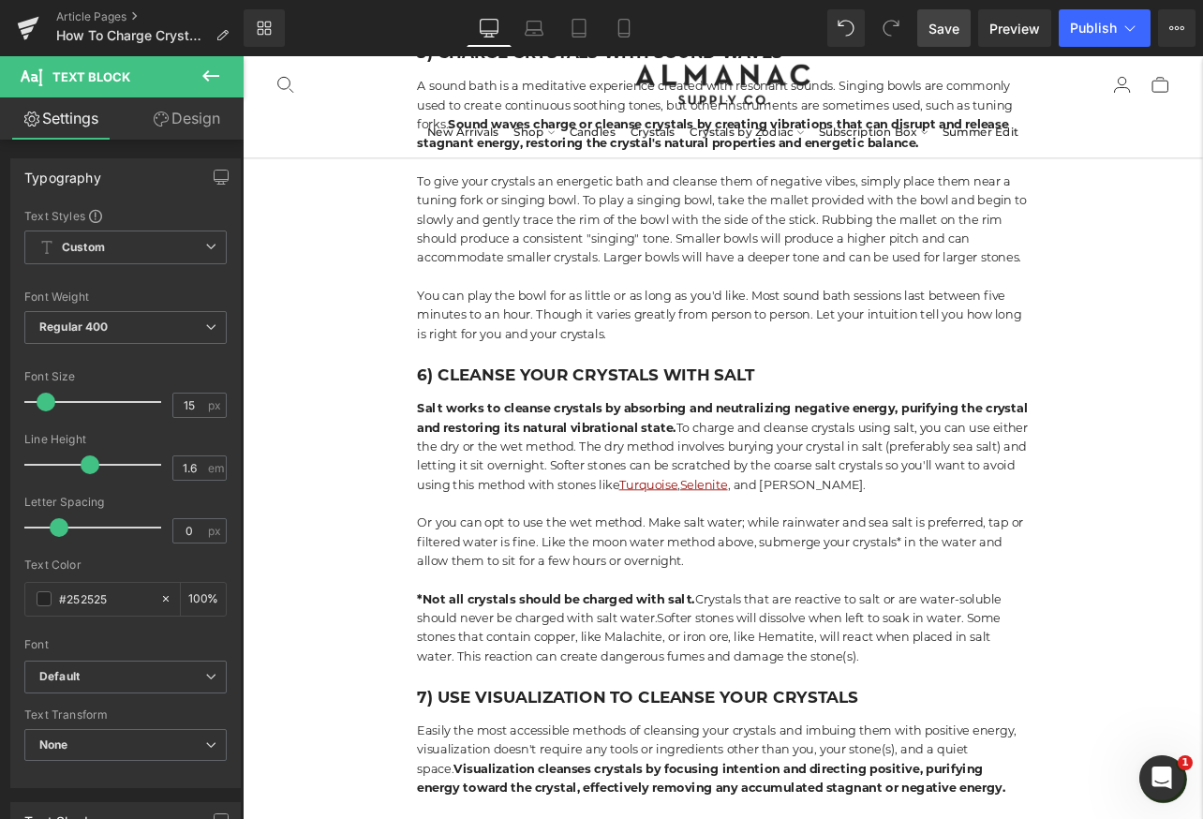
click at [942, 35] on span "Save" at bounding box center [943, 29] width 31 height 20
click at [943, 20] on span "Save" at bounding box center [943, 29] width 31 height 20
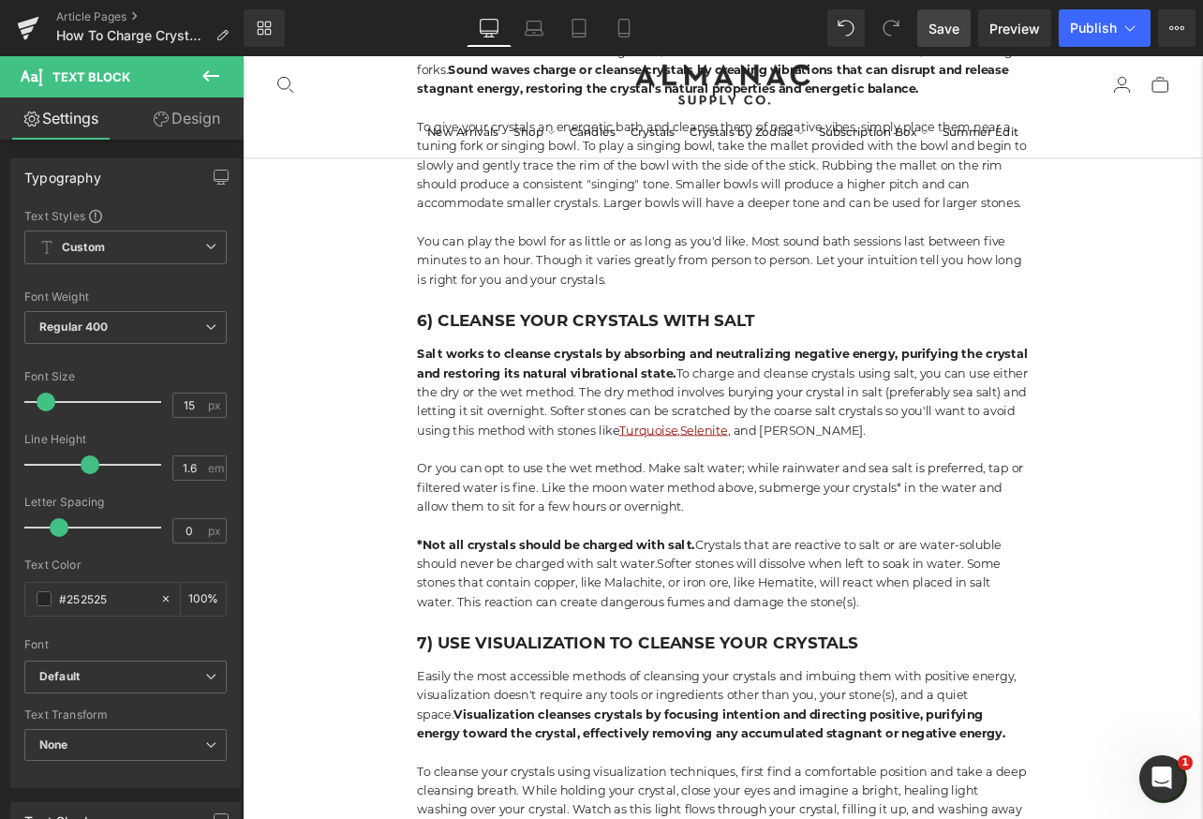
scroll to position [3955, 0]
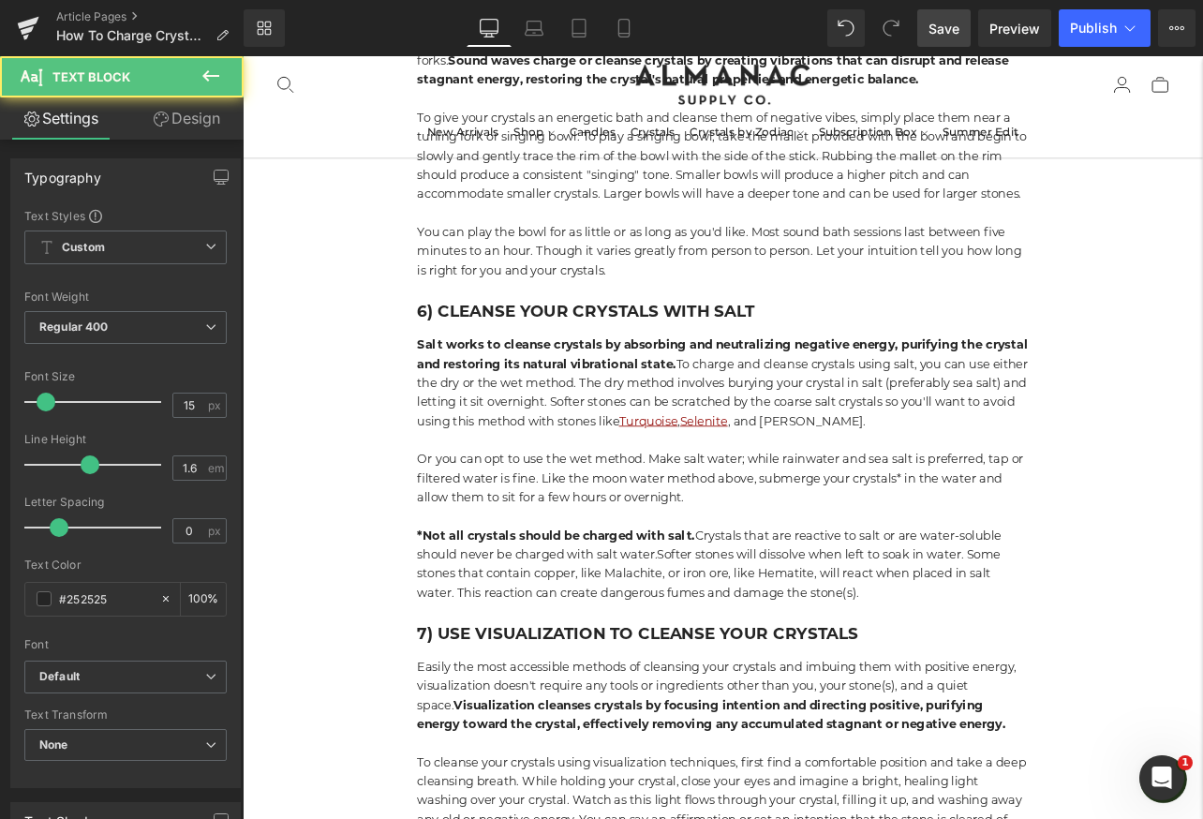
click at [734, 649] on p "*Not all crystals should be charged with salt. Crystals that are reactive to sa…" at bounding box center [809, 655] width 721 height 90
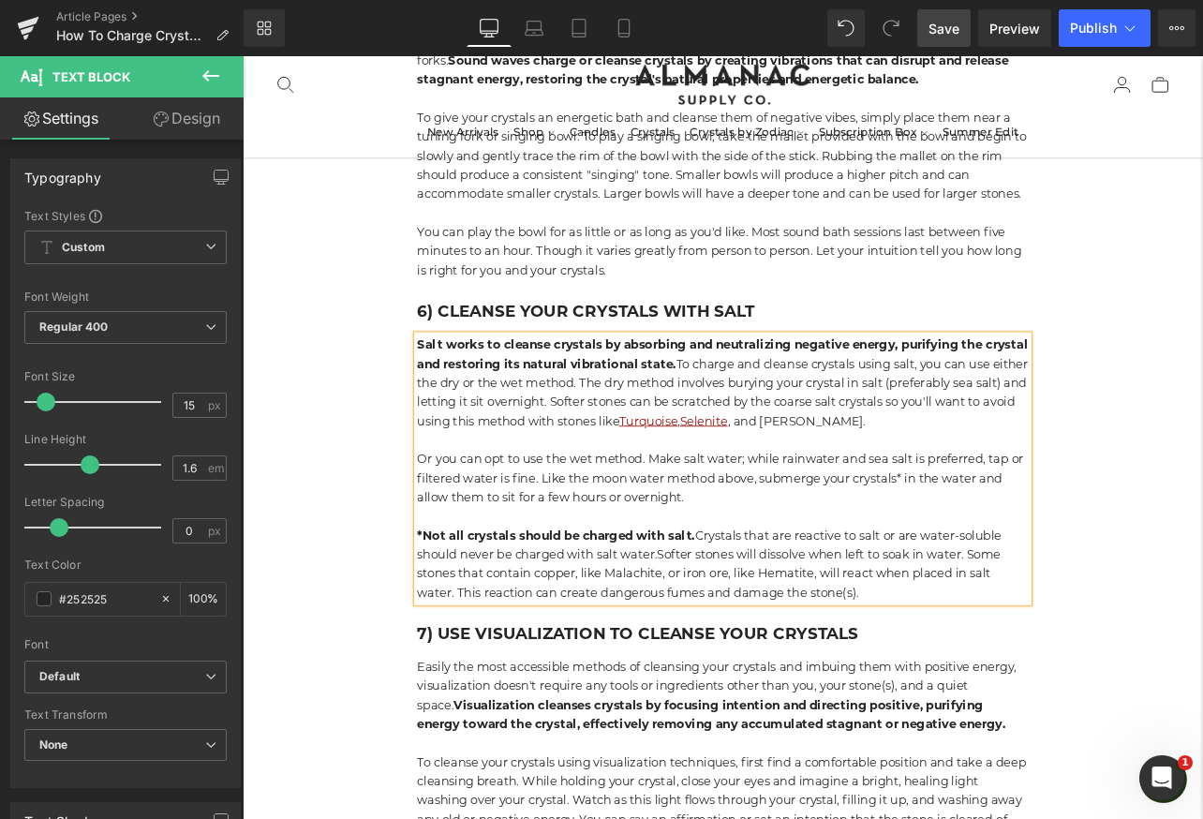
click at [946, 33] on span "Save" at bounding box center [943, 29] width 31 height 20
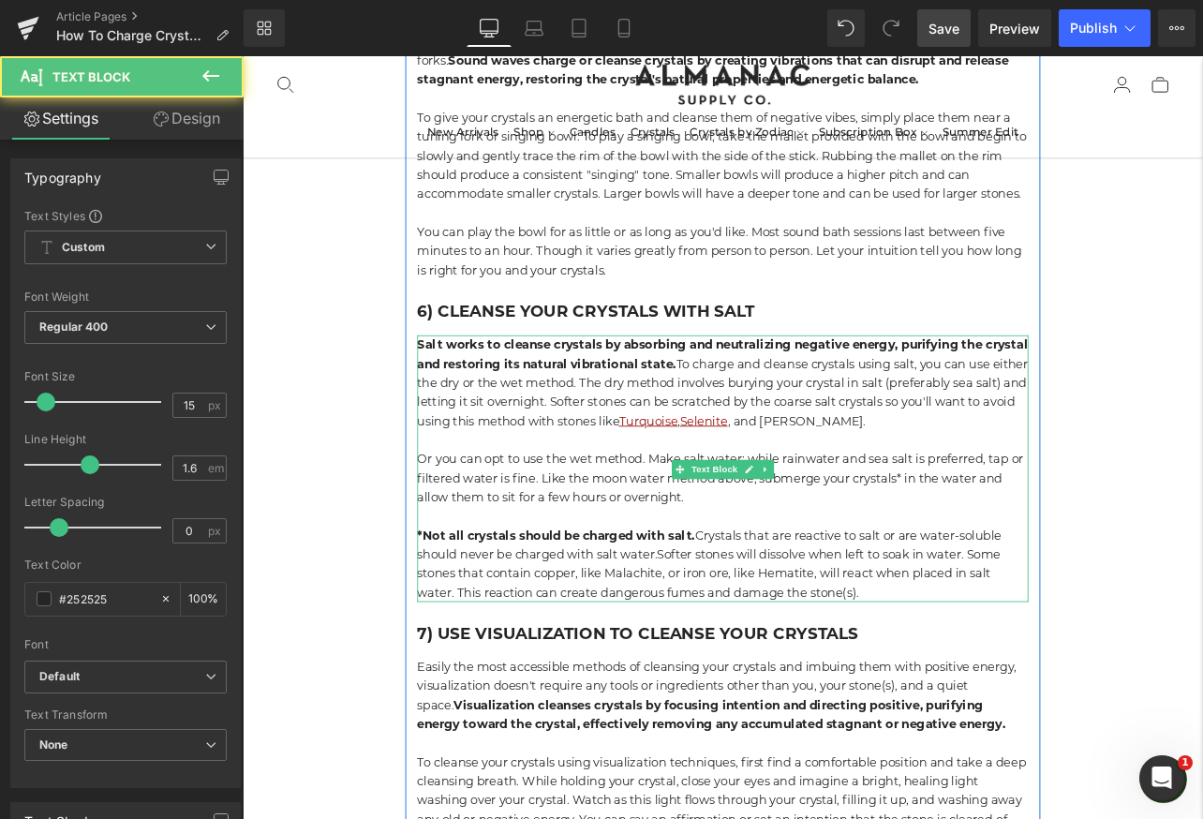
click at [832, 650] on p "*Not all crystals should be charged with salt. Crystals that are reactive to sa…" at bounding box center [809, 655] width 721 height 90
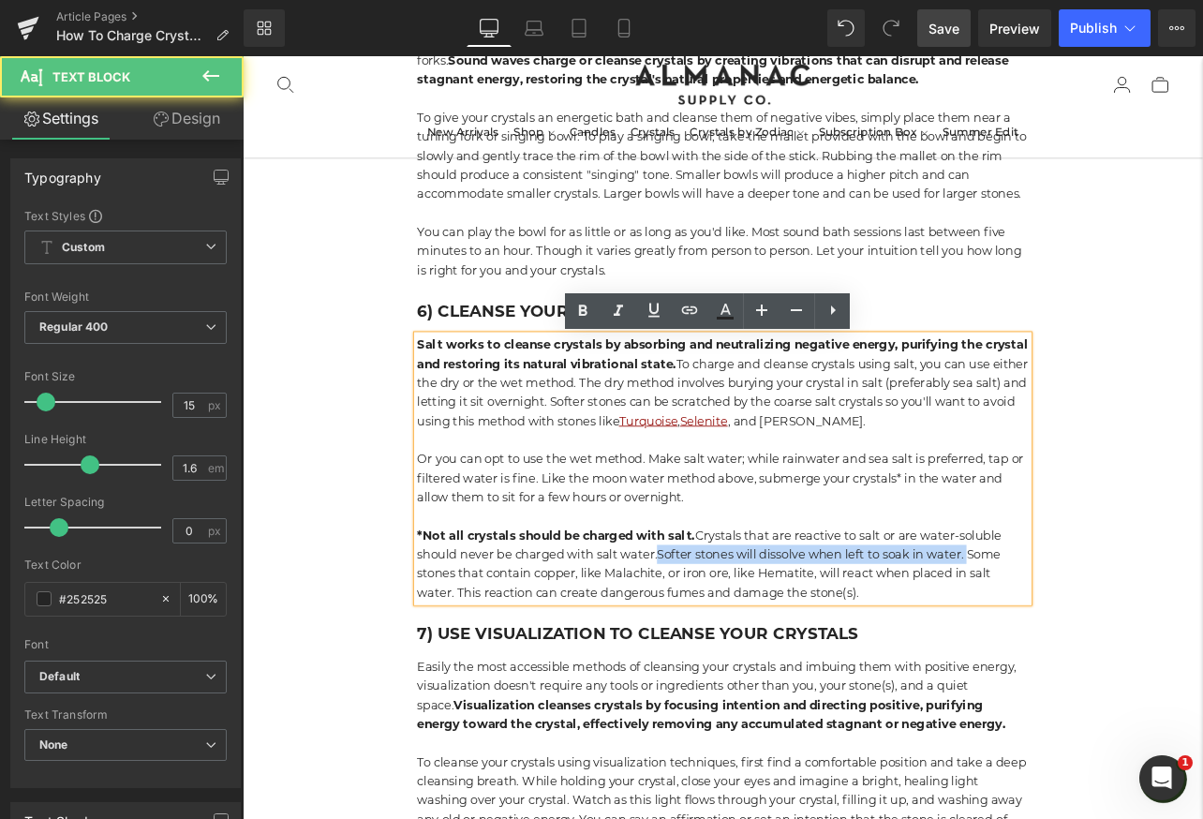
drag, startPoint x: 1105, startPoint y: 649, endPoint x: 735, endPoint y: 649, distance: 370.0
click at [735, 649] on p "*Not all crystals should be charged with salt. Crystals that are reactive to sa…" at bounding box center [809, 655] width 721 height 90
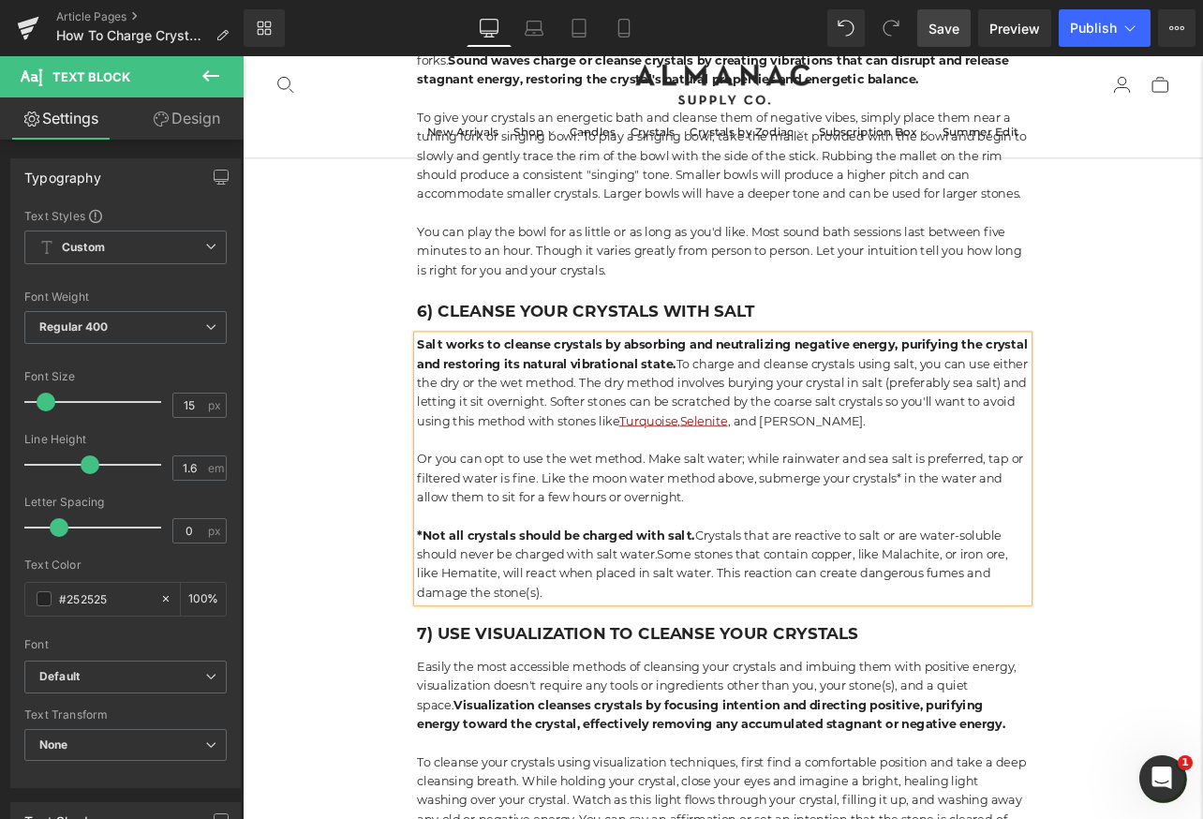
click at [950, 32] on span "Save" at bounding box center [943, 29] width 31 height 20
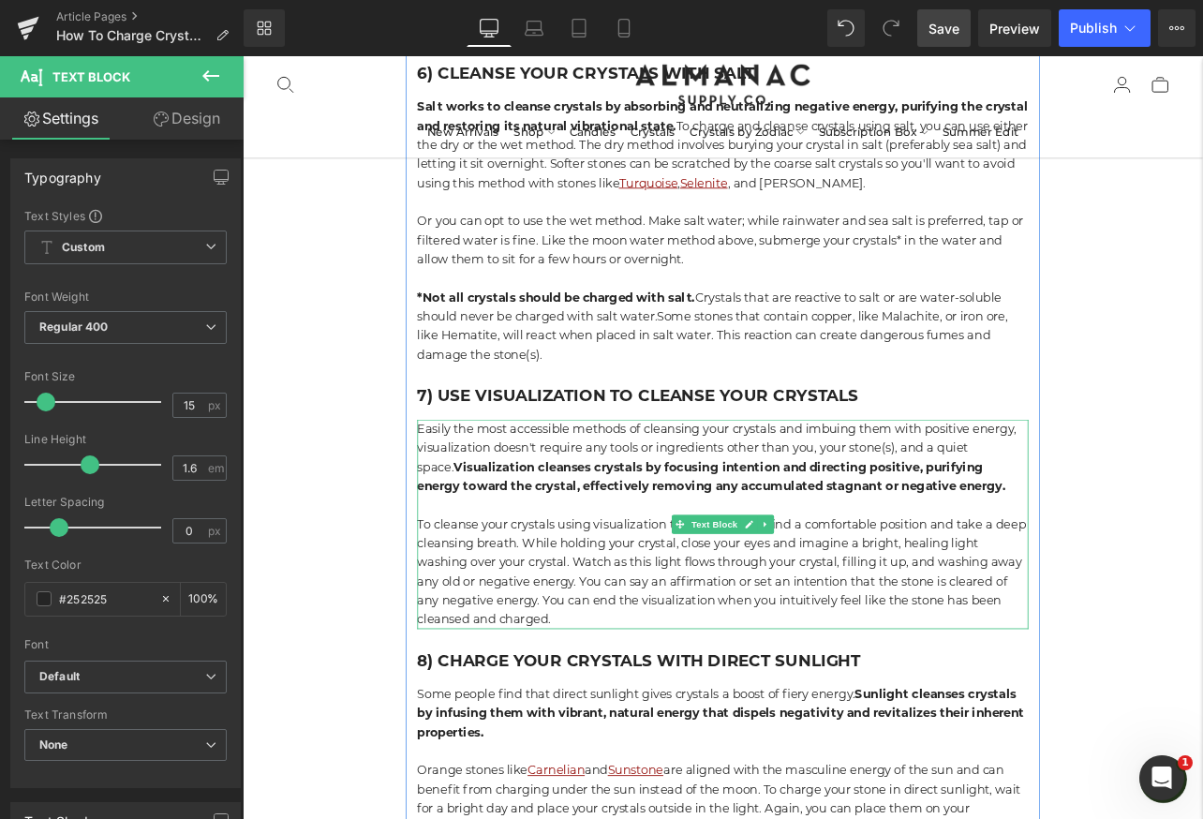
scroll to position [4236, 0]
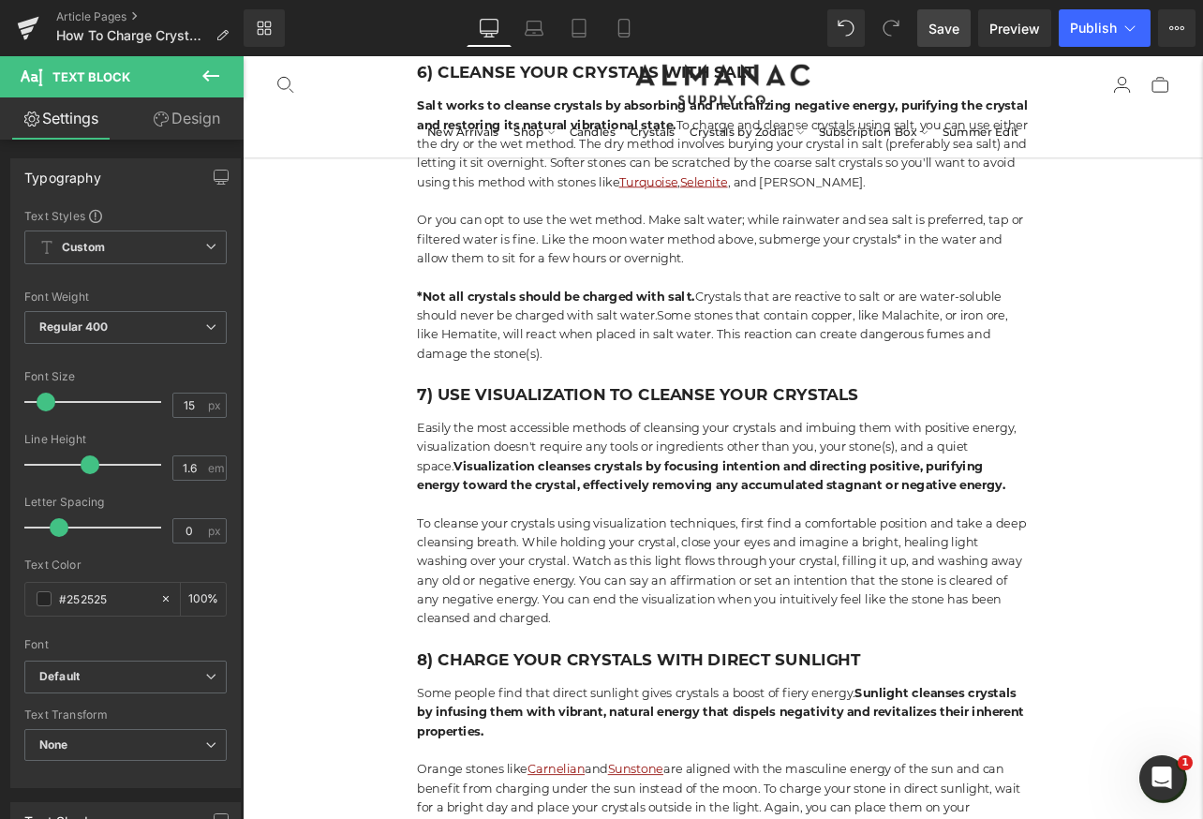
click at [943, 25] on span "Save" at bounding box center [943, 29] width 31 height 20
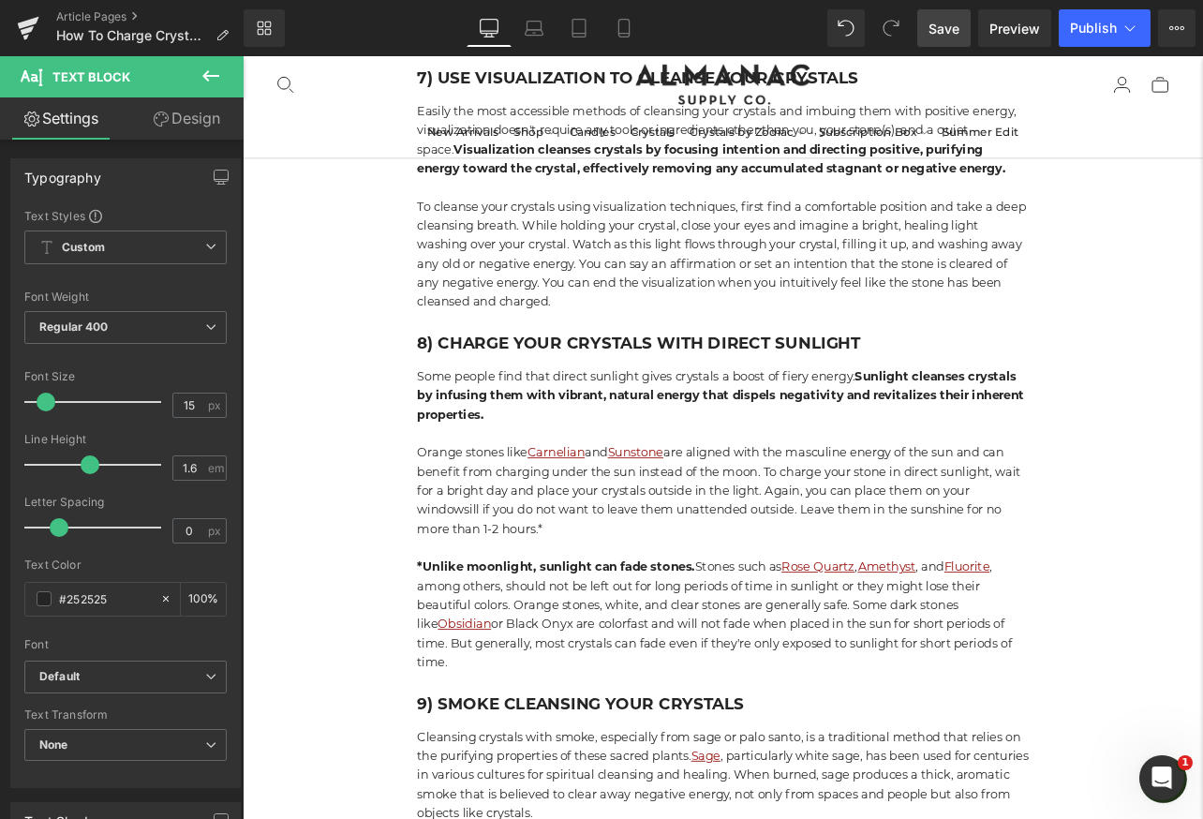
scroll to position [4611, 0]
